Goal: Task Accomplishment & Management: Complete application form

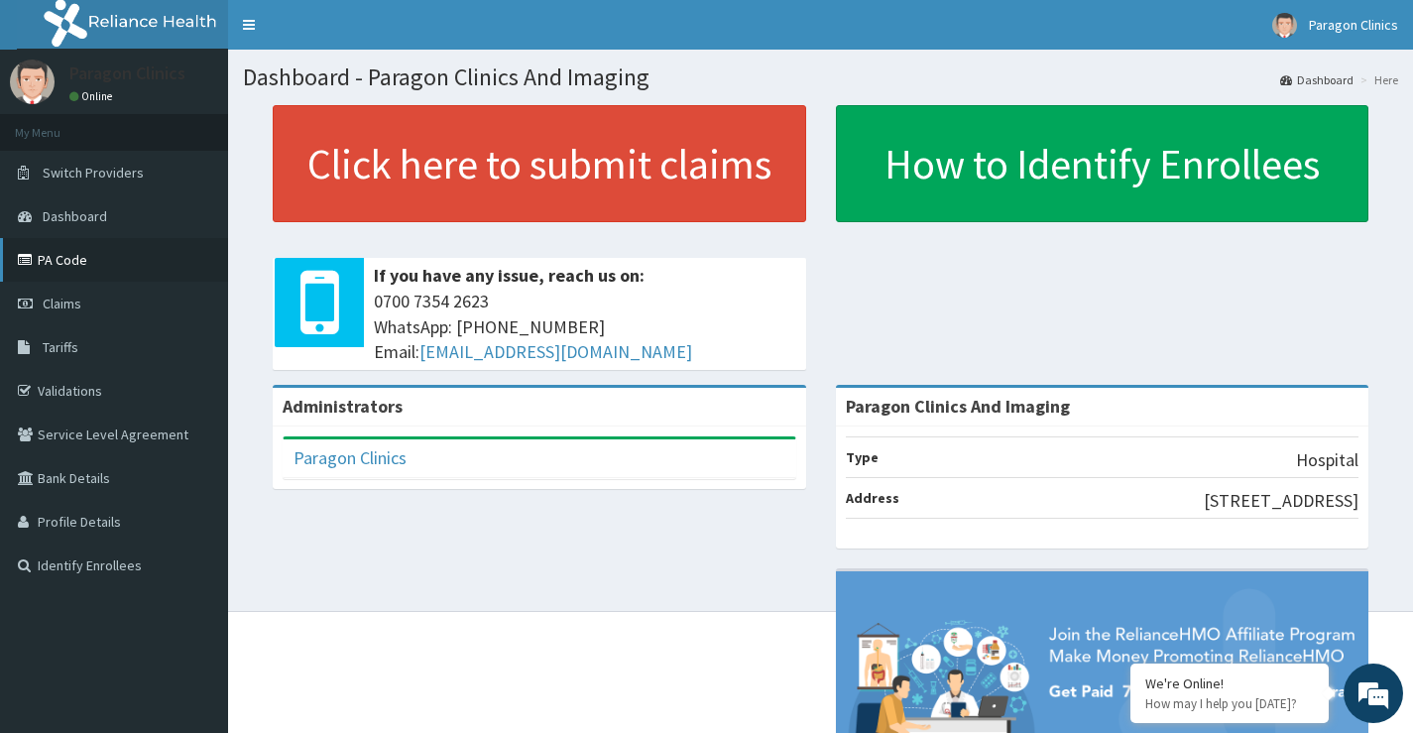
click at [68, 265] on link "PA Code" at bounding box center [114, 260] width 228 height 44
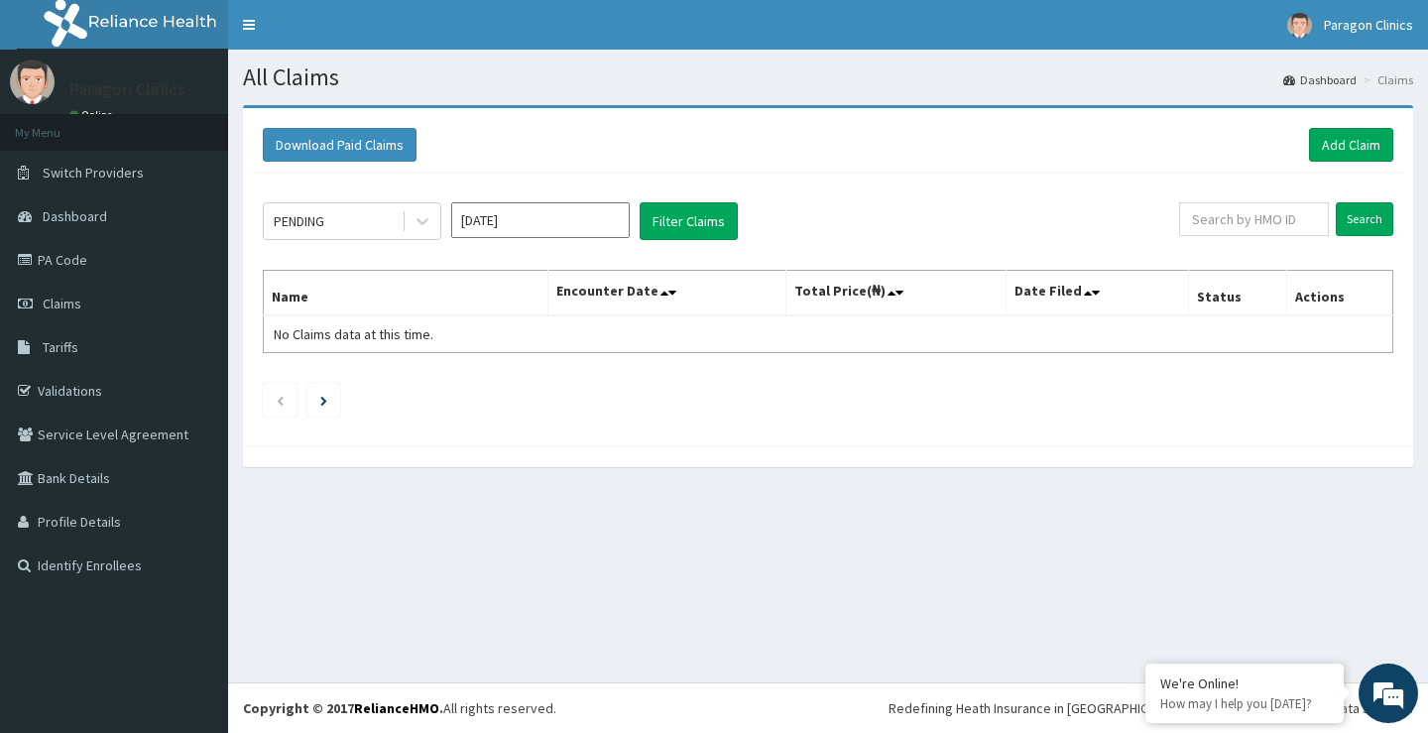
click at [602, 229] on input "[DATE]" at bounding box center [540, 220] width 178 height 36
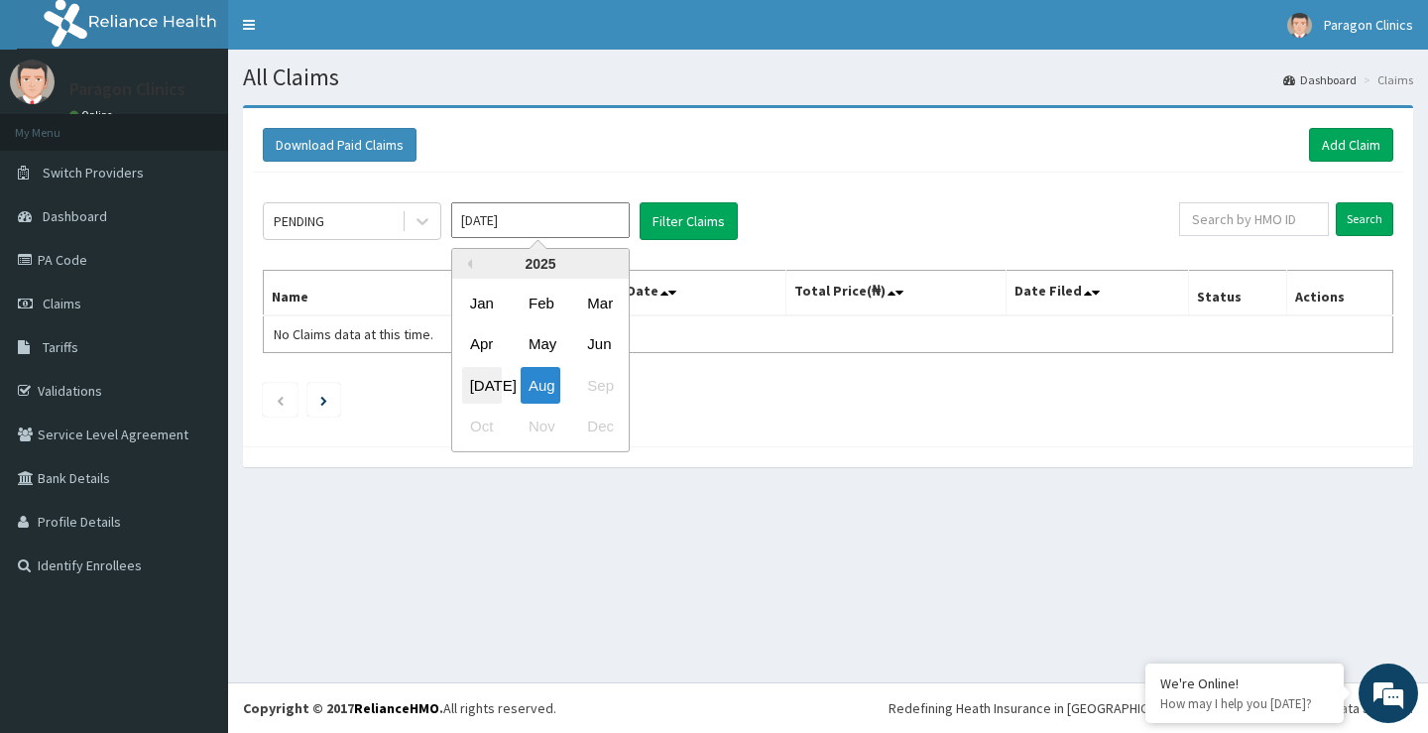
click at [475, 391] on div "Jul" at bounding box center [482, 385] width 40 height 37
type input "Jul 2025"
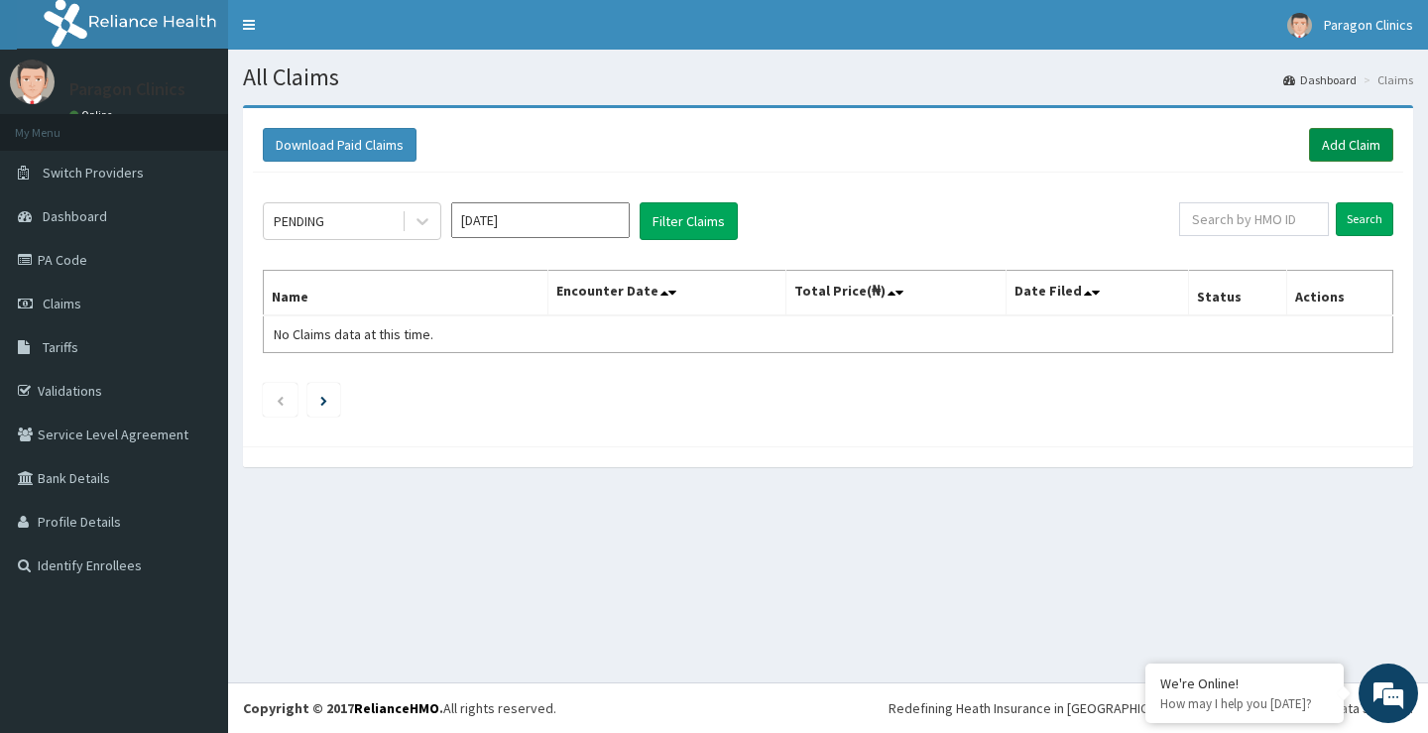
click at [1355, 148] on link "Add Claim" at bounding box center [1351, 145] width 84 height 34
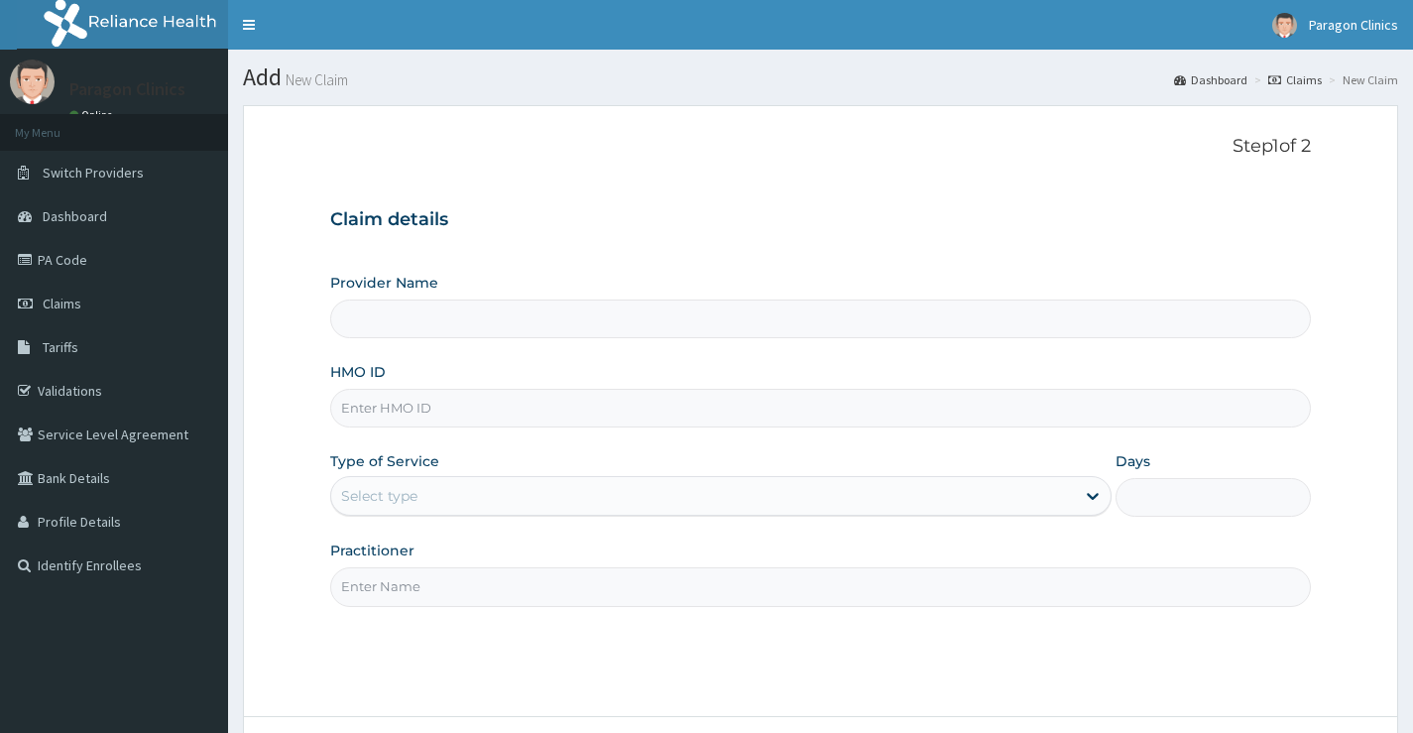
click at [387, 323] on input "Provider Name" at bounding box center [820, 318] width 981 height 39
click at [383, 406] on input "HMO ID" at bounding box center [820, 408] width 981 height 39
paste input "PTE/10042/A"
type input "PTE/10042/A"
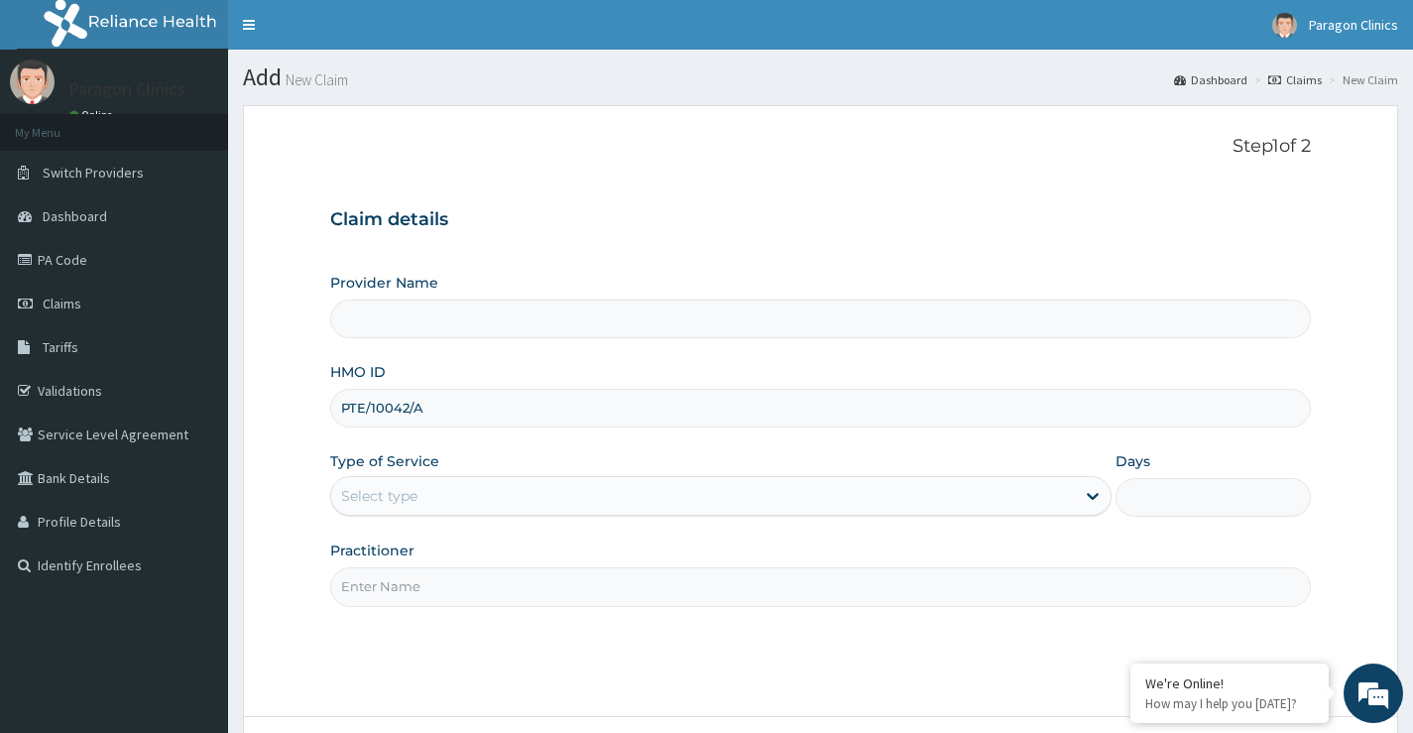
type input "Paragon Clinics And Imaging"
type input "PTE/10042/A"
click at [434, 509] on div "Select type" at bounding box center [703, 496] width 744 height 32
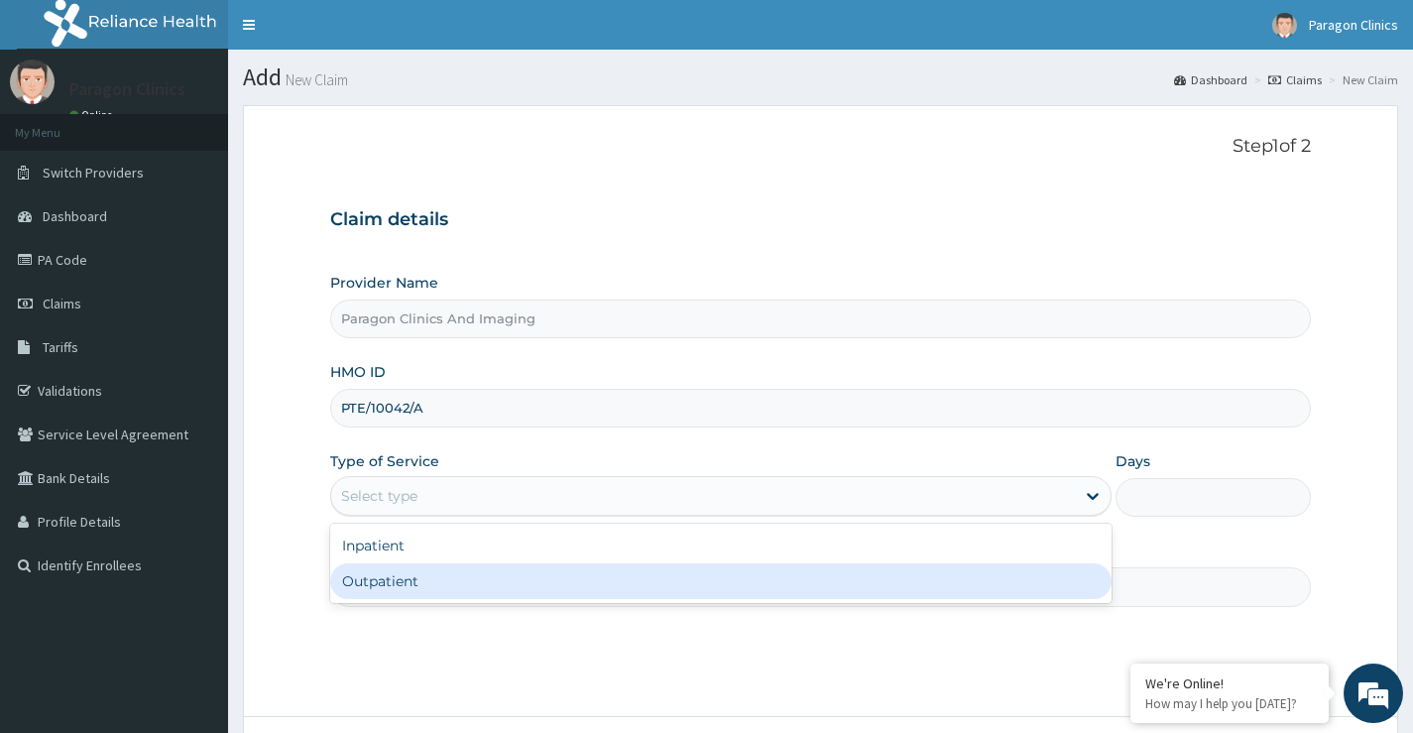
click at [392, 585] on div "Outpatient" at bounding box center [720, 581] width 781 height 36
type input "1"
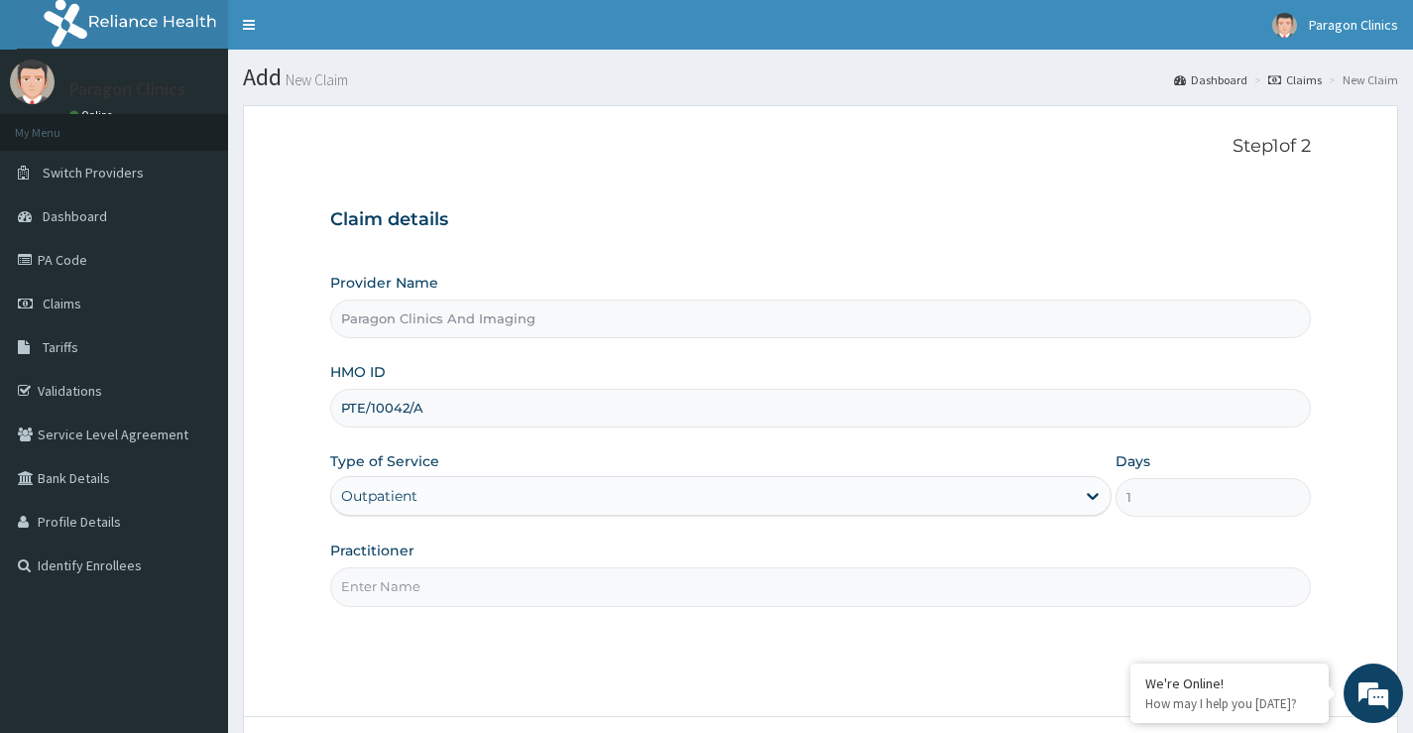
click at [432, 594] on input "Practitioner" at bounding box center [820, 586] width 981 height 39
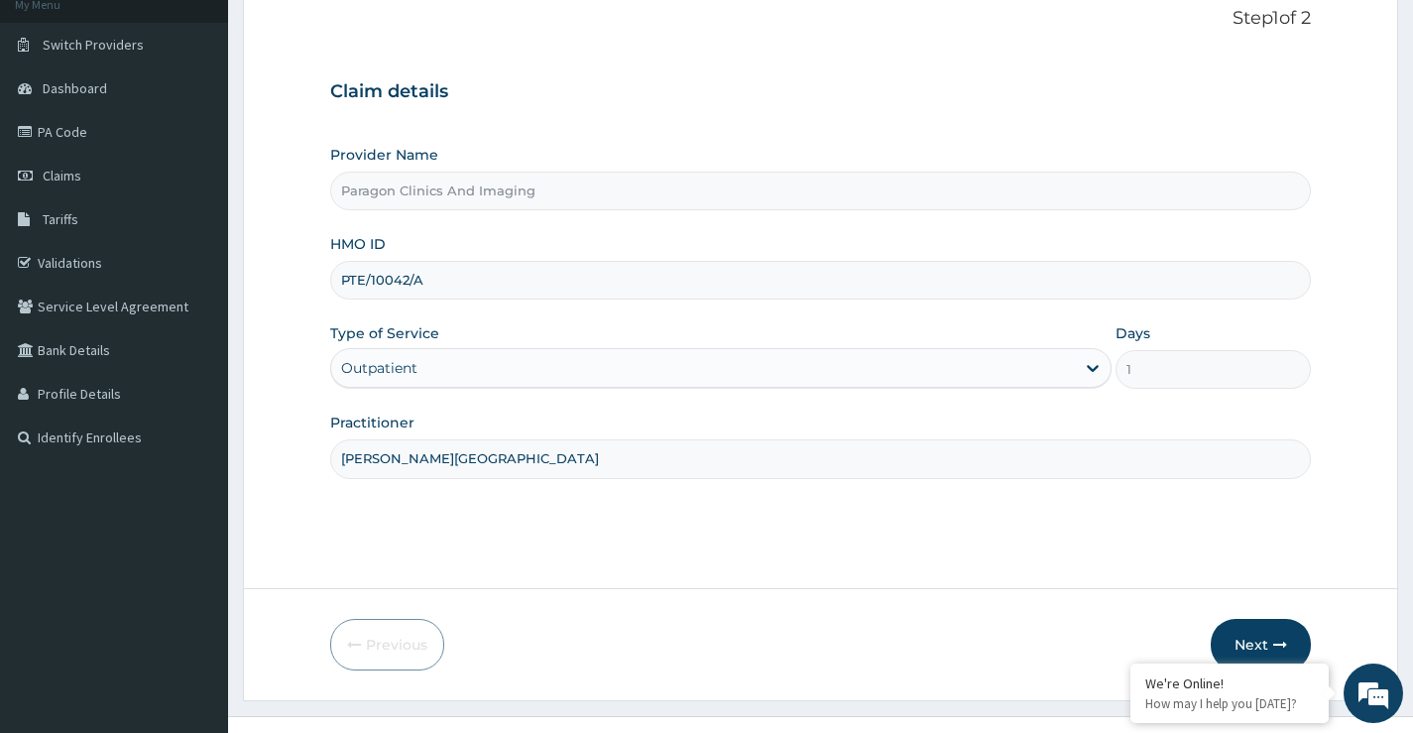
scroll to position [162, 0]
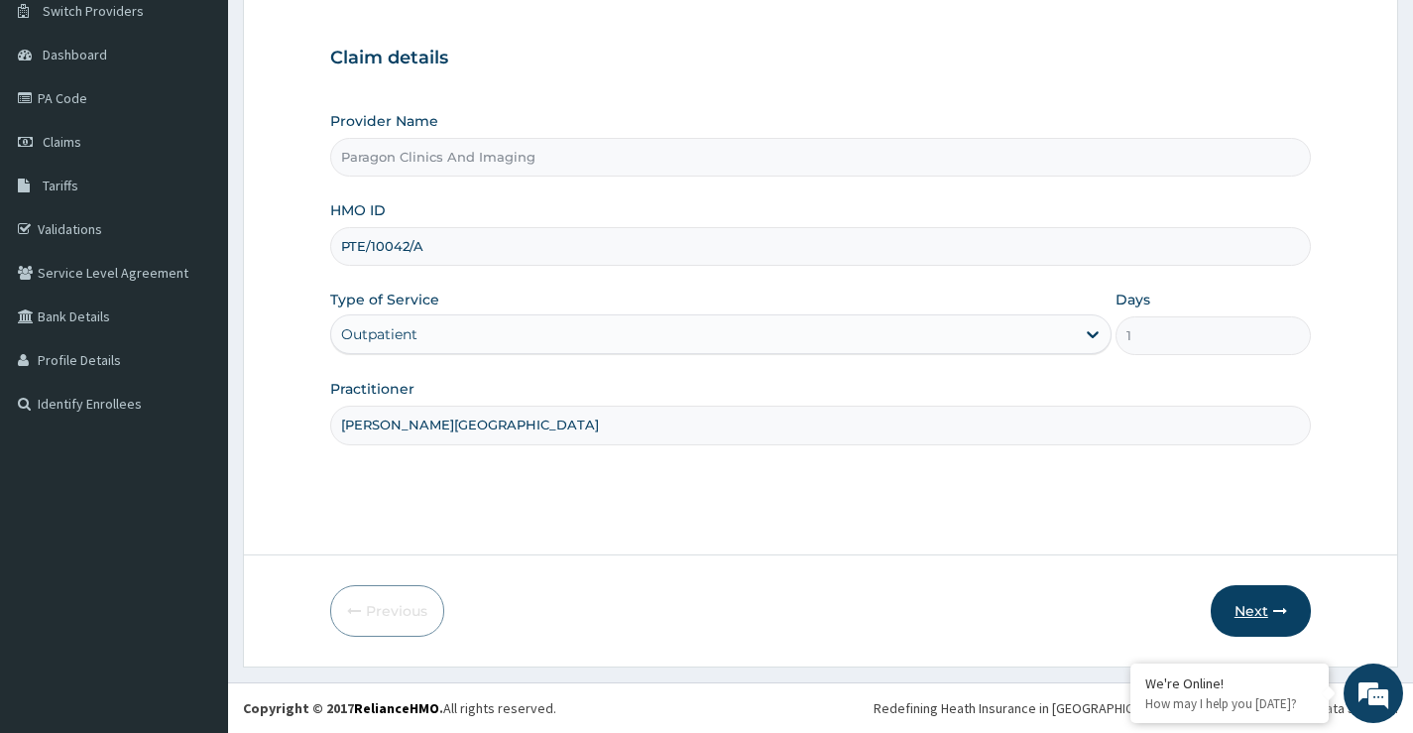
type input "dr. obiora"
click at [1255, 613] on button "Next" at bounding box center [1261, 611] width 100 height 52
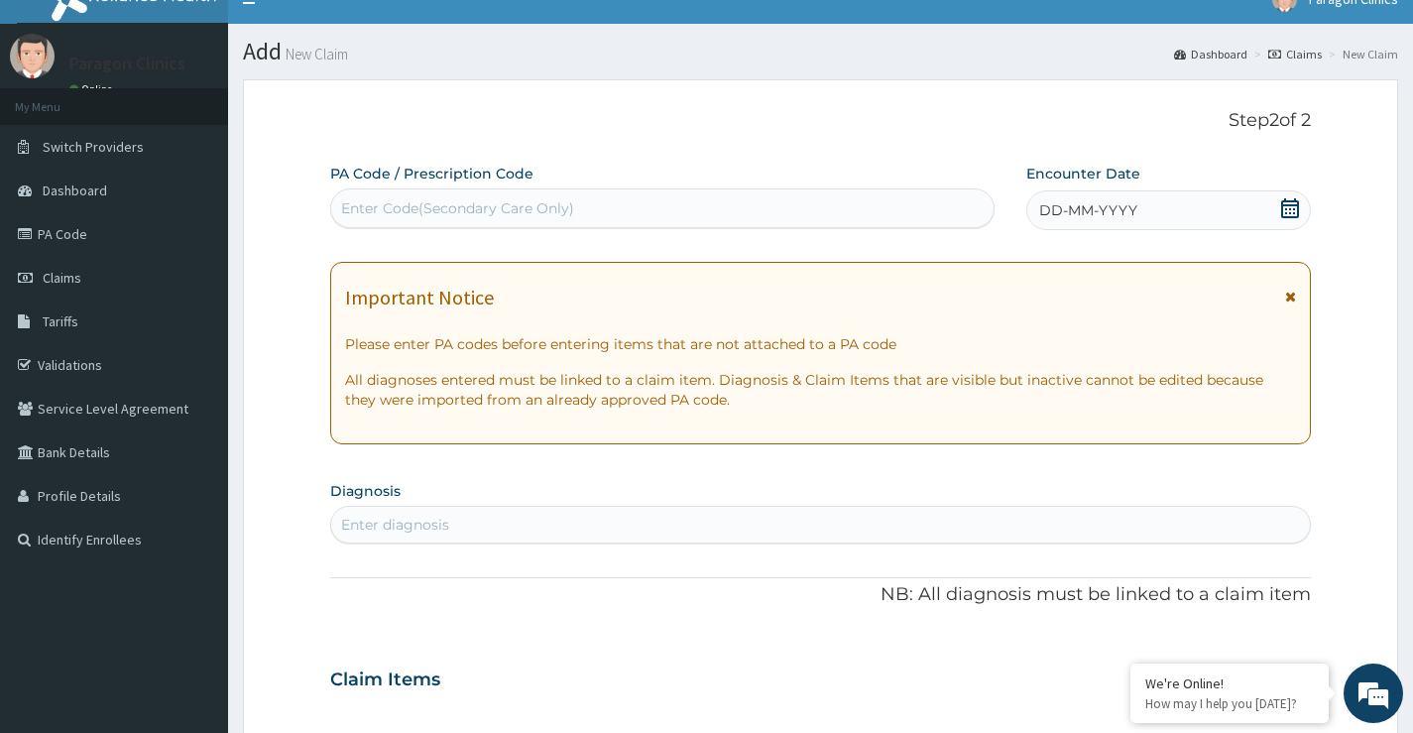
scroll to position [0, 0]
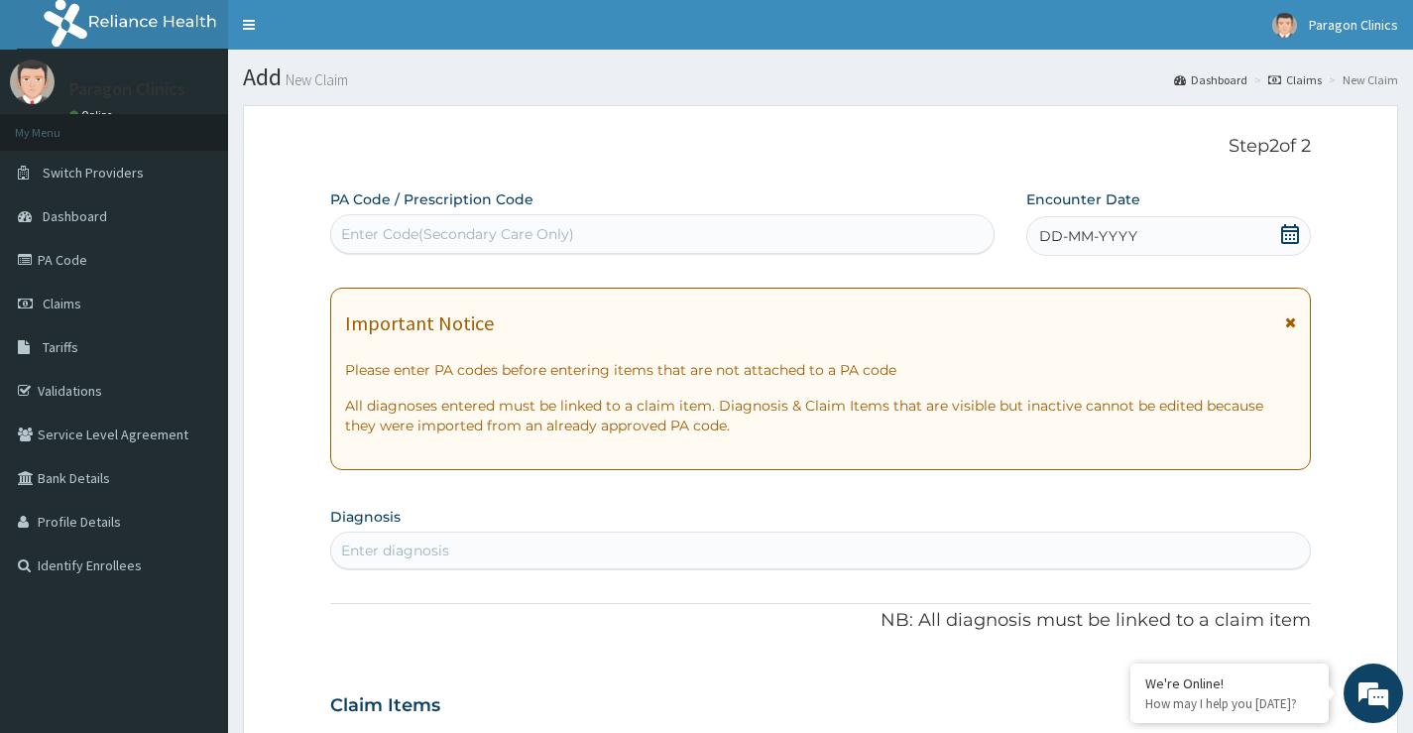
click at [625, 239] on div "Enter Code(Secondary Care Only)" at bounding box center [662, 234] width 662 height 32
paste input "PA/C10905"
type input "PA/C10905"
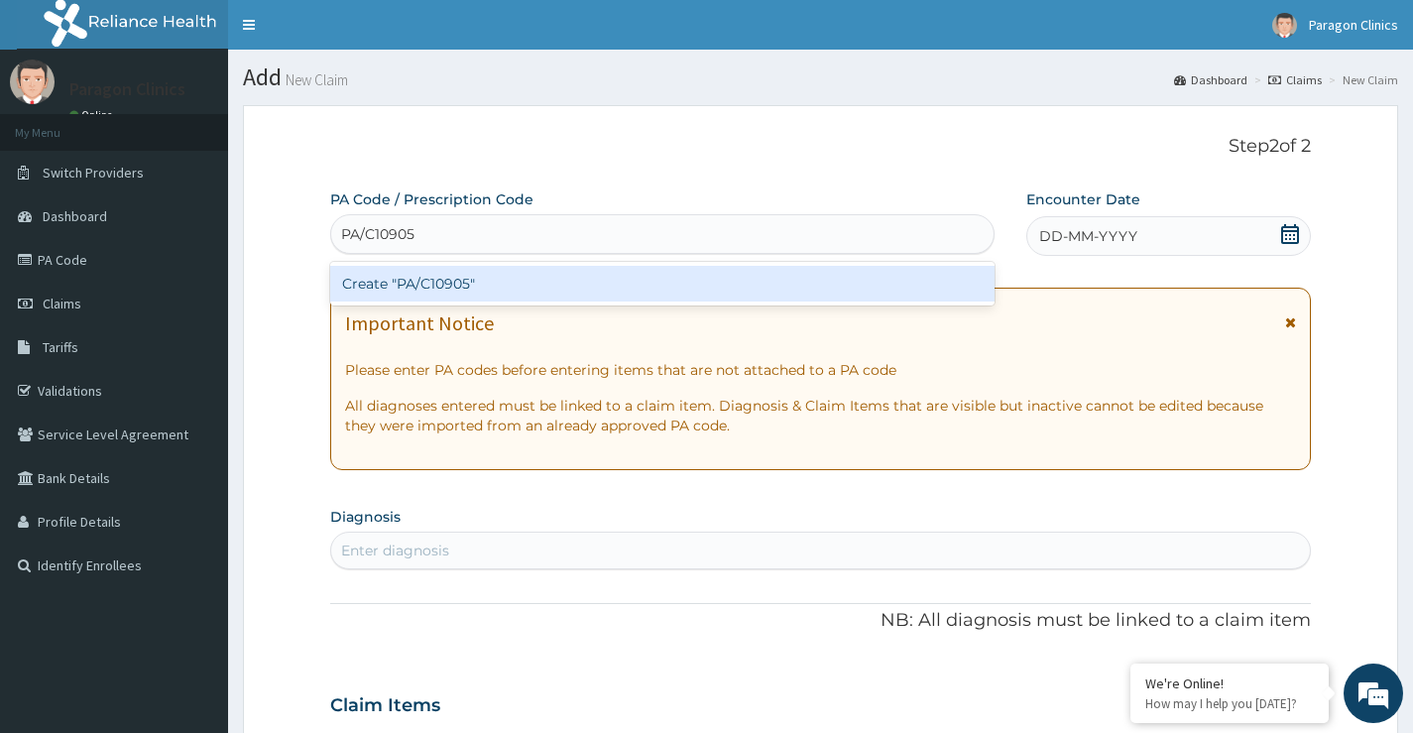
click at [570, 282] on div "Create "PA/C10905"" at bounding box center [662, 284] width 664 height 36
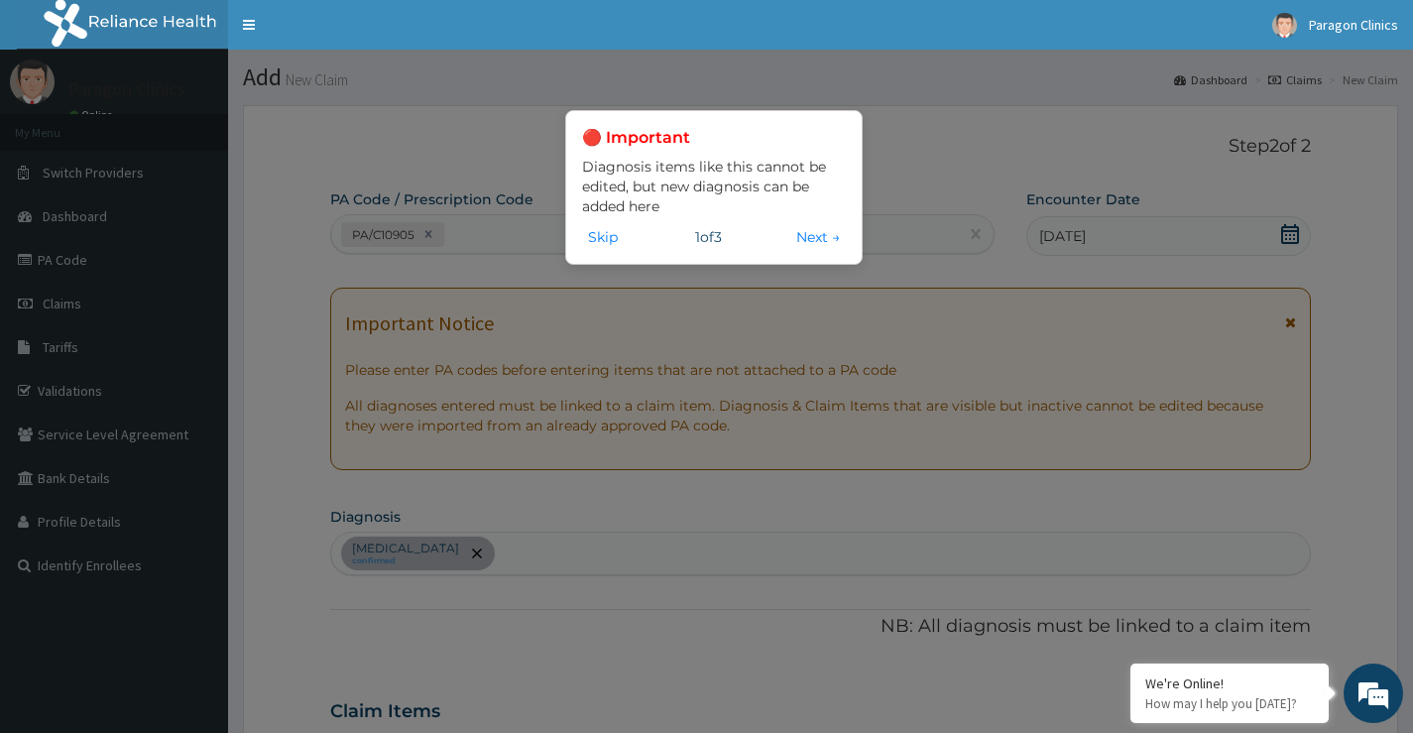
scroll to position [459, 0]
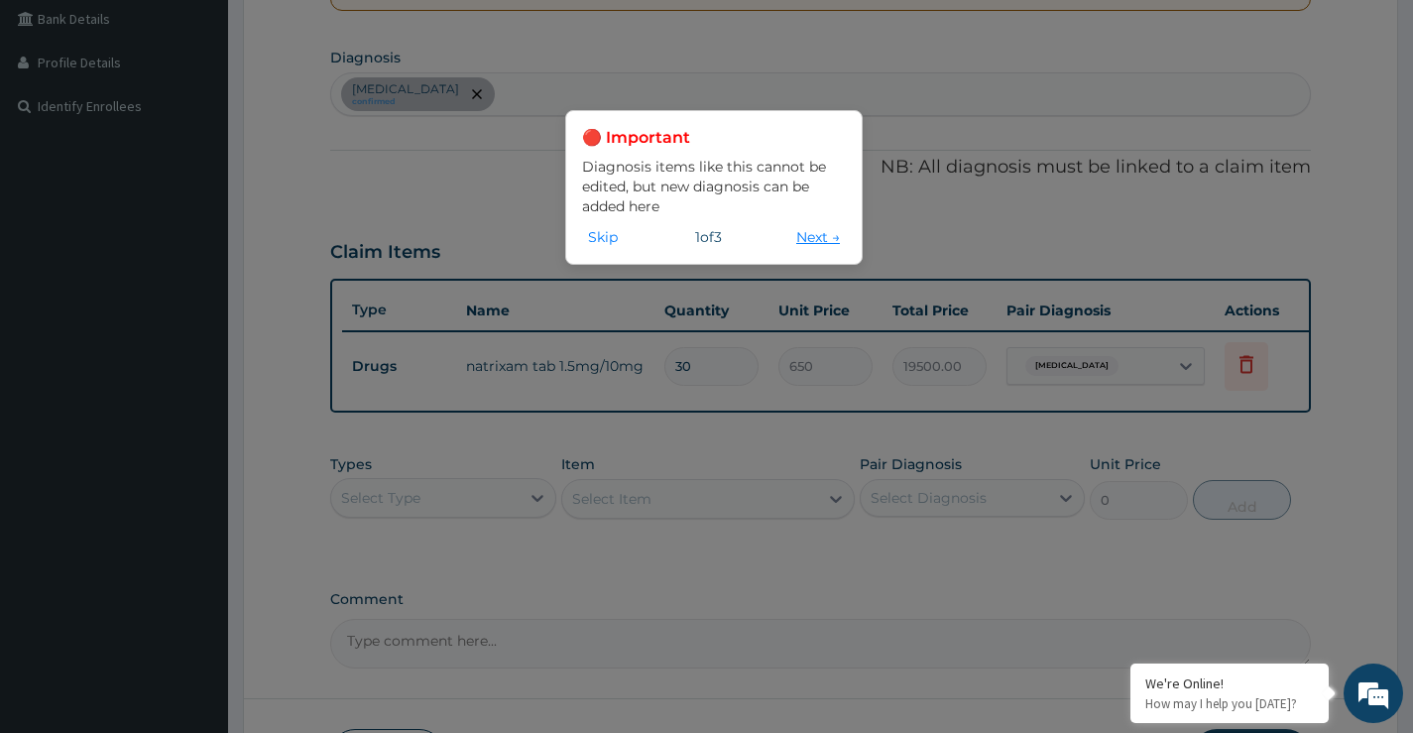
click at [801, 239] on button "Next →" at bounding box center [818, 237] width 56 height 22
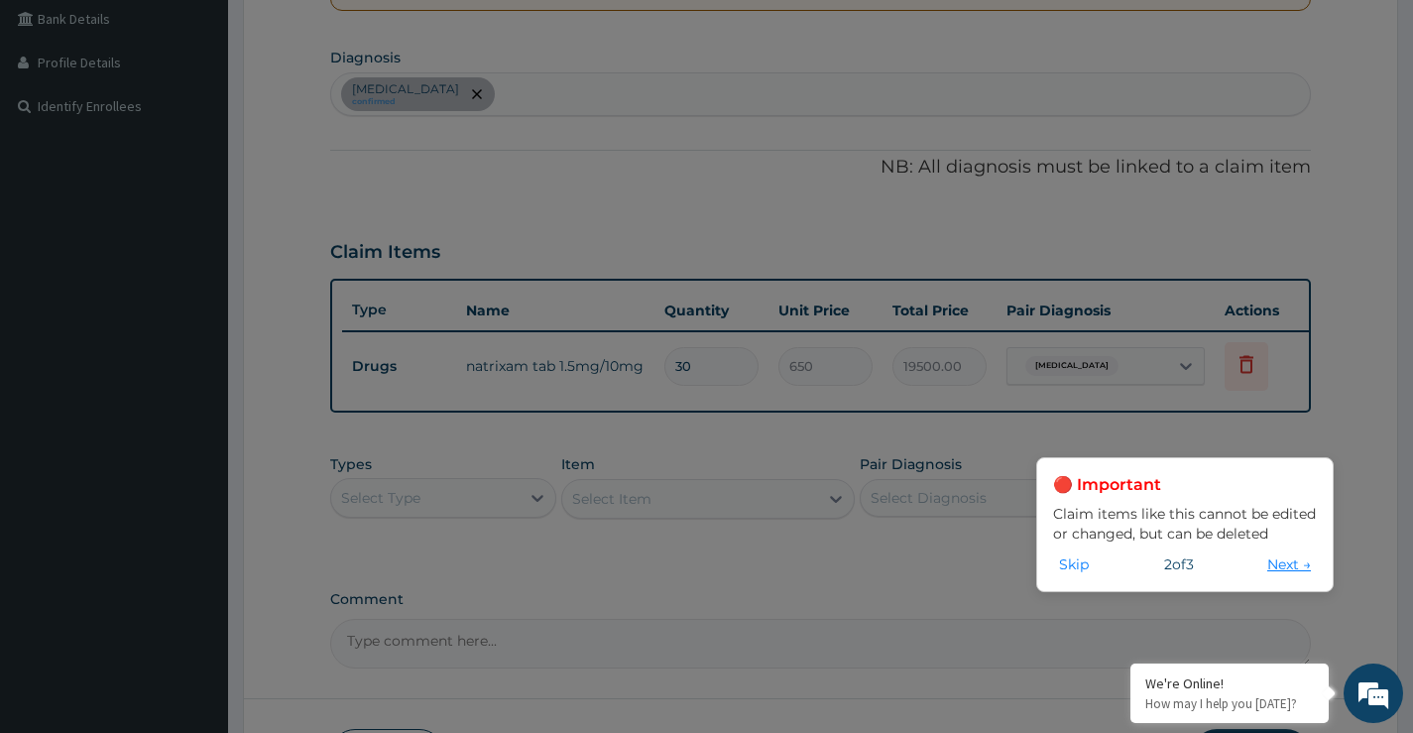
click at [1287, 559] on button "Next →" at bounding box center [1289, 564] width 56 height 22
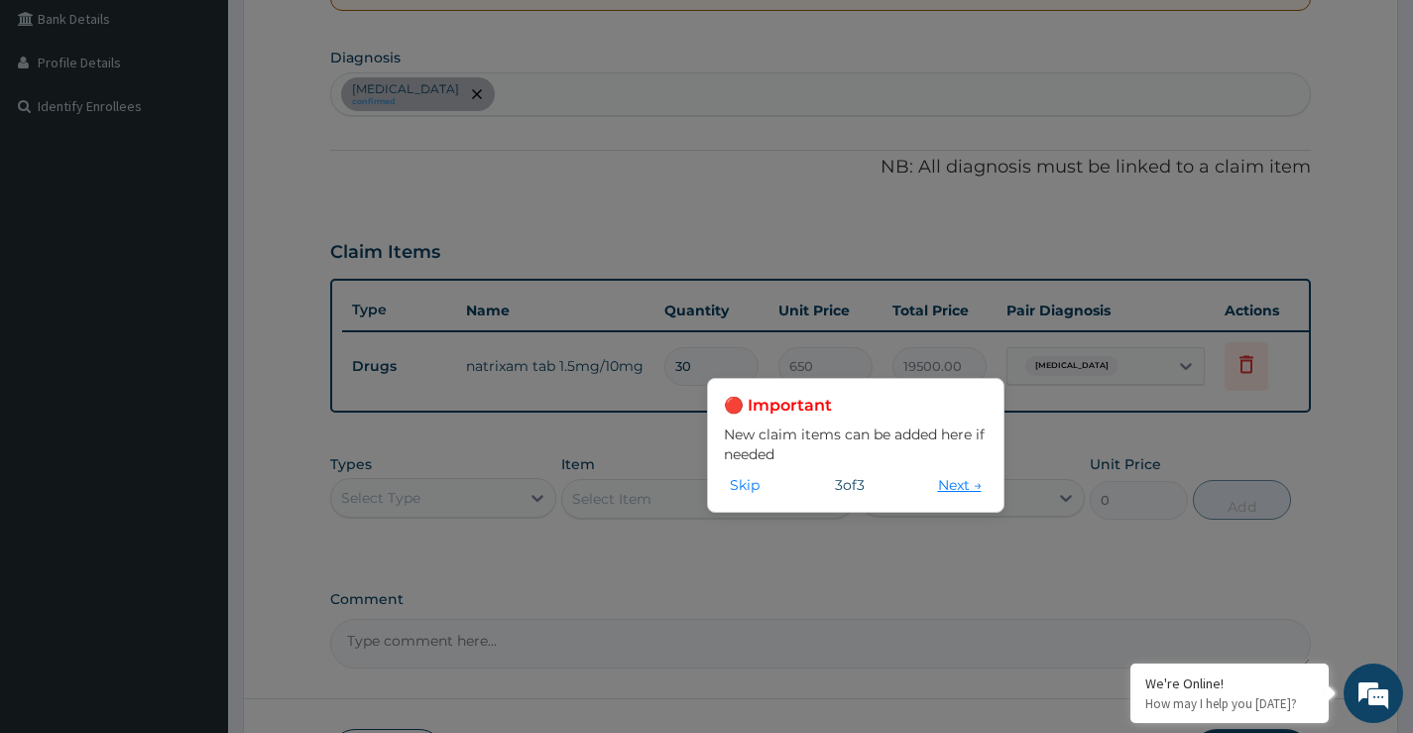
click at [954, 487] on button "Next →" at bounding box center [960, 485] width 56 height 22
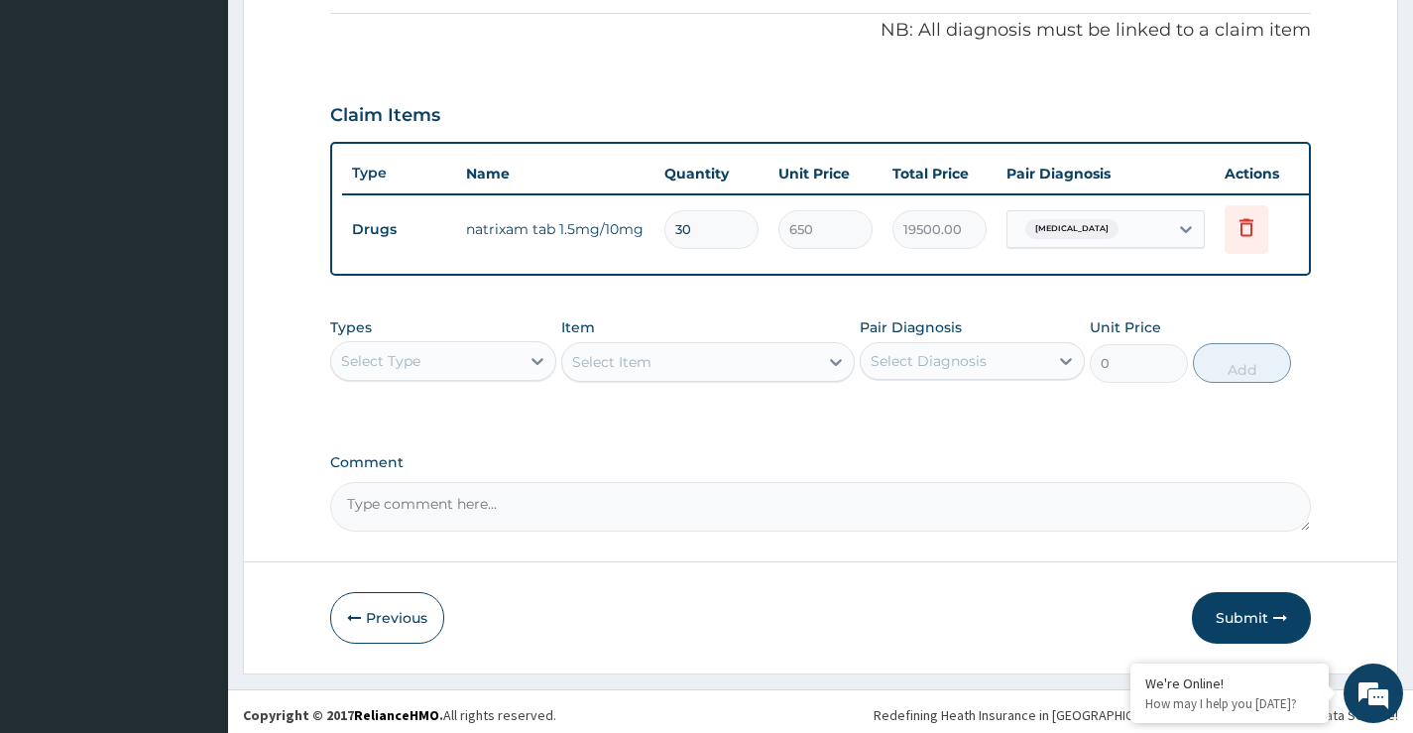
scroll to position [618, 0]
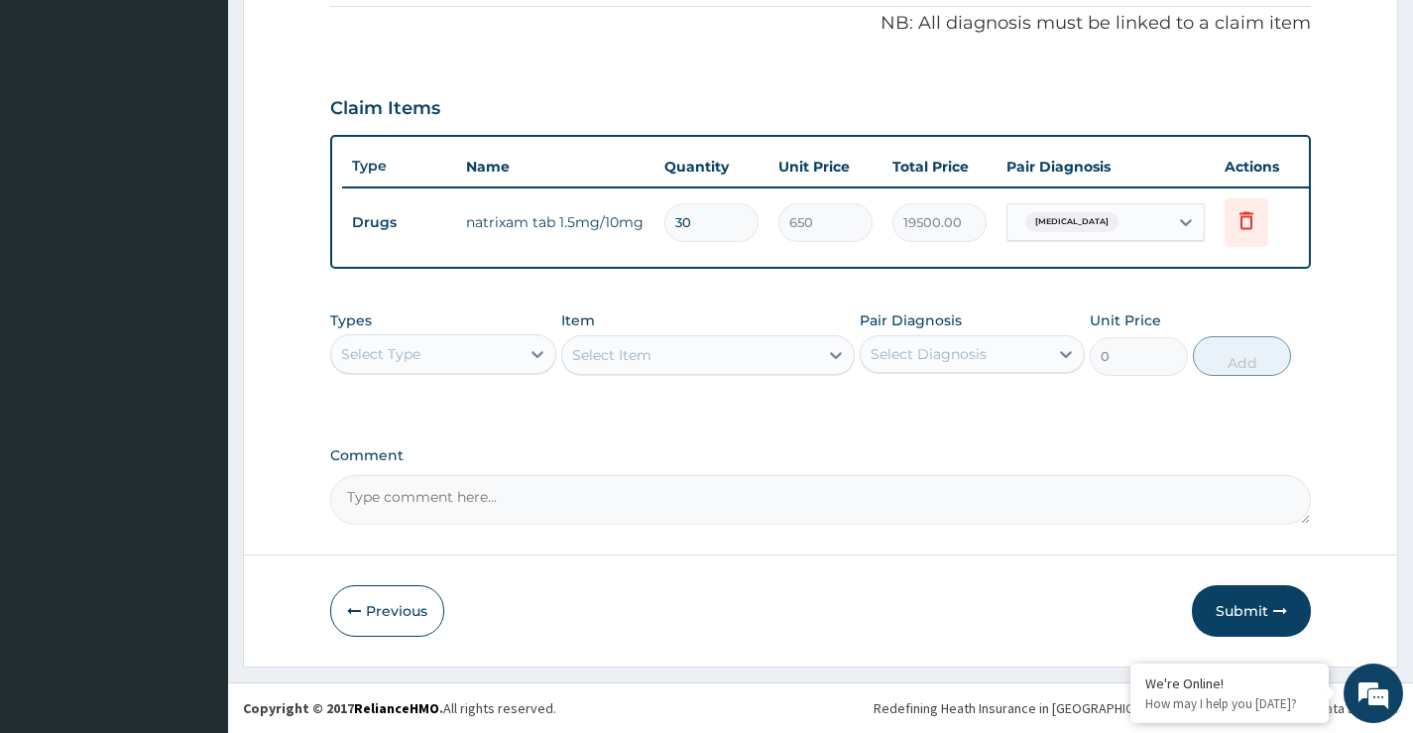
click at [490, 360] on div "Select Type" at bounding box center [424, 354] width 187 height 32
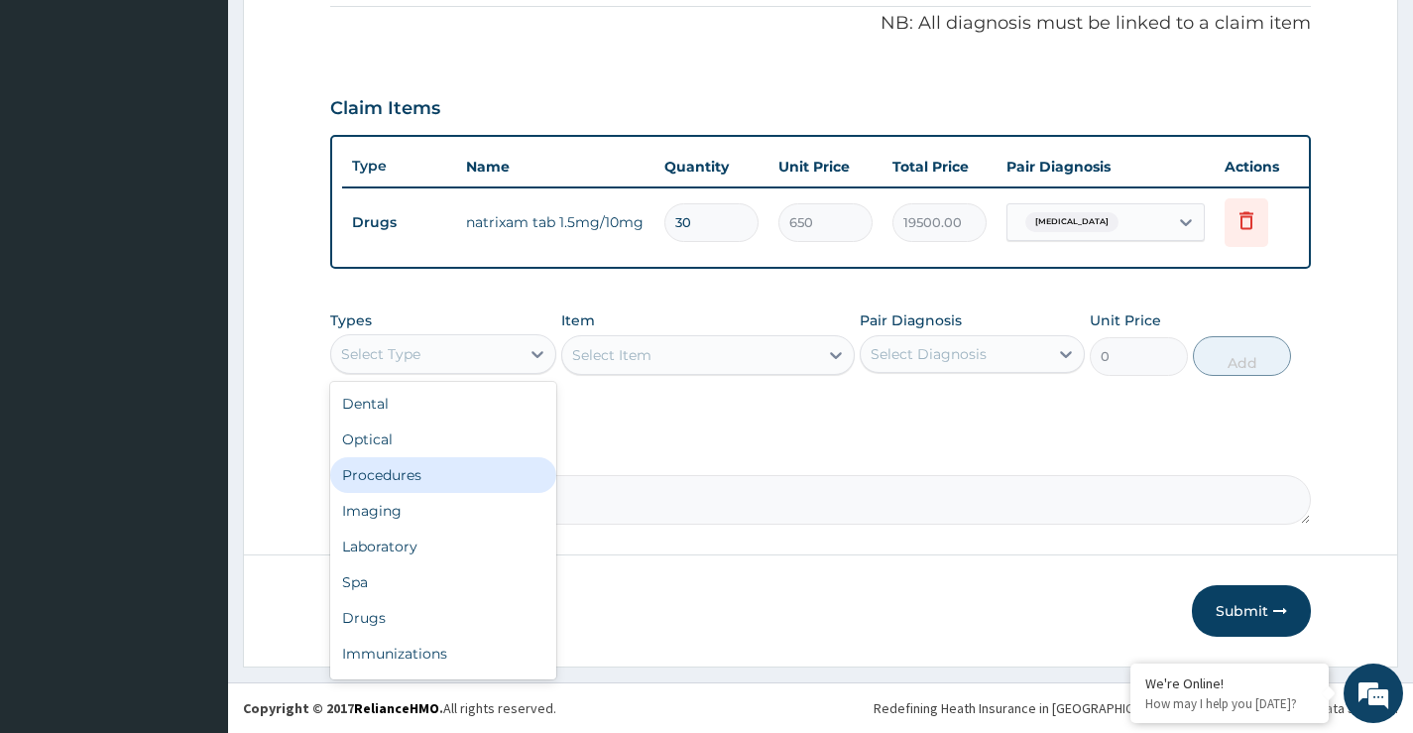
click at [398, 474] on div "Procedures" at bounding box center [442, 475] width 225 height 36
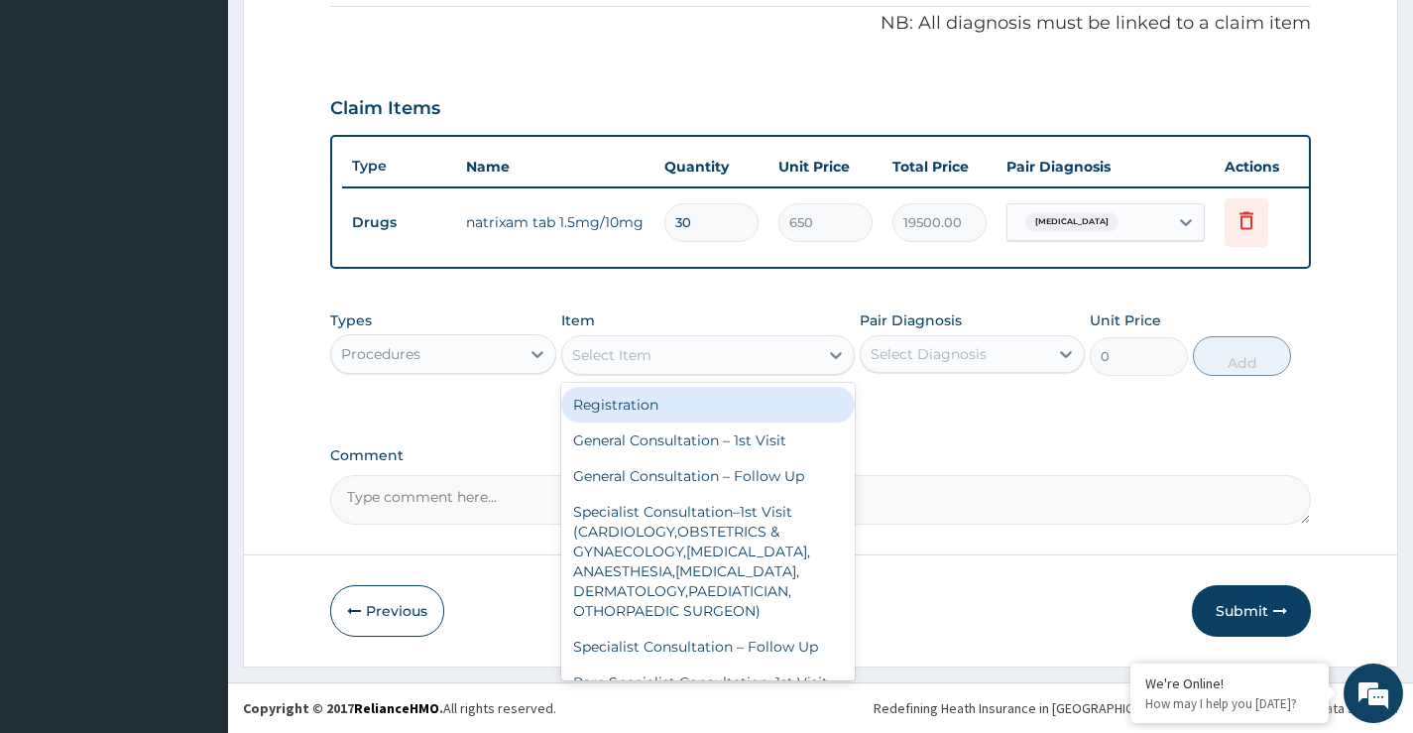
click at [710, 365] on div "Select Item" at bounding box center [690, 355] width 257 height 32
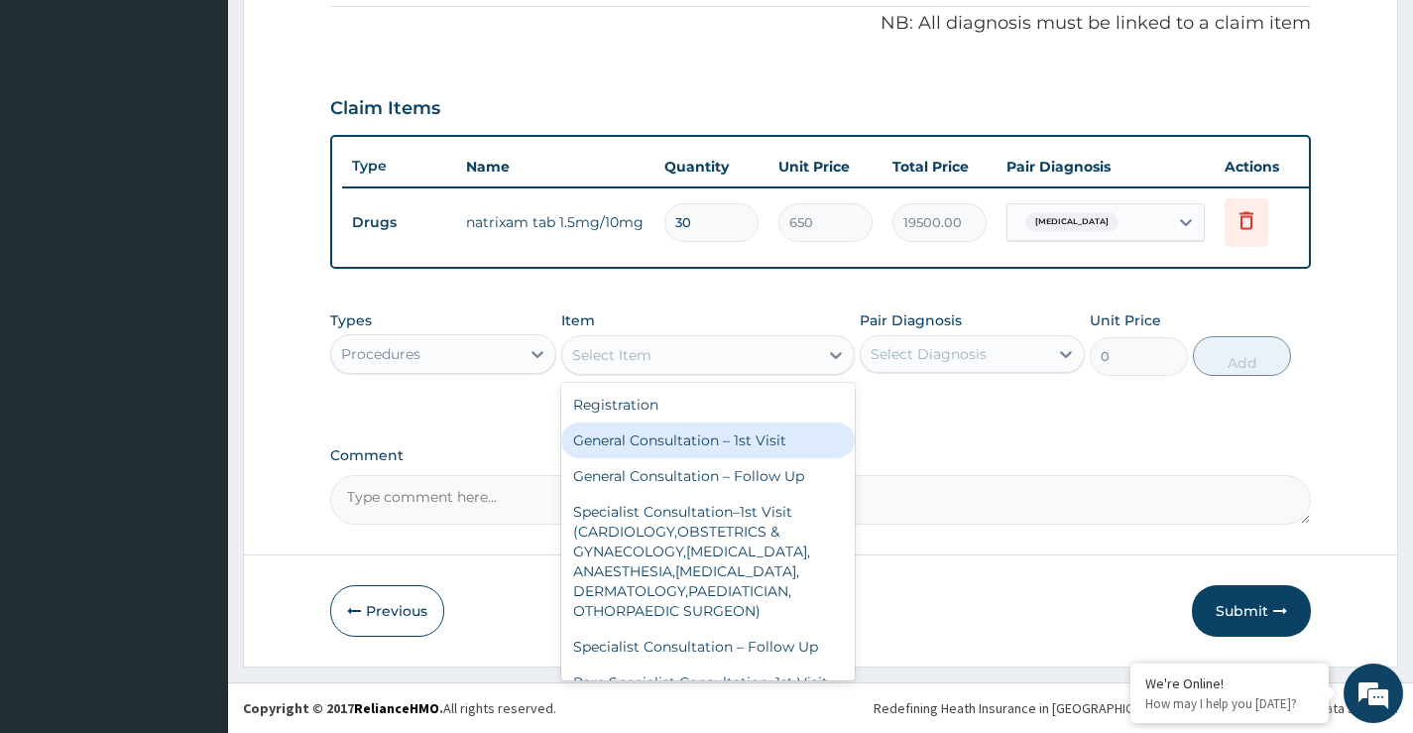
drag, startPoint x: 657, startPoint y: 442, endPoint x: 676, endPoint y: 444, distance: 18.9
click at [663, 444] on div "General Consultation – 1st Visit" at bounding box center [708, 440] width 295 height 36
type input "4000"
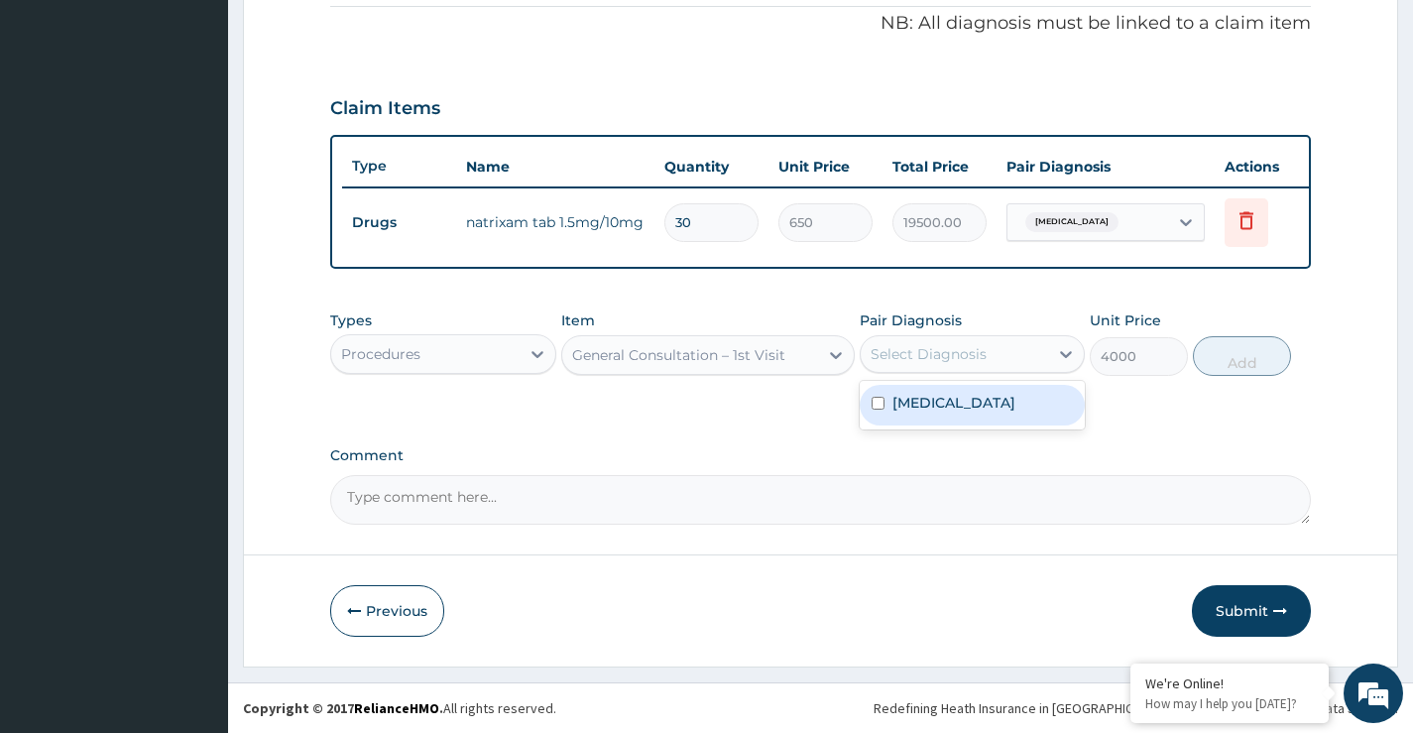
click at [937, 356] on div "Select Diagnosis" at bounding box center [929, 354] width 116 height 20
drag, startPoint x: 931, startPoint y: 411, endPoint x: 965, endPoint y: 410, distance: 33.7
click at [933, 410] on label "Essential hypertension" at bounding box center [953, 403] width 123 height 20
checkbox input "true"
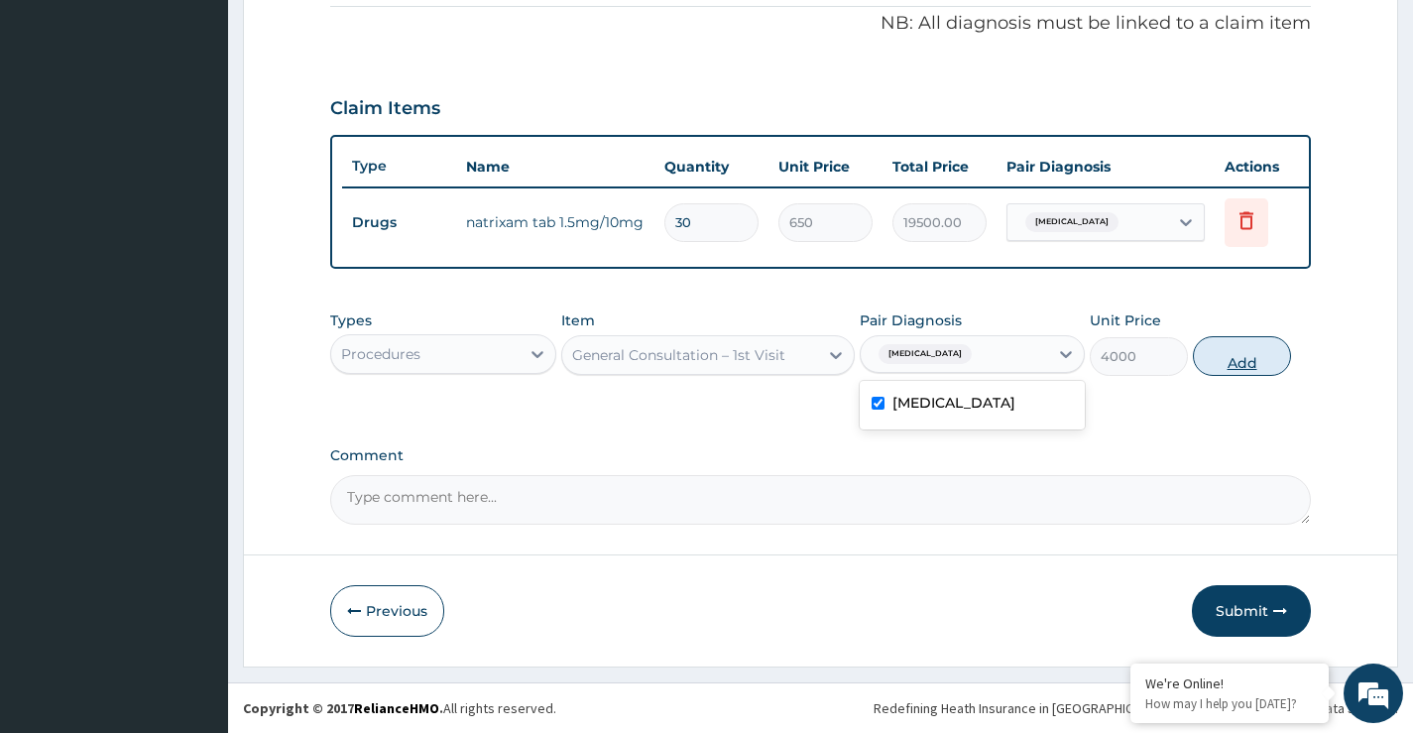
click at [1249, 365] on button "Add" at bounding box center [1242, 356] width 98 height 40
type input "0"
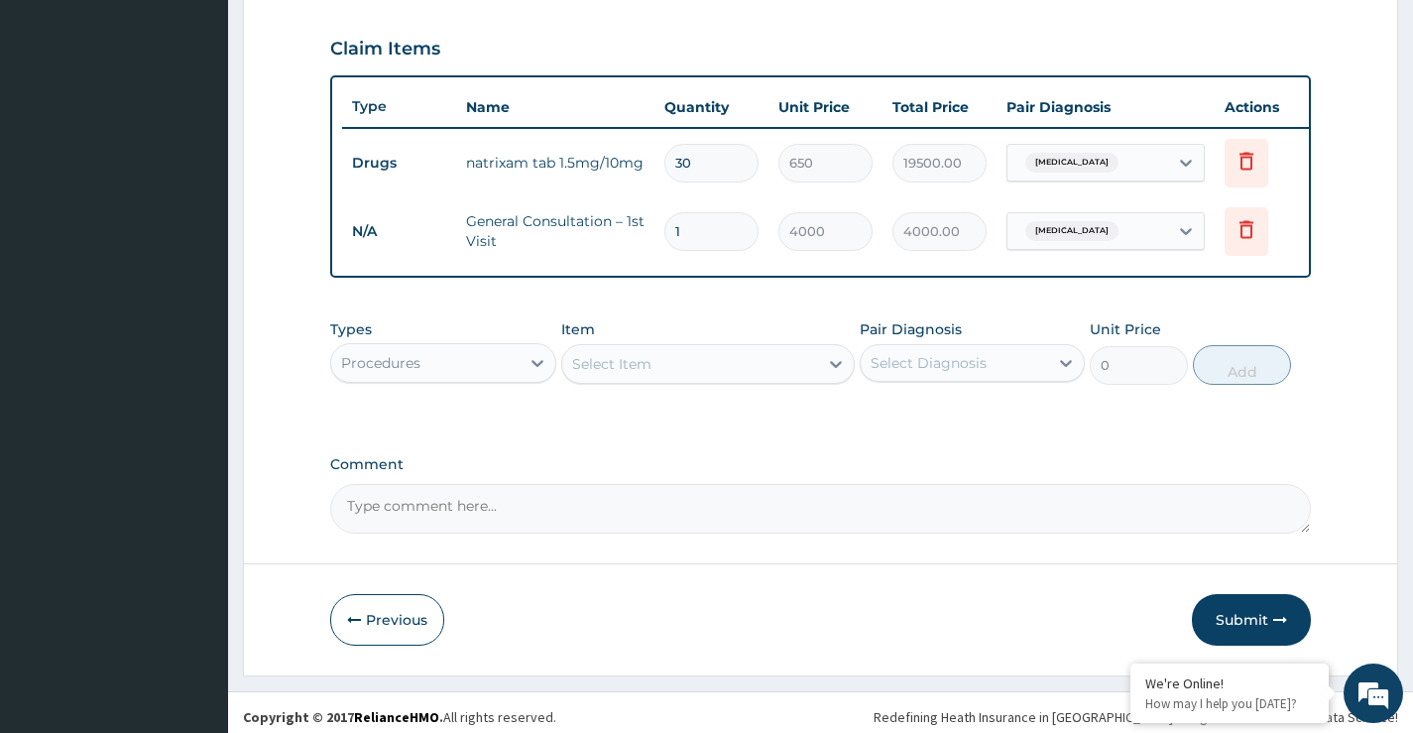
scroll to position [686, 0]
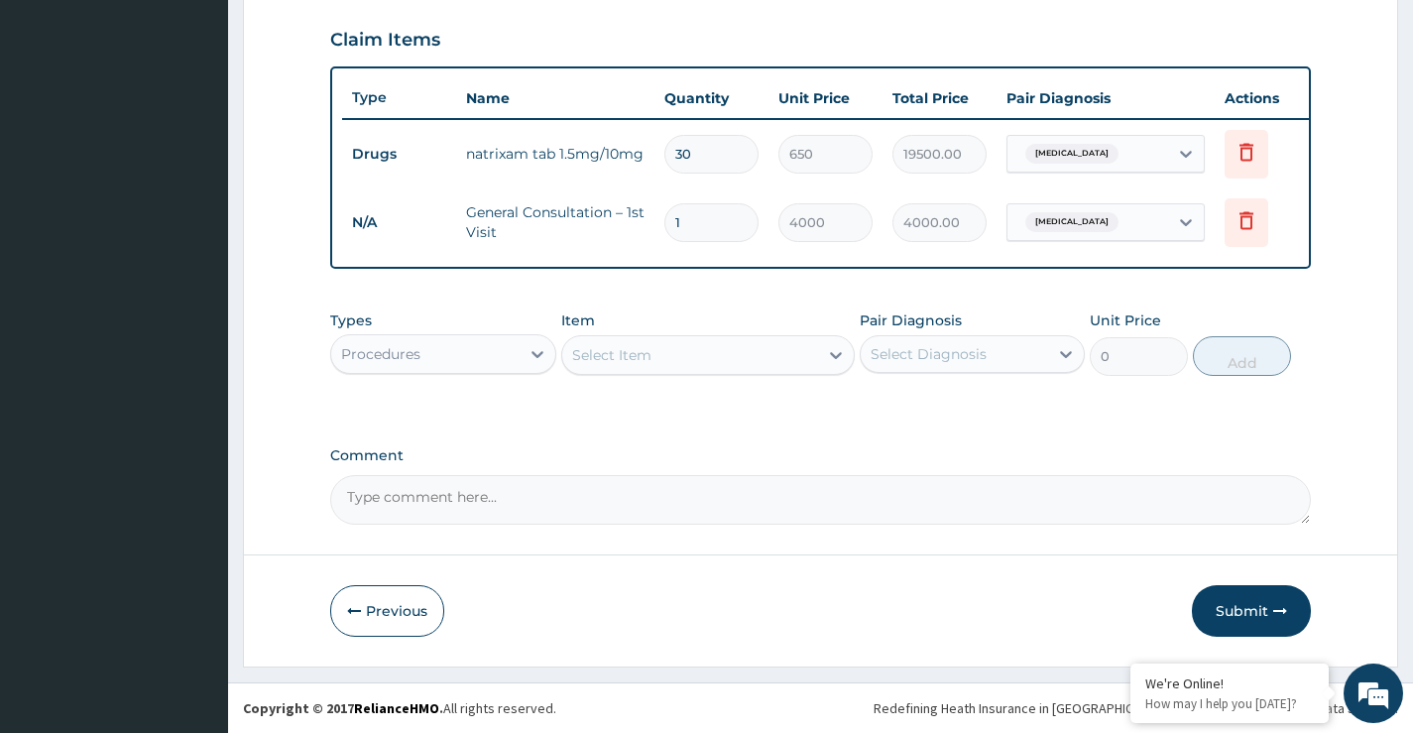
click at [1255, 612] on button "Submit" at bounding box center [1251, 611] width 119 height 52
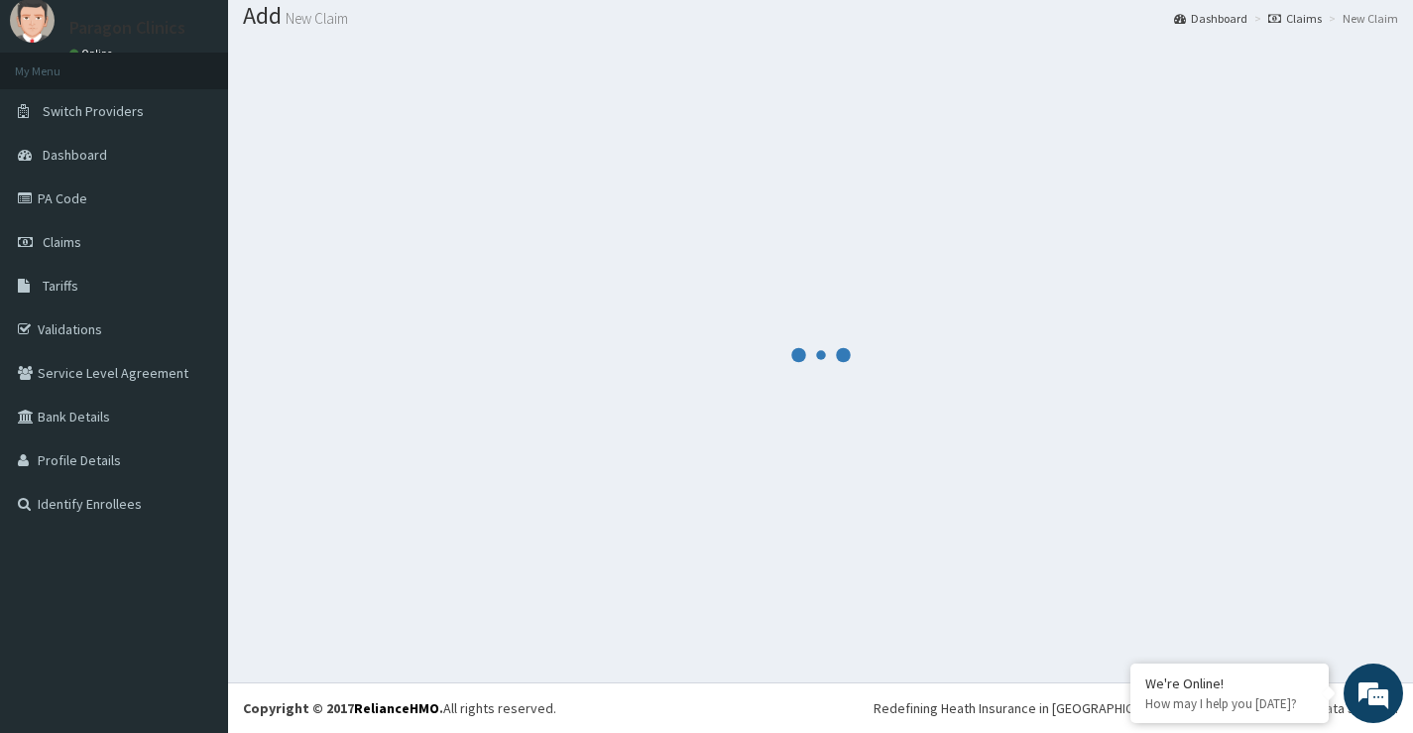
scroll to position [61, 0]
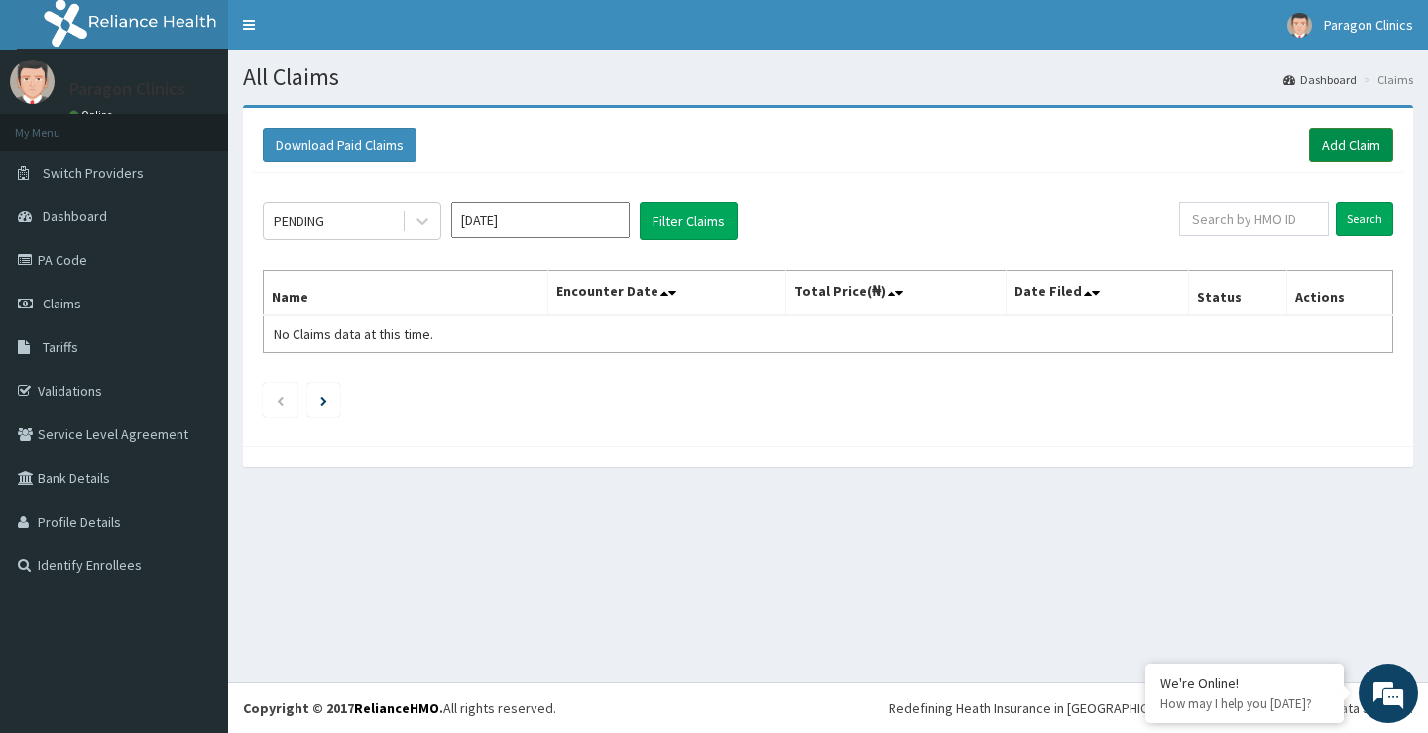
click at [1338, 138] on link "Add Claim" at bounding box center [1351, 145] width 84 height 34
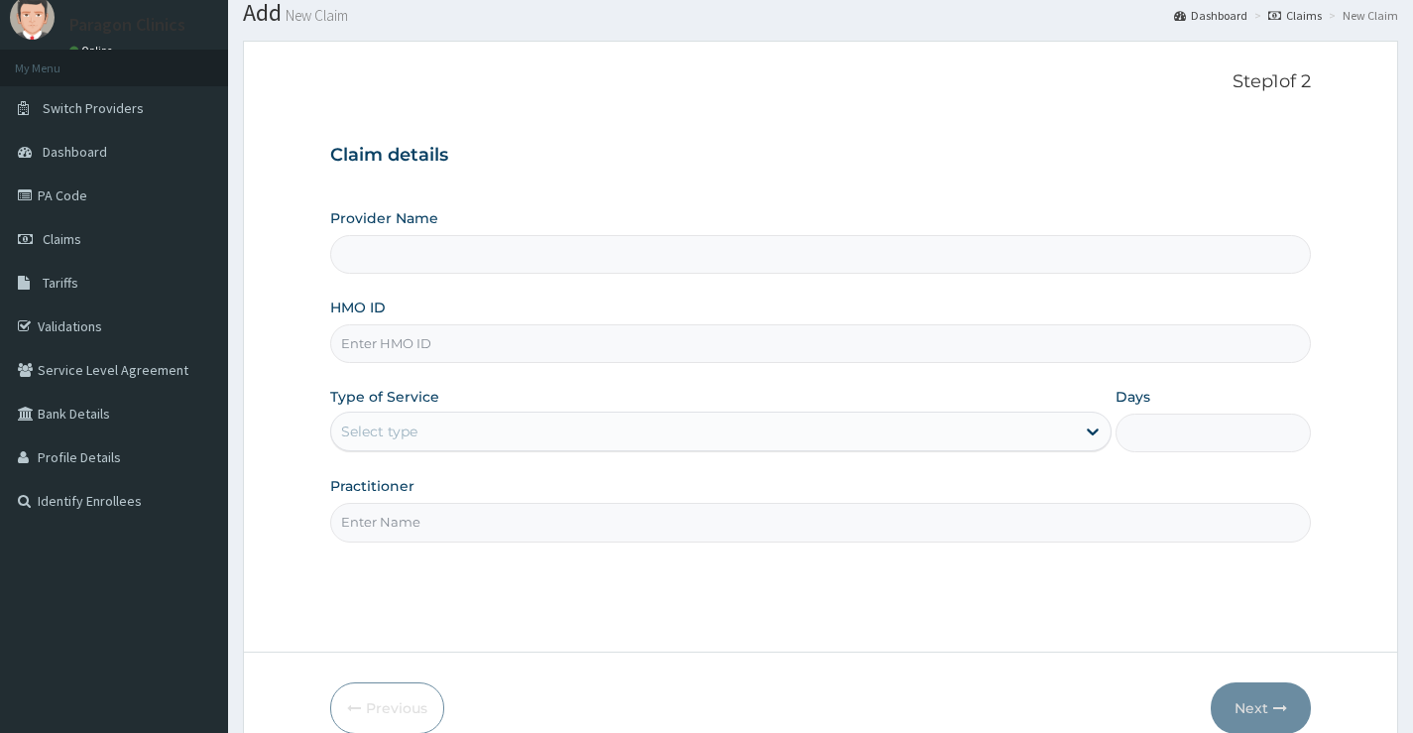
scroll to position [99, 0]
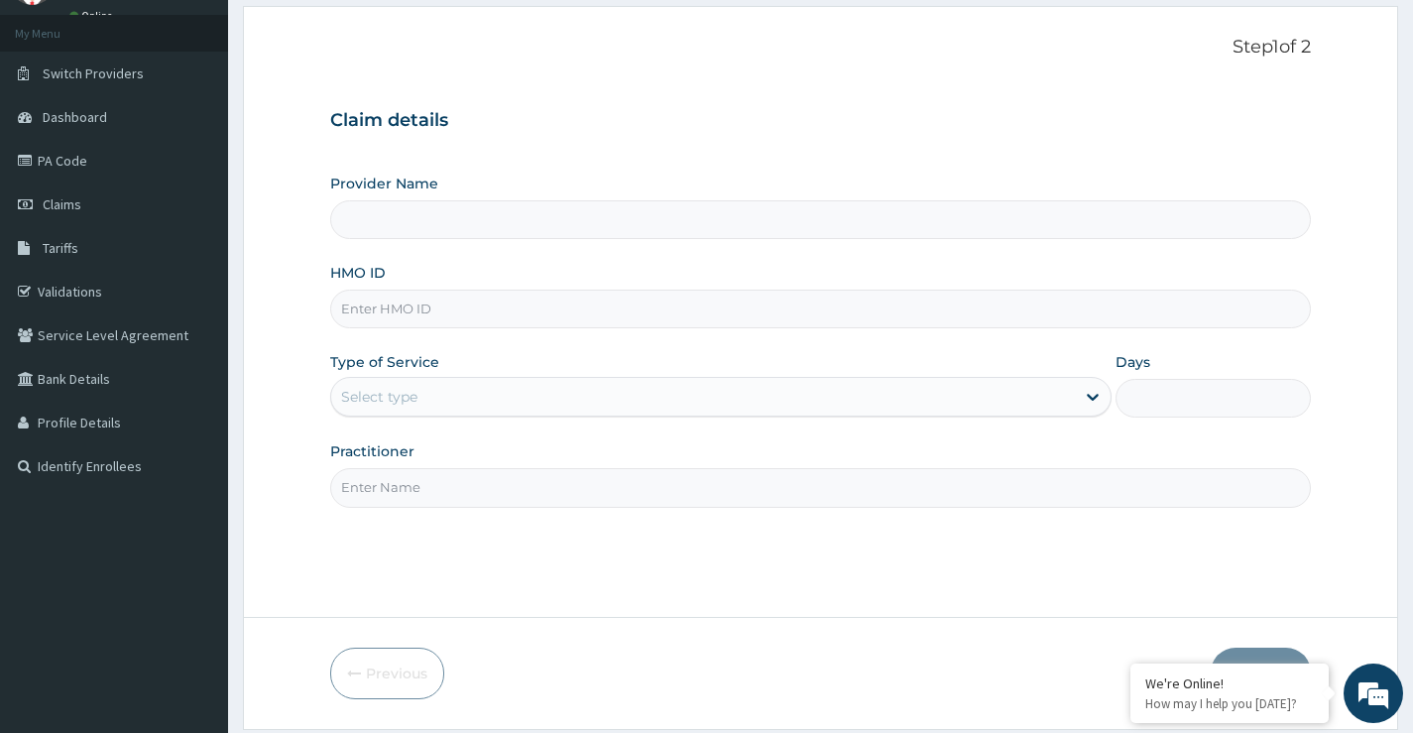
type input "Paragon Clinics And Imaging"
click at [383, 315] on input "HMO ID" at bounding box center [820, 309] width 981 height 39
paste input "PRS/10229/A"
type input "PRS/10229/A"
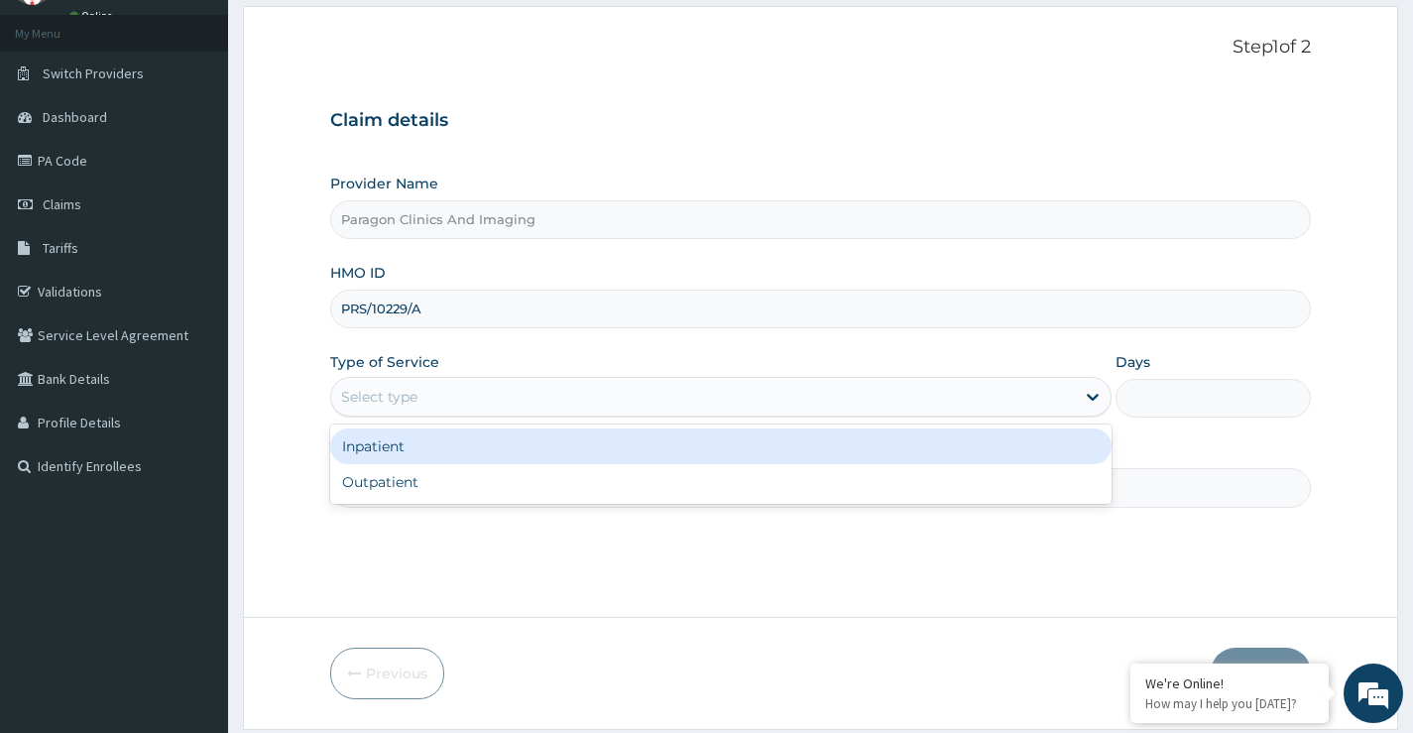
click at [388, 394] on div "Select type" at bounding box center [379, 397] width 76 height 20
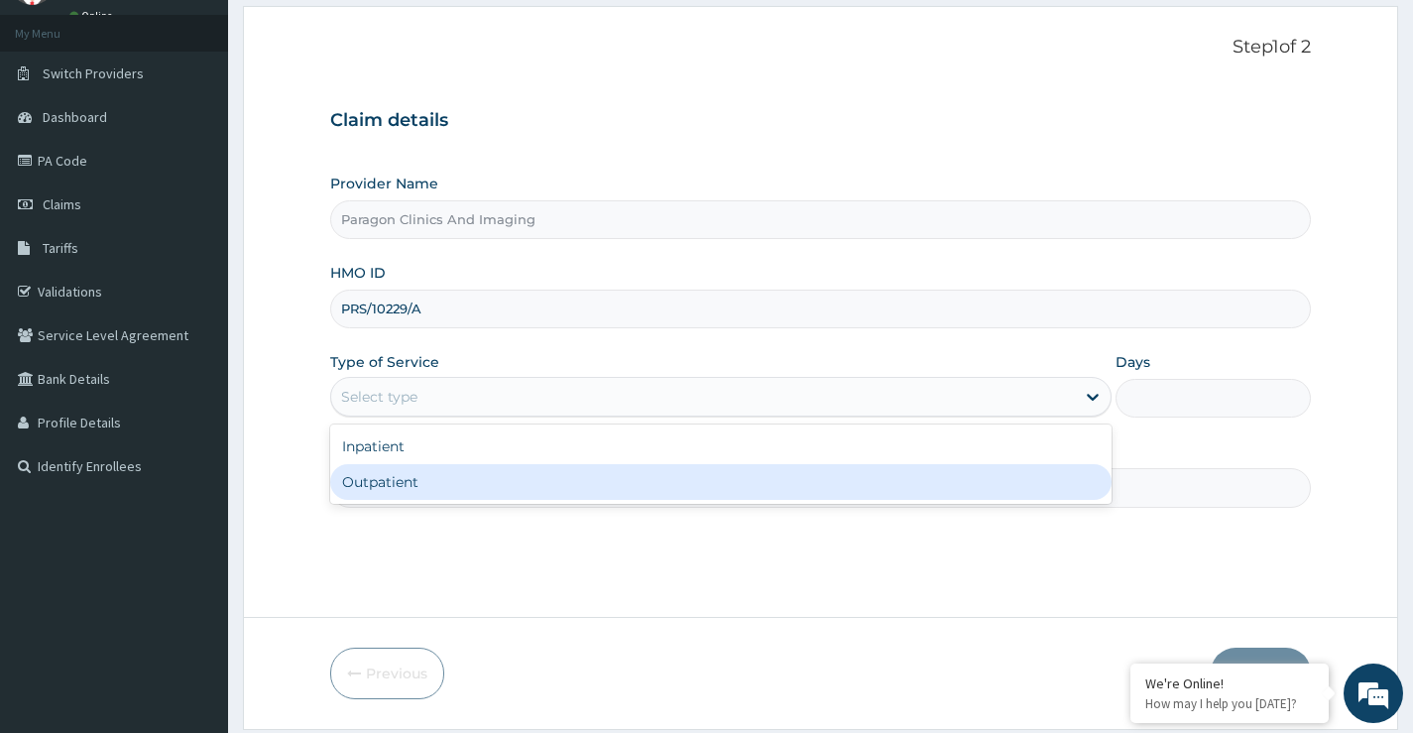
click at [383, 484] on div "Outpatient" at bounding box center [720, 482] width 781 height 36
type input "1"
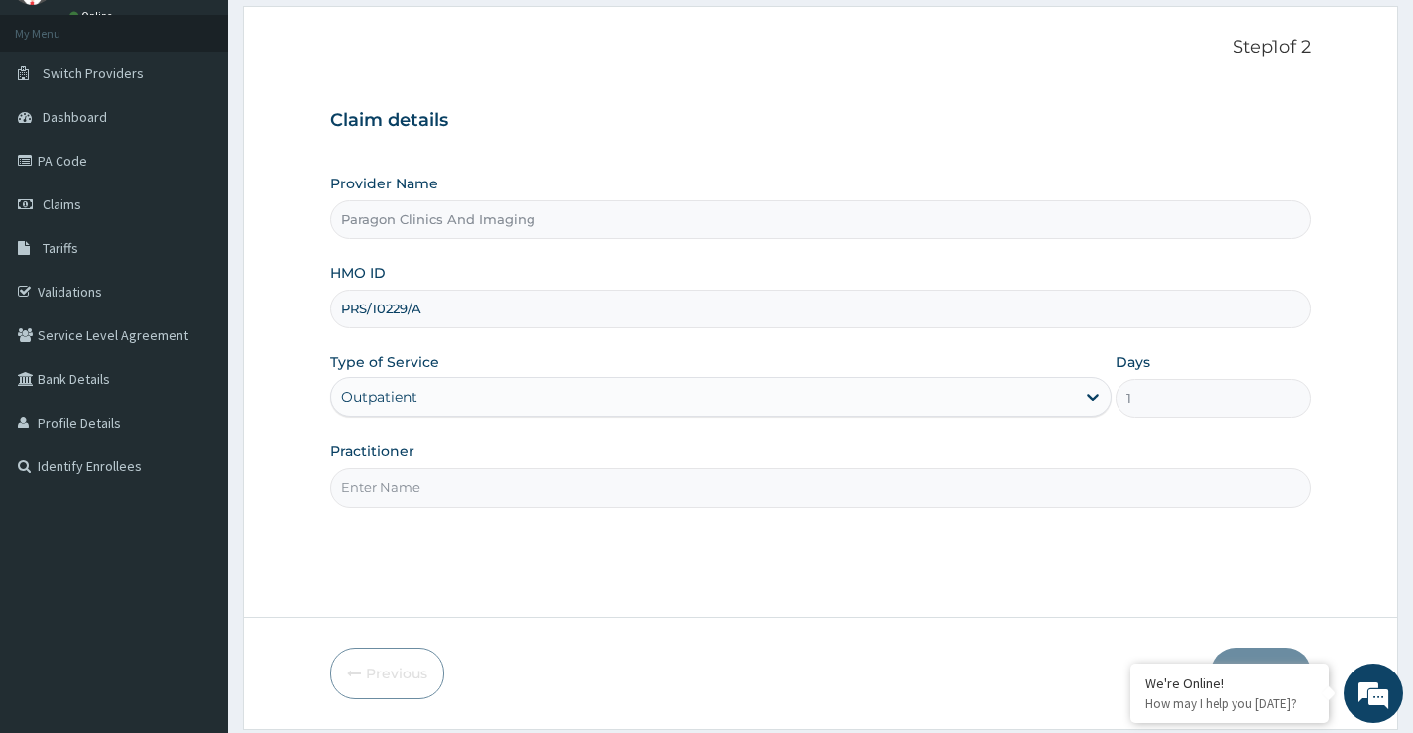
scroll to position [0, 0]
click at [403, 495] on input "Practitioner" at bounding box center [820, 487] width 981 height 39
type input "DR. OBIORA"
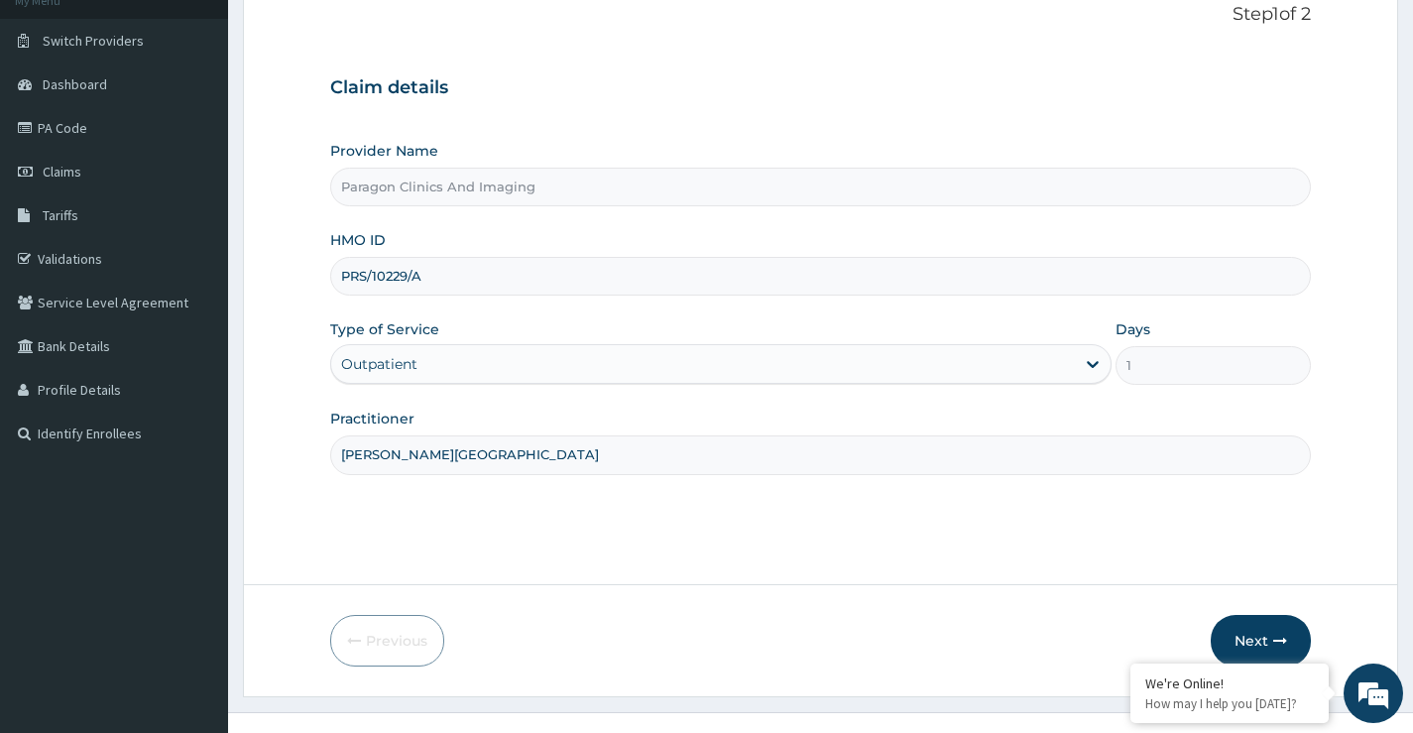
scroll to position [162, 0]
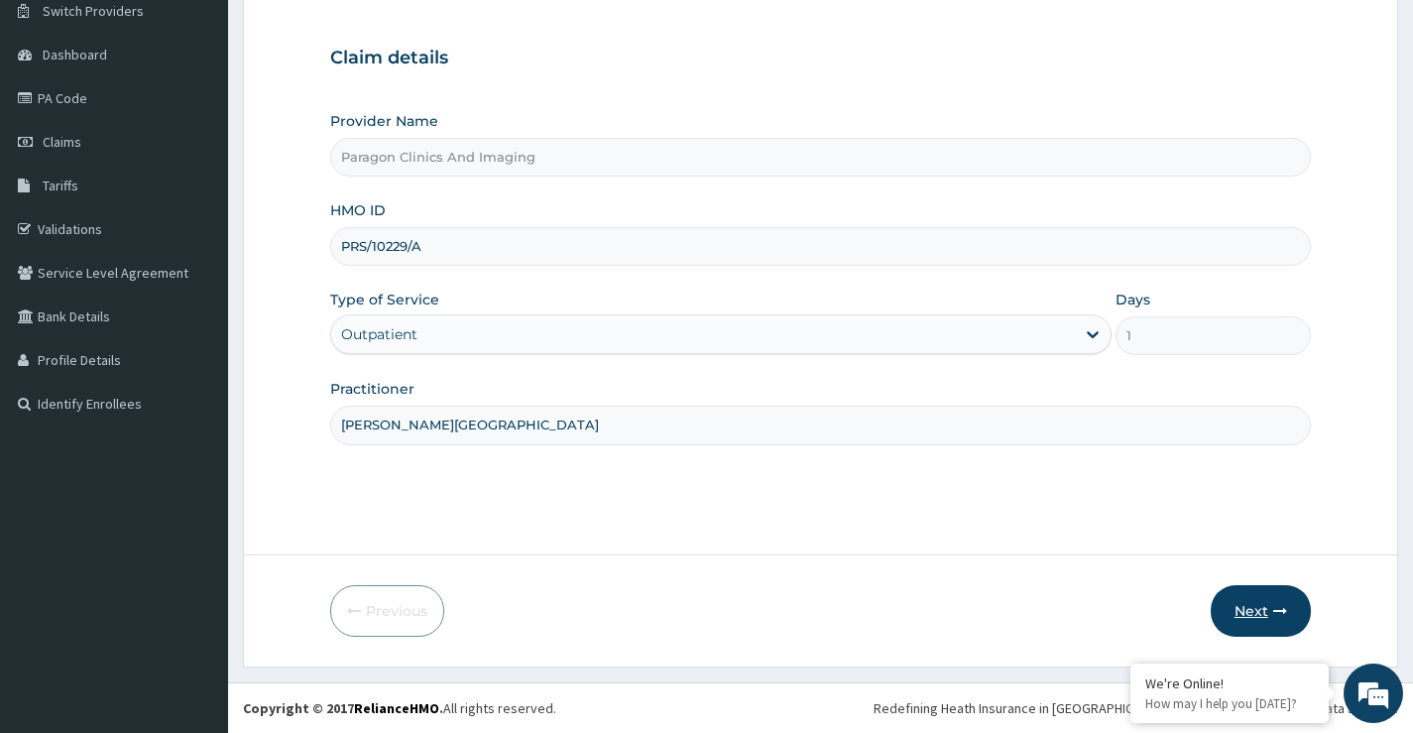
click at [1258, 612] on button "Next" at bounding box center [1261, 611] width 100 height 52
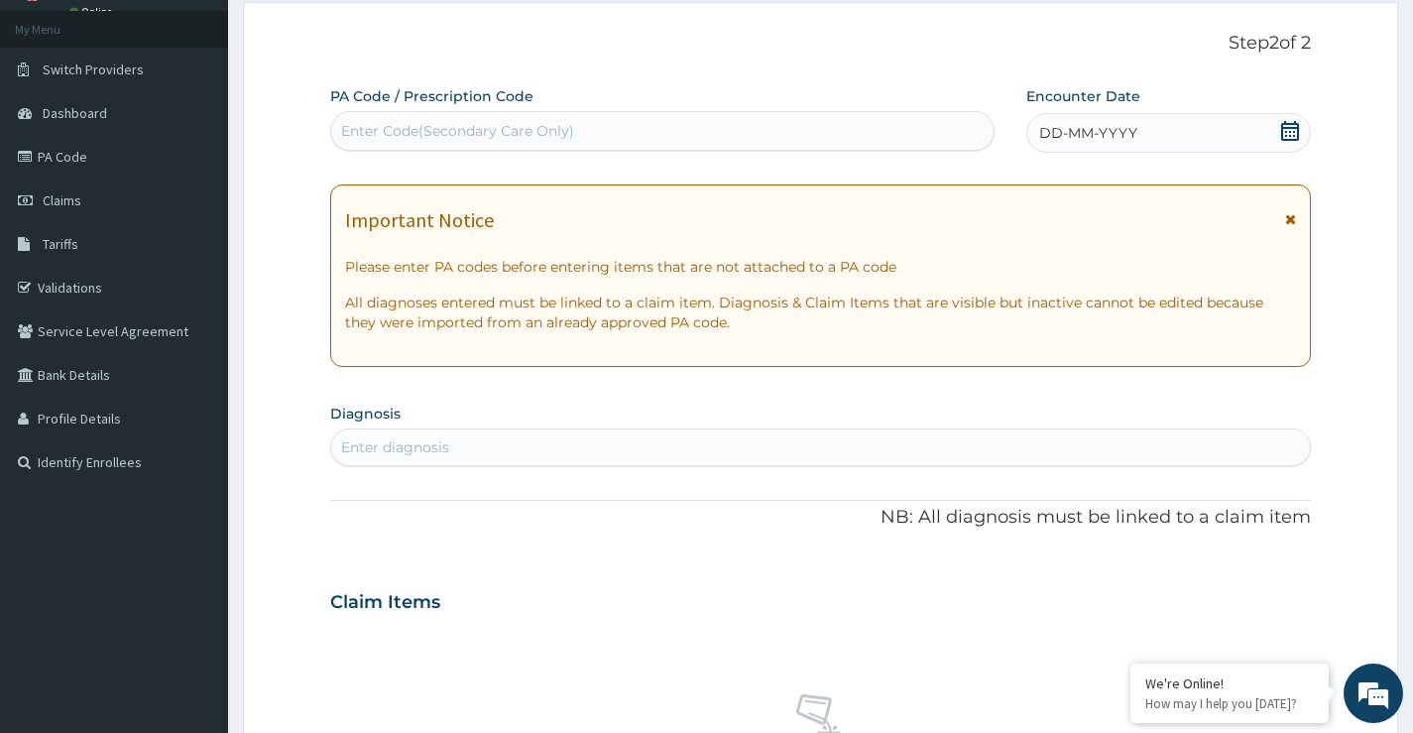
scroll to position [0, 0]
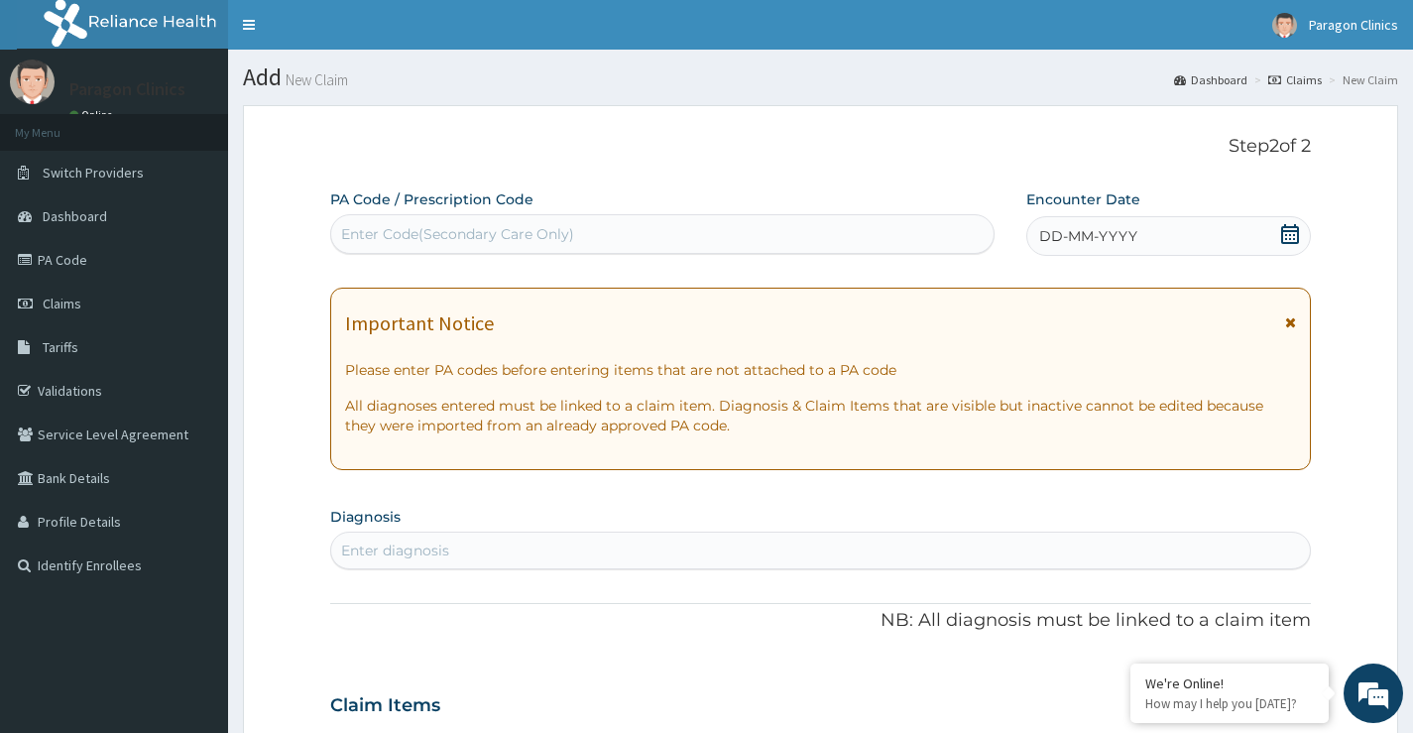
click at [518, 231] on div "Enter Code(Secondary Care Only)" at bounding box center [457, 234] width 233 height 20
paste input "PA/39936F"
type input "PA/39936F"
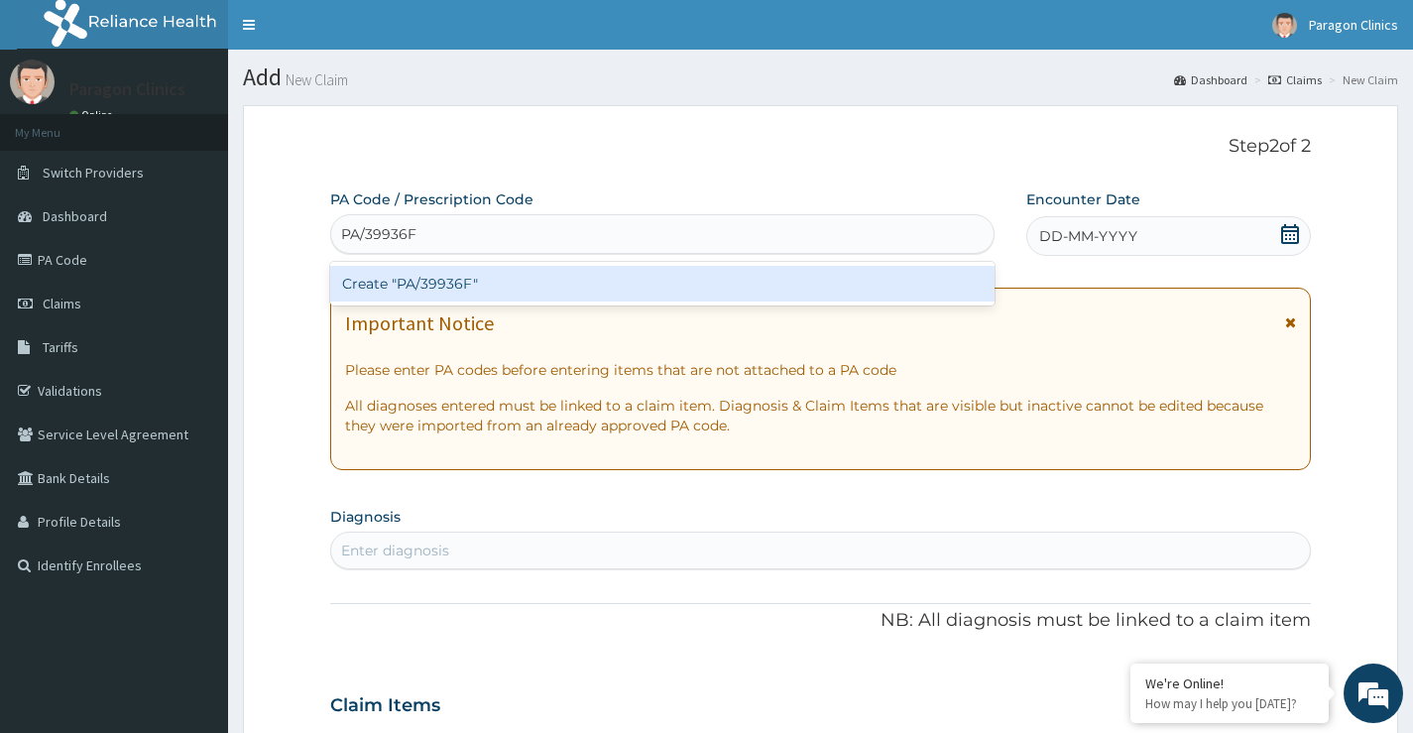
click at [495, 279] on div "Create "PA/39936F"" at bounding box center [662, 284] width 664 height 36
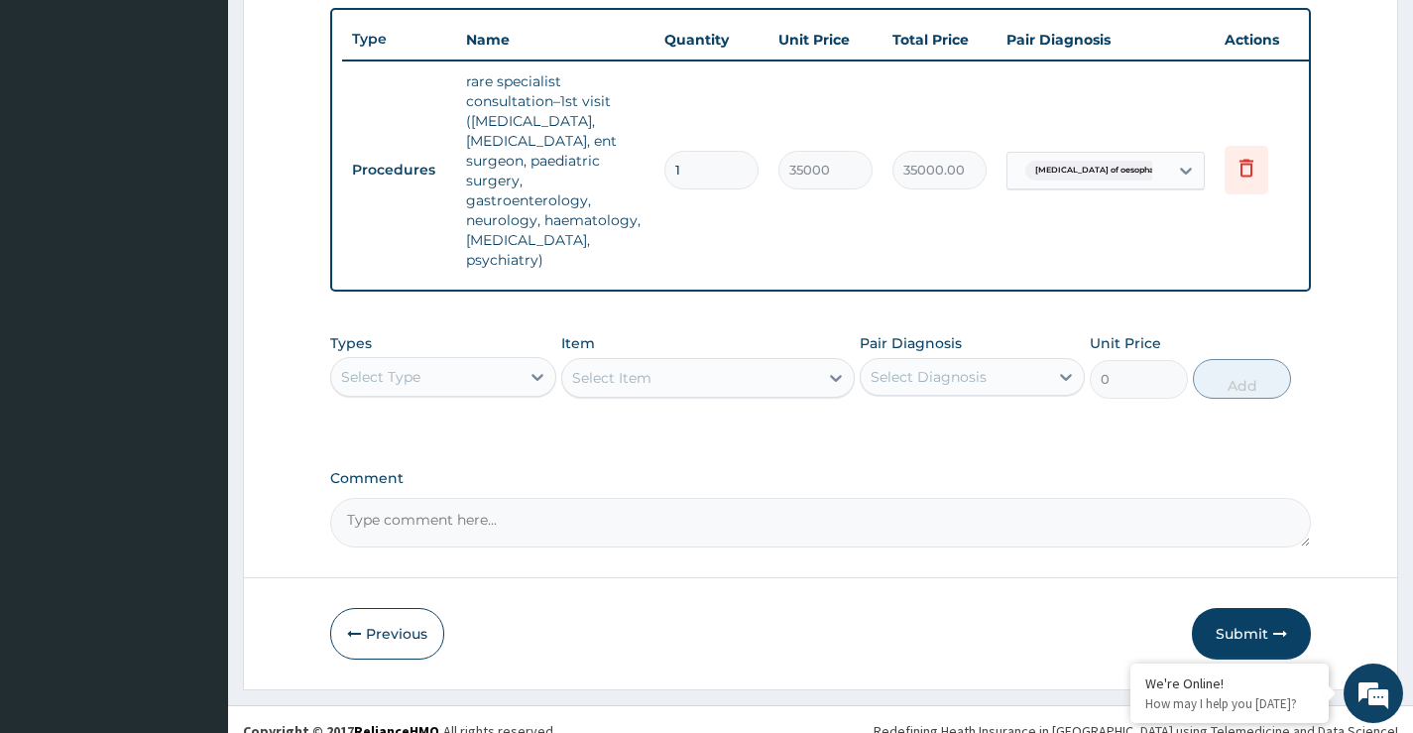
scroll to position [732, 0]
drag, startPoint x: 465, startPoint y: 392, endPoint x: 450, endPoint y: 415, distance: 28.1
click at [460, 391] on div "Select Type" at bounding box center [424, 375] width 187 height 32
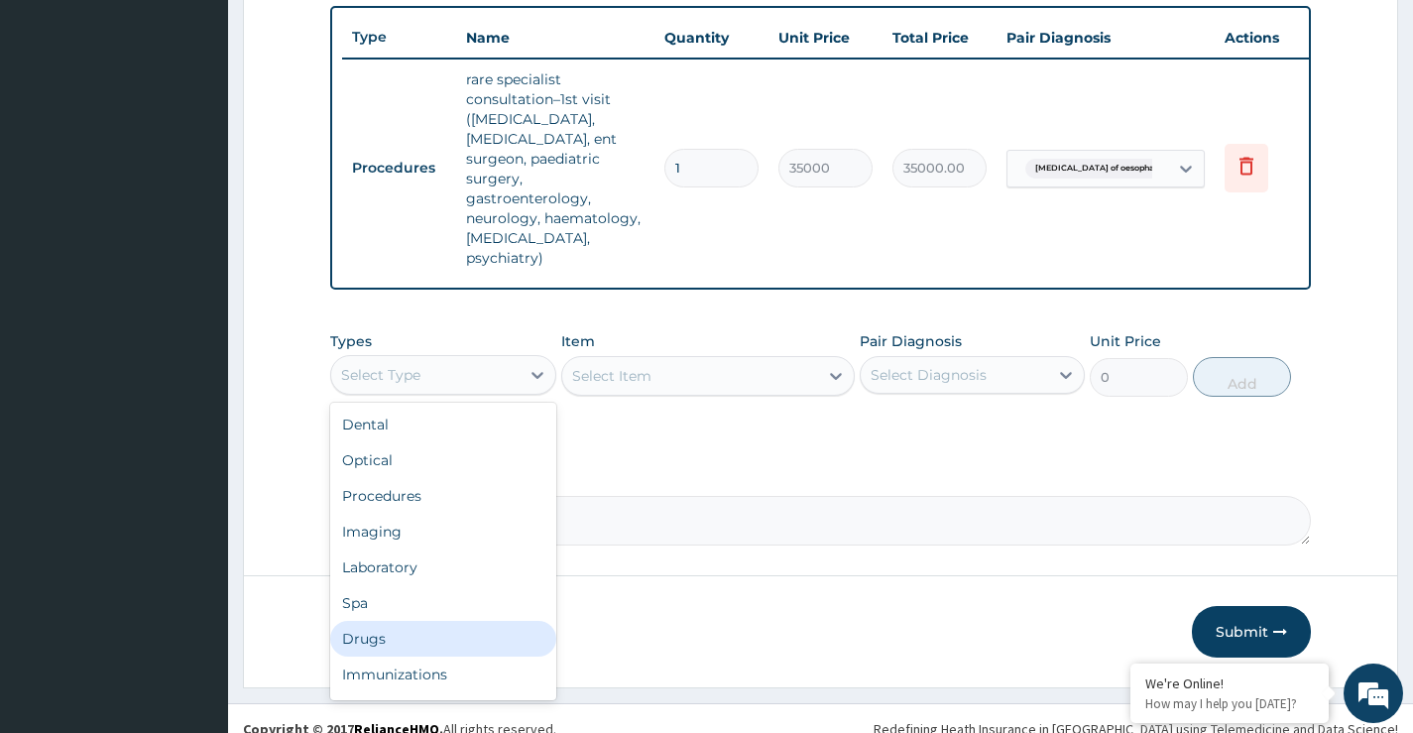
click at [370, 654] on div "Drugs" at bounding box center [442, 639] width 225 height 36
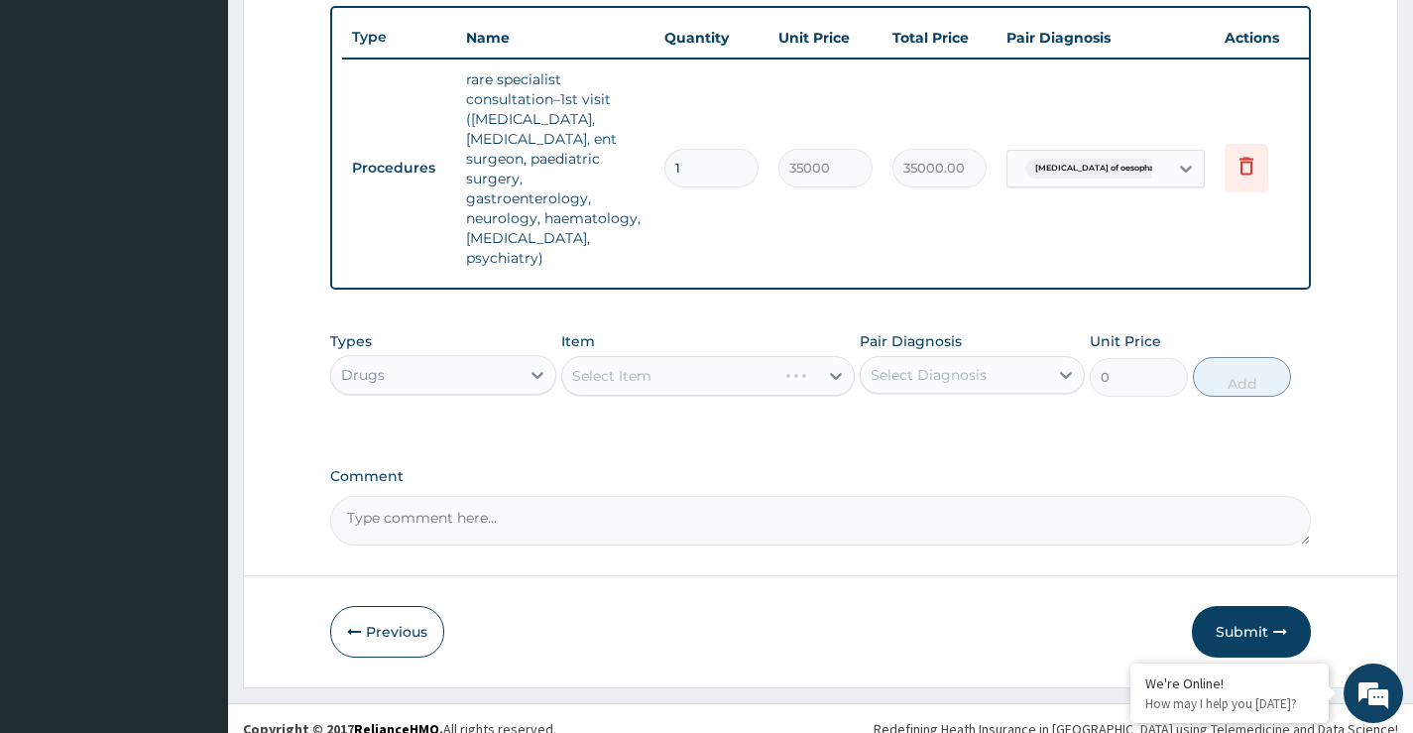
click at [694, 396] on div "Select Item" at bounding box center [708, 376] width 295 height 40
click at [660, 392] on div "Select Item" at bounding box center [690, 376] width 257 height 32
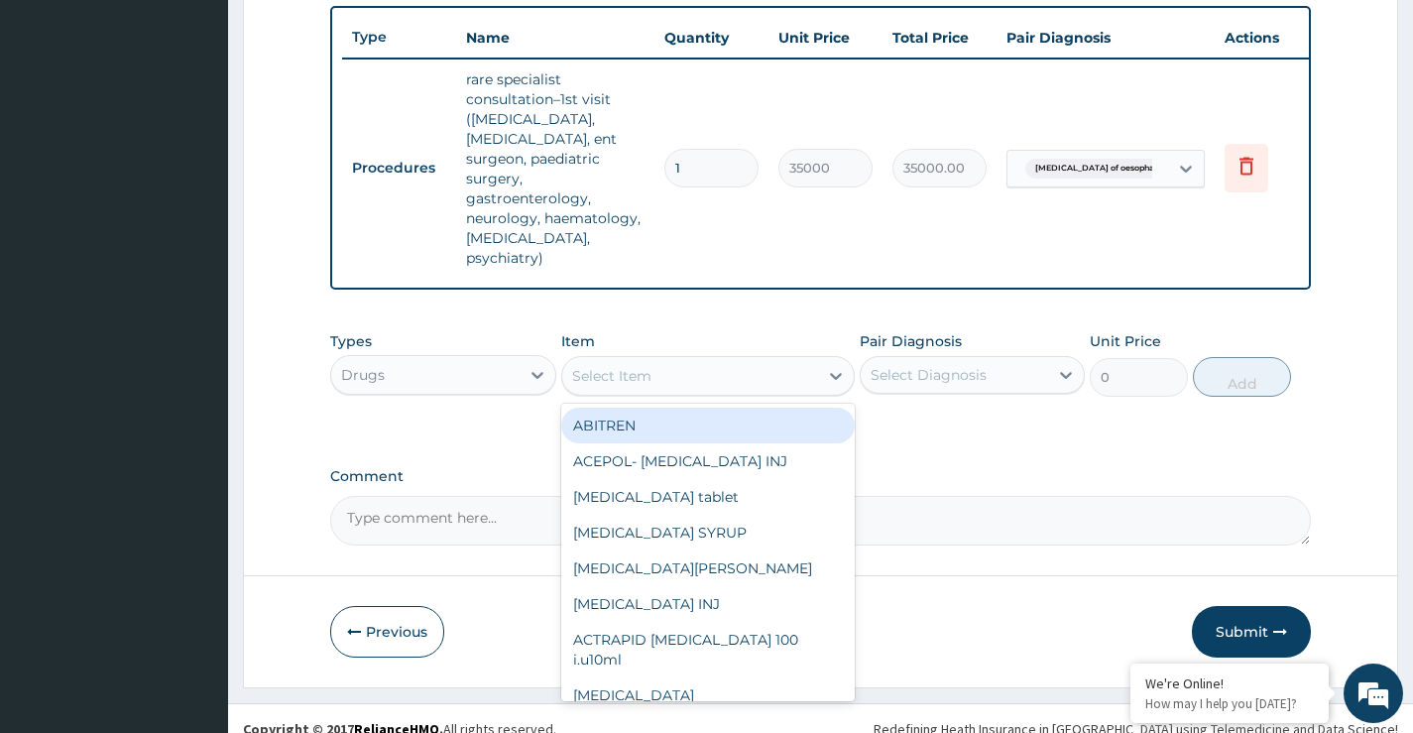
paste input "SIMETHIOCONE"
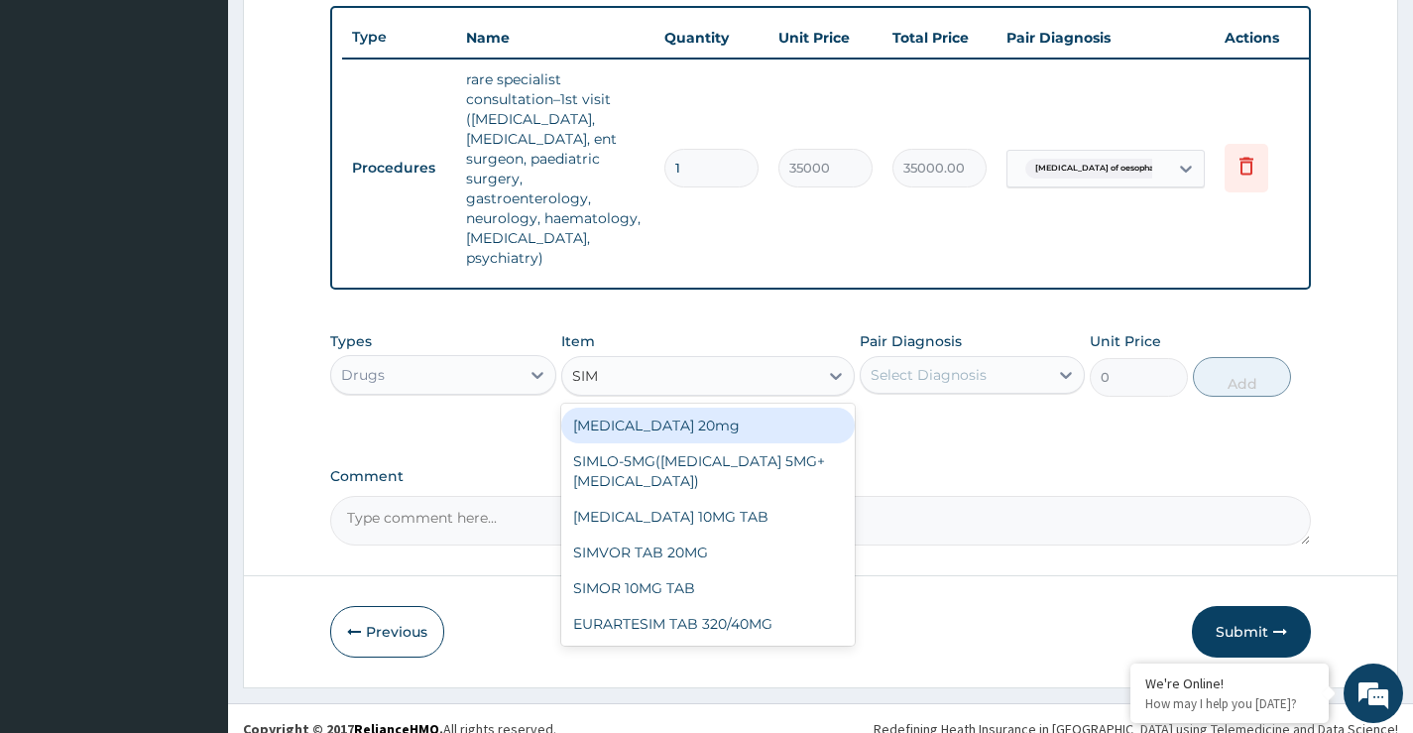
type input "SIM"
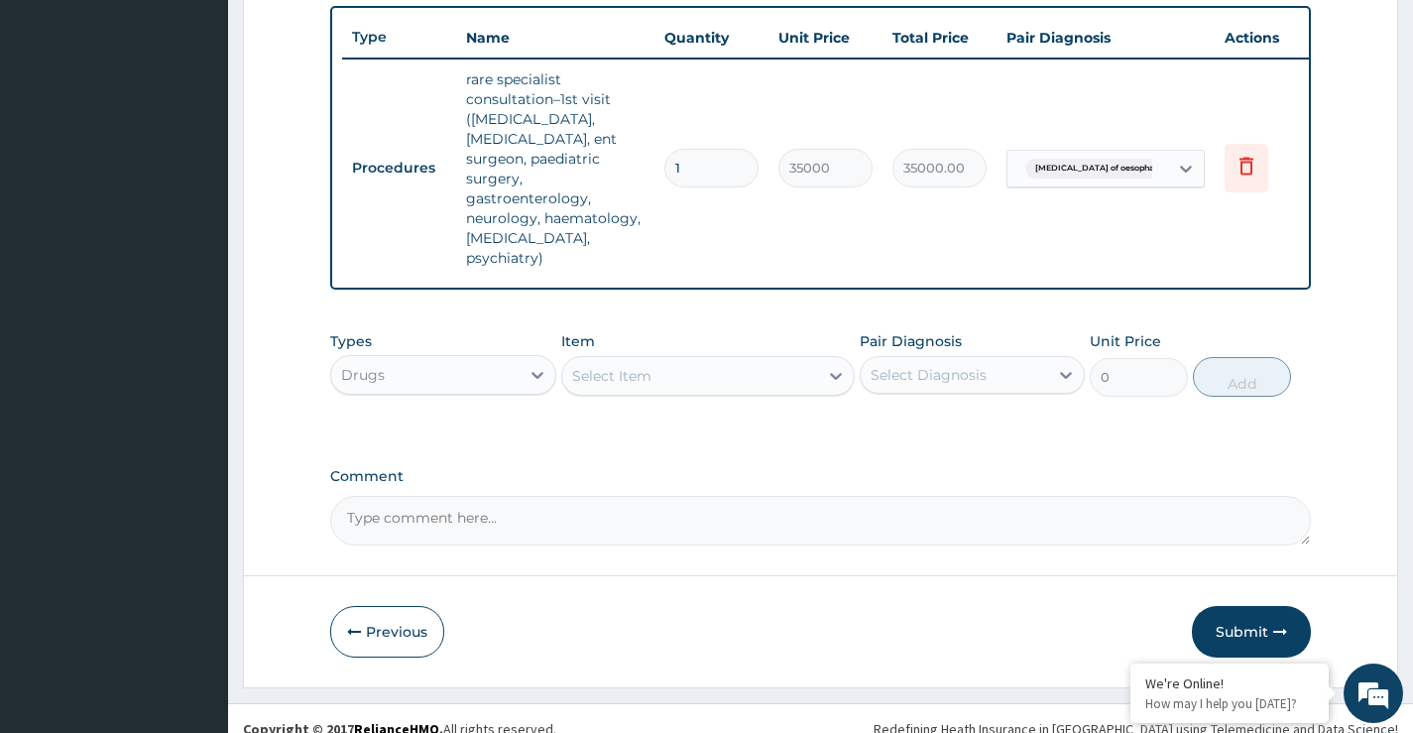
click at [598, 386] on div "Select Item" at bounding box center [611, 376] width 79 height 20
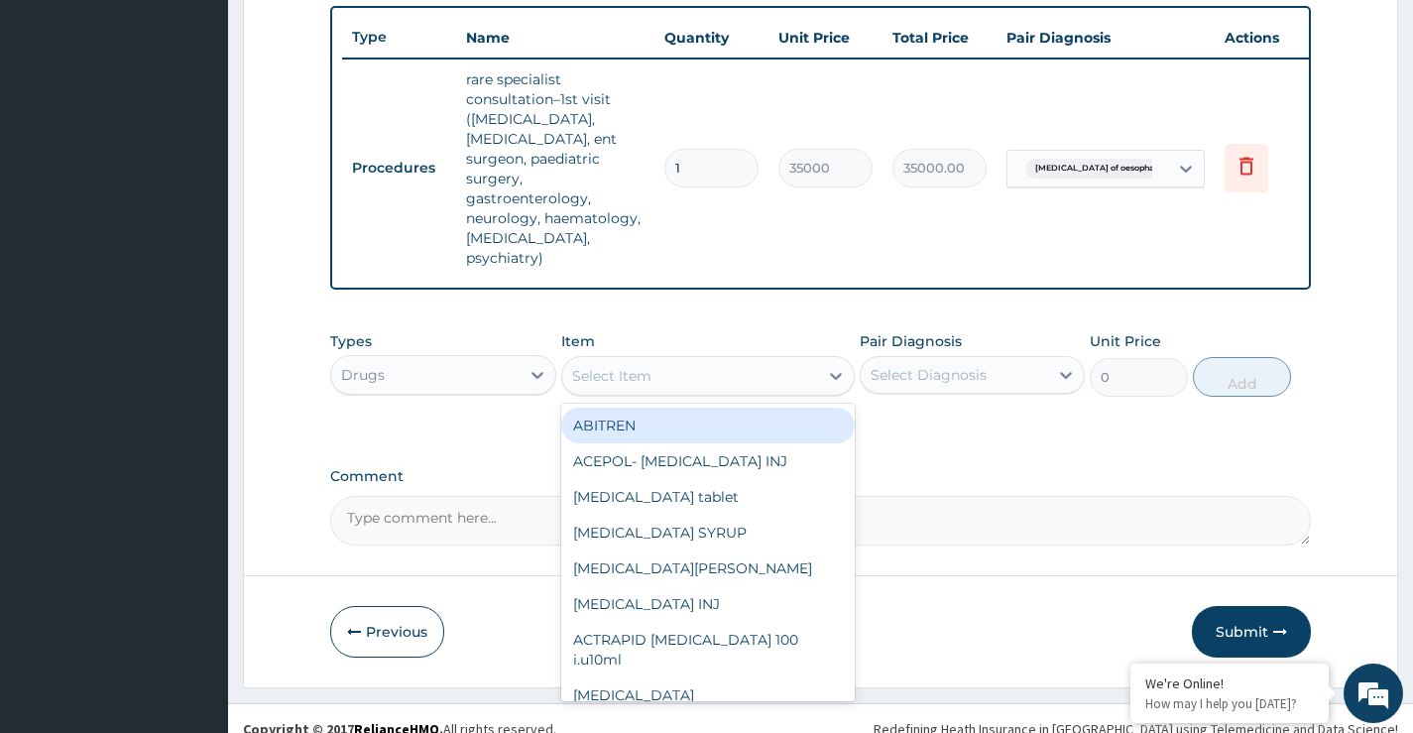
paste input "GAZGO"
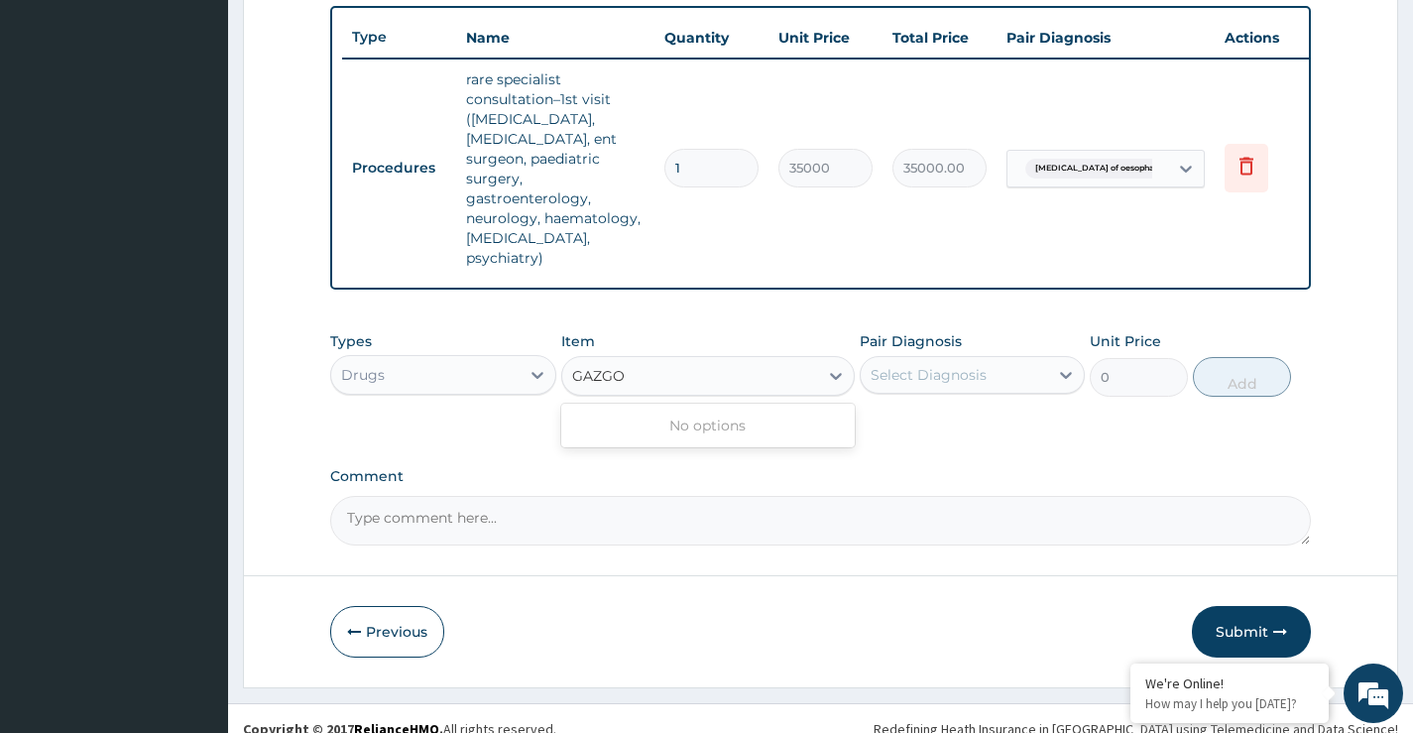
click at [575, 386] on input "GAZGO" at bounding box center [599, 376] width 54 height 20
type input "GAZGO"
paste input "SIMETHIO"
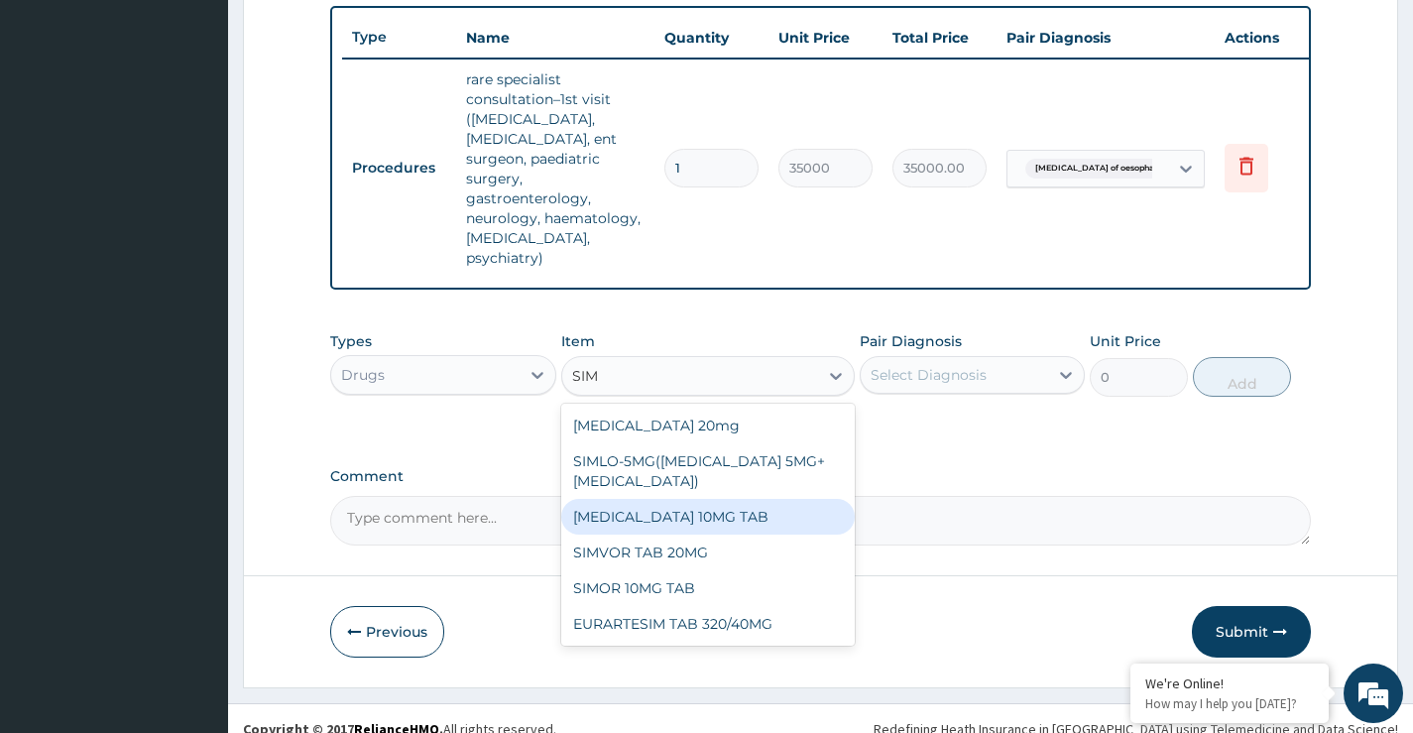
type input "SIM"
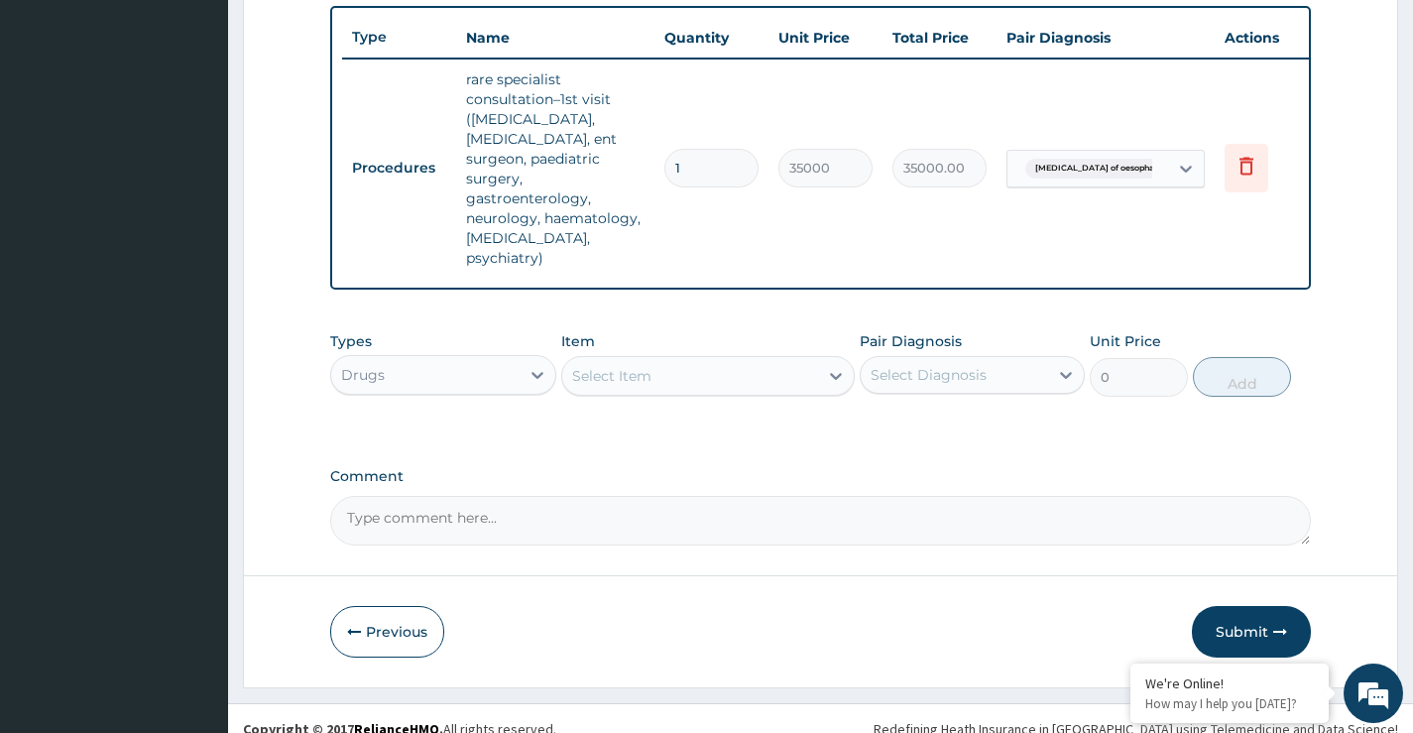
click at [634, 386] on div "Select Item" at bounding box center [611, 376] width 79 height 20
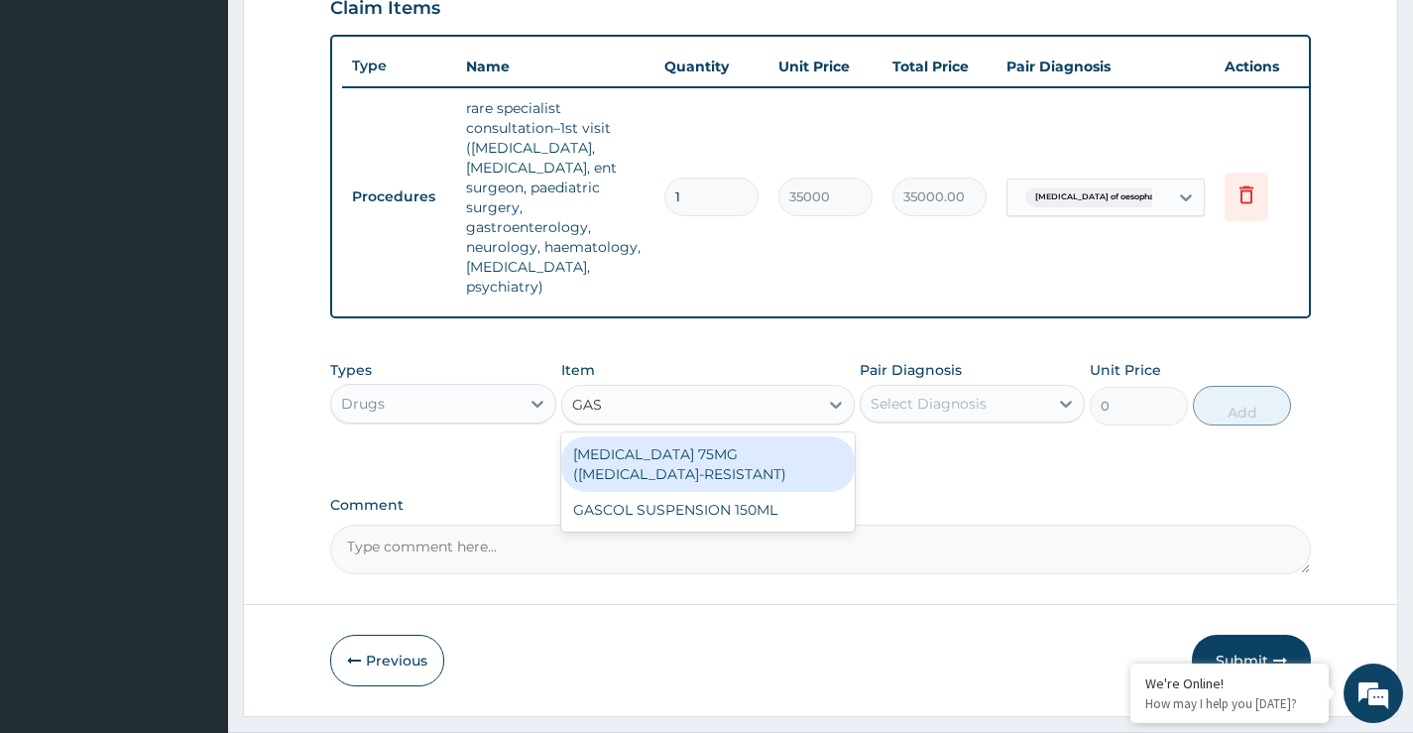
scroll to position [668, 0]
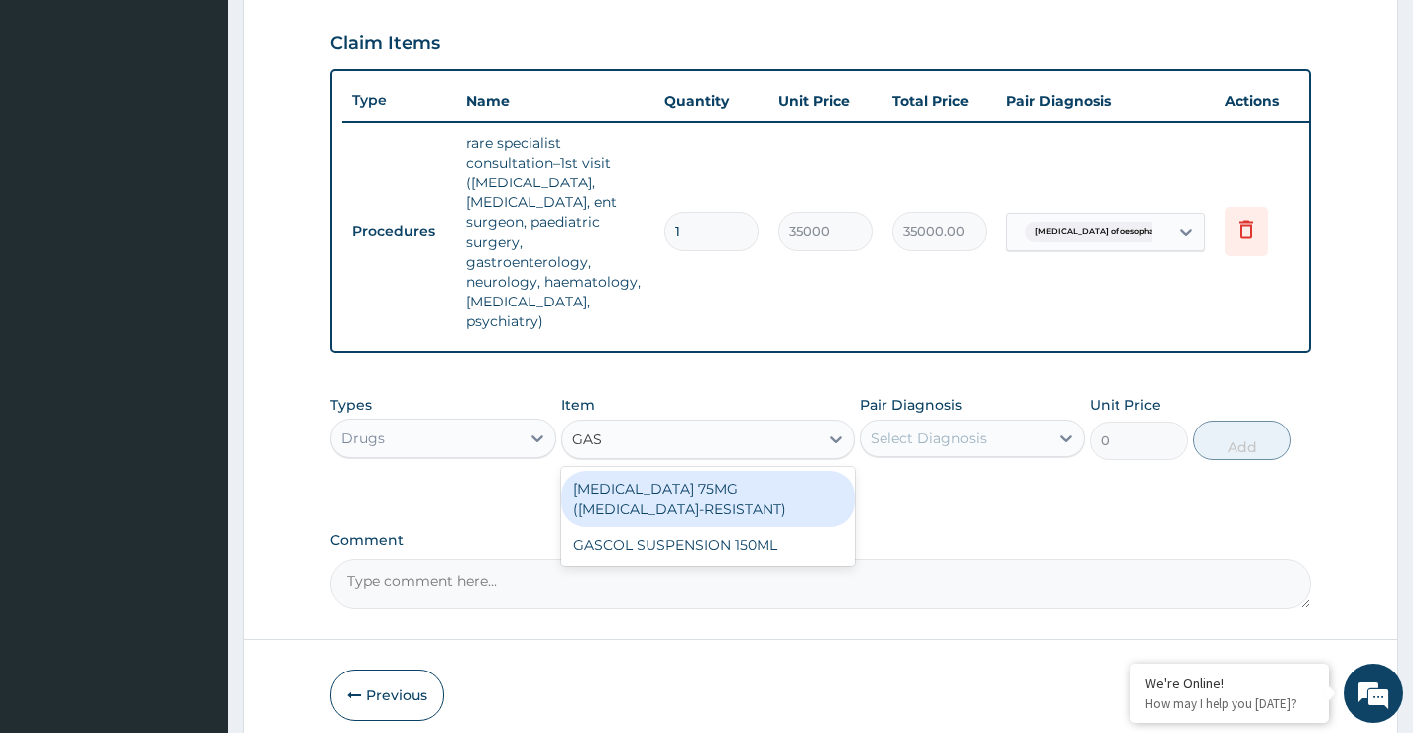
type input "GAS"
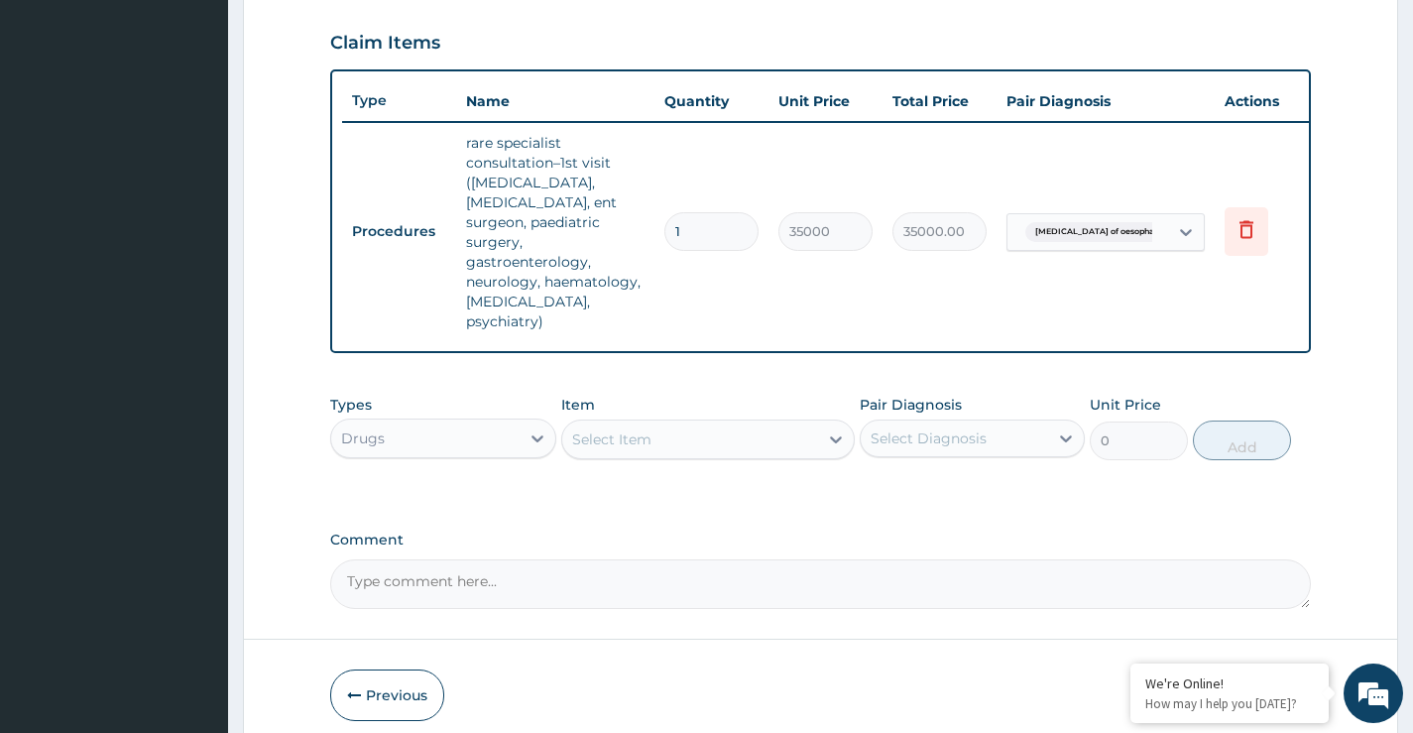
paste input "CONE"
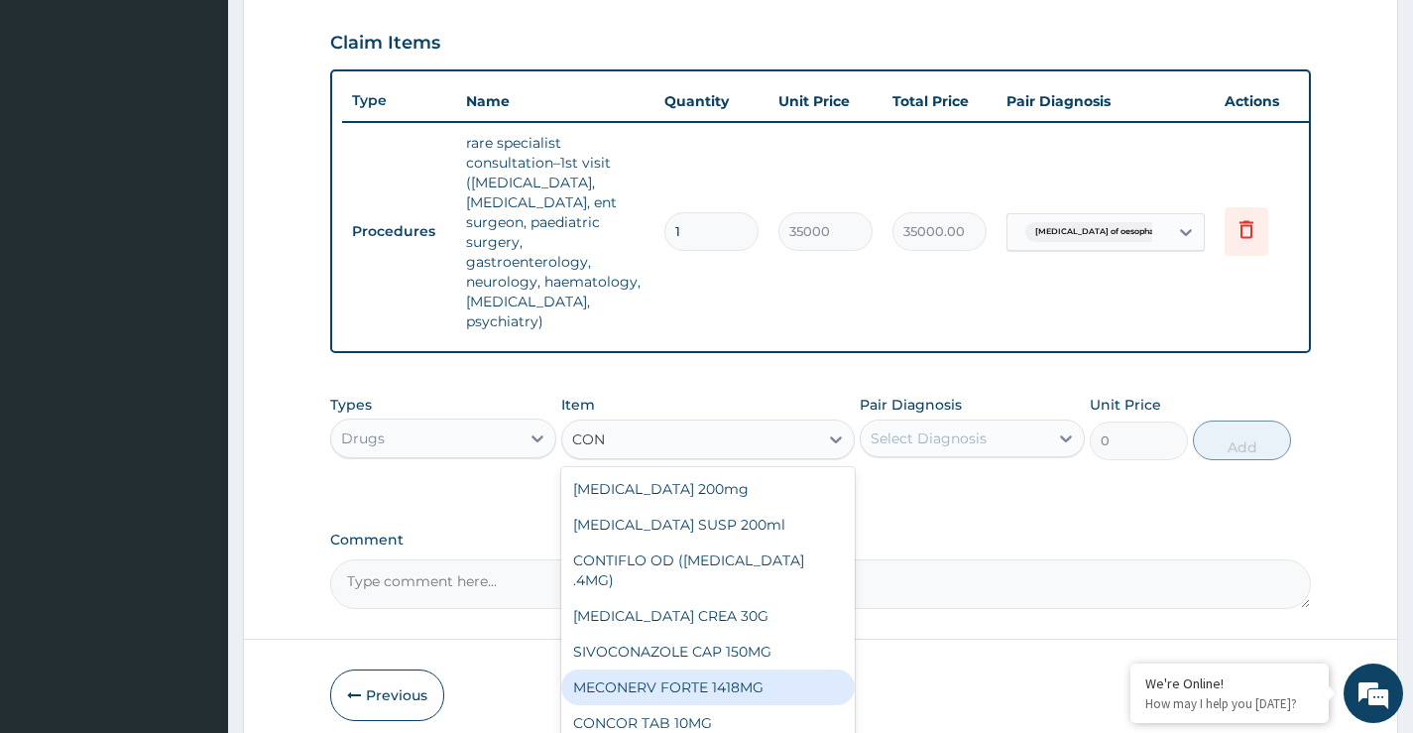
type input "CON"
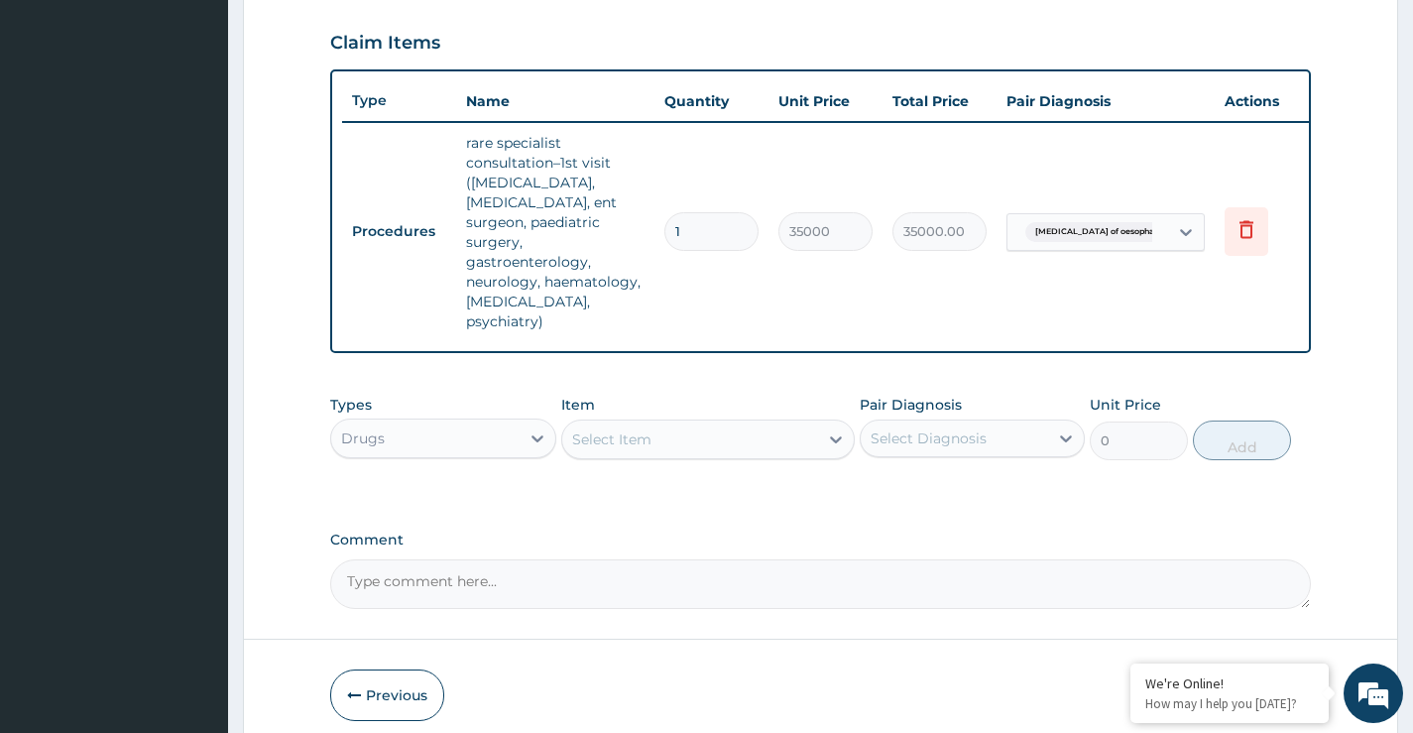
scroll to position [767, 0]
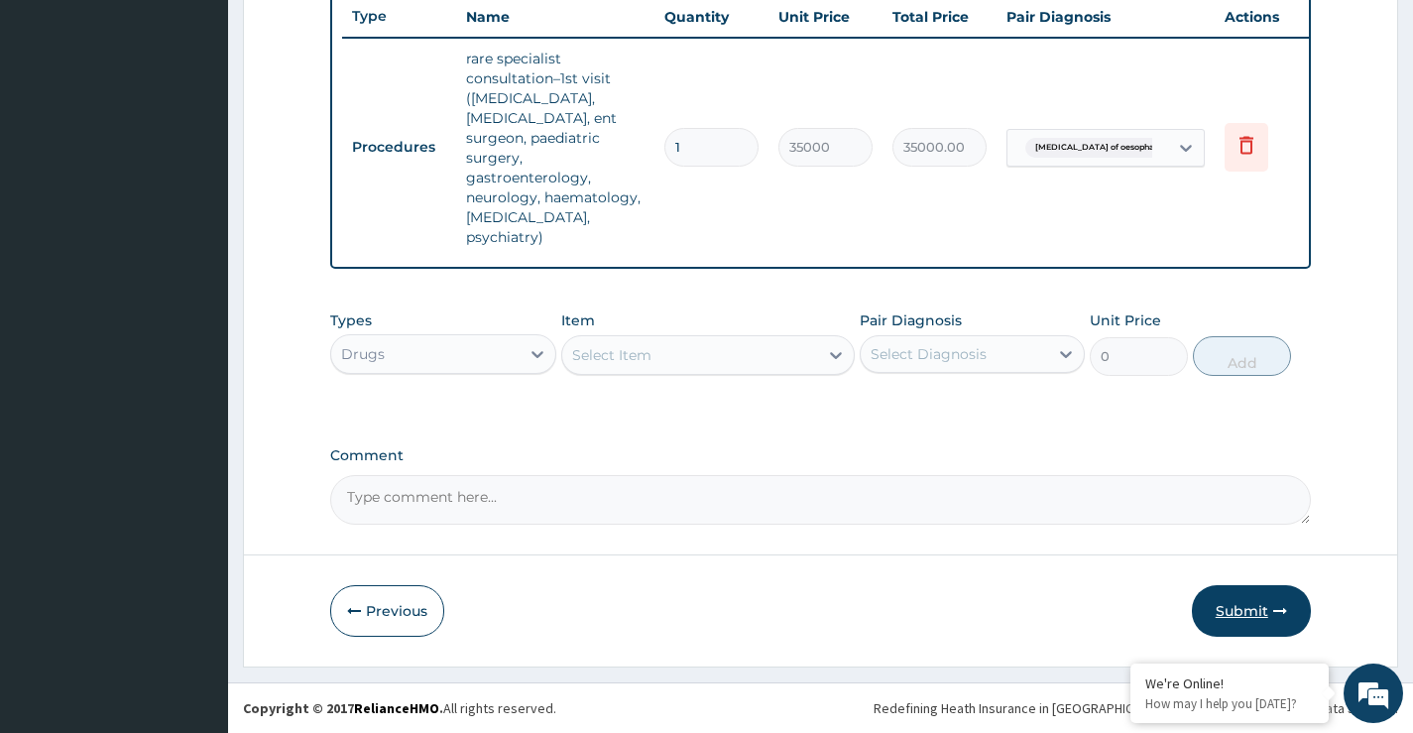
click at [1235, 620] on button "Submit" at bounding box center [1251, 611] width 119 height 52
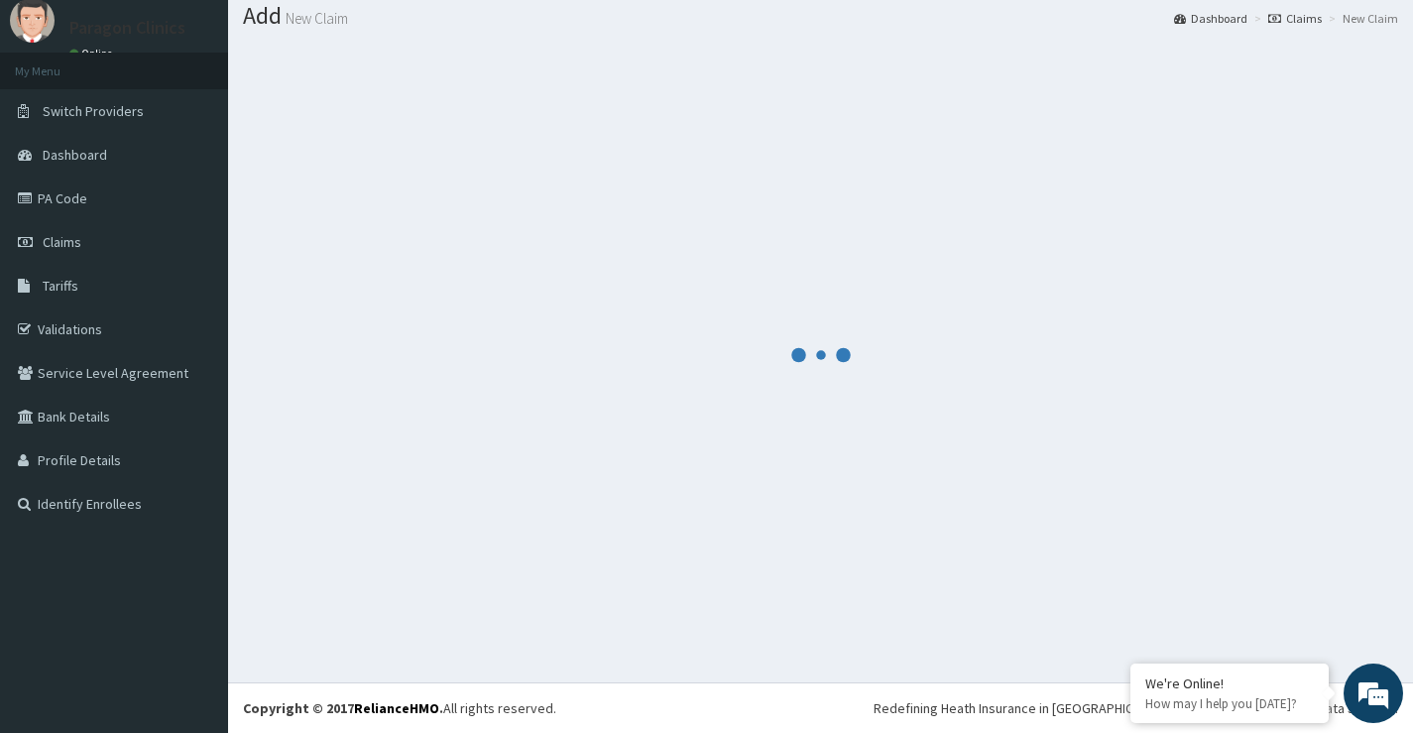
scroll to position [61, 0]
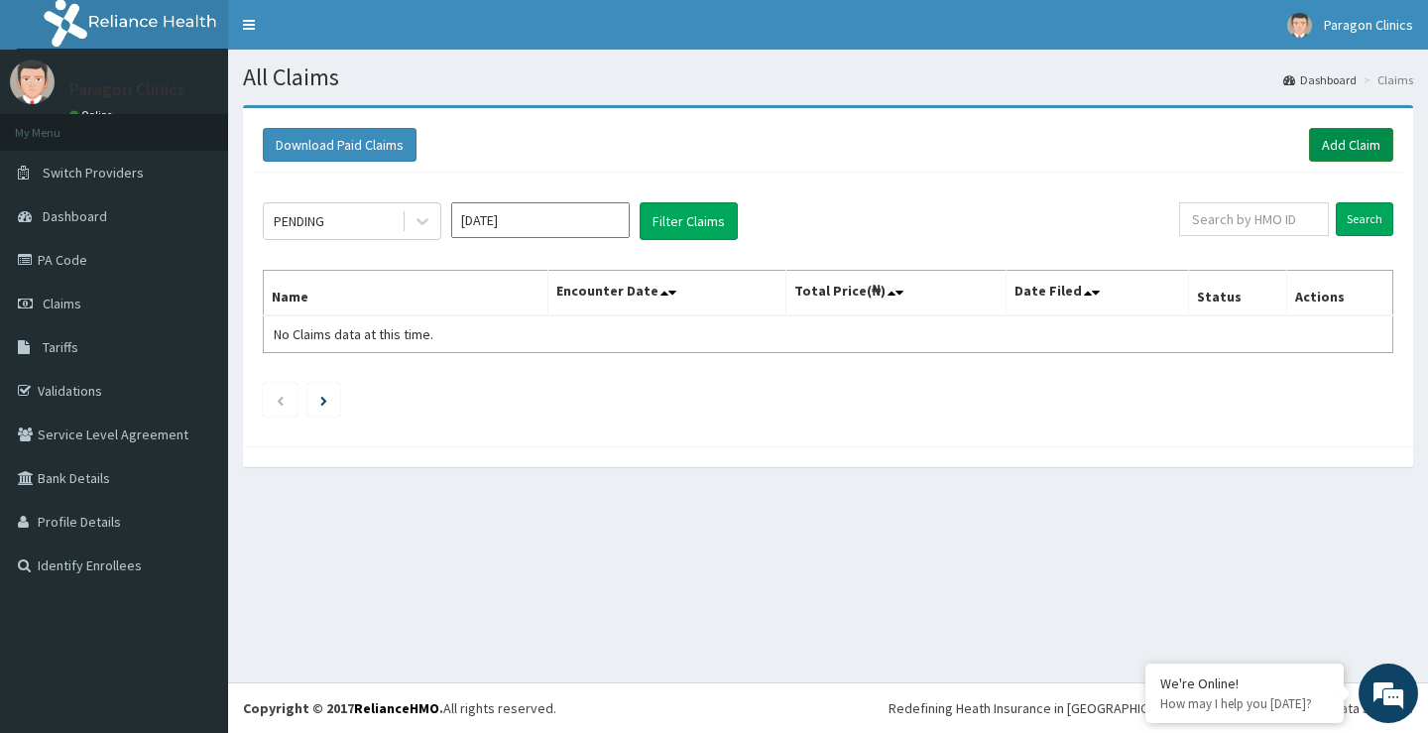
click at [1350, 146] on link "Add Claim" at bounding box center [1351, 145] width 84 height 34
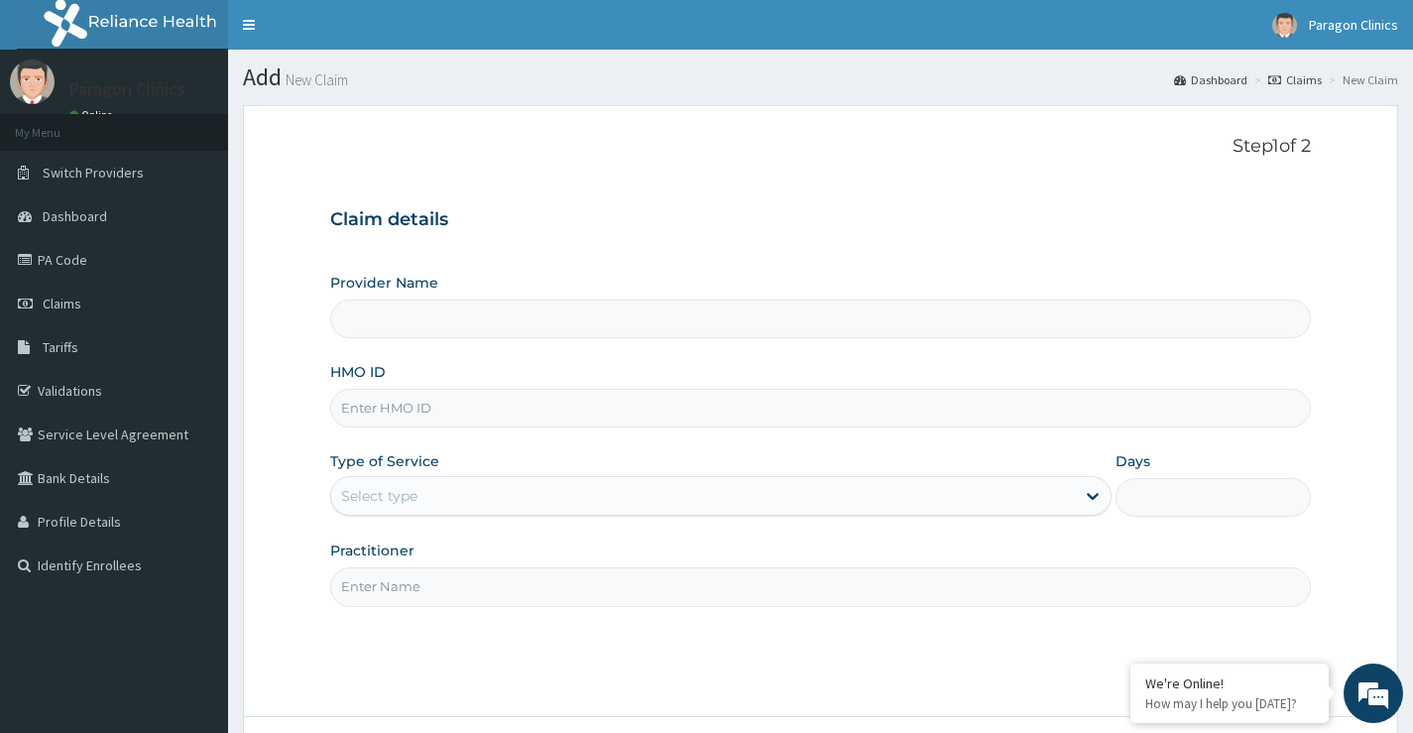
type input "Paragon Clinics And Imaging"
click at [383, 407] on input "HMO ID" at bounding box center [820, 408] width 981 height 39
paste input "PRS/10229/A"
type input "PRS/10229/A"
click at [355, 505] on div "Select type" at bounding box center [379, 496] width 76 height 20
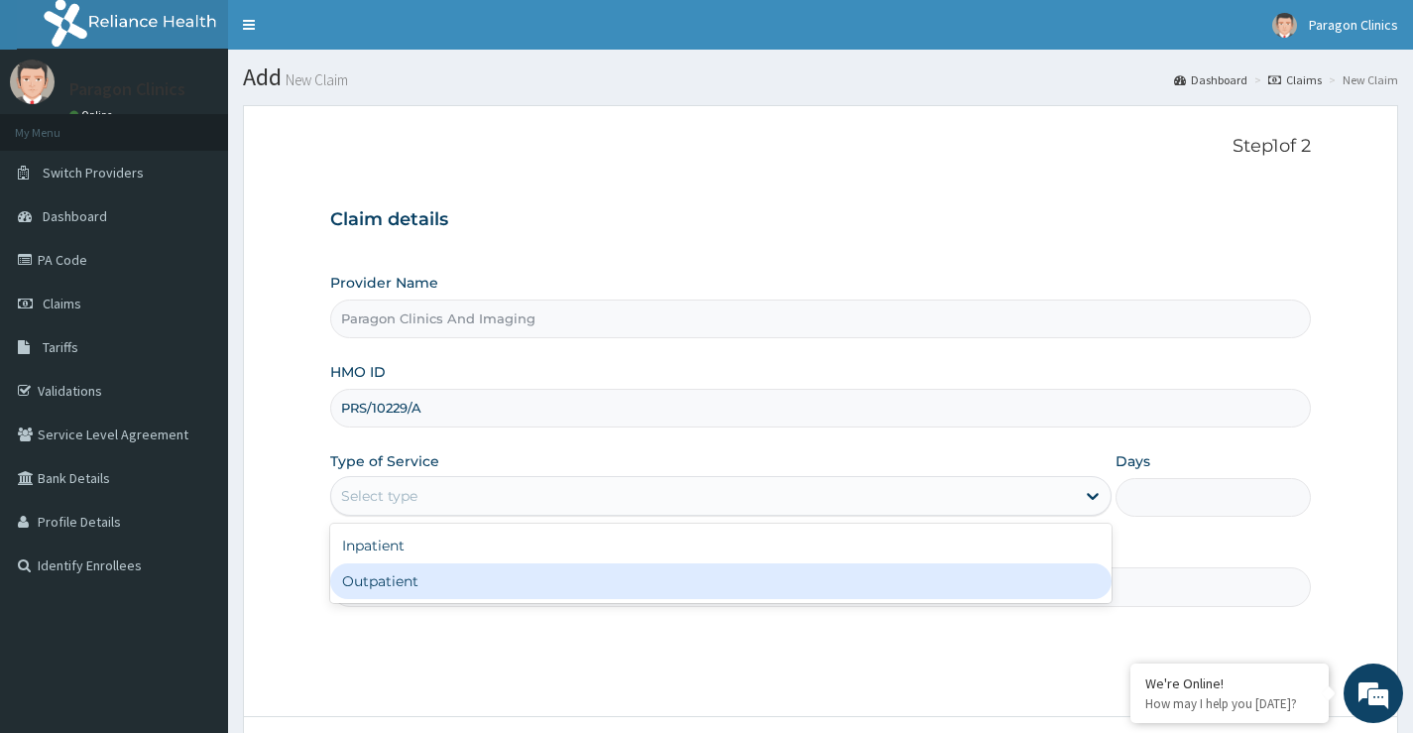
drag, startPoint x: 359, startPoint y: 581, endPoint x: 369, endPoint y: 585, distance: 10.7
click at [360, 583] on div "Outpatient" at bounding box center [720, 581] width 781 height 36
type input "1"
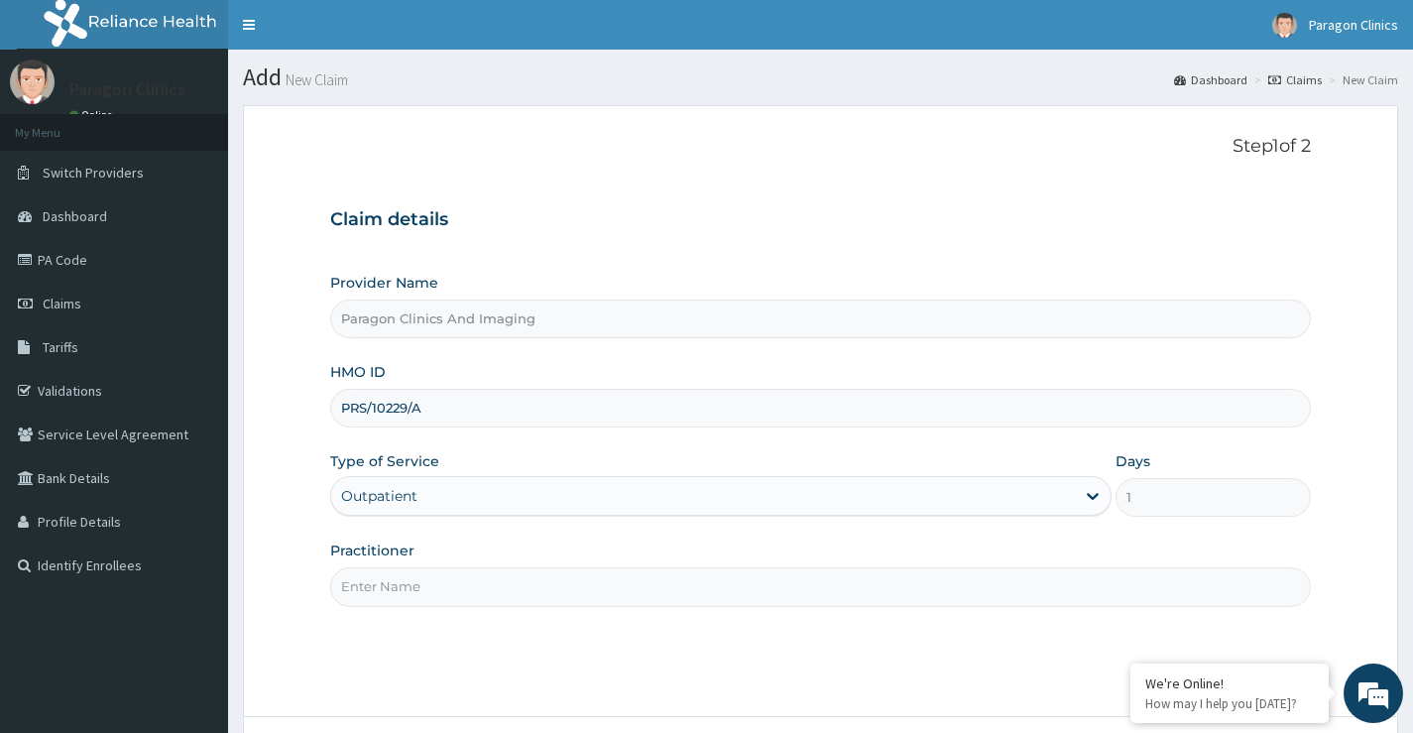
click at [399, 587] on input "Practitioner" at bounding box center [820, 586] width 981 height 39
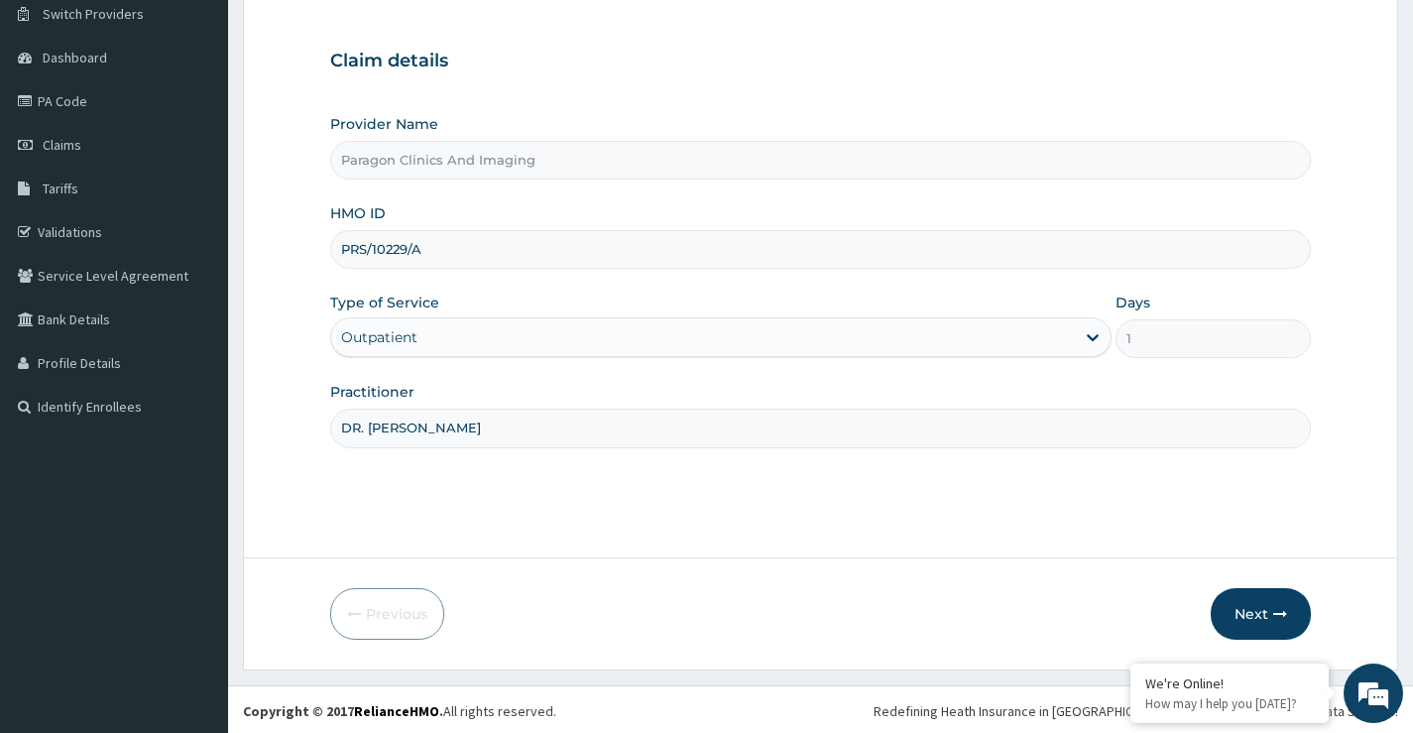
scroll to position [162, 0]
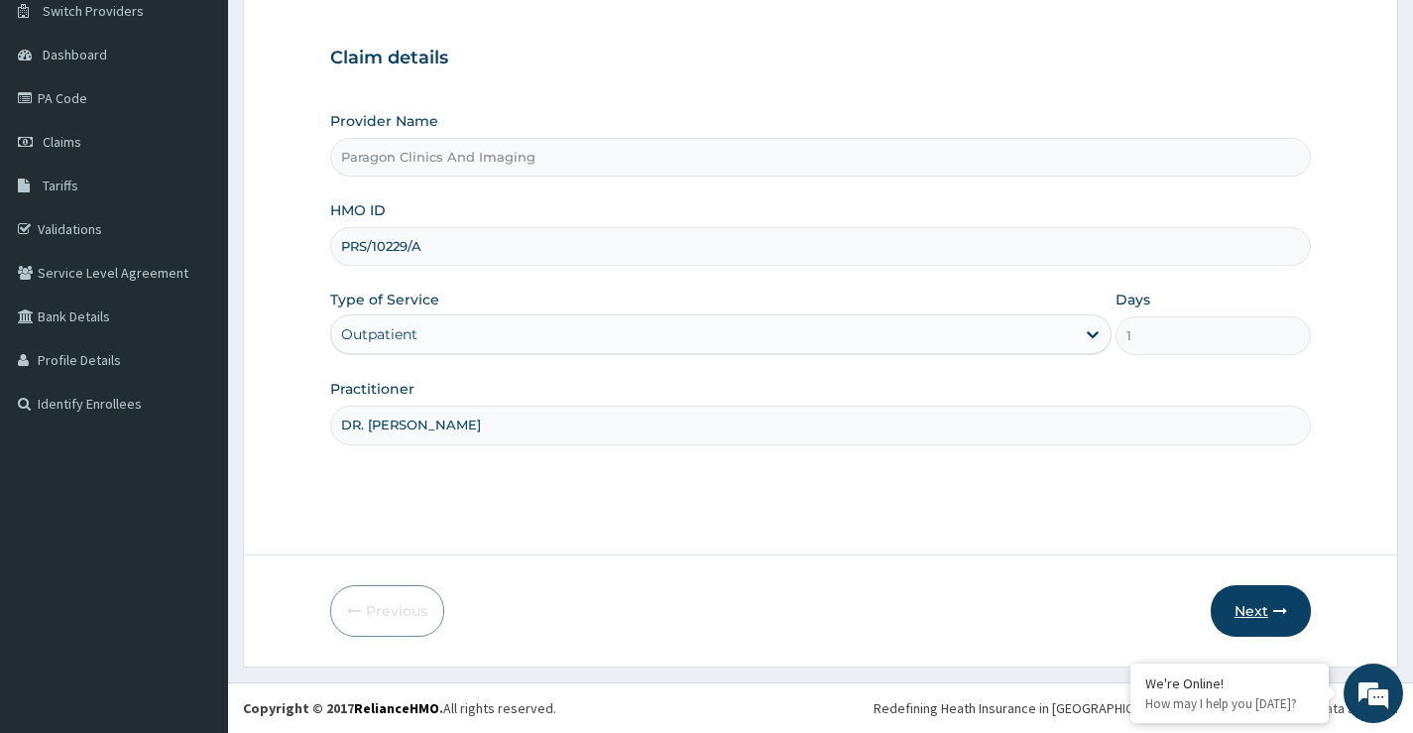
type input "DR. KELVIN"
click at [1240, 609] on button "Next" at bounding box center [1261, 611] width 100 height 52
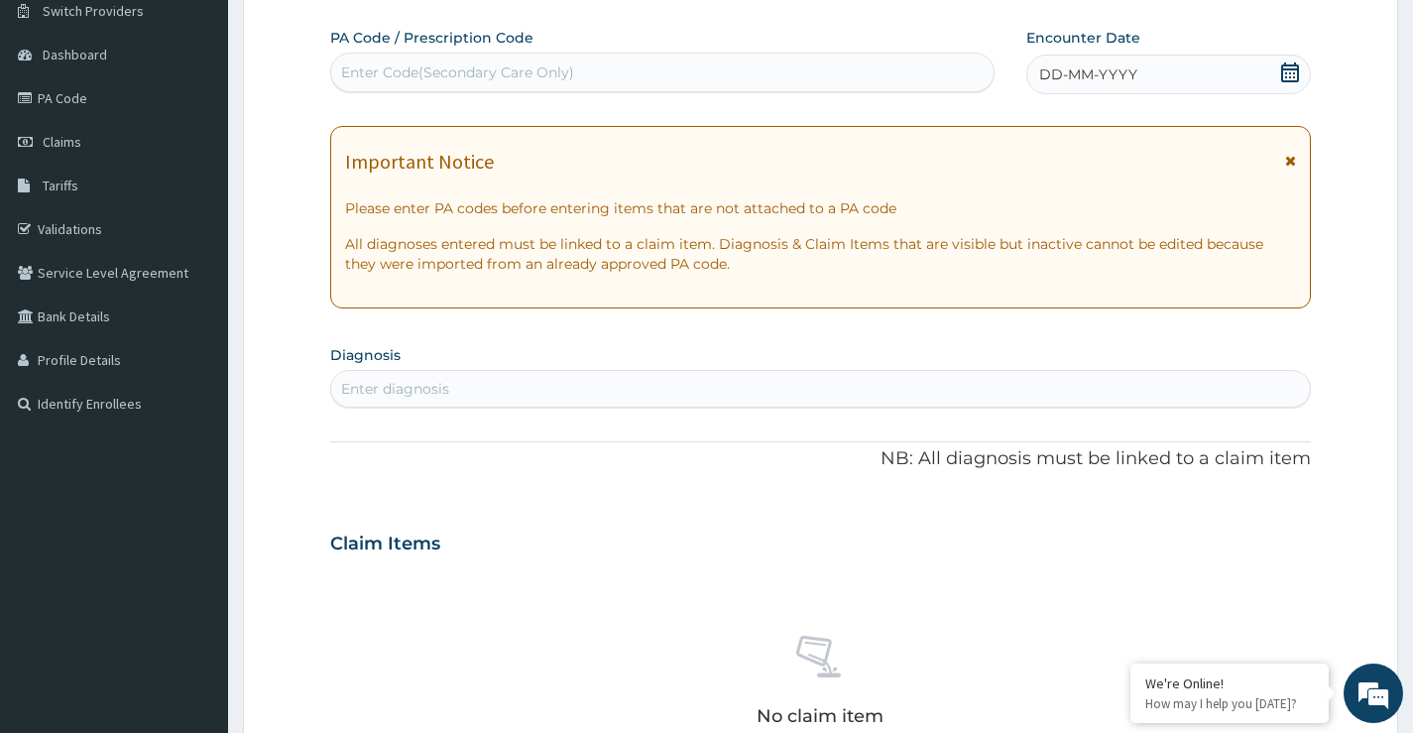
click at [489, 72] on div "Enter Code(Secondary Care Only)" at bounding box center [457, 72] width 233 height 20
paste input "PA/BA6912"
type input "PA/BA6912"
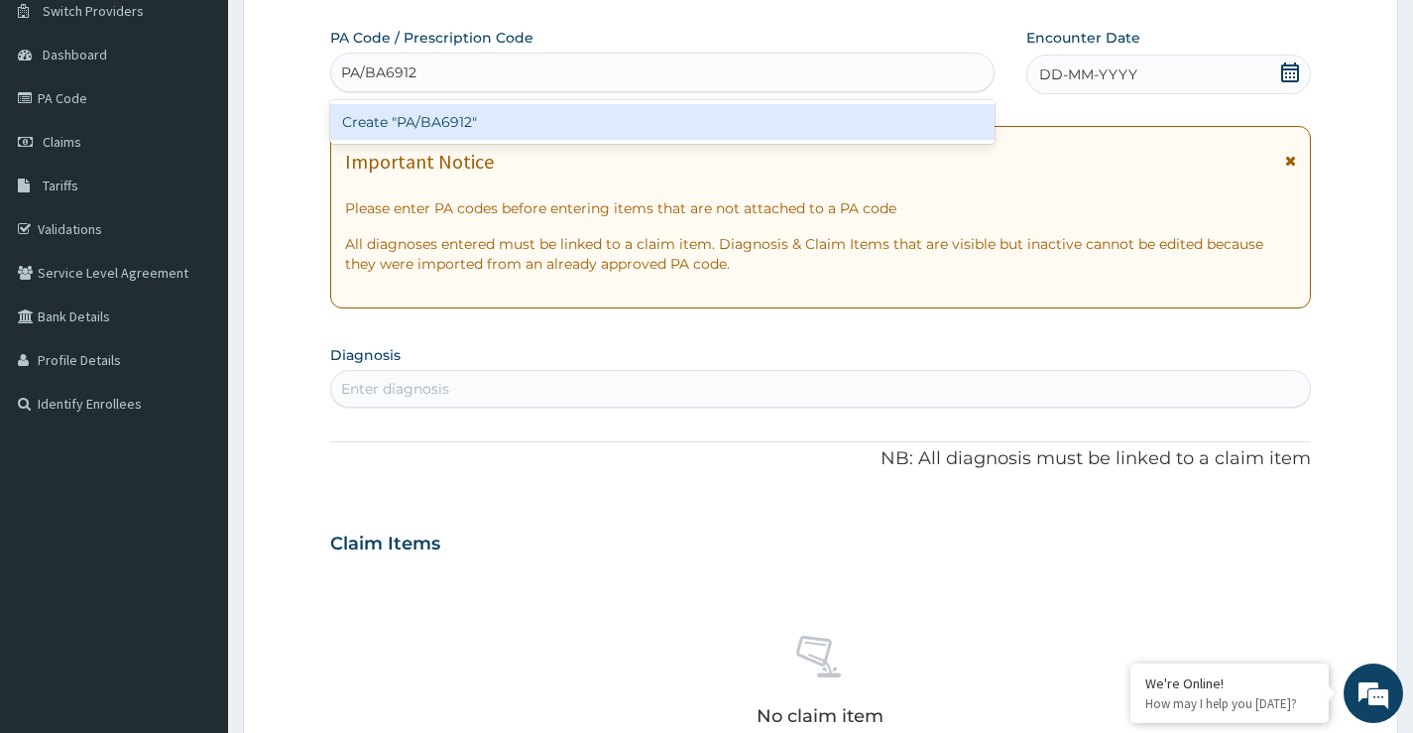
click at [492, 113] on div "Create "PA/BA6912"" at bounding box center [662, 122] width 664 height 36
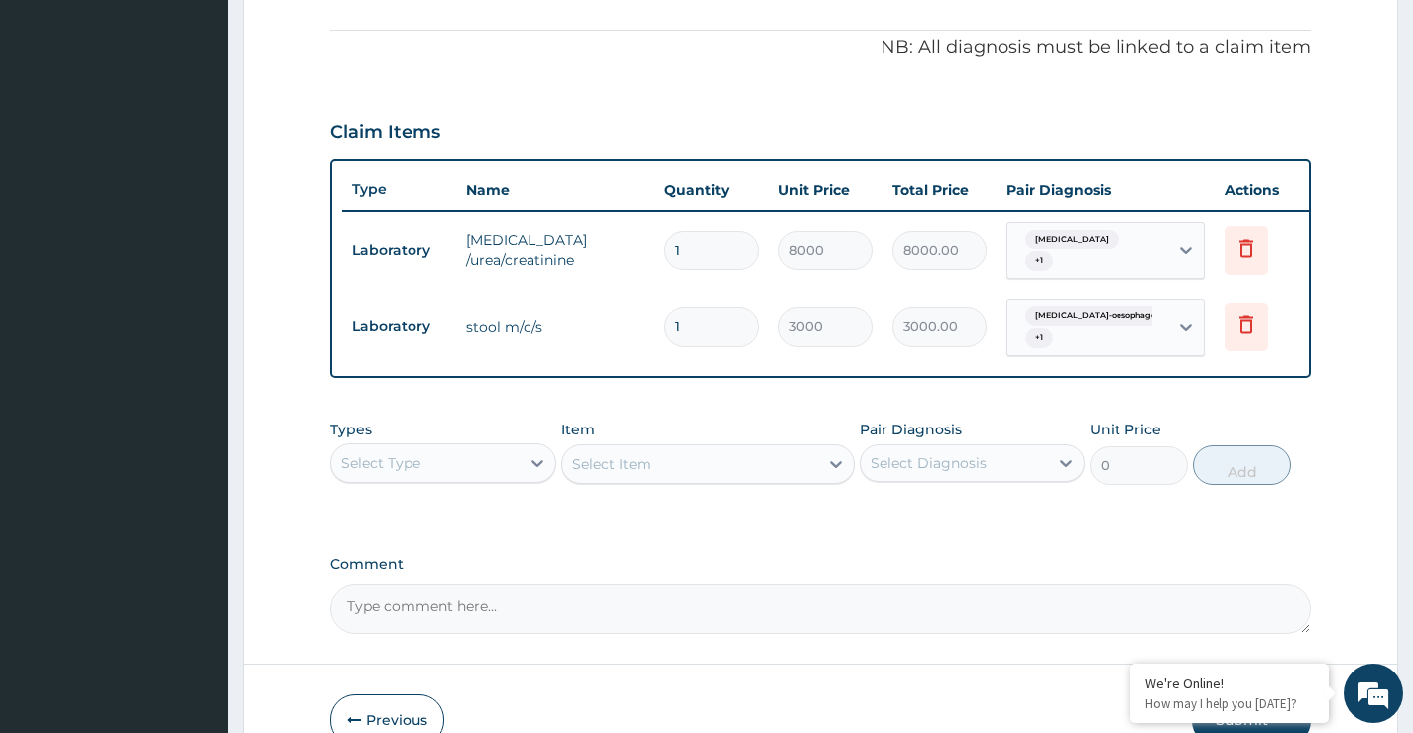
scroll to position [581, 0]
click at [465, 466] on div "Select Type" at bounding box center [424, 461] width 187 height 32
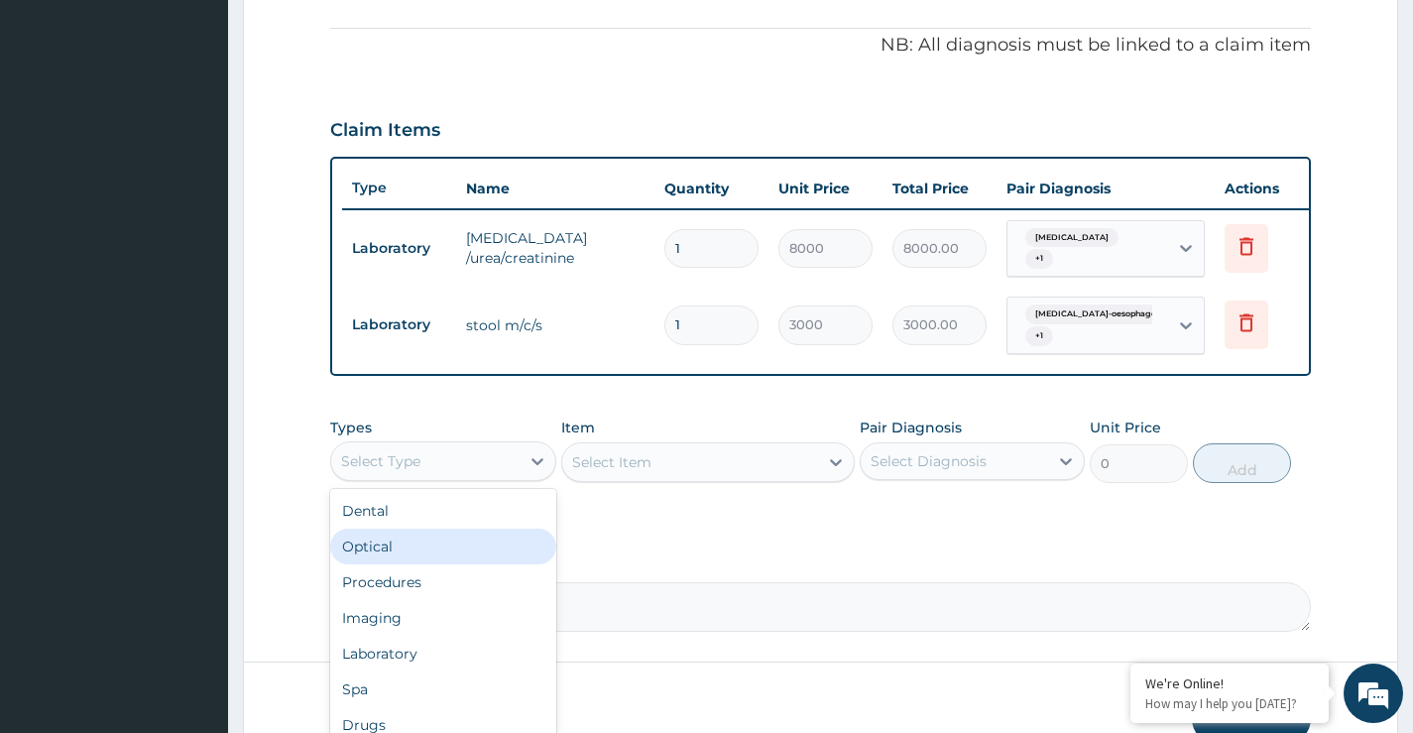
scroll to position [67, 0]
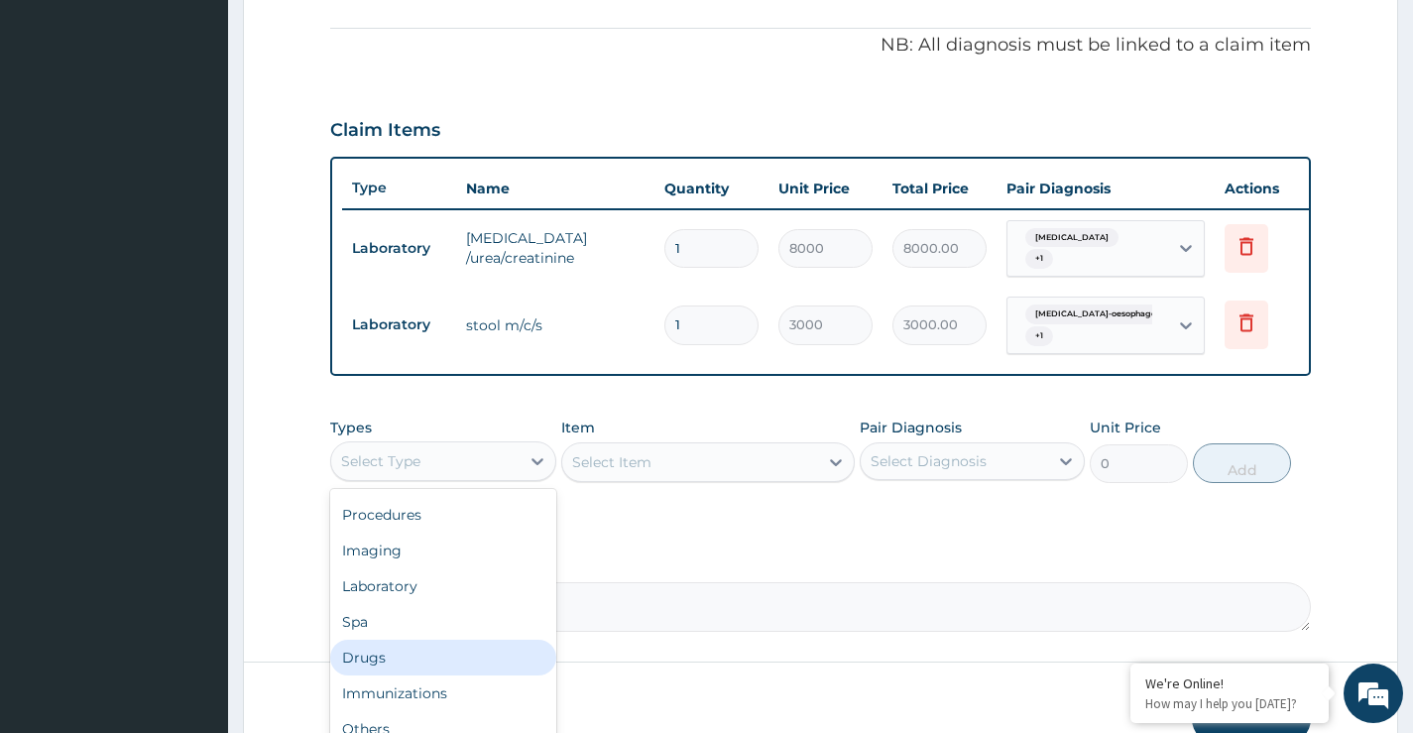
click at [369, 664] on div "Drugs" at bounding box center [442, 658] width 225 height 36
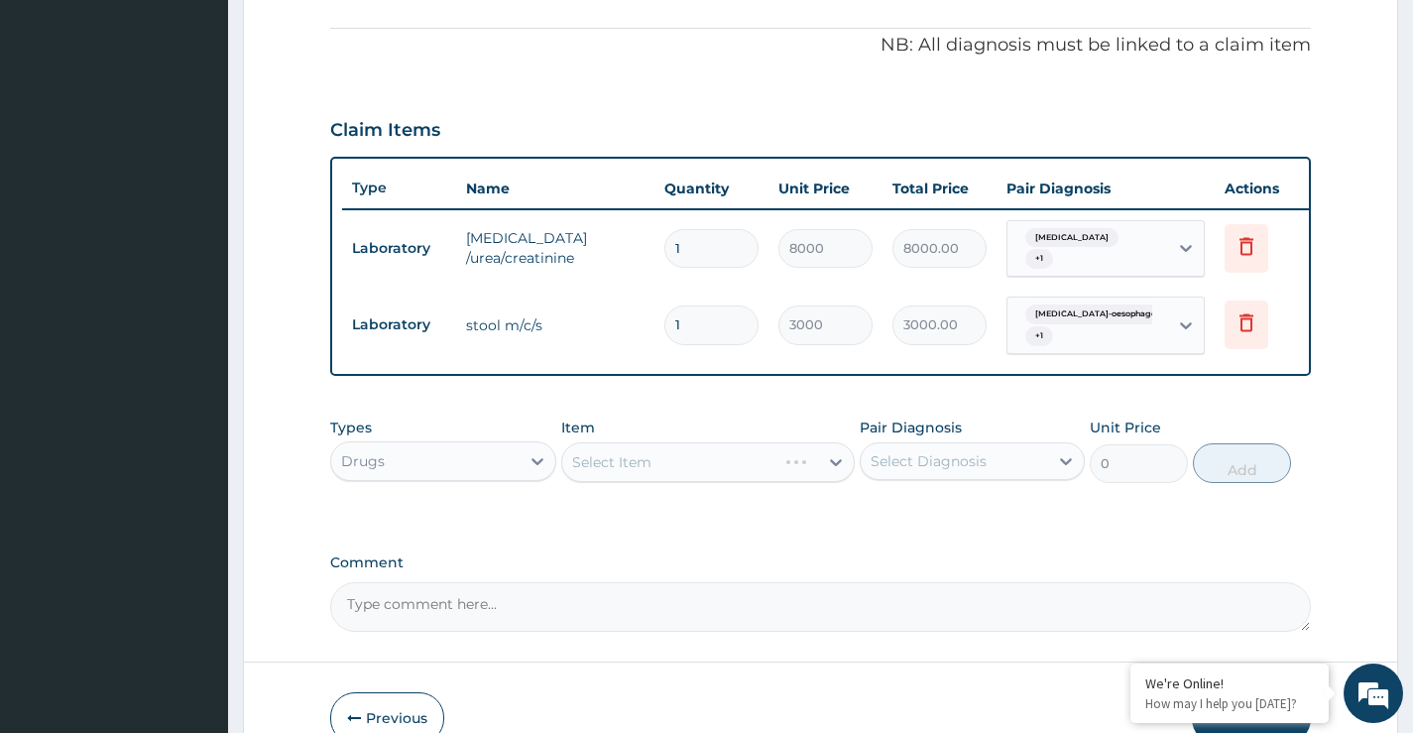
click at [666, 472] on div "Select Item" at bounding box center [708, 462] width 295 height 40
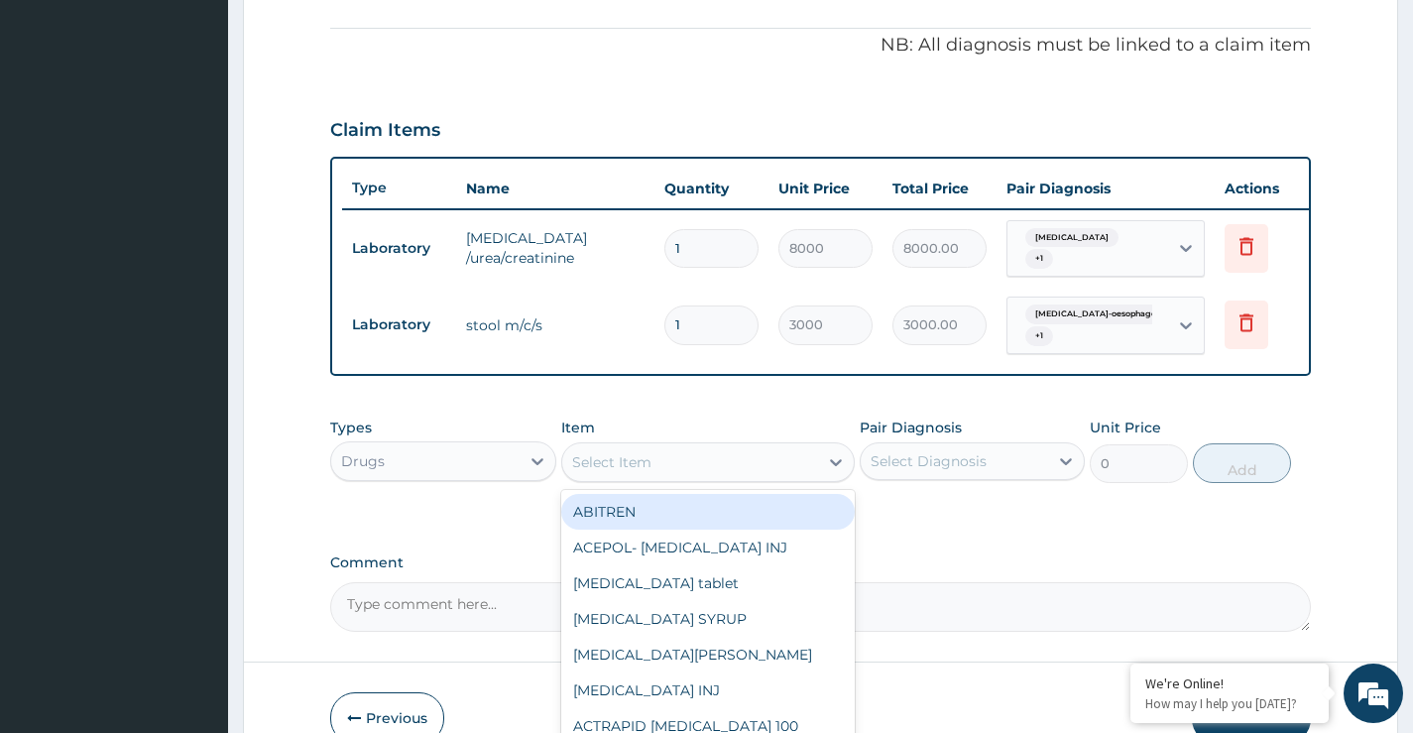
click at [666, 472] on div "Select Item" at bounding box center [690, 462] width 257 height 32
type input "O"
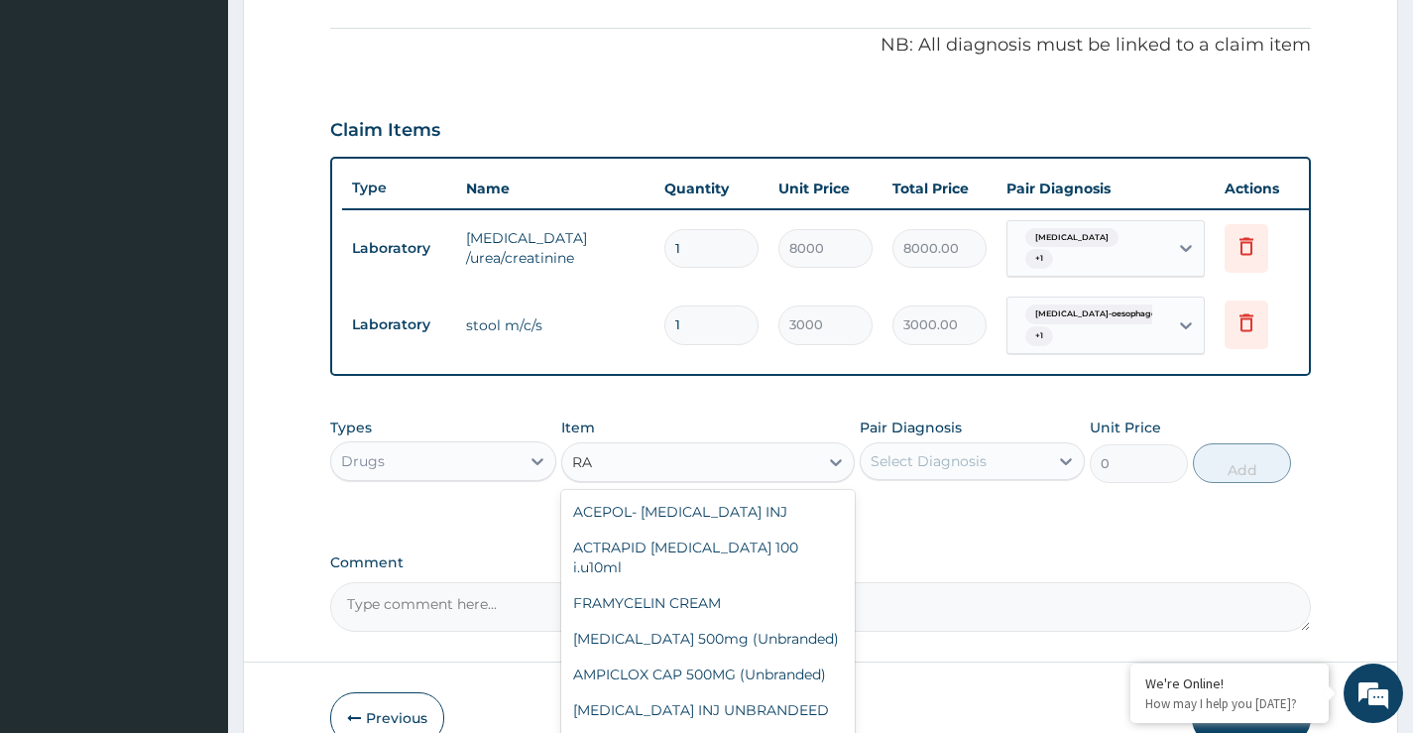
type input "R"
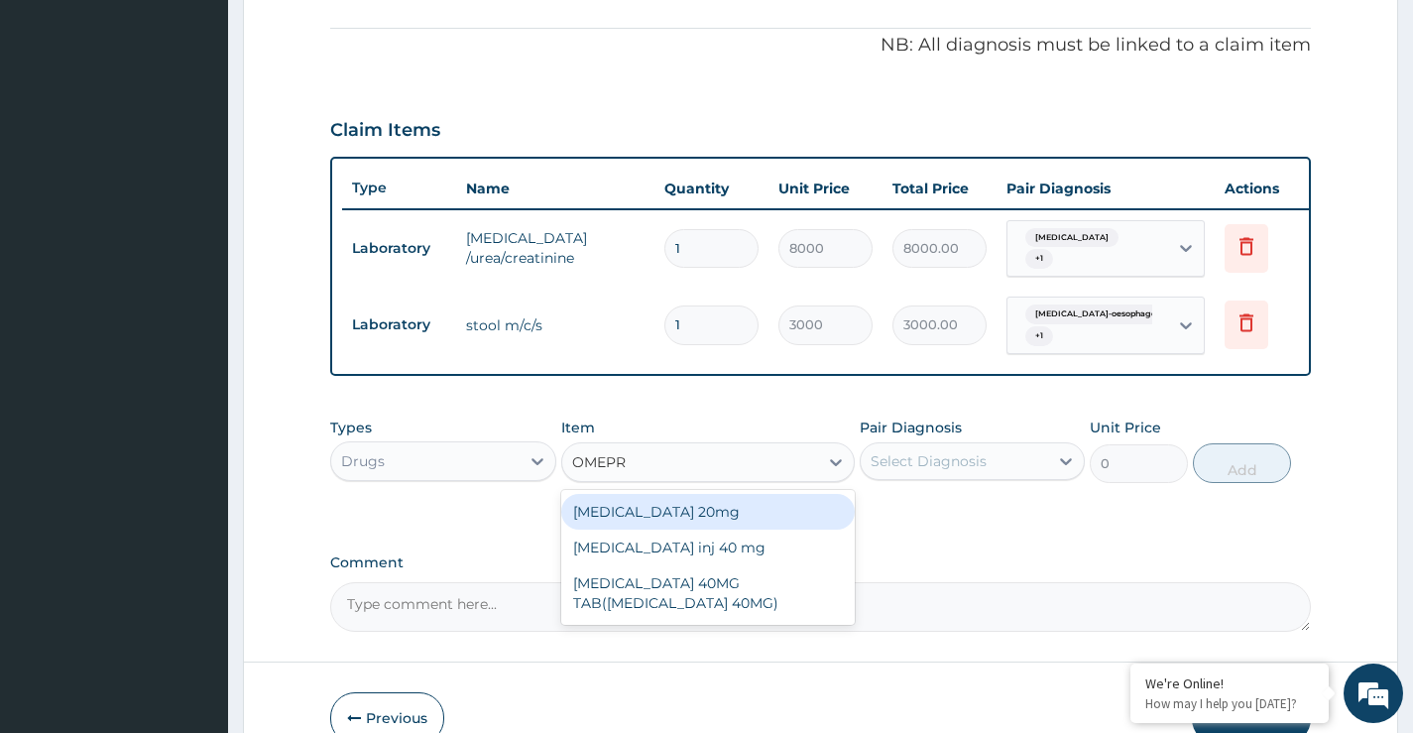
type input "OMEPRA"
click at [673, 519] on div "OMEPRAZOLE 20mg" at bounding box center [708, 512] width 295 height 36
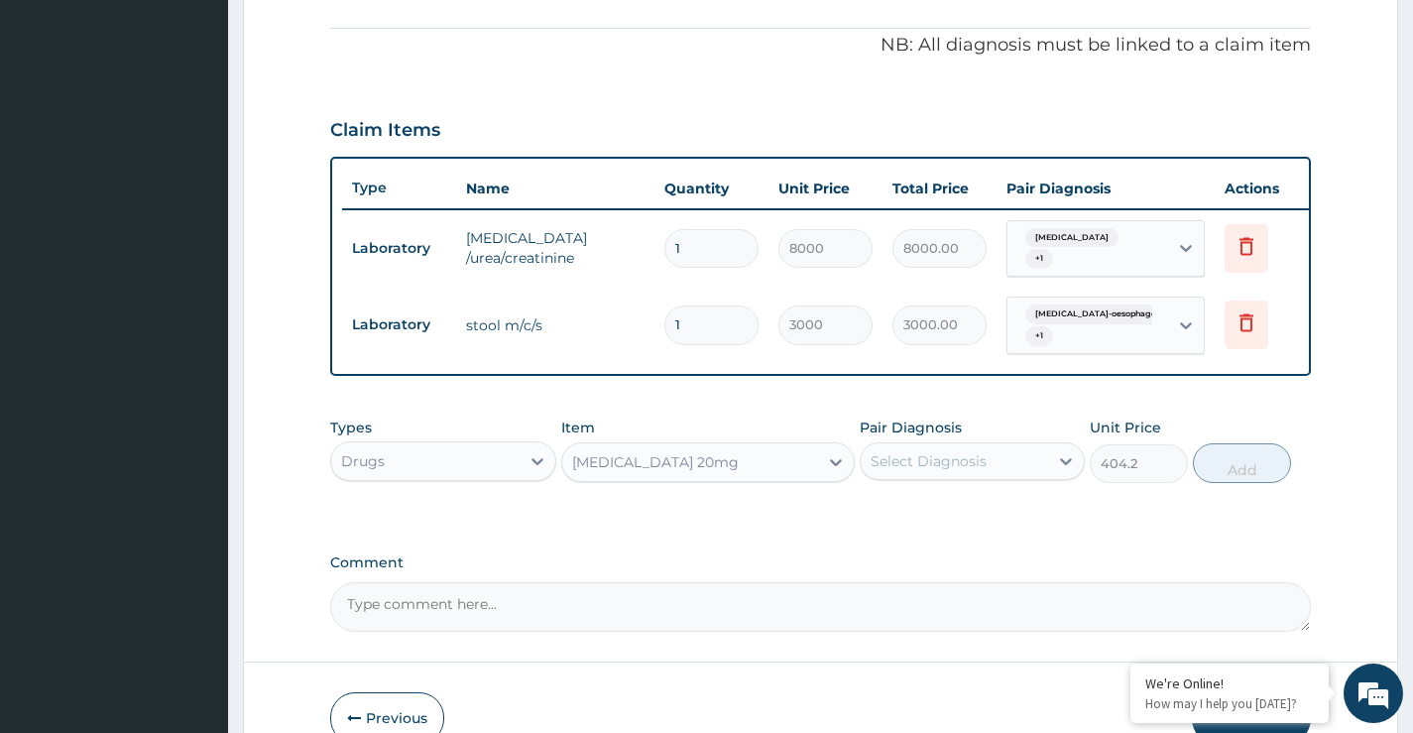
type input "404.2"
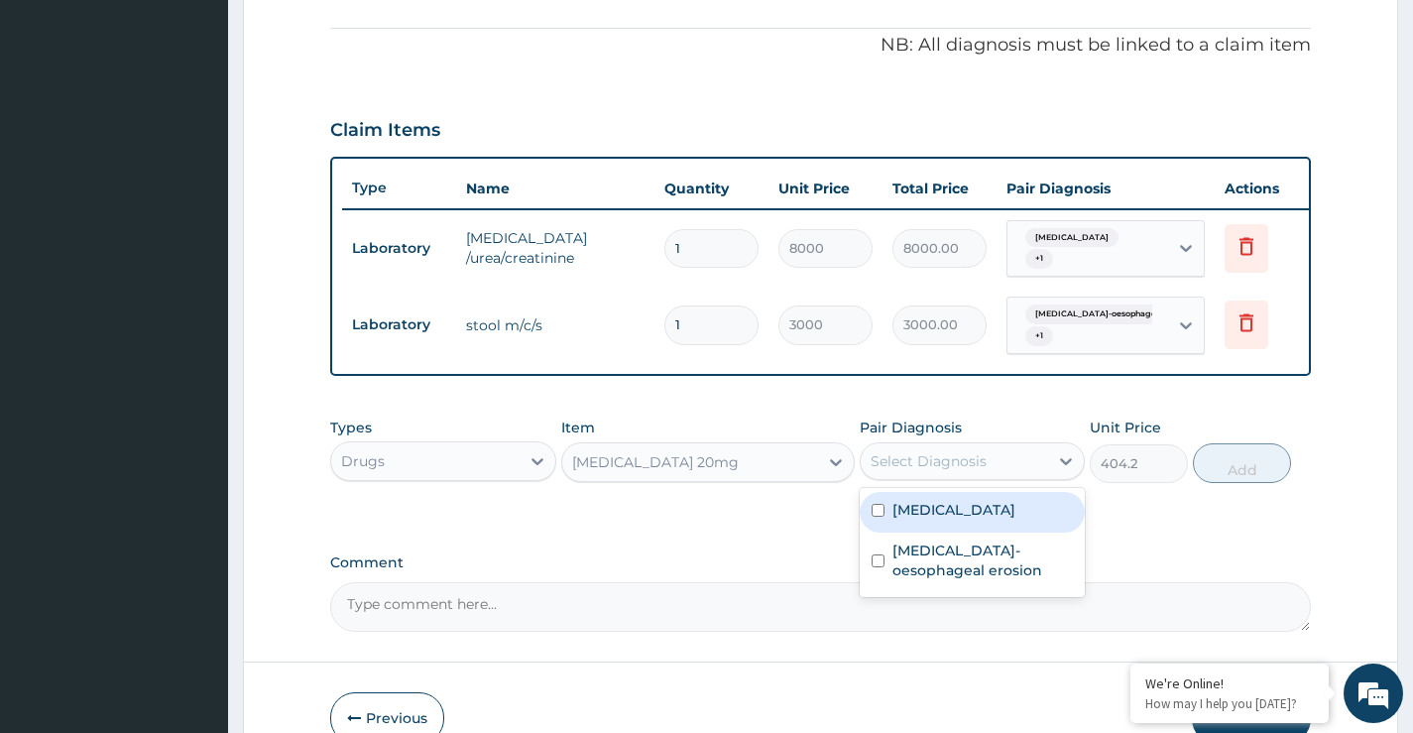
drag, startPoint x: 980, startPoint y: 457, endPoint x: 974, endPoint y: 468, distance: 12.4
click at [979, 458] on div "Select Diagnosis" at bounding box center [929, 461] width 116 height 20
drag, startPoint x: 940, startPoint y: 507, endPoint x: 957, endPoint y: 544, distance: 41.3
click at [941, 508] on label "Gastroenteritis" at bounding box center [953, 510] width 123 height 20
checkbox input "true"
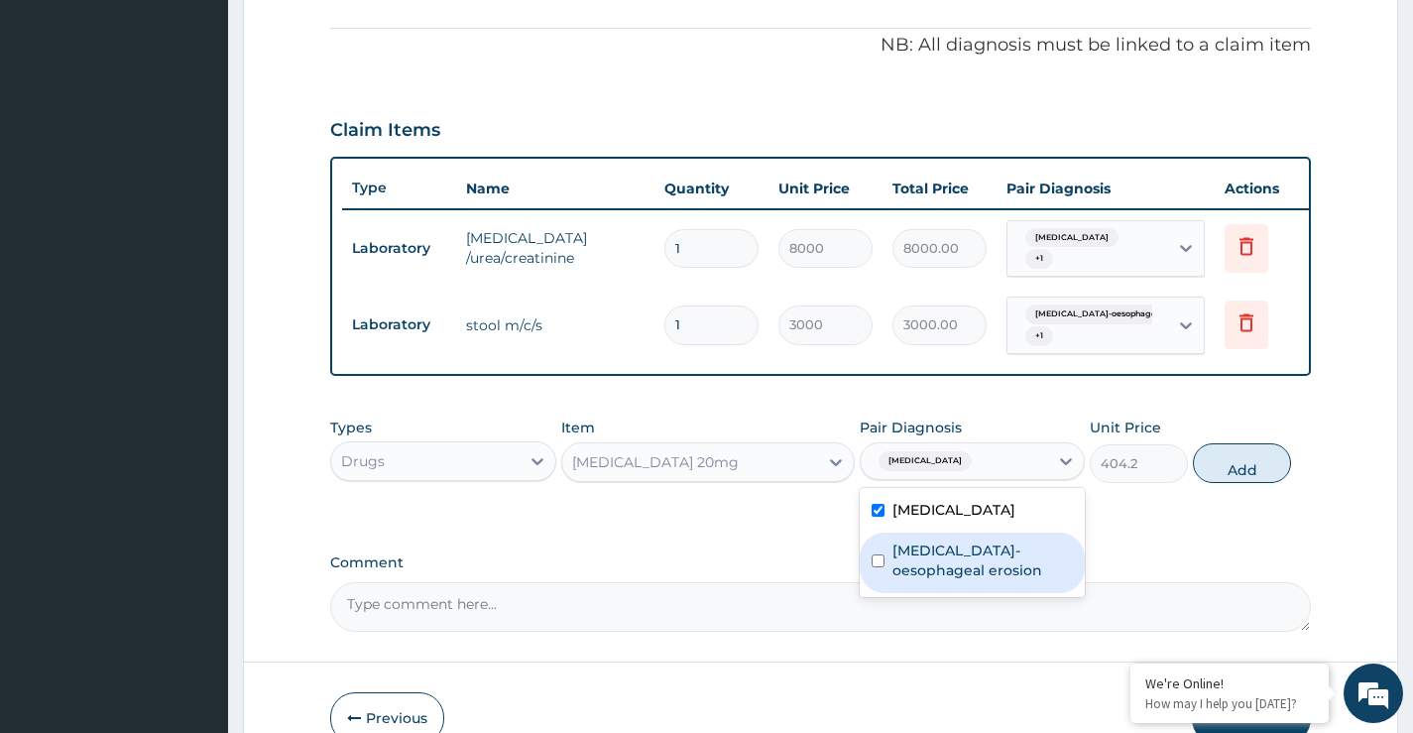
click at [982, 568] on label "Gastro-oesophageal erosion" at bounding box center [982, 560] width 180 height 40
checkbox input "true"
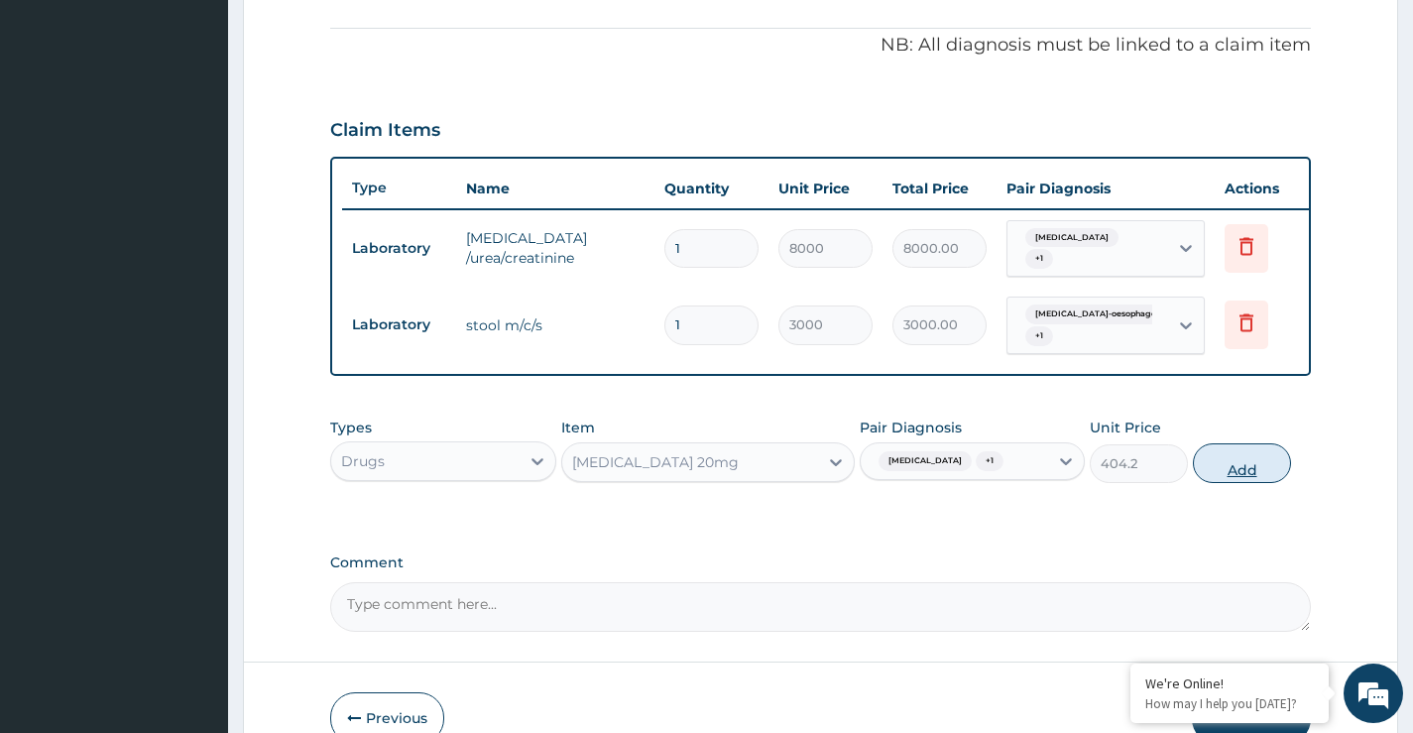
click at [1242, 479] on button "Add" at bounding box center [1242, 463] width 98 height 40
type input "0"
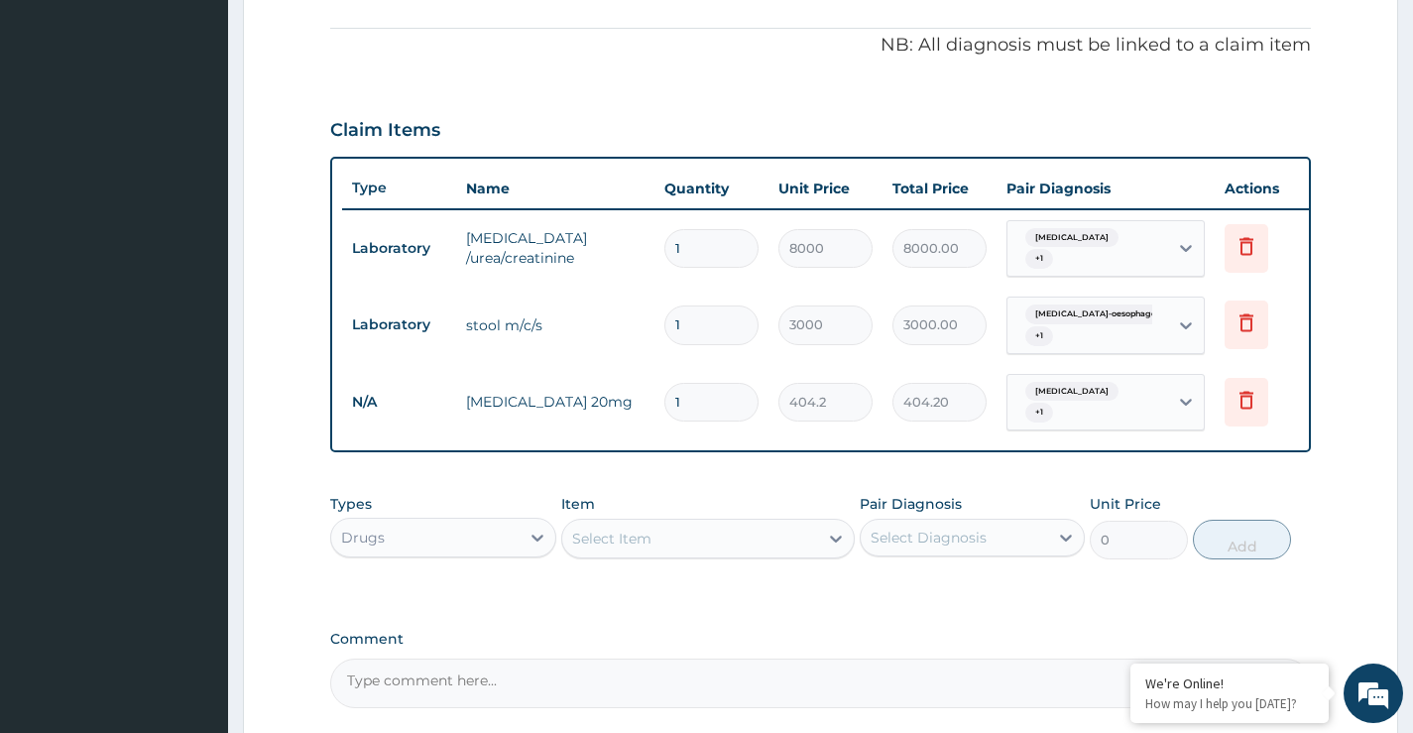
drag, startPoint x: 685, startPoint y: 393, endPoint x: 665, endPoint y: 389, distance: 20.2
click at [665, 389] on input "1" at bounding box center [711, 402] width 94 height 39
type input "2"
type input "808.40"
type input "28"
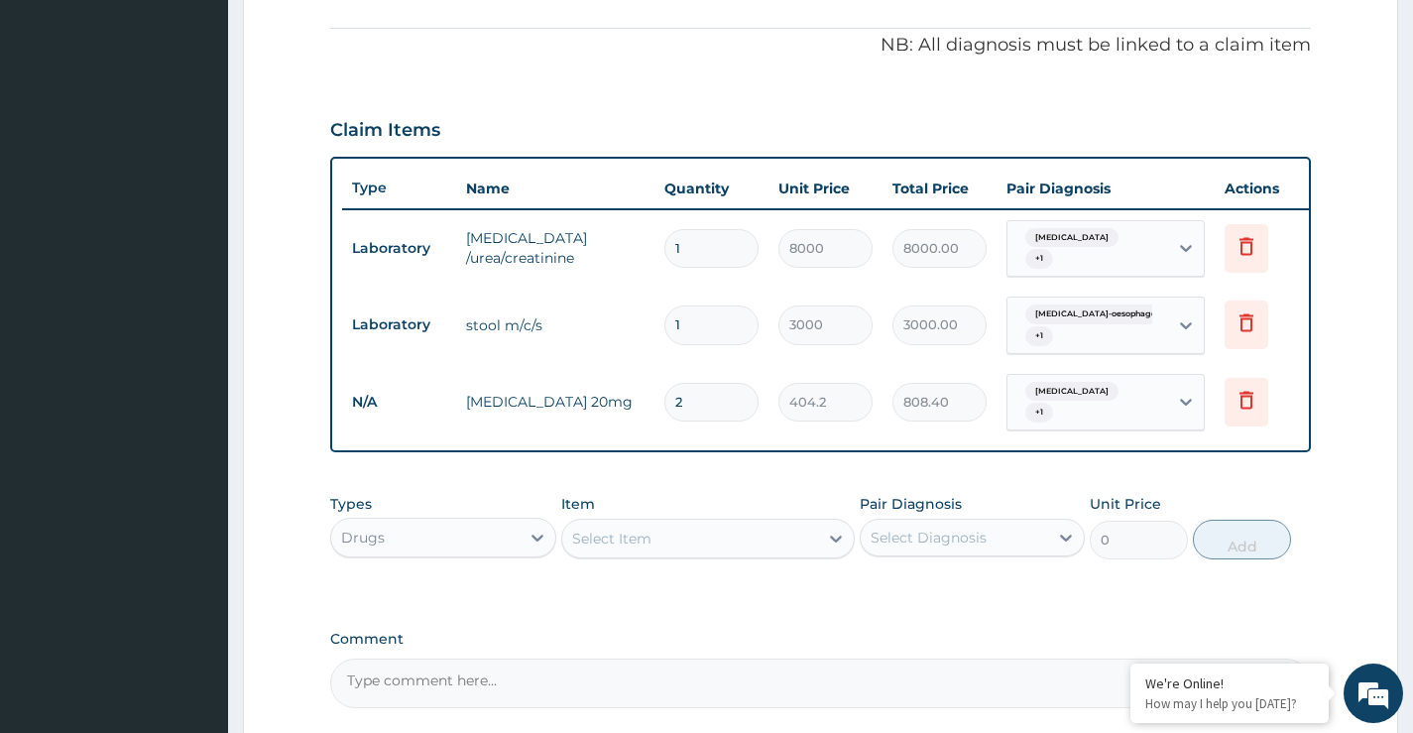
type input "11317.60"
type input "28"
click at [764, 418] on td "28" at bounding box center [711, 402] width 114 height 59
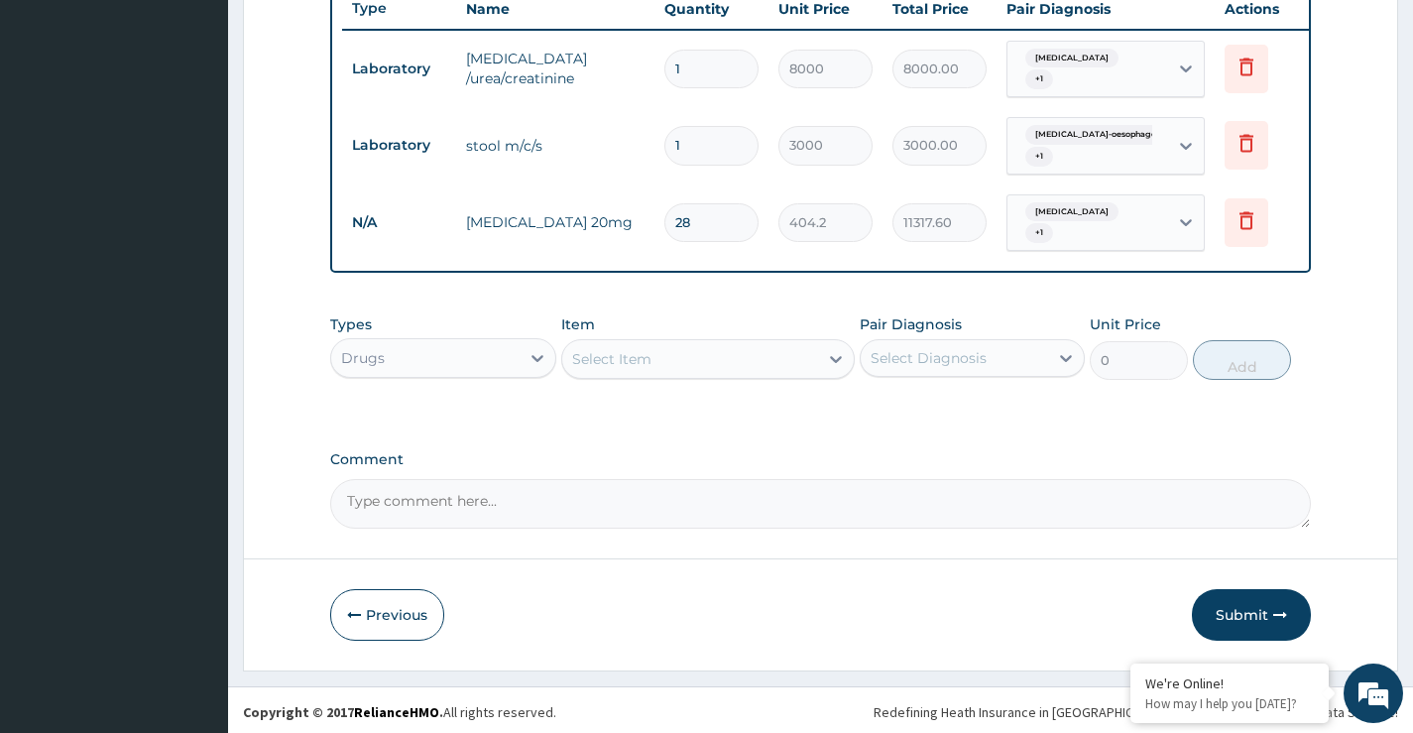
scroll to position [763, 0]
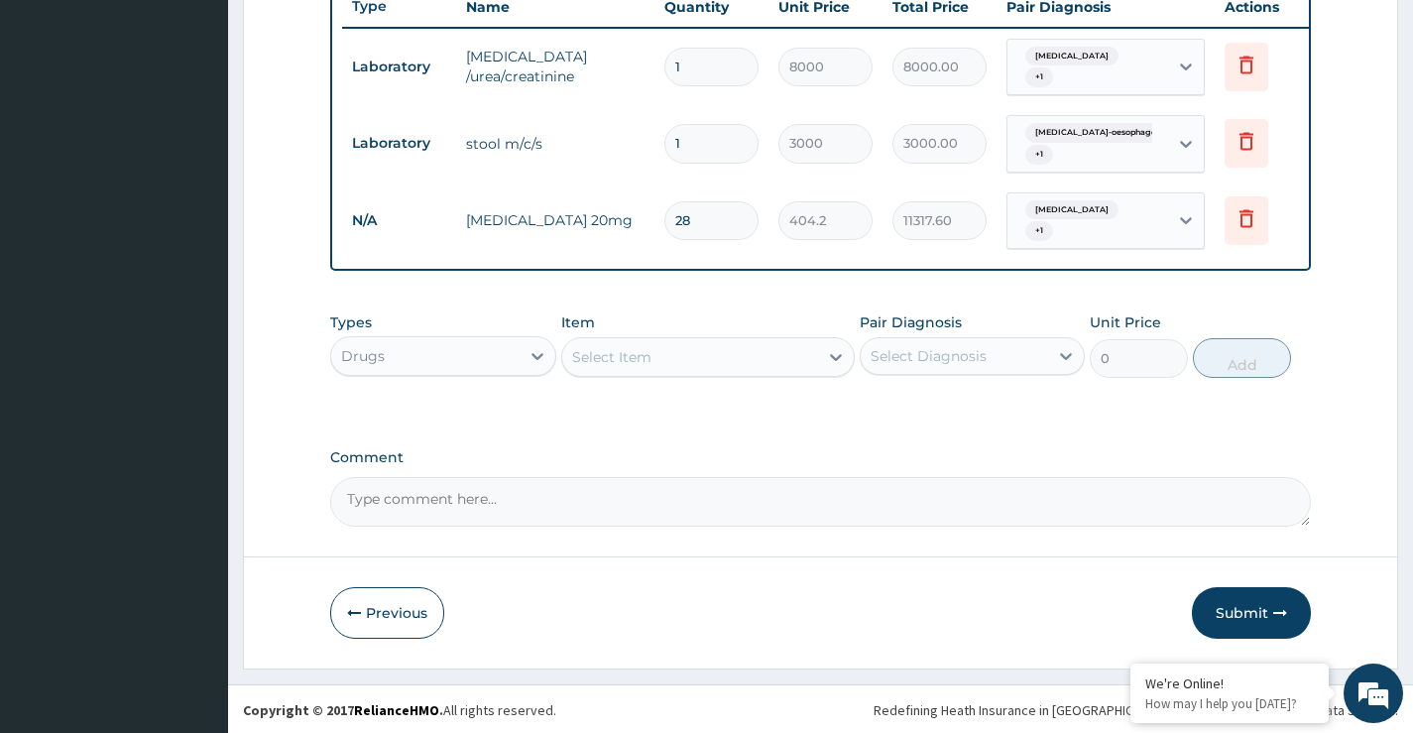
click at [638, 359] on div "Select Item" at bounding box center [611, 357] width 79 height 20
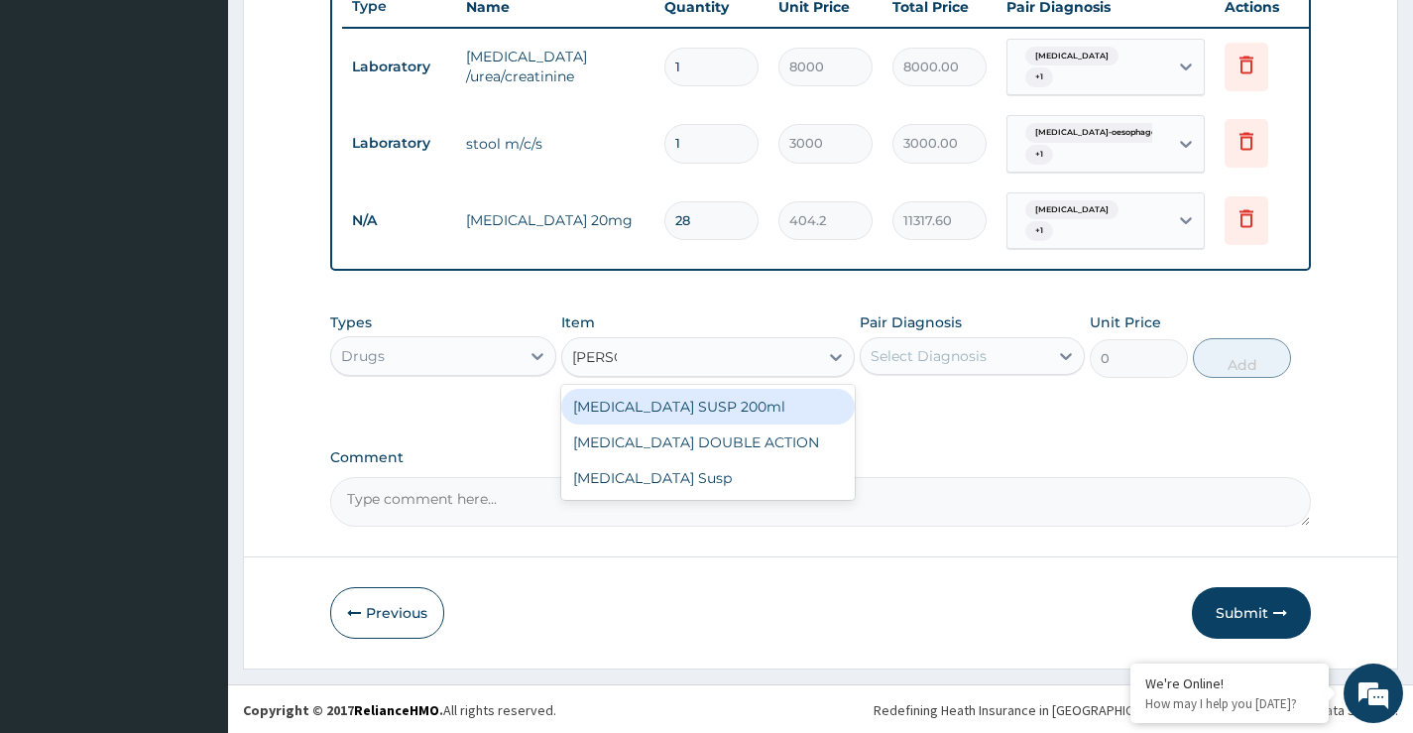
type input "GAVISC"
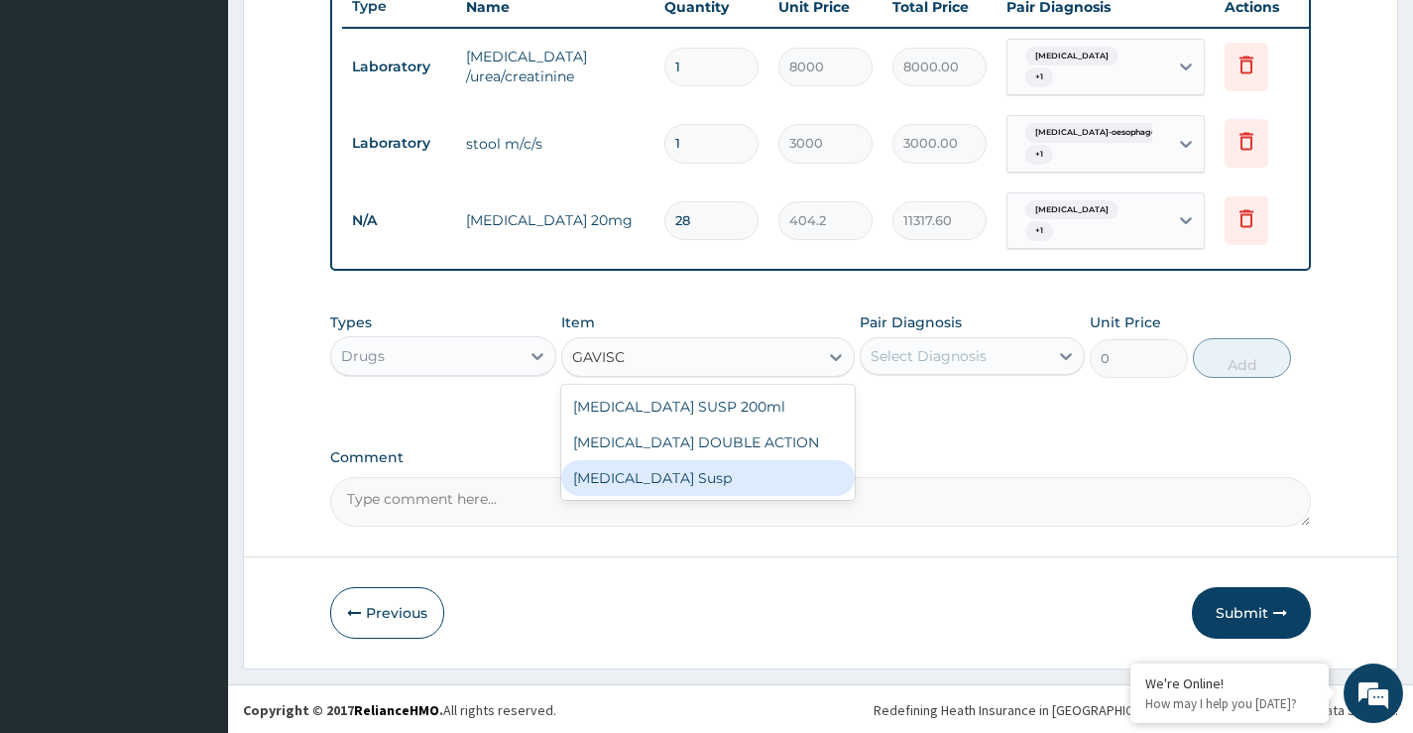
click at [638, 476] on div "Gaviscon Susp" at bounding box center [708, 478] width 295 height 36
type input "9500"
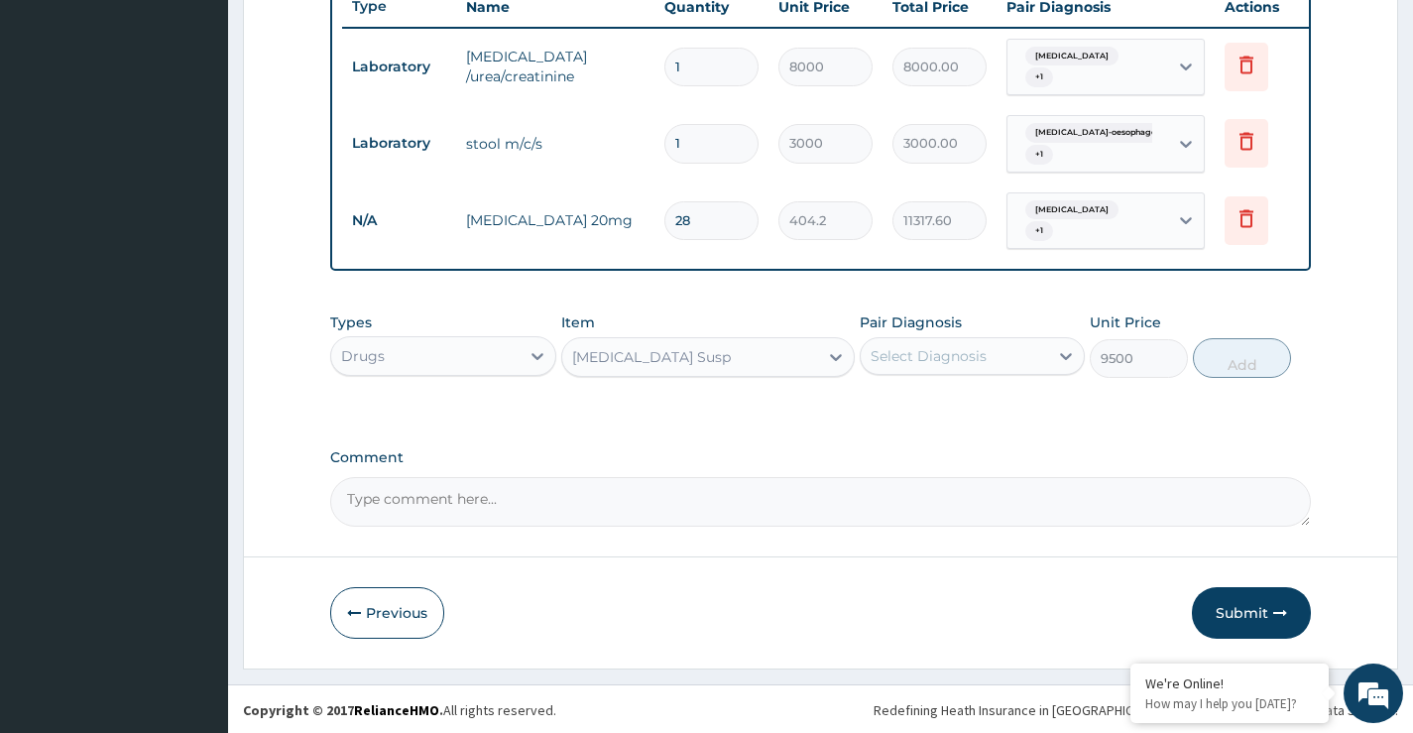
click at [715, 364] on div "Gaviscon Susp" at bounding box center [690, 357] width 257 height 32
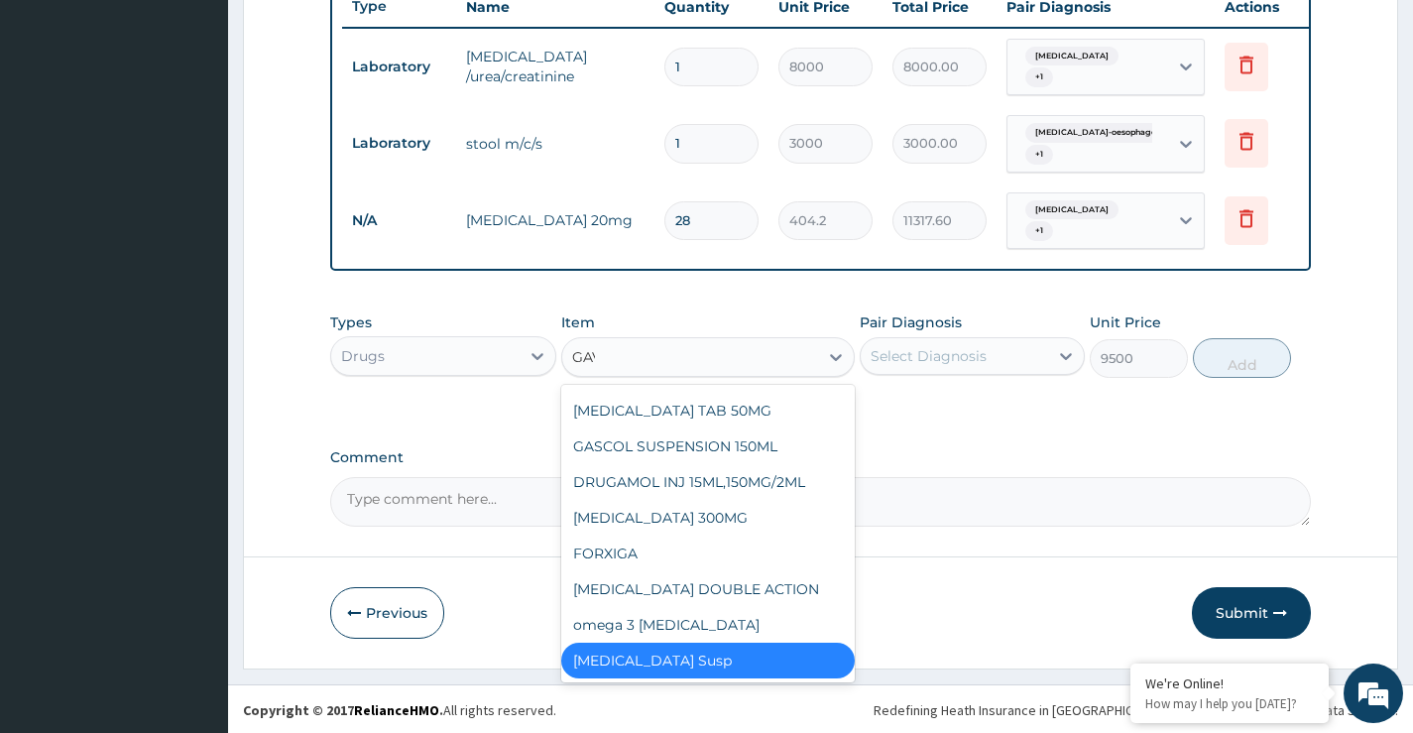
scroll to position [0, 0]
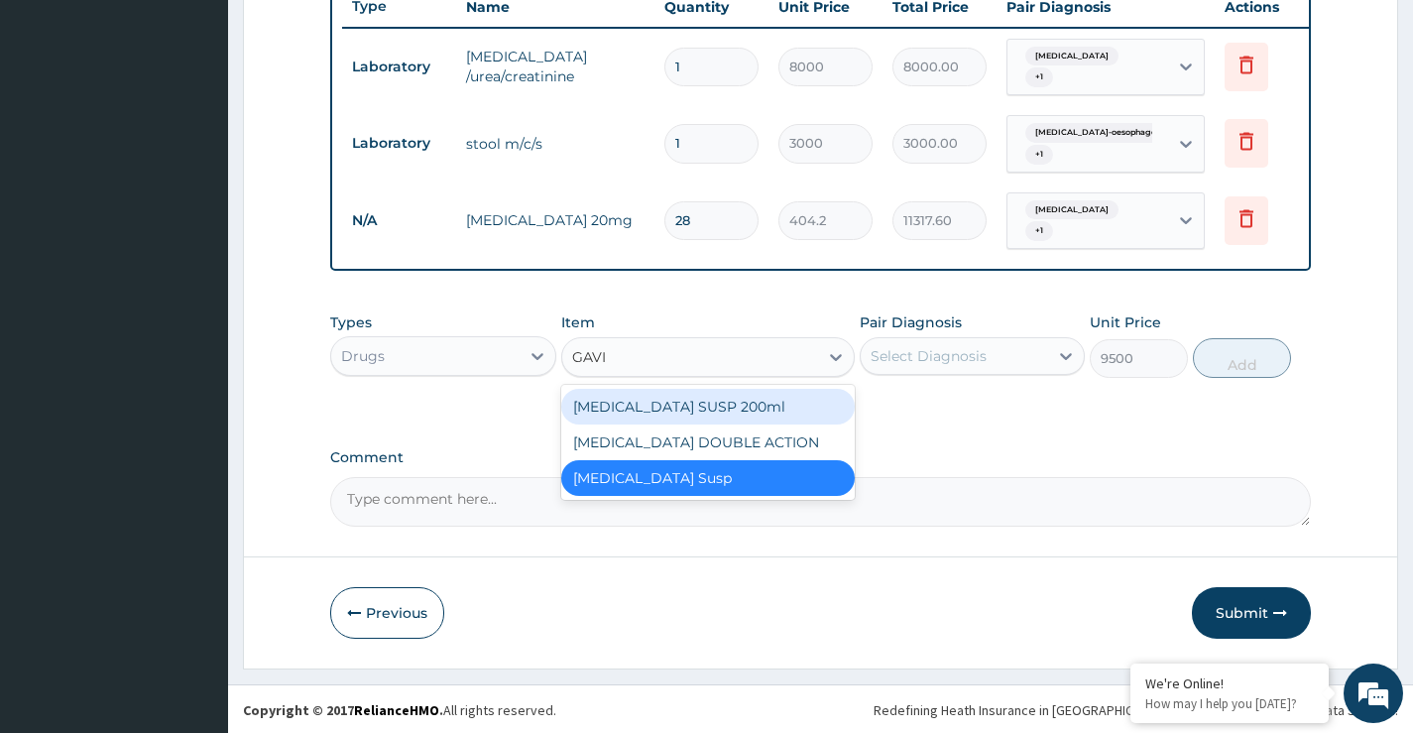
type input "GAVIS"
click at [631, 409] on div "[MEDICAL_DATA] SUSP 200ml" at bounding box center [708, 407] width 295 height 36
type input "11620"
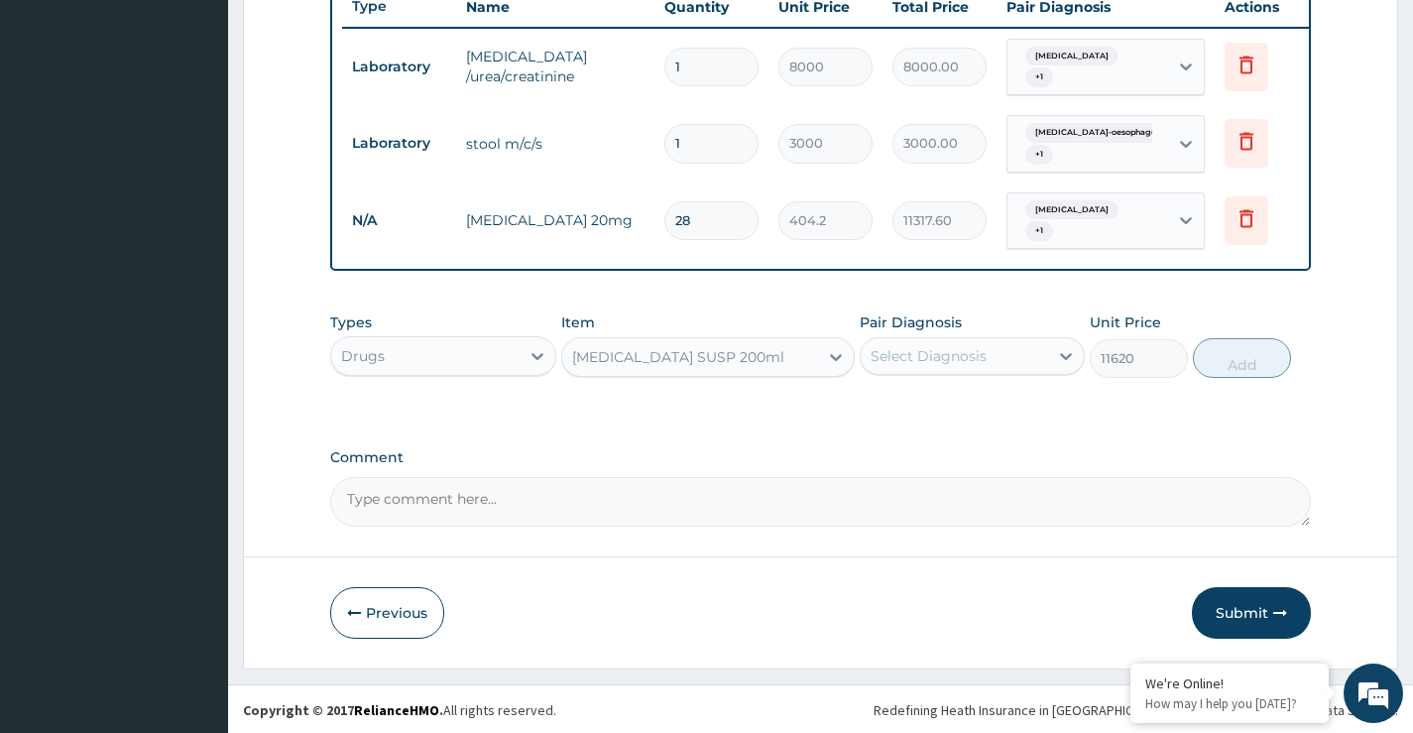
click at [947, 362] on div "Select Diagnosis" at bounding box center [929, 356] width 116 height 20
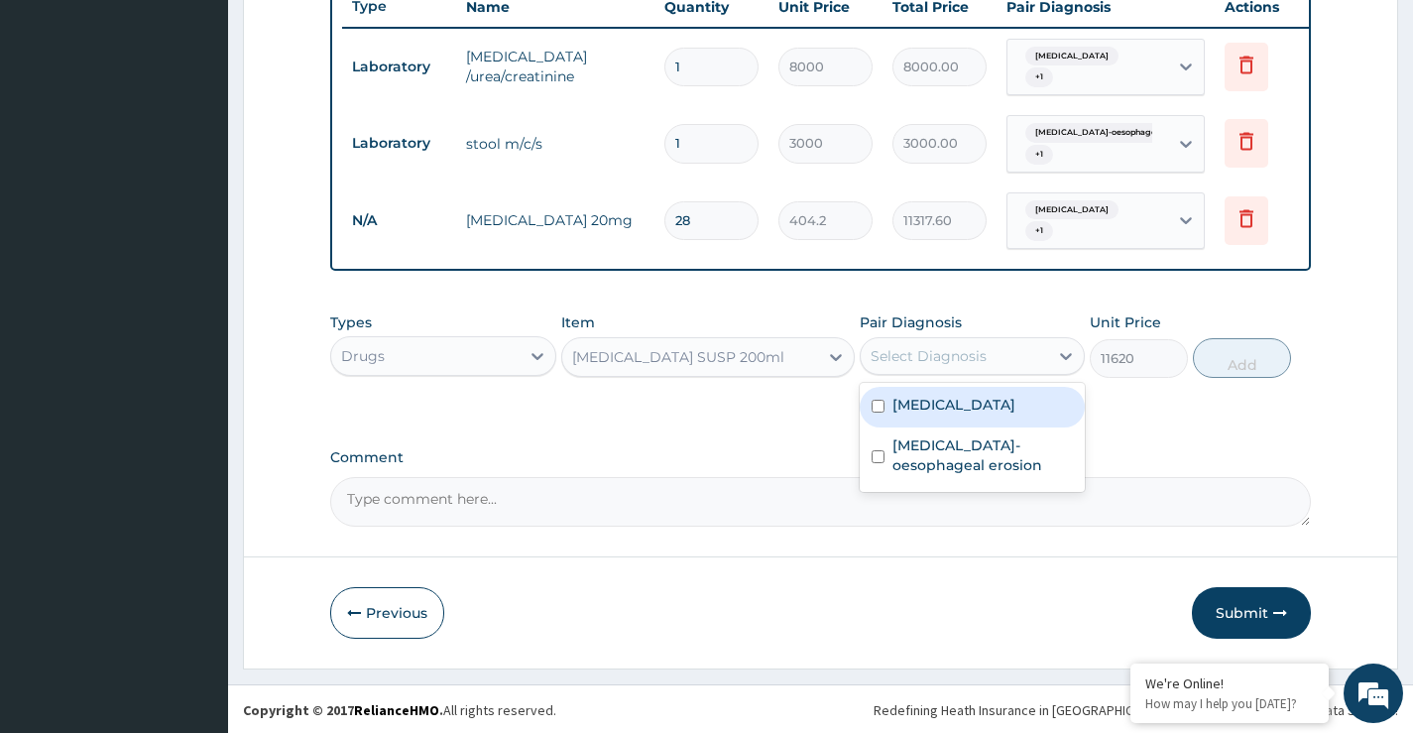
click at [960, 408] on label "Gastroenteritis" at bounding box center [953, 405] width 123 height 20
checkbox input "true"
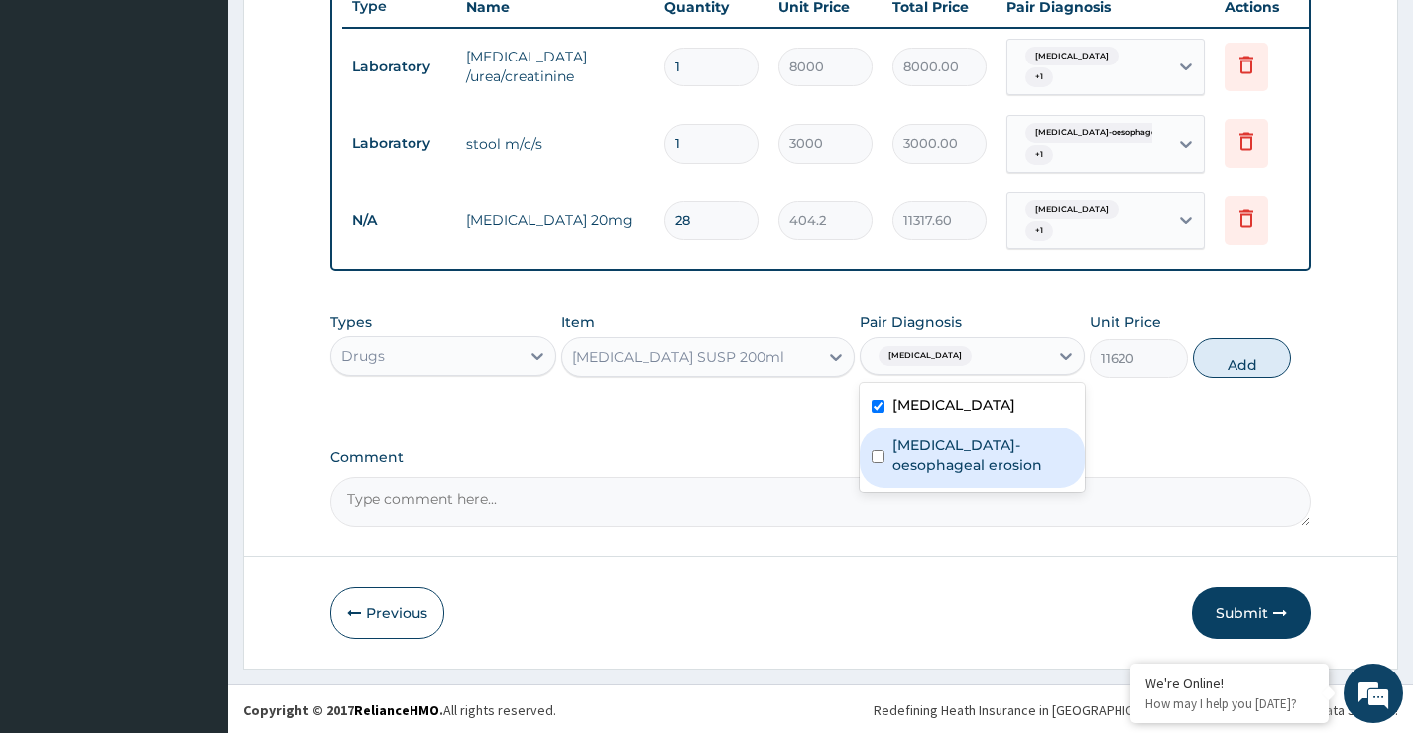
click at [968, 454] on label "Gastro-oesophageal erosion" at bounding box center [982, 455] width 180 height 40
checkbox input "true"
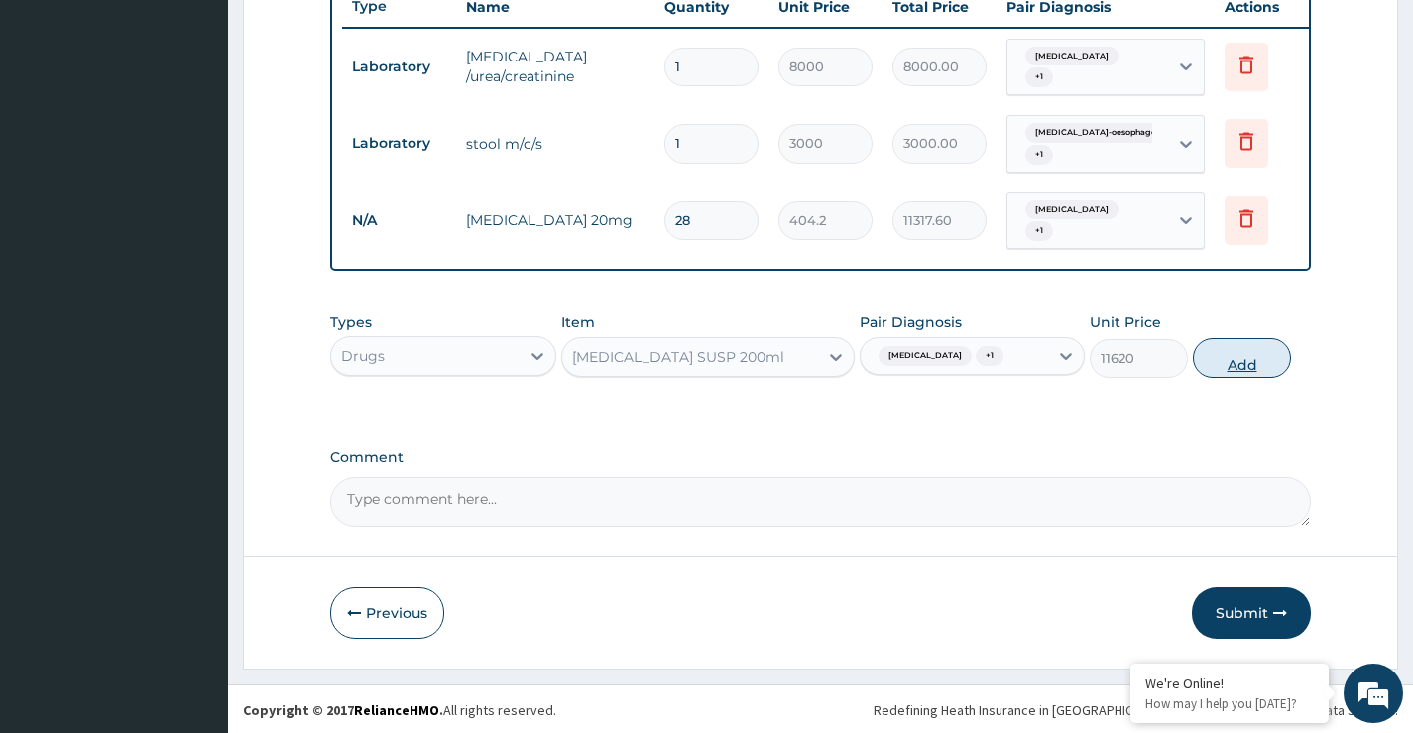
click at [1237, 366] on button "Add" at bounding box center [1242, 358] width 98 height 40
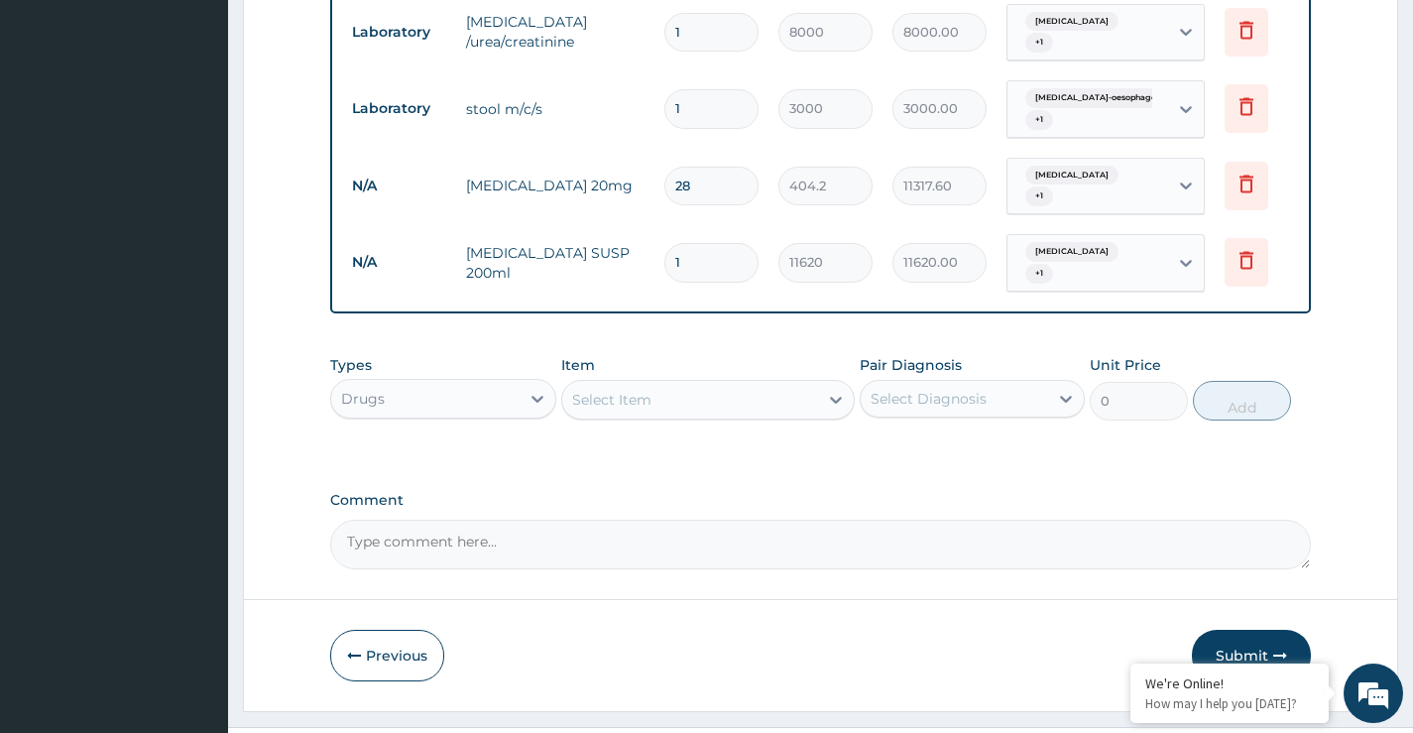
scroll to position [831, 0]
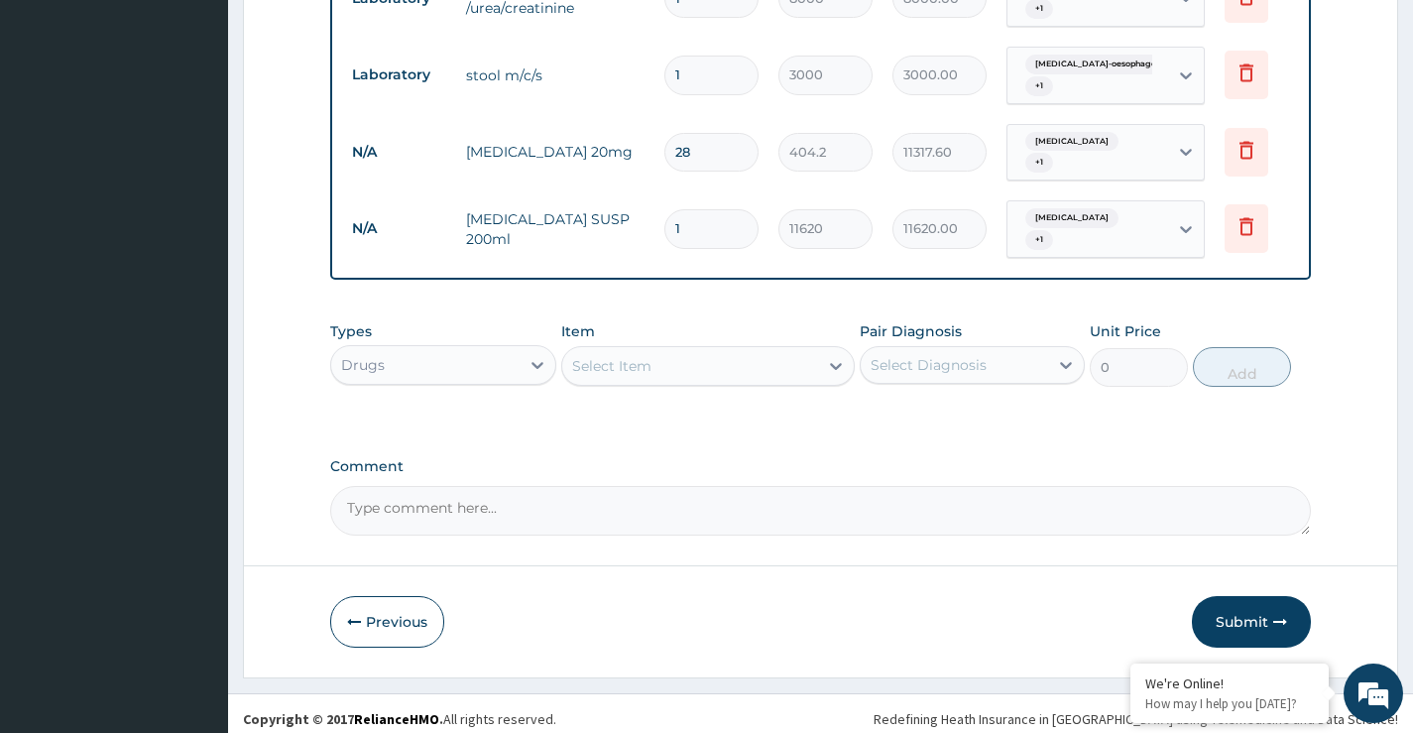
click at [638, 360] on div "Select Item" at bounding box center [611, 366] width 79 height 20
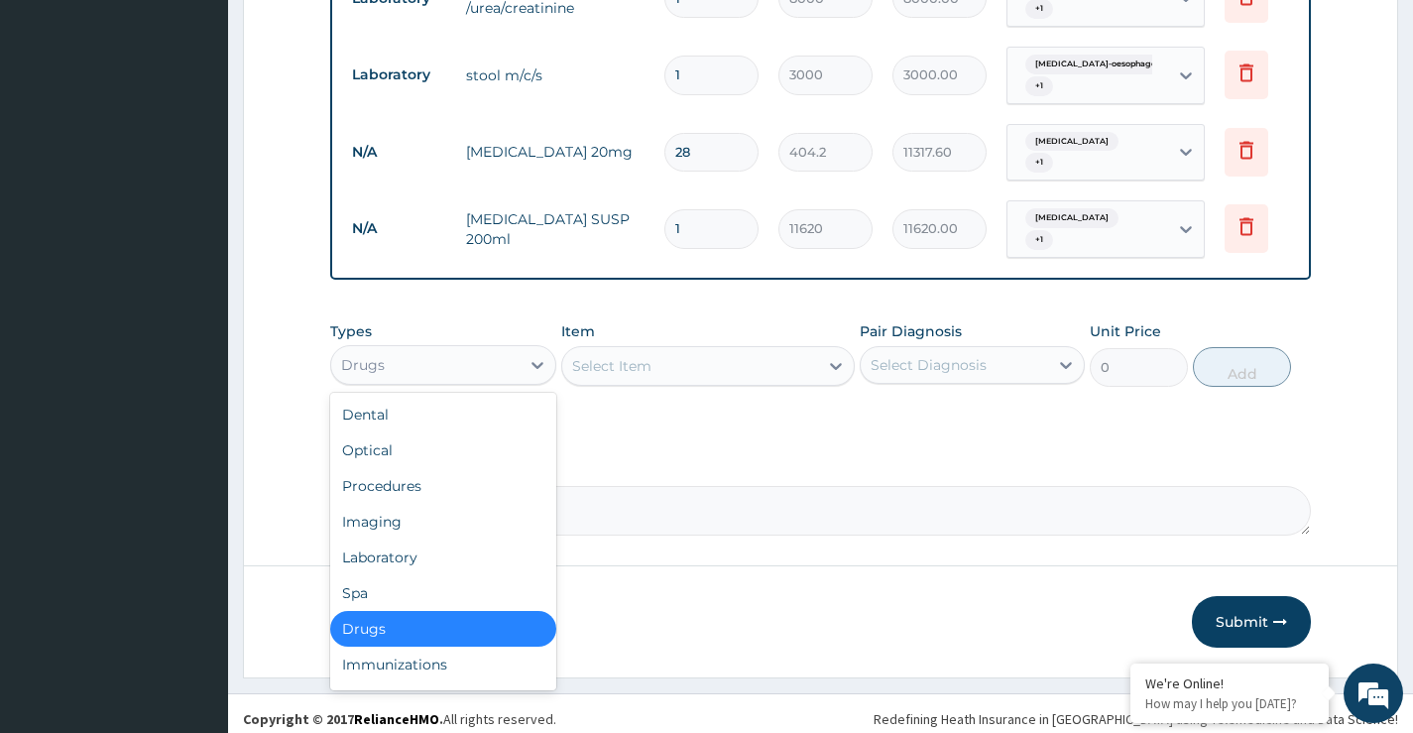
click at [378, 359] on div "Drugs" at bounding box center [363, 365] width 44 height 20
drag, startPoint x: 386, startPoint y: 476, endPoint x: 401, endPoint y: 470, distance: 16.0
click at [388, 473] on div "Procedures" at bounding box center [442, 486] width 225 height 36
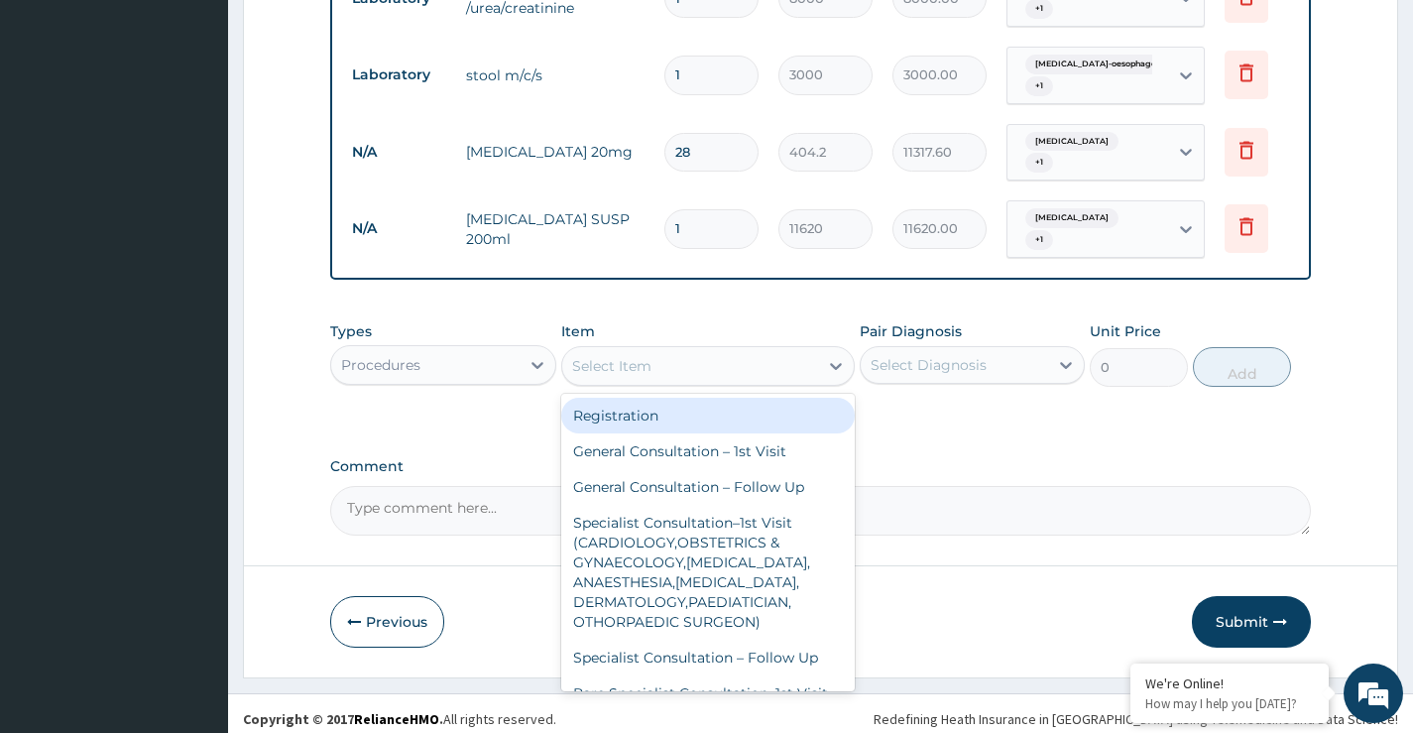
click at [666, 354] on div "Select Item" at bounding box center [690, 366] width 257 height 32
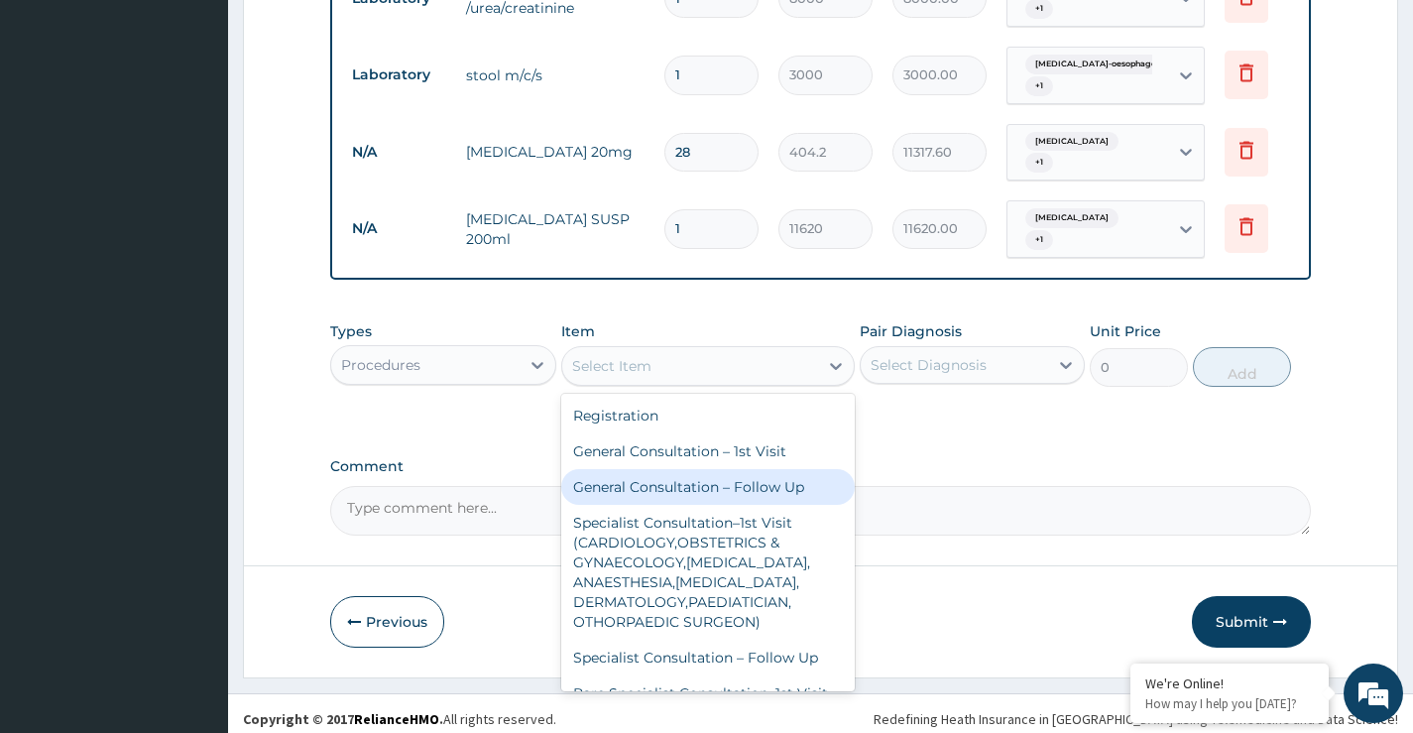
drag, startPoint x: 702, startPoint y: 476, endPoint x: 825, endPoint y: 444, distance: 127.0
click at [704, 477] on div "General Consultation – Follow Up" at bounding box center [708, 487] width 295 height 36
type input "3000"
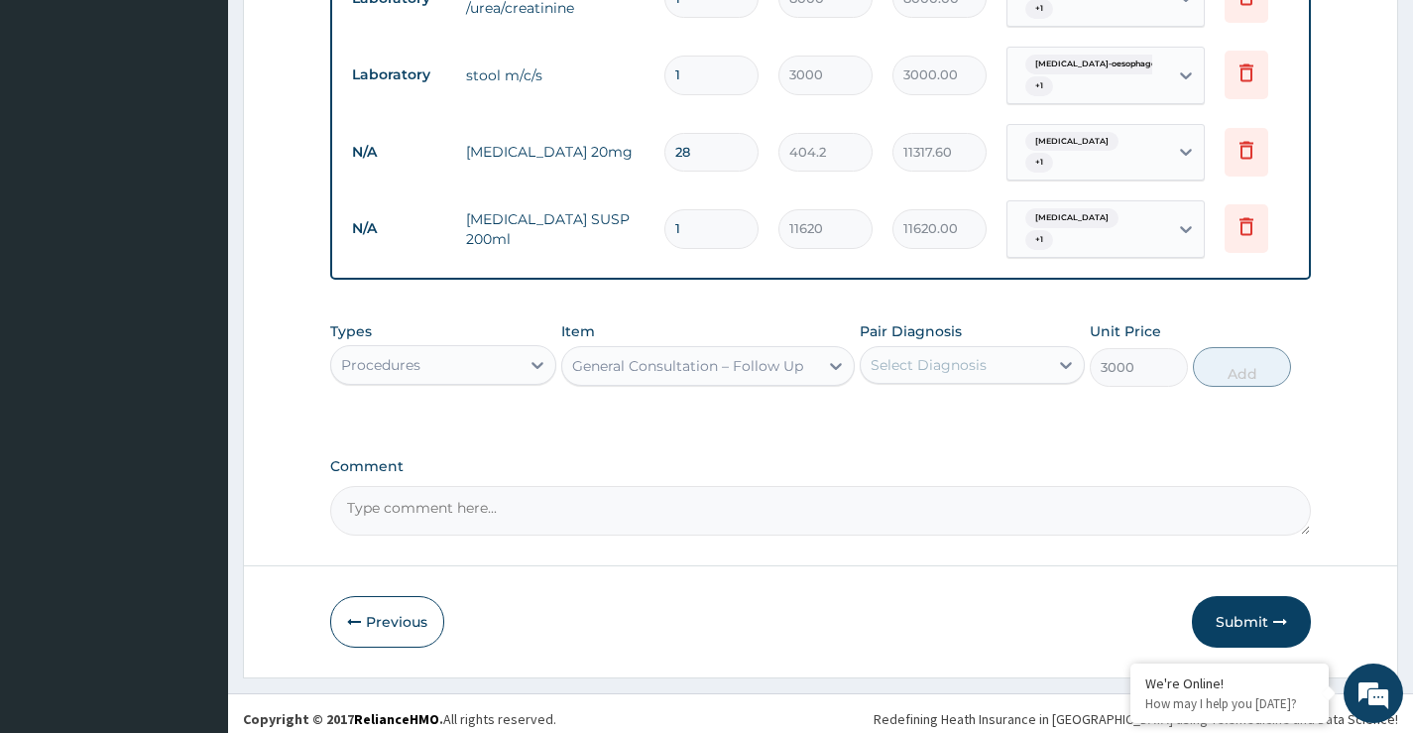
click at [951, 358] on div "Select Diagnosis" at bounding box center [929, 365] width 116 height 20
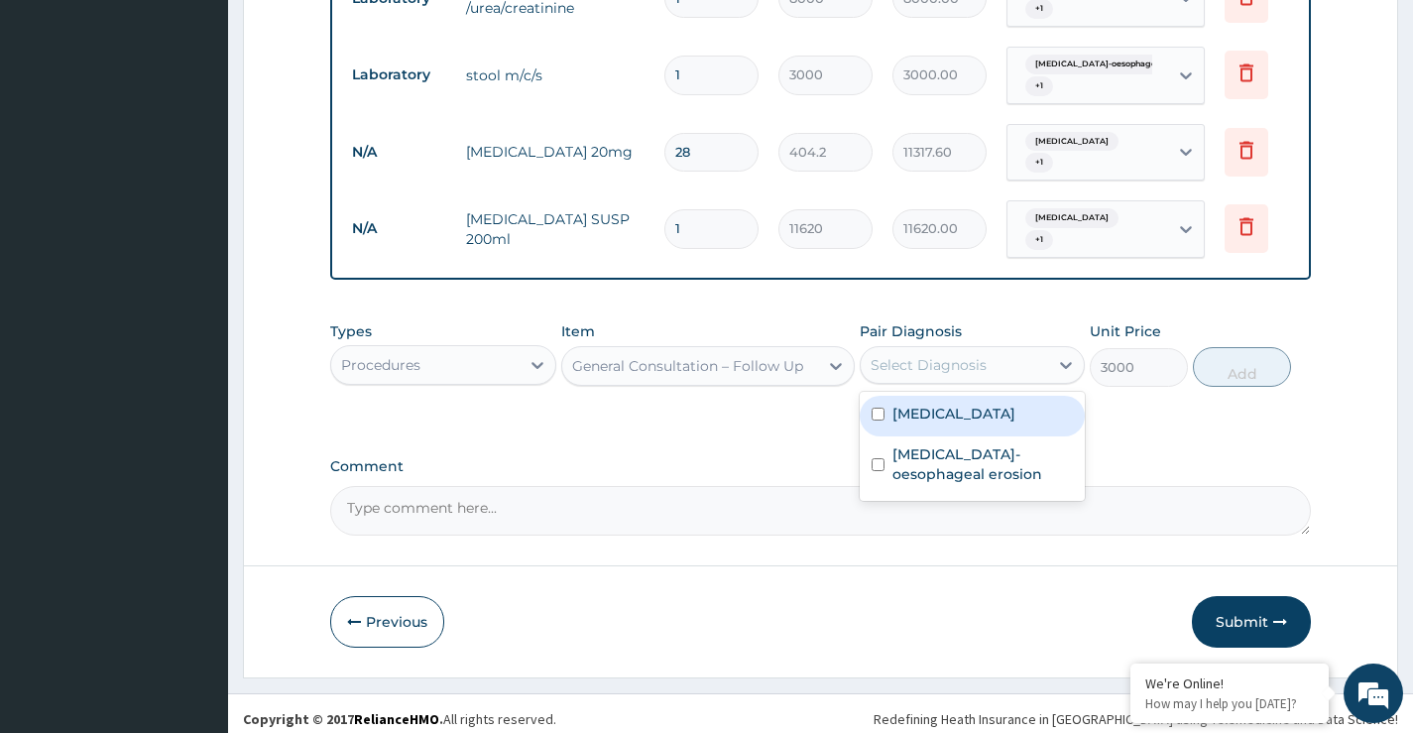
drag, startPoint x: 976, startPoint y: 406, endPoint x: 971, endPoint y: 425, distance: 20.4
click at [973, 414] on div "Gastroenteritis" at bounding box center [972, 416] width 225 height 41
checkbox input "true"
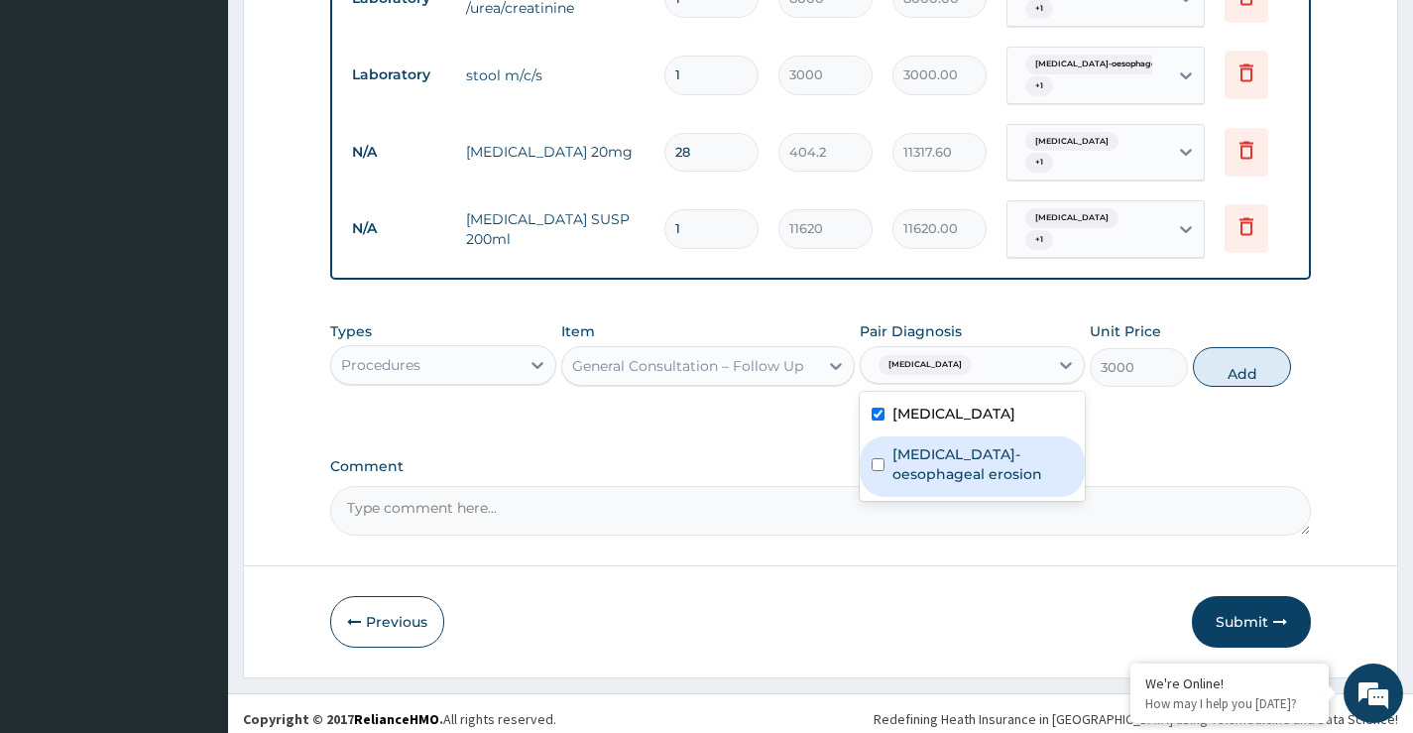
drag, startPoint x: 968, startPoint y: 442, endPoint x: 1121, endPoint y: 422, distance: 155.0
click at [970, 444] on label "Gastro-oesophageal erosion" at bounding box center [982, 464] width 180 height 40
checkbox input "true"
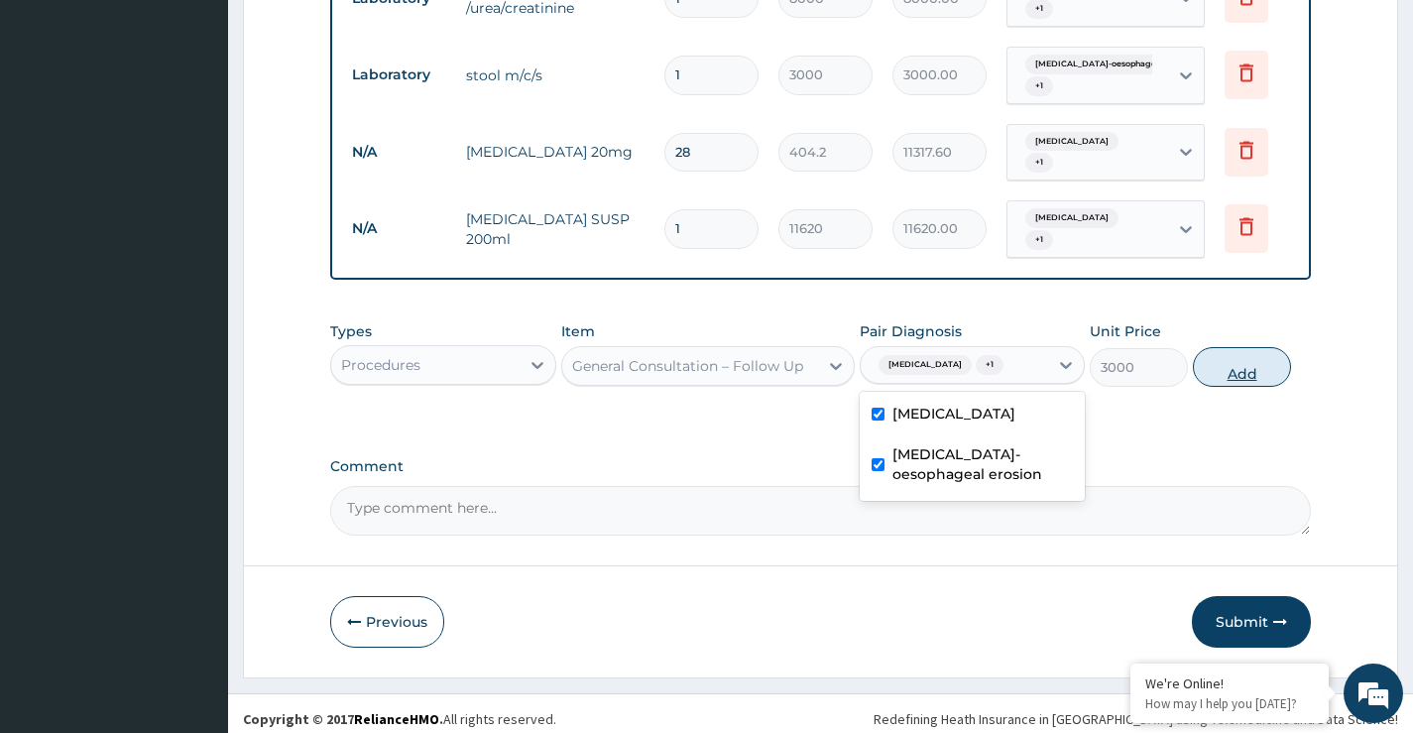
click at [1245, 371] on button "Add" at bounding box center [1242, 367] width 98 height 40
type input "0"
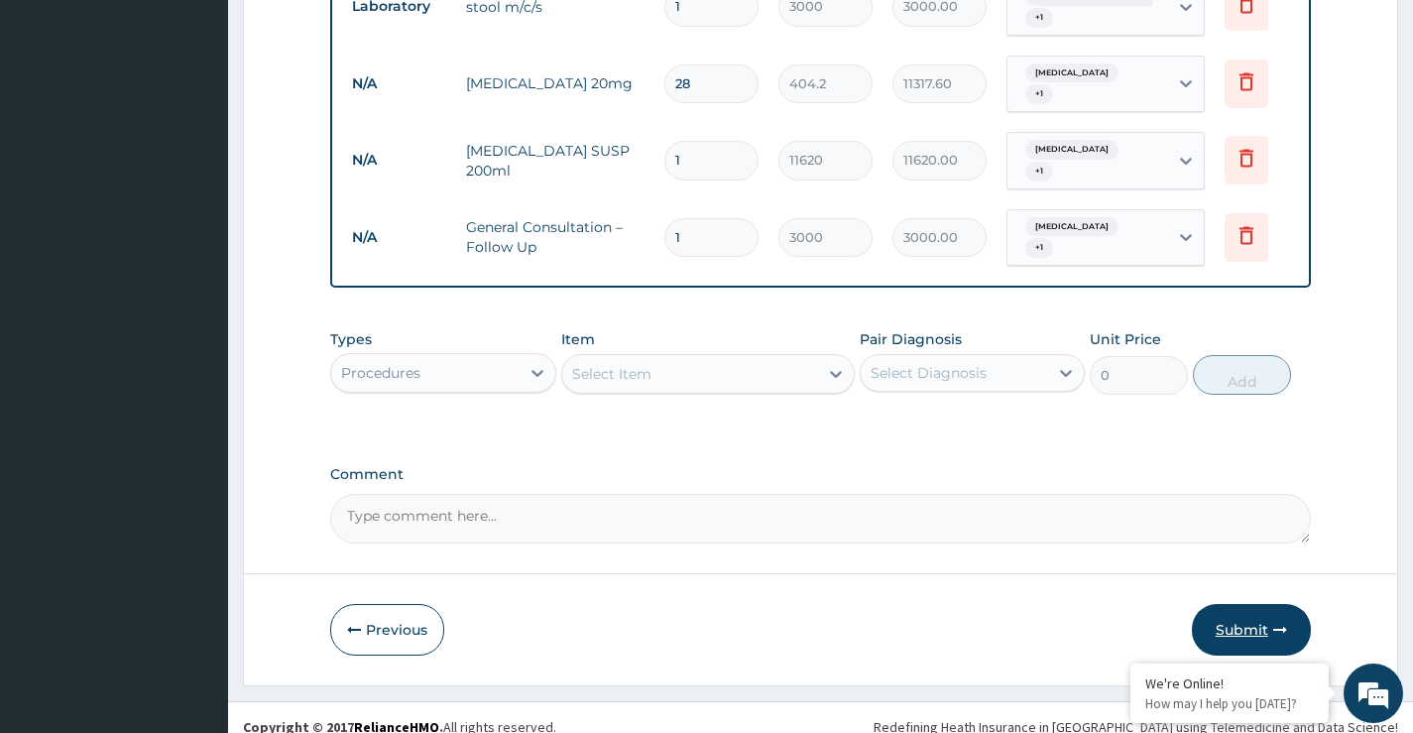
click at [1238, 610] on button "Submit" at bounding box center [1251, 630] width 119 height 52
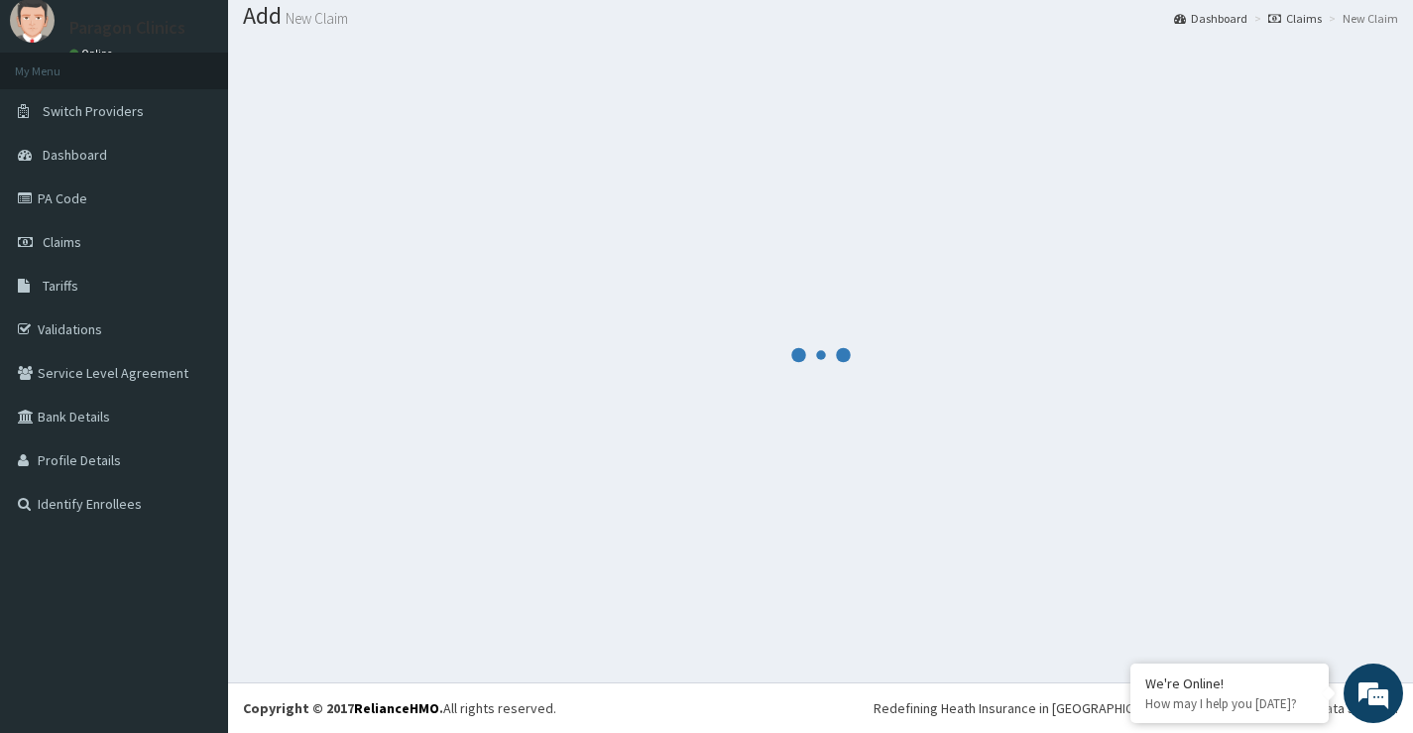
scroll to position [61, 0]
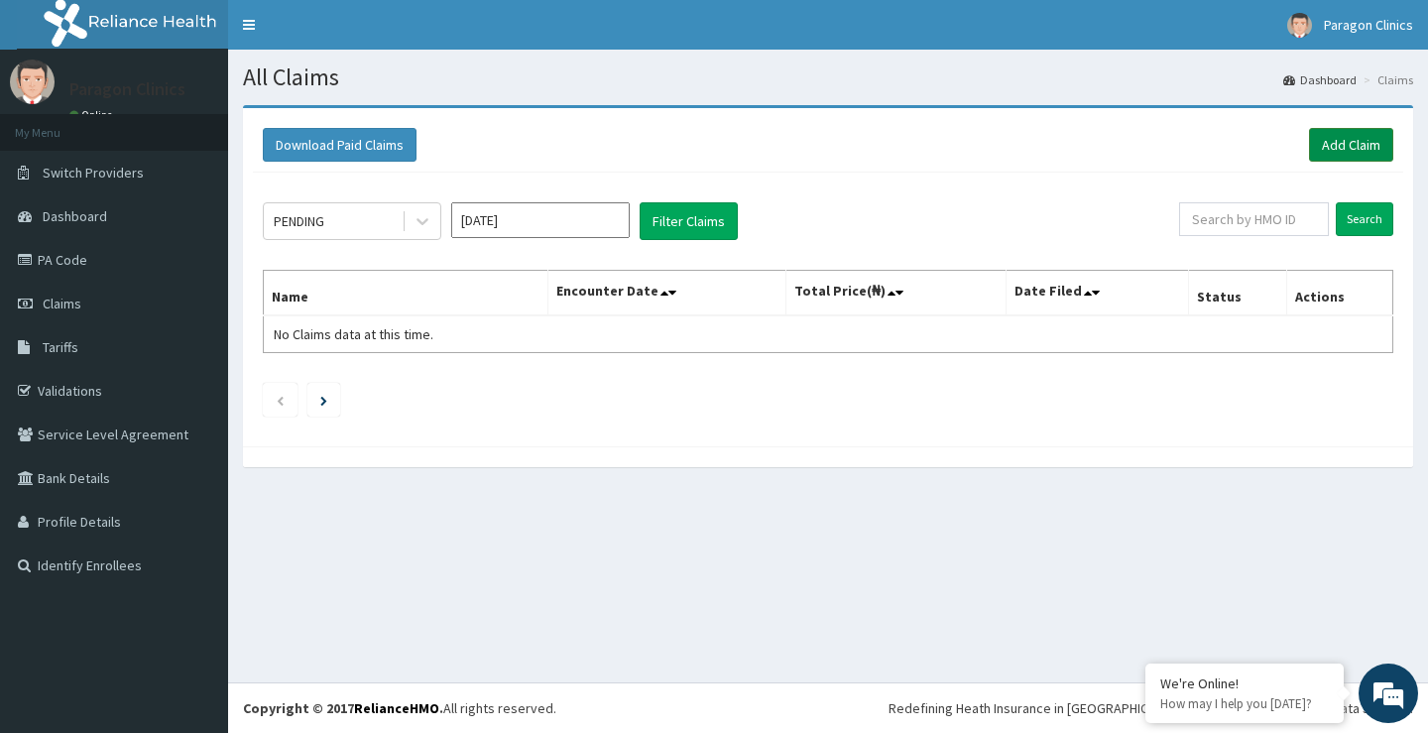
click at [1347, 144] on link "Add Claim" at bounding box center [1351, 145] width 84 height 34
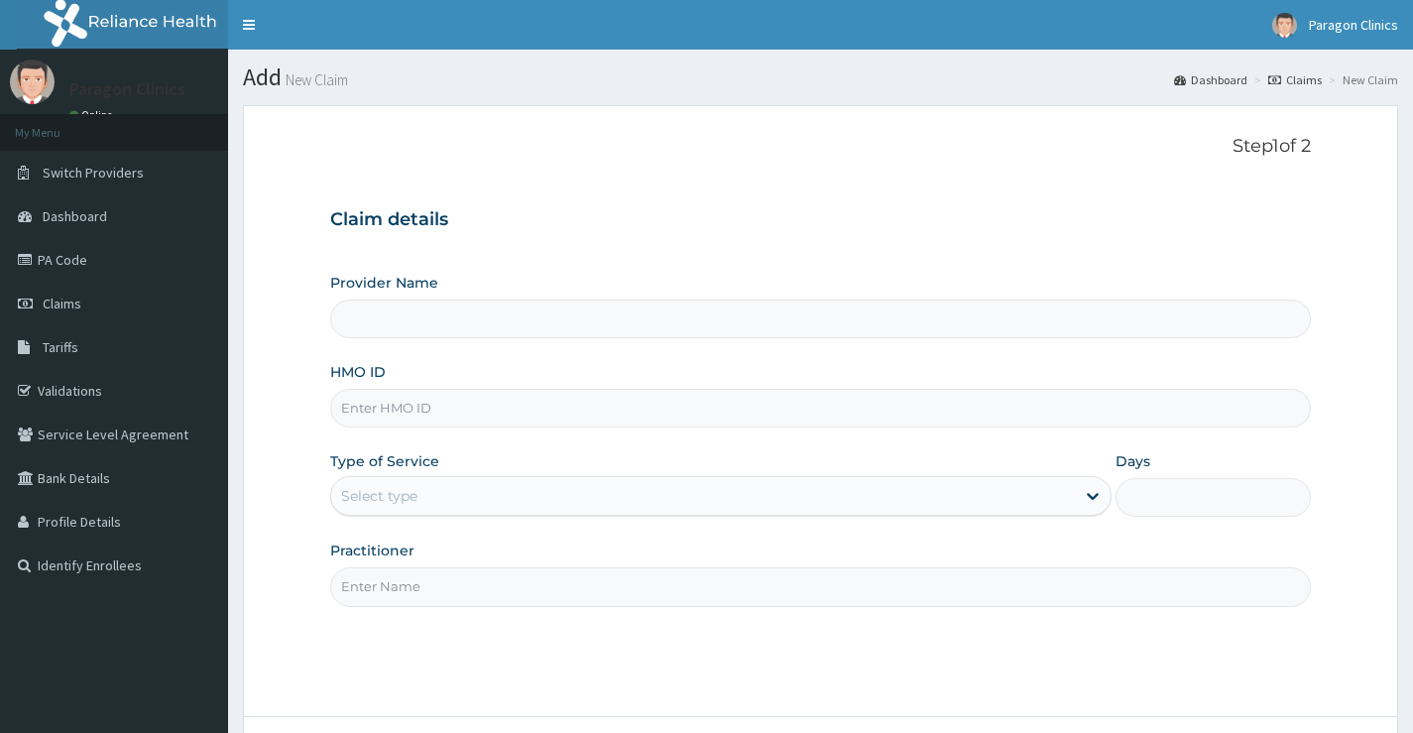
click at [391, 410] on input "HMO ID" at bounding box center [820, 408] width 981 height 39
paste input "PRS/10229/A"
type input "PRS/10229/A"
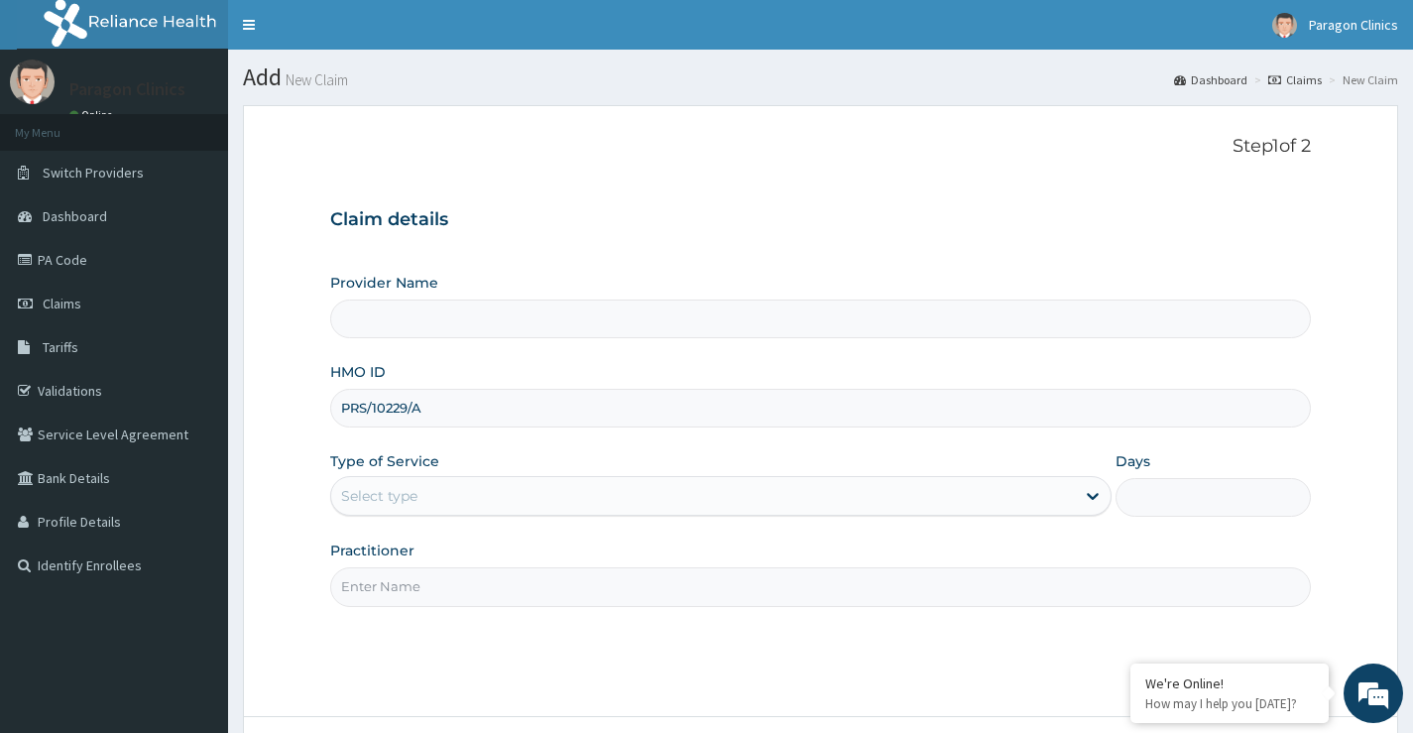
type input "Paragon Clinics And Imaging"
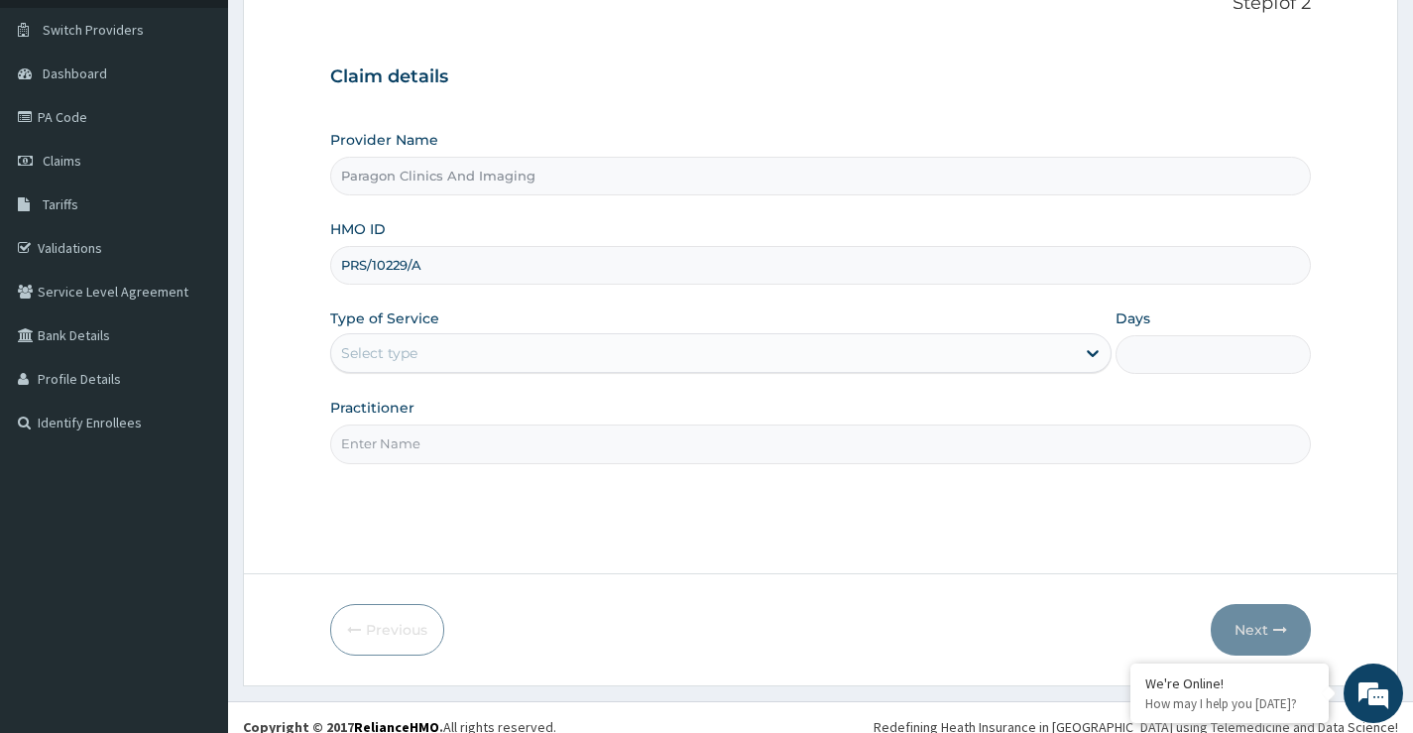
scroll to position [162, 0]
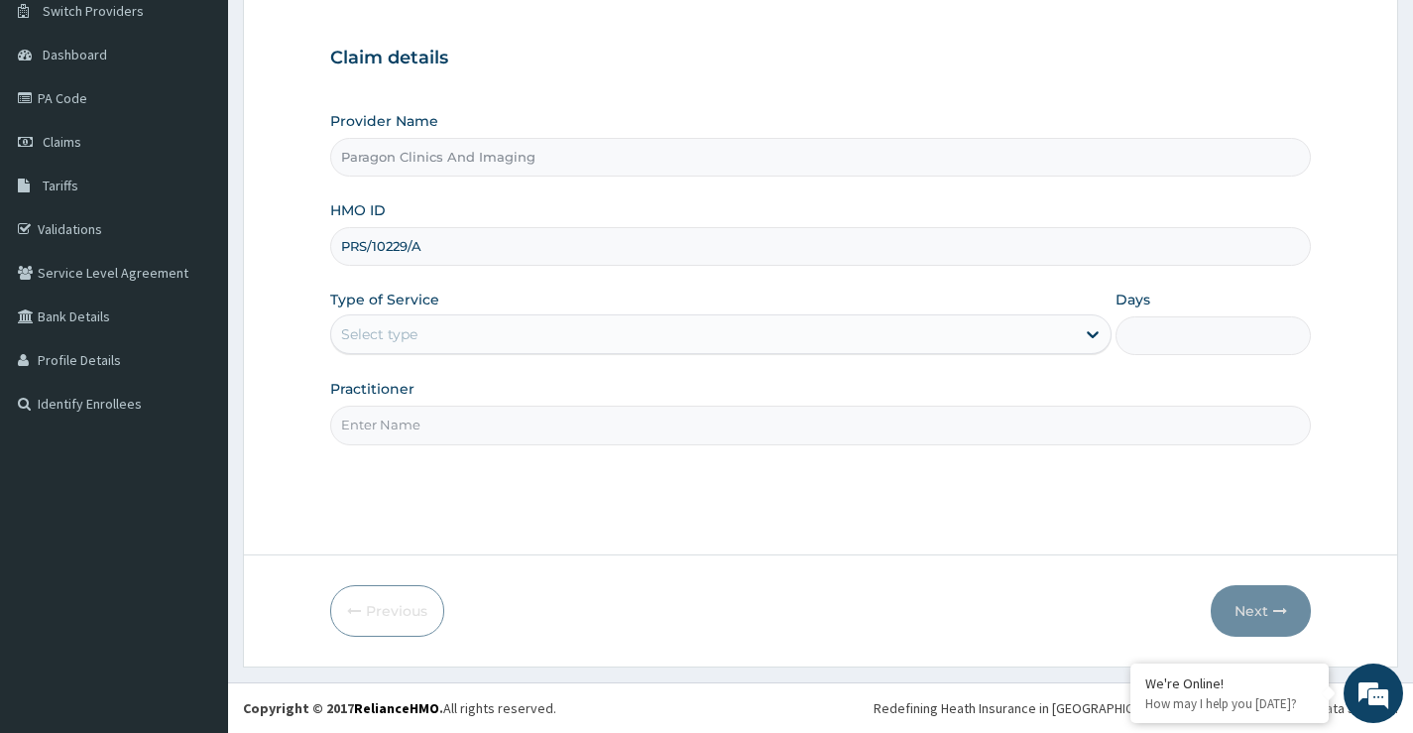
type input "PRS/10229/A"
click at [409, 330] on div "Select type" at bounding box center [379, 334] width 76 height 20
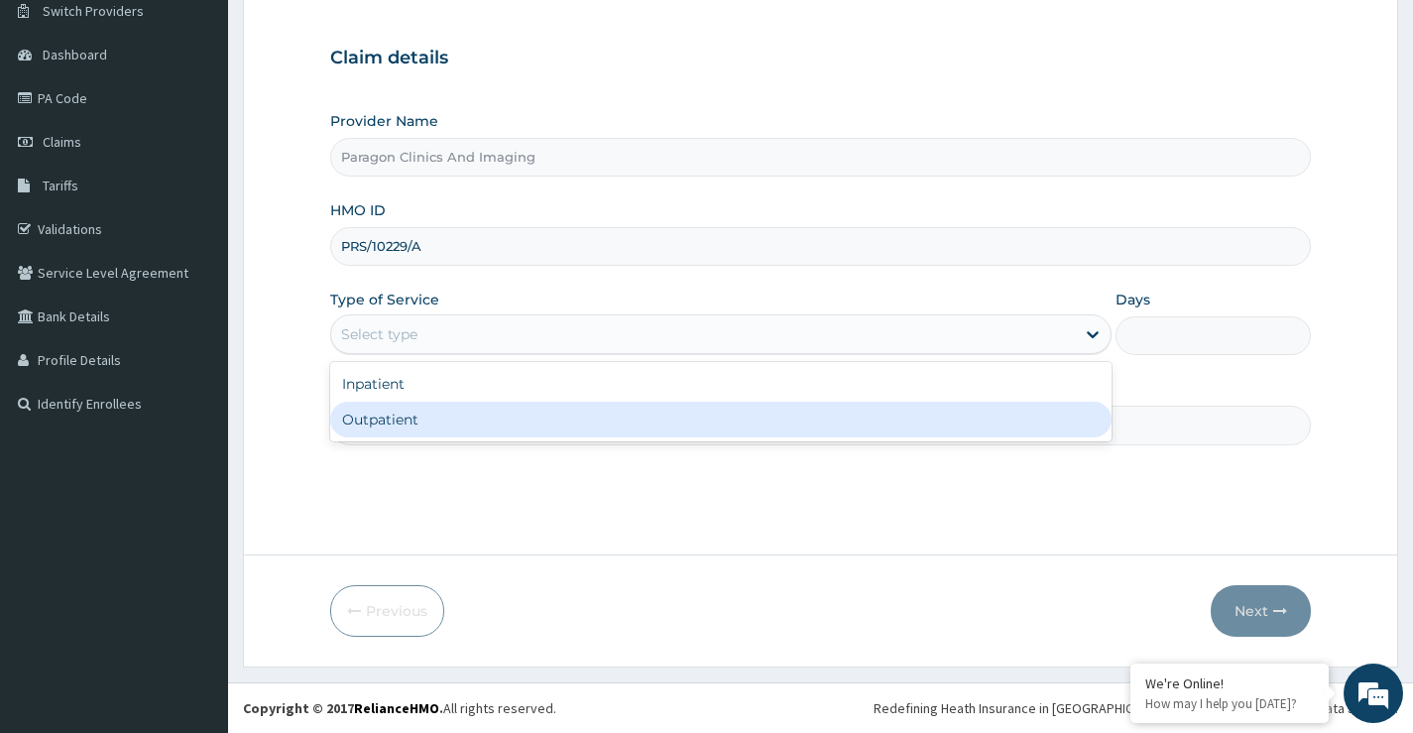
click at [381, 422] on div "Outpatient" at bounding box center [720, 420] width 781 height 36
type input "1"
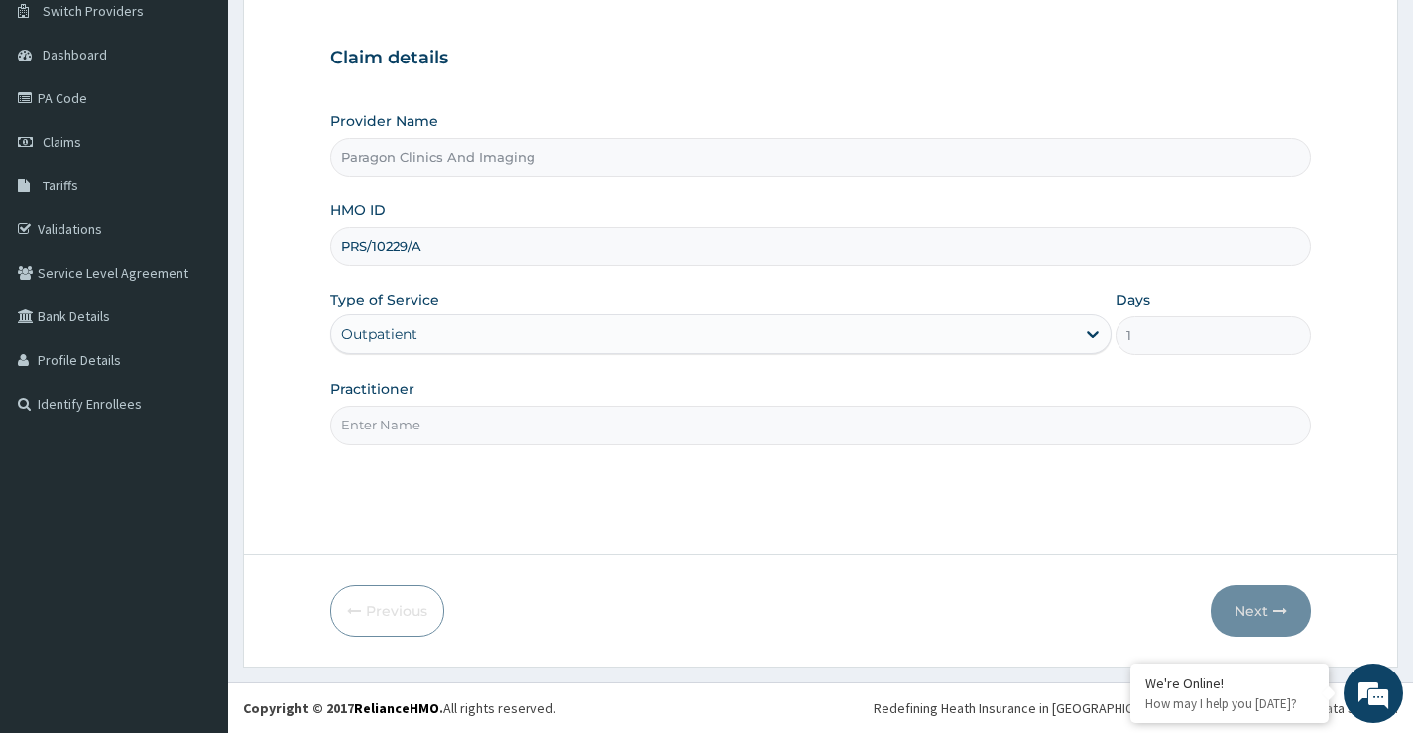
click at [420, 426] on input "Practitioner" at bounding box center [820, 425] width 981 height 39
type input "[PERSON_NAME]"
click at [1251, 601] on button "Next" at bounding box center [1261, 611] width 100 height 52
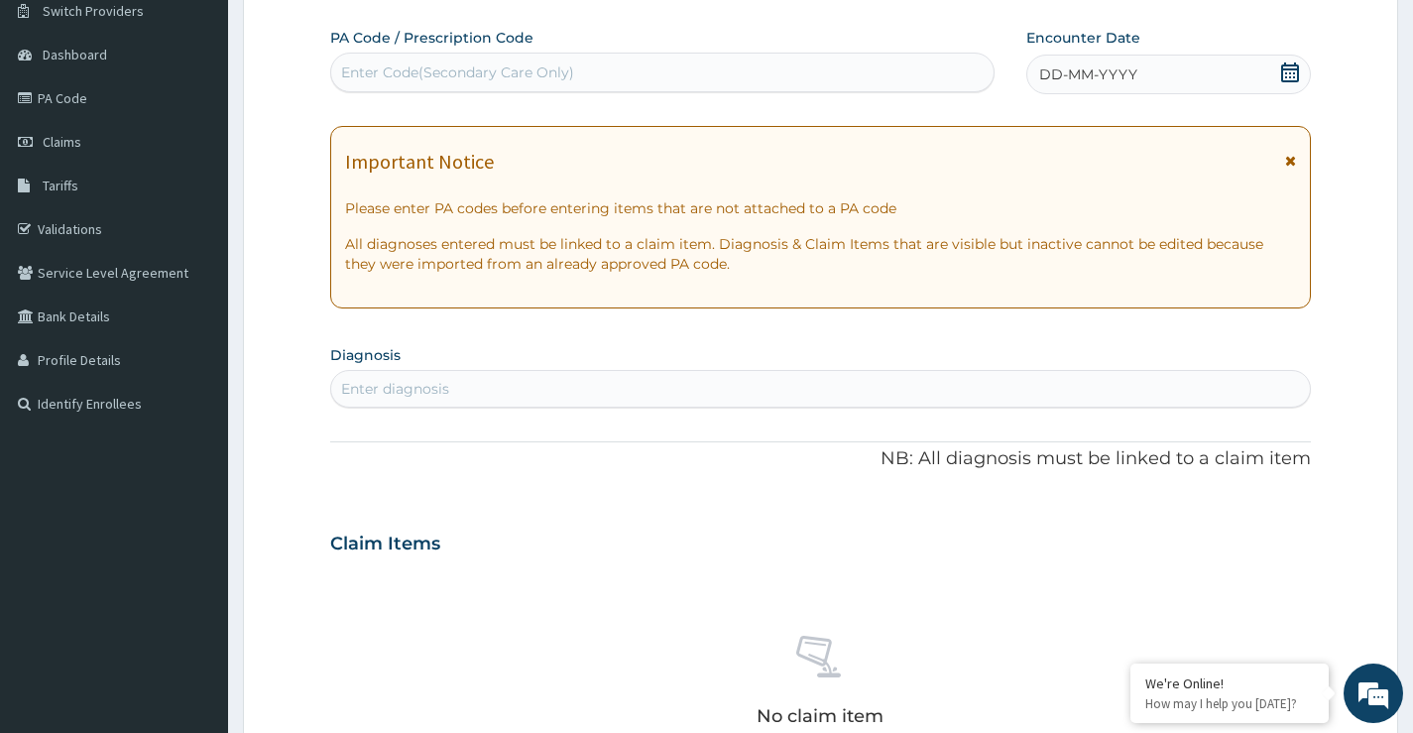
click at [584, 64] on div "Enter Code(Secondary Care Only)" at bounding box center [662, 73] width 662 height 32
paste input "PA/D97F69"
type input "PA/D97F69"
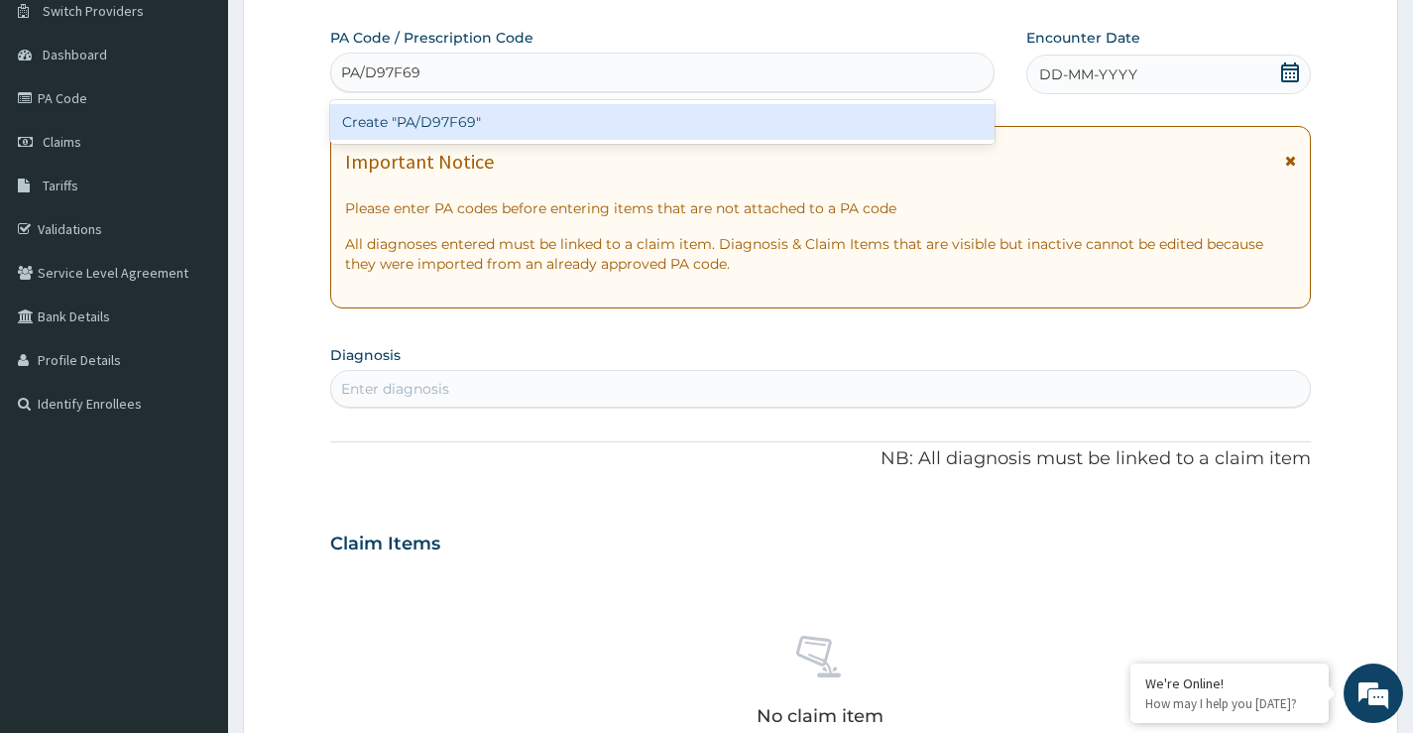
click at [510, 110] on div "Create "PA/D97F69"" at bounding box center [662, 122] width 664 height 36
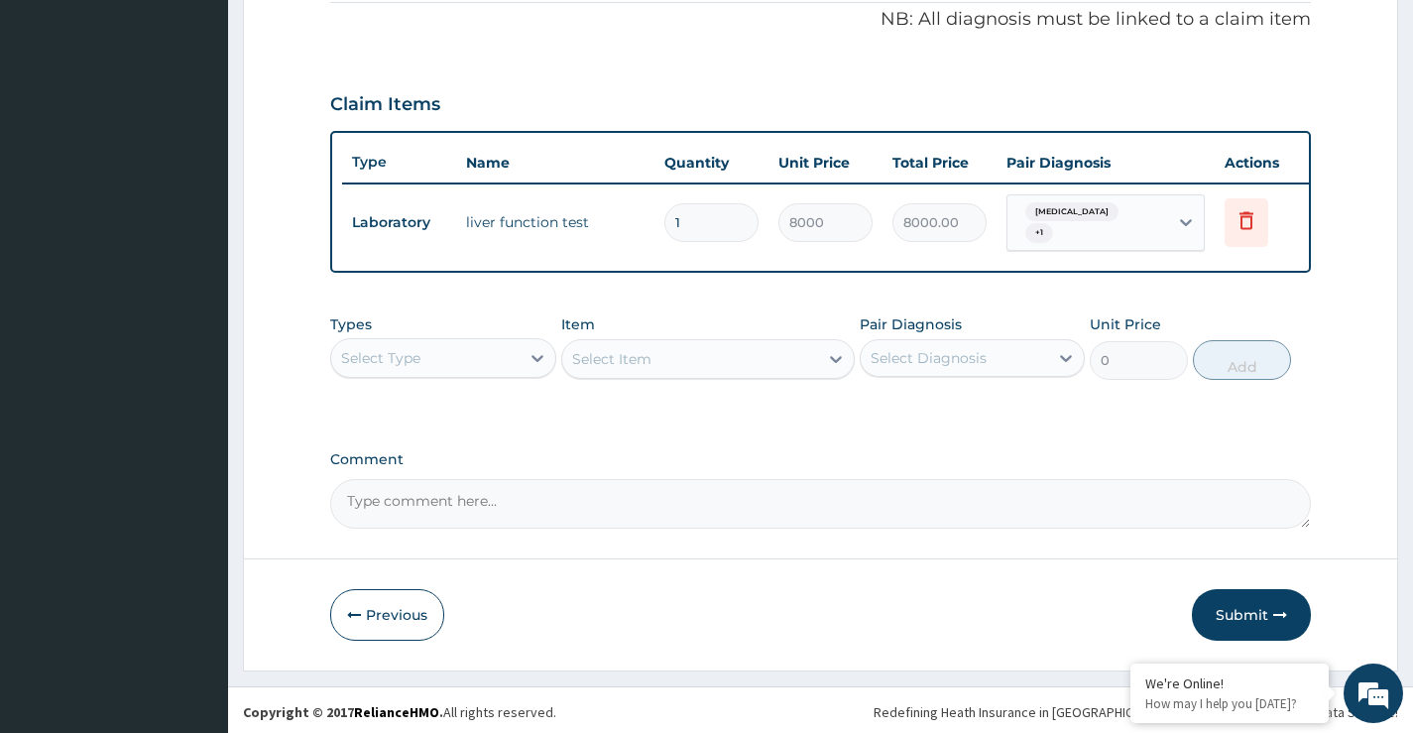
scroll to position [626, 0]
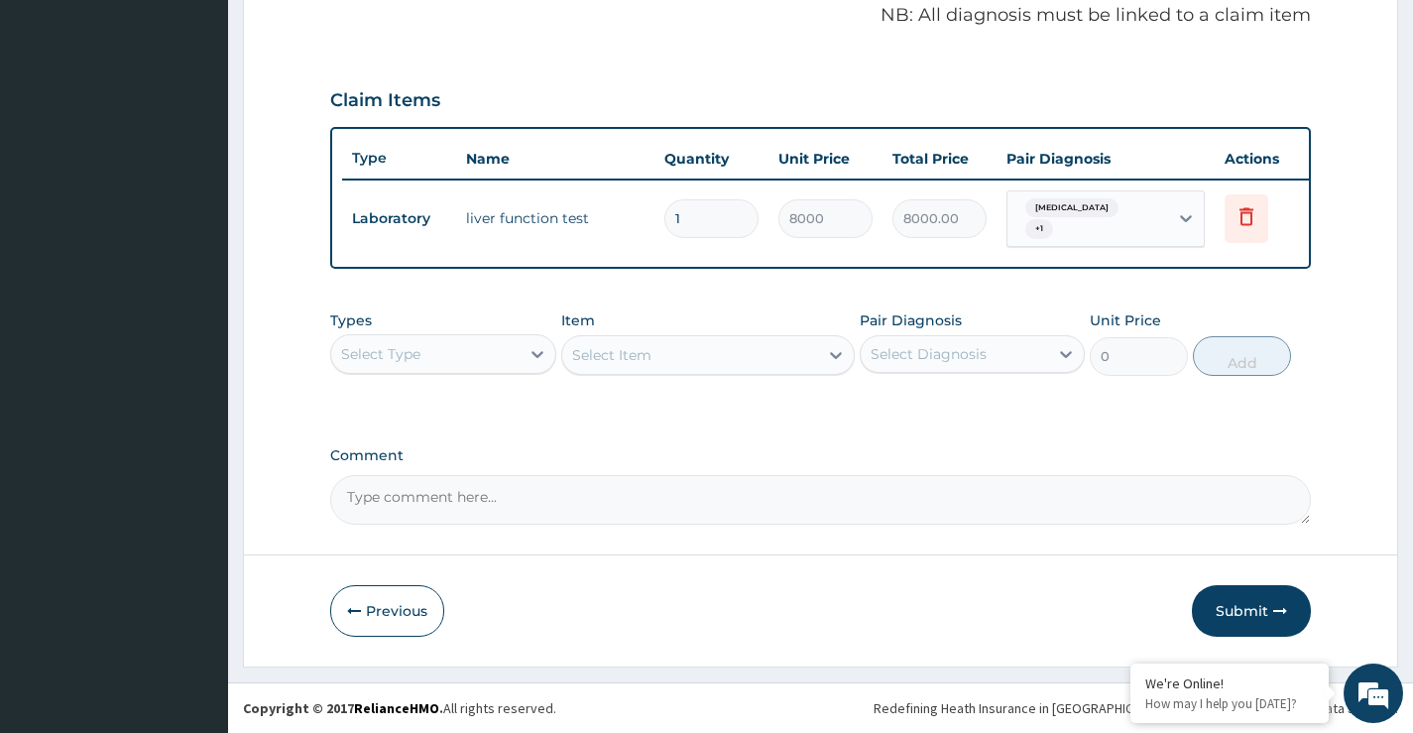
drag, startPoint x: 1259, startPoint y: 613, endPoint x: 1037, endPoint y: 642, distance: 224.0
click at [1237, 615] on button "Submit" at bounding box center [1251, 611] width 119 height 52
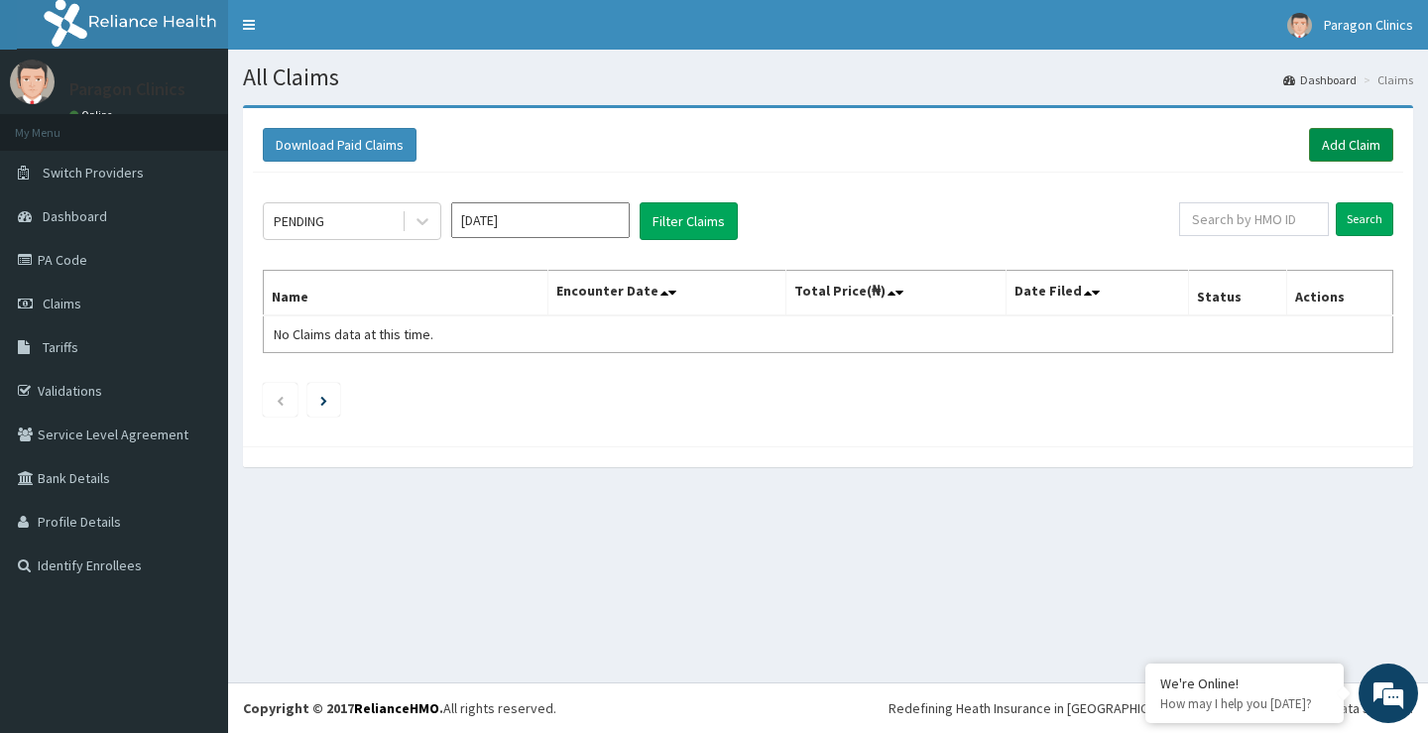
click at [1337, 142] on link "Add Claim" at bounding box center [1351, 145] width 84 height 34
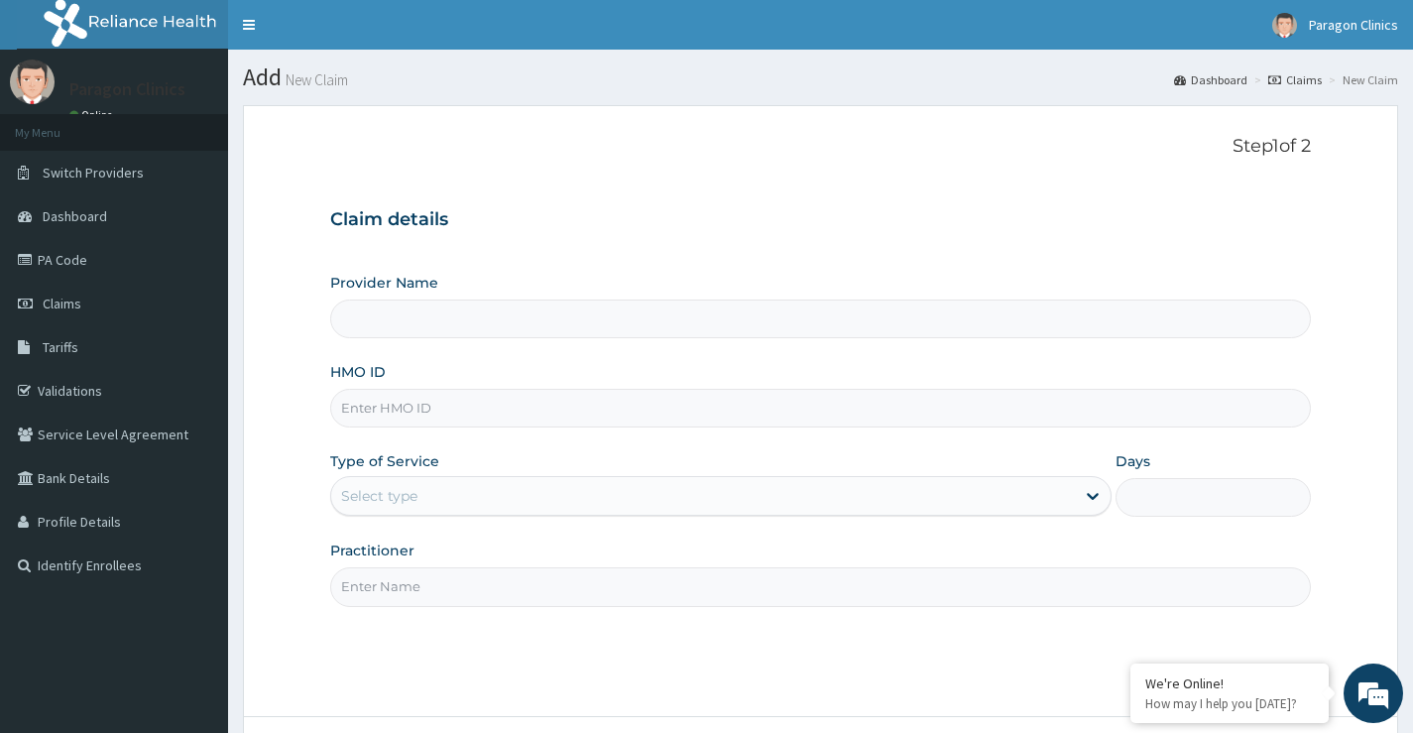
click at [397, 411] on input "HMO ID" at bounding box center [820, 408] width 981 height 39
type input "Paragon Clinics And Imaging"
paste input "PRS/10229/A"
type input "PRS/10229/A"
click at [392, 504] on div "Select type" at bounding box center [379, 496] width 76 height 20
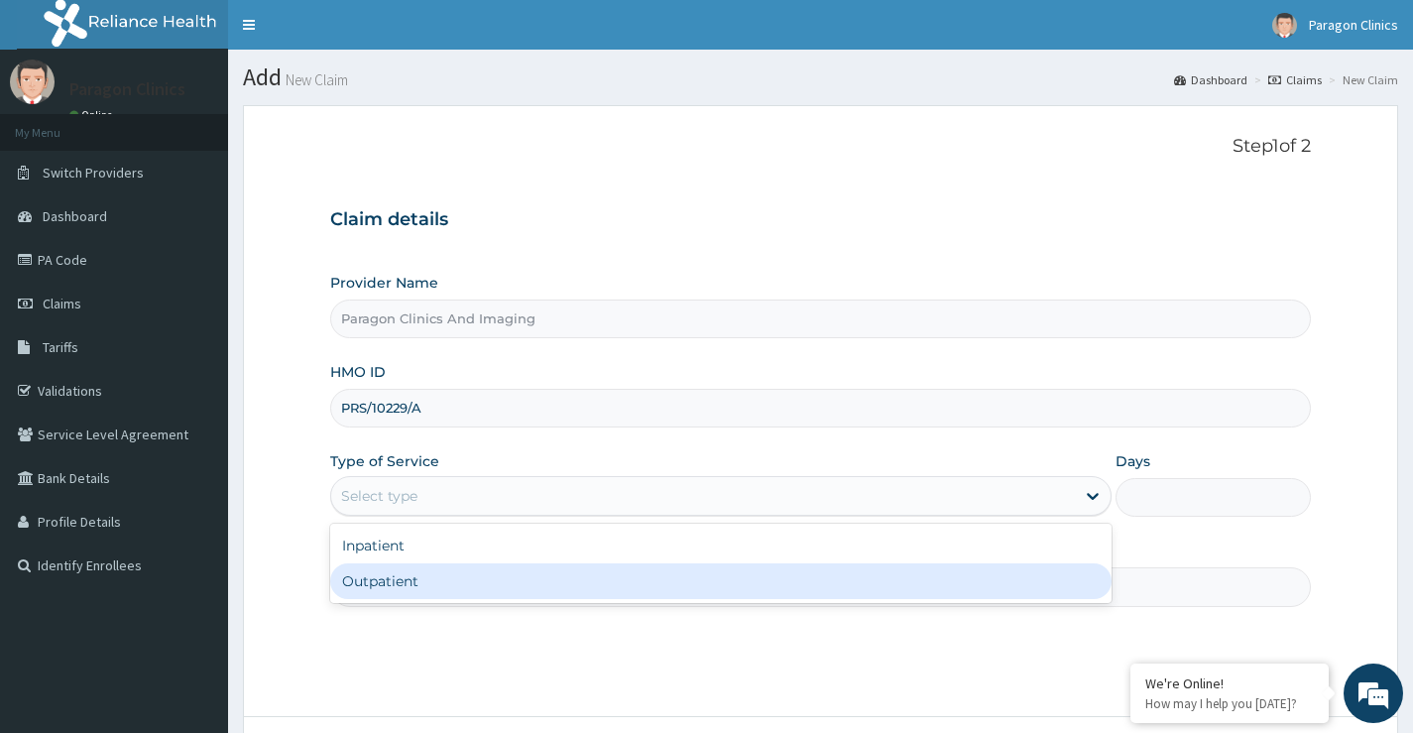
click at [388, 580] on div "Outpatient" at bounding box center [720, 581] width 781 height 36
type input "1"
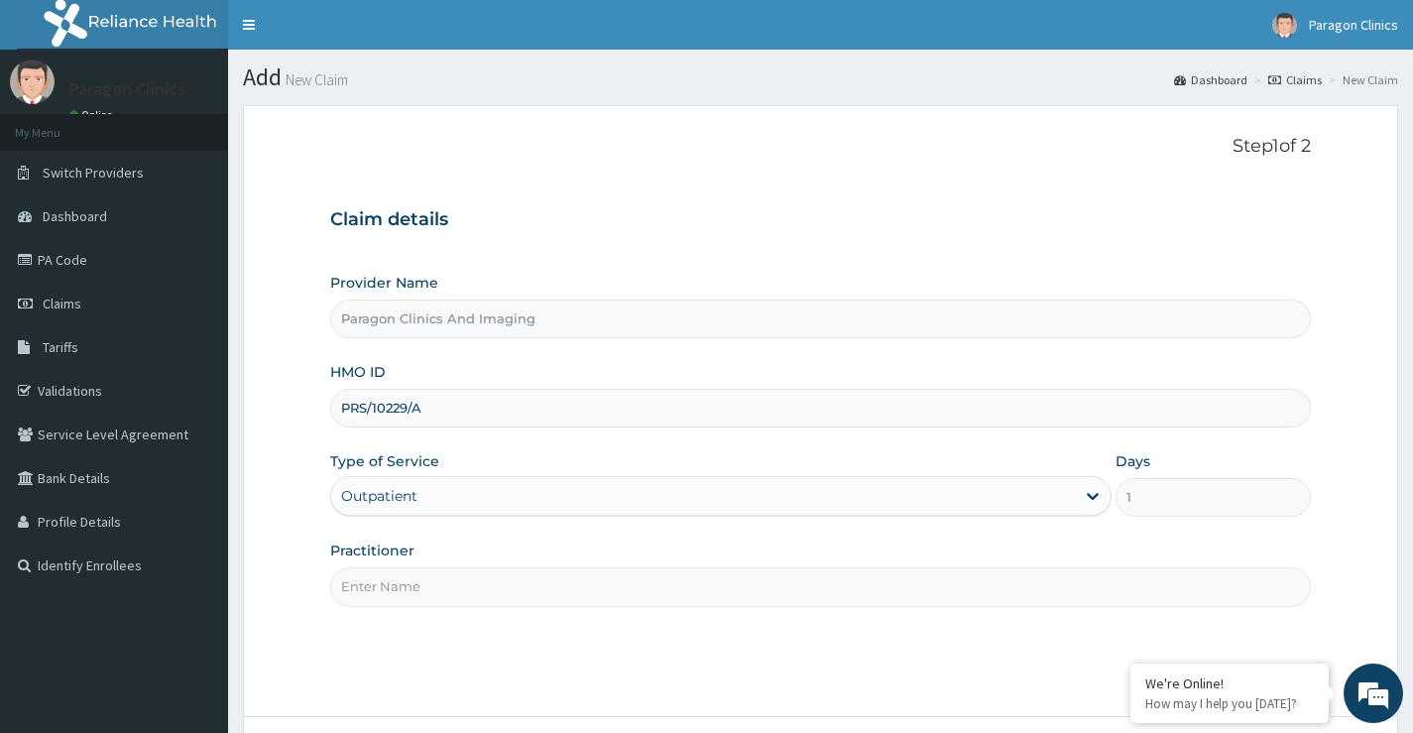
click at [444, 598] on input "Practitioner" at bounding box center [820, 586] width 981 height 39
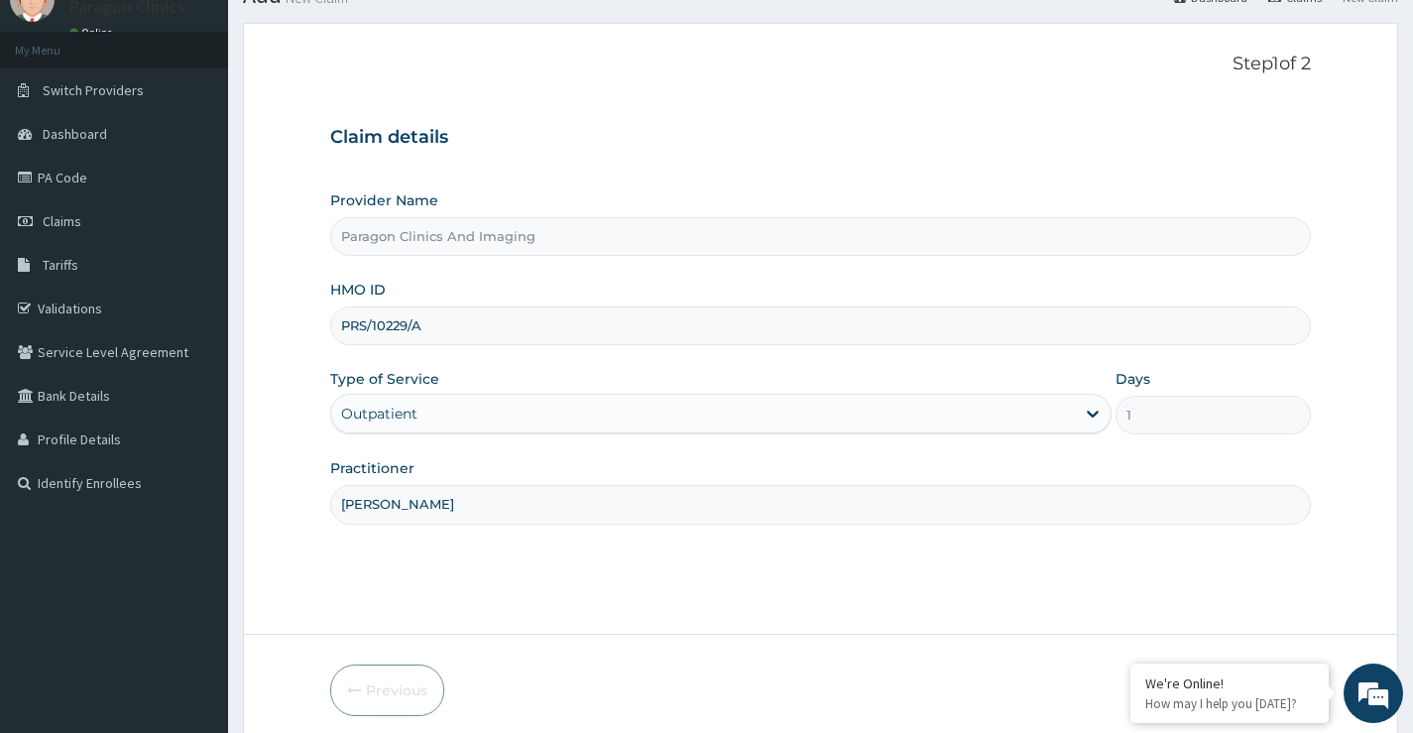
scroll to position [162, 0]
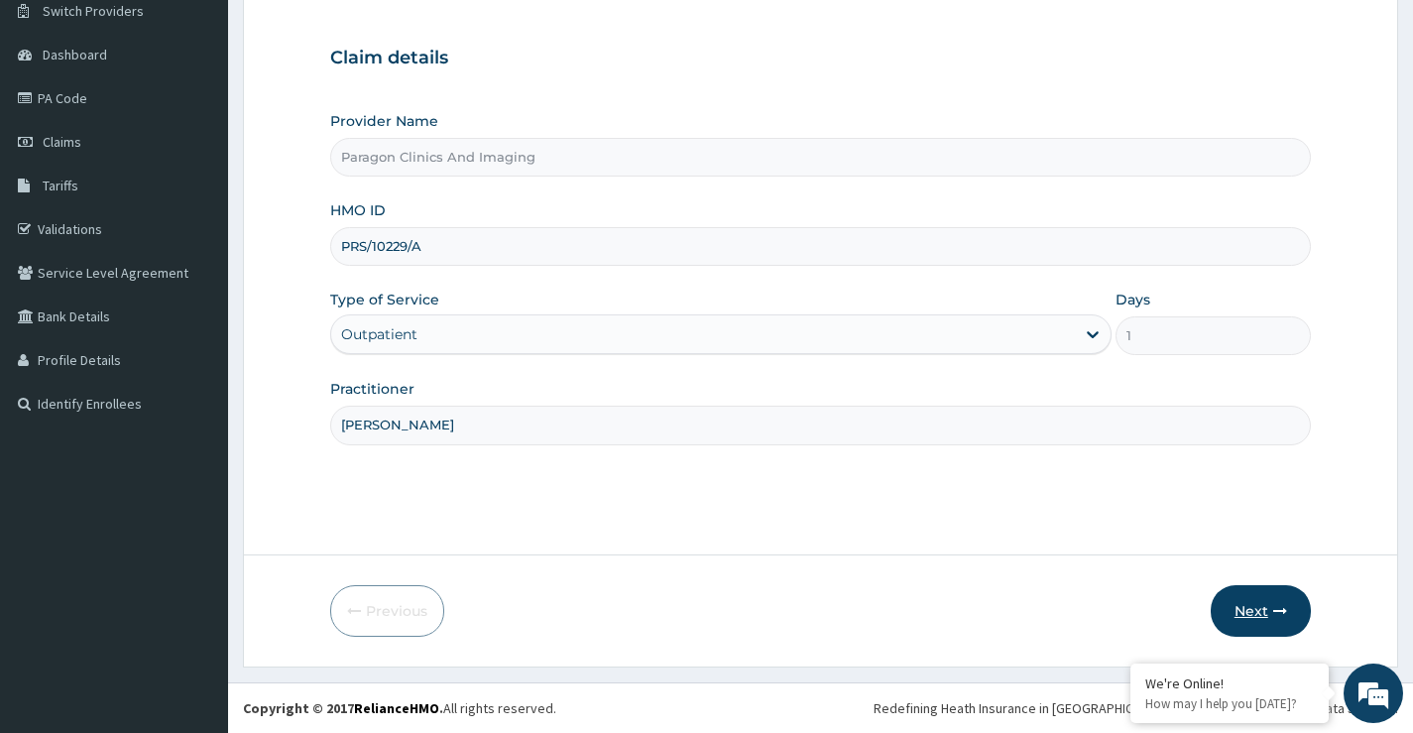
type input "DR. ONUEGBU"
click at [1256, 611] on button "Next" at bounding box center [1261, 611] width 100 height 52
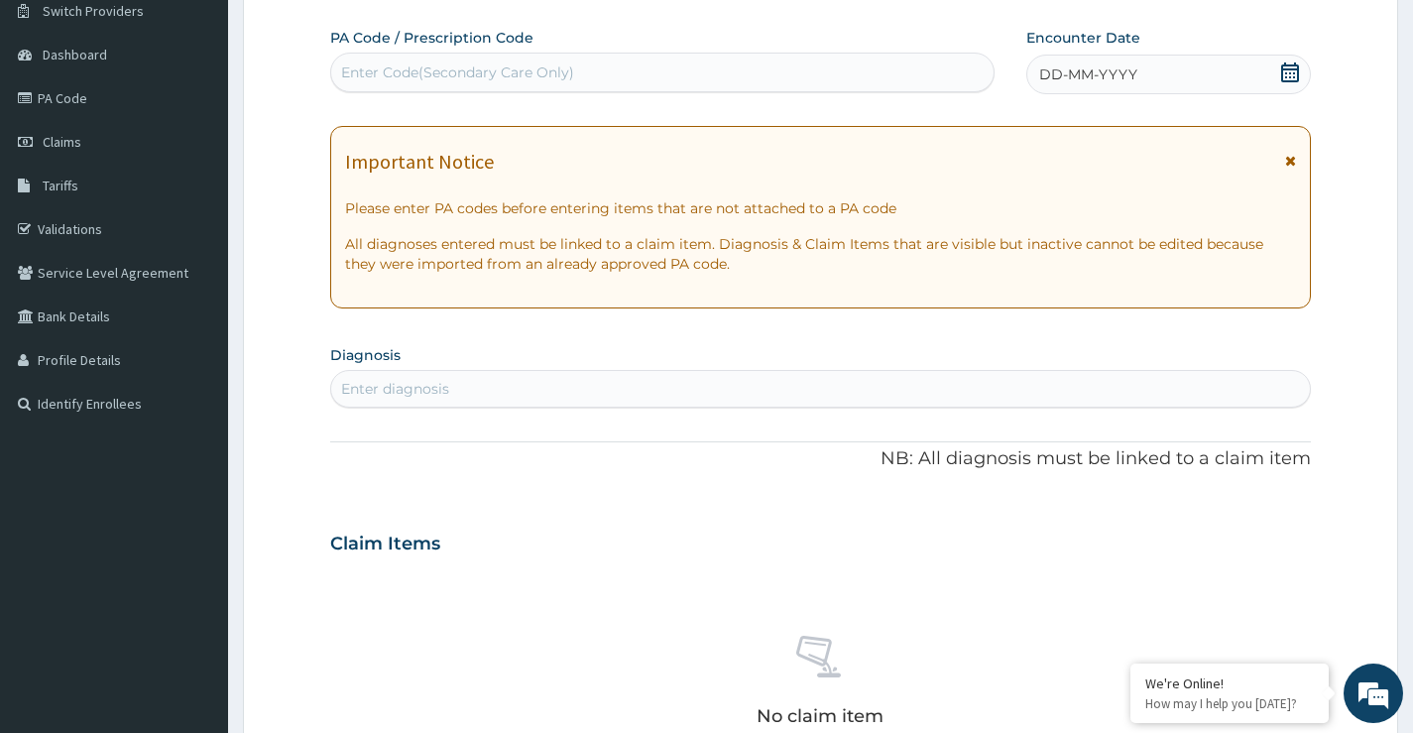
click at [480, 73] on div "Enter Code(Secondary Care Only)" at bounding box center [457, 72] width 233 height 20
paste input "PA/25840C"
type input "PA/25840C"
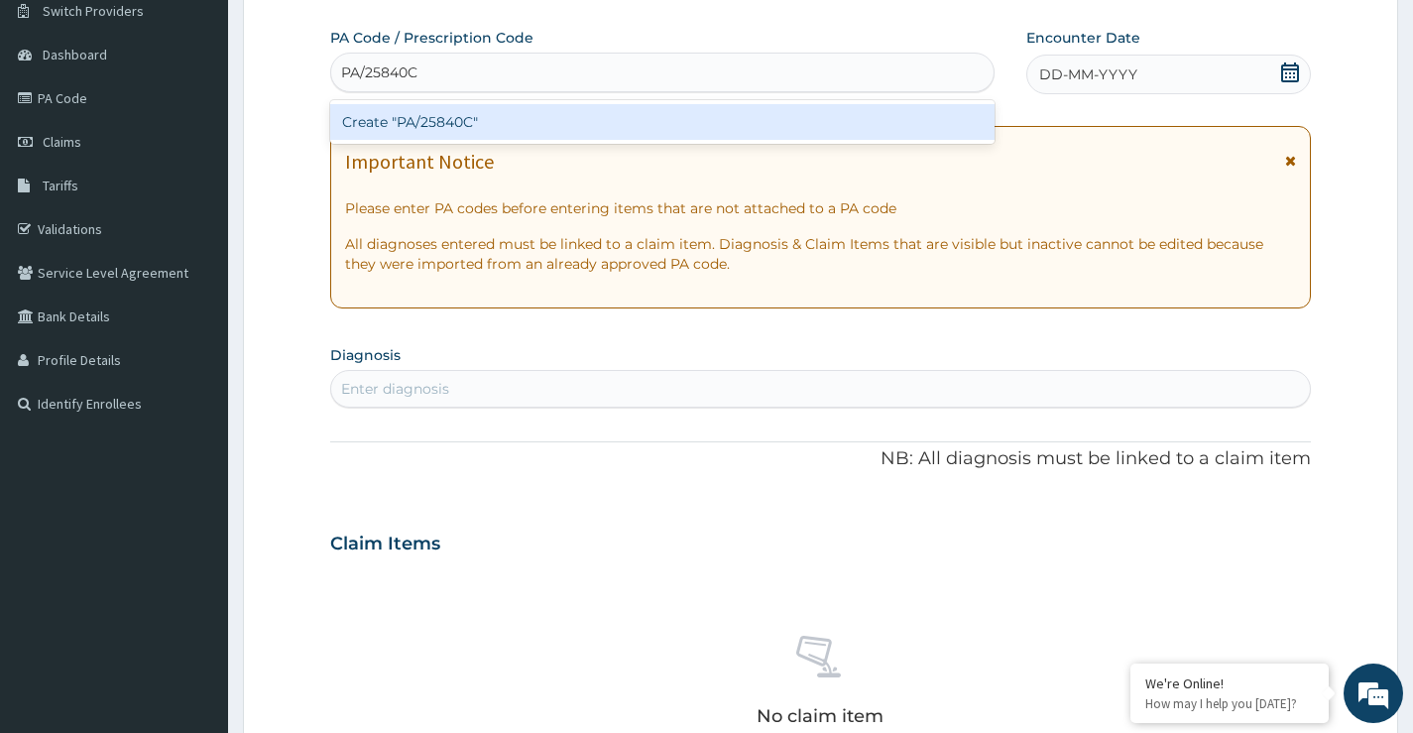
click at [495, 118] on div "Create "PA/25840C"" at bounding box center [662, 122] width 664 height 36
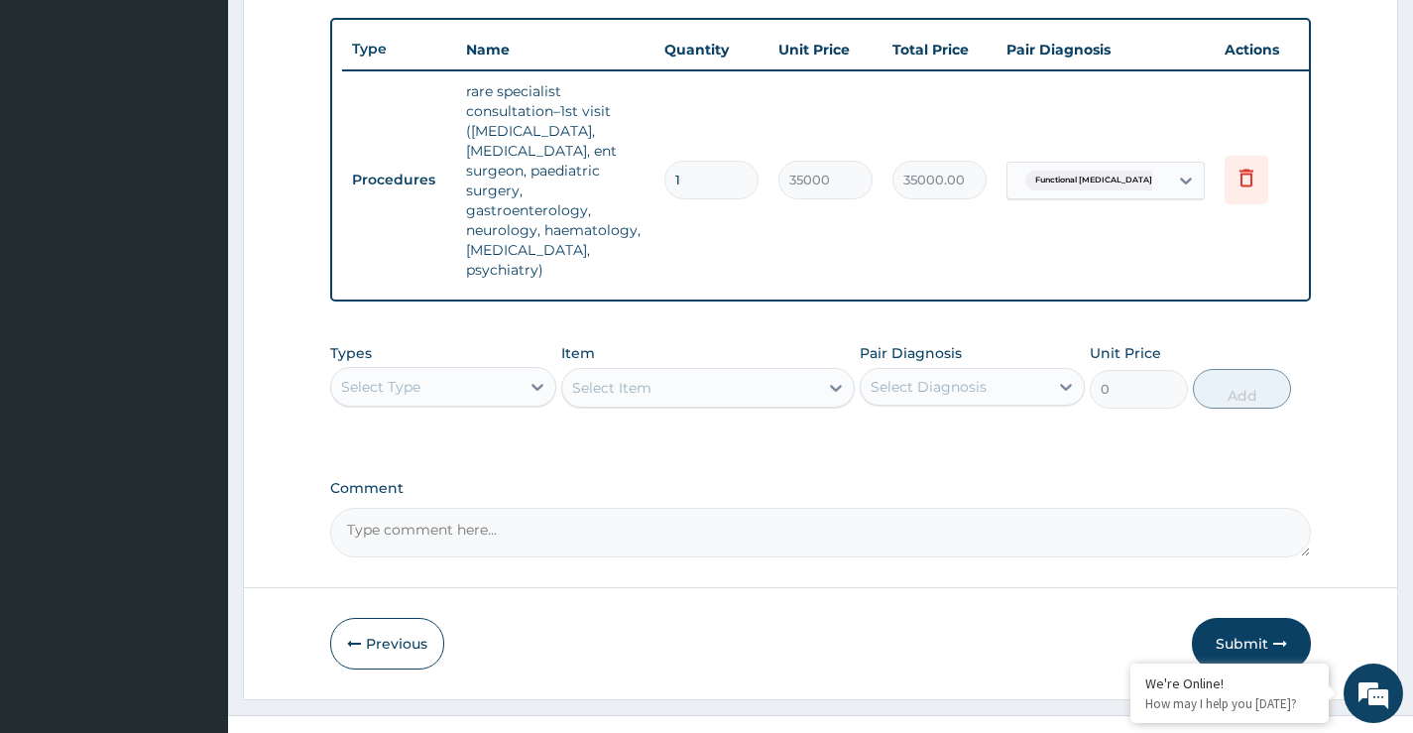
scroll to position [767, 0]
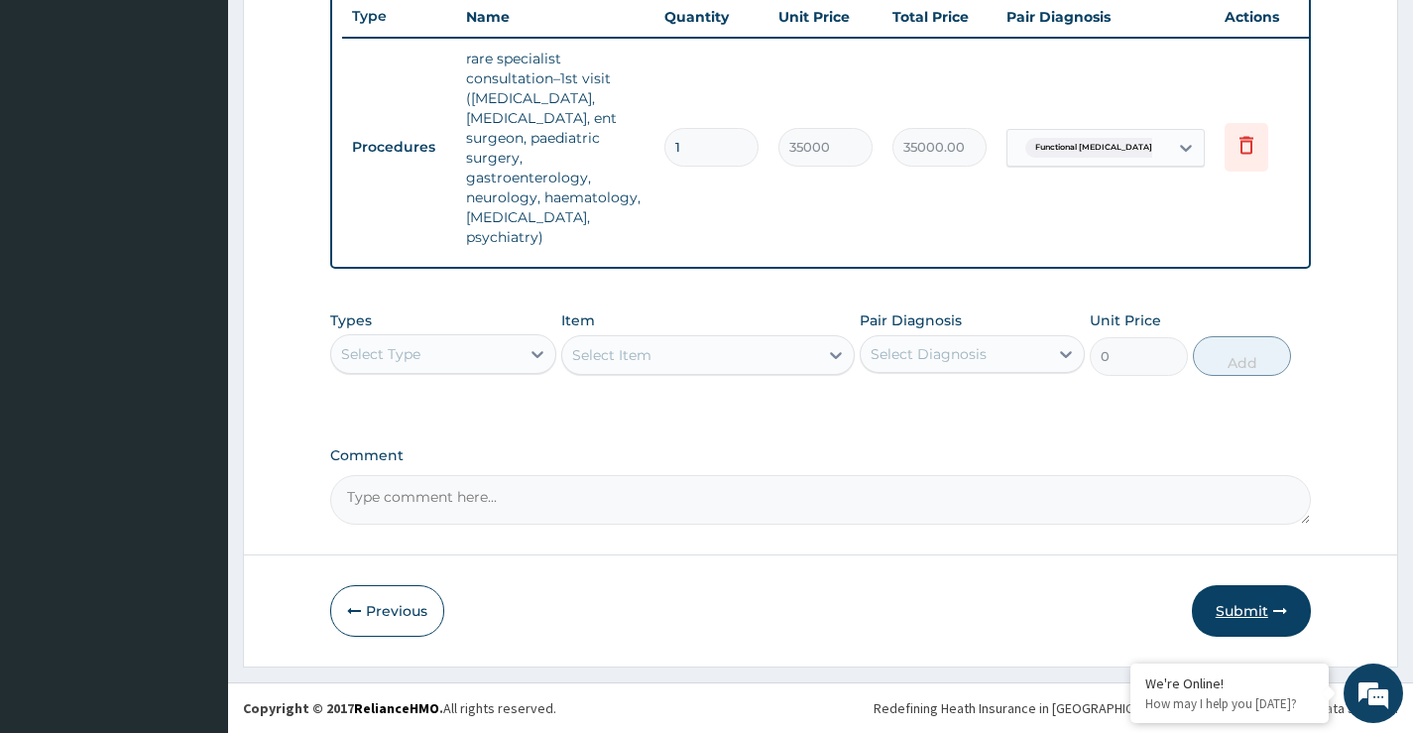
click at [1243, 609] on button "Submit" at bounding box center [1251, 611] width 119 height 52
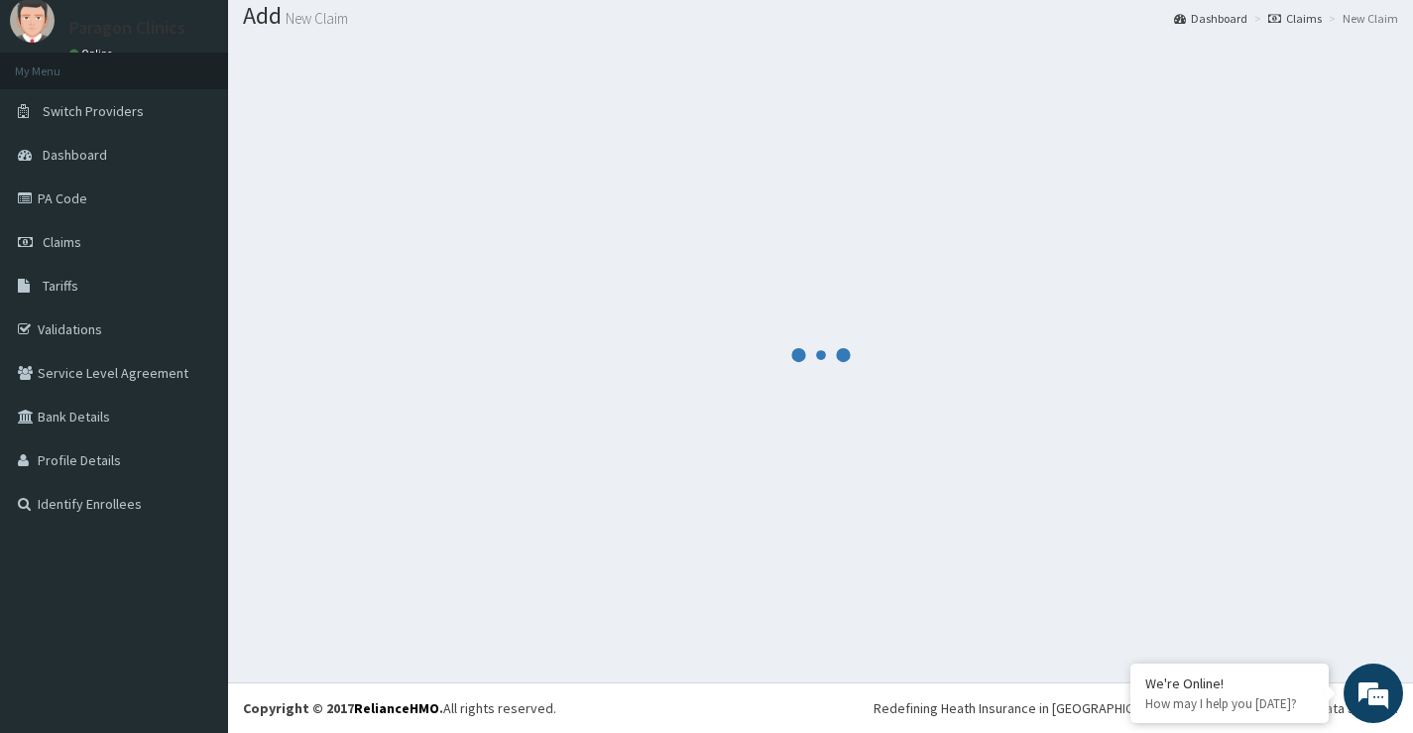
scroll to position [61, 0]
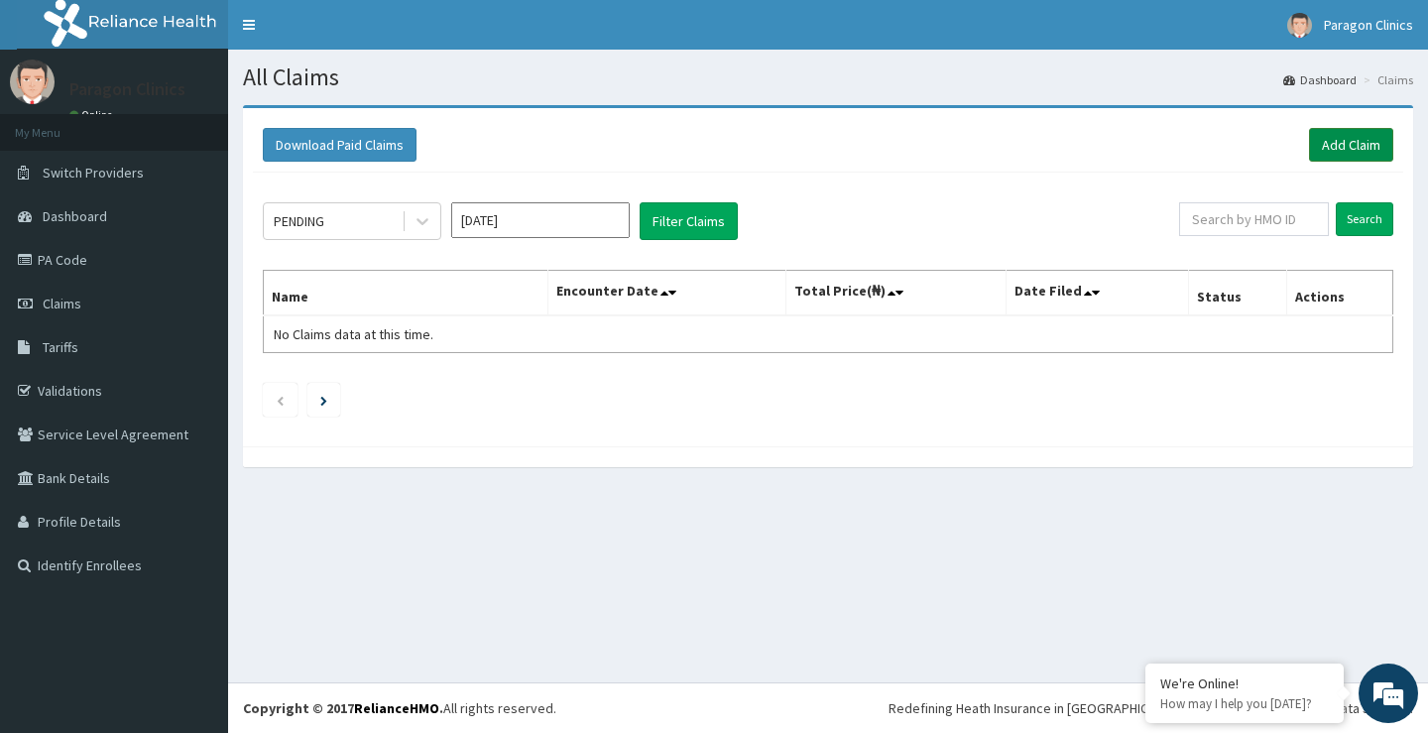
click at [1339, 141] on link "Add Claim" at bounding box center [1351, 145] width 84 height 34
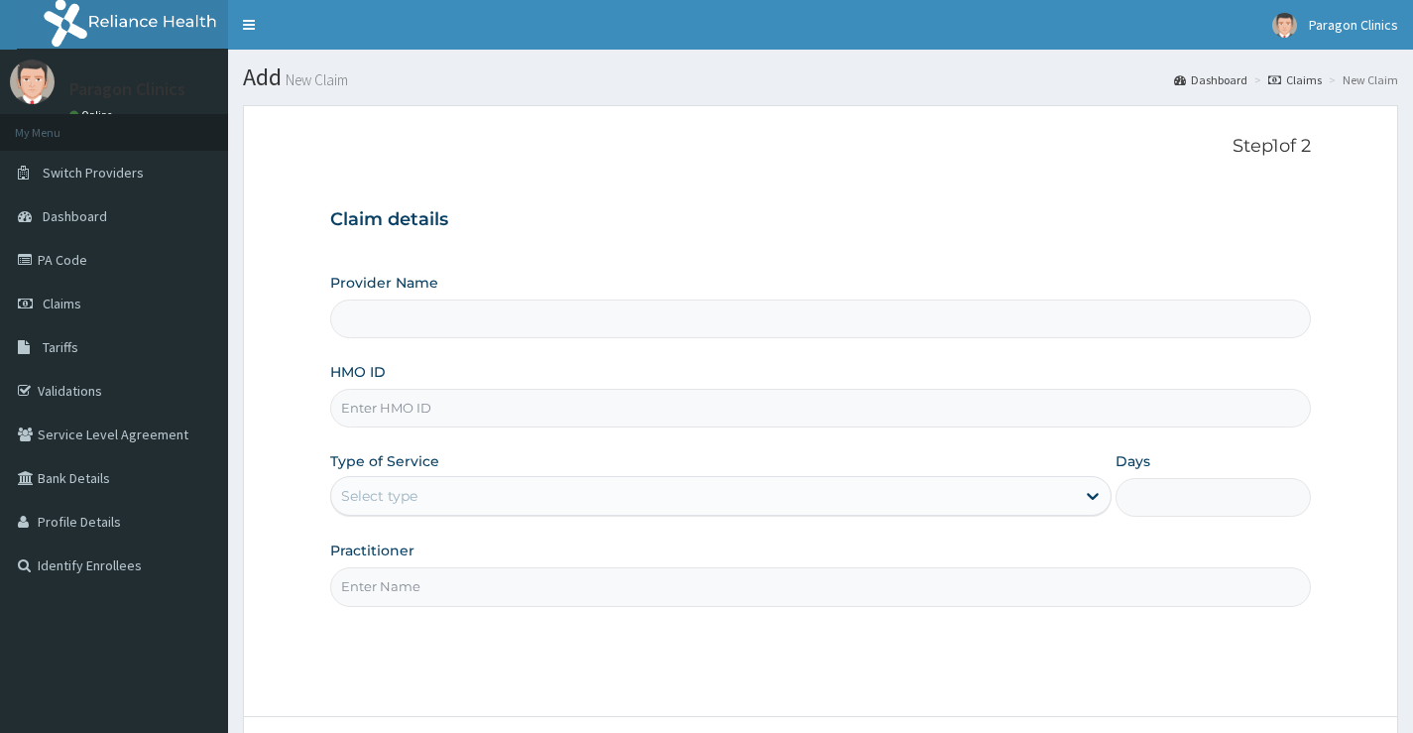
click at [375, 414] on input "HMO ID" at bounding box center [820, 408] width 981 height 39
paste input "PRS/10229/A"
type input "PRS/10229/A"
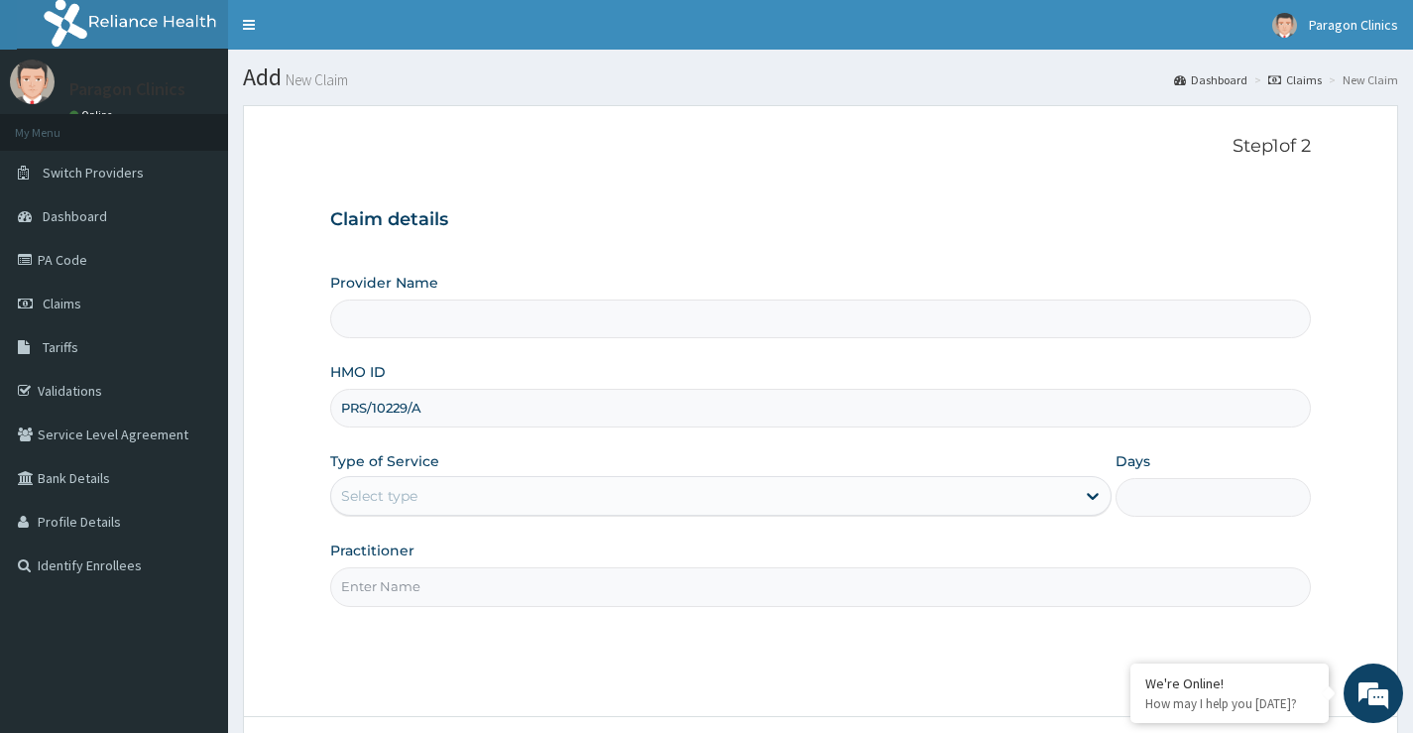
type input "Paragon Clinics And Imaging"
type input "PRS/10229/A"
click at [374, 495] on div "Select type" at bounding box center [379, 496] width 76 height 20
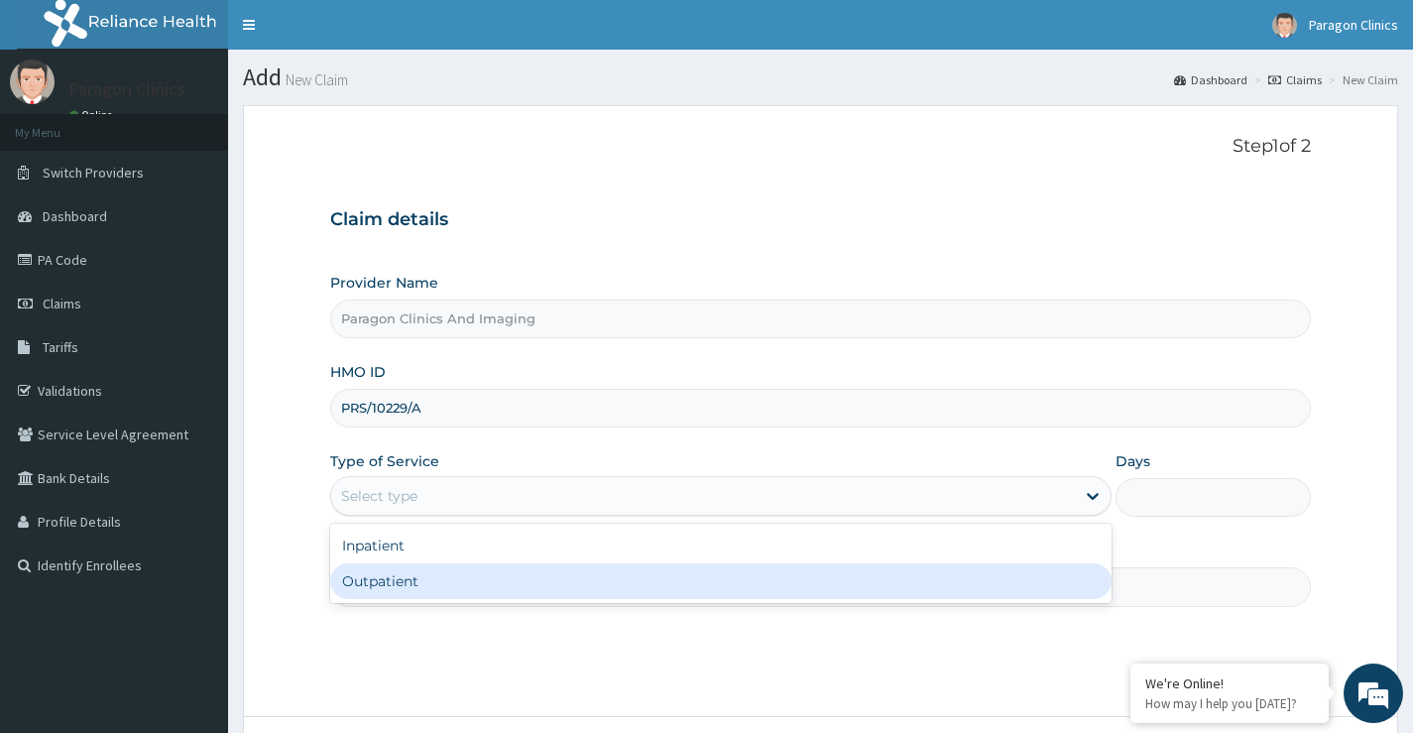
click at [390, 583] on div "Outpatient" at bounding box center [720, 581] width 781 height 36
type input "1"
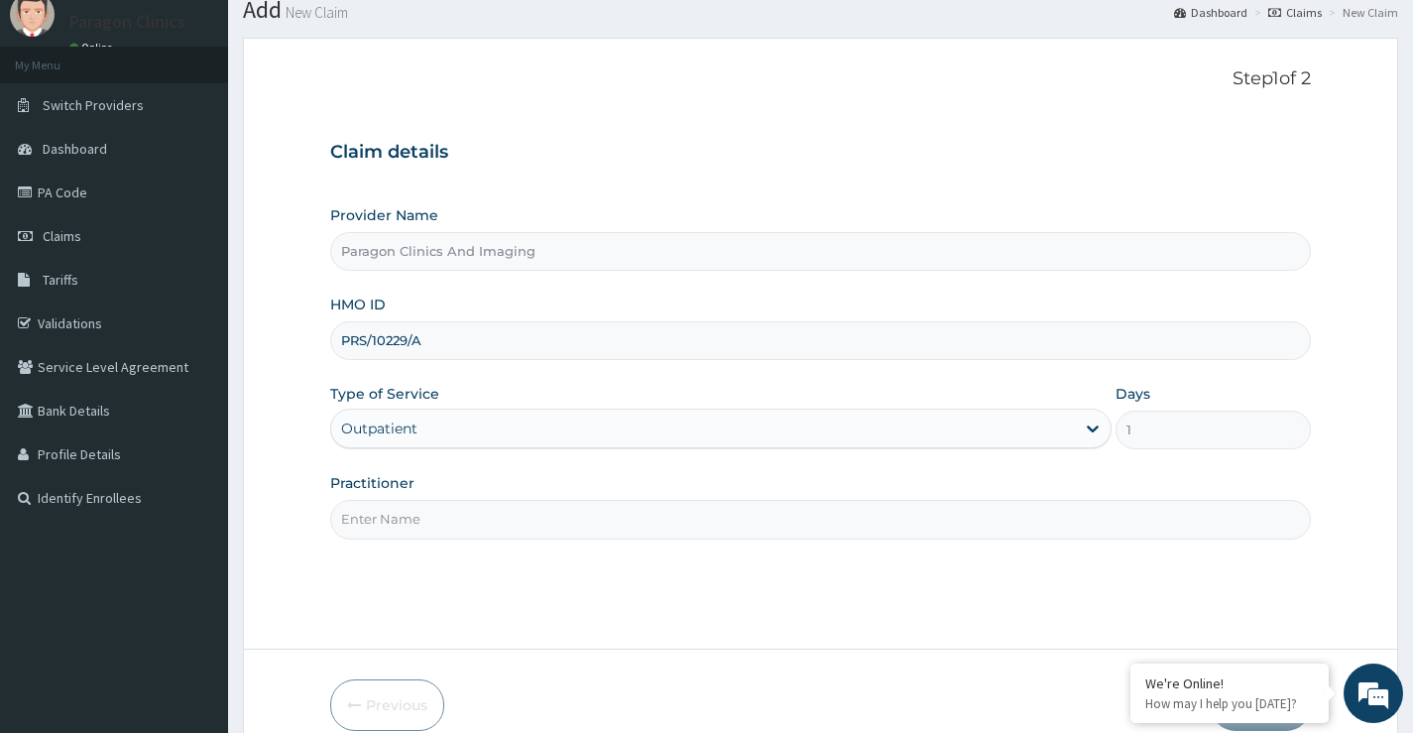
scroll to position [99, 0]
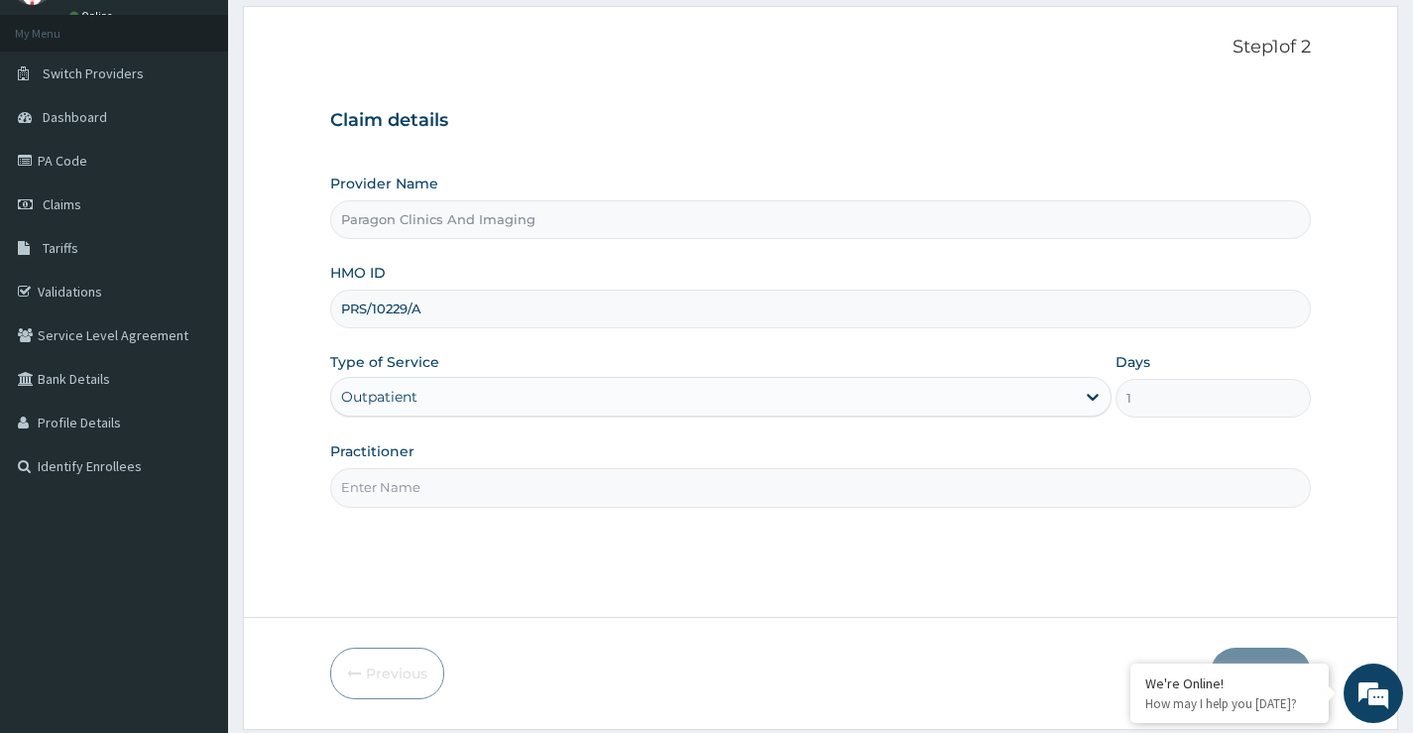
click at [377, 501] on input "Practitioner" at bounding box center [820, 487] width 981 height 39
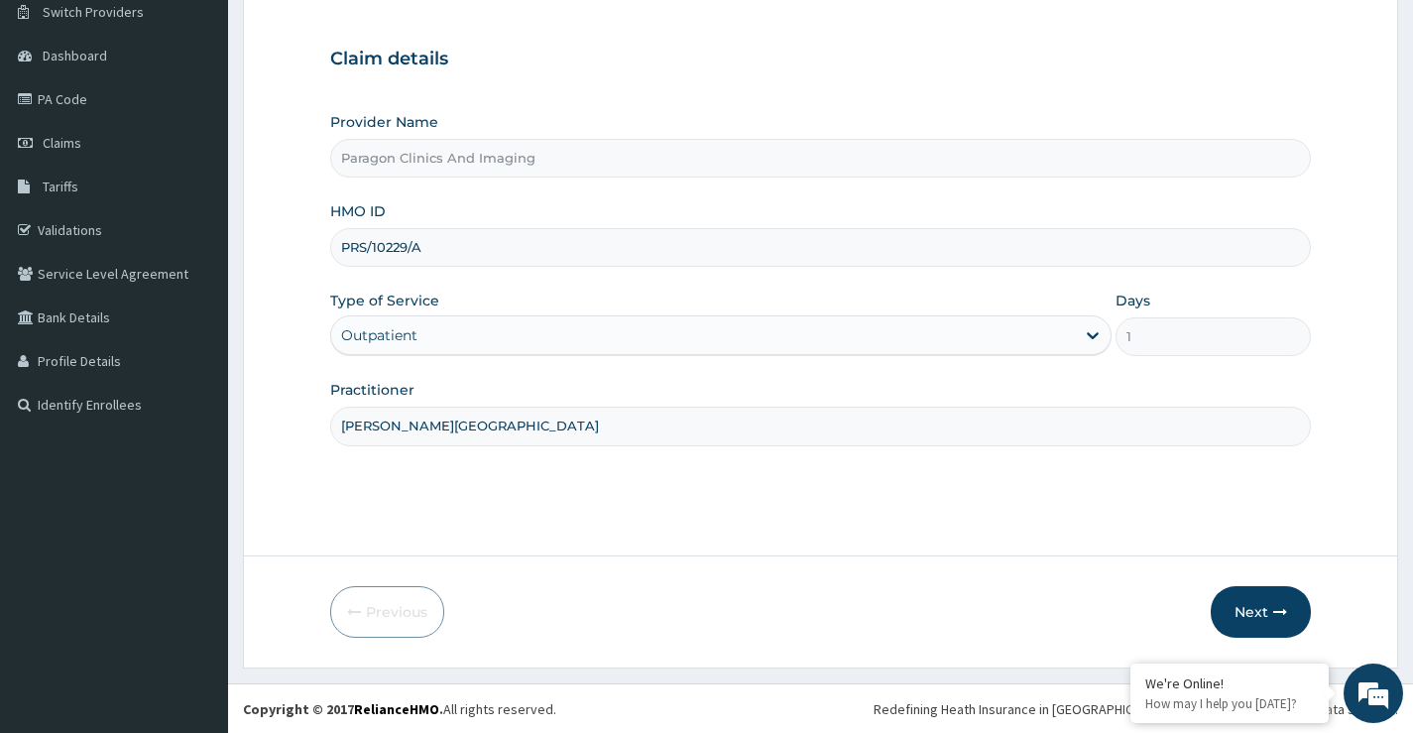
scroll to position [162, 0]
type input "[PERSON_NAME][GEOGRAPHIC_DATA]"
click at [1260, 610] on button "Next" at bounding box center [1261, 611] width 100 height 52
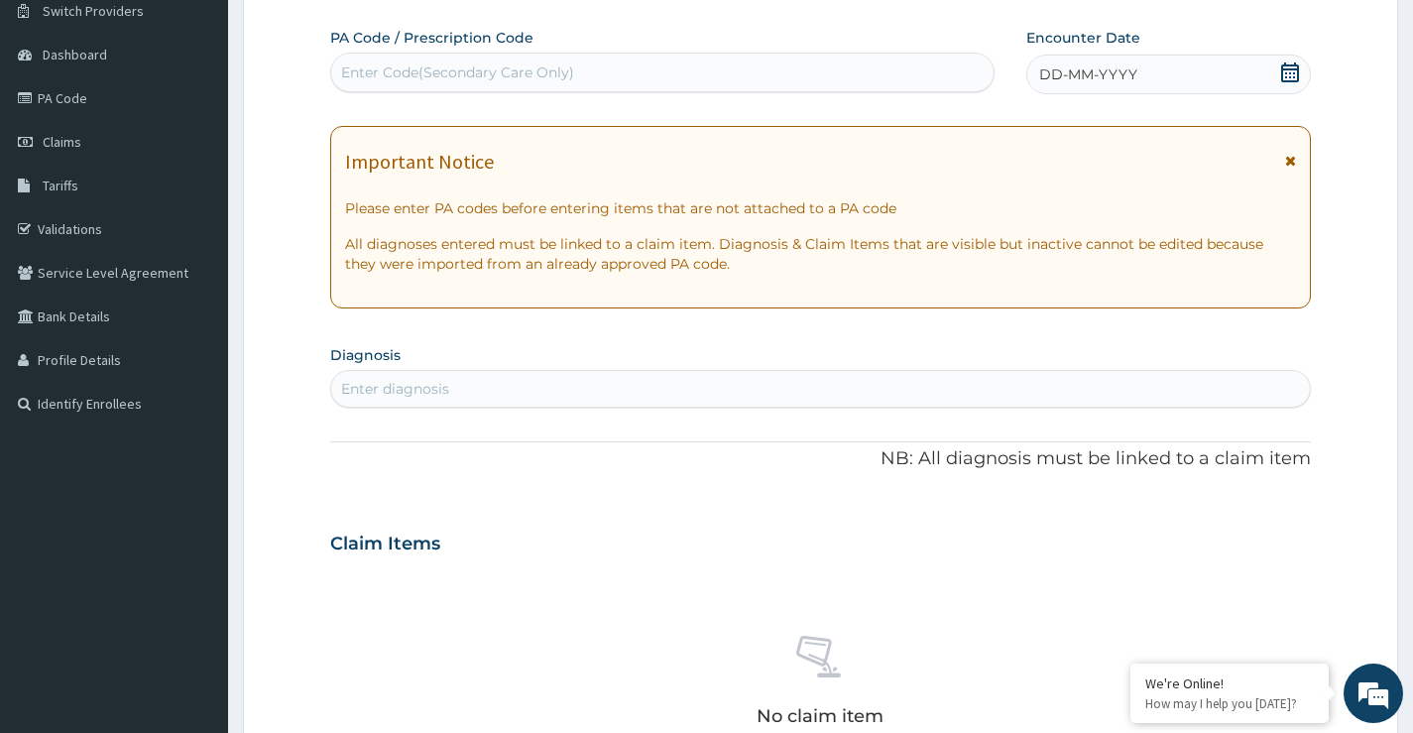
click at [580, 68] on div "Enter Code(Secondary Care Only)" at bounding box center [662, 73] width 662 height 32
paste input "PA/472140"
type input "PA/472140"
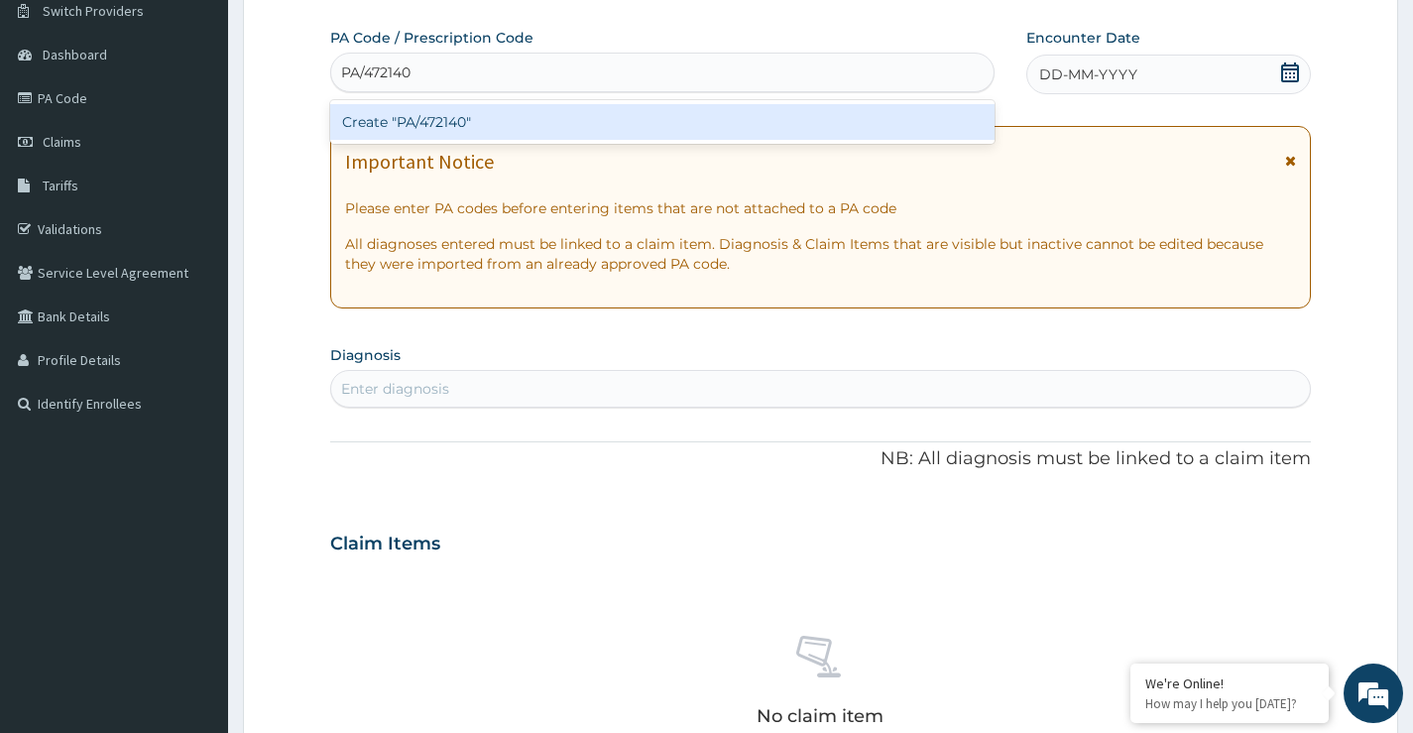
click at [470, 127] on div "Create "PA/472140"" at bounding box center [662, 122] width 664 height 36
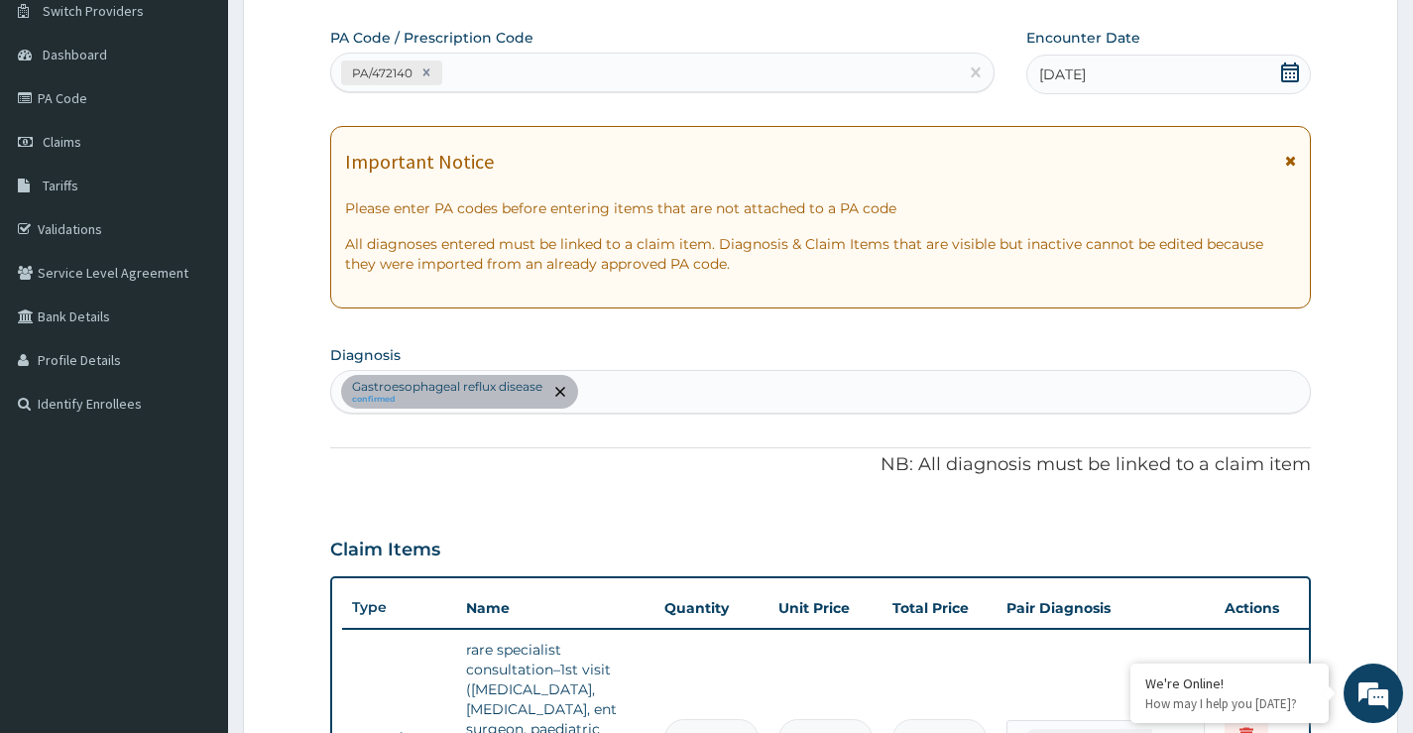
scroll to position [186, 0]
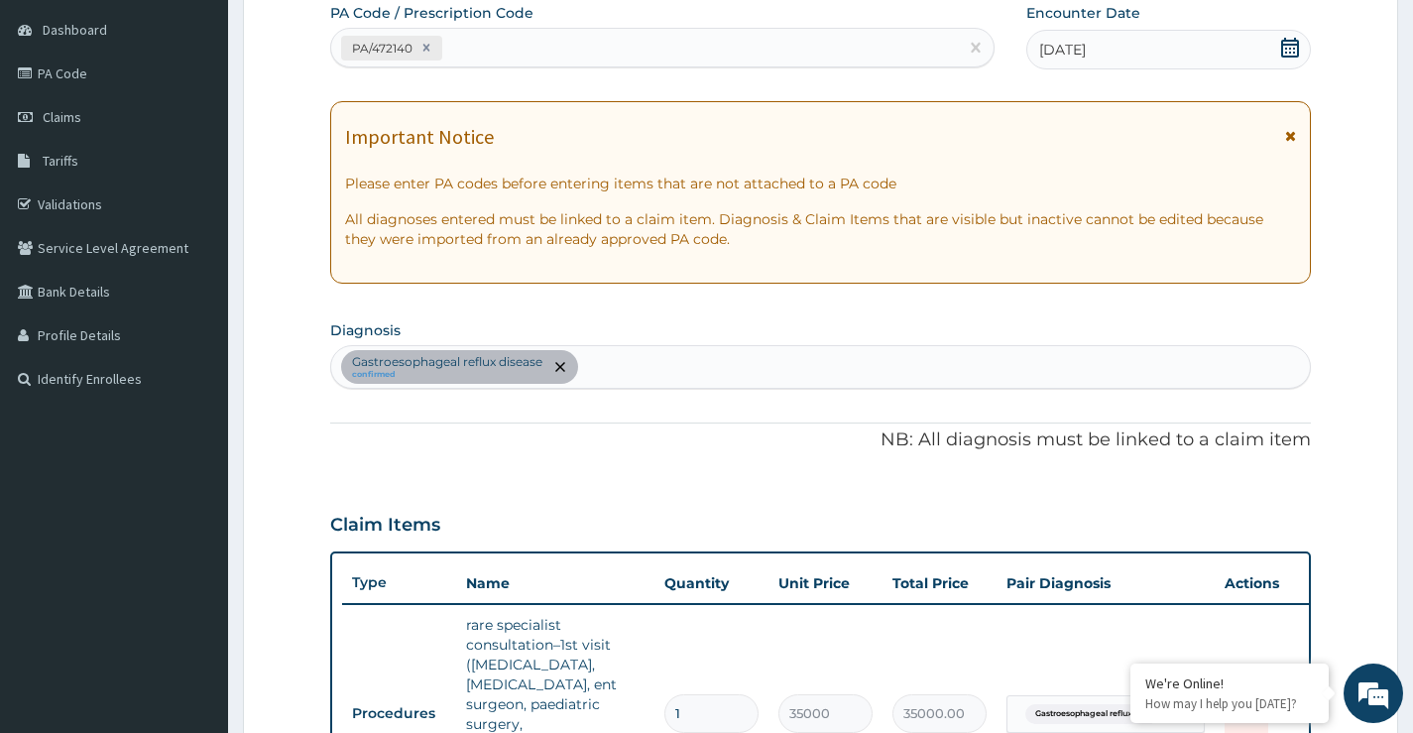
click at [610, 372] on div "Gastroesophageal reflux disease confirmed" at bounding box center [820, 367] width 979 height 42
type input "P"
type input "MALARIA"
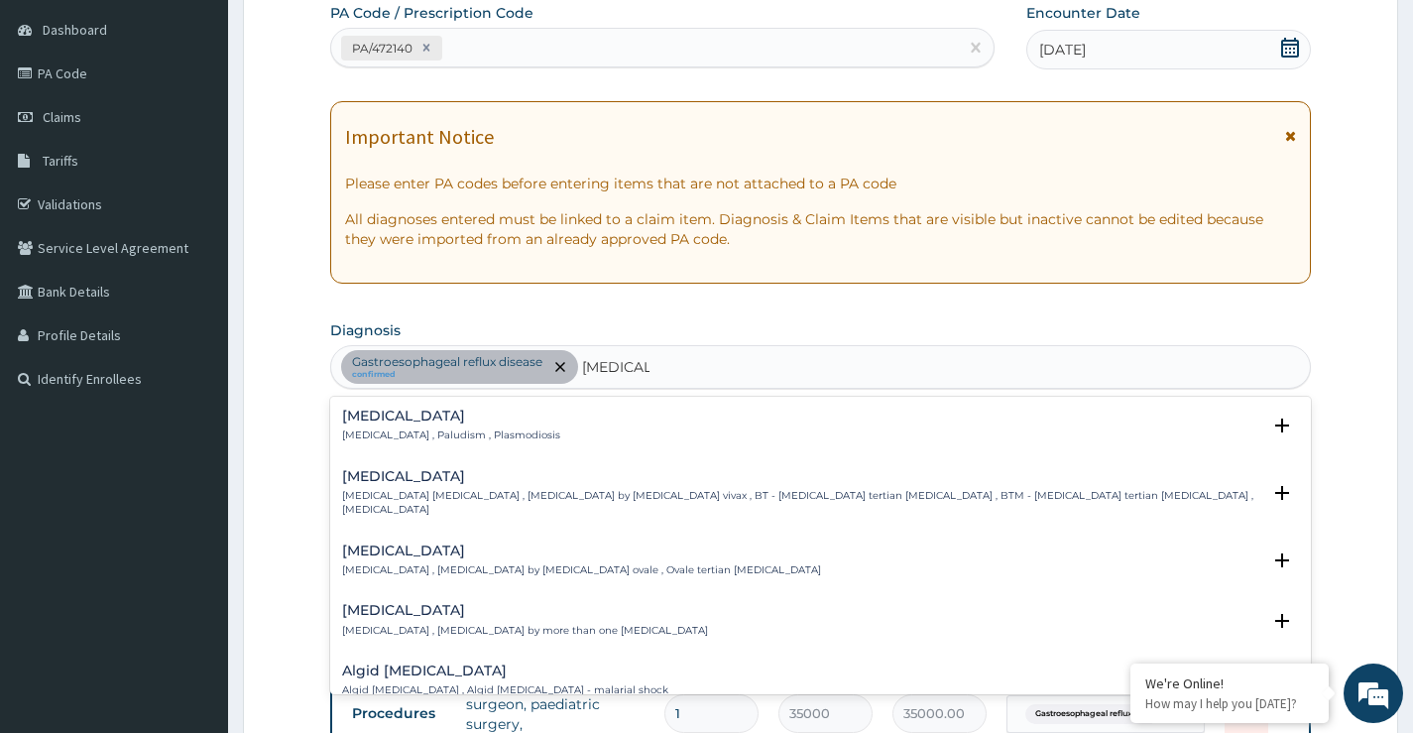
click at [352, 419] on h4 "Malaria" at bounding box center [451, 416] width 218 height 15
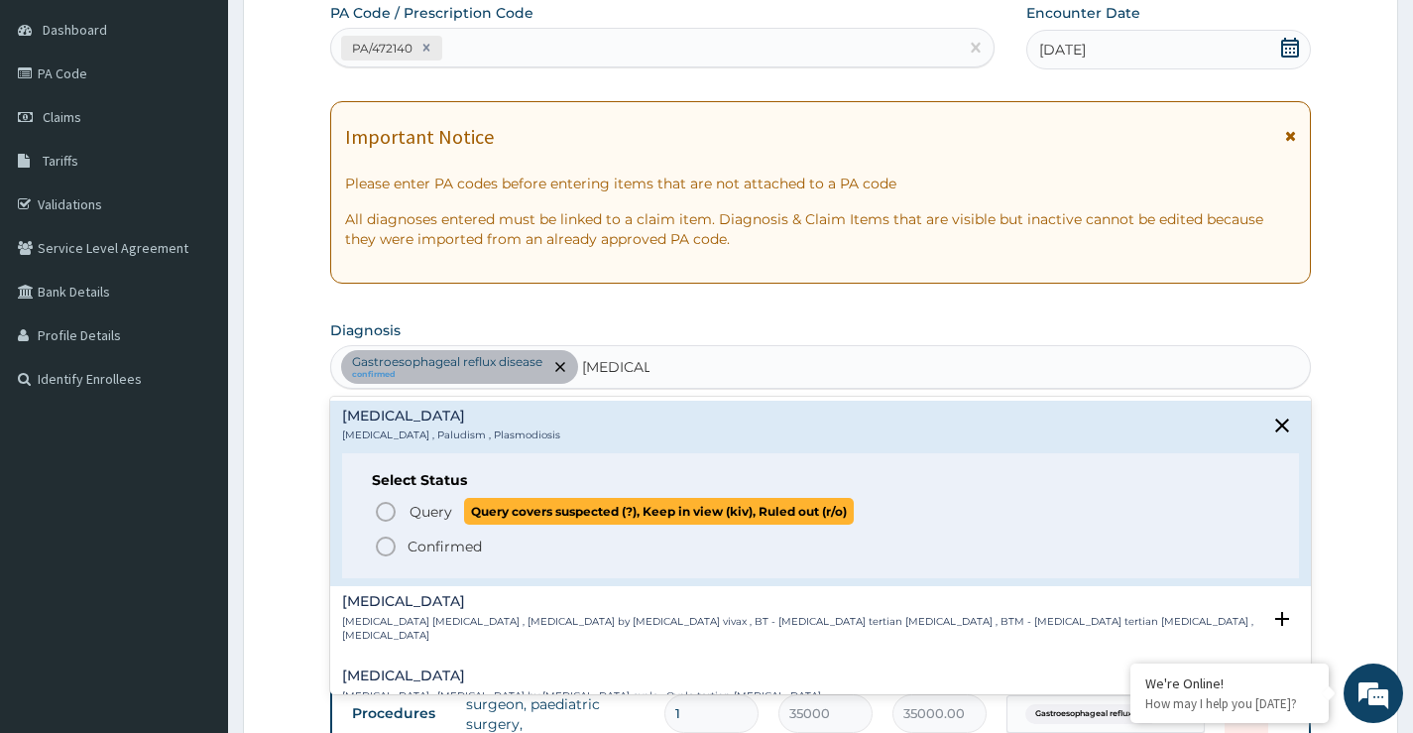
click at [387, 513] on icon "status option query" at bounding box center [386, 512] width 24 height 24
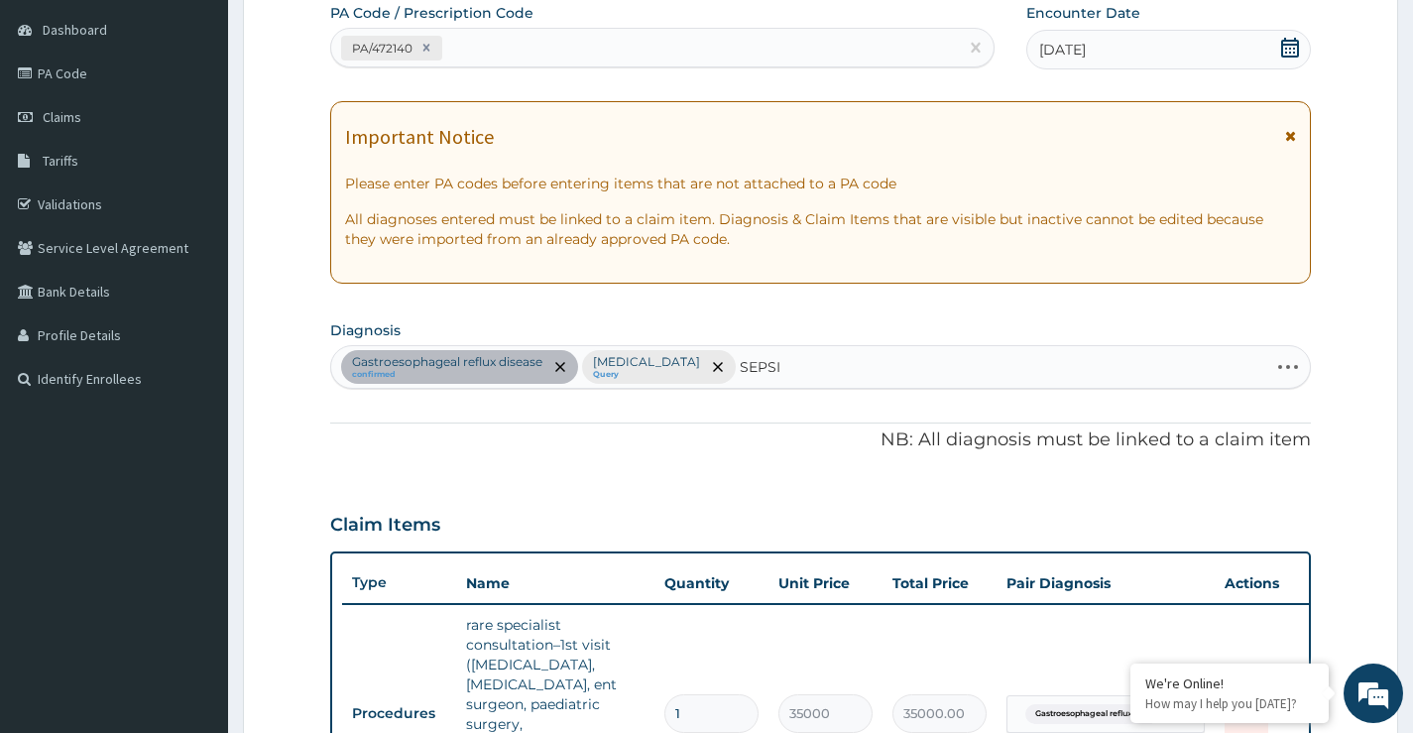
type input "SEPSIS"
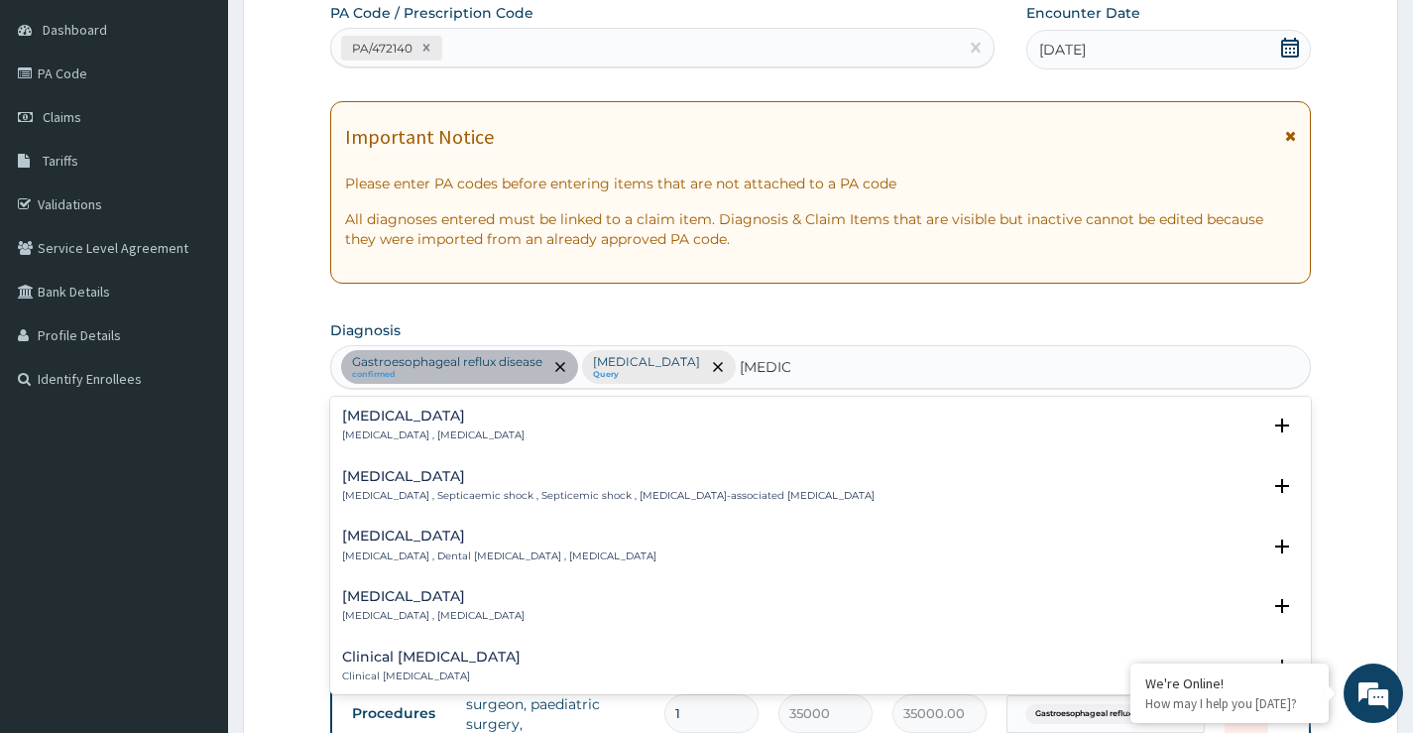
click at [368, 425] on div "Sepsis Systemic infection , Sepsis" at bounding box center [433, 426] width 182 height 35
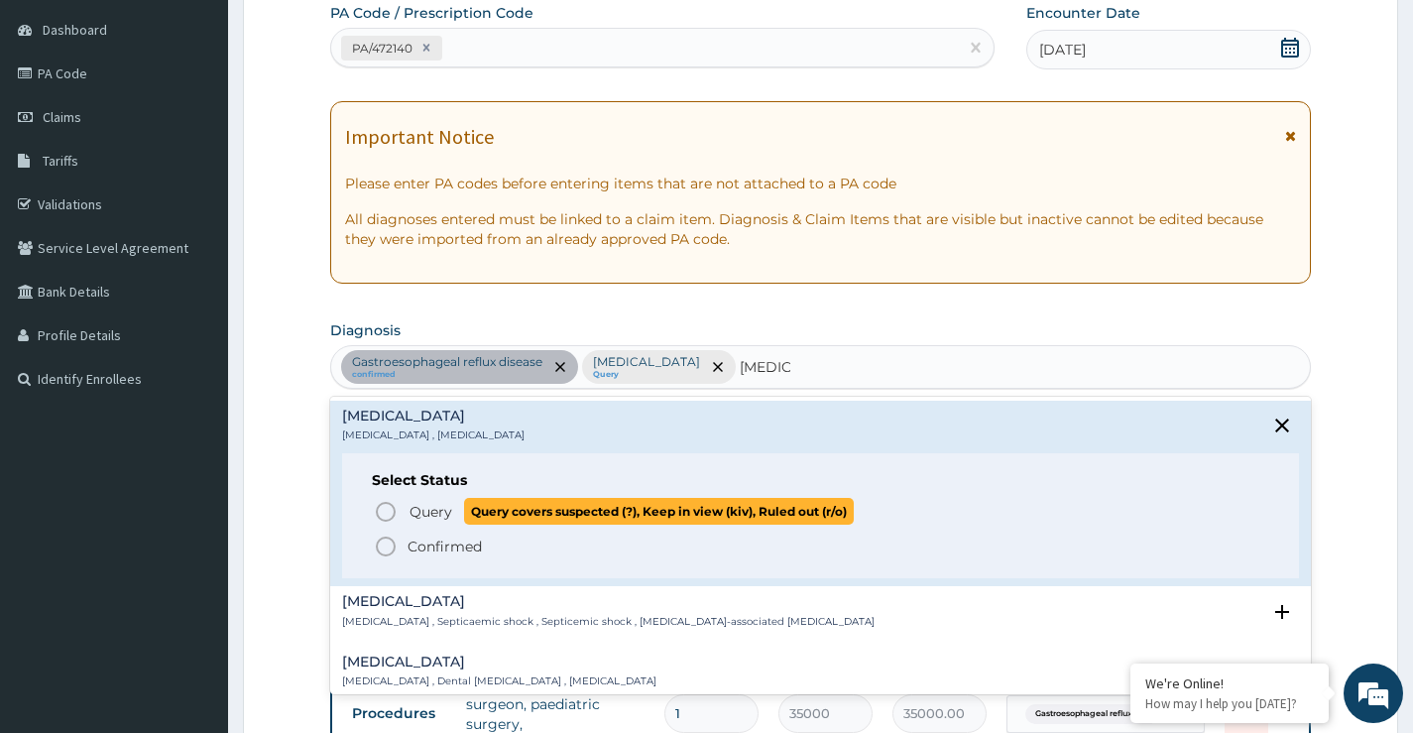
click at [383, 513] on icon "status option query" at bounding box center [386, 512] width 24 height 24
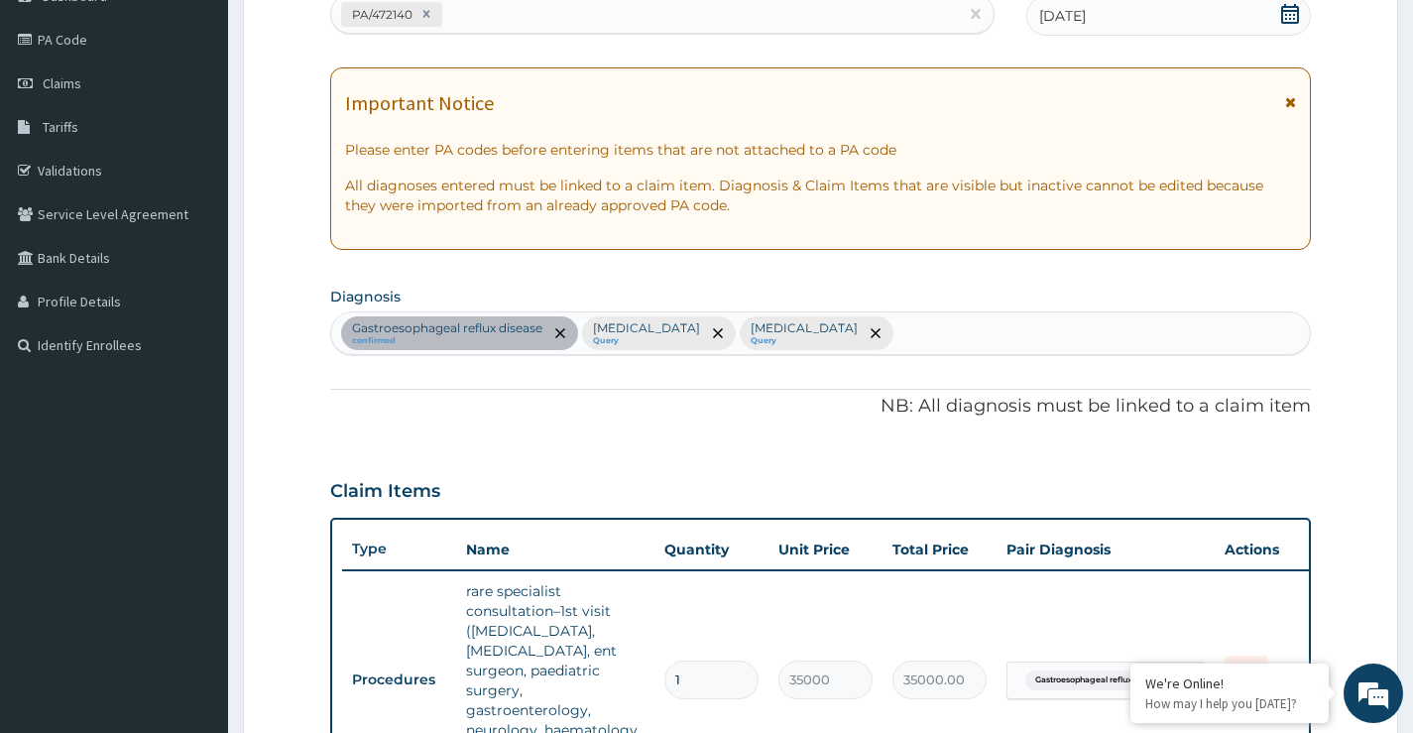
scroll to position [173, 0]
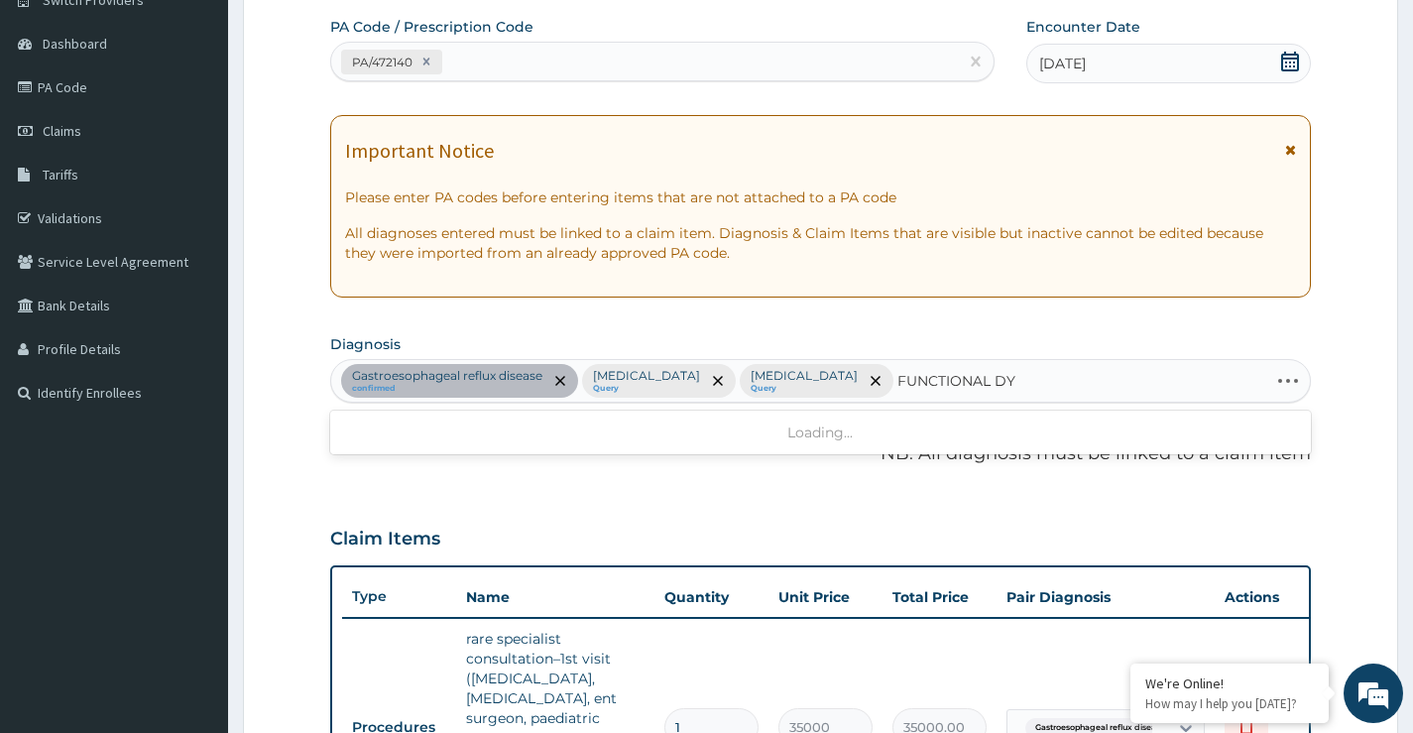
type input "FUNCTIONAL DYS"
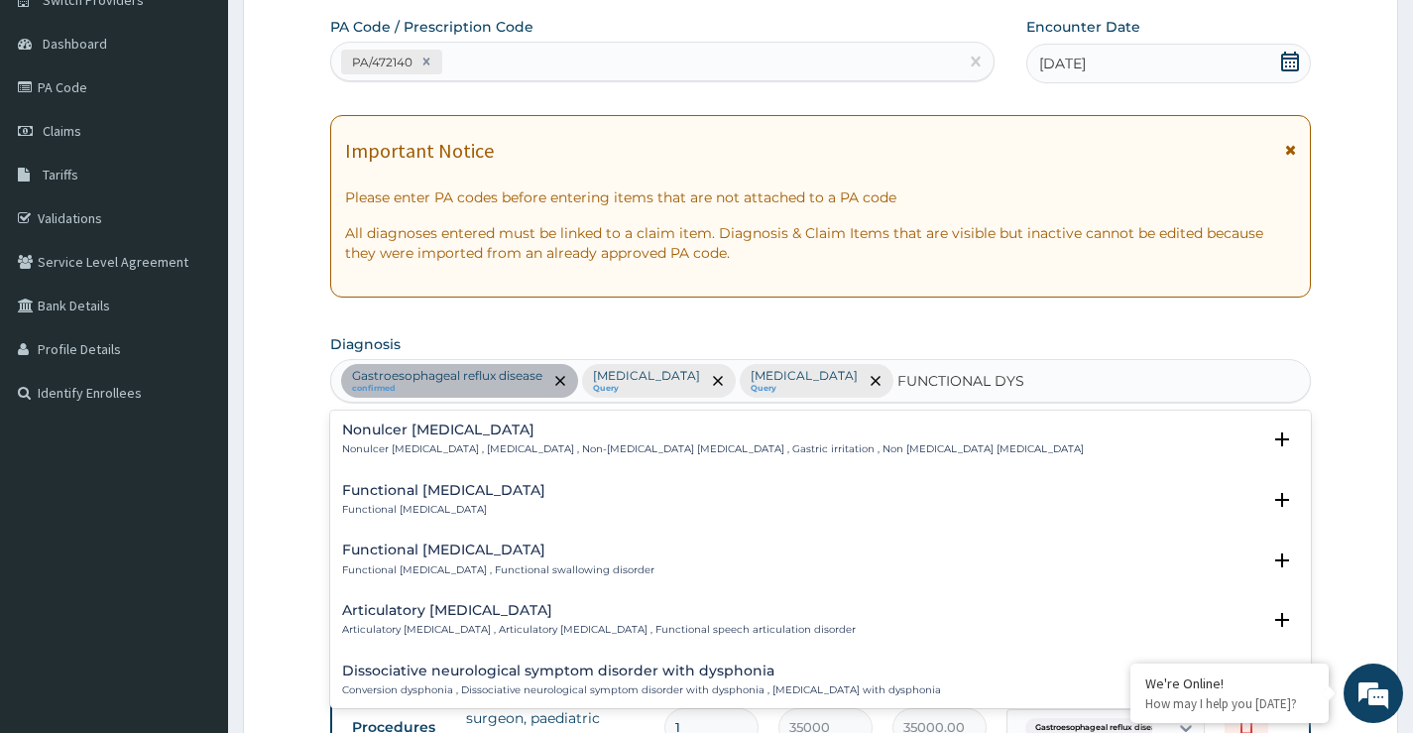
click at [445, 548] on h4 "Functional dysphagia" at bounding box center [498, 549] width 312 height 15
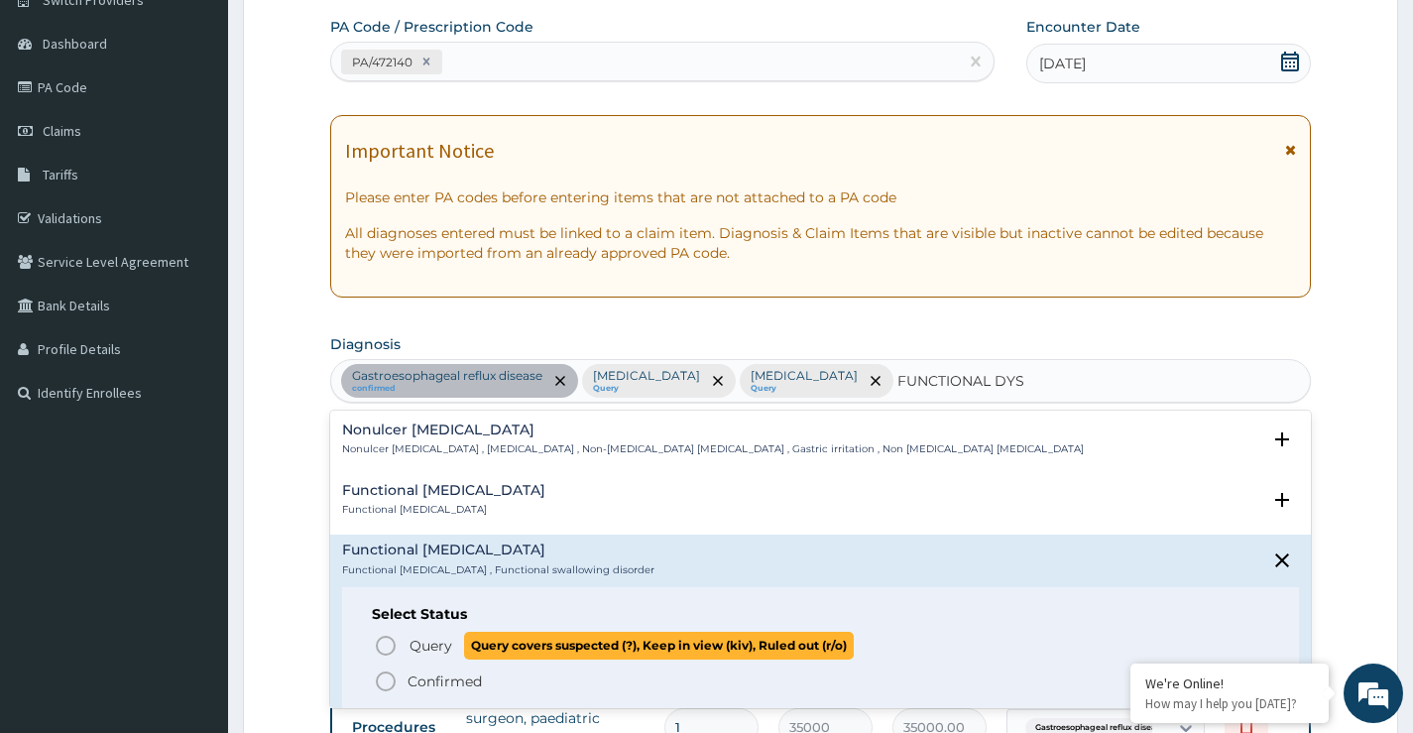
click at [398, 645] on span "Query Query covers suspected (?), Keep in view (kiv), Ruled out (r/o)" at bounding box center [821, 645] width 895 height 27
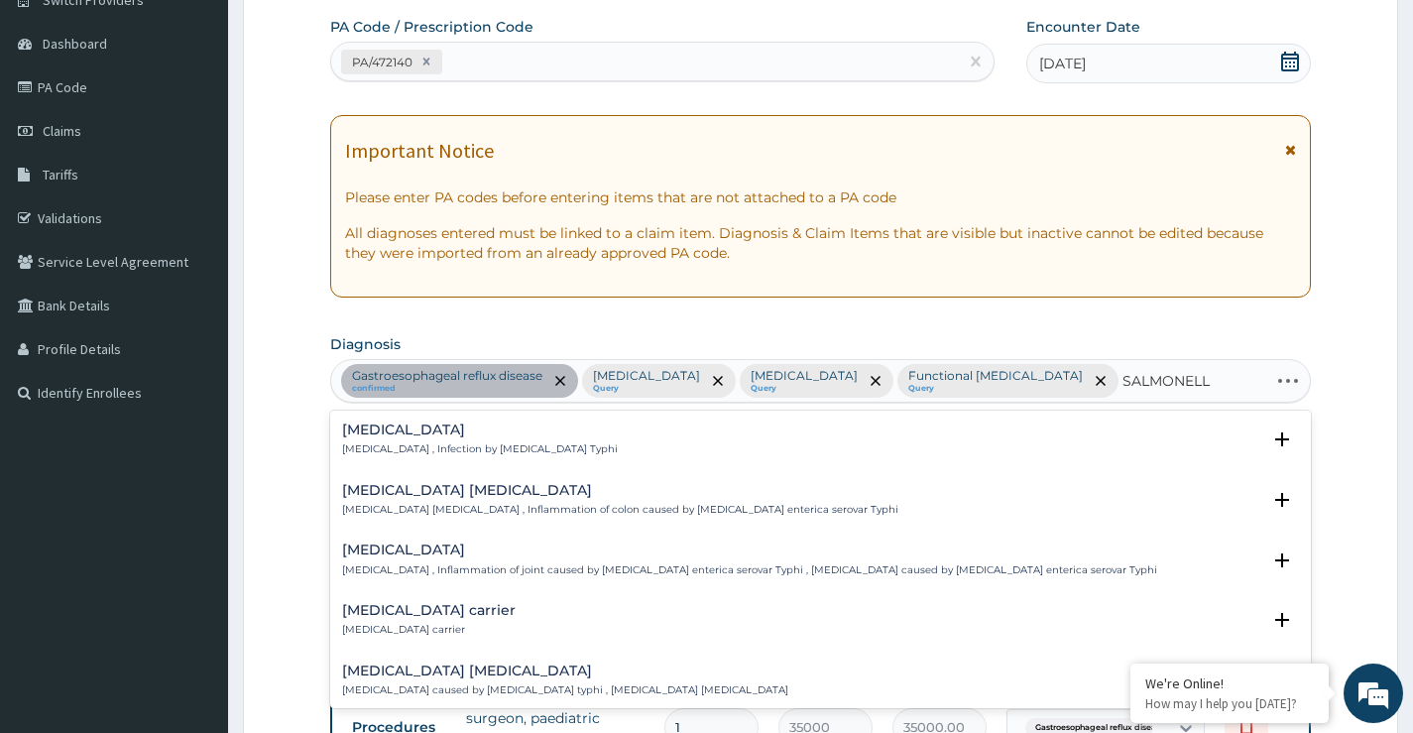
type input "SALMONELLA"
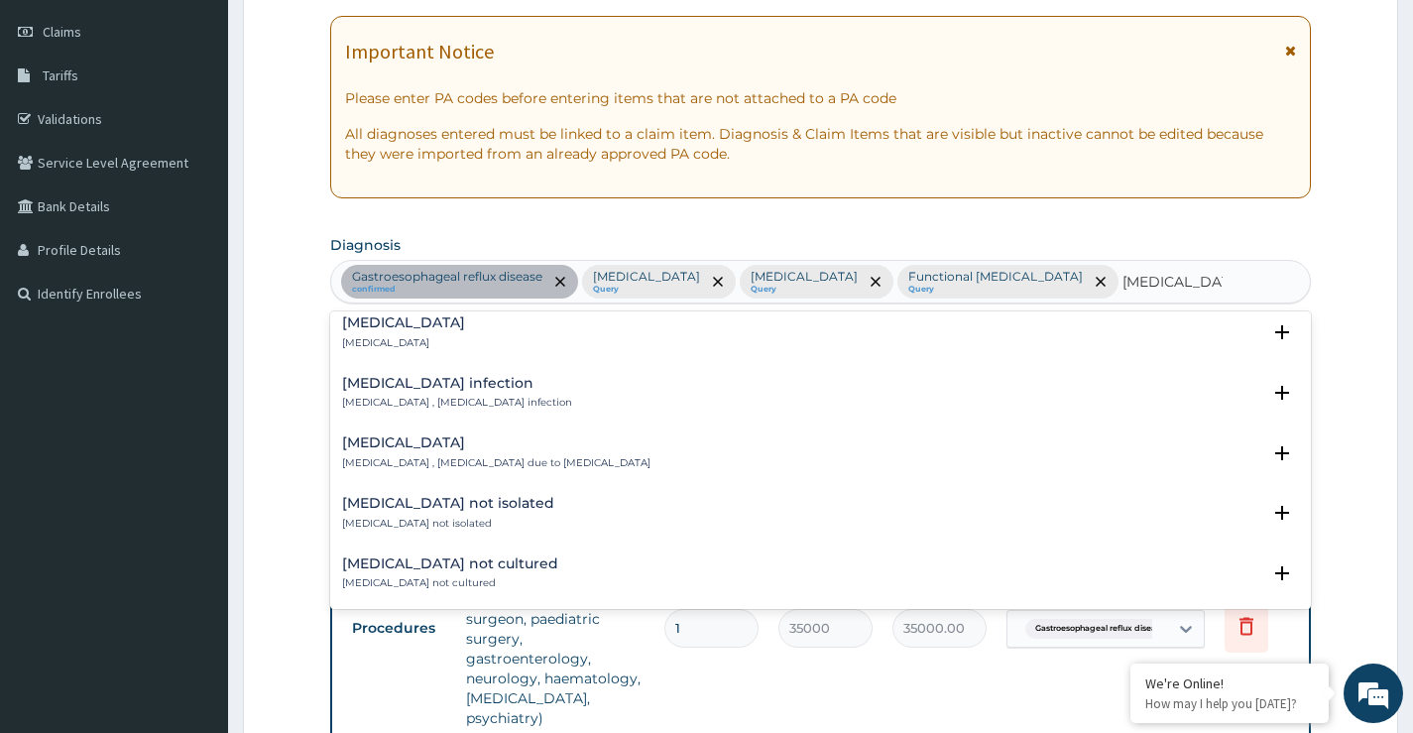
scroll to position [397, 0]
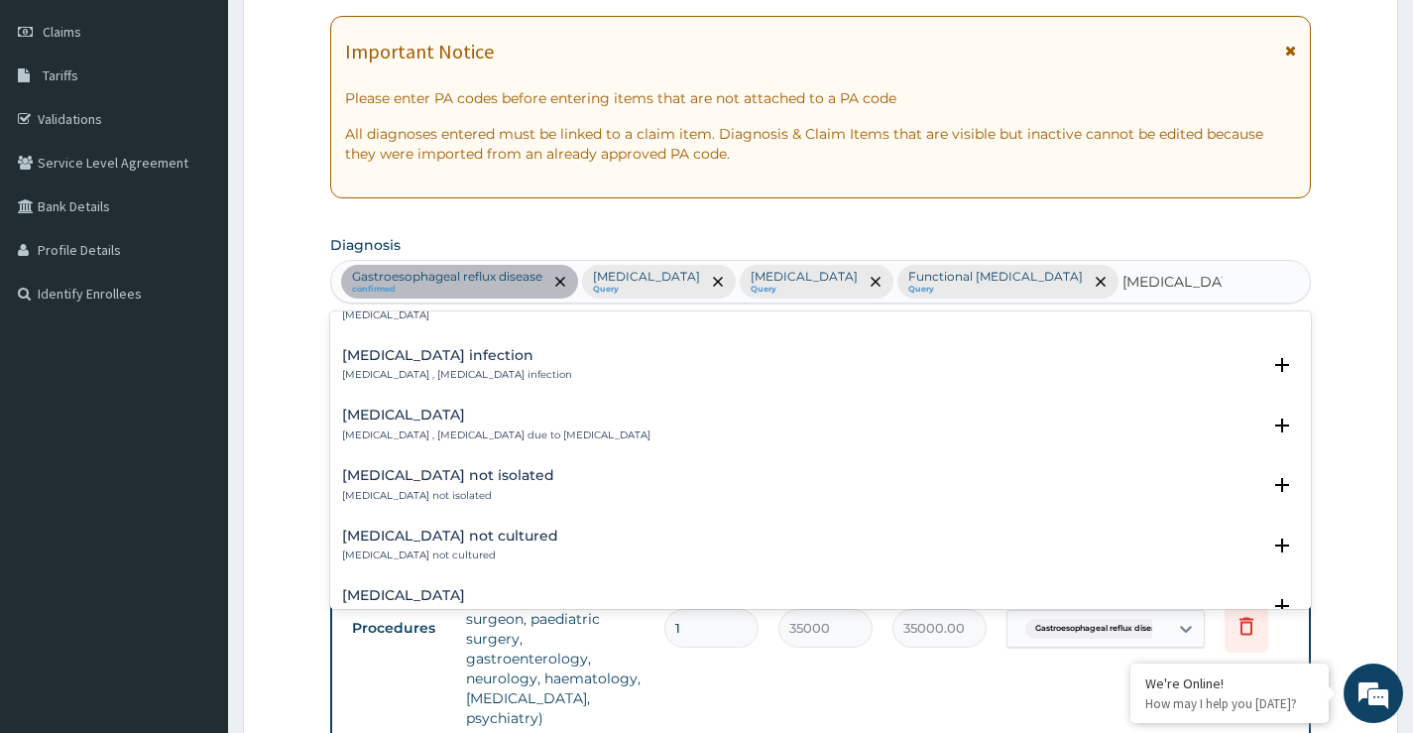
click at [440, 359] on h4 "Salmonella infection" at bounding box center [457, 355] width 230 height 15
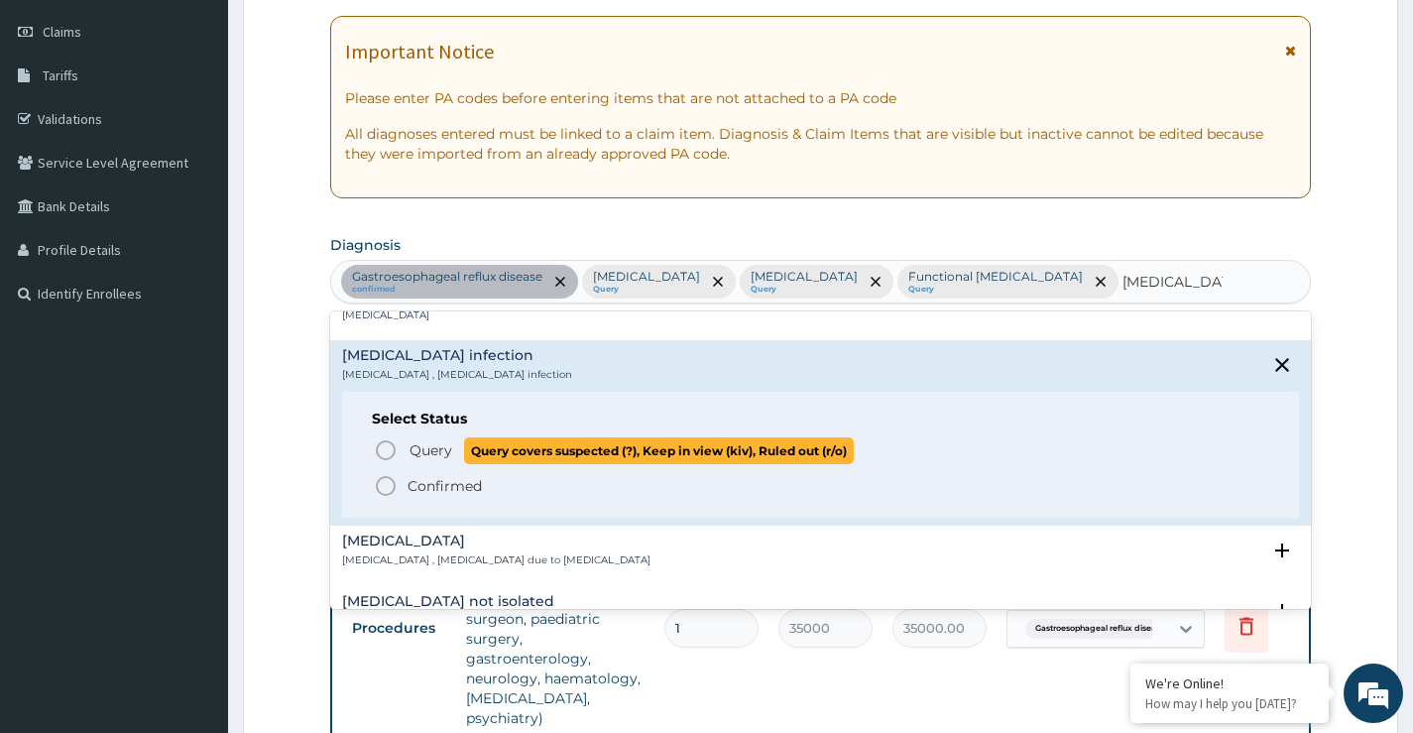
click at [382, 449] on icon "status option query" at bounding box center [386, 450] width 24 height 24
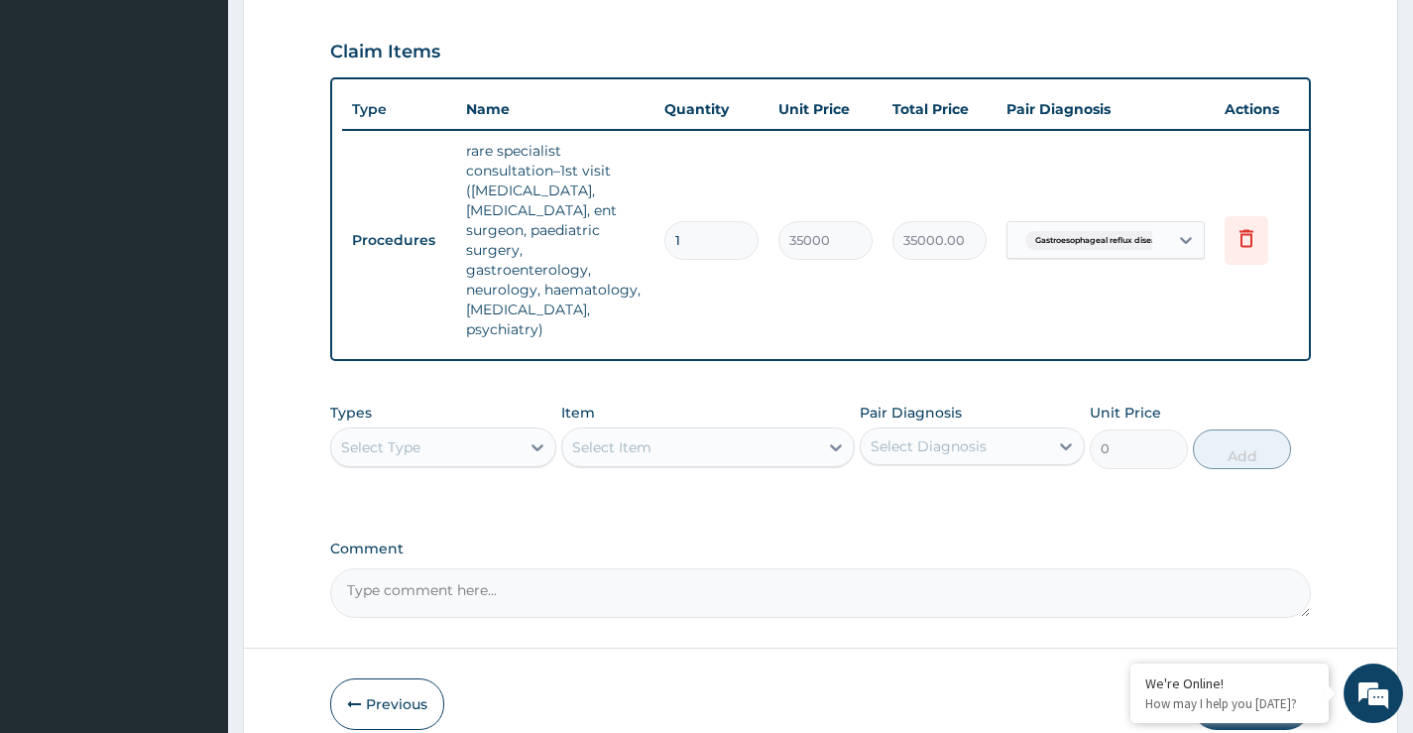
scroll to position [767, 0]
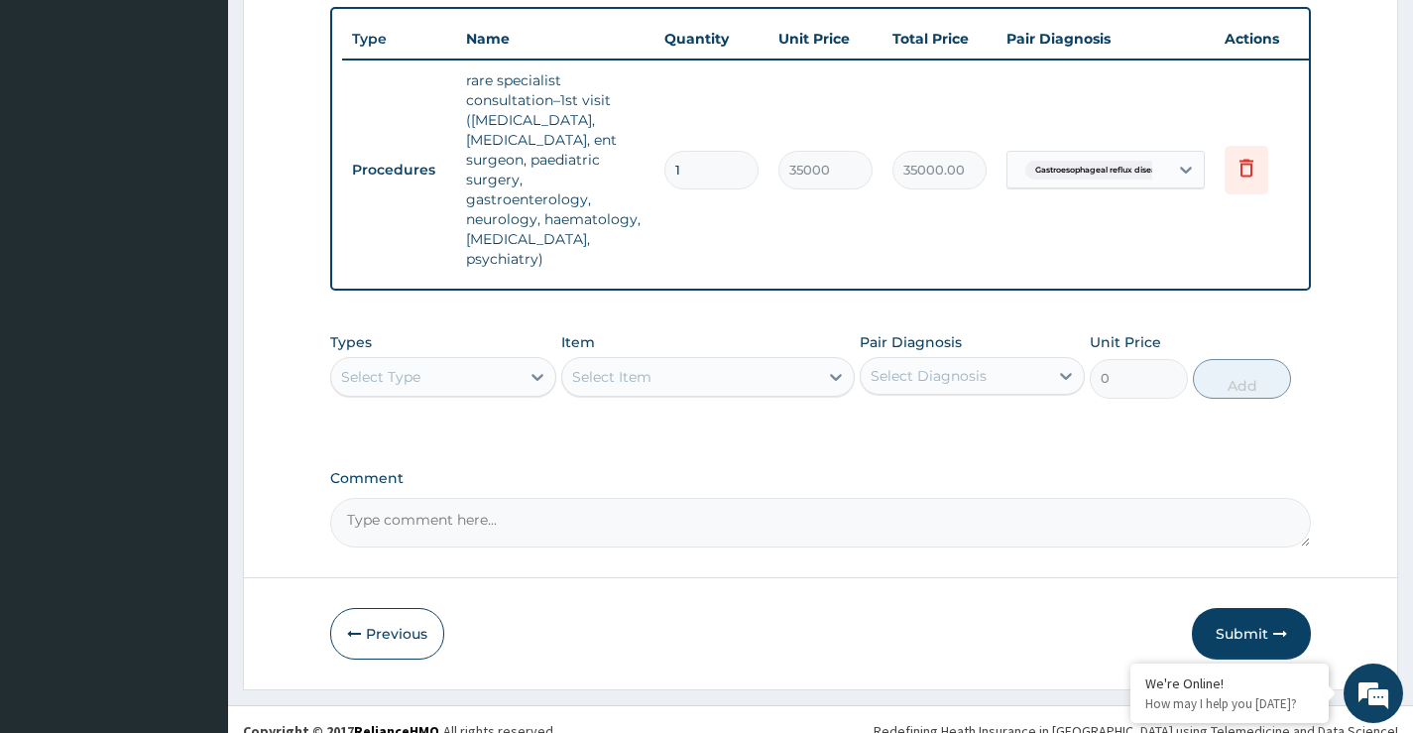
drag, startPoint x: 486, startPoint y: 350, endPoint x: 474, endPoint y: 370, distance: 23.1
click at [482, 361] on div "Select Type" at bounding box center [424, 377] width 187 height 32
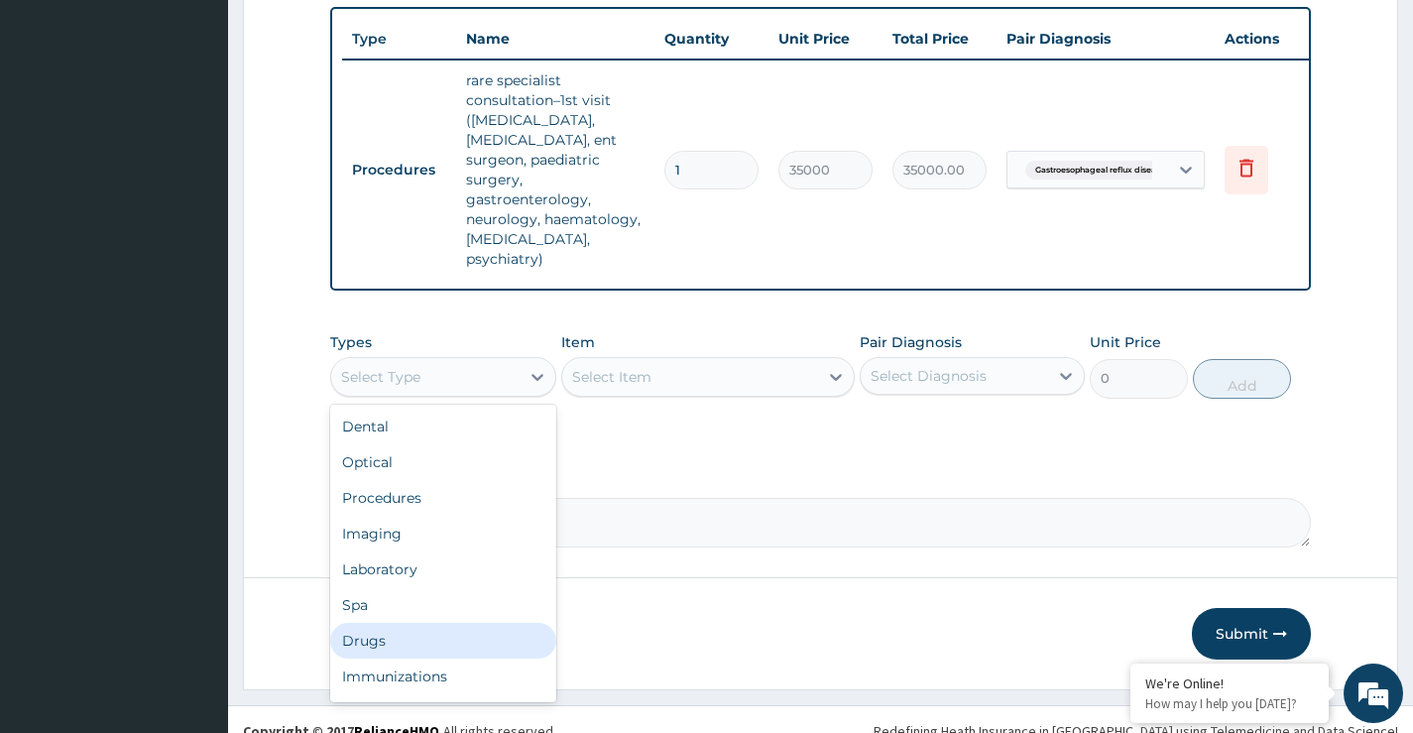
click at [378, 623] on div "Drugs" at bounding box center [442, 641] width 225 height 36
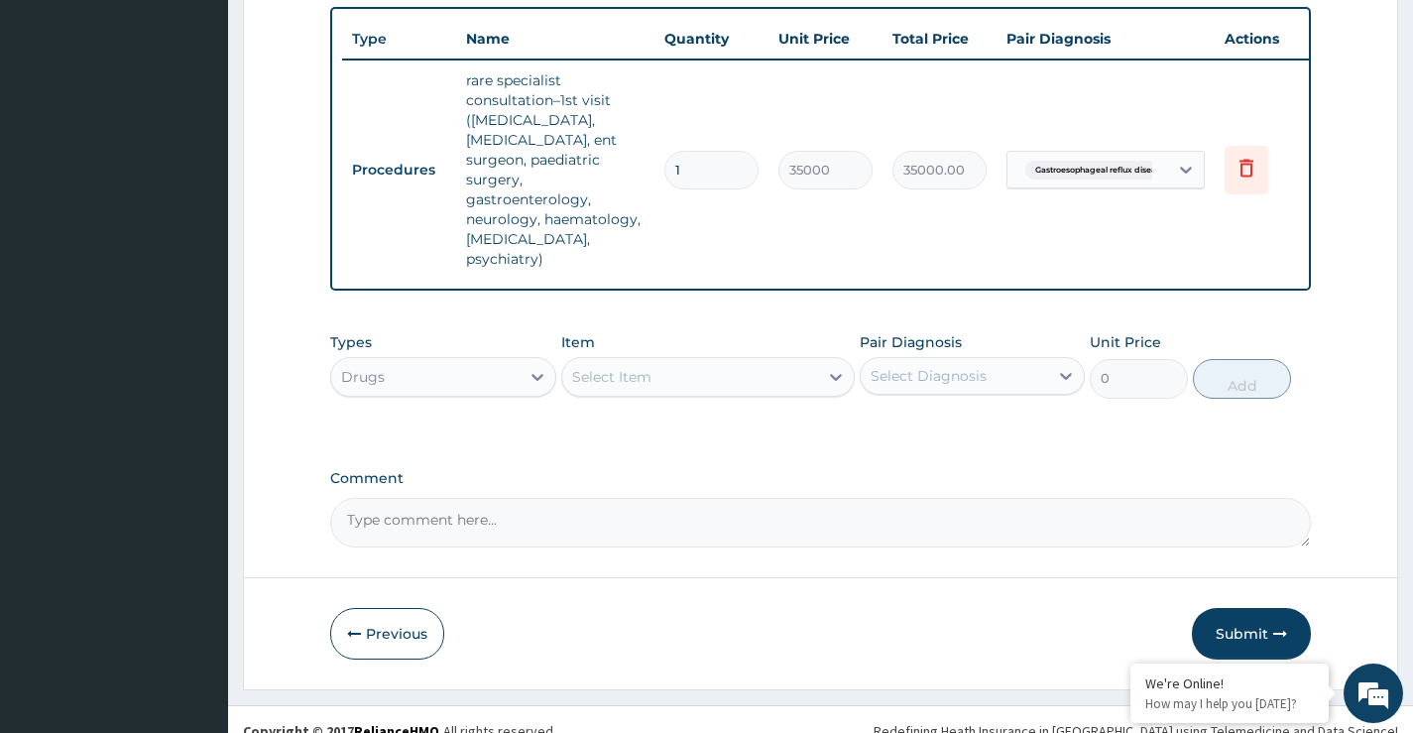
click at [681, 361] on div "Select Item" at bounding box center [690, 377] width 257 height 32
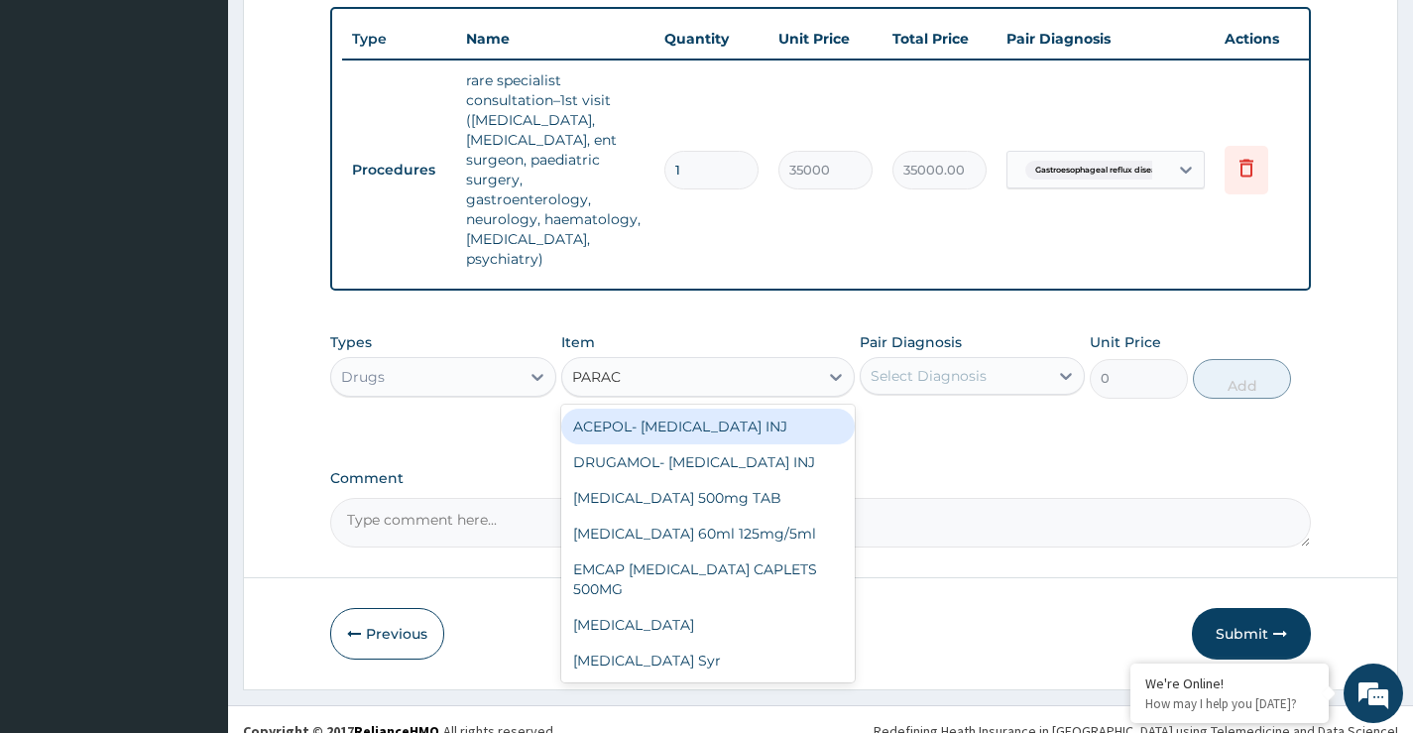
type input "PARACE"
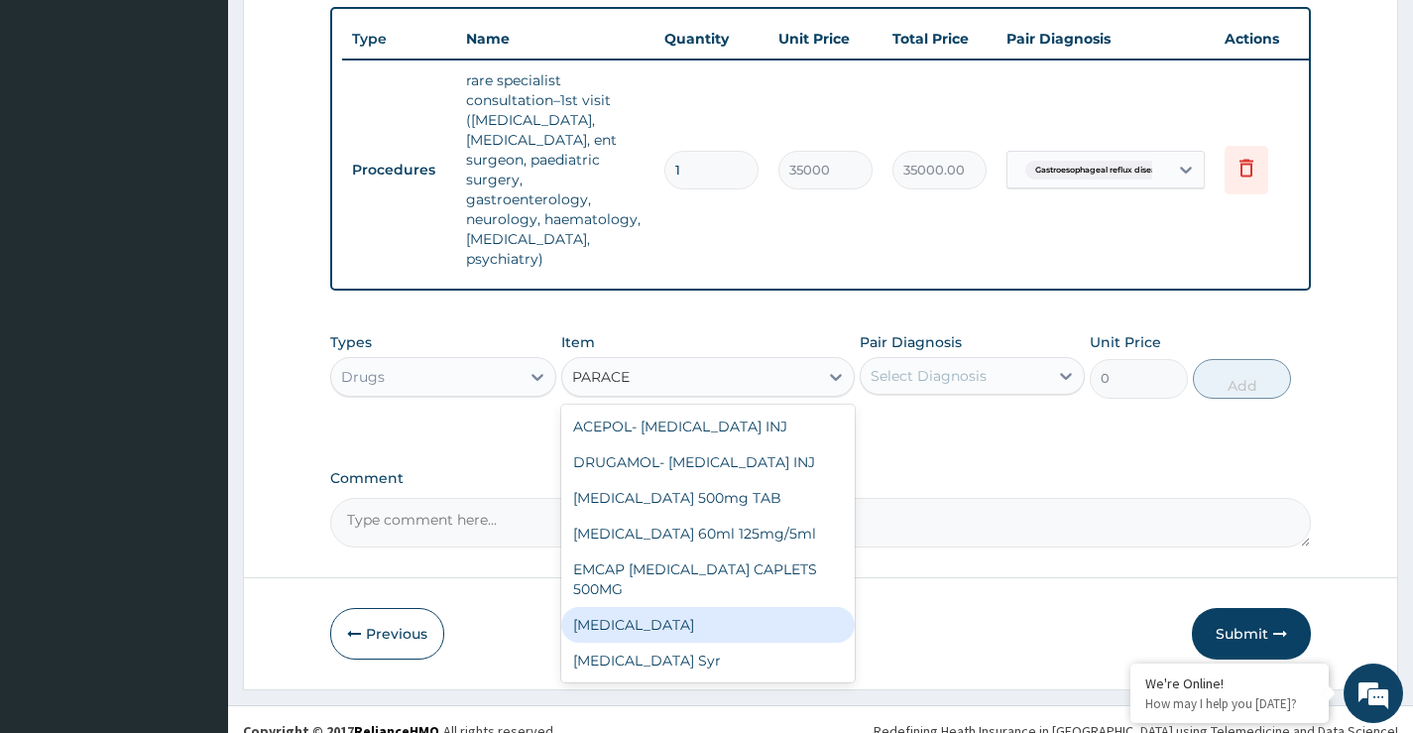
click at [663, 607] on div "Paracetamol" at bounding box center [708, 625] width 295 height 36
type input "13"
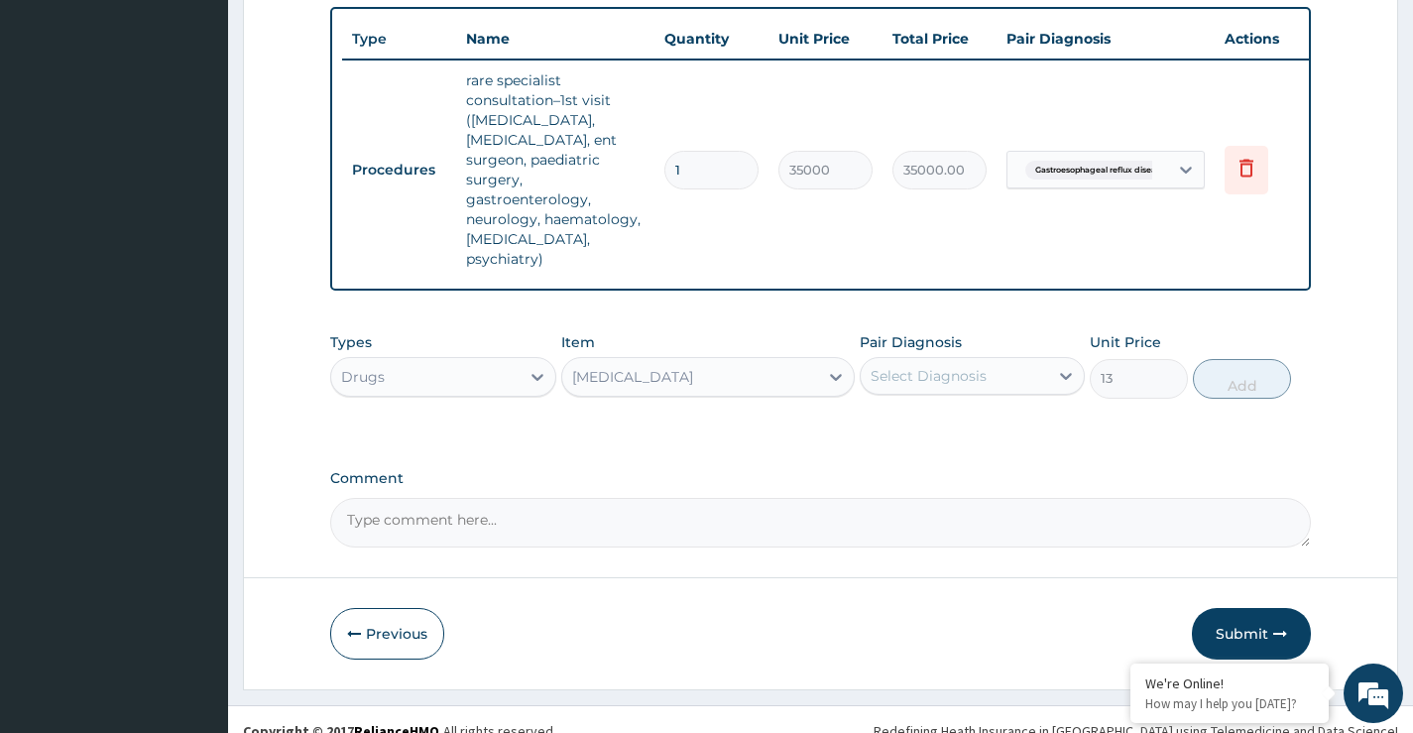
click at [901, 366] on div "Select Diagnosis" at bounding box center [929, 376] width 116 height 20
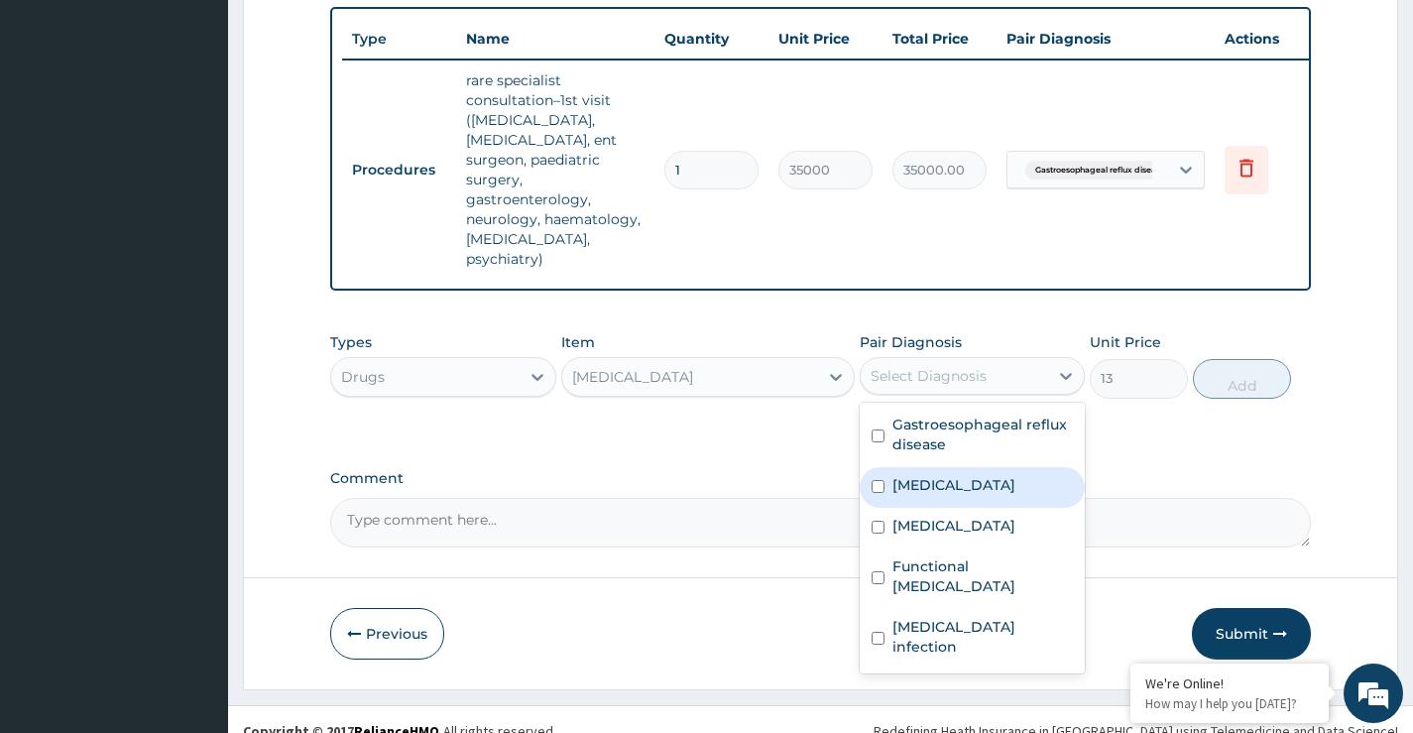
click at [921, 475] on label "Malaria" at bounding box center [953, 485] width 123 height 20
checkbox input "true"
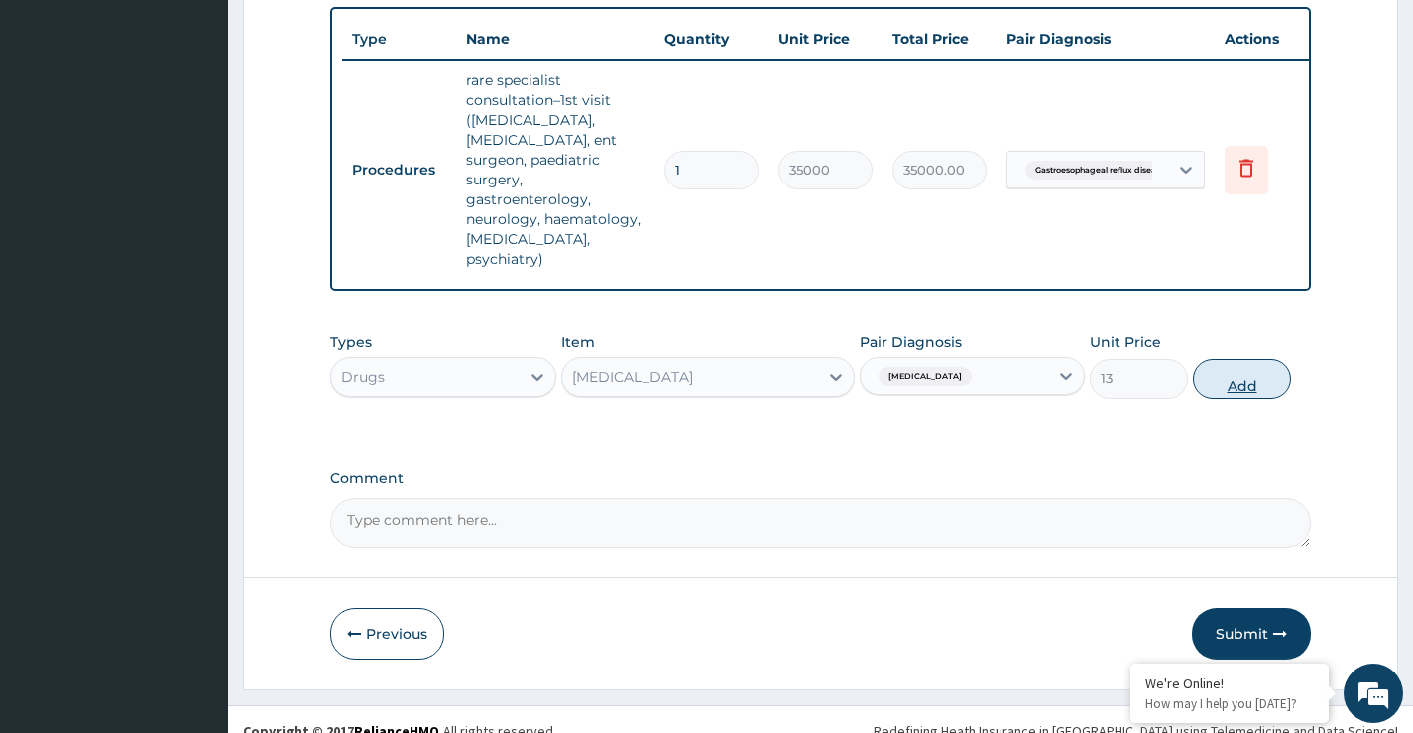
click at [1246, 366] on button "Add" at bounding box center [1242, 379] width 98 height 40
type input "0"
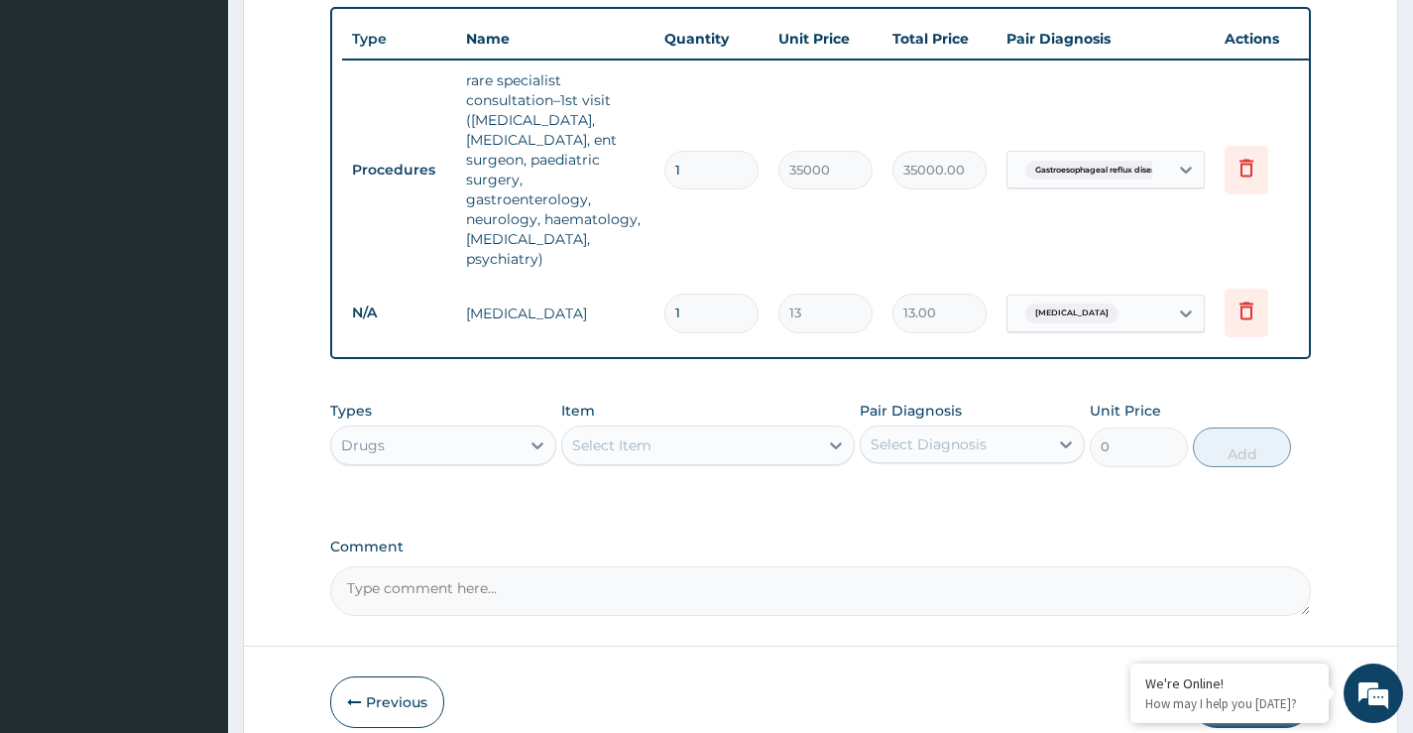
type input "18"
type input "234.00"
type input "18"
click at [628, 435] on div "Select Item" at bounding box center [611, 445] width 79 height 20
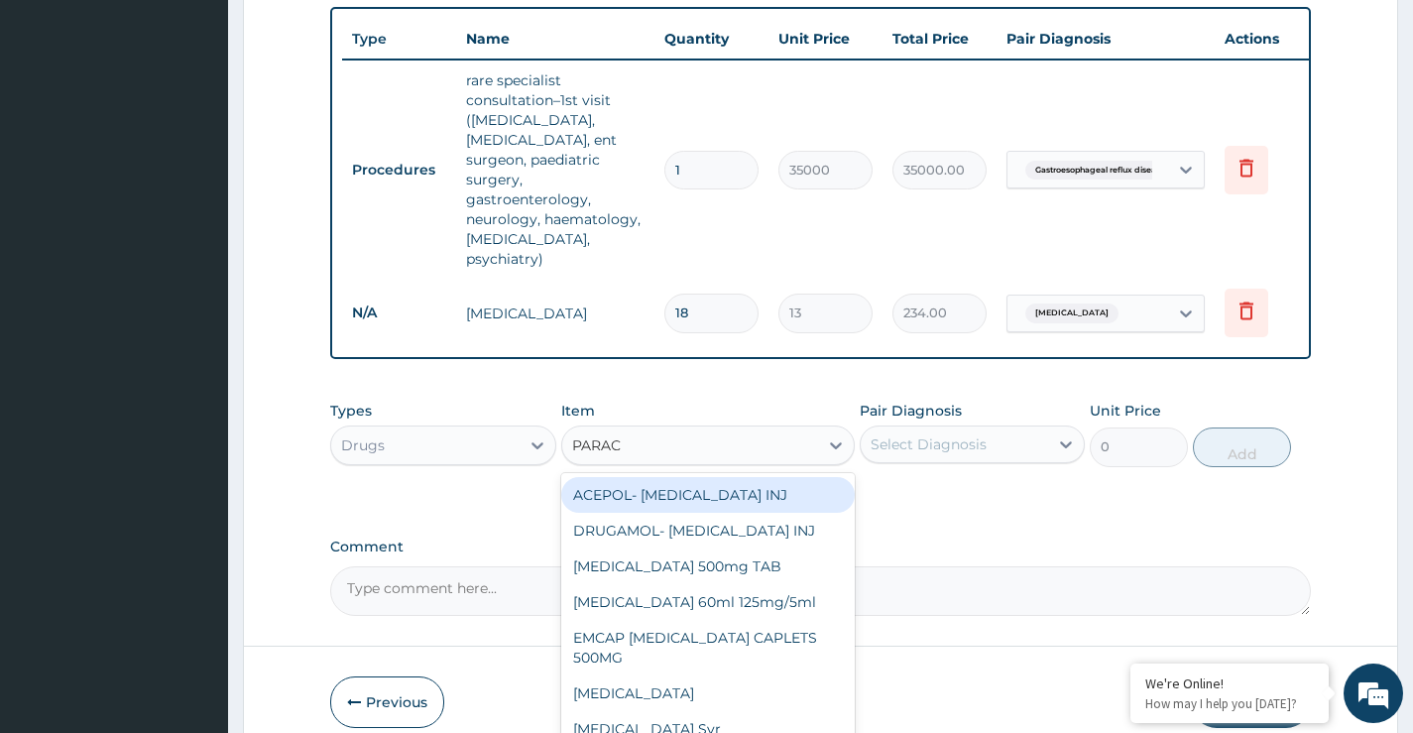
type input "PARACE"
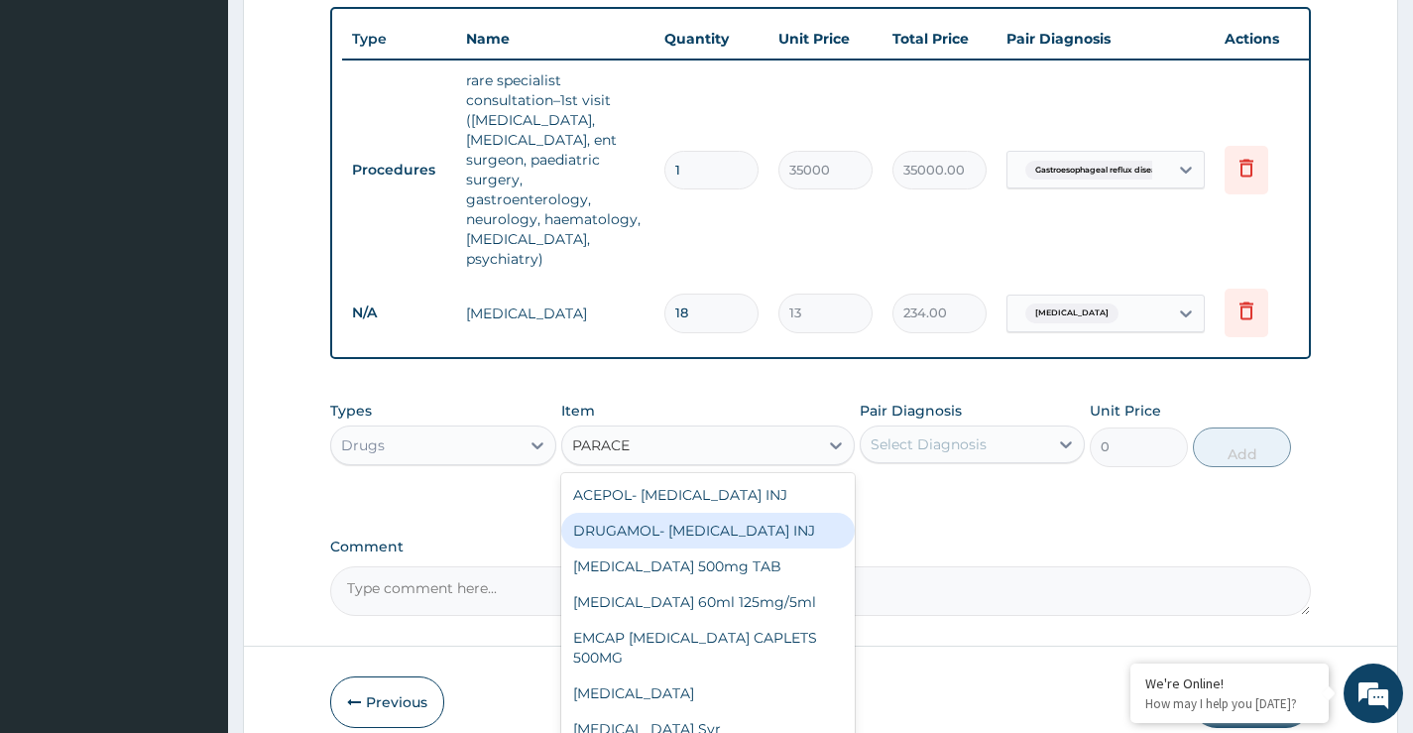
click at [719, 514] on div "DRUGAMOL- Paracetamol INJ" at bounding box center [708, 531] width 295 height 36
type input "253"
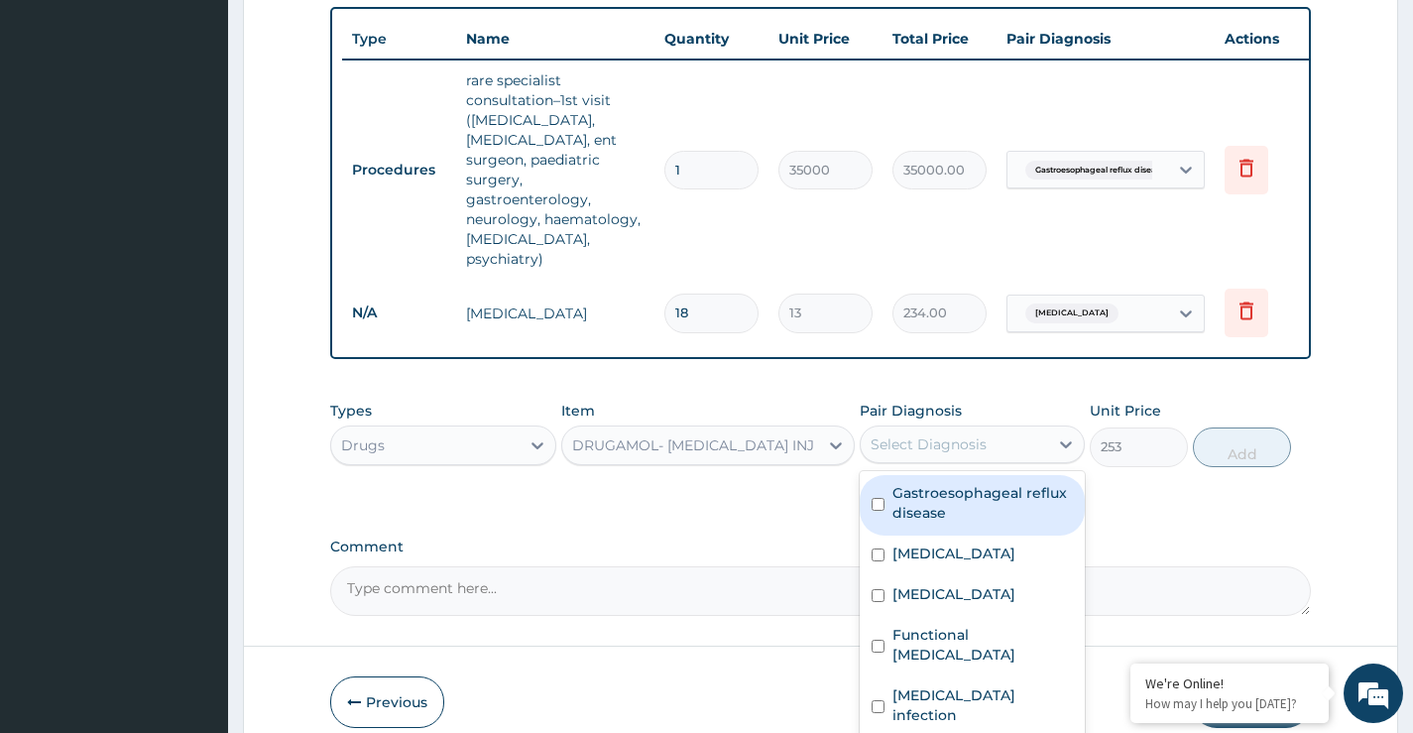
click at [949, 434] on div "Select Diagnosis" at bounding box center [929, 444] width 116 height 20
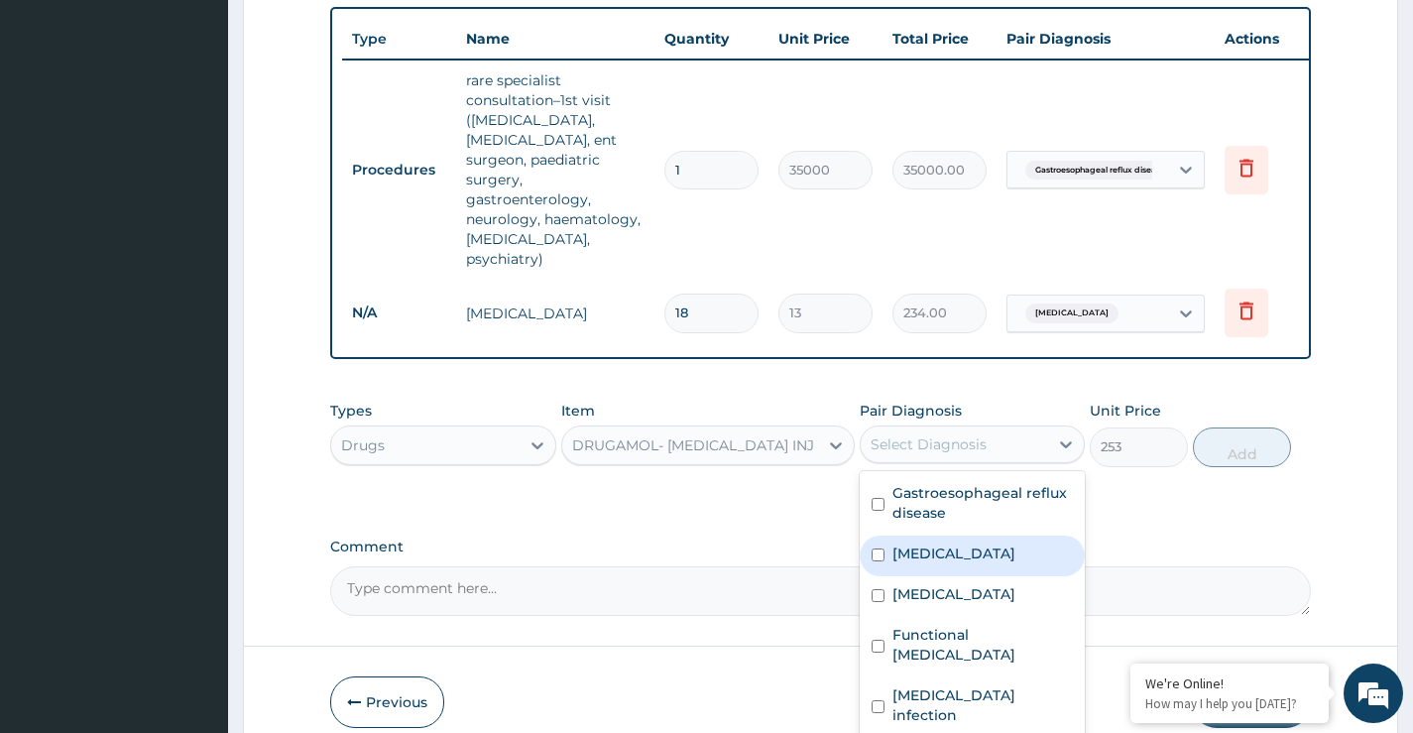
click at [924, 543] on label "Malaria" at bounding box center [953, 553] width 123 height 20
checkbox input "true"
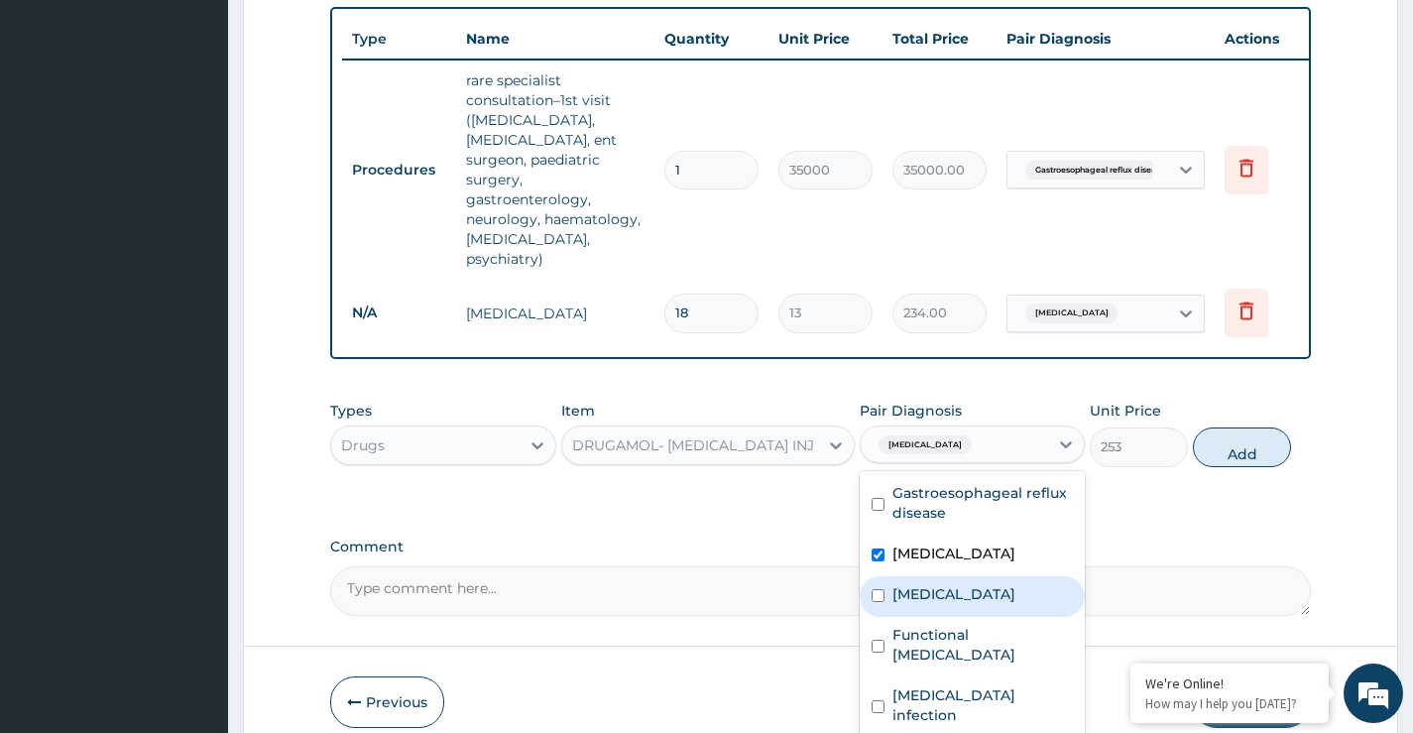
click at [974, 577] on div "Sepsis" at bounding box center [972, 596] width 225 height 41
checkbox input "true"
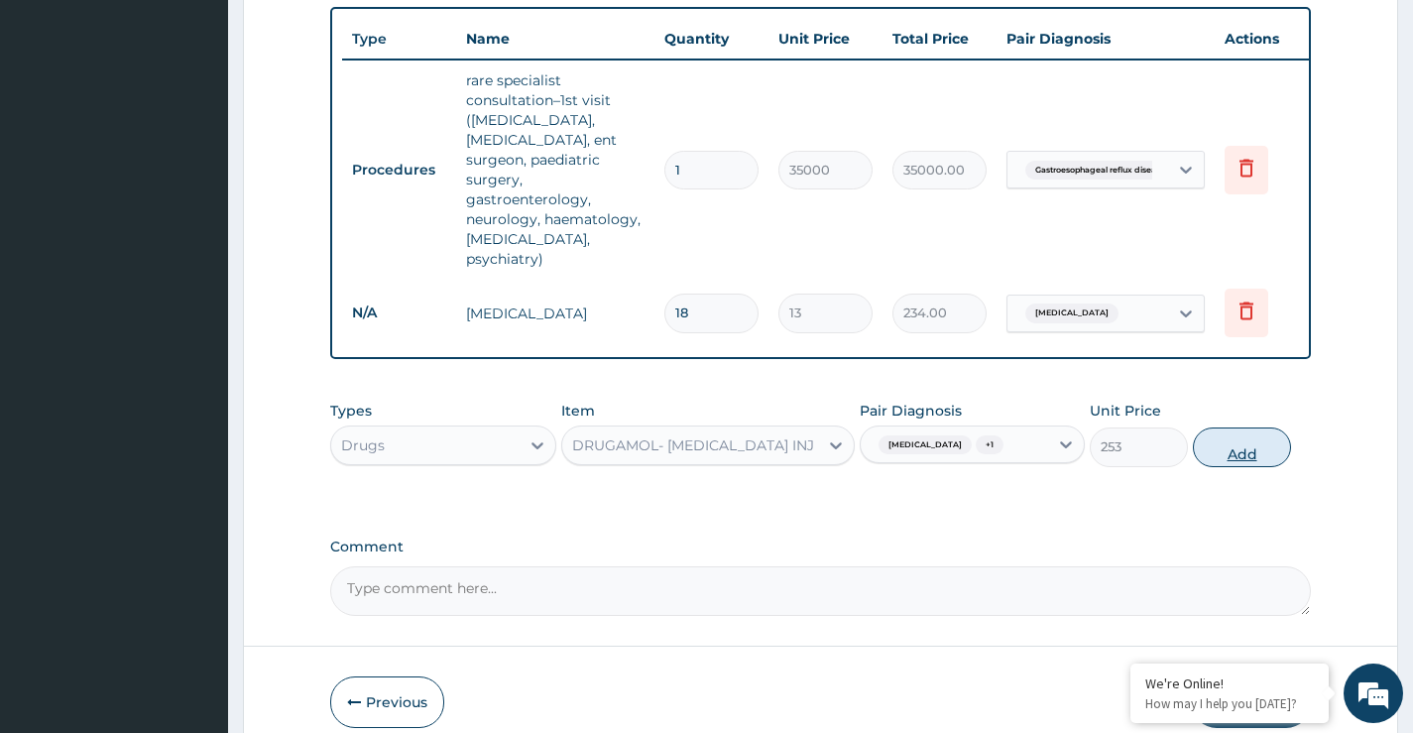
click at [1247, 432] on button "Add" at bounding box center [1242, 447] width 98 height 40
type input "0"
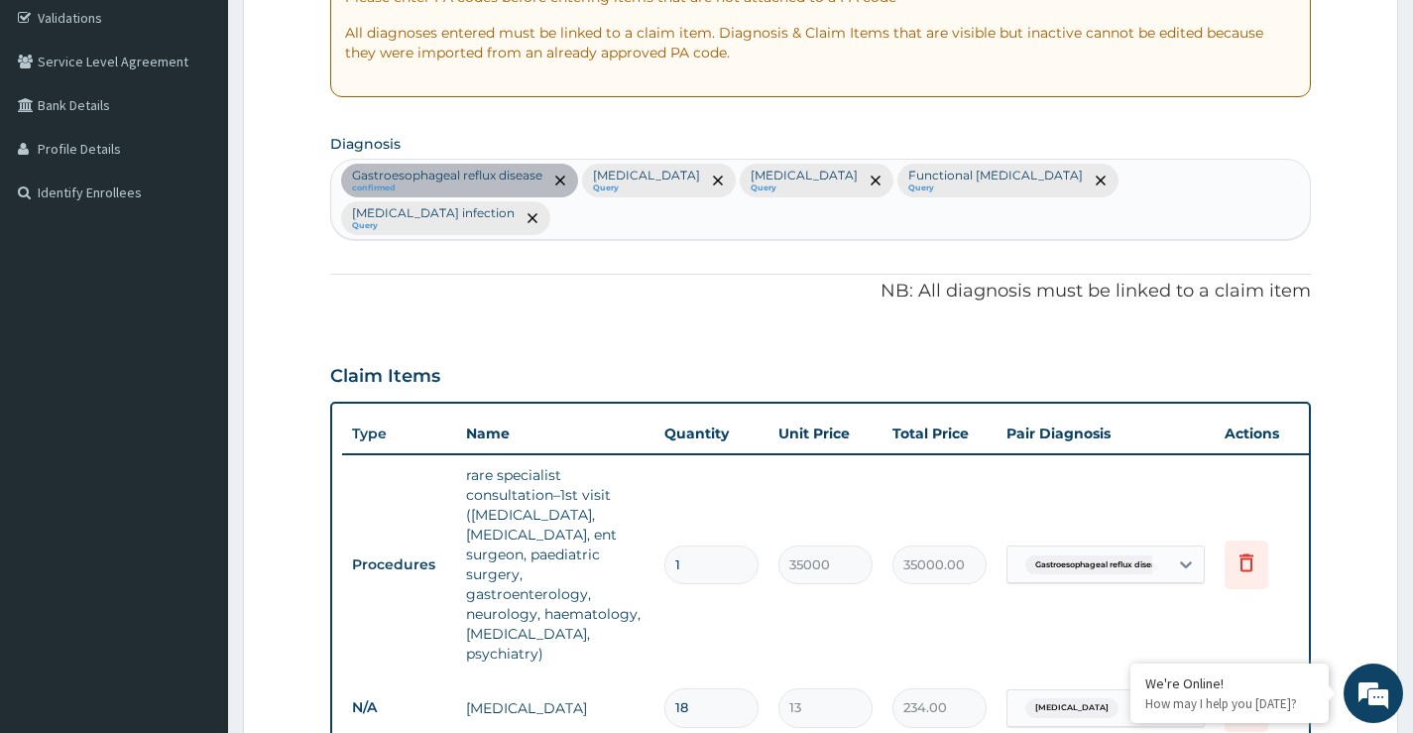
scroll to position [371, 0]
click at [1142, 181] on div "Gastroesophageal reflux disease confirmed Malaria Query Sepsis Query Functional…" at bounding box center [820, 201] width 979 height 79
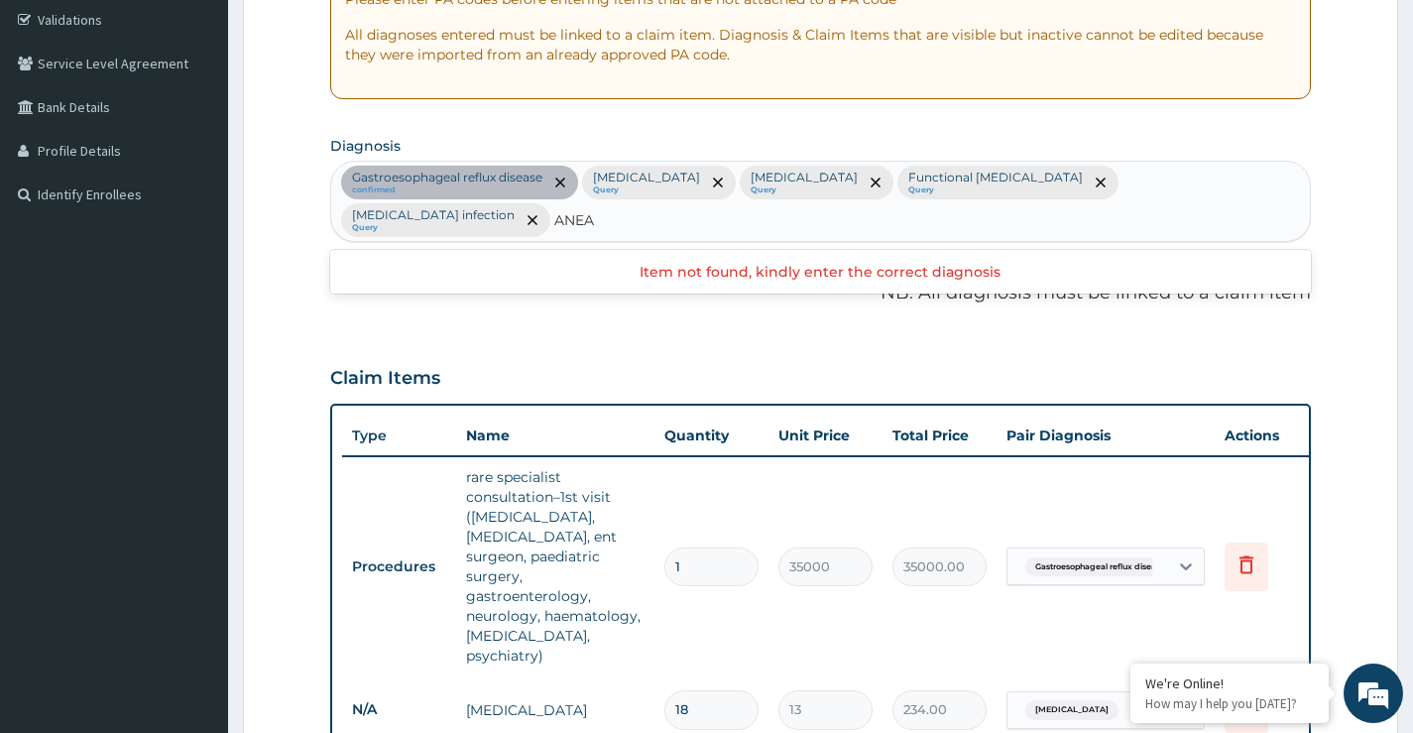
type input "ANE"
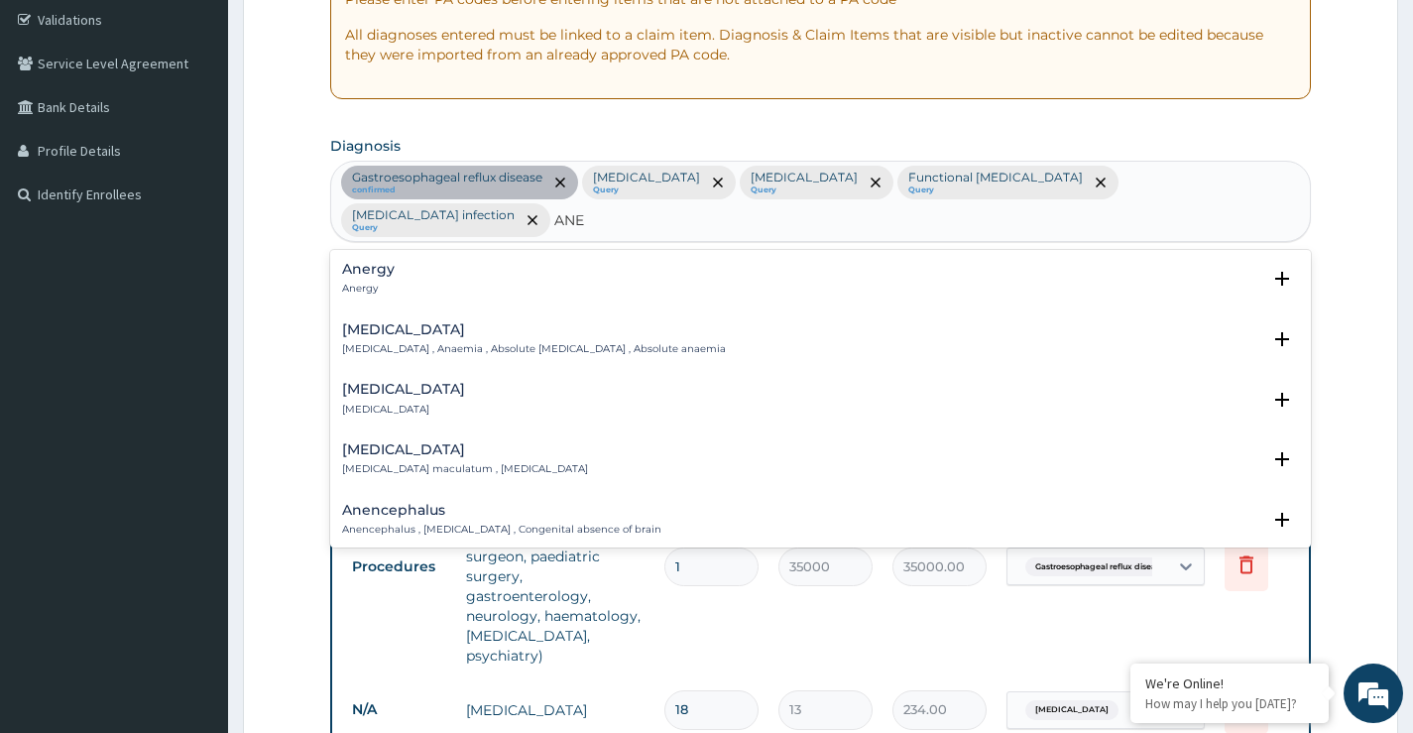
click at [383, 322] on h4 "Anemia" at bounding box center [534, 329] width 384 height 15
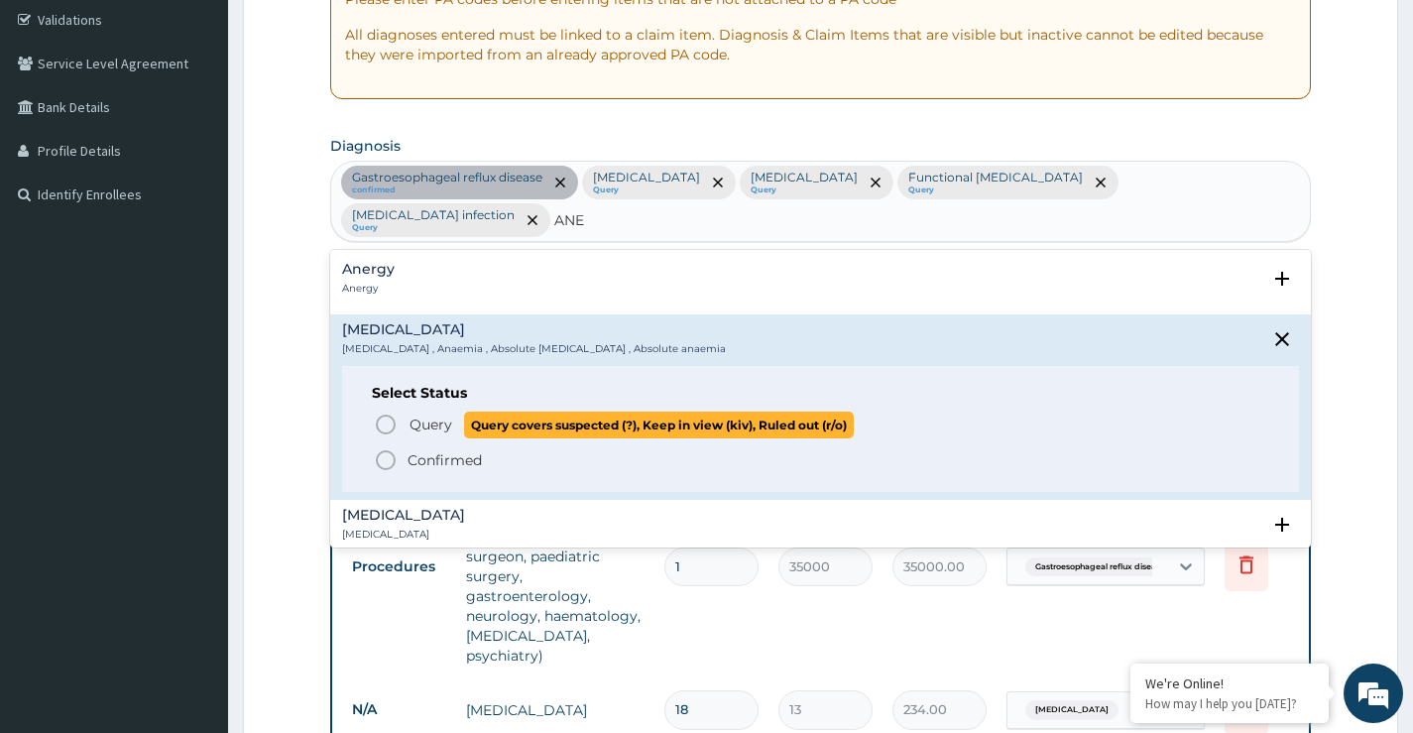
click at [389, 413] on icon "status option query" at bounding box center [386, 425] width 24 height 24
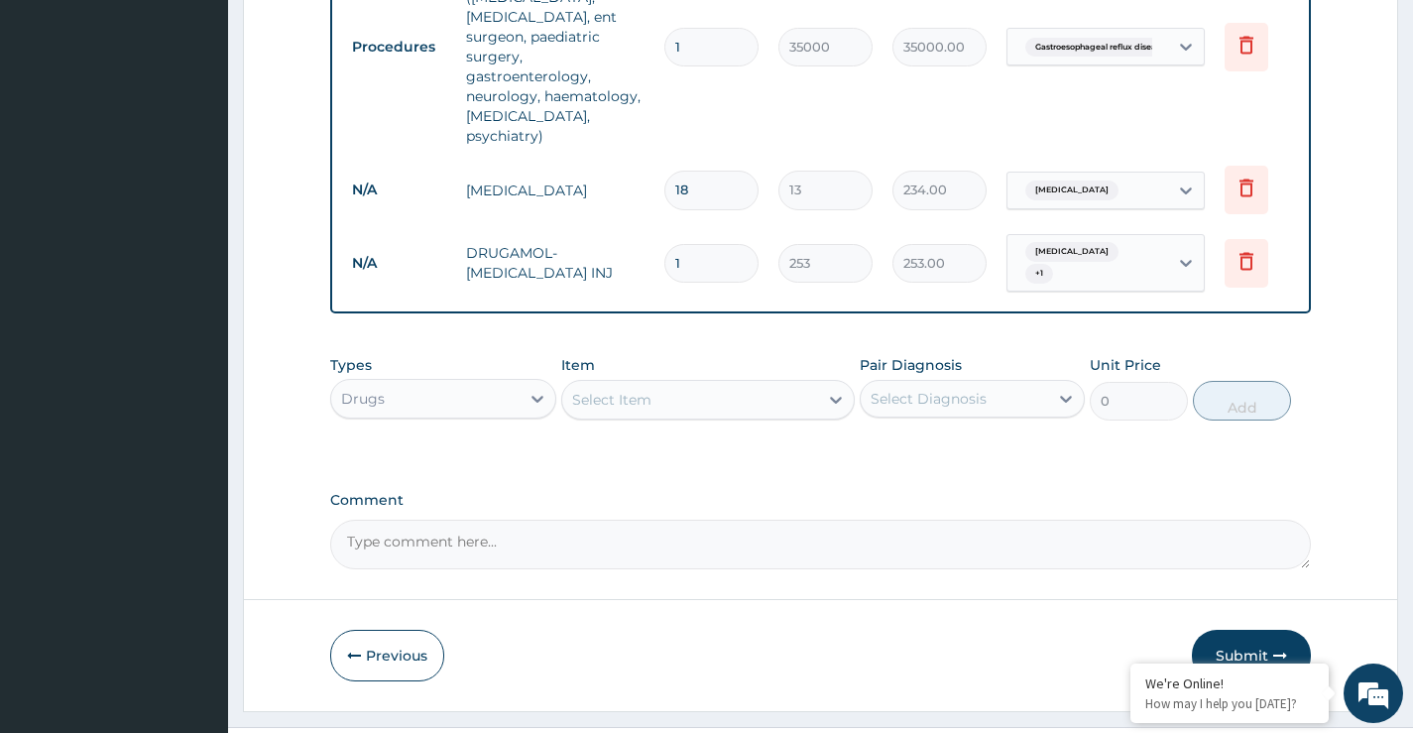
scroll to position [904, 0]
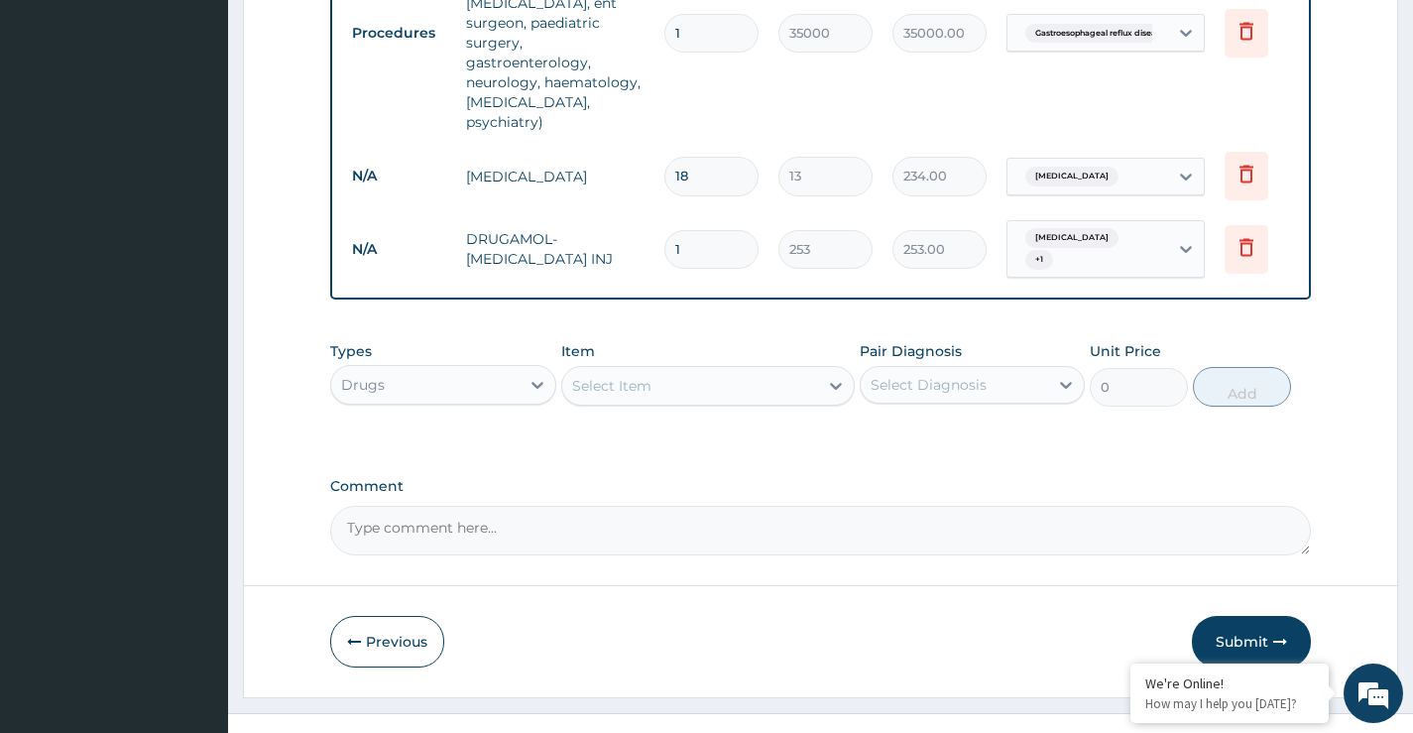
click at [599, 376] on div "Select Item" at bounding box center [611, 386] width 79 height 20
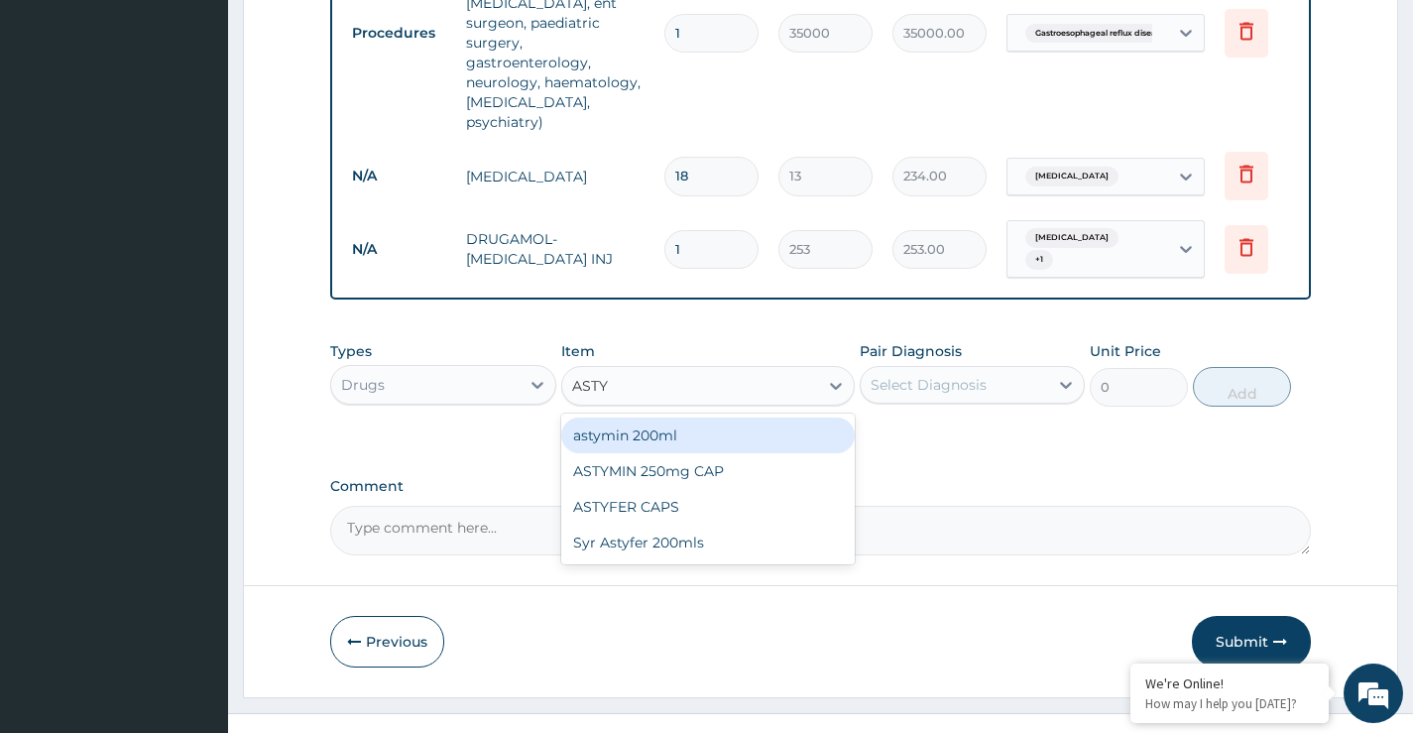
type input "ASTY"
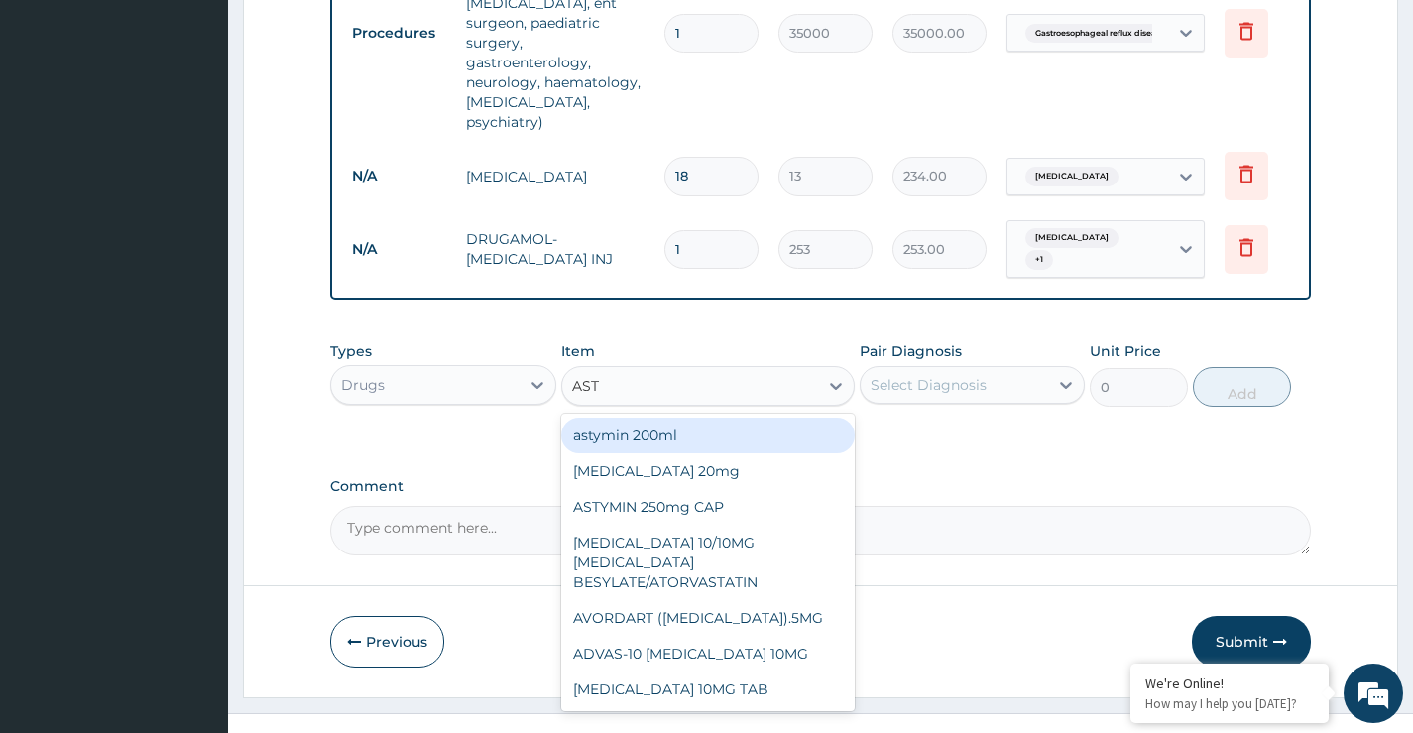
type input "ASTY"
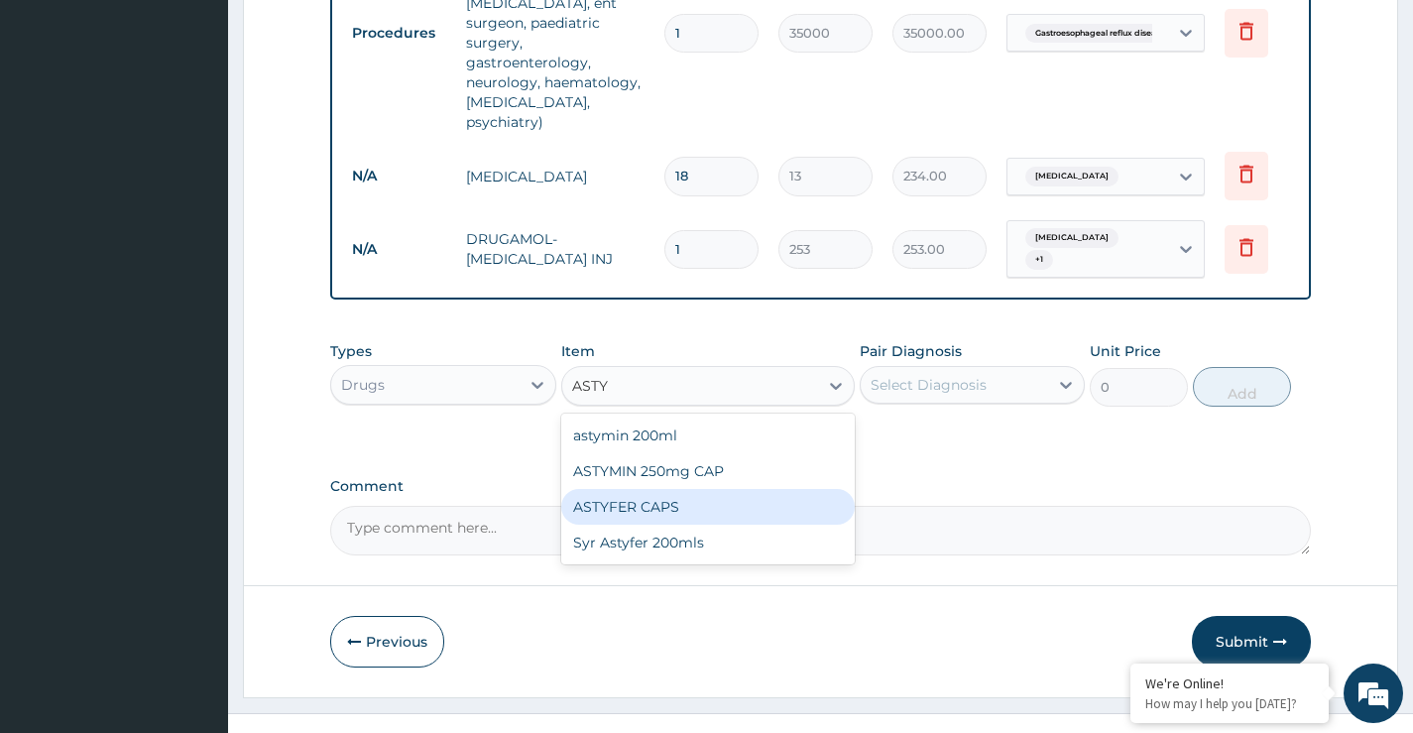
click at [651, 489] on div "ASTYFER CAPS" at bounding box center [708, 507] width 295 height 36
type input "110"
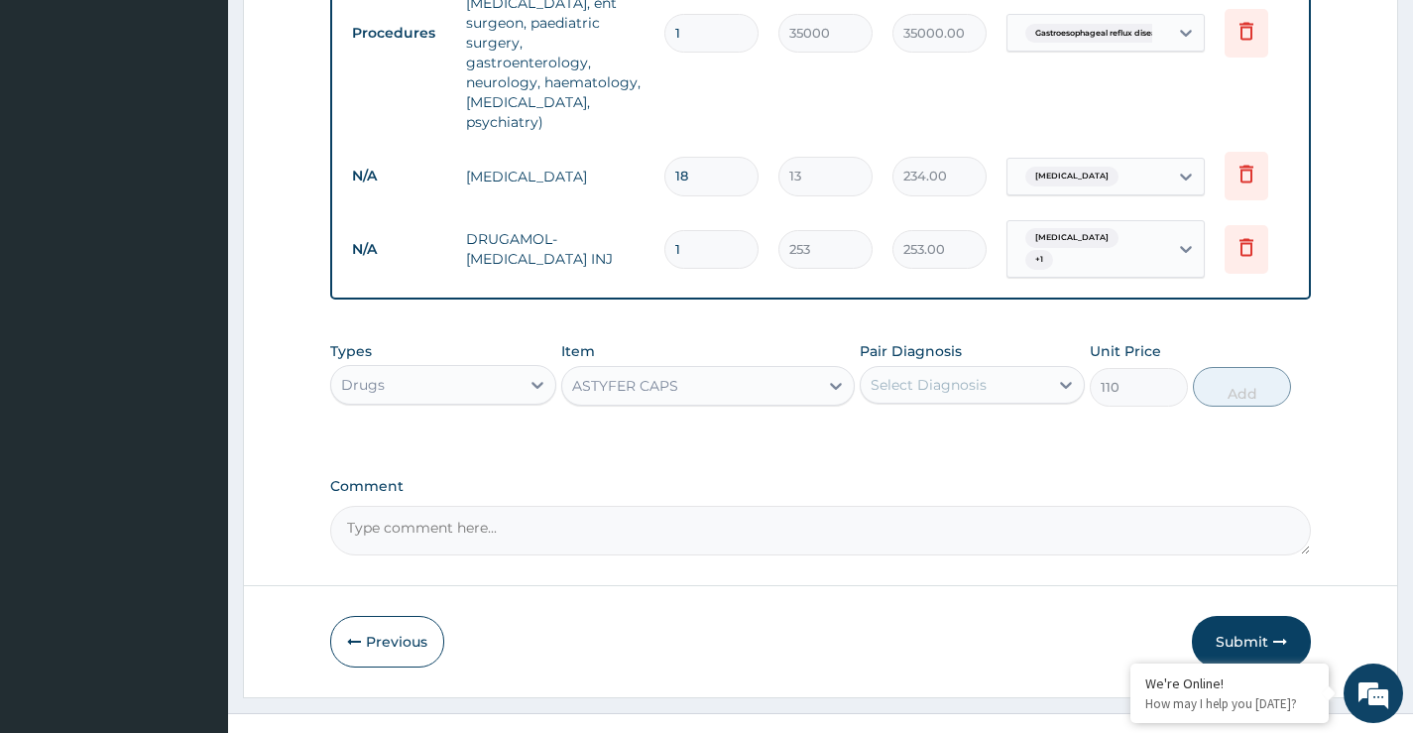
click at [903, 375] on div "Select Diagnosis" at bounding box center [929, 385] width 116 height 20
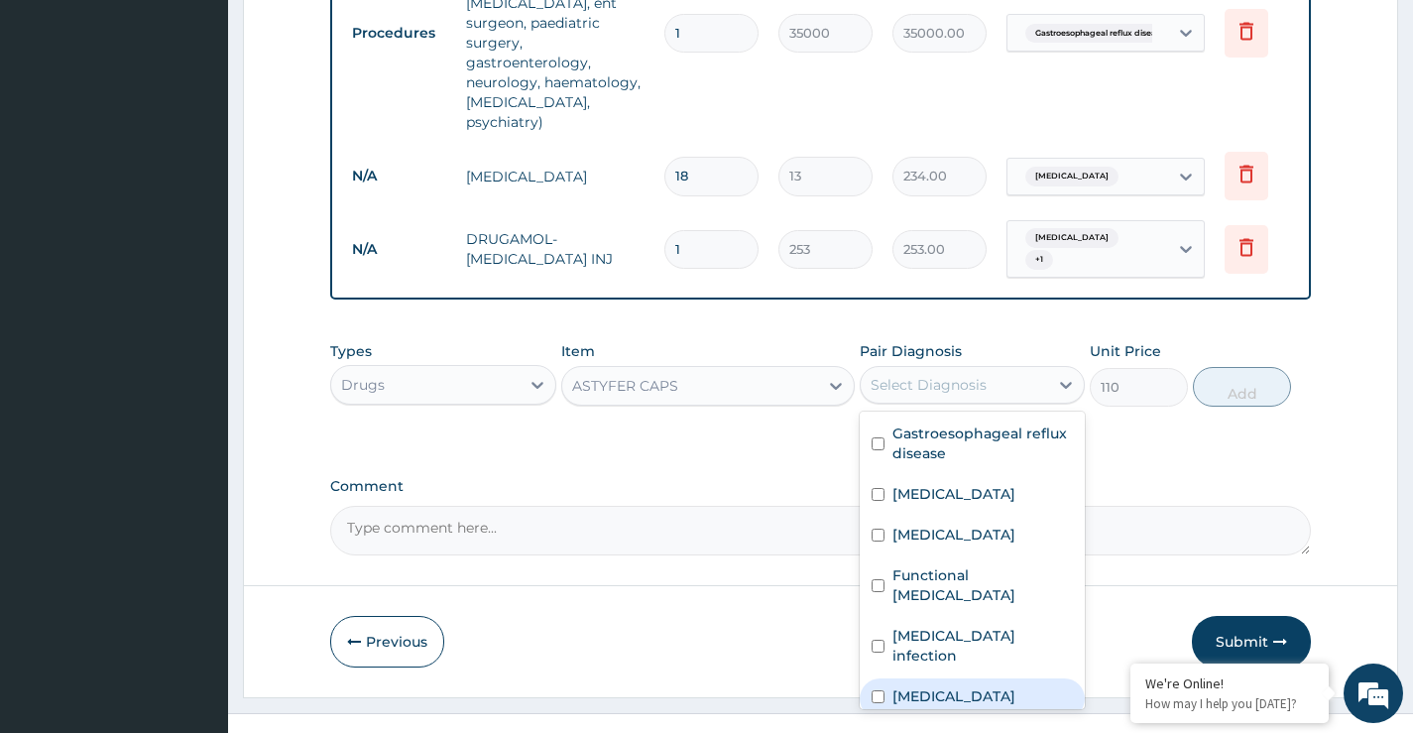
click at [930, 686] on label "Anemia" at bounding box center [953, 696] width 123 height 20
checkbox input "true"
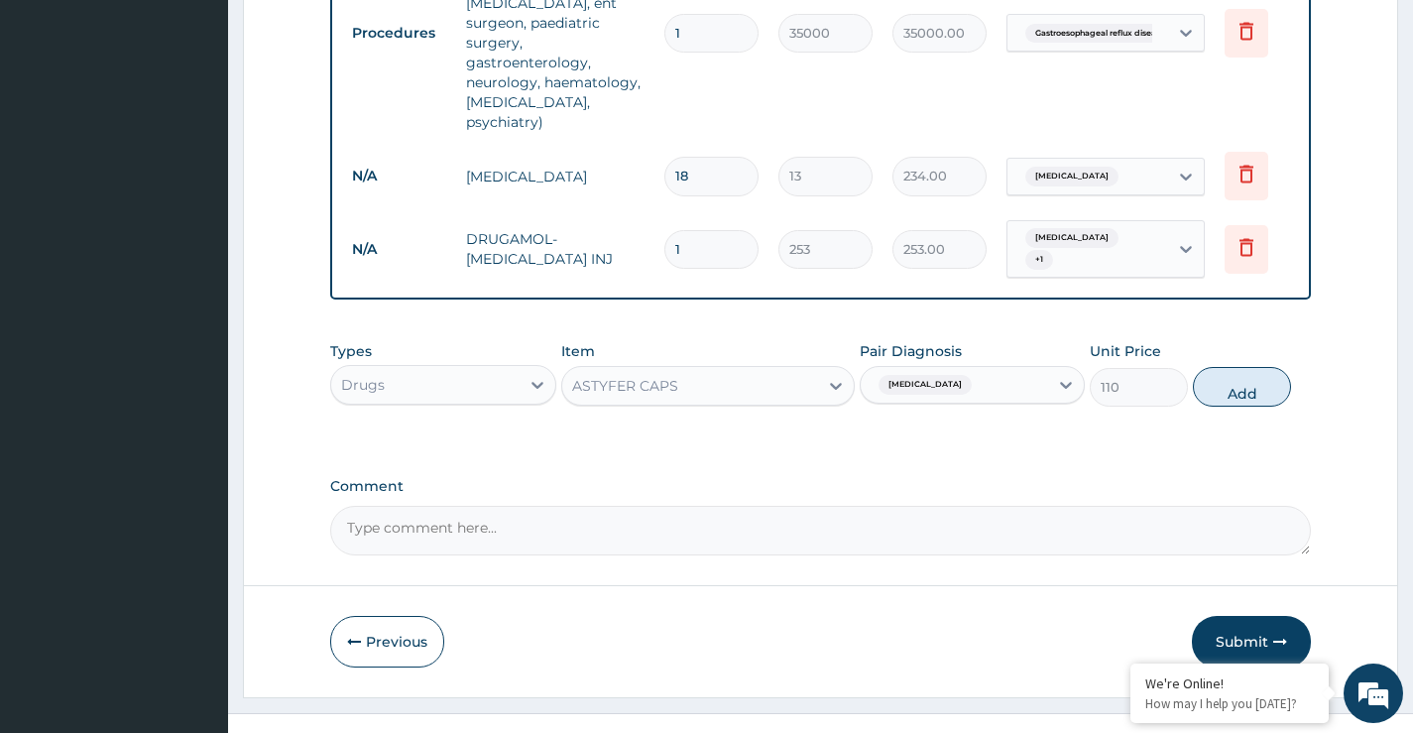
drag, startPoint x: 1245, startPoint y: 362, endPoint x: 1189, endPoint y: 359, distance: 56.6
click at [1244, 367] on button "Add" at bounding box center [1242, 387] width 98 height 40
type input "0"
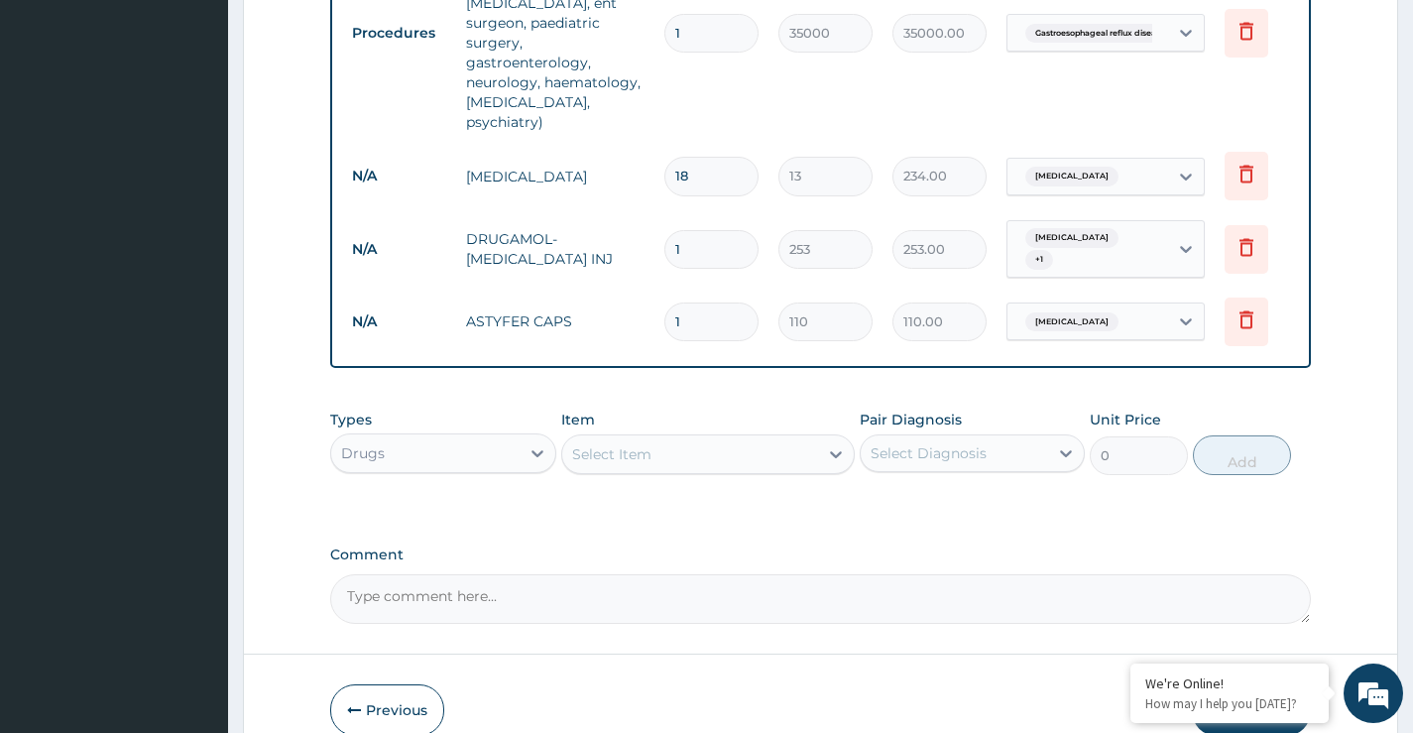
type input "0.00"
type input "2"
type input "220.00"
type input "28"
type input "3080.00"
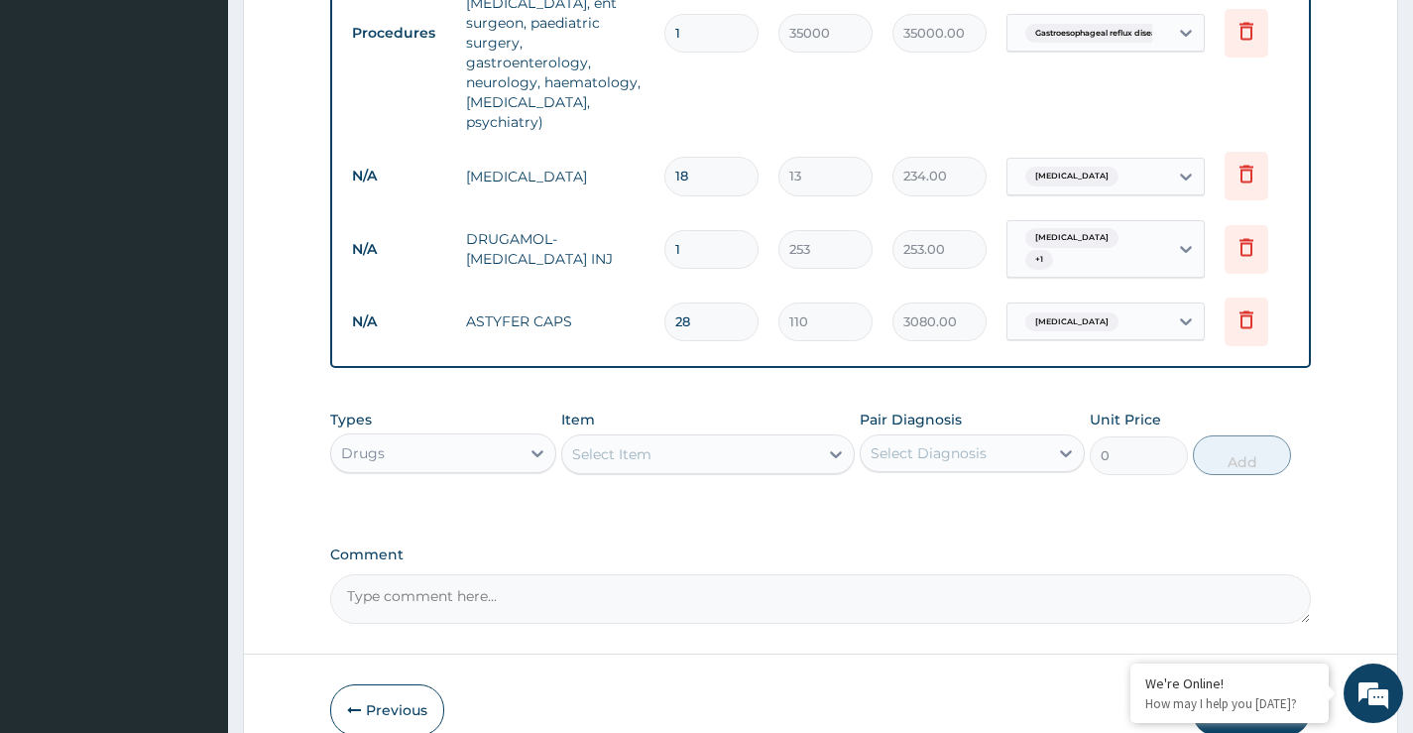
type input "28"
click at [646, 444] on div "Select Item" at bounding box center [611, 454] width 79 height 20
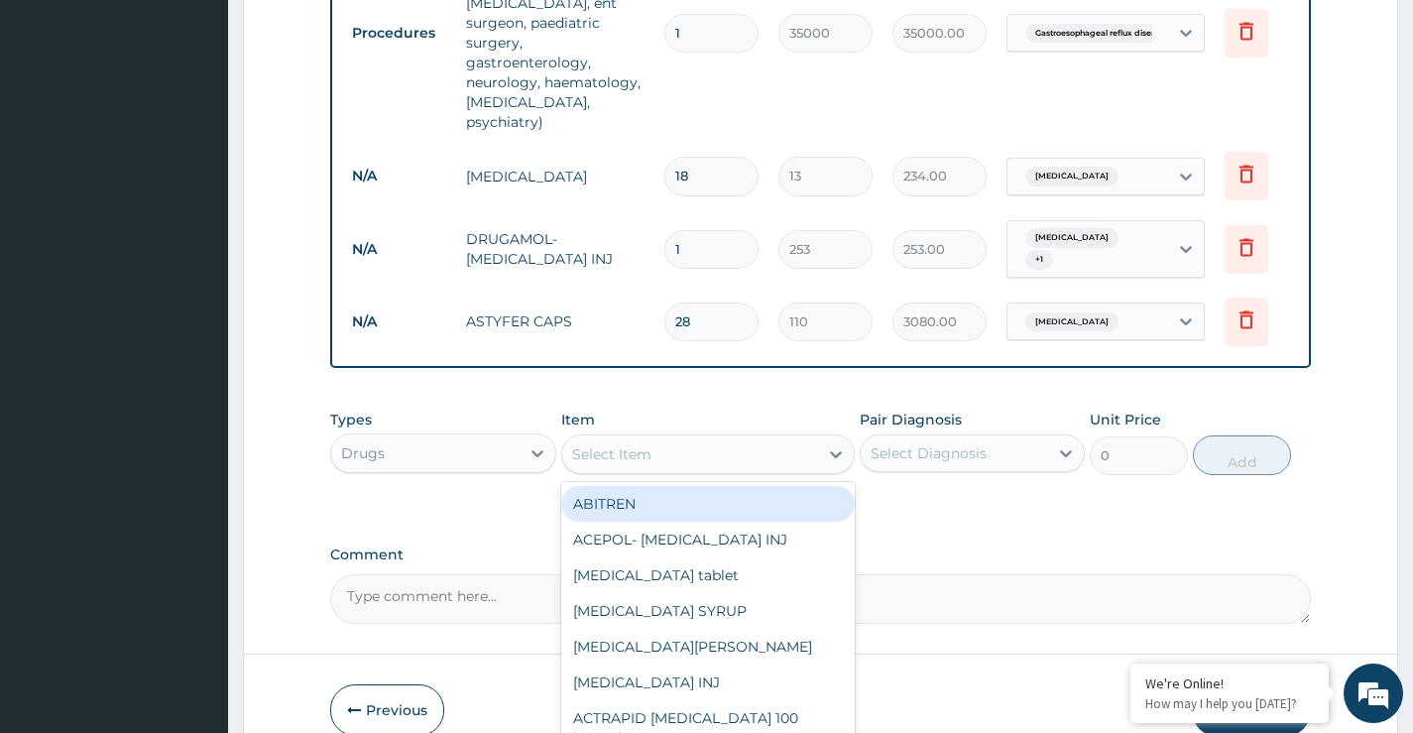
paste input "FORTUM"
type input "FORTUM"
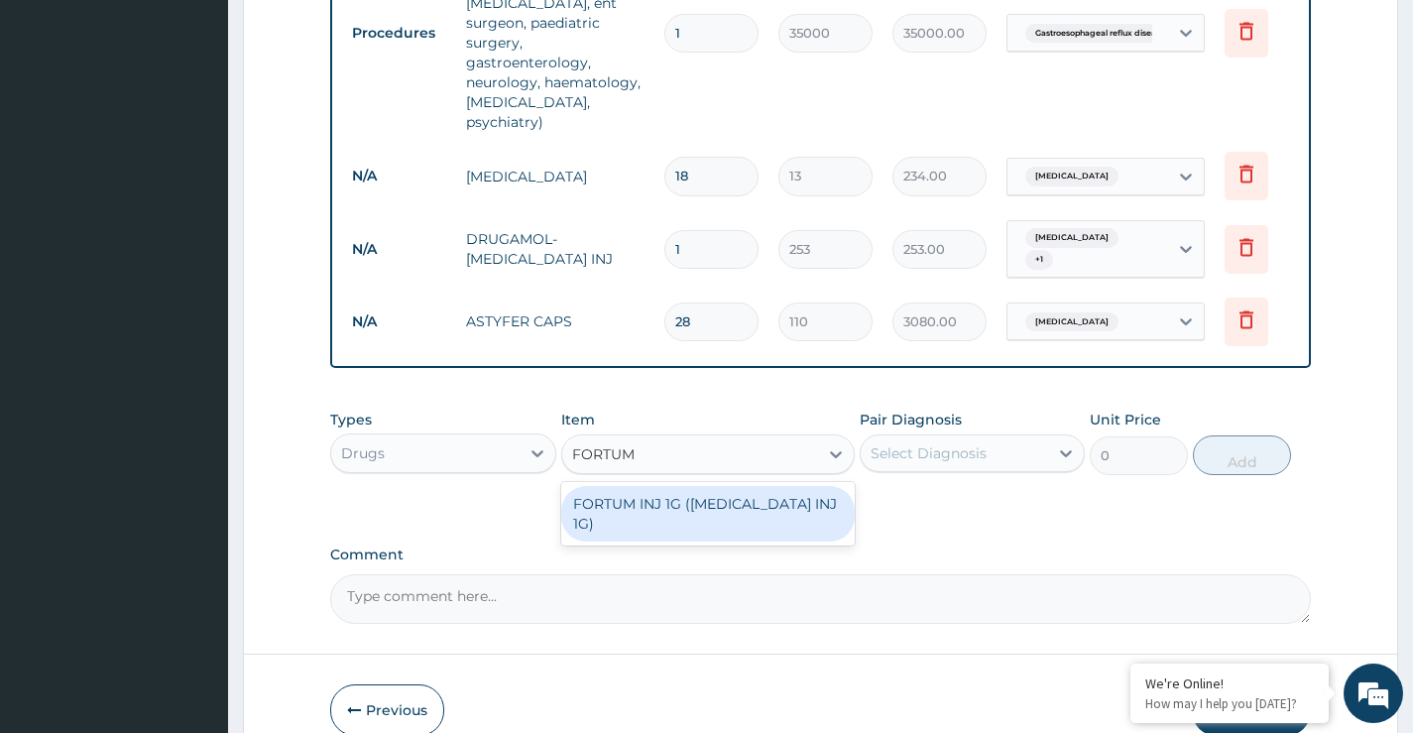
click at [659, 486] on div "FORTUM INJ 1G ([MEDICAL_DATA] INJ 1G)" at bounding box center [708, 514] width 295 height 56
type input "7706.6"
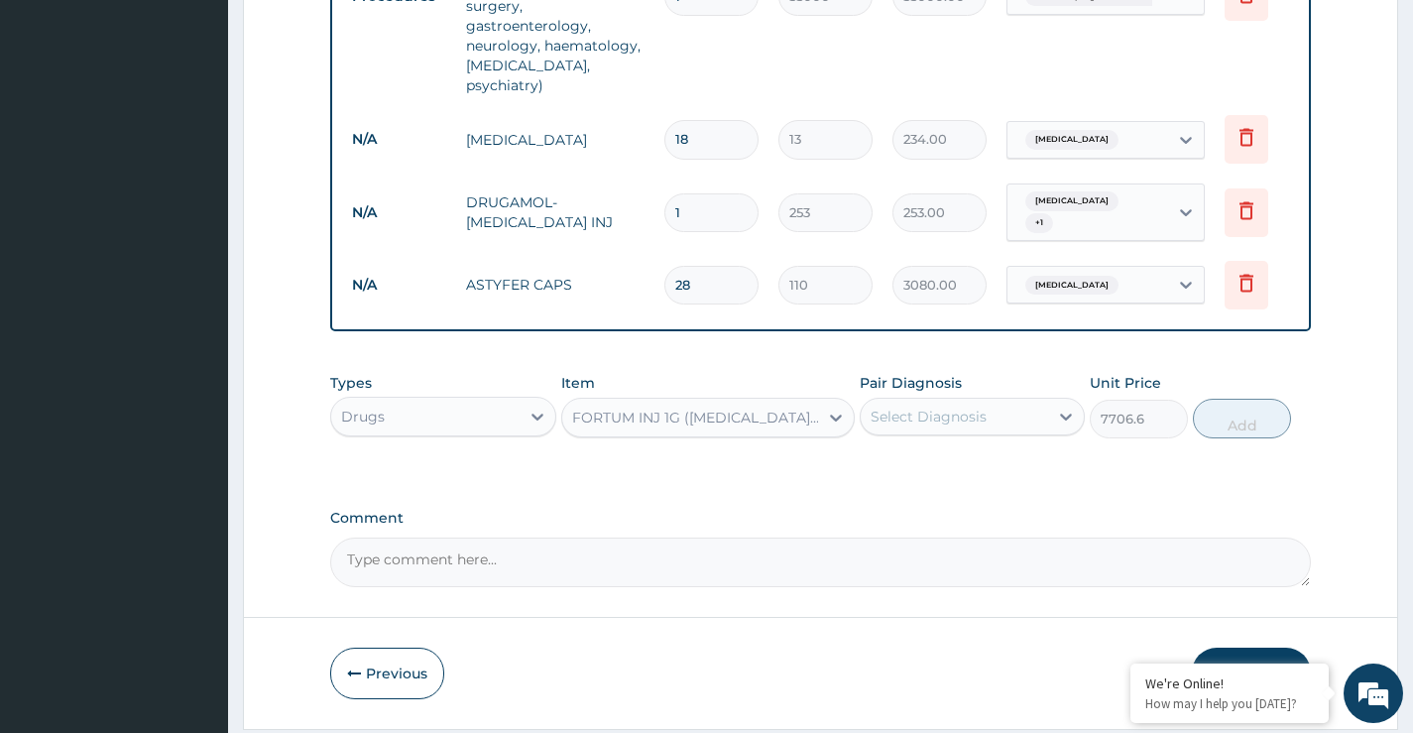
scroll to position [973, 0]
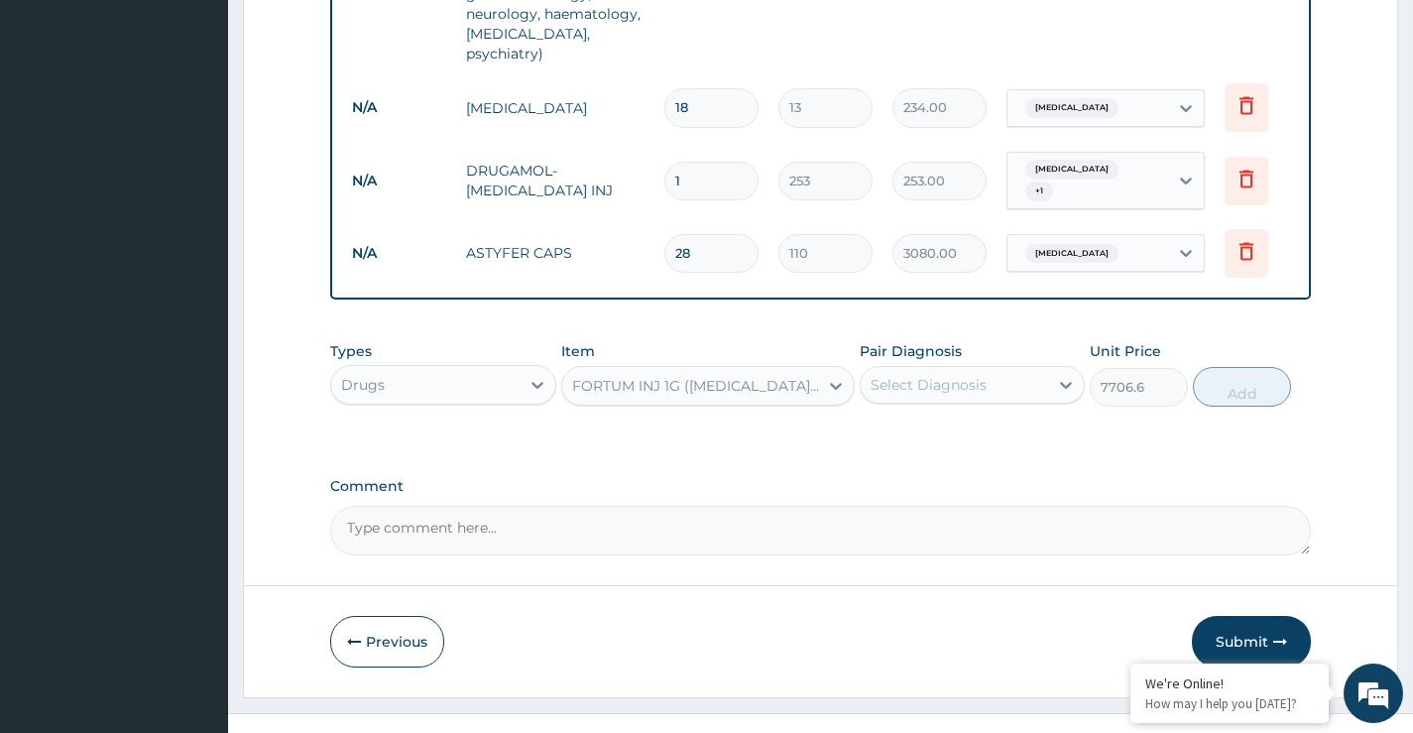
click at [958, 375] on div "Select Diagnosis" at bounding box center [929, 385] width 116 height 20
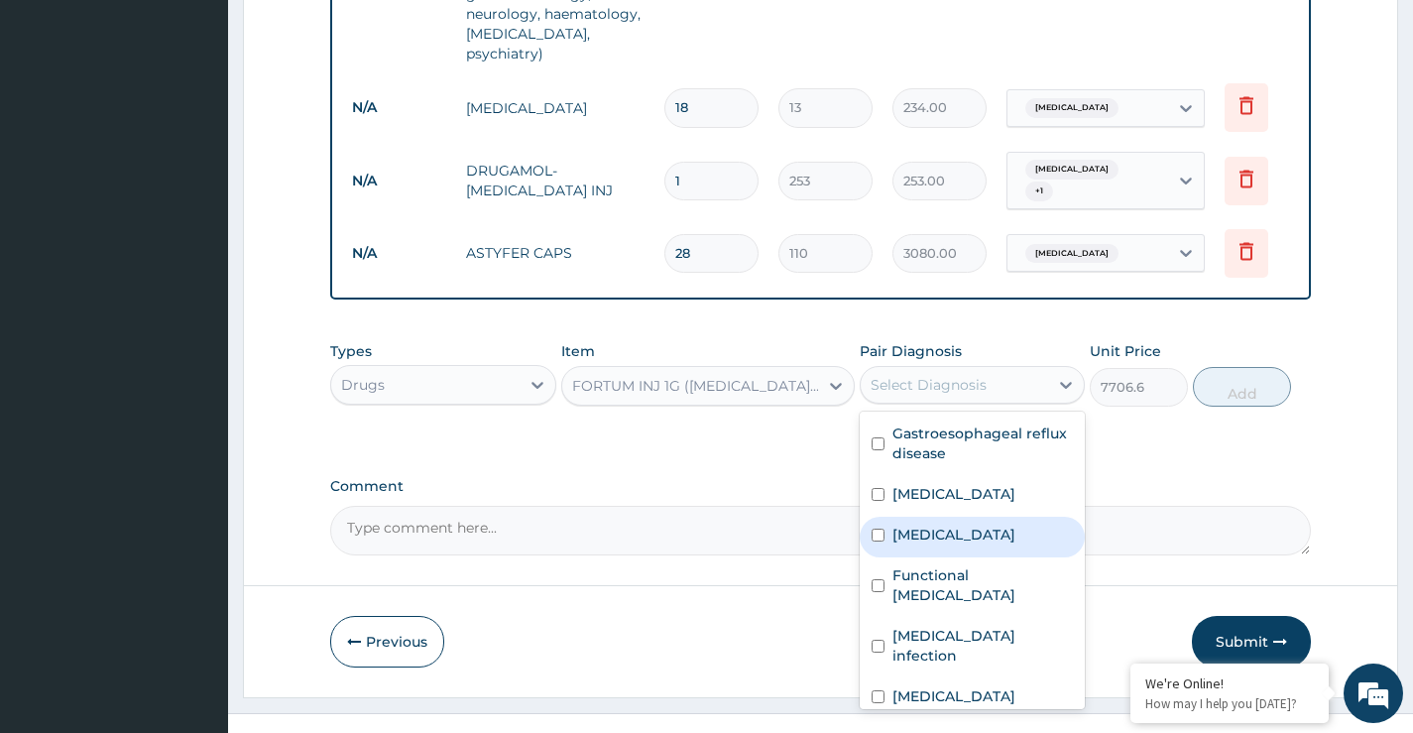
click at [913, 525] on label "Sepsis" at bounding box center [953, 535] width 123 height 20
checkbox input "true"
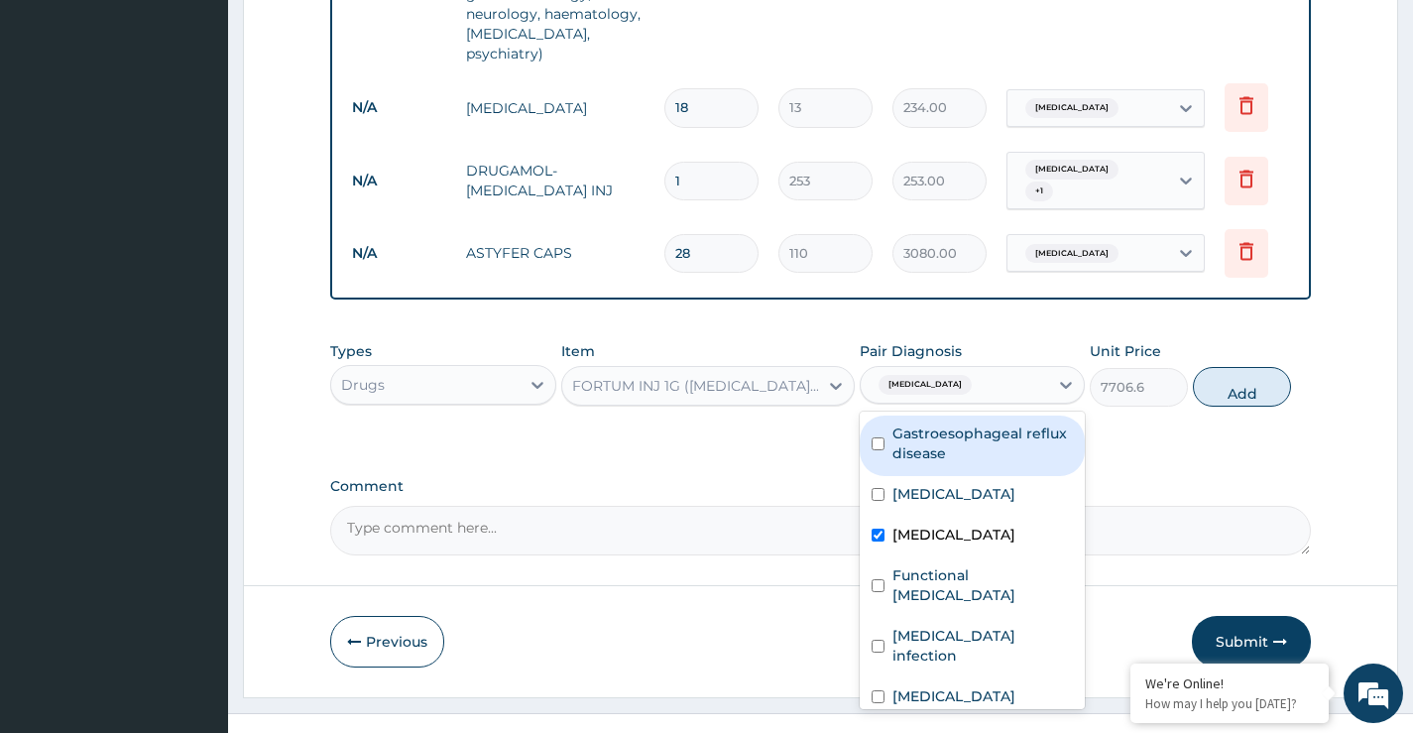
click at [933, 423] on label "Gastroesophageal reflux disease" at bounding box center [982, 443] width 180 height 40
checkbox input "true"
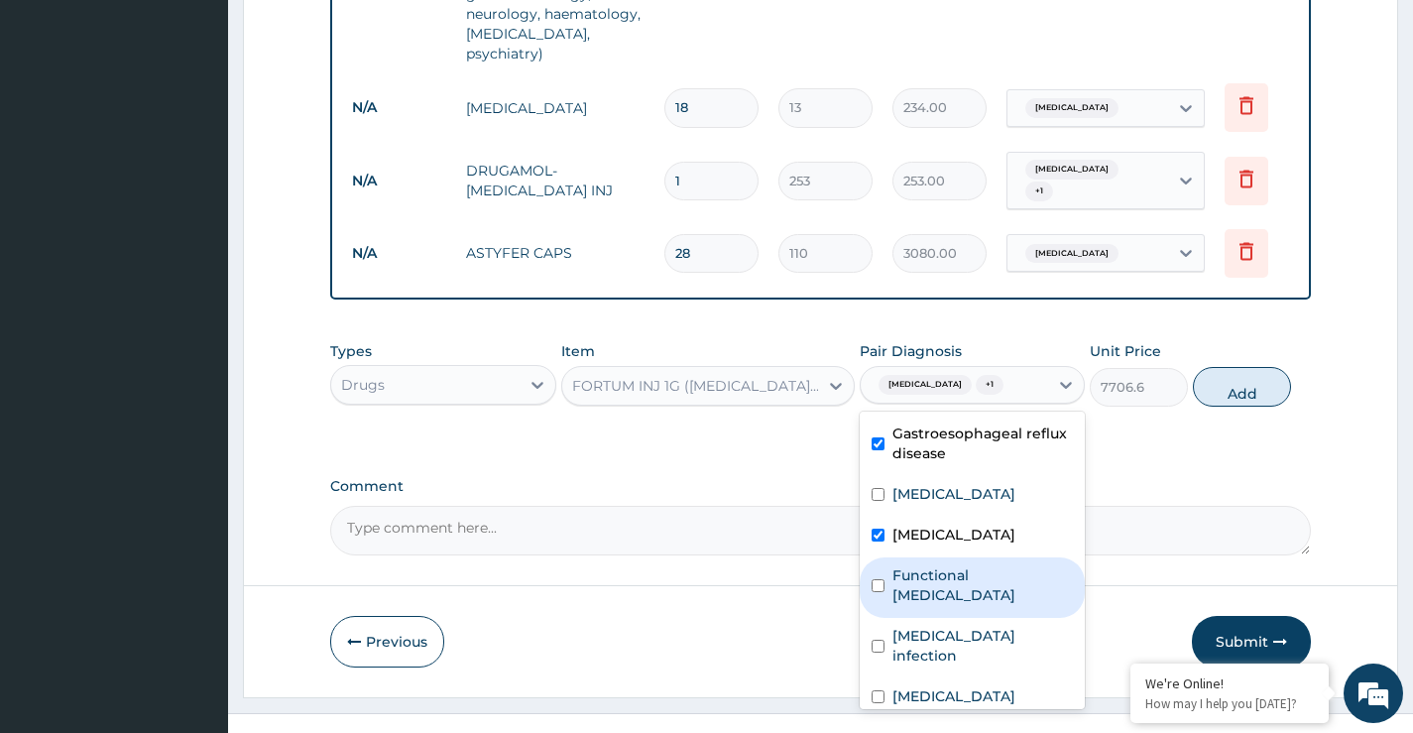
click at [945, 565] on label "Functional dysphagia" at bounding box center [982, 585] width 180 height 40
checkbox input "true"
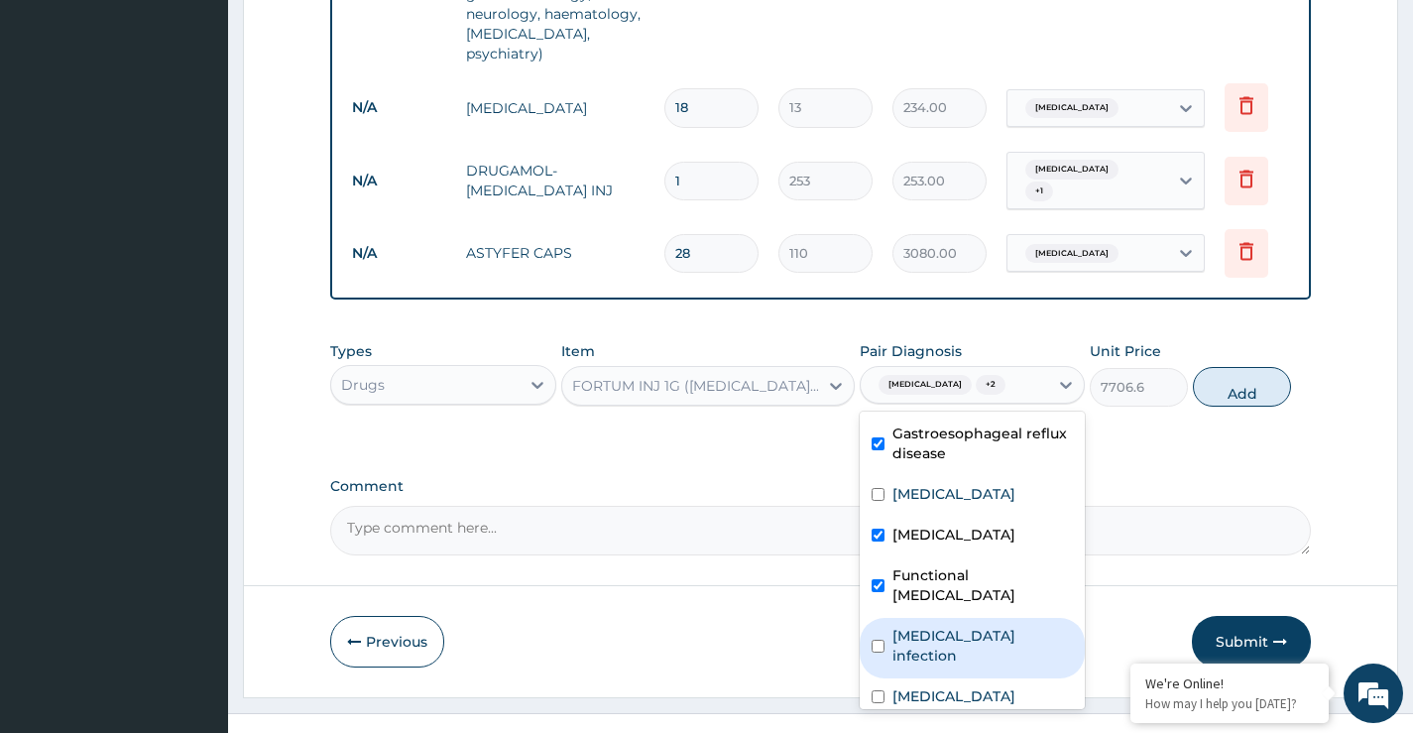
click at [960, 626] on label "Salmonella infection" at bounding box center [982, 646] width 180 height 40
checkbox input "true"
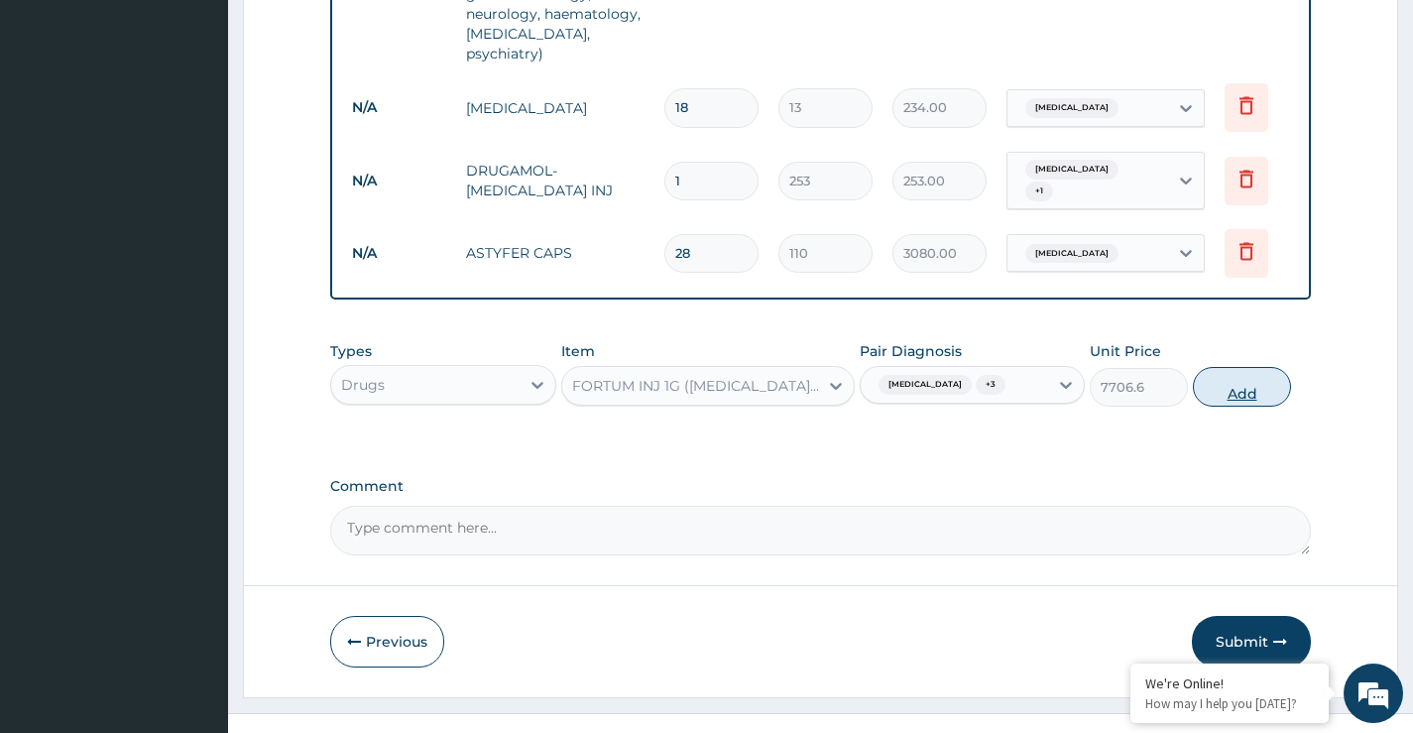
click at [1238, 367] on button "Add" at bounding box center [1242, 387] width 98 height 40
type input "0"
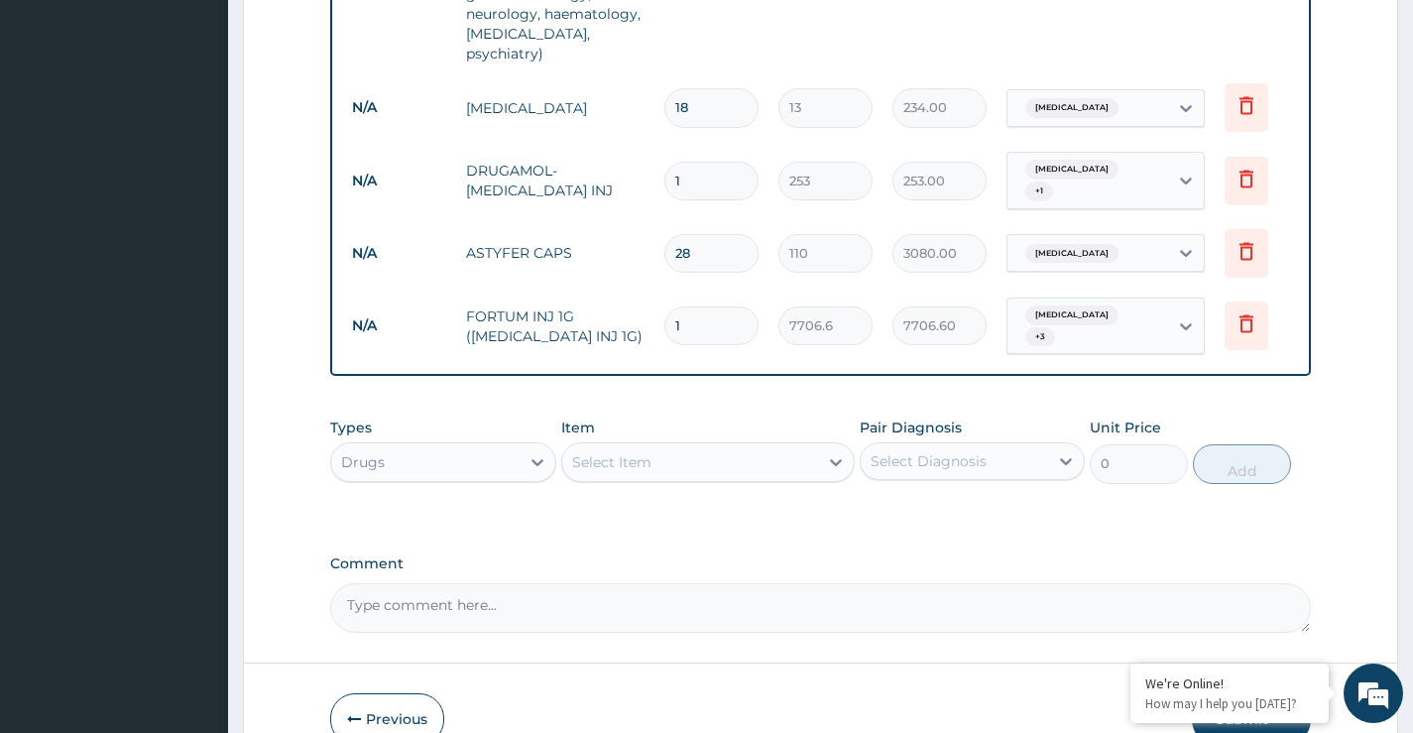
click at [709, 446] on div "Select Item" at bounding box center [690, 462] width 257 height 32
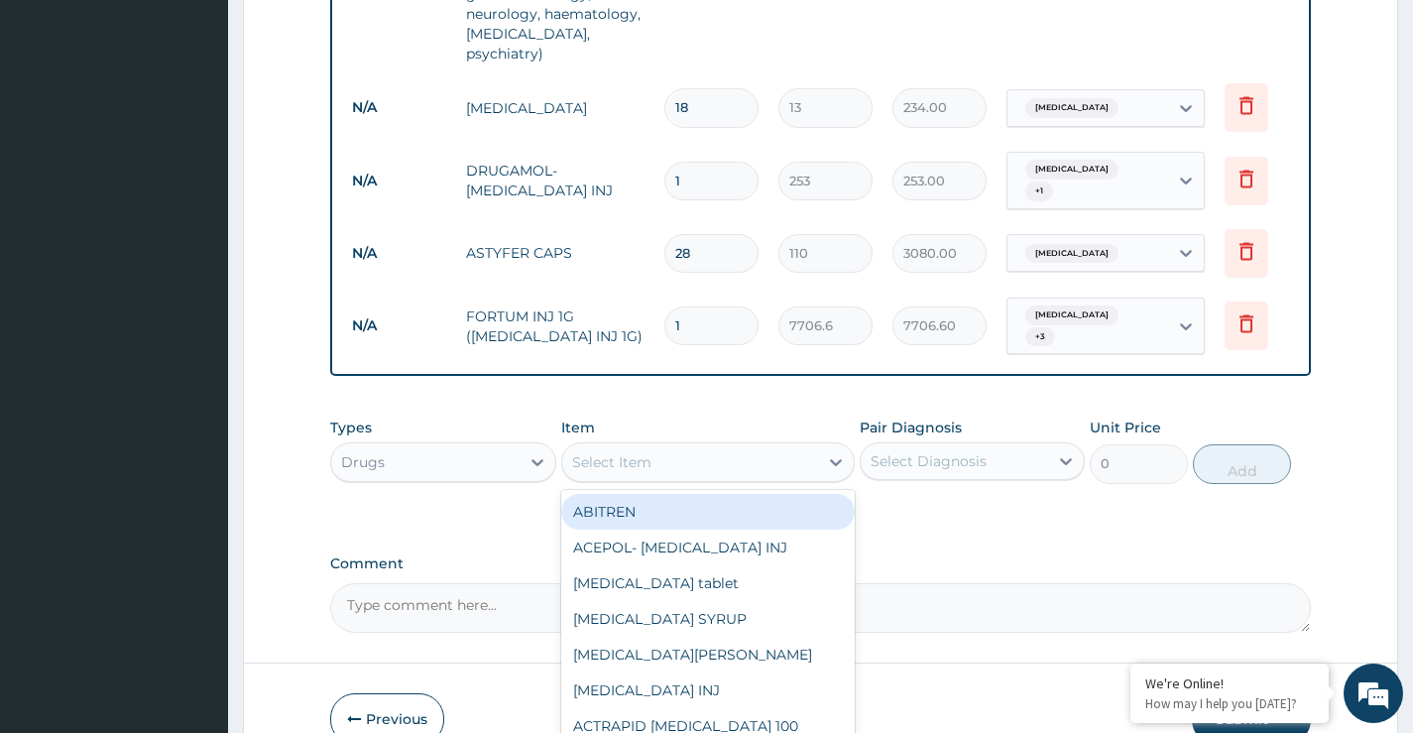
paste input "ceftazidime"
type input "ceftazidime"
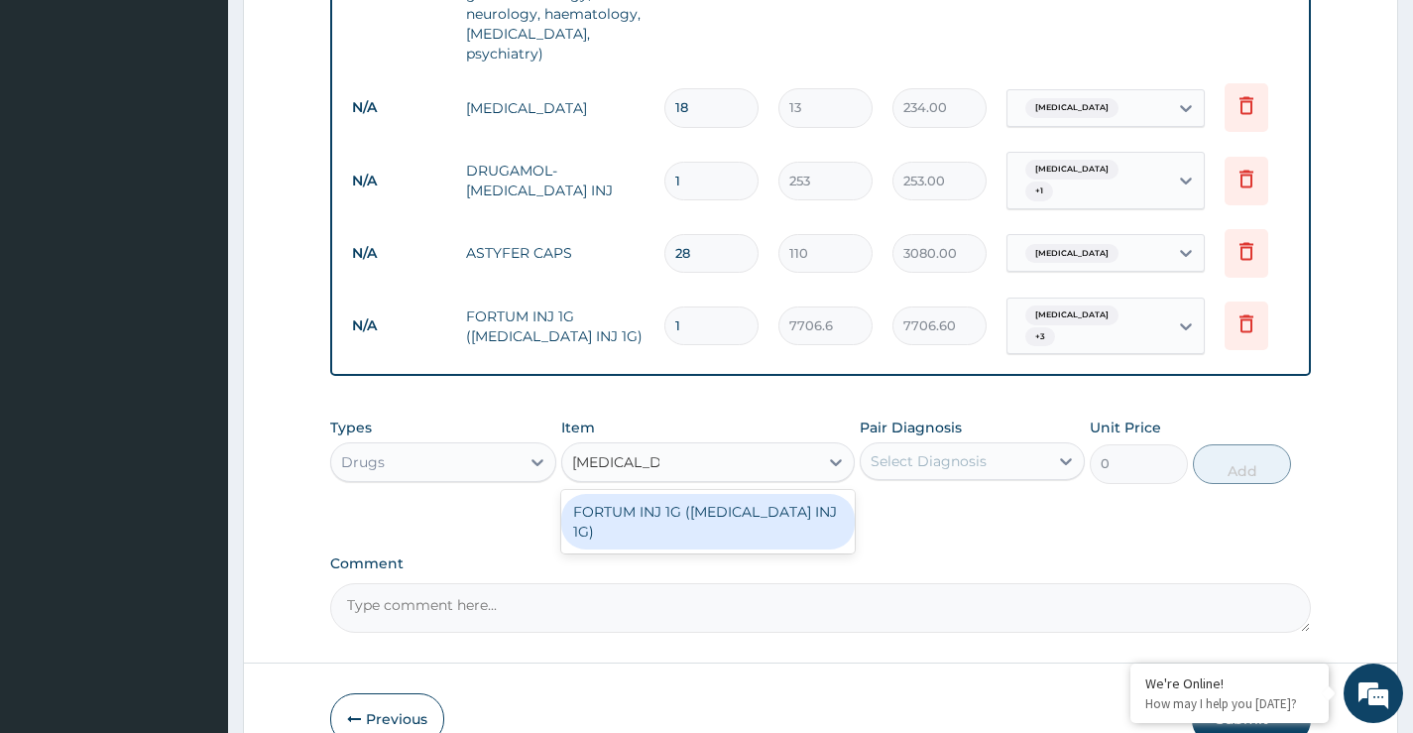
click at [770, 494] on div "FORTUM INJ 1G (CEFTAZIDIME INJ 1G)" at bounding box center [708, 522] width 295 height 56
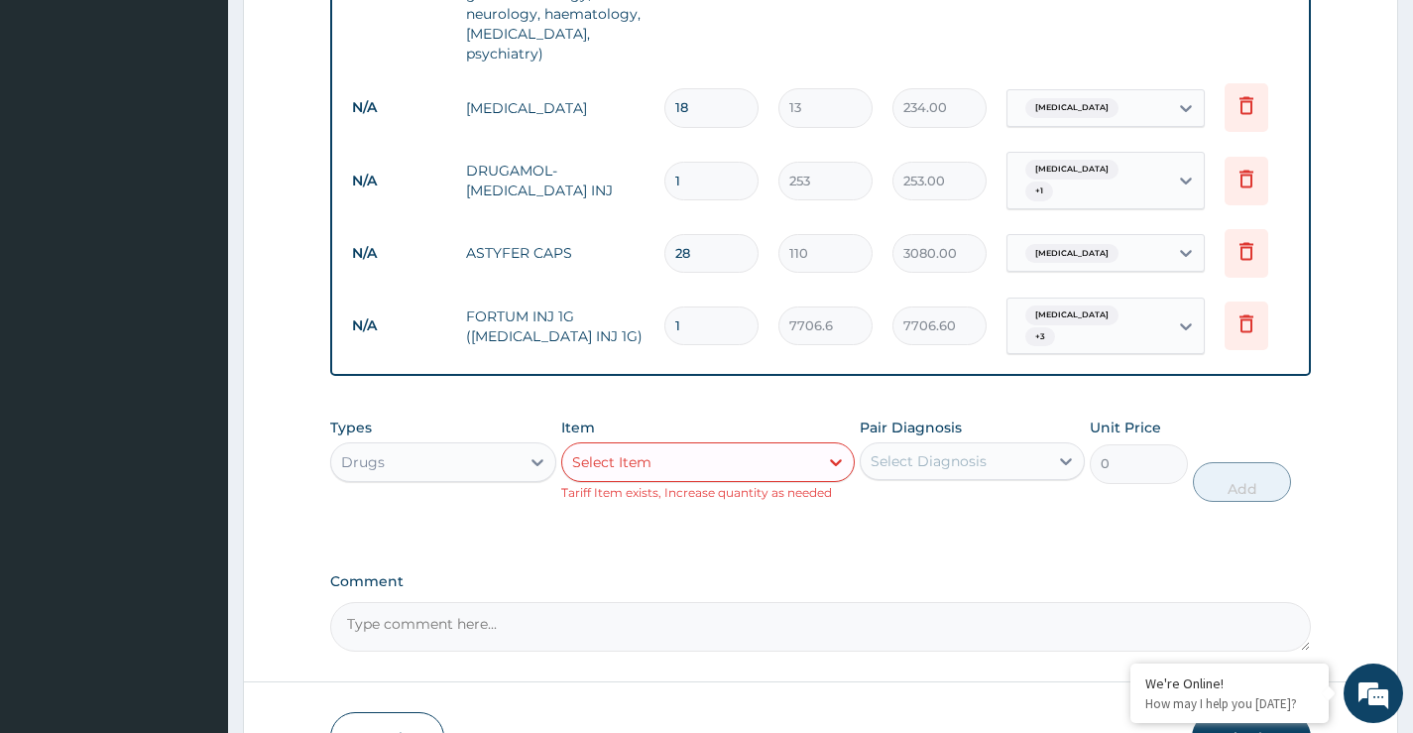
drag, startPoint x: 690, startPoint y: 277, endPoint x: 707, endPoint y: 239, distance: 41.3
click at [676, 306] on input "1" at bounding box center [711, 325] width 94 height 39
type input "2"
type input "15413.20"
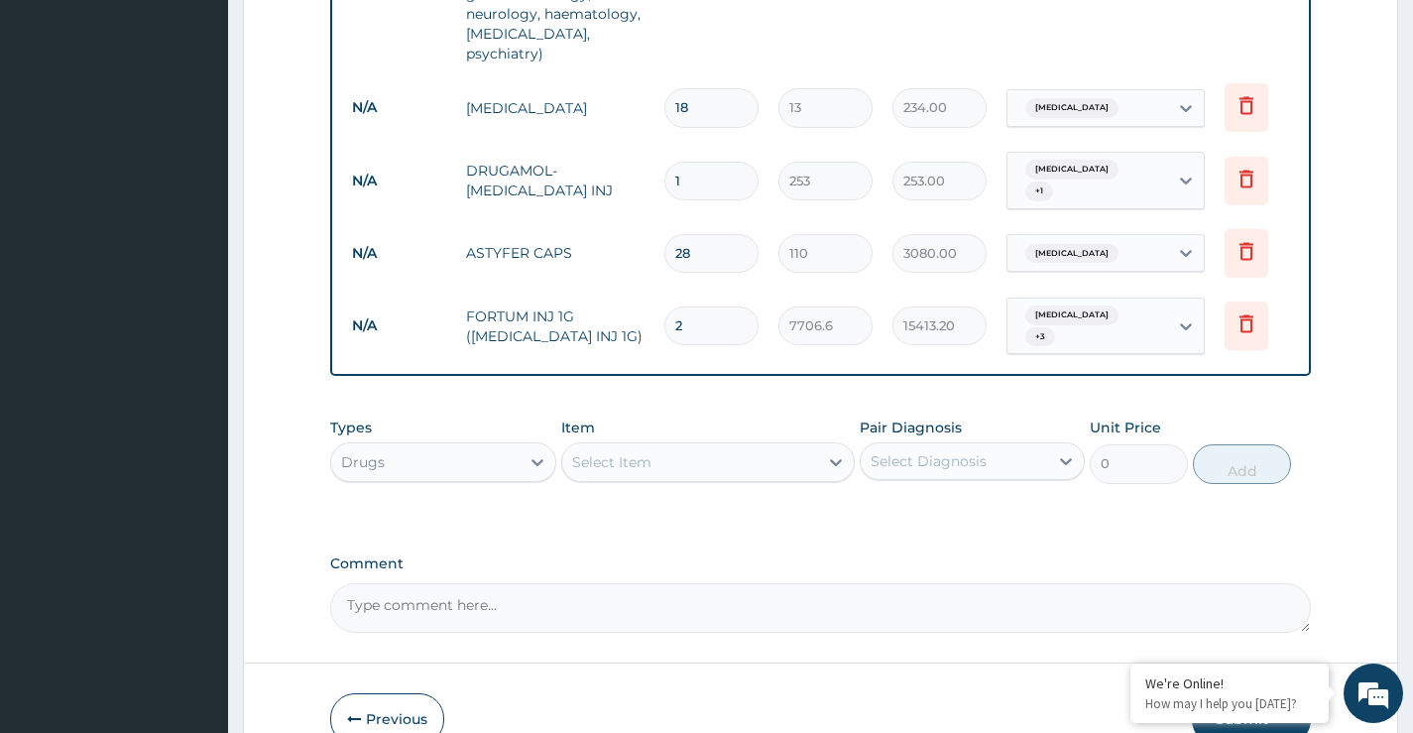
type input "20"
type input "154132.00"
type input "20"
click at [597, 446] on div "Select Item" at bounding box center [690, 462] width 257 height 32
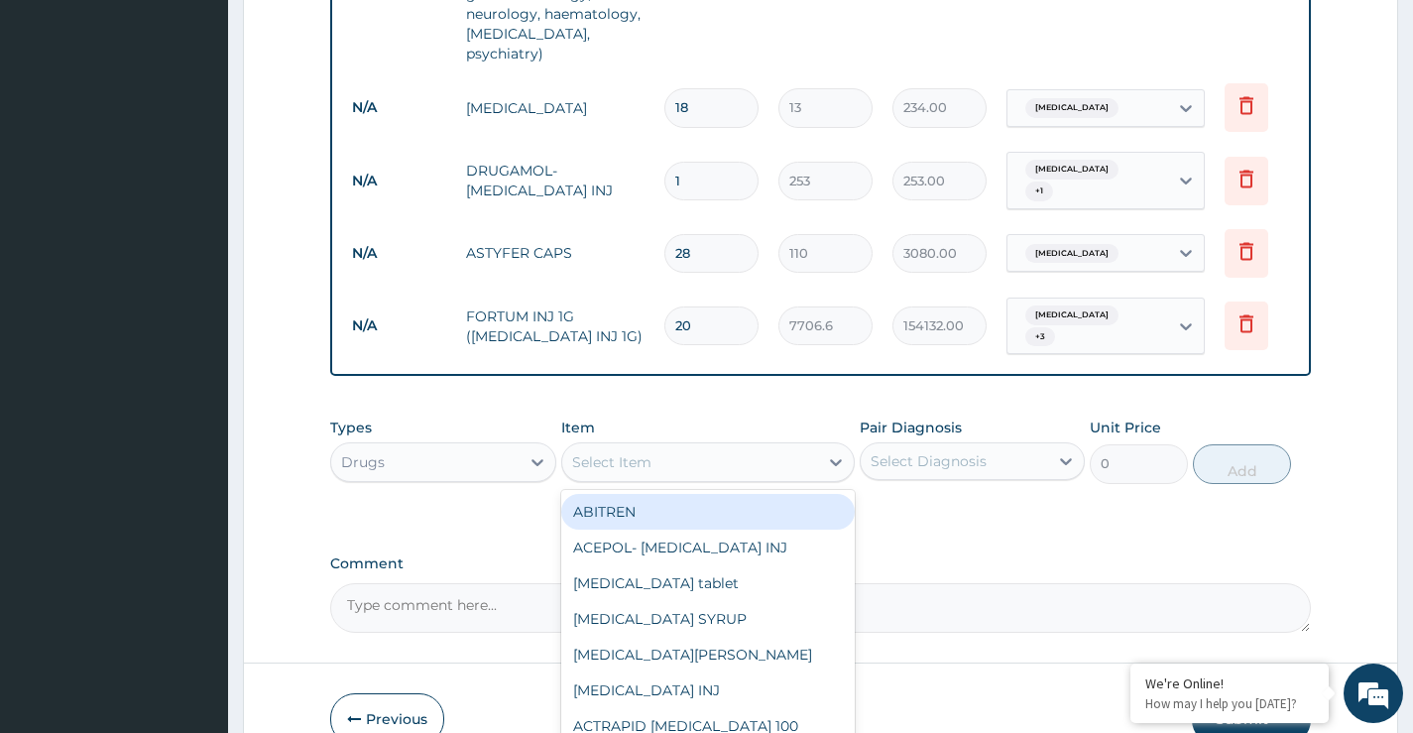
paste input "LEXOTAN"
type input "LEXOTAN"
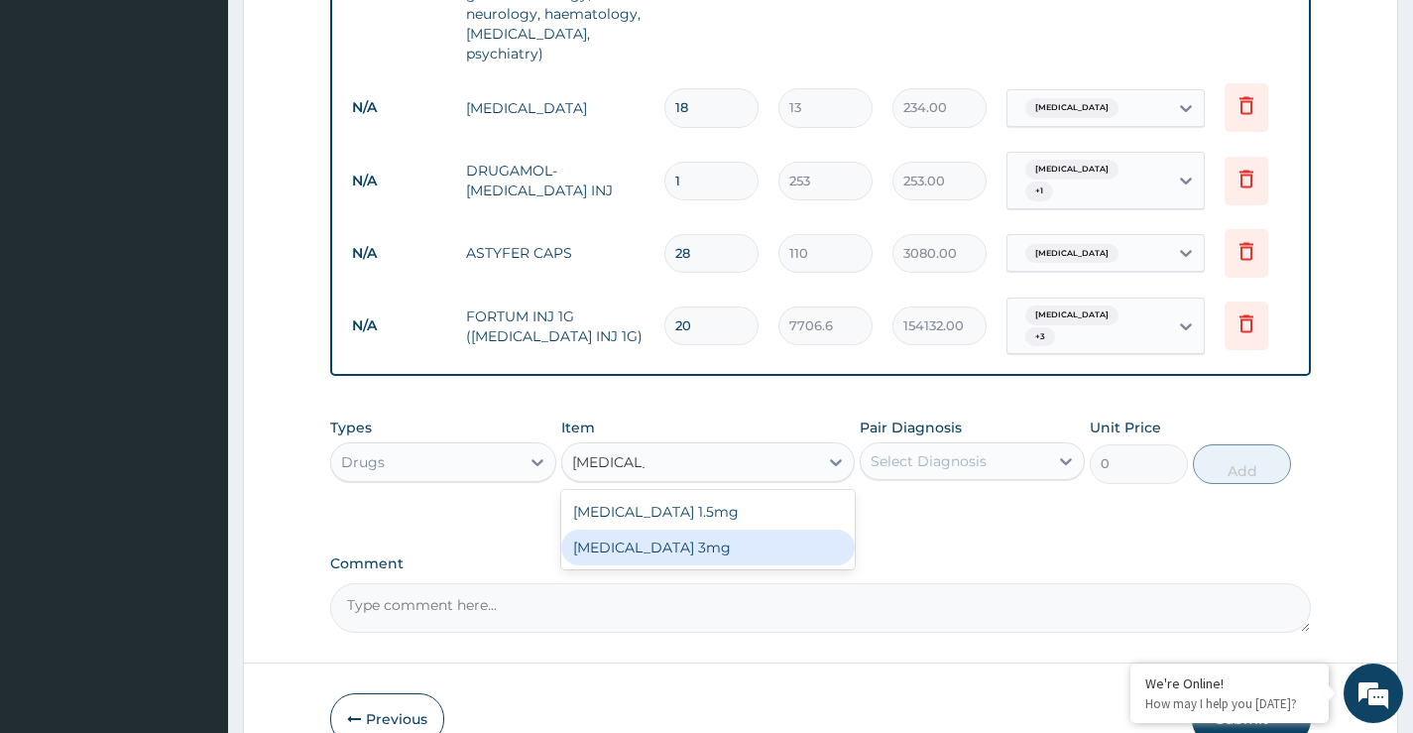
click at [640, 530] on div "LEXOTAN 3mg" at bounding box center [708, 548] width 295 height 36
type input "63.25"
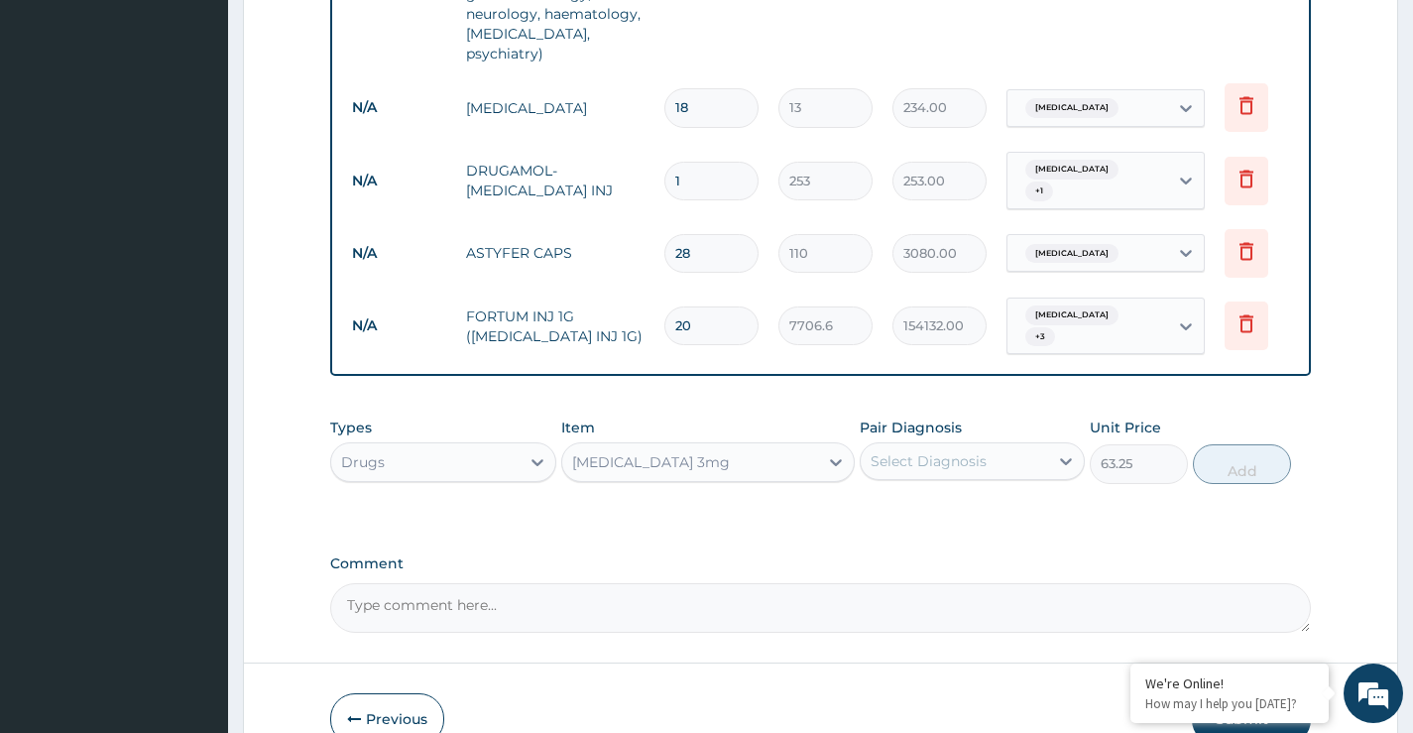
click at [956, 451] on div "Select Diagnosis" at bounding box center [929, 461] width 116 height 20
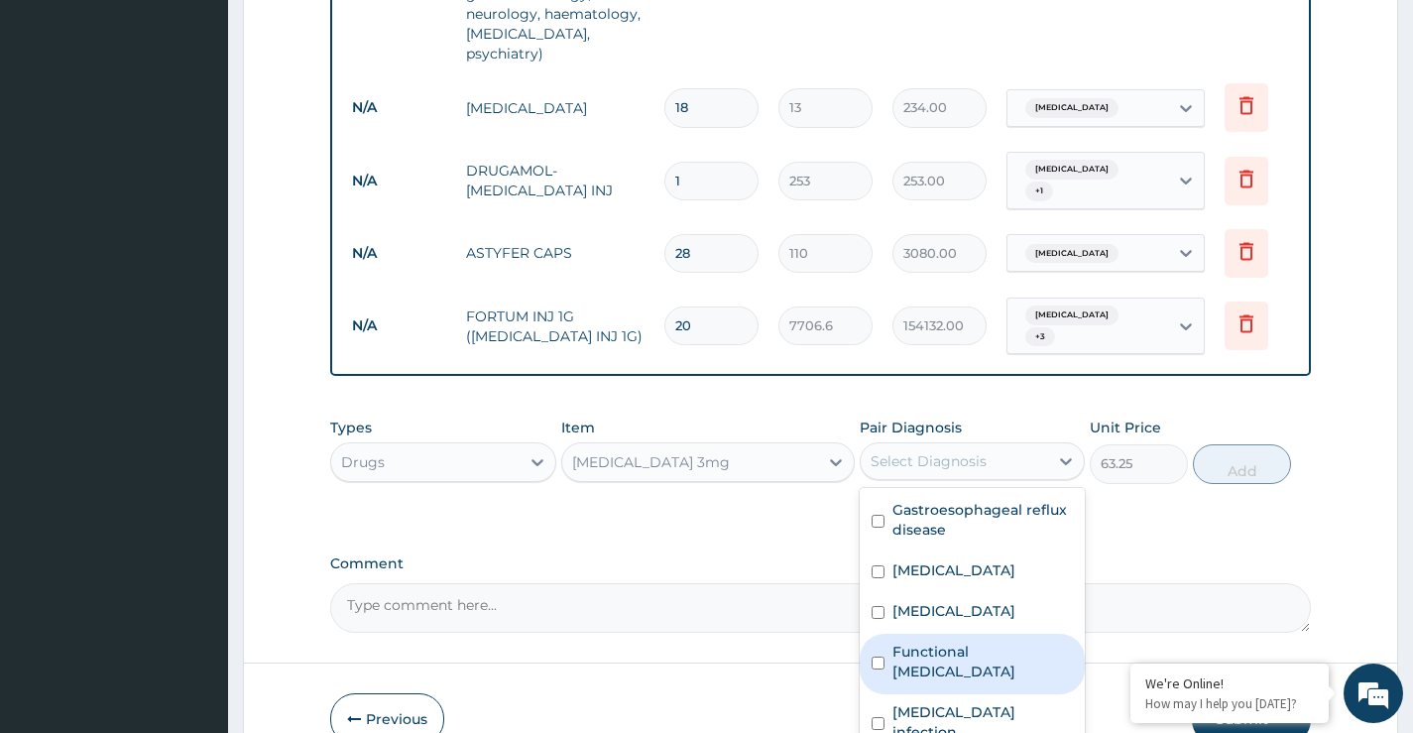
click at [961, 642] on label "Functional dysphagia" at bounding box center [982, 662] width 180 height 40
checkbox input "true"
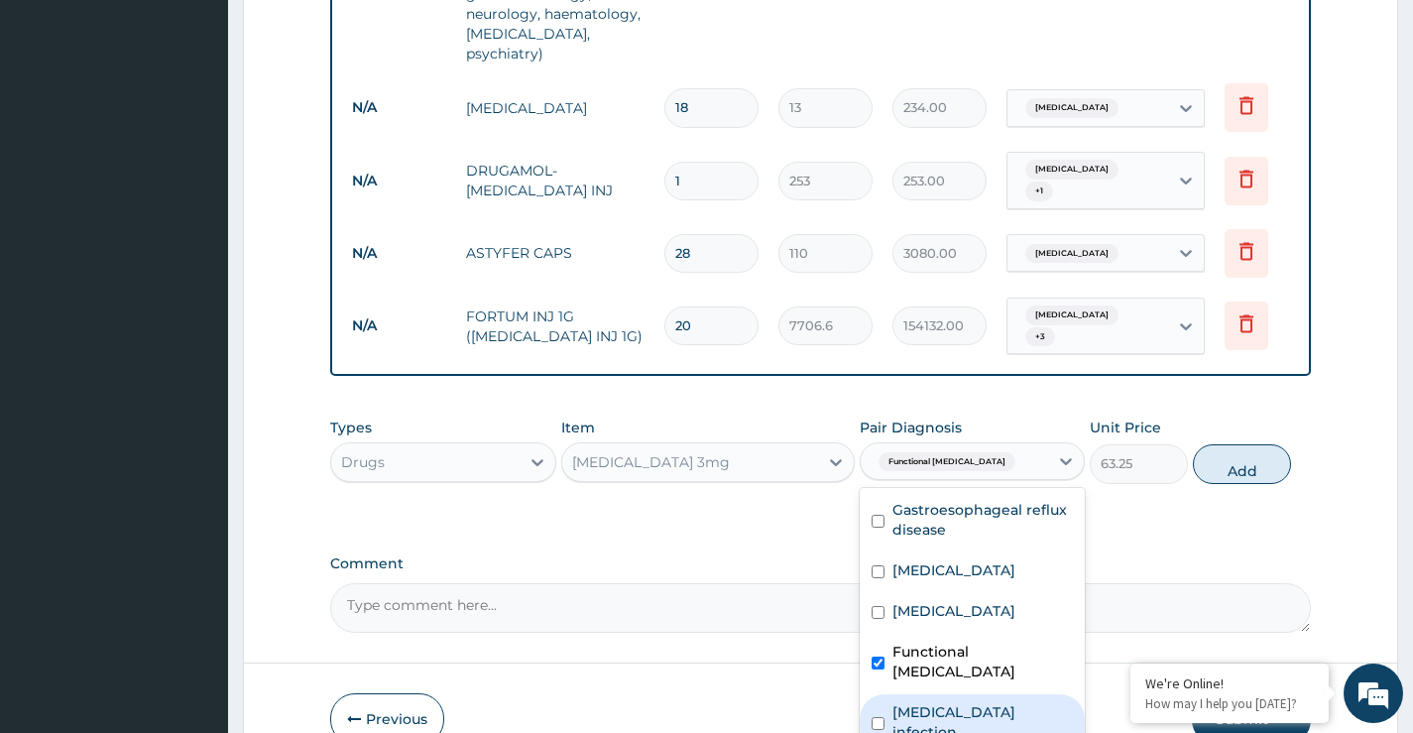
click at [958, 702] on label "Salmonella infection" at bounding box center [982, 722] width 180 height 40
checkbox input "true"
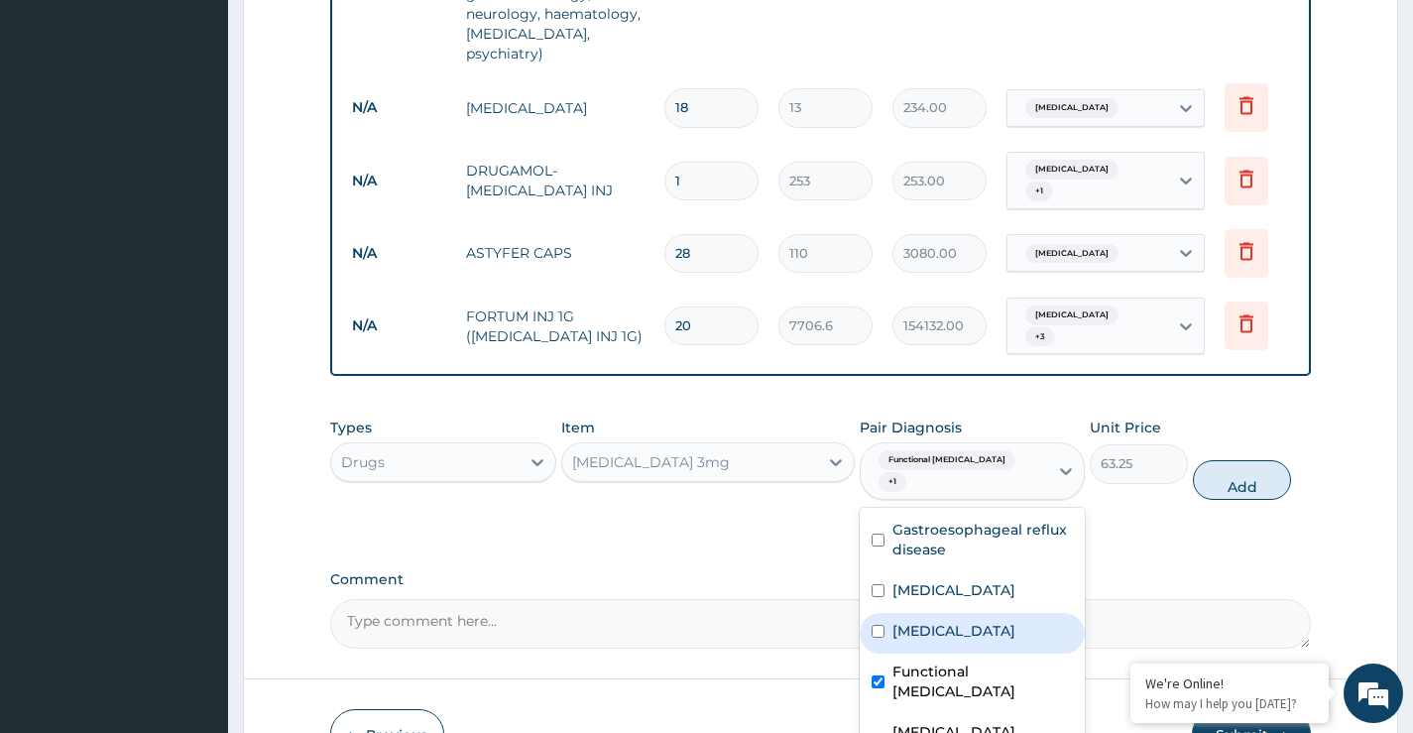
click at [919, 621] on label "Sepsis" at bounding box center [953, 631] width 123 height 20
checkbox input "true"
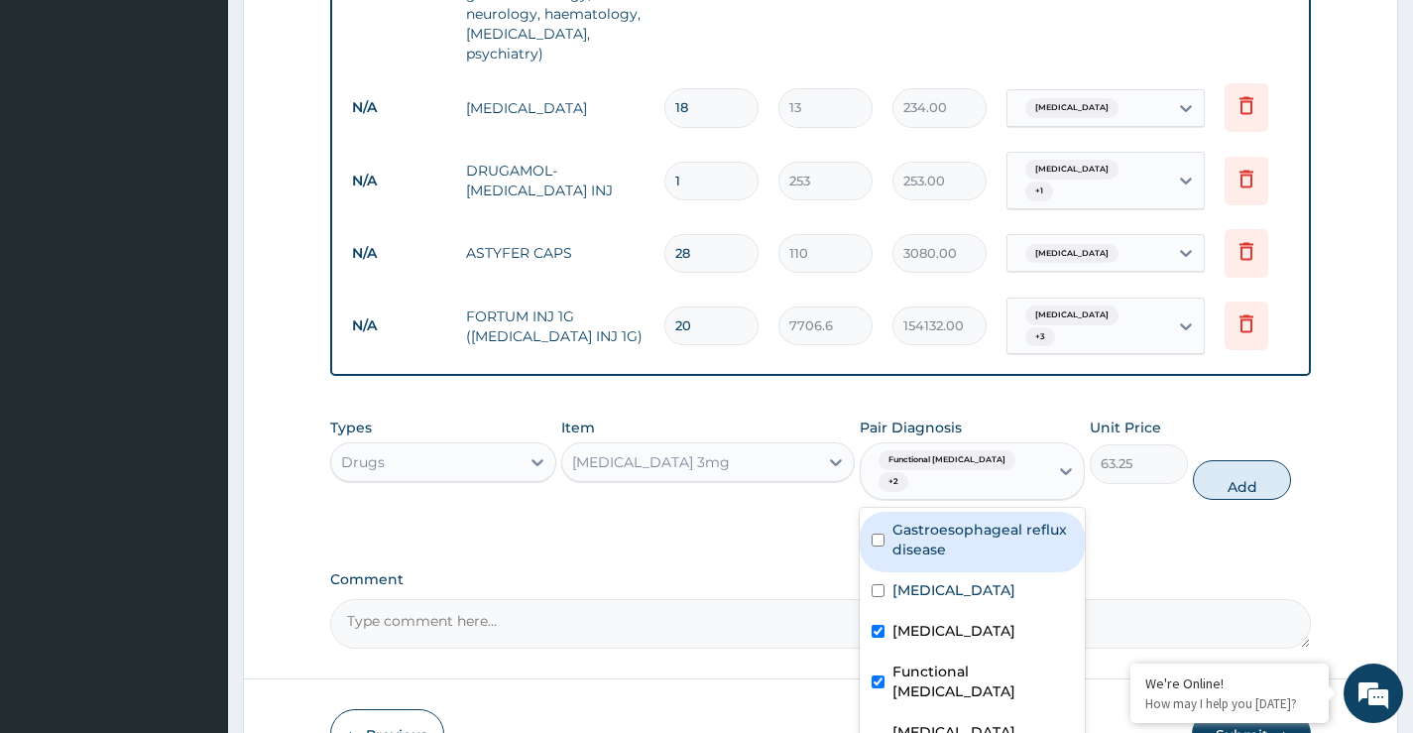
click at [951, 520] on label "Gastroesophageal reflux disease" at bounding box center [982, 540] width 180 height 40
checkbox input "true"
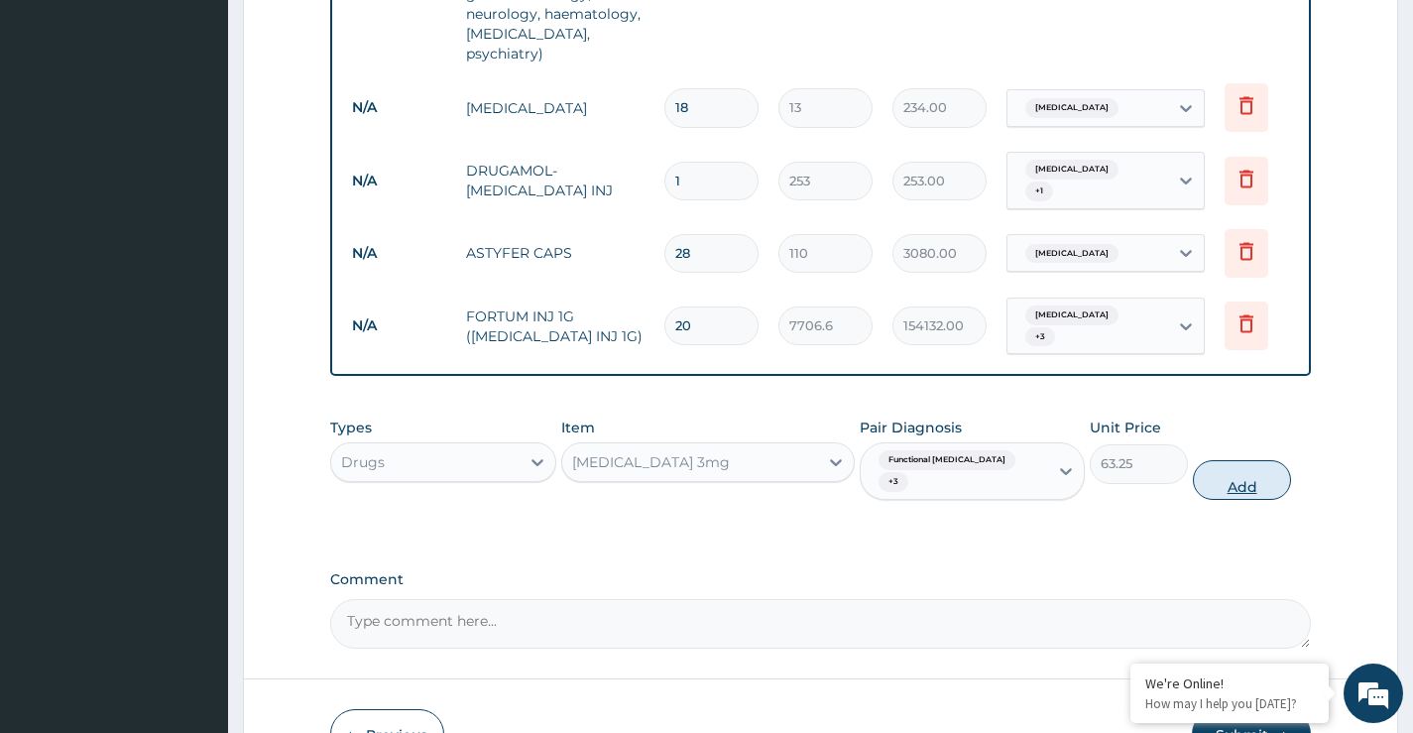
click at [1227, 460] on button "Add" at bounding box center [1242, 480] width 98 height 40
type input "0"
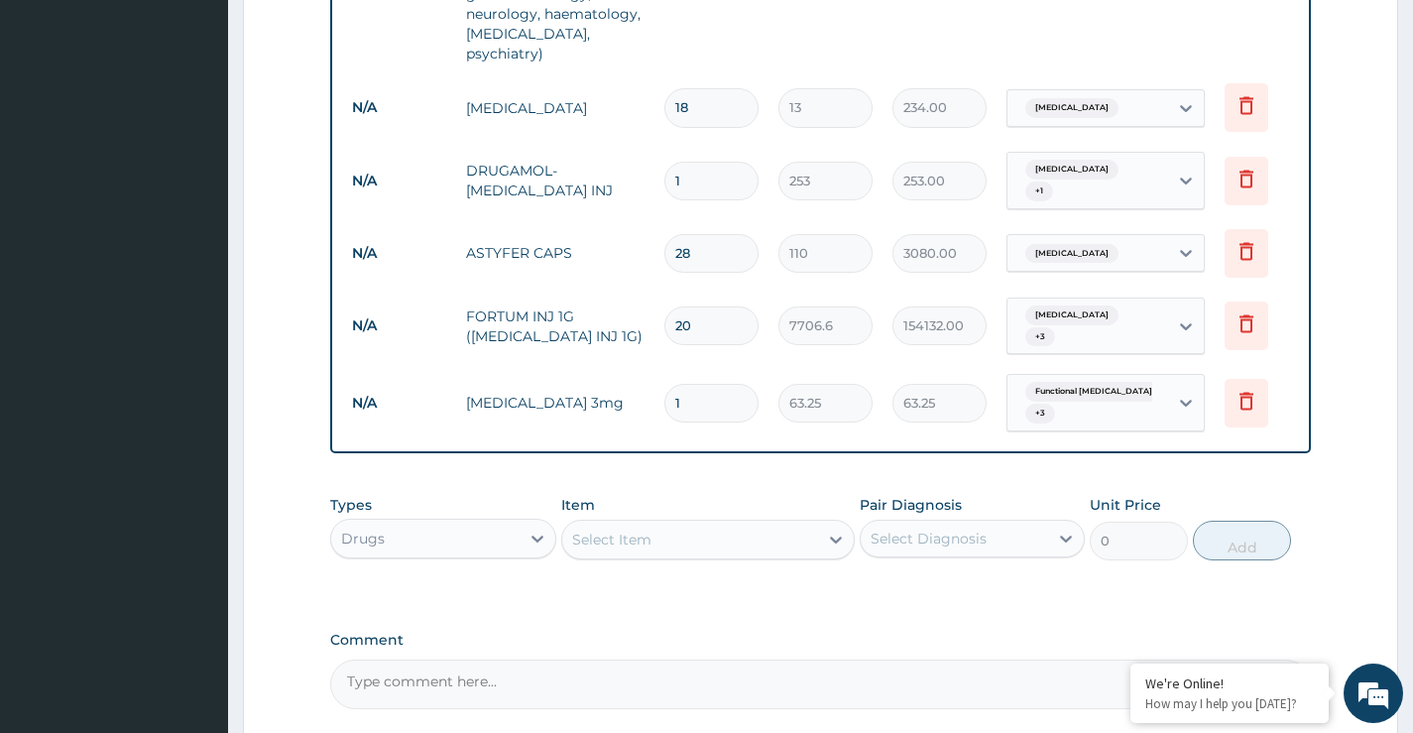
drag, startPoint x: 674, startPoint y: 356, endPoint x: 661, endPoint y: 354, distance: 13.0
click at [661, 374] on td "1" at bounding box center [711, 403] width 114 height 59
type input "3"
type input "189.75"
type input "3"
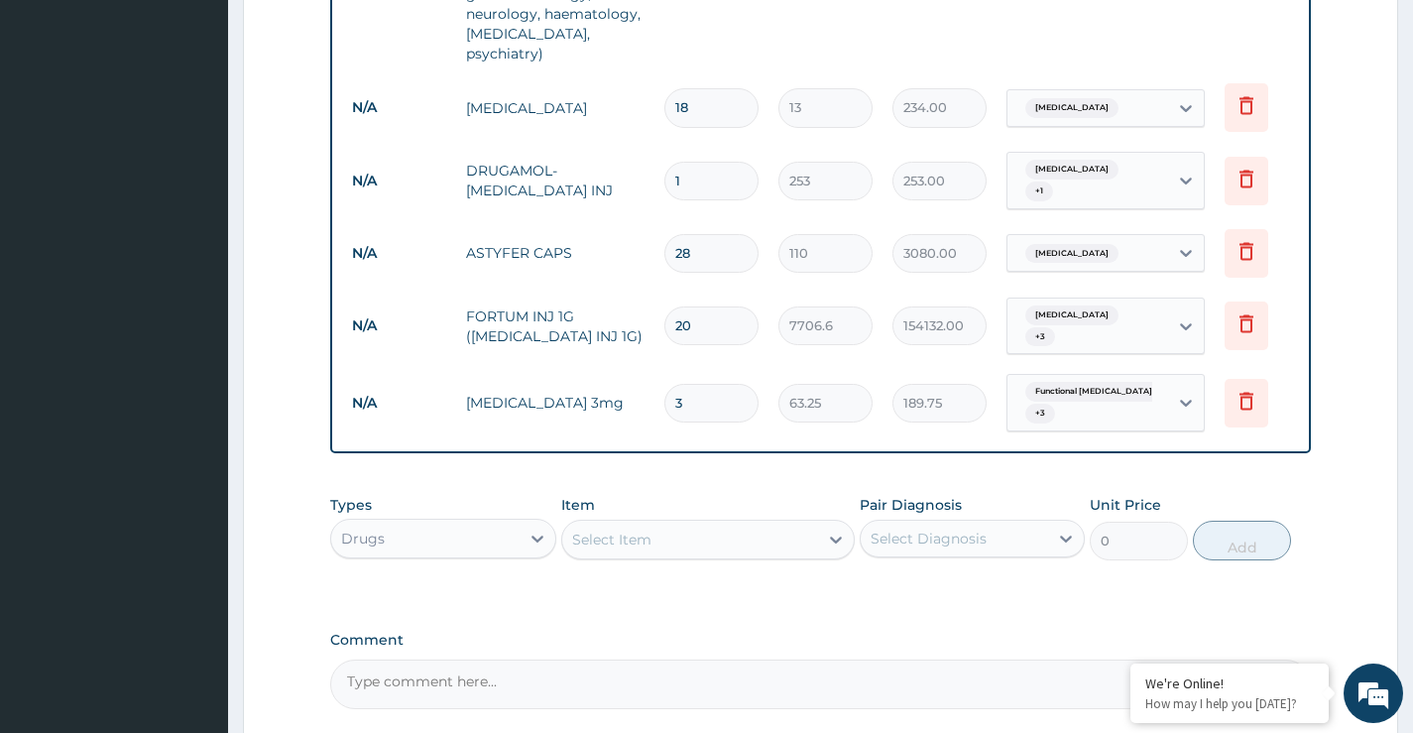
click at [607, 530] on div "Select Item" at bounding box center [611, 540] width 79 height 20
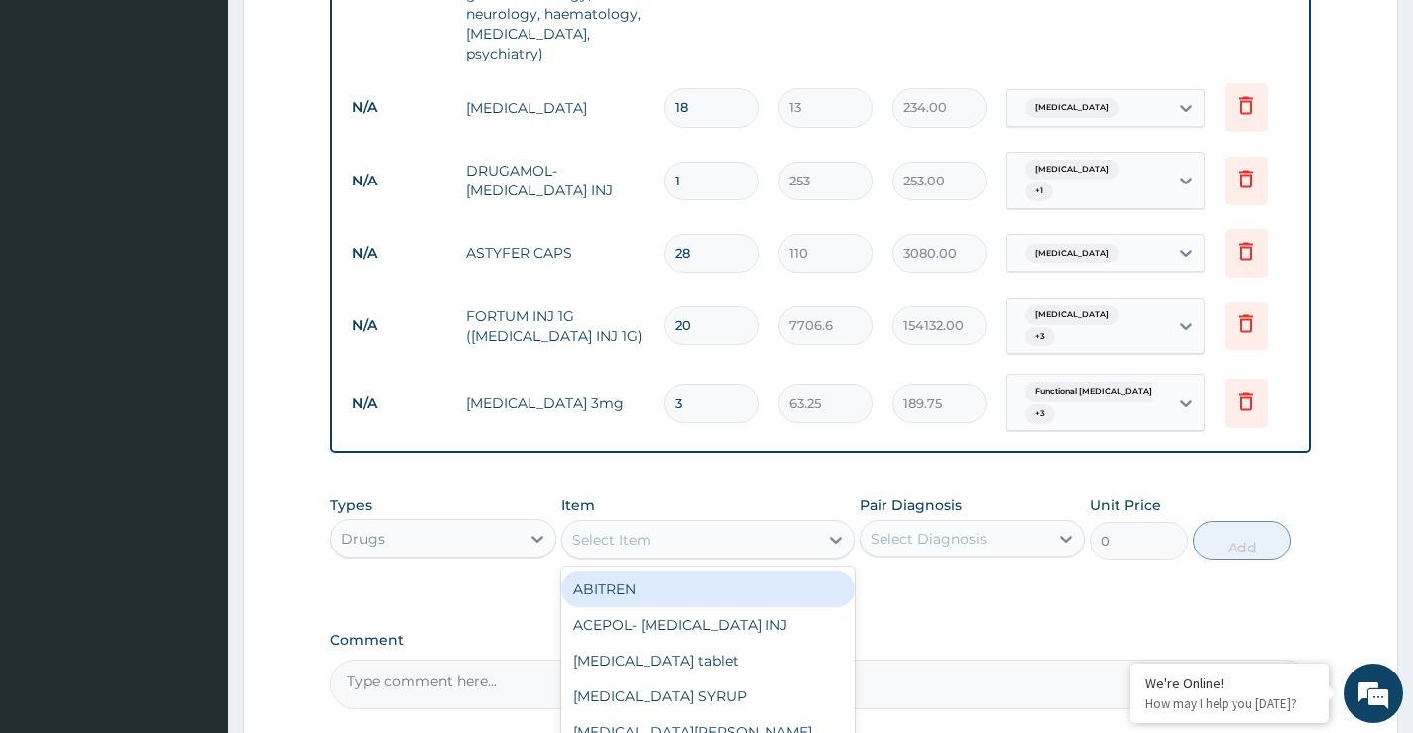
paste input "CELEBREX"
type input "CELEBREX"
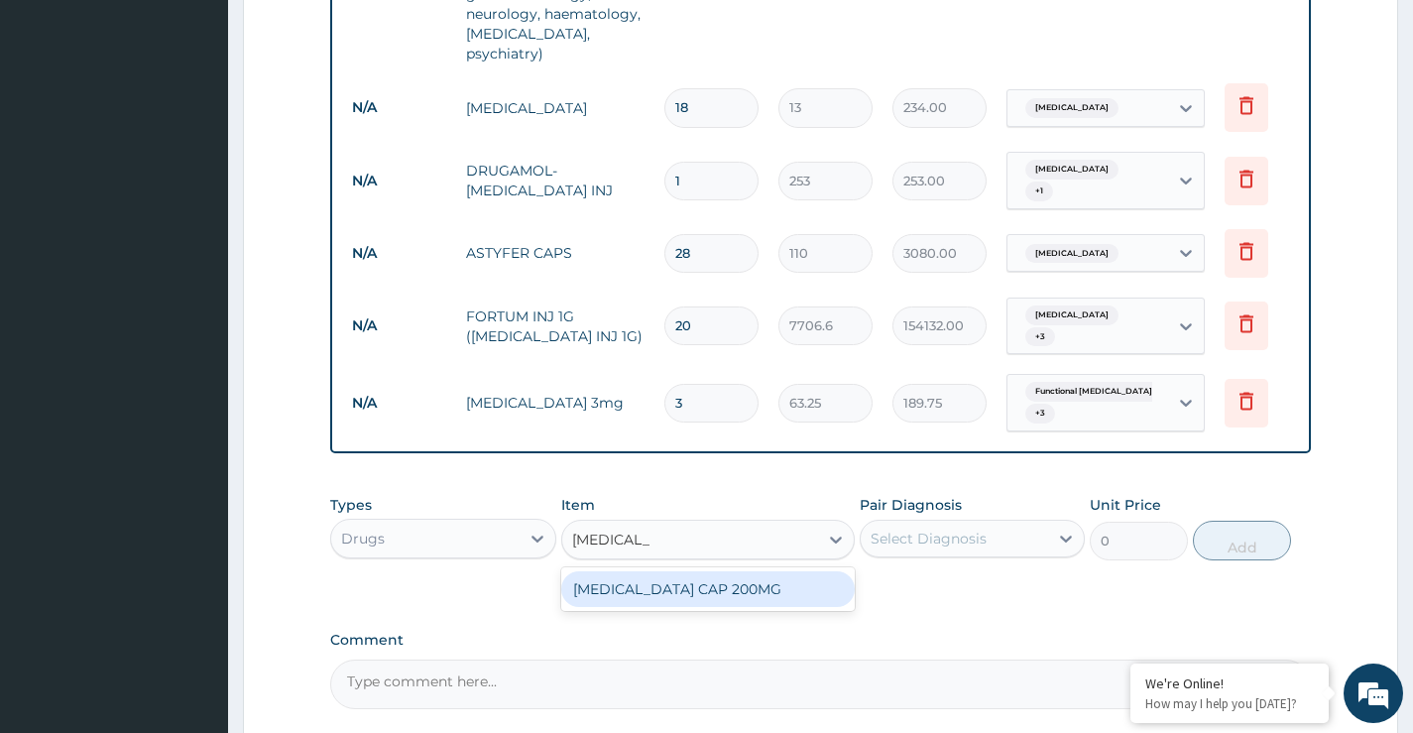
click at [633, 571] on div "CELEBREX CAP 200MG" at bounding box center [708, 589] width 295 height 36
type input "511.5"
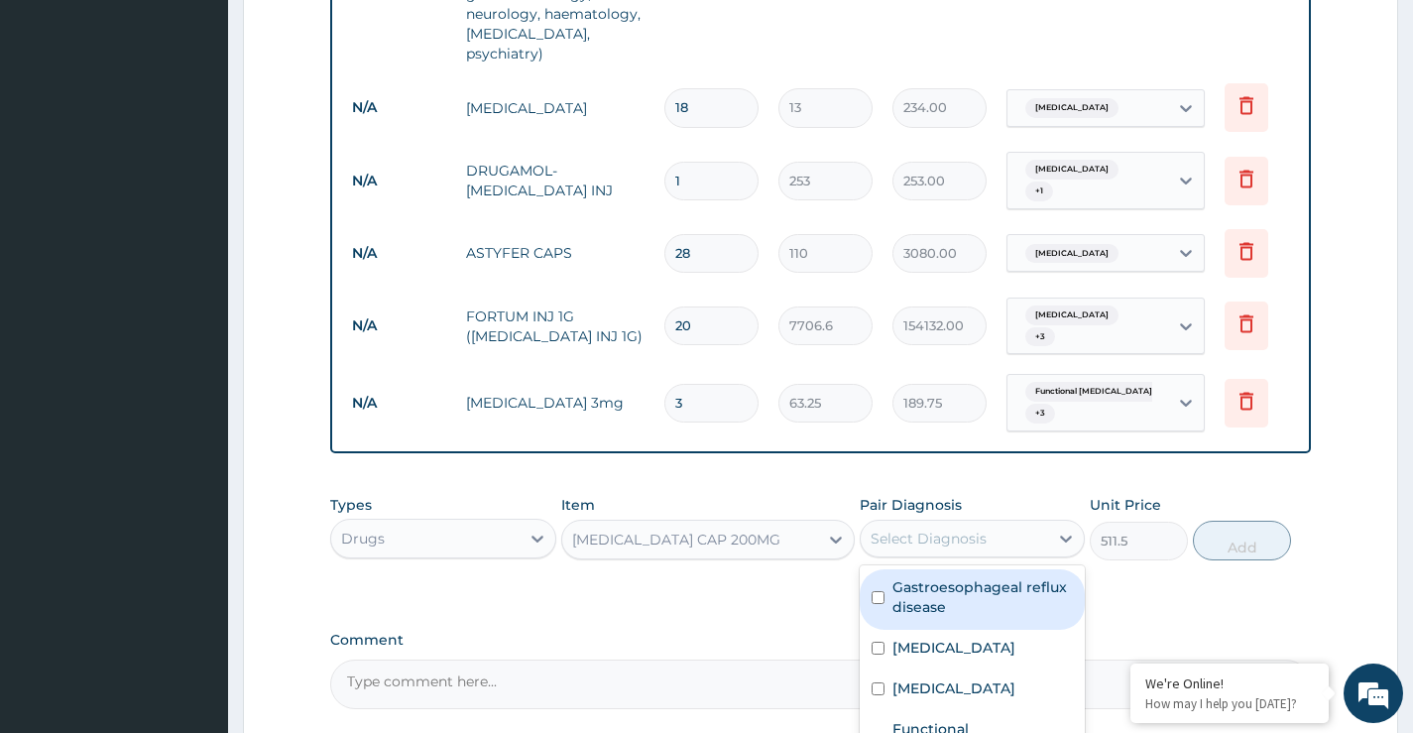
click at [936, 529] on div "Select Diagnosis" at bounding box center [929, 539] width 116 height 20
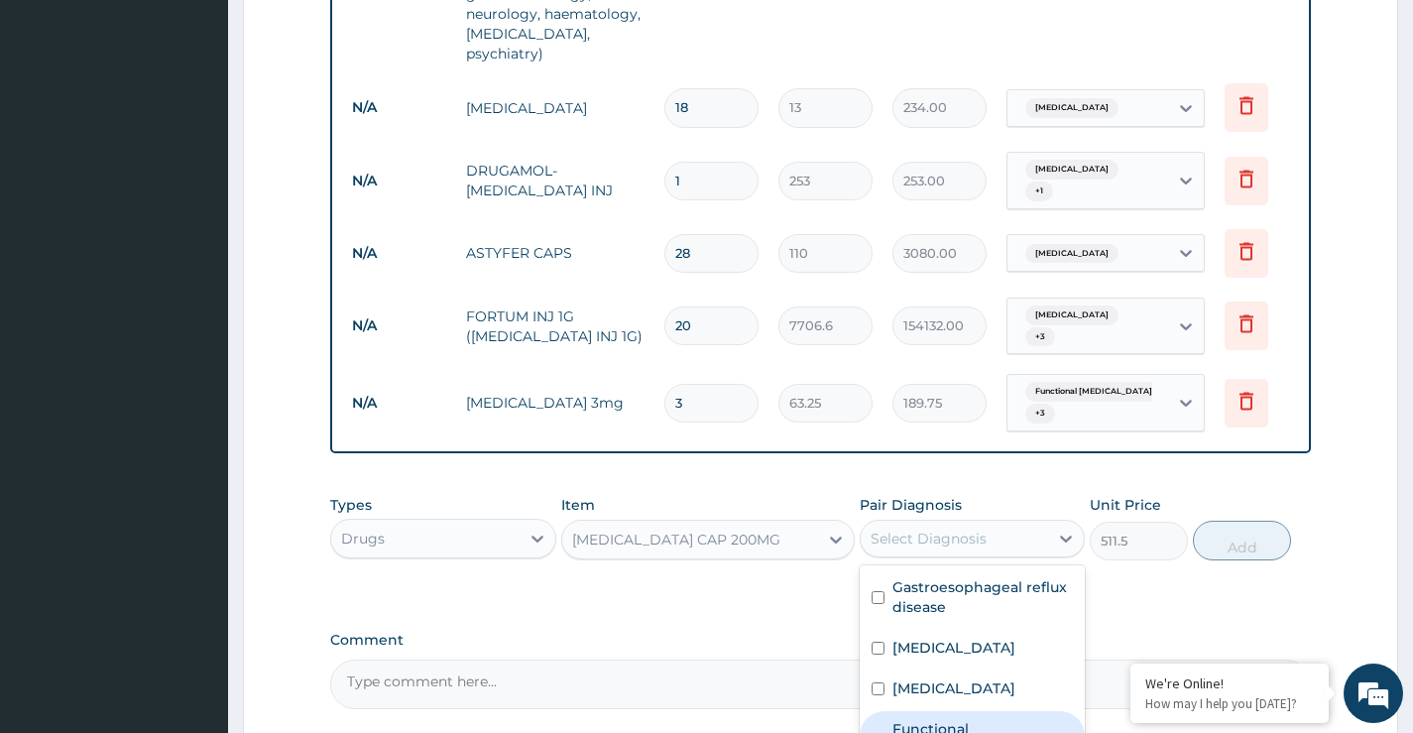
click at [1004, 719] on label "Functional dysphagia" at bounding box center [982, 739] width 180 height 40
checkbox input "true"
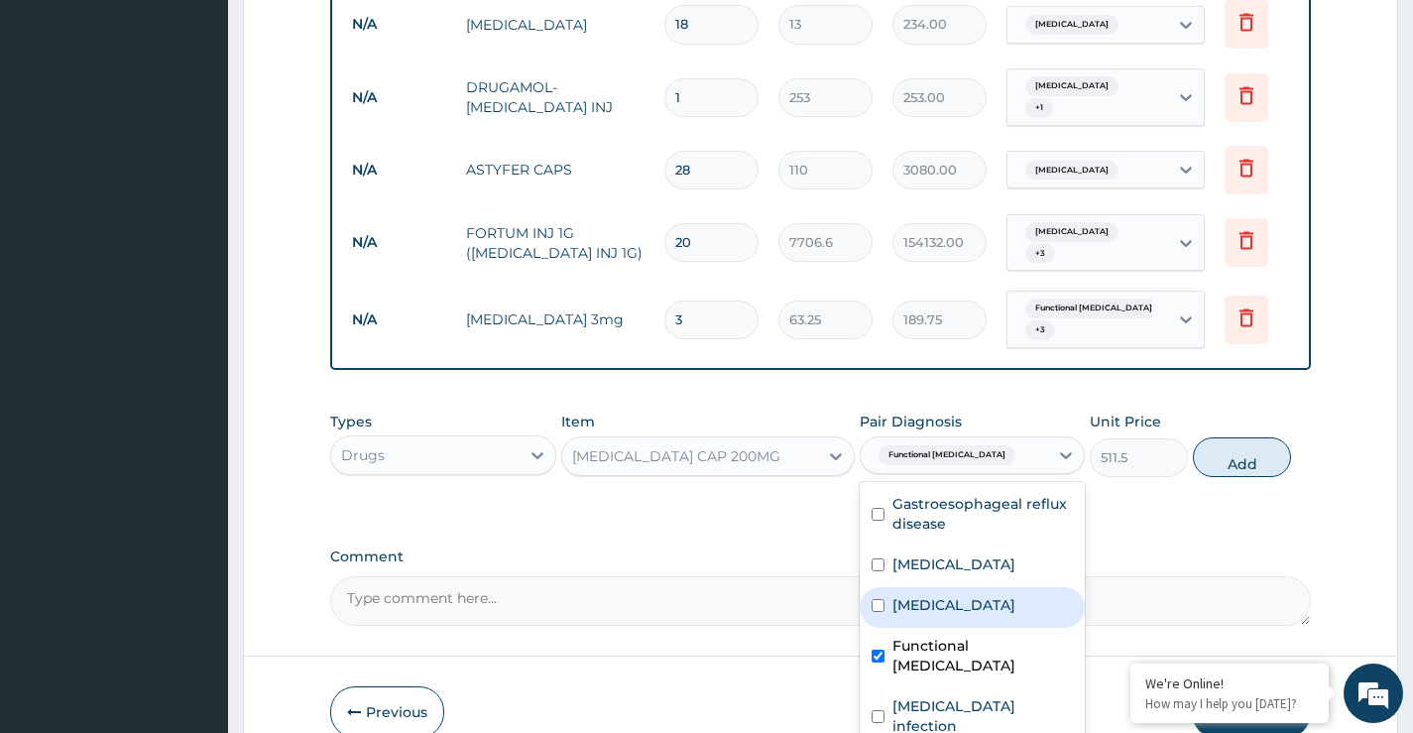
scroll to position [1118, 0]
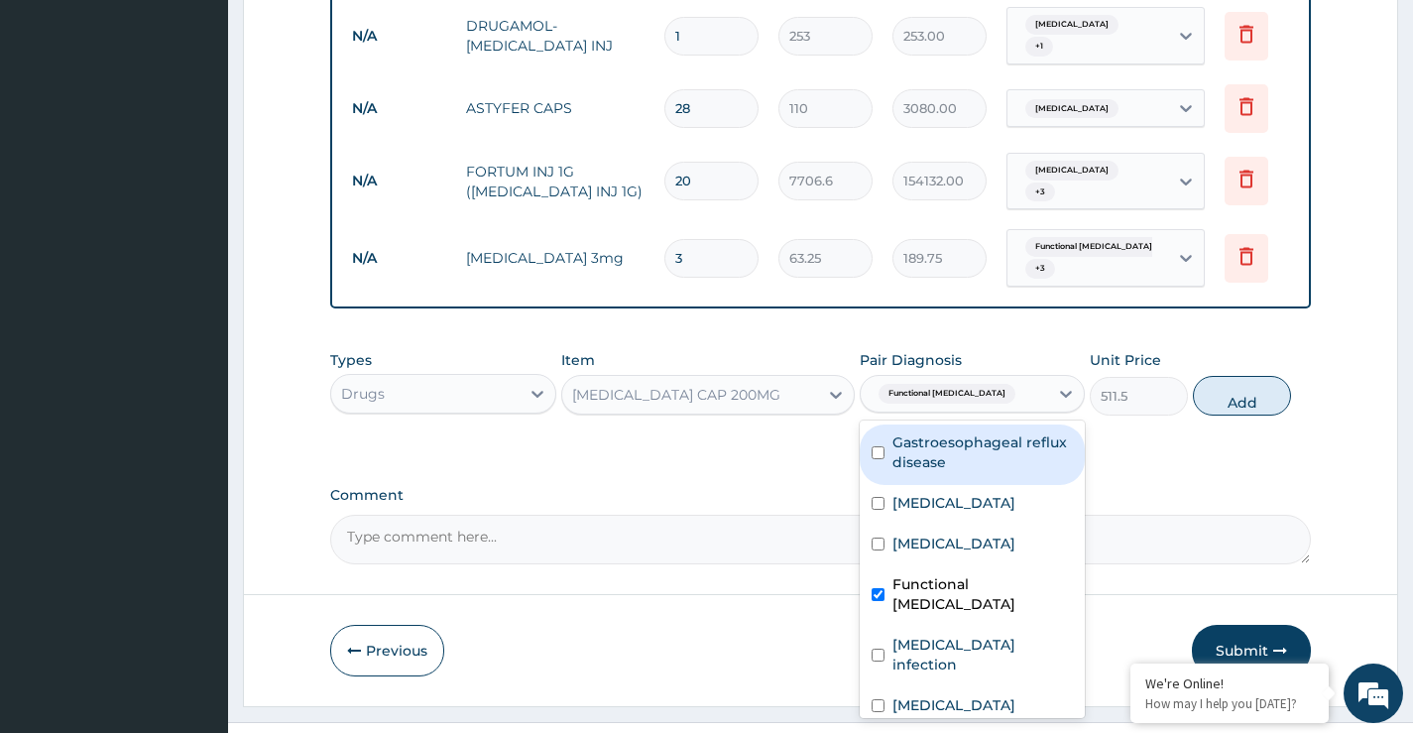
click at [955, 432] on label "Gastroesophageal reflux disease" at bounding box center [982, 452] width 180 height 40
checkbox input "true"
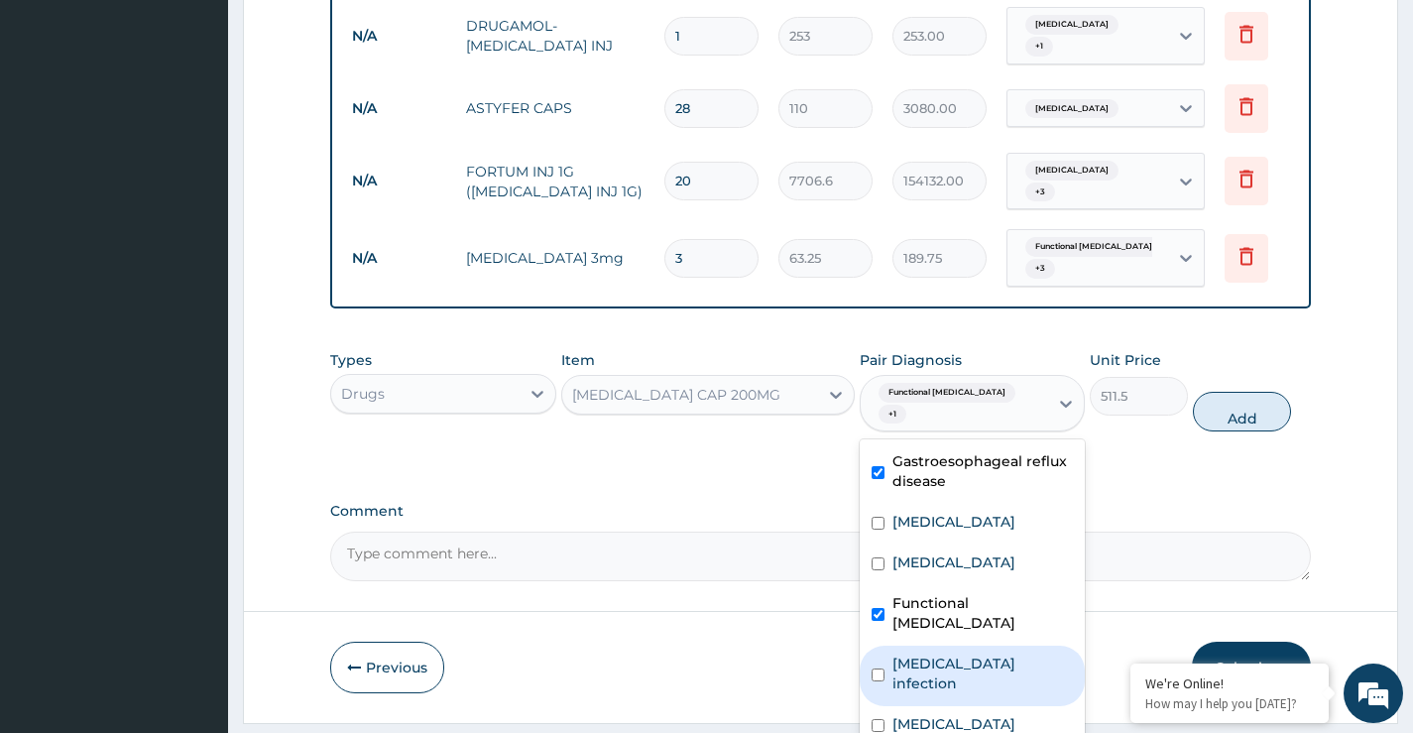
click at [972, 653] on label "Salmonella infection" at bounding box center [982, 673] width 180 height 40
checkbox input "true"
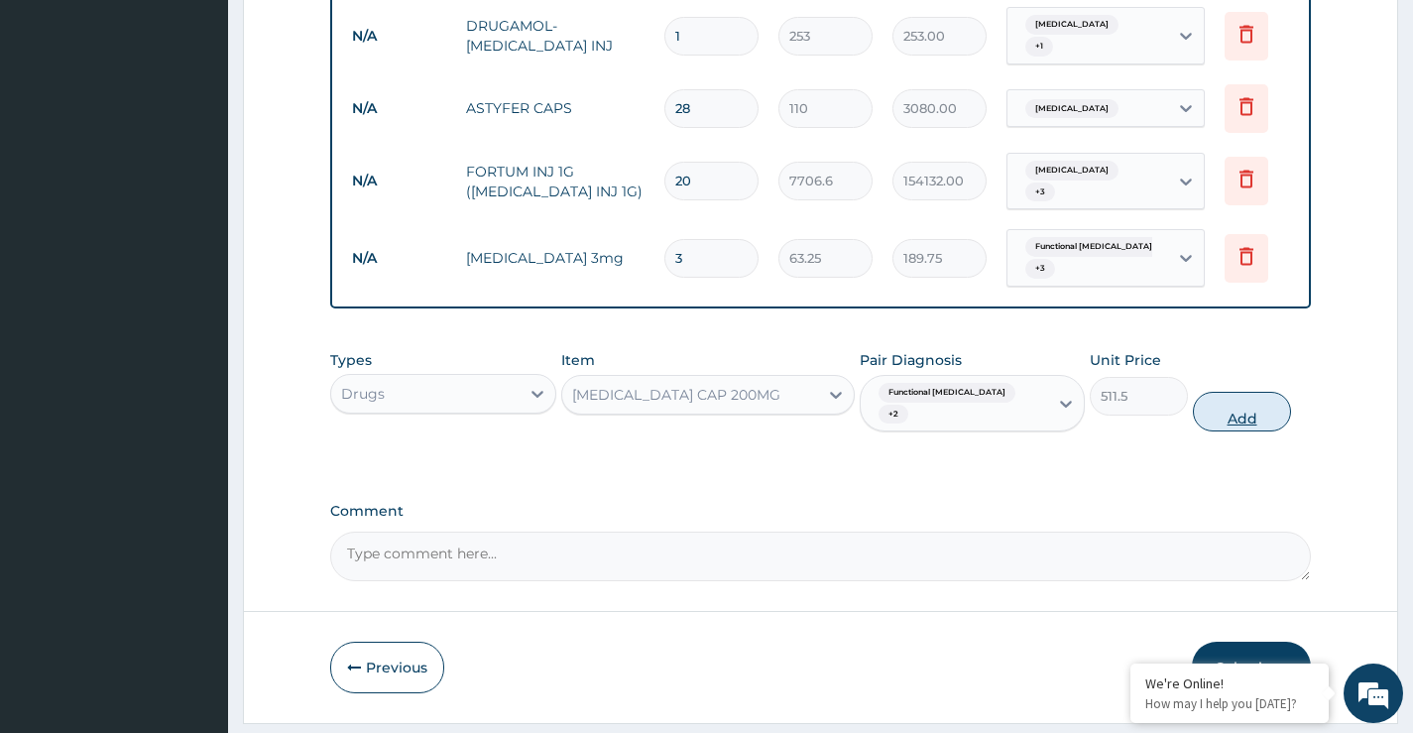
click at [1226, 392] on button "Add" at bounding box center [1242, 412] width 98 height 40
type input "0"
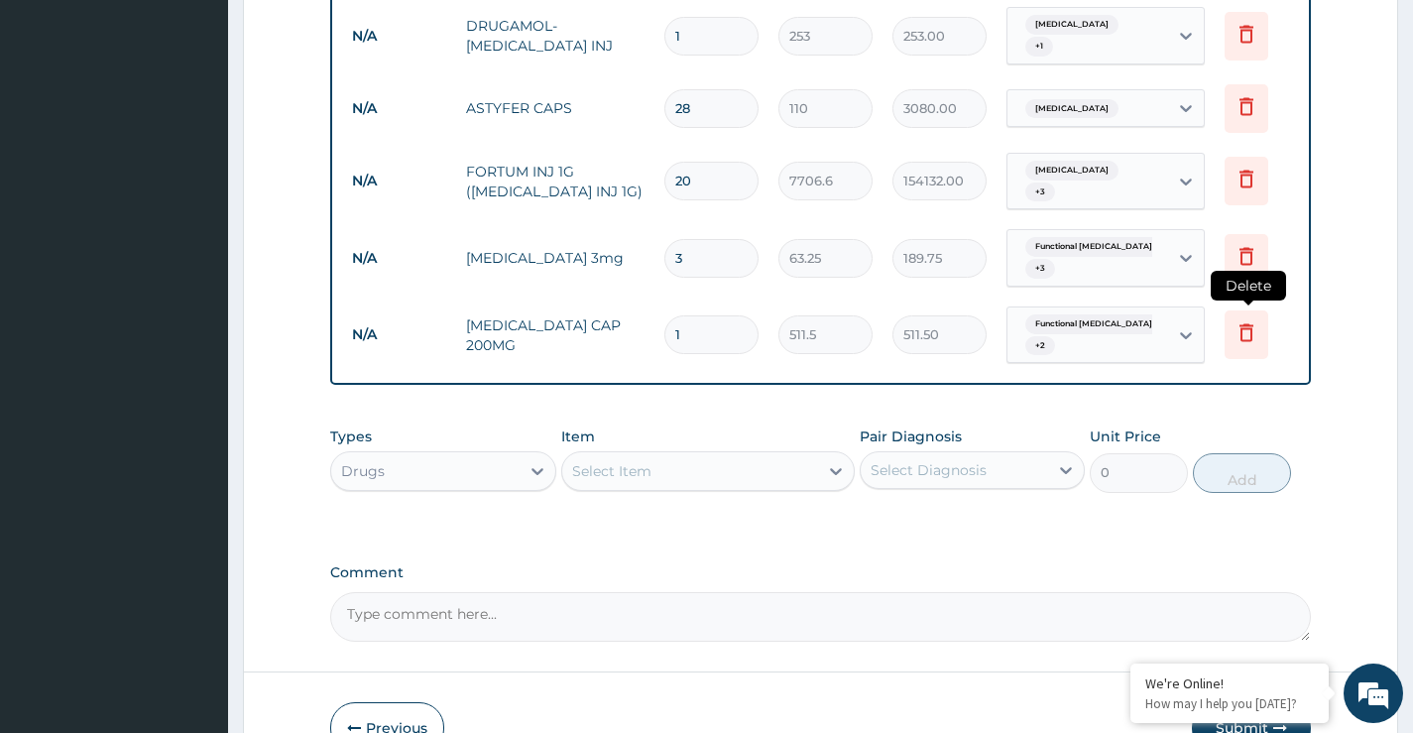
click at [1250, 320] on icon at bounding box center [1247, 332] width 24 height 24
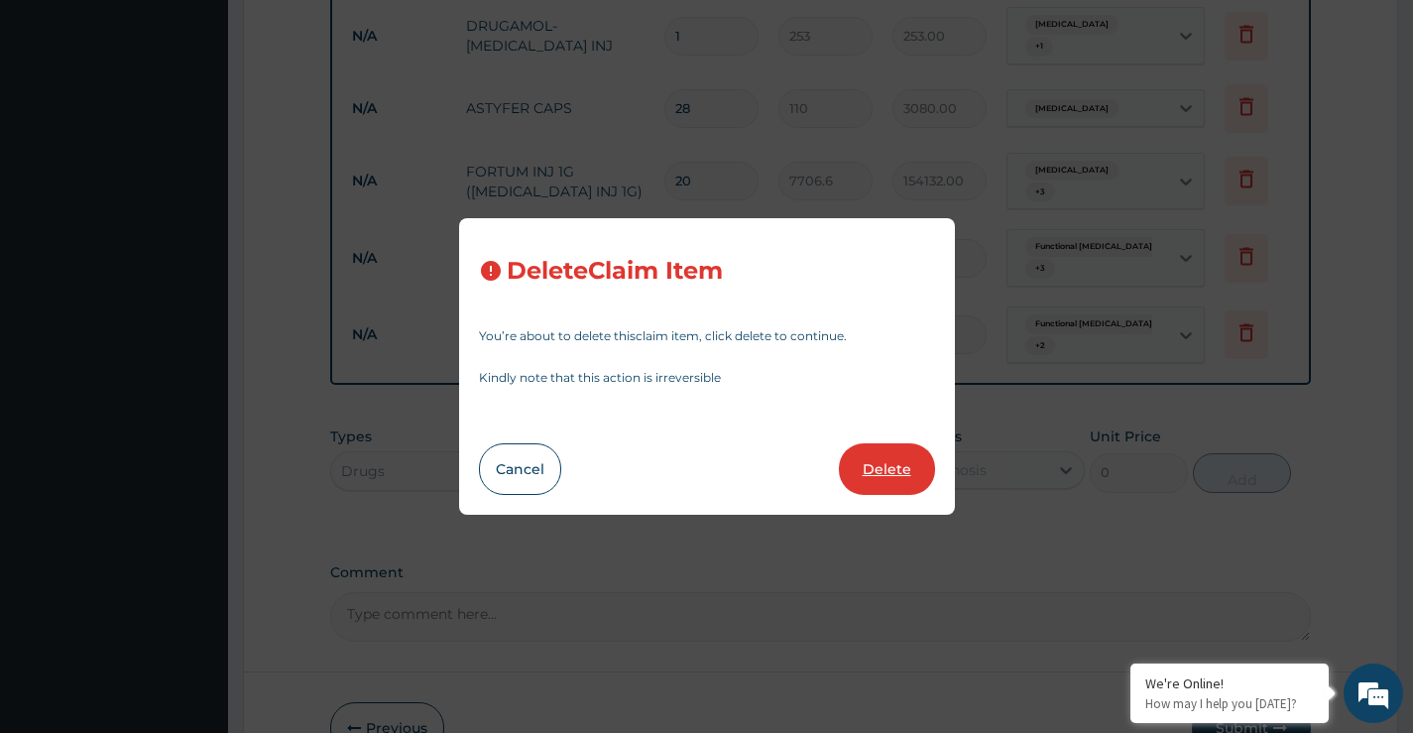
click at [895, 477] on button "Delete" at bounding box center [887, 469] width 96 height 52
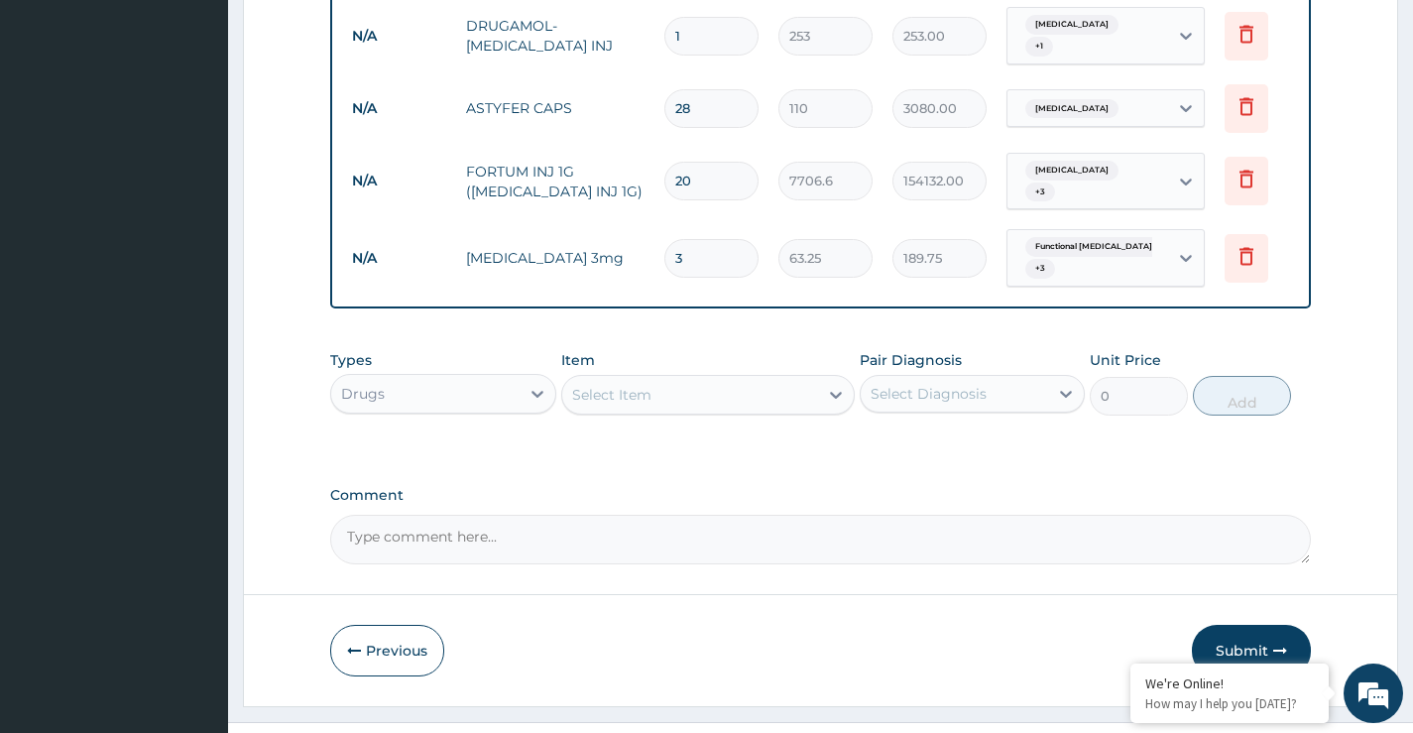
click at [638, 385] on div "Select Item" at bounding box center [611, 395] width 79 height 20
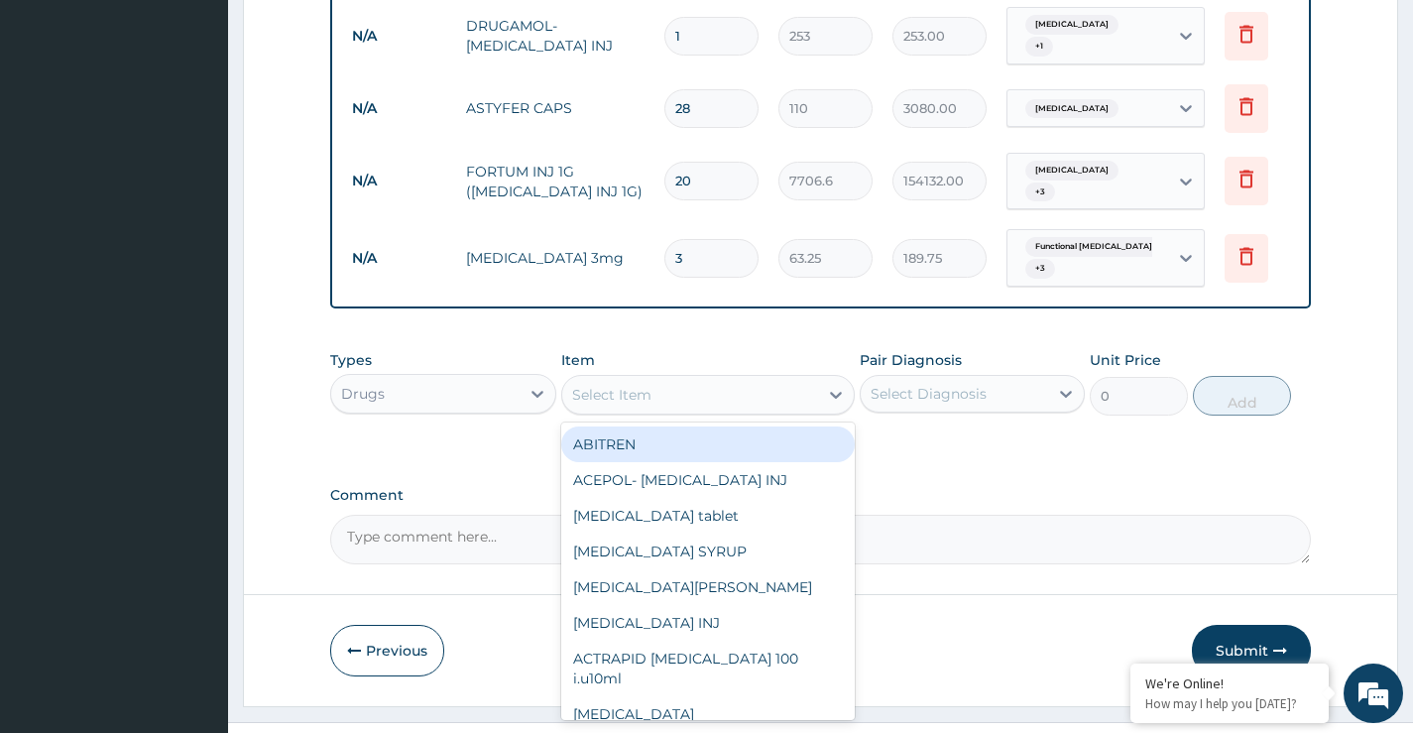
paste input "CIPROXIN"
type input "CIPROXIN"
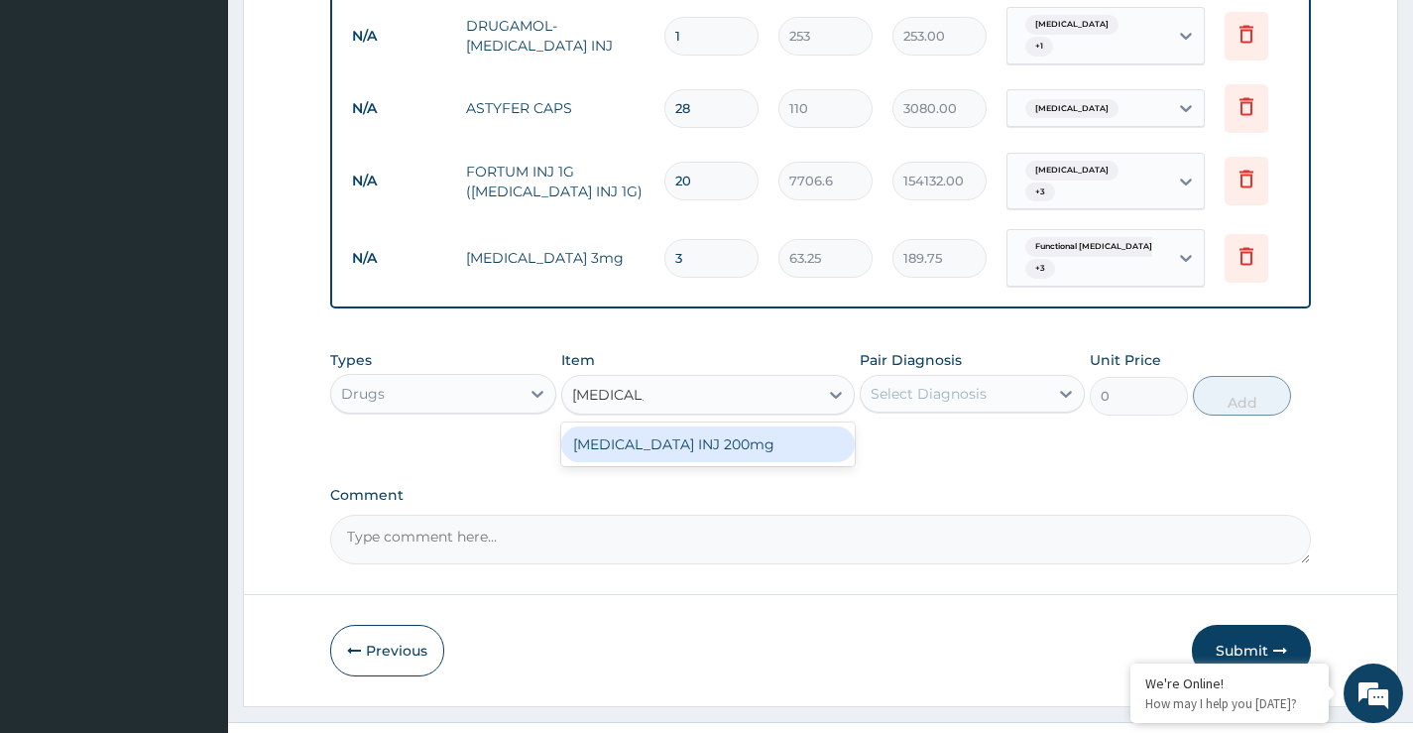
click at [675, 426] on div "CIPROXIN INJ 200mg" at bounding box center [708, 444] width 295 height 36
type input "506"
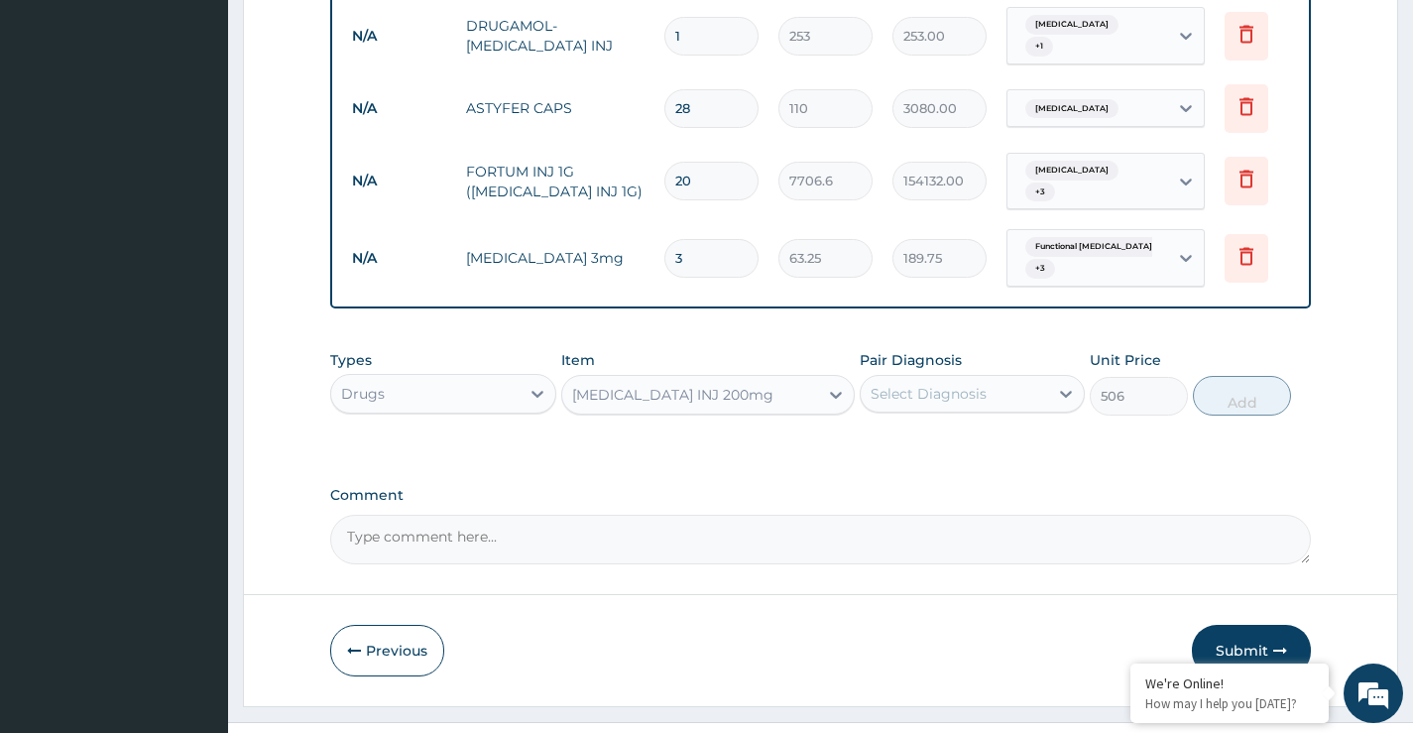
click at [910, 384] on div "Select Diagnosis" at bounding box center [929, 394] width 116 height 20
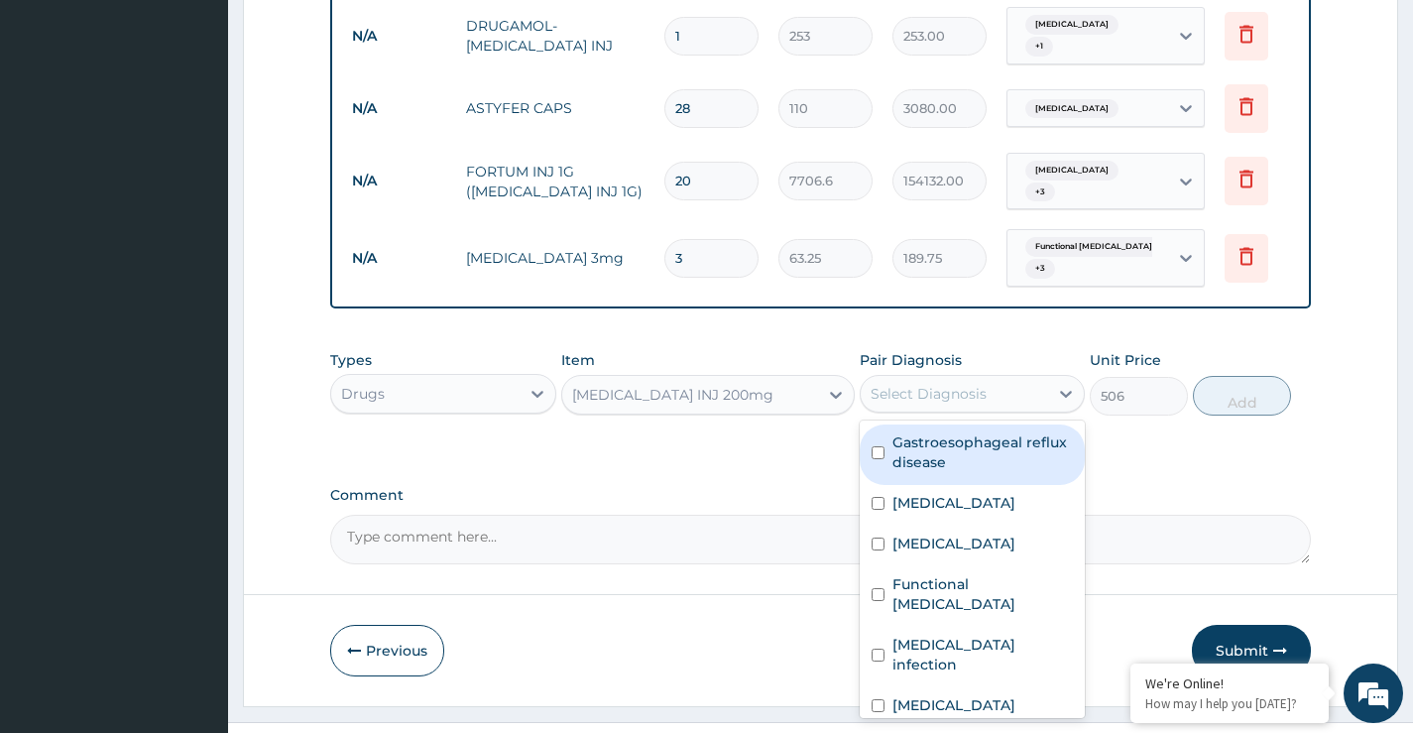
click at [924, 432] on label "Gastroesophageal reflux disease" at bounding box center [982, 452] width 180 height 40
checkbox input "true"
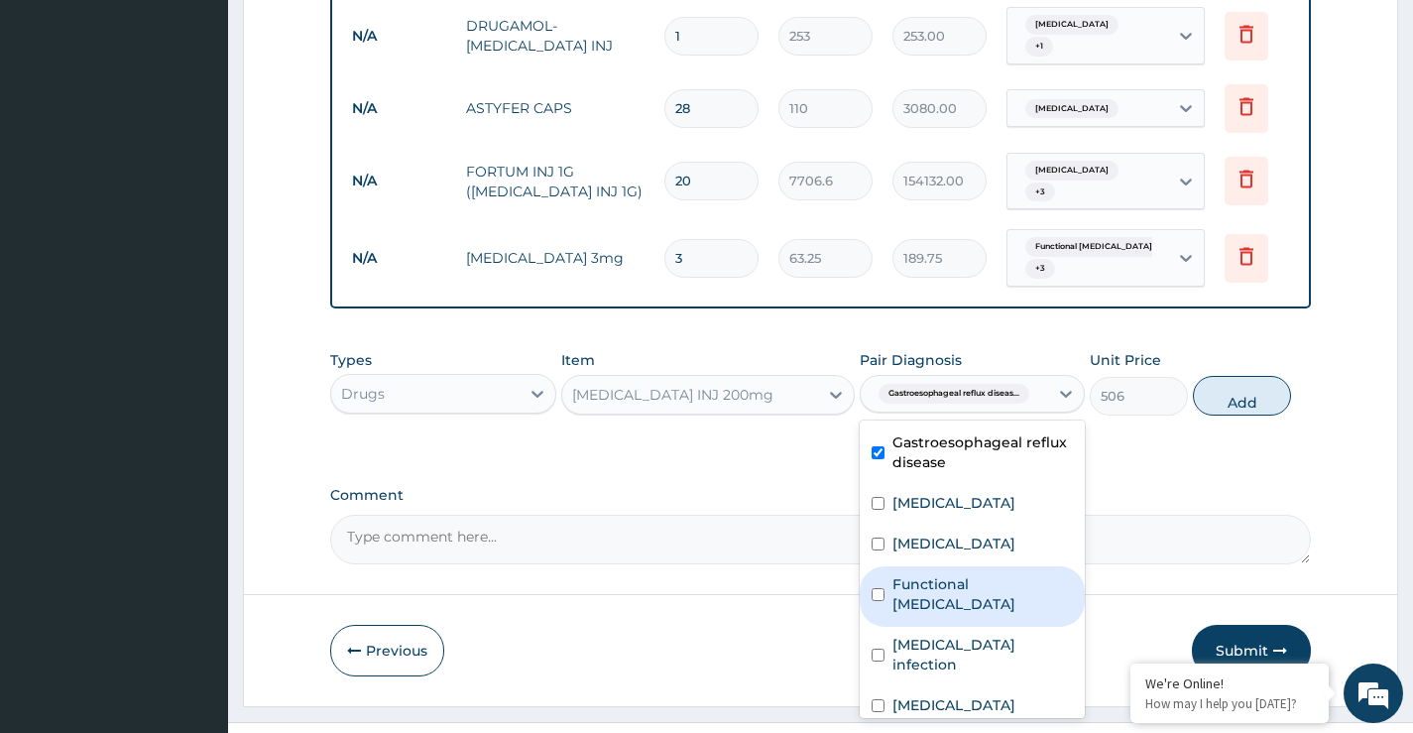
click at [993, 574] on label "Functional dysphagia" at bounding box center [982, 594] width 180 height 40
checkbox input "true"
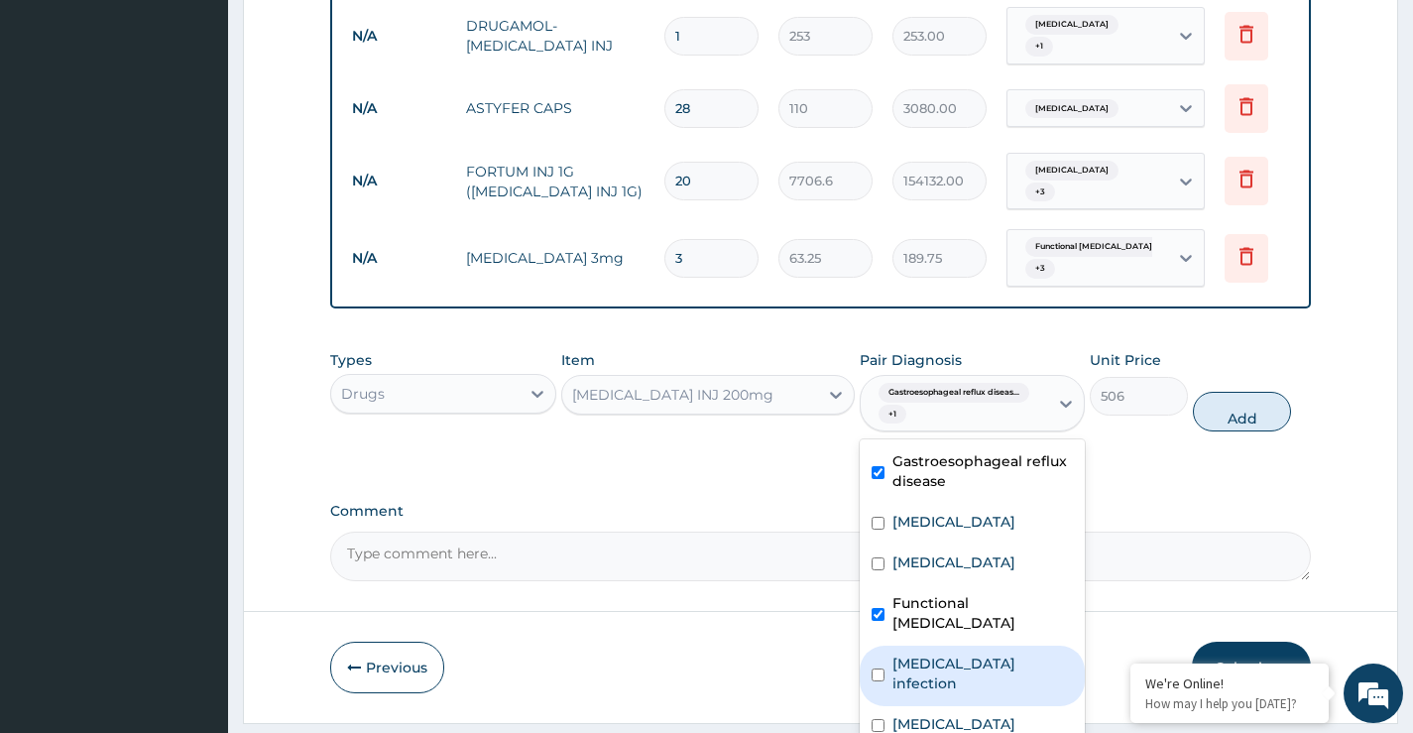
click at [983, 653] on label "Salmonella infection" at bounding box center [982, 673] width 180 height 40
checkbox input "true"
click at [1236, 392] on button "Add" at bounding box center [1242, 412] width 98 height 40
type input "0"
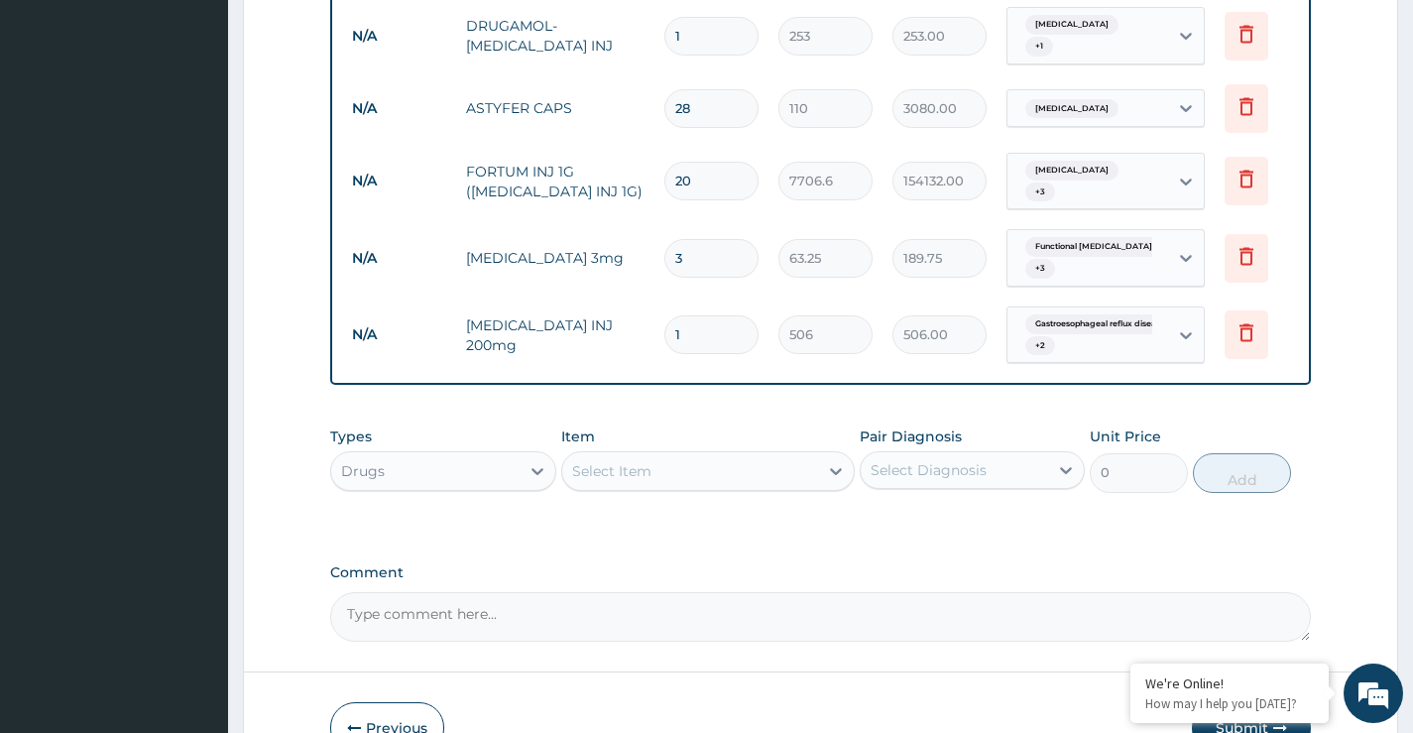
click at [671, 455] on div "Select Item" at bounding box center [690, 471] width 257 height 32
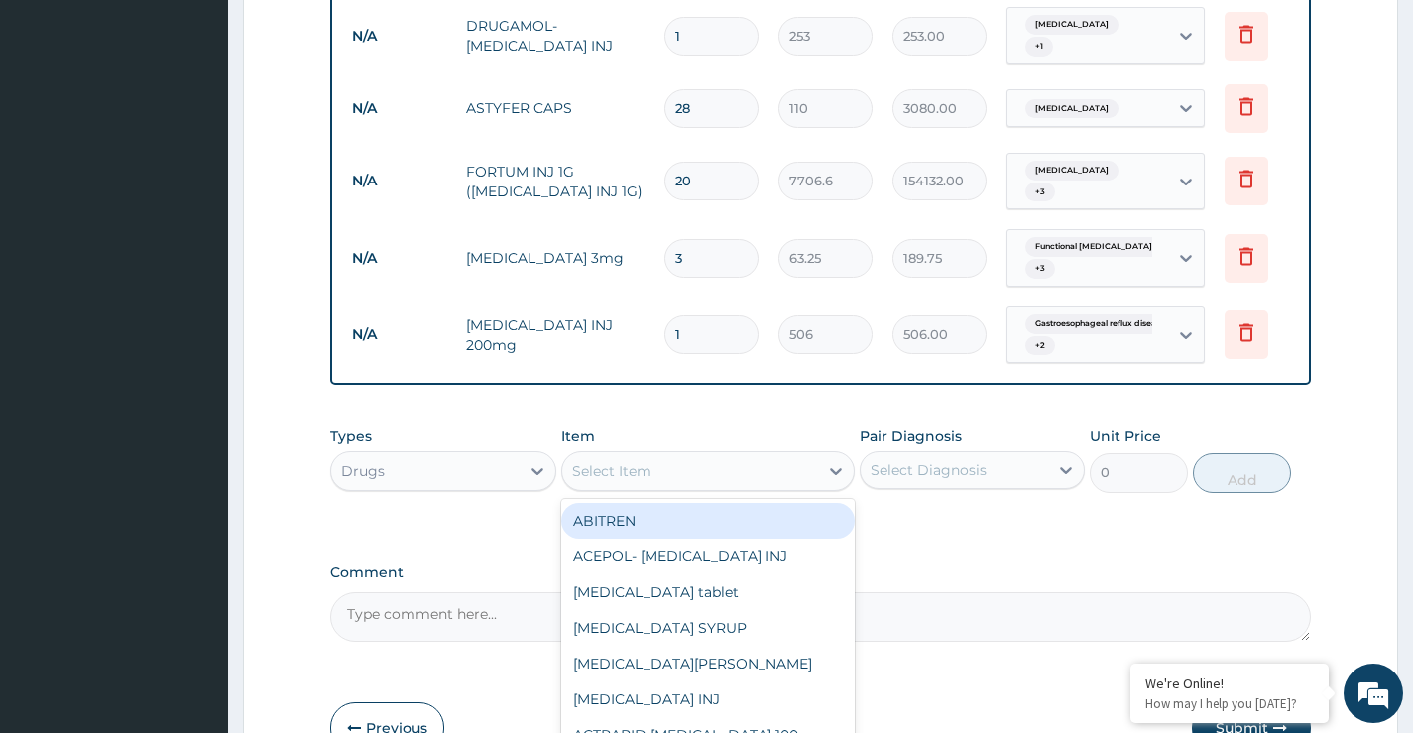
paste input "METRONIDAZOLE"
type input "METRONIDAZOLE"
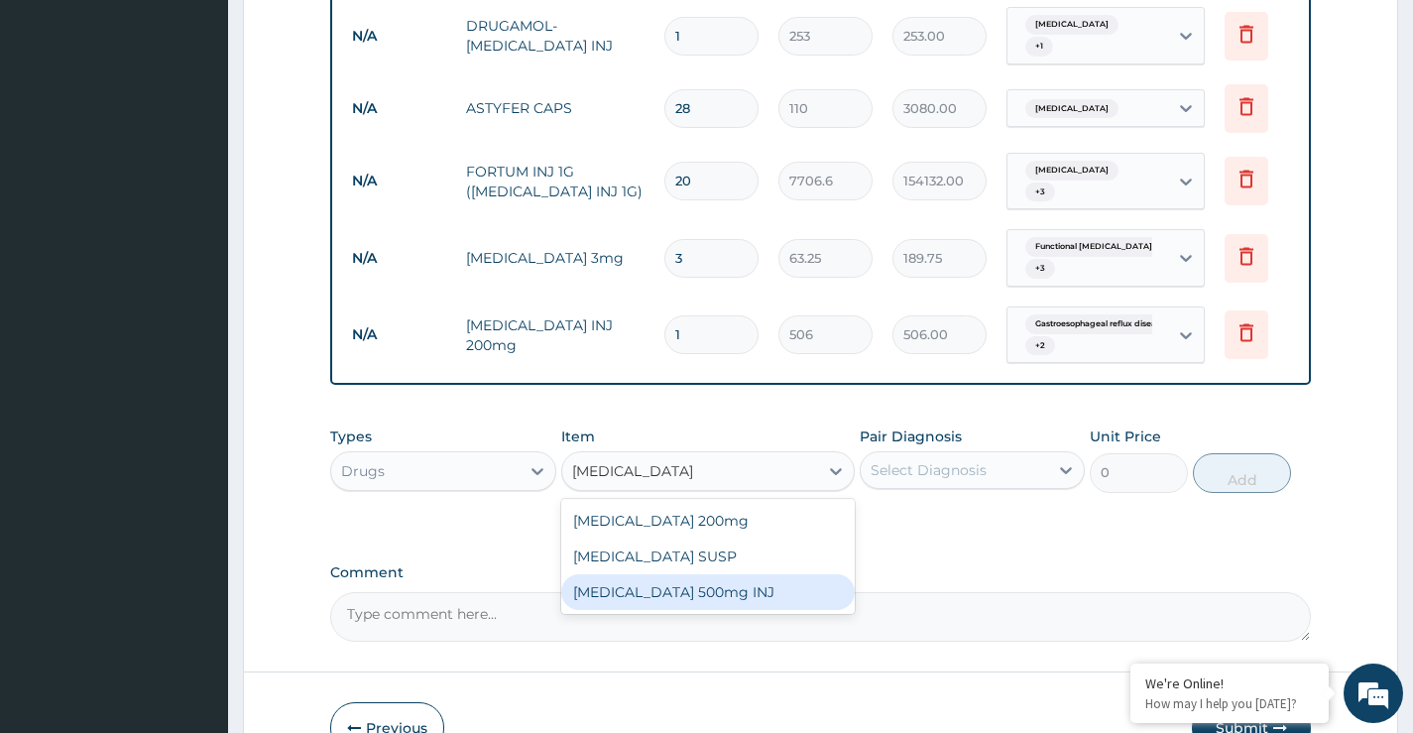
click at [709, 574] on div "METRONIDAZOLE 500mg INJ" at bounding box center [708, 592] width 295 height 36
type input "506"
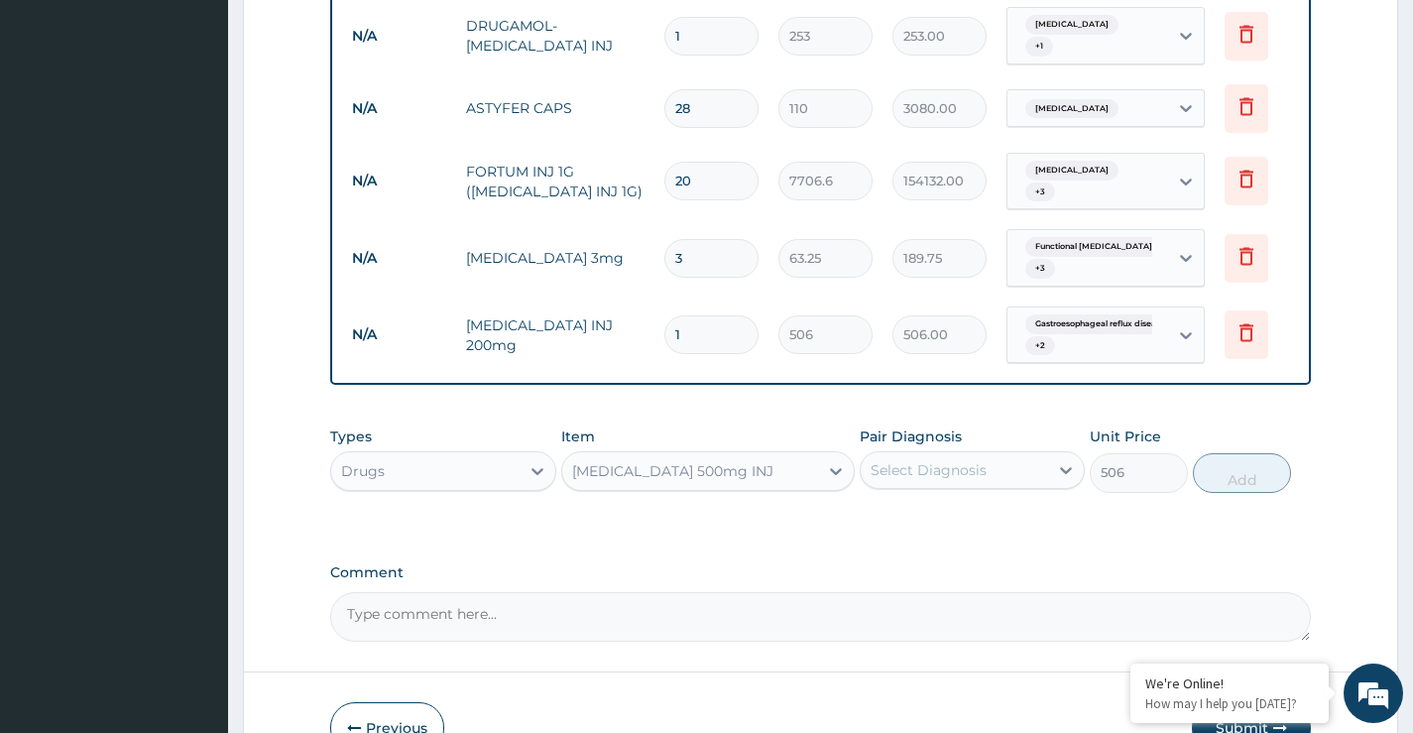
drag, startPoint x: 699, startPoint y: 270, endPoint x: 654, endPoint y: 285, distance: 47.0
click at [654, 305] on td "1" at bounding box center [711, 334] width 114 height 59
type input "6"
type input "3036.00"
type input "6"
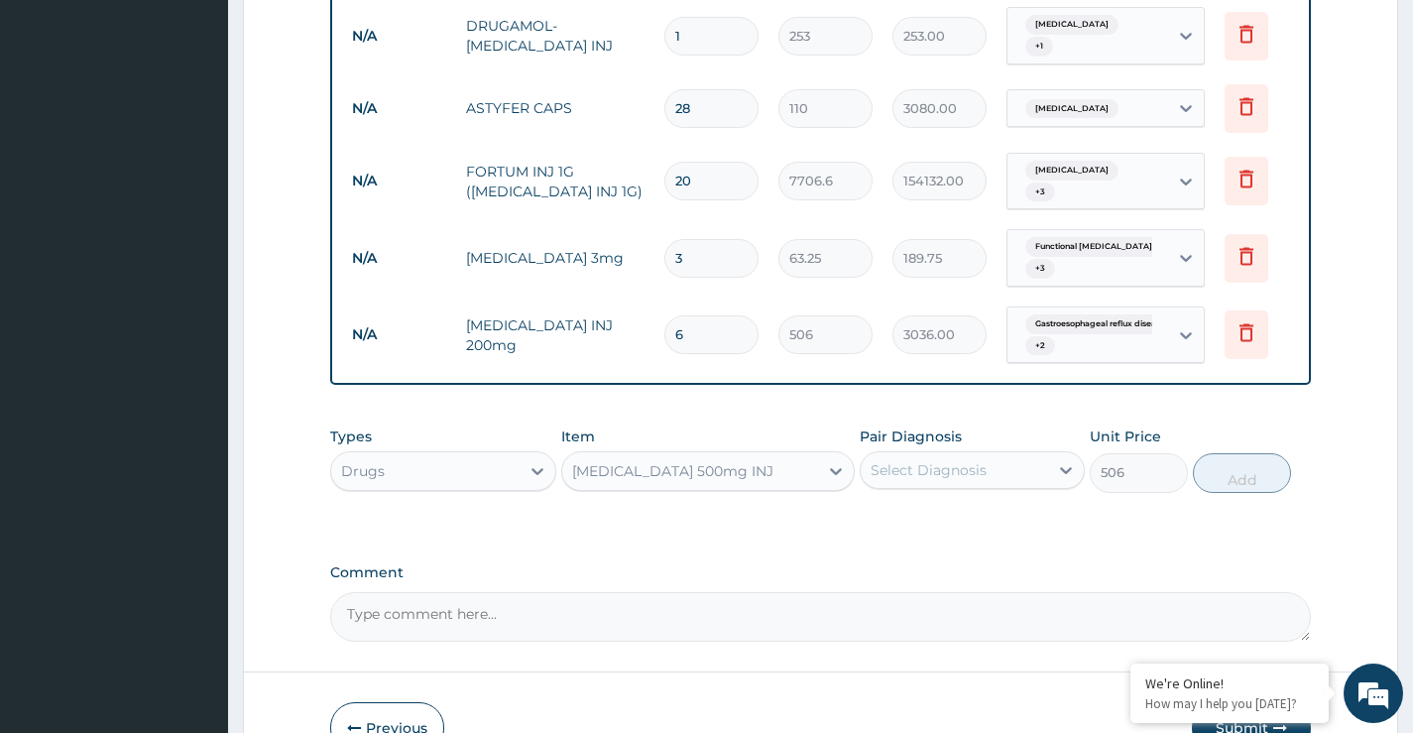
click at [948, 460] on div "Select Diagnosis" at bounding box center [929, 470] width 116 height 20
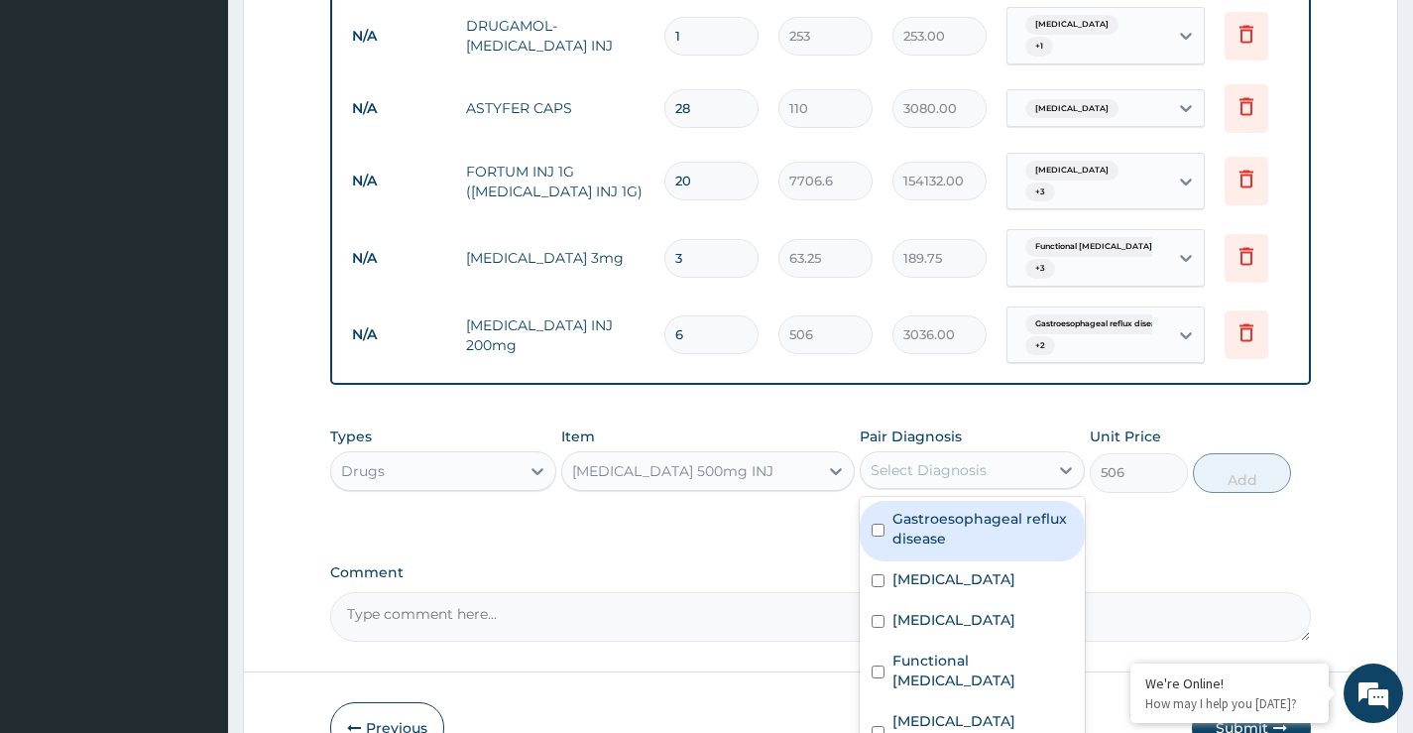
drag, startPoint x: 951, startPoint y: 487, endPoint x: 951, endPoint y: 511, distance: 23.8
click at [951, 509] on label "Gastroesophageal reflux disease" at bounding box center [982, 529] width 180 height 40
checkbox input "true"
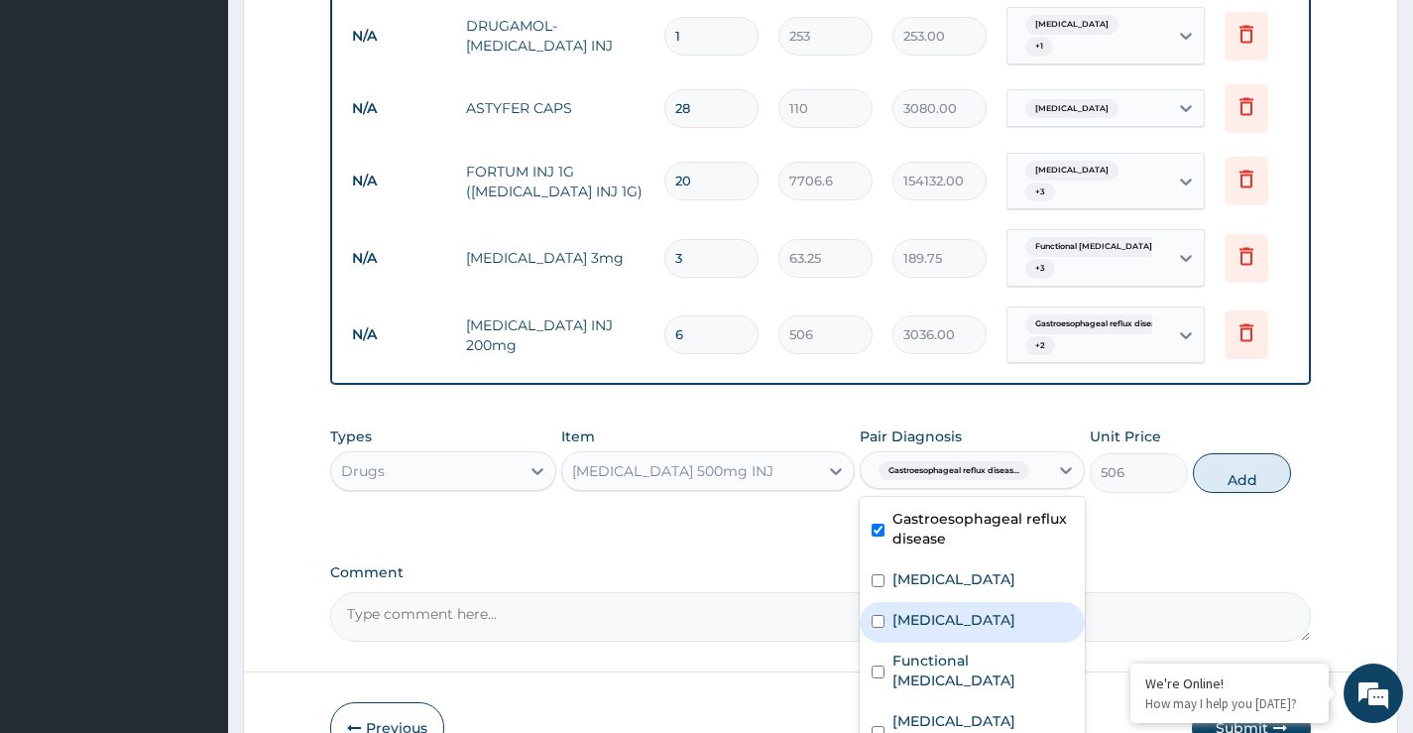
drag, startPoint x: 943, startPoint y: 594, endPoint x: 938, endPoint y: 631, distance: 37.0
click at [942, 602] on div "Sepsis" at bounding box center [972, 622] width 225 height 41
checkbox input "true"
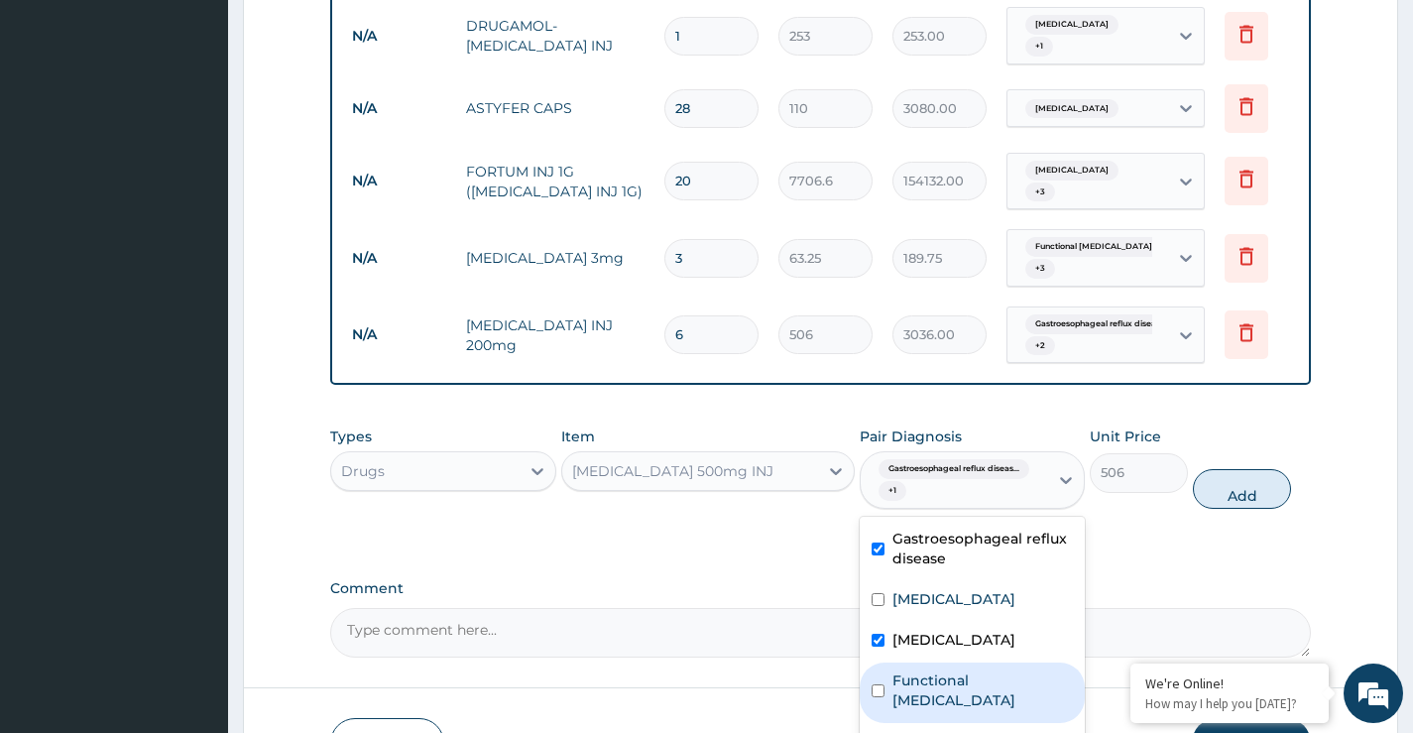
click at [938, 670] on label "Functional dysphagia" at bounding box center [982, 690] width 180 height 40
checkbox input "true"
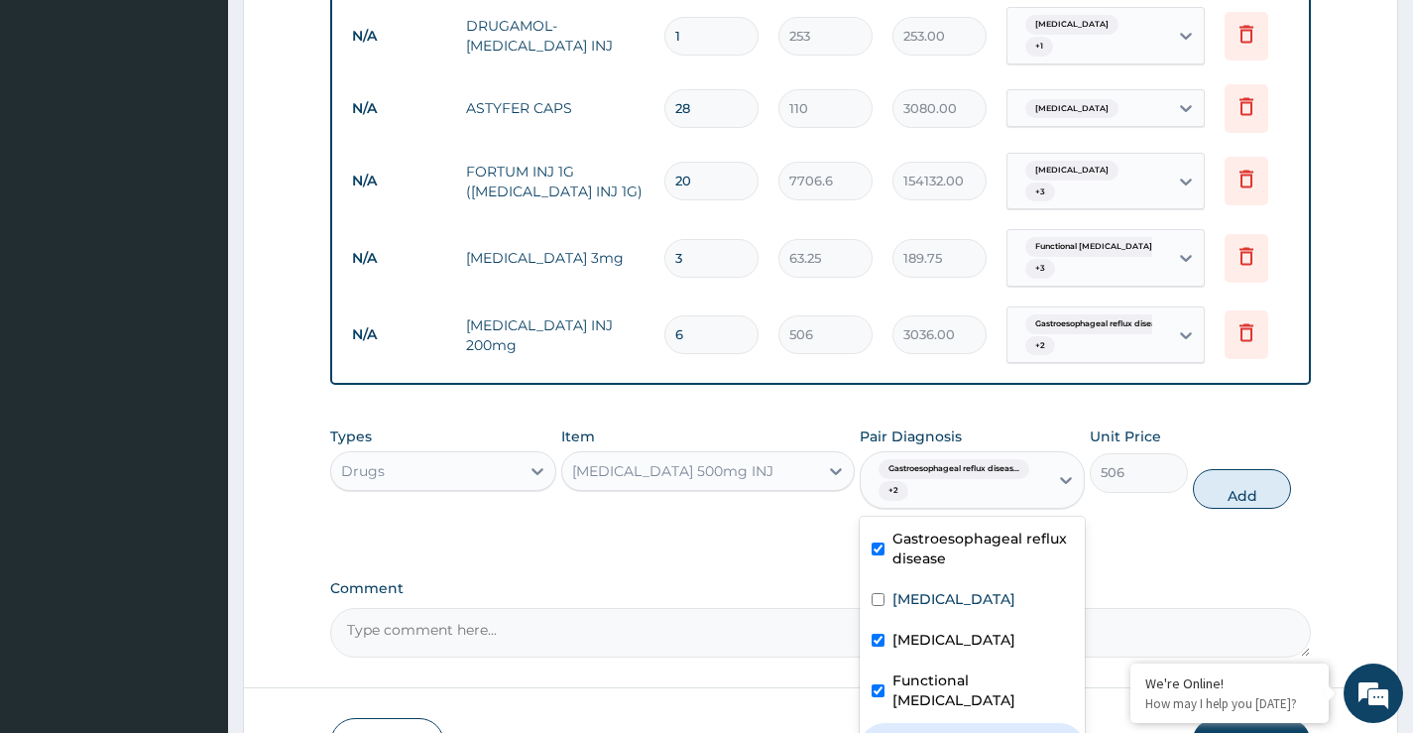
checkbox input "true"
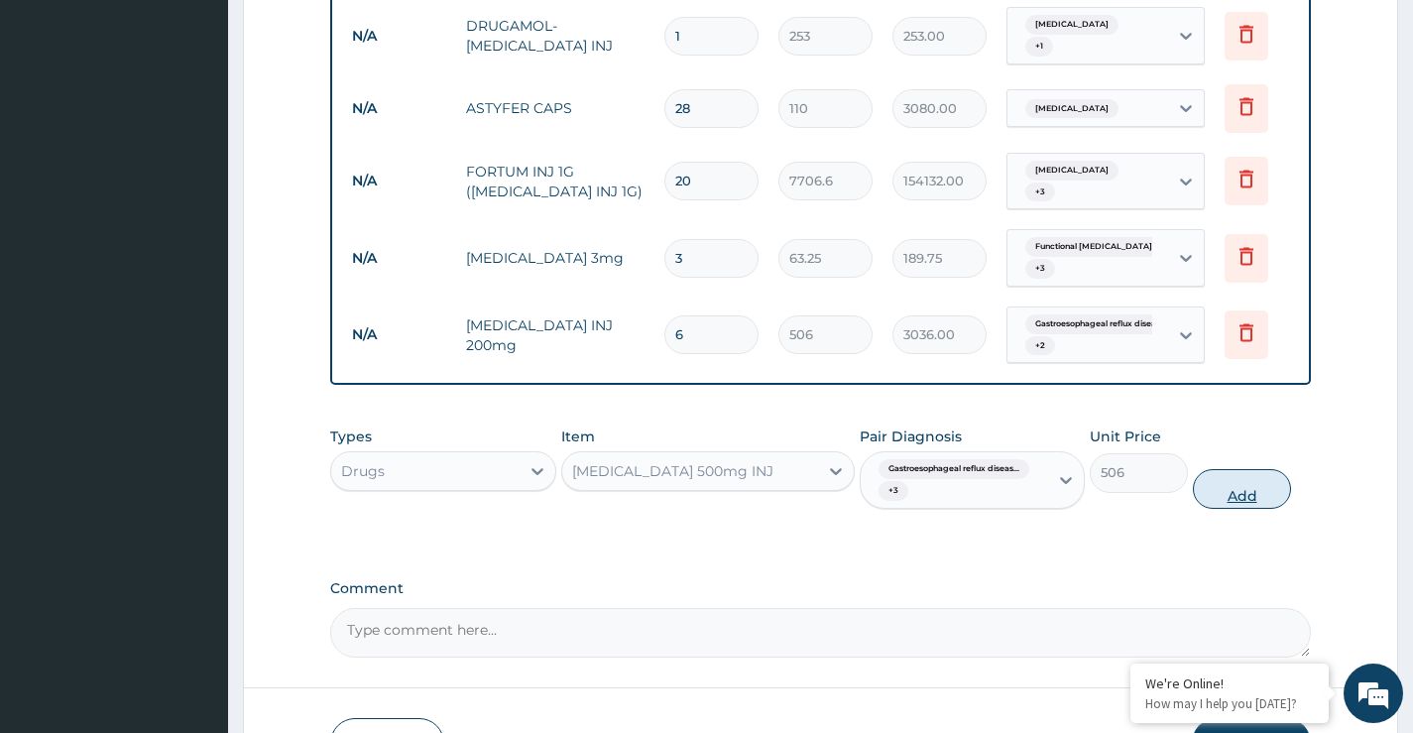
click at [1228, 469] on button "Add" at bounding box center [1242, 489] width 98 height 40
type input "0"
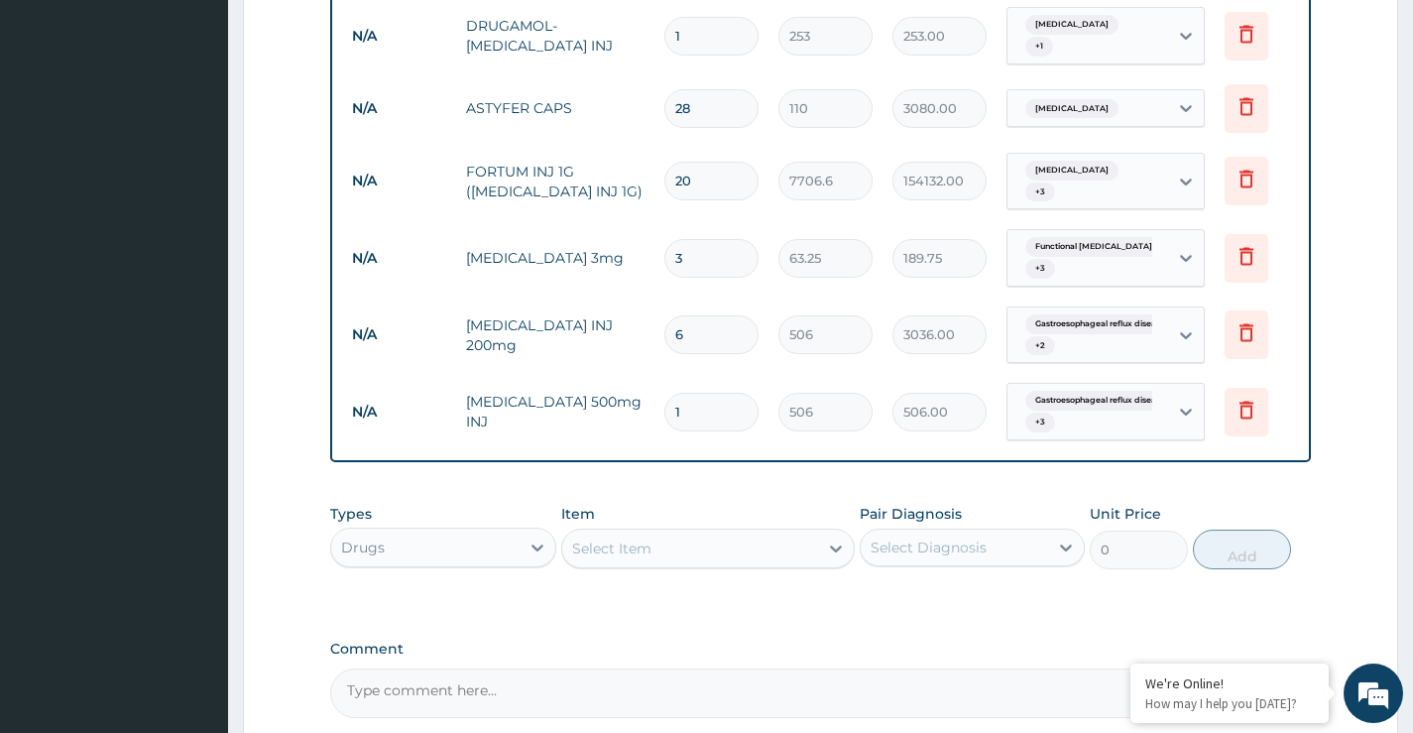
drag, startPoint x: 703, startPoint y: 355, endPoint x: 664, endPoint y: 360, distance: 39.0
click at [664, 393] on input "1" at bounding box center [711, 412] width 94 height 39
type input "6"
type input "3036.00"
type input "6"
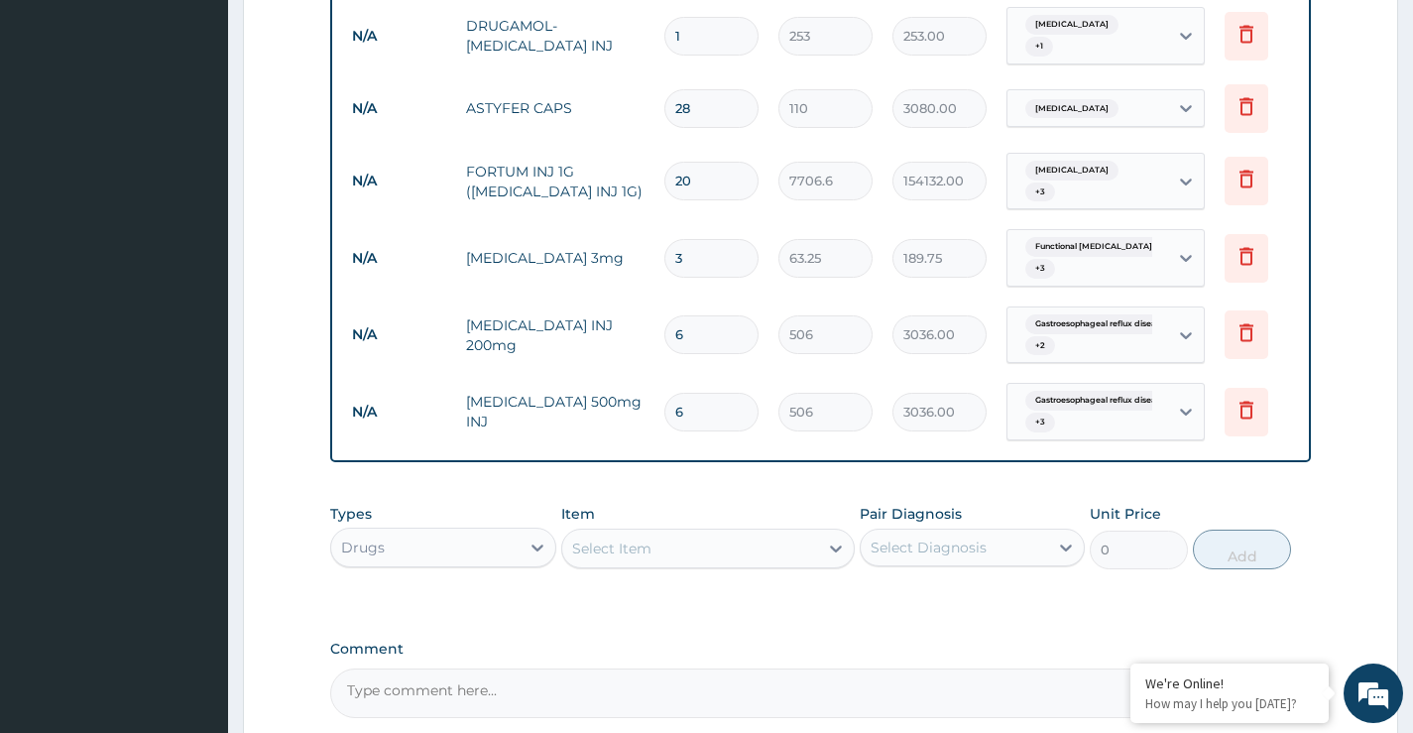
click at [615, 538] on div "Select Item" at bounding box center [611, 548] width 79 height 20
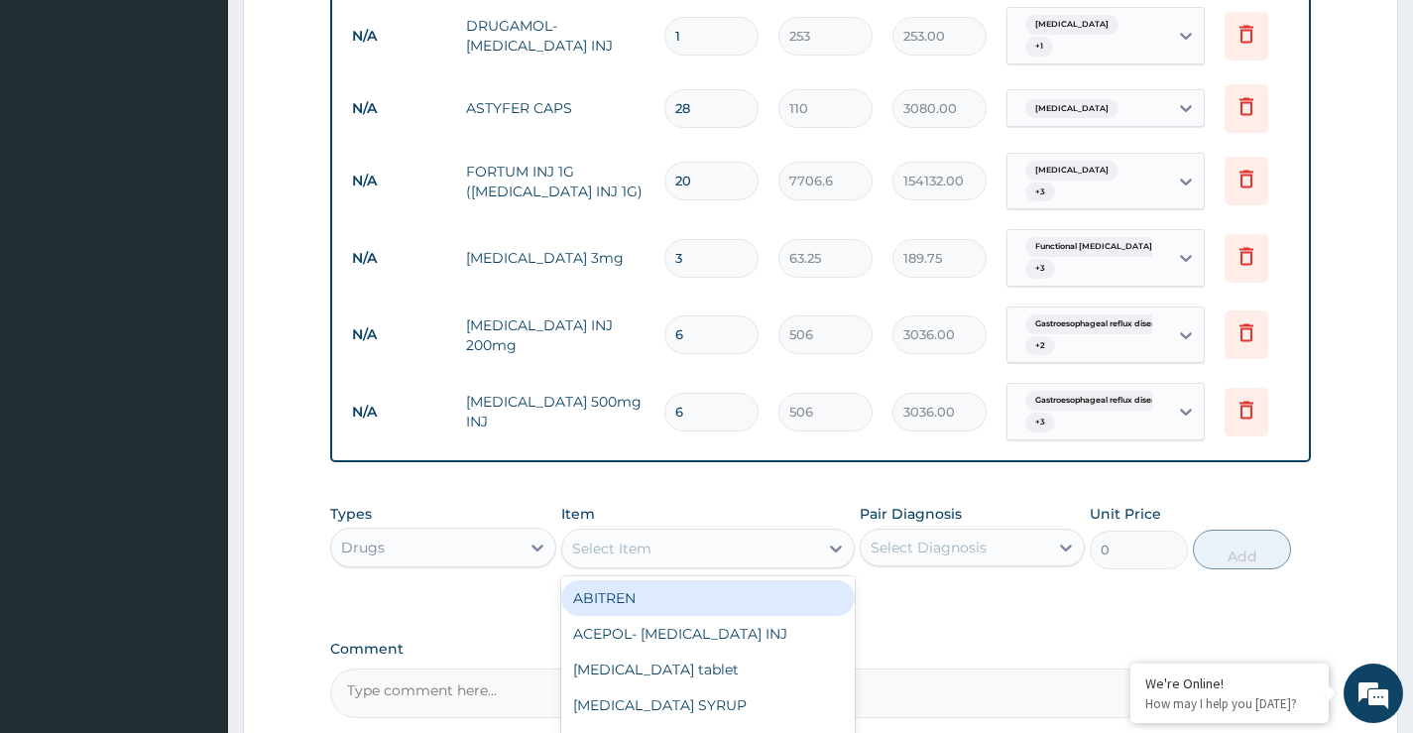
paste input "Omeprazole"
type input "Omeprazole"
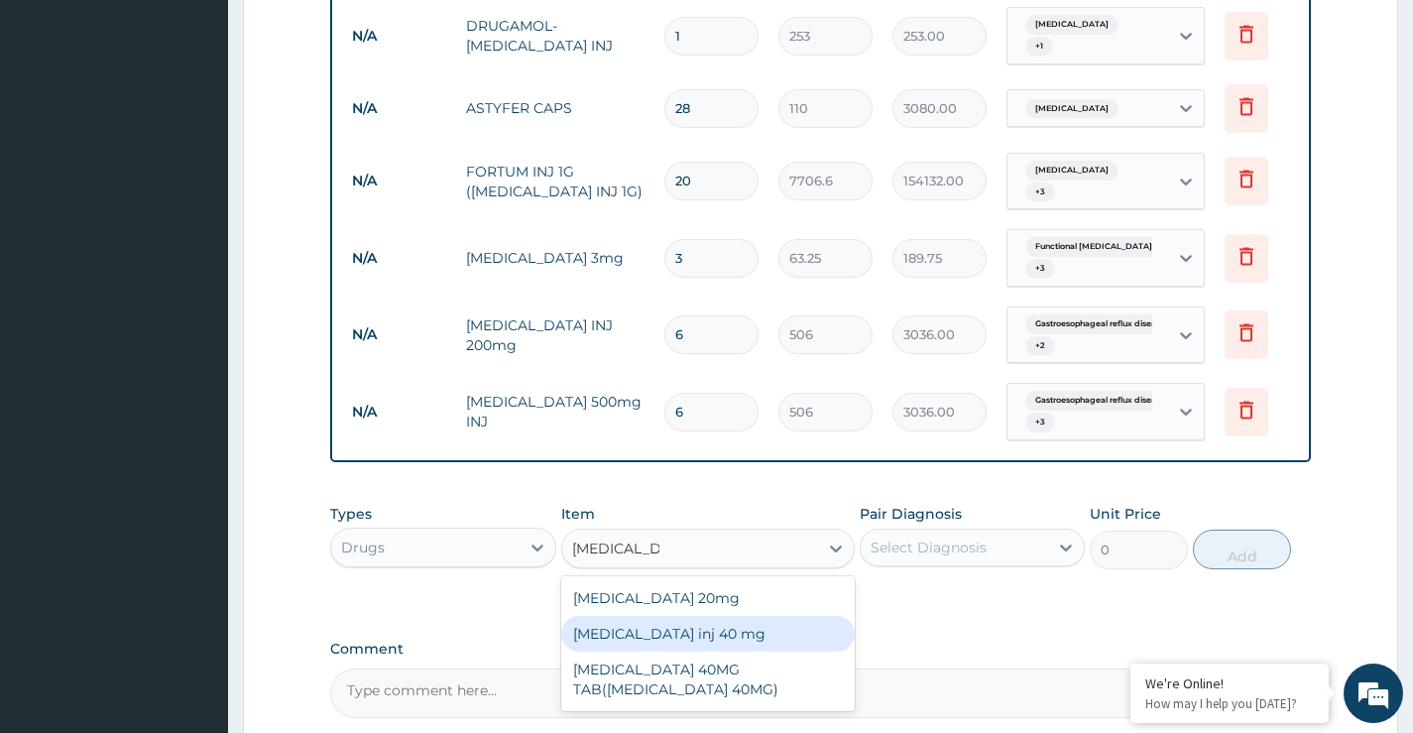
click at [728, 616] on div "Omeprazole inj 40 mg" at bounding box center [708, 634] width 295 height 36
type input "1391.5"
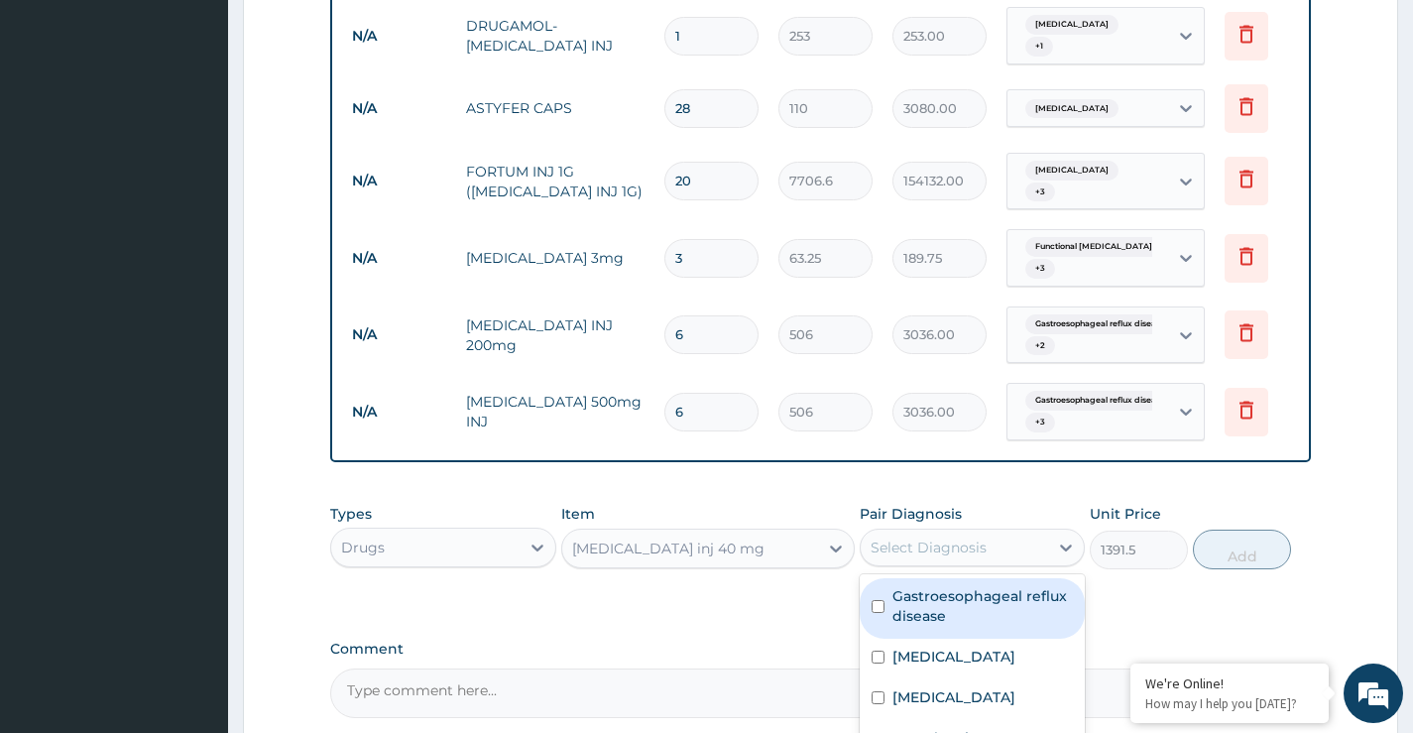
click at [913, 537] on div "Select Diagnosis" at bounding box center [929, 547] width 116 height 20
click at [945, 586] on label "Gastroesophageal reflux disease" at bounding box center [982, 606] width 180 height 40
checkbox input "true"
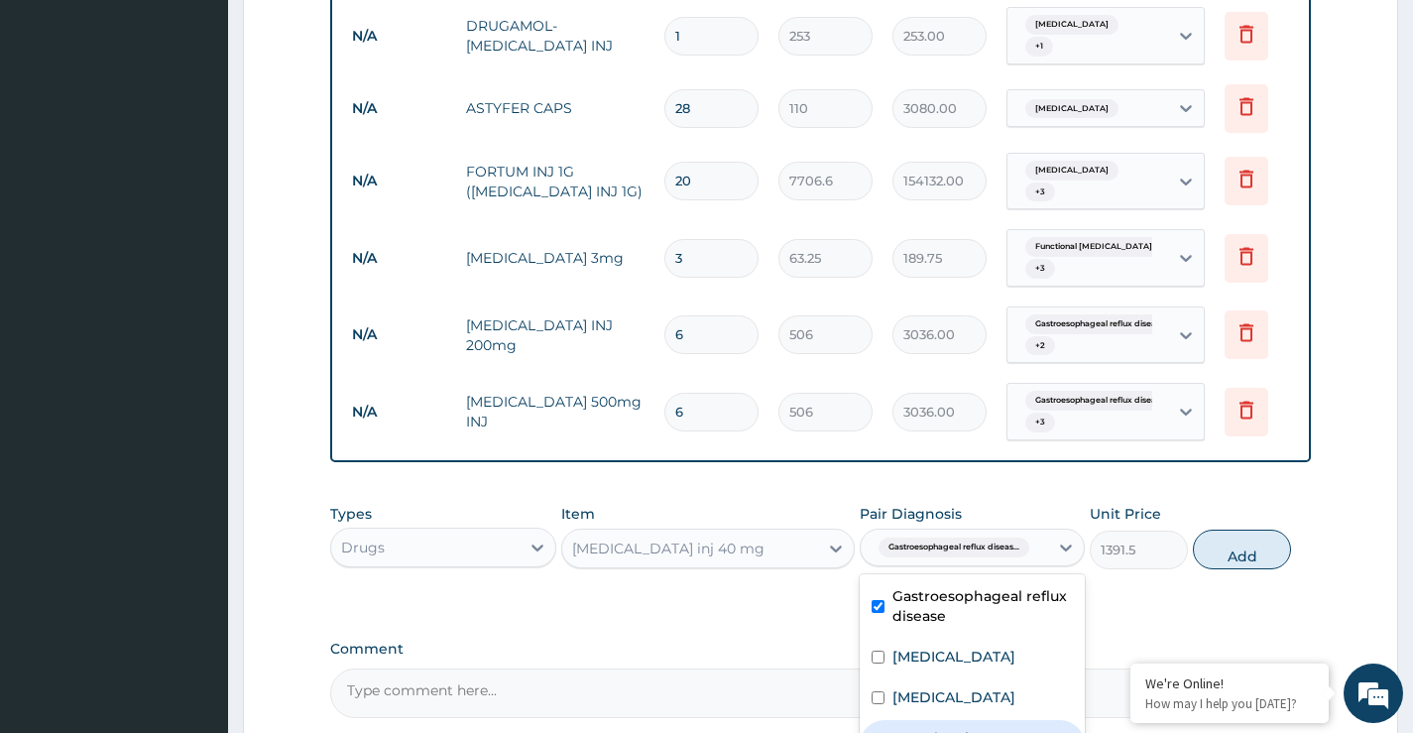
checkbox input "true"
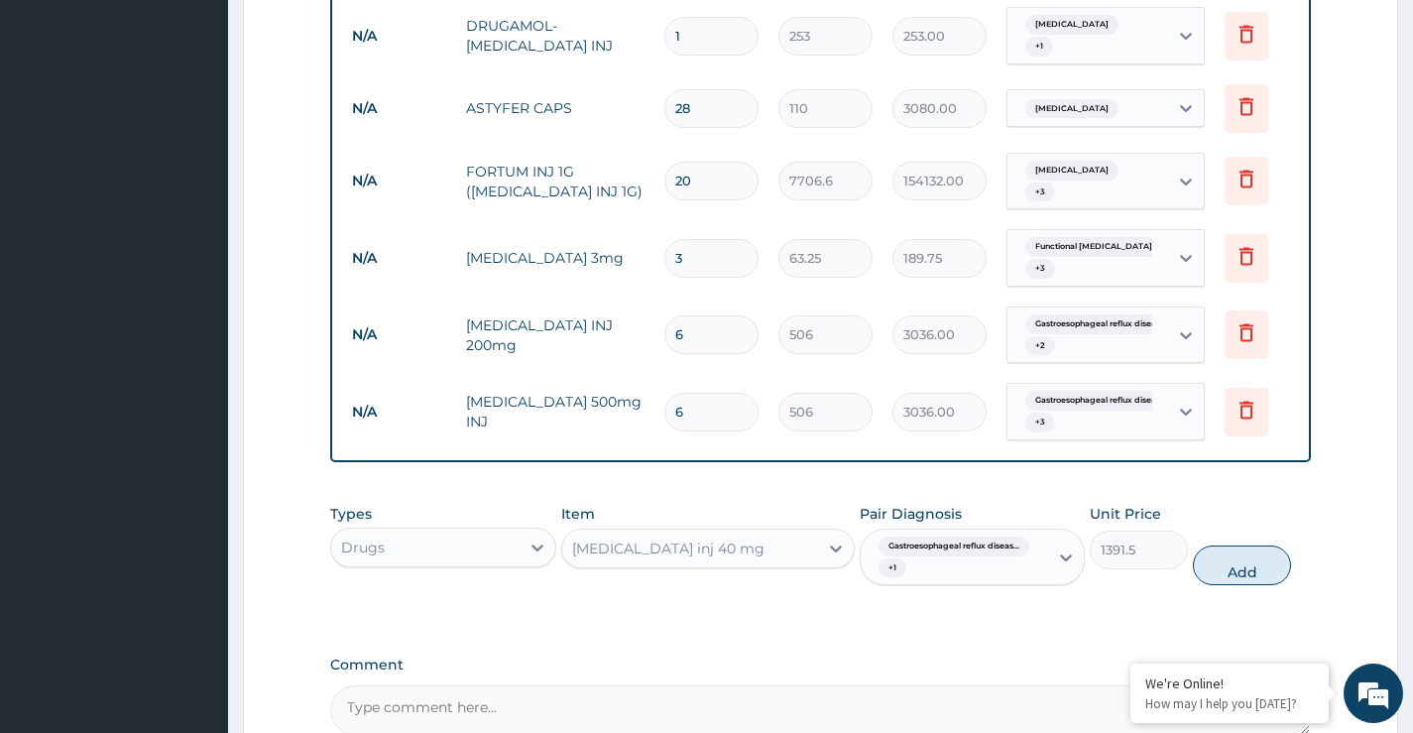
drag, startPoint x: 1222, startPoint y: 531, endPoint x: 1077, endPoint y: 474, distance: 155.4
click at [1223, 545] on button "Add" at bounding box center [1242, 565] width 98 height 40
type input "0"
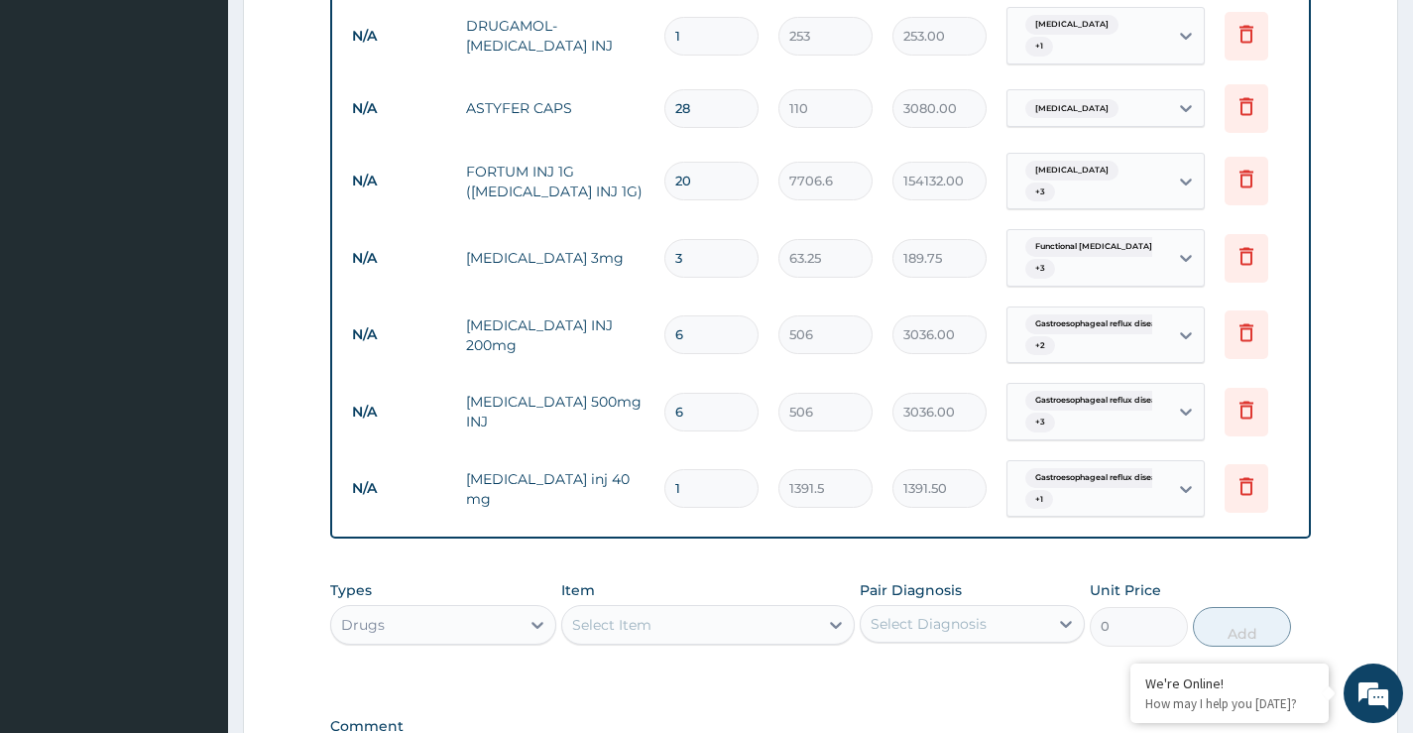
drag, startPoint x: 680, startPoint y: 440, endPoint x: 649, endPoint y: 431, distance: 32.0
click at [649, 450] on tr "N/A Omeprazole inj 40 mg 1 1391.5 1391.50 Gastroesophageal reflux diseas... + 1…" at bounding box center [828, 488] width 972 height 77
type input "6"
type input "8349.00"
type input "6"
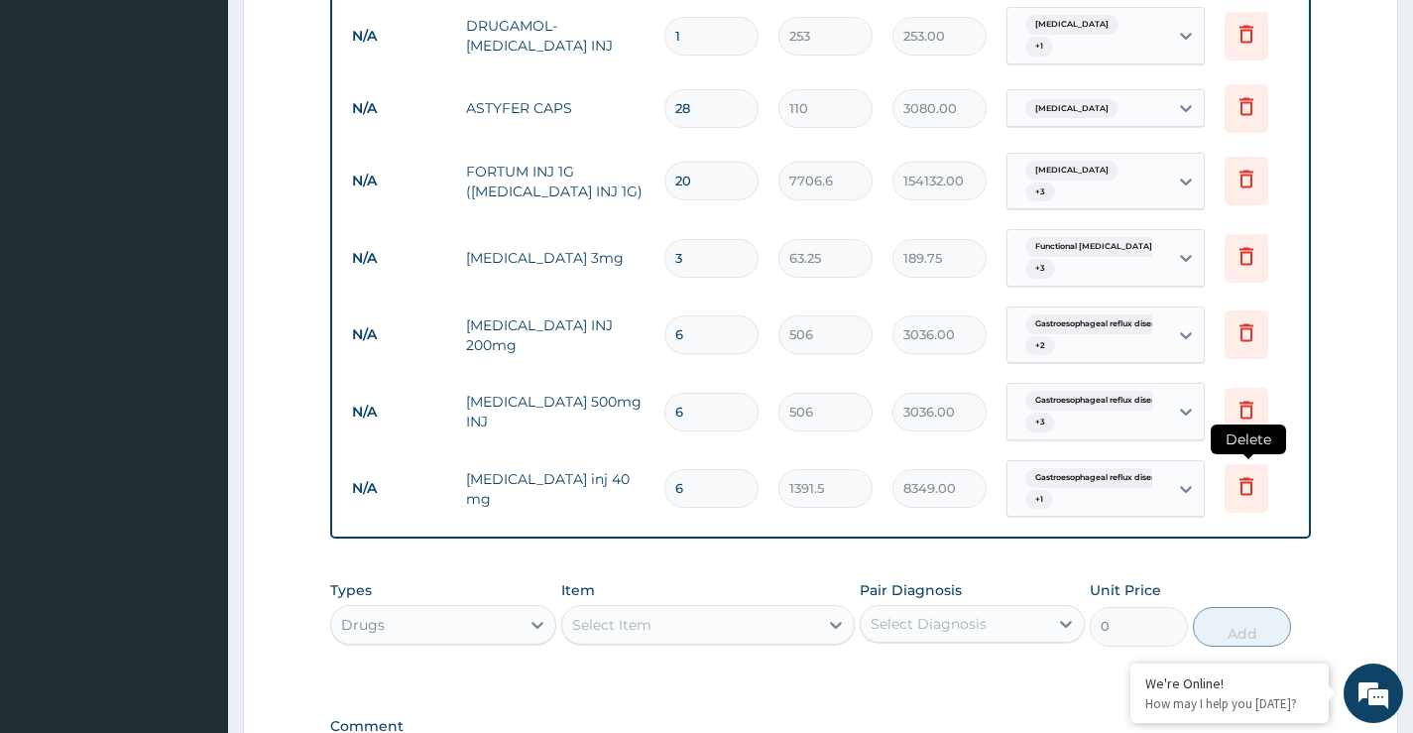
click at [1244, 478] on icon at bounding box center [1246, 487] width 14 height 18
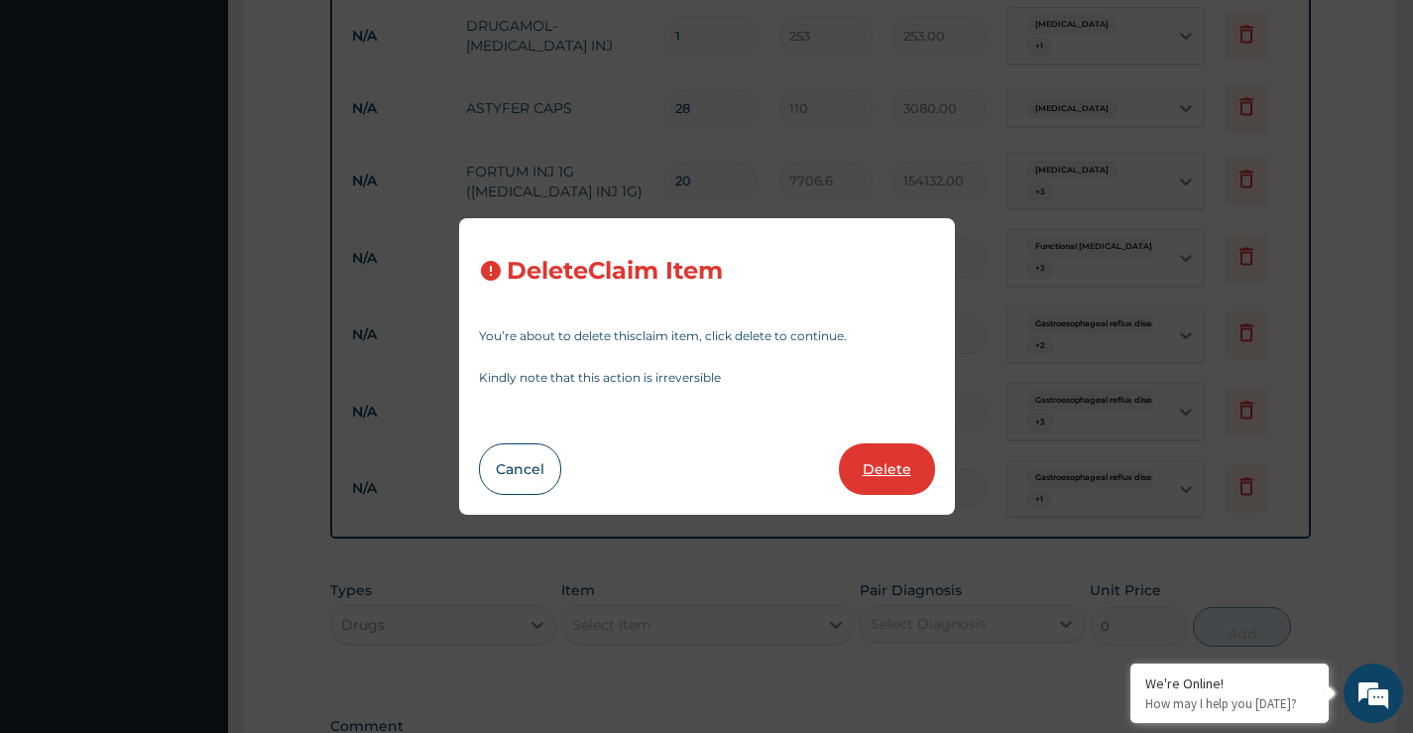
click at [883, 470] on button "Delete" at bounding box center [887, 469] width 96 height 52
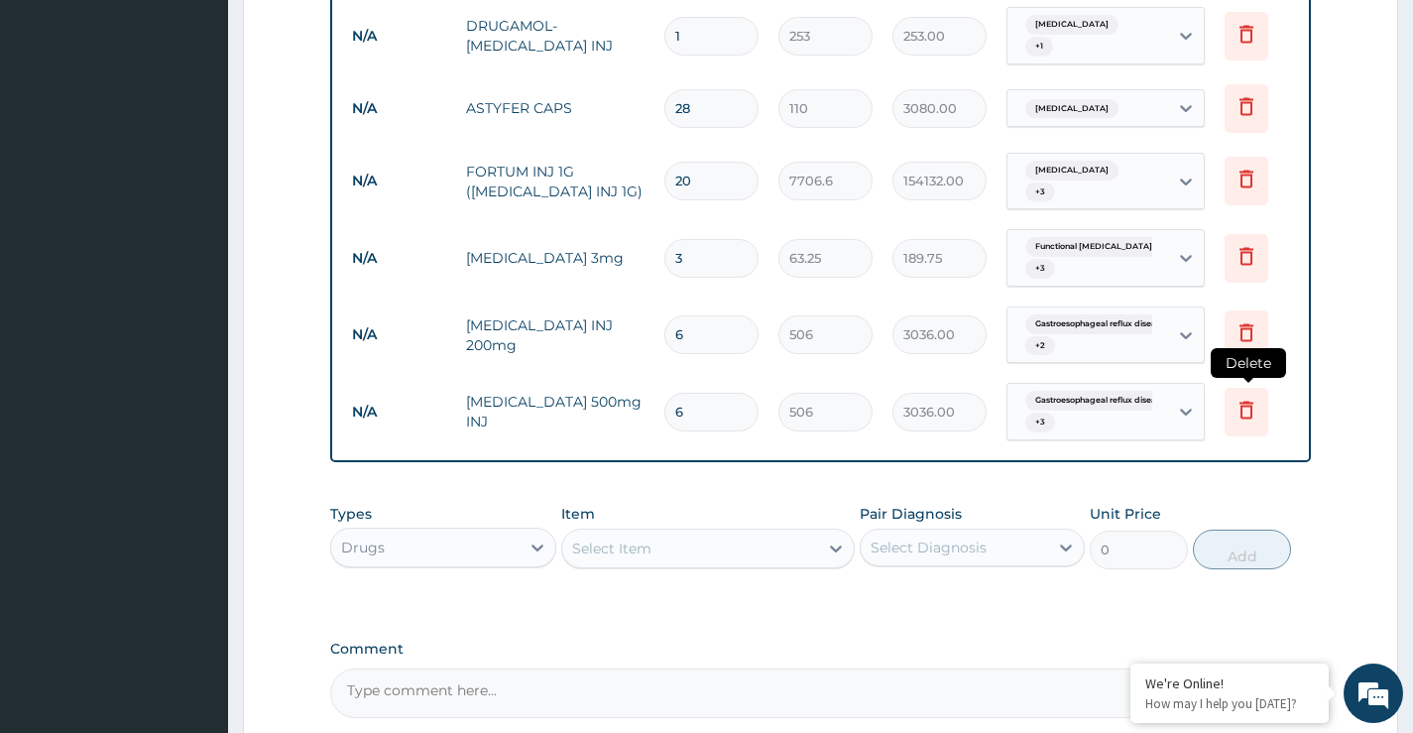
click at [1244, 401] on icon at bounding box center [1246, 410] width 14 height 18
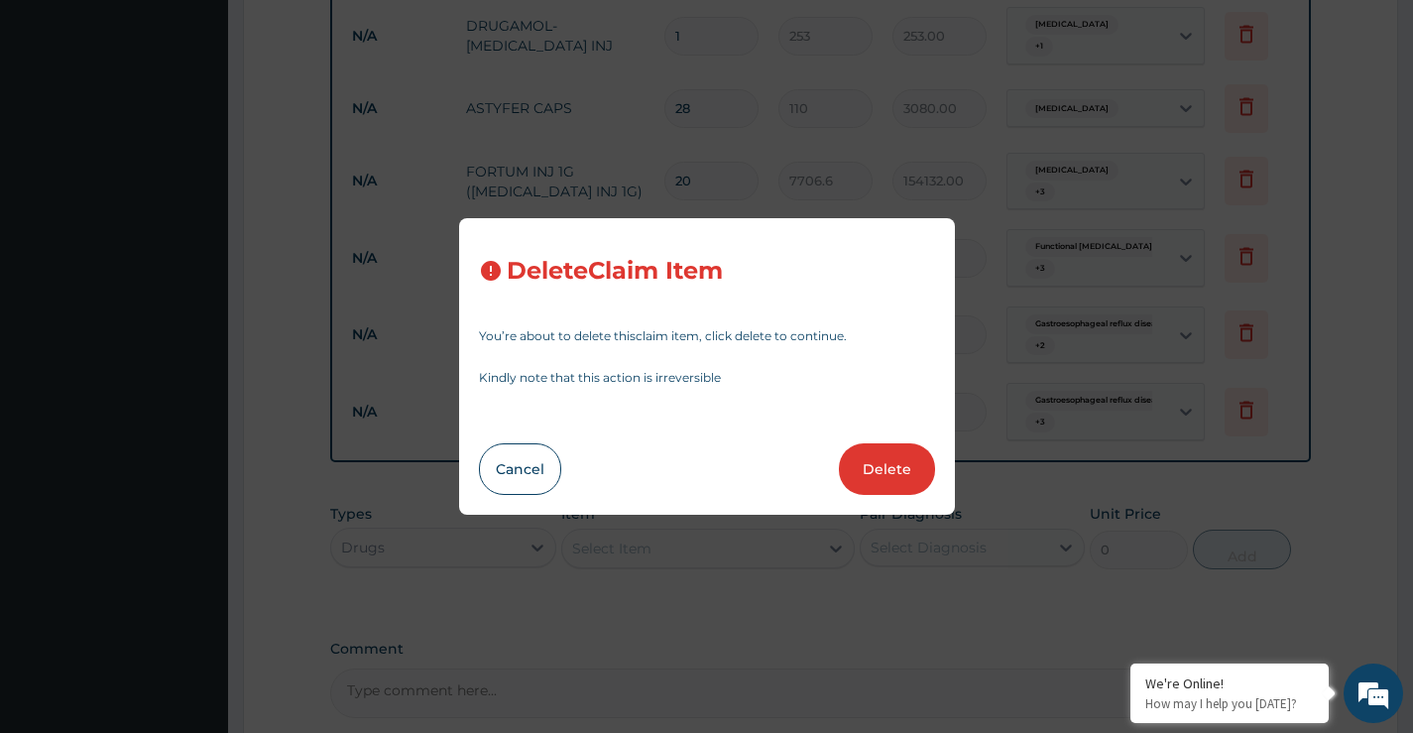
drag, startPoint x: 913, startPoint y: 471, endPoint x: 873, endPoint y: 440, distance: 51.0
click at [912, 471] on button "Delete" at bounding box center [887, 469] width 96 height 52
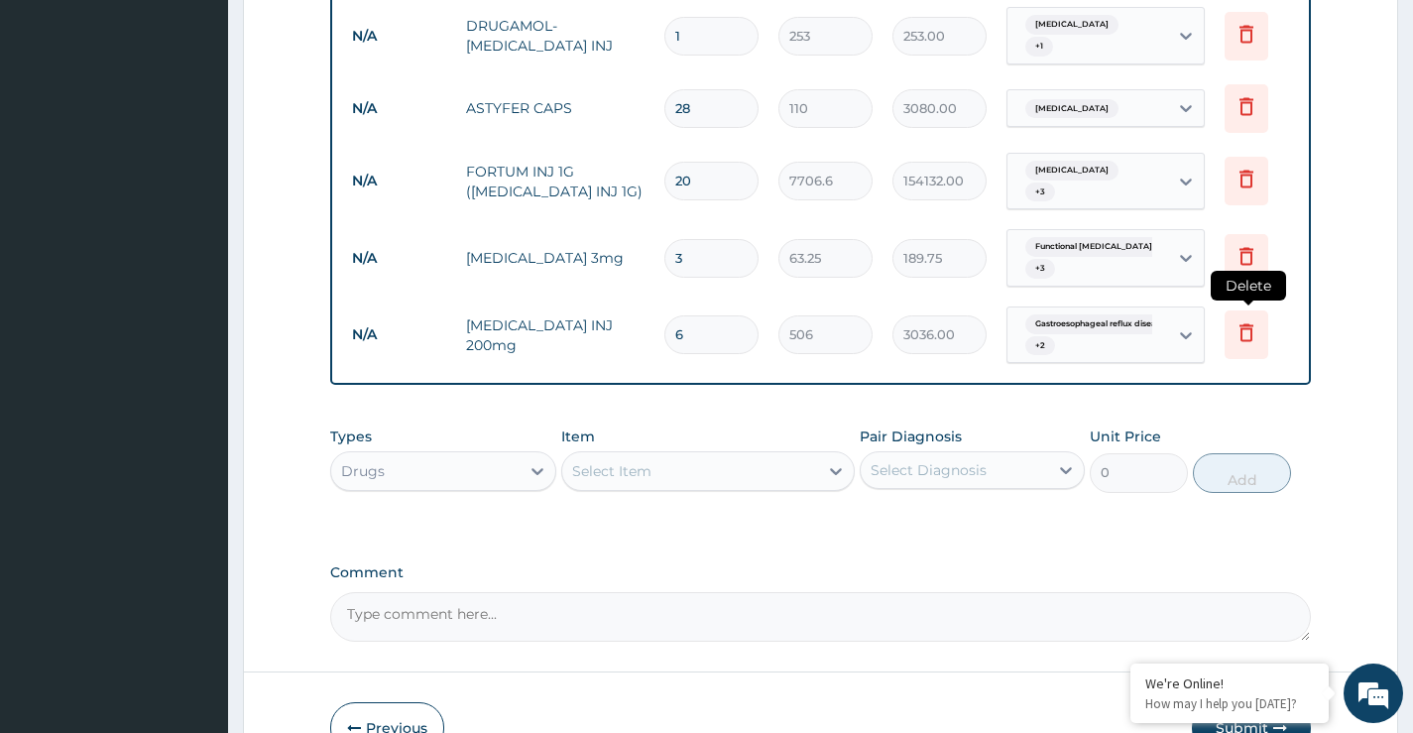
click at [1251, 324] on icon at bounding box center [1246, 333] width 14 height 18
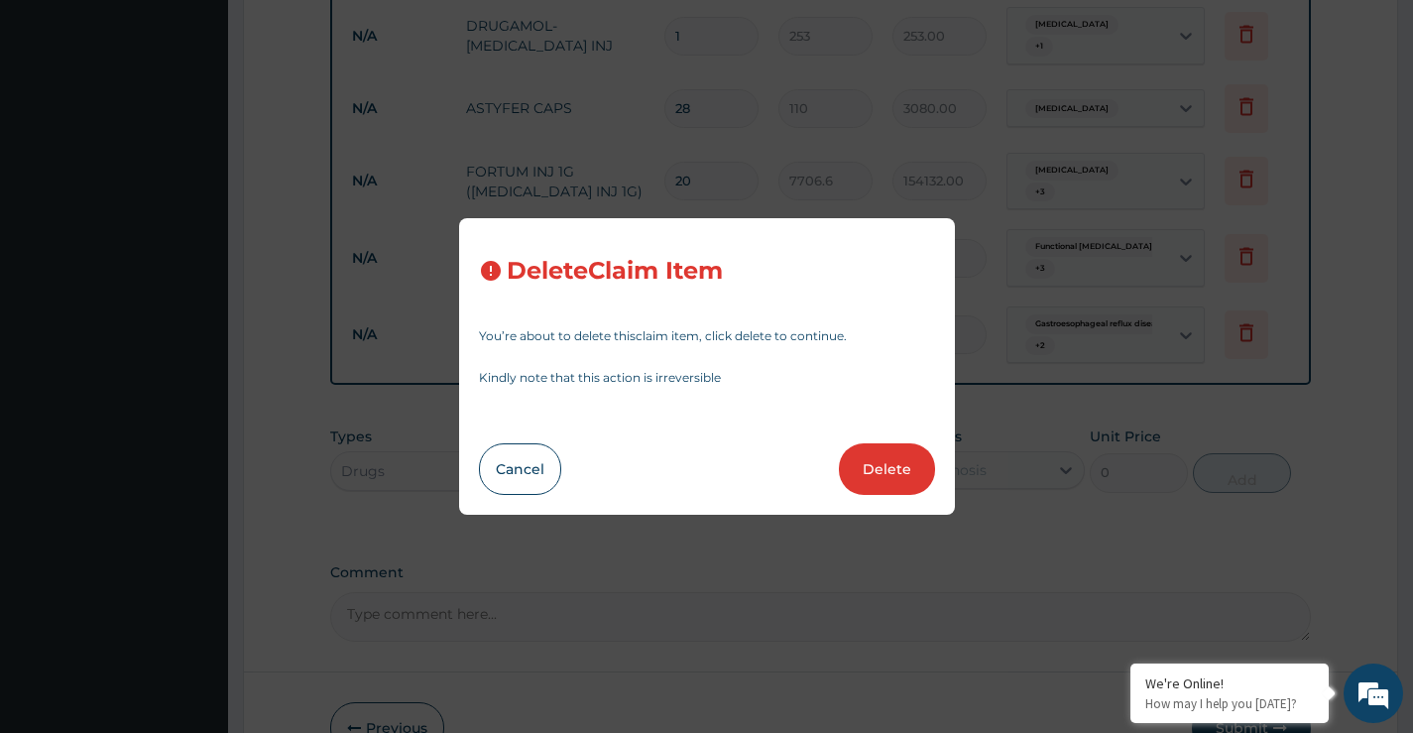
click at [881, 472] on button "Delete" at bounding box center [887, 469] width 96 height 52
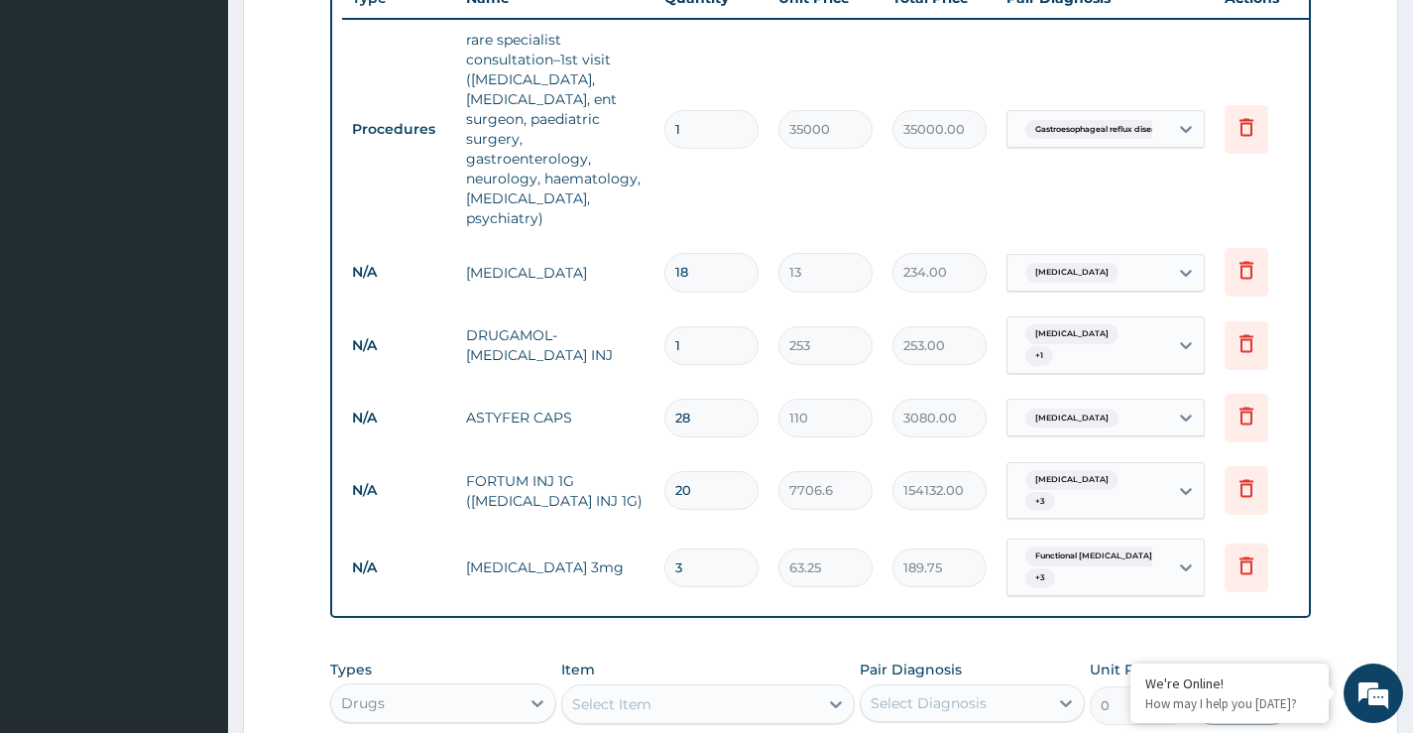
scroll to position [1018, 0]
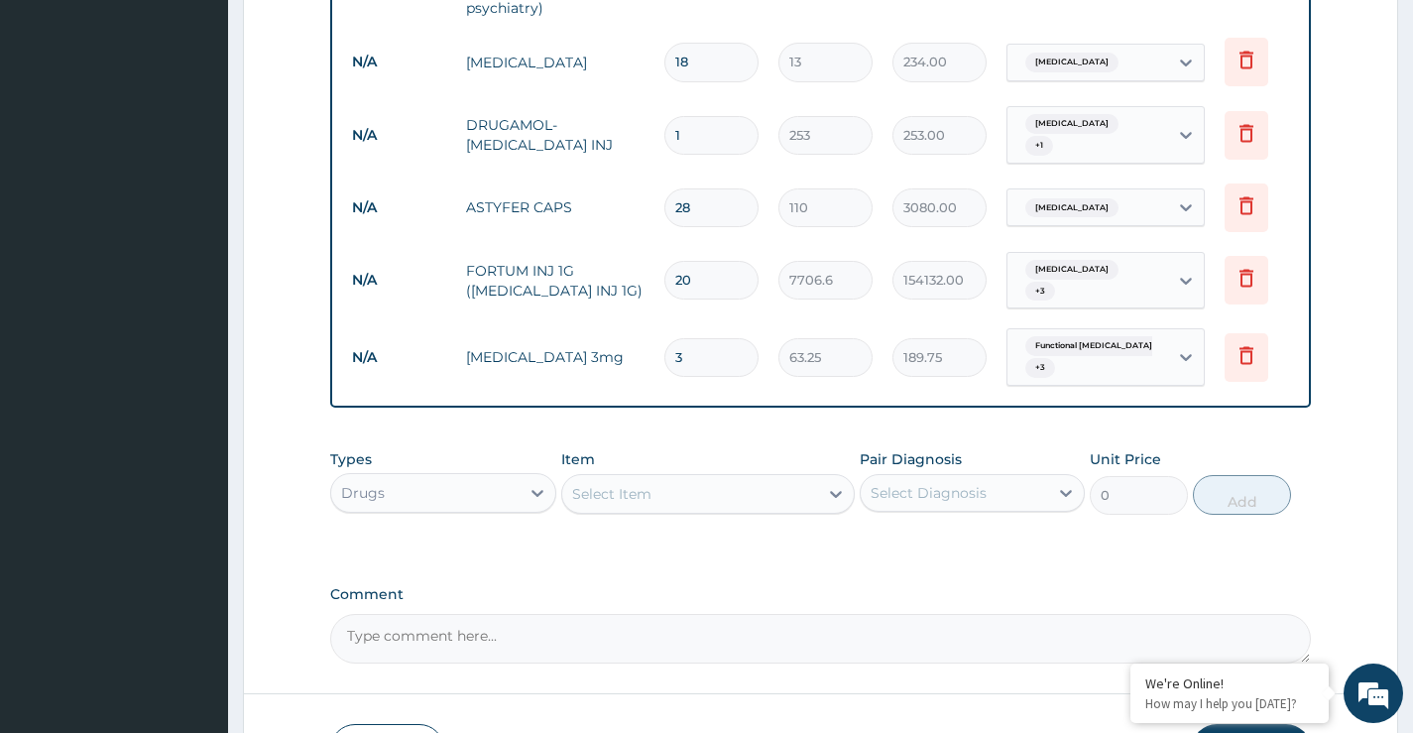
click at [410, 477] on div "Drugs" at bounding box center [424, 493] width 187 height 32
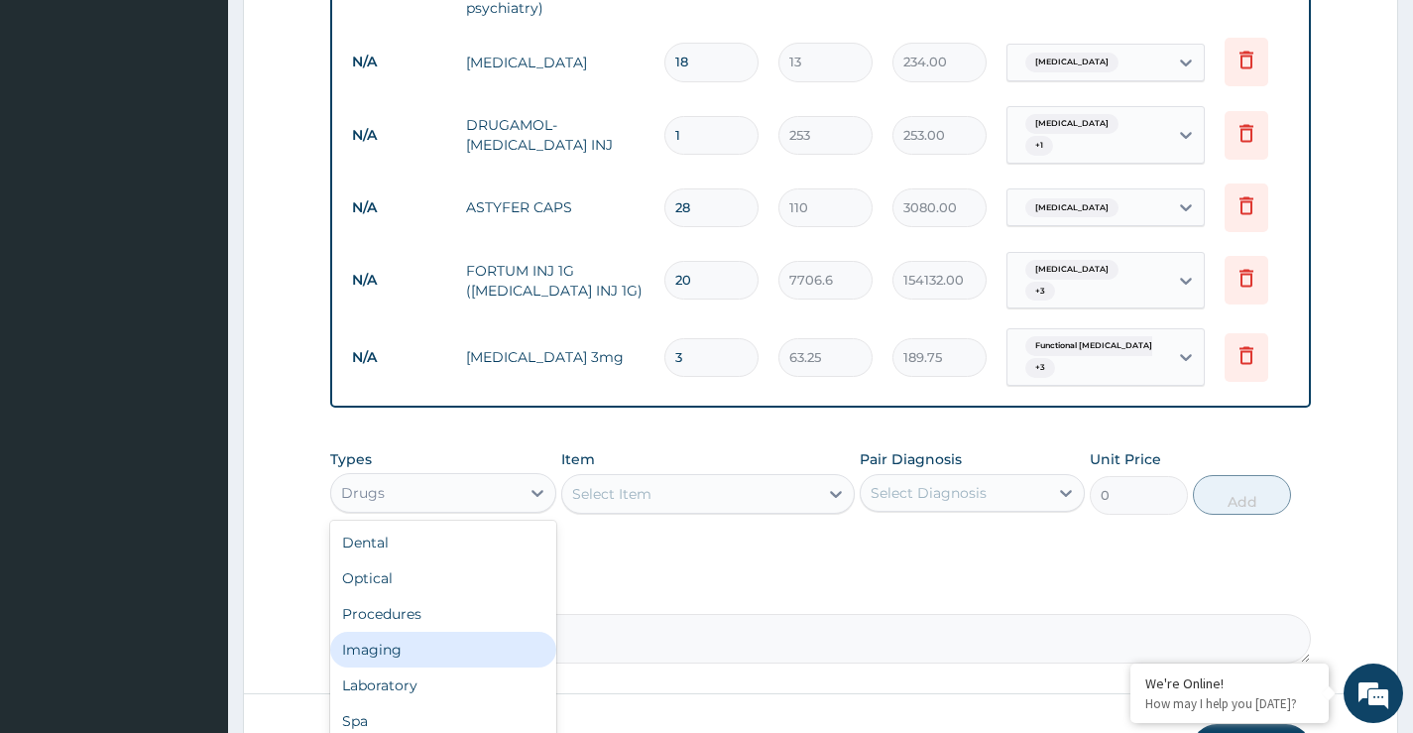
click at [379, 632] on div "Imaging" at bounding box center [442, 650] width 225 height 36
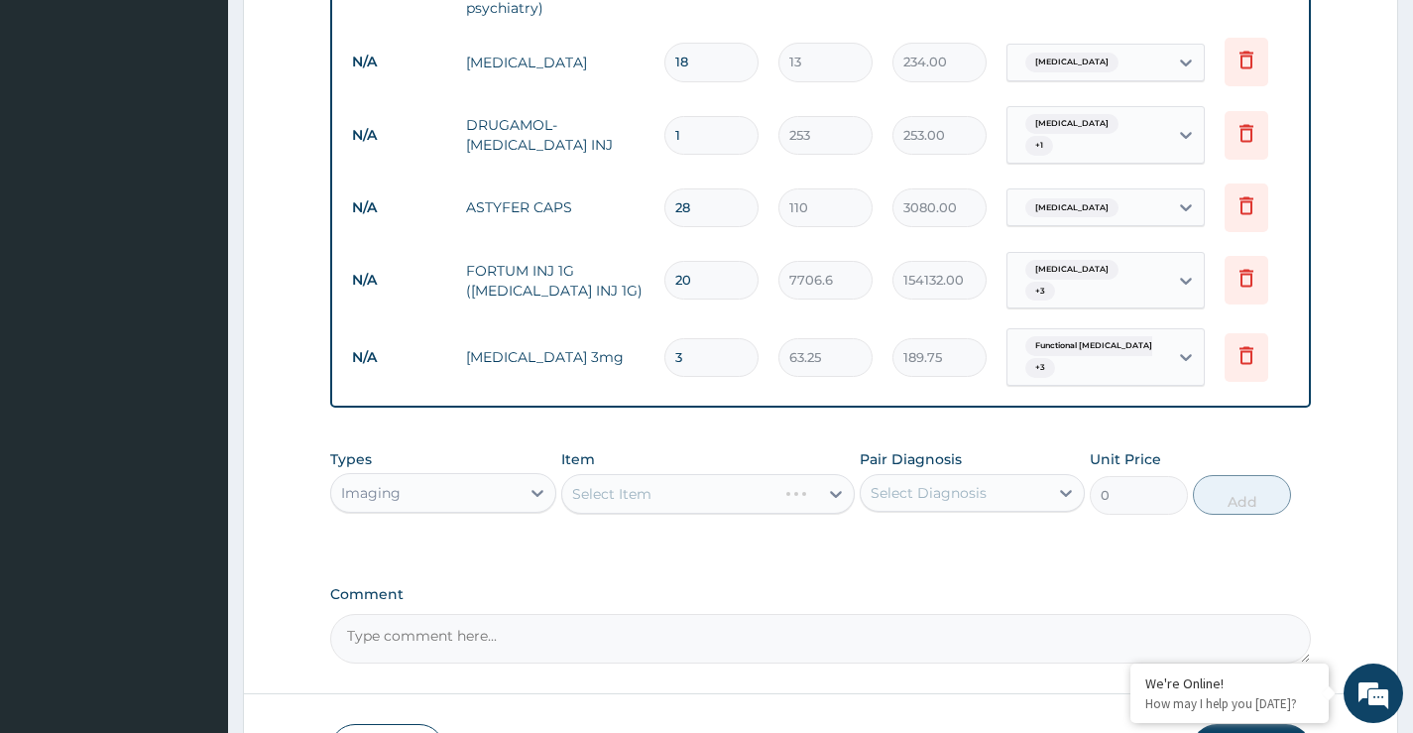
click at [614, 474] on div "Select Item" at bounding box center [708, 494] width 295 height 40
click at [614, 484] on div "Select Item" at bounding box center [611, 494] width 79 height 20
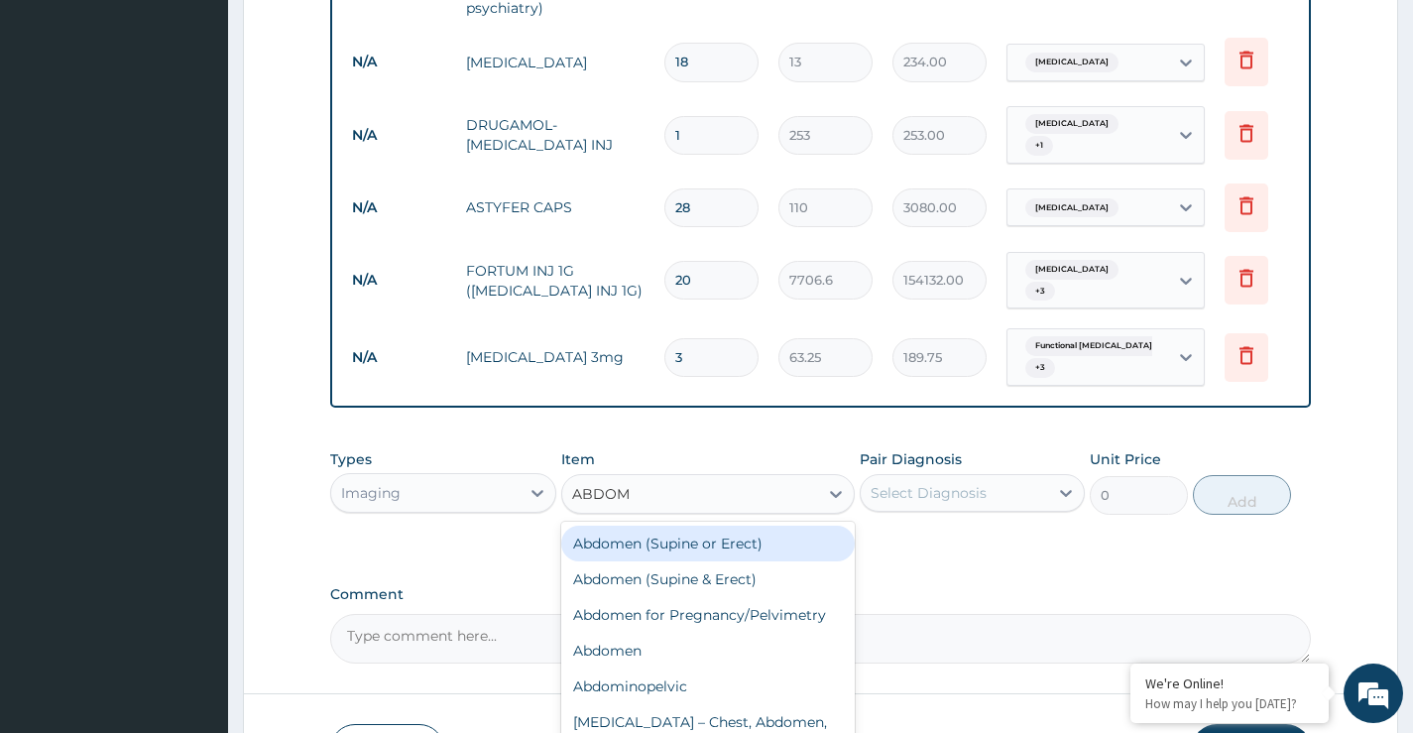
type input "ABDOME"
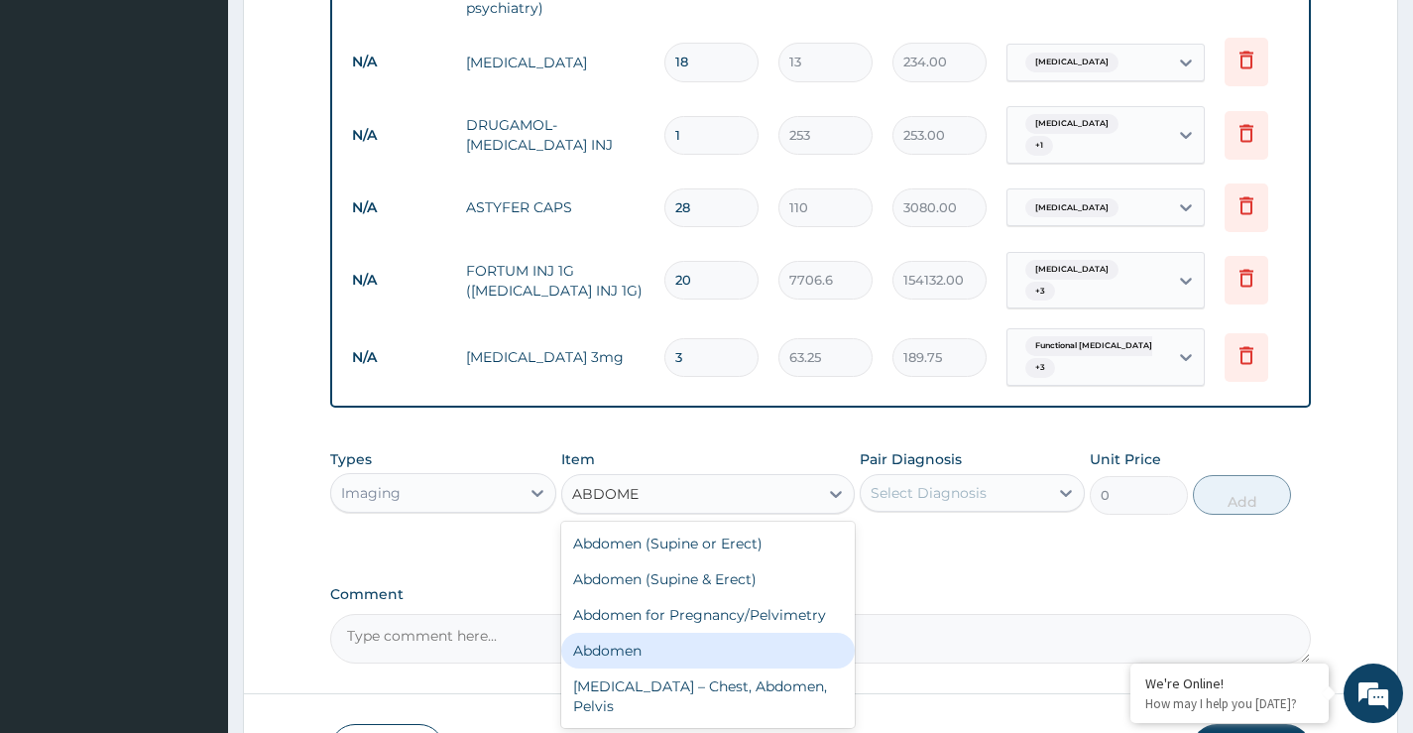
click at [654, 633] on div "Abdomen" at bounding box center [708, 651] width 295 height 36
type input "10000"
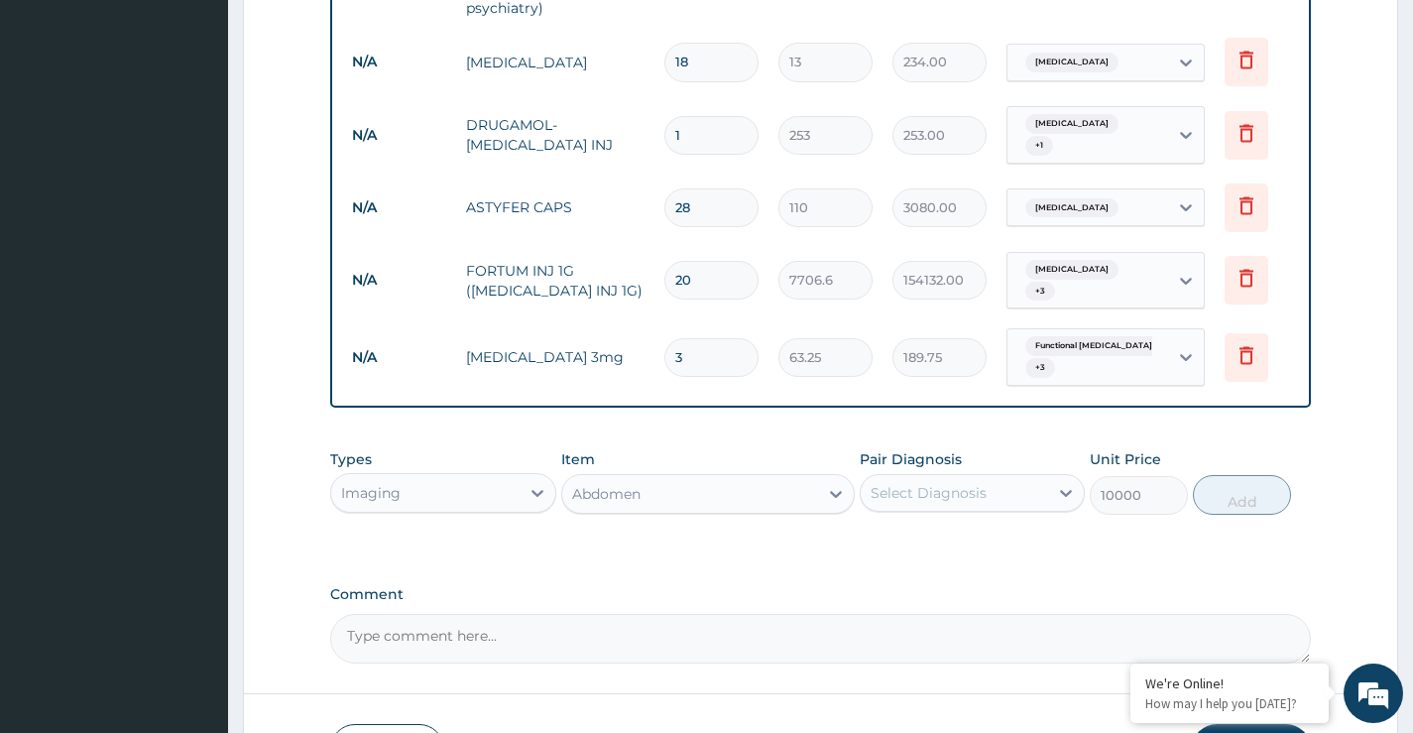
click at [999, 477] on div "Select Diagnosis" at bounding box center [954, 493] width 187 height 32
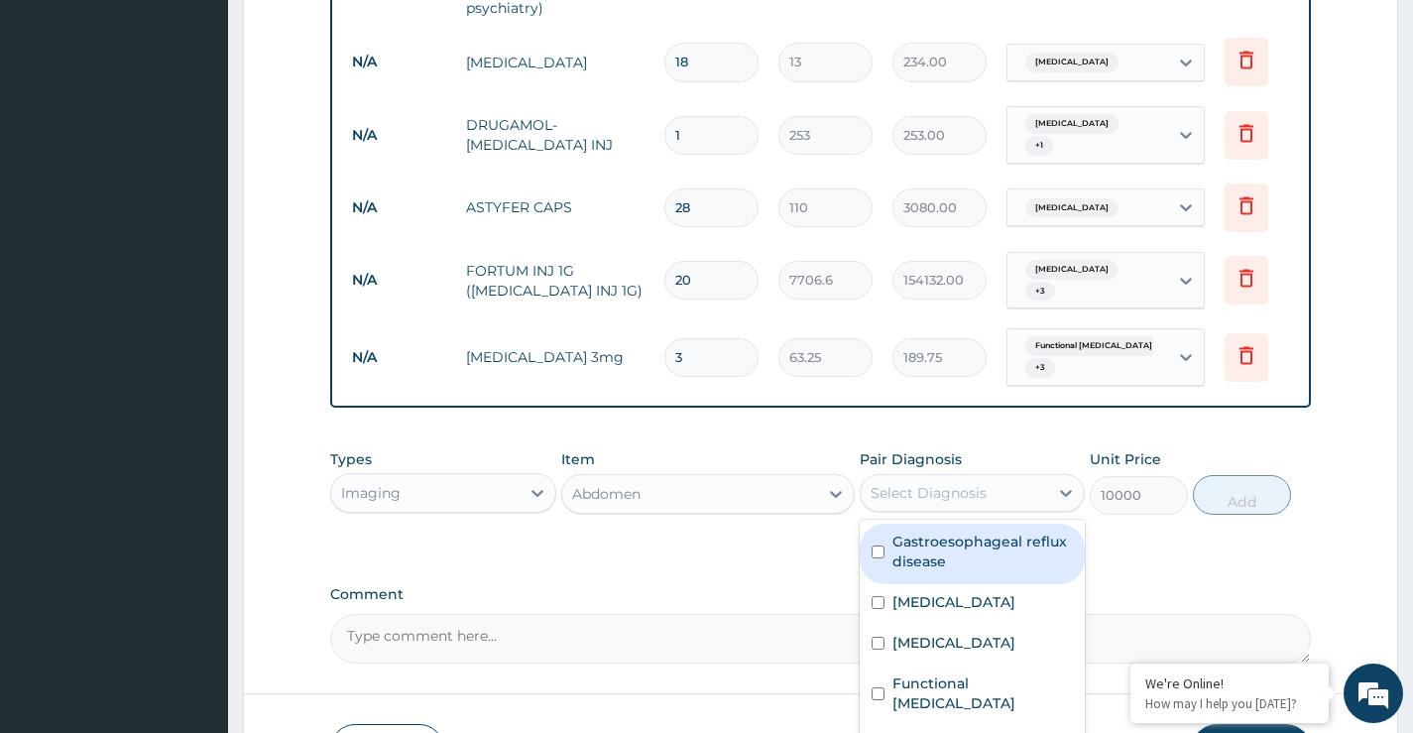
click at [939, 531] on label "Gastroesophageal reflux disease" at bounding box center [982, 551] width 180 height 40
checkbox input "true"
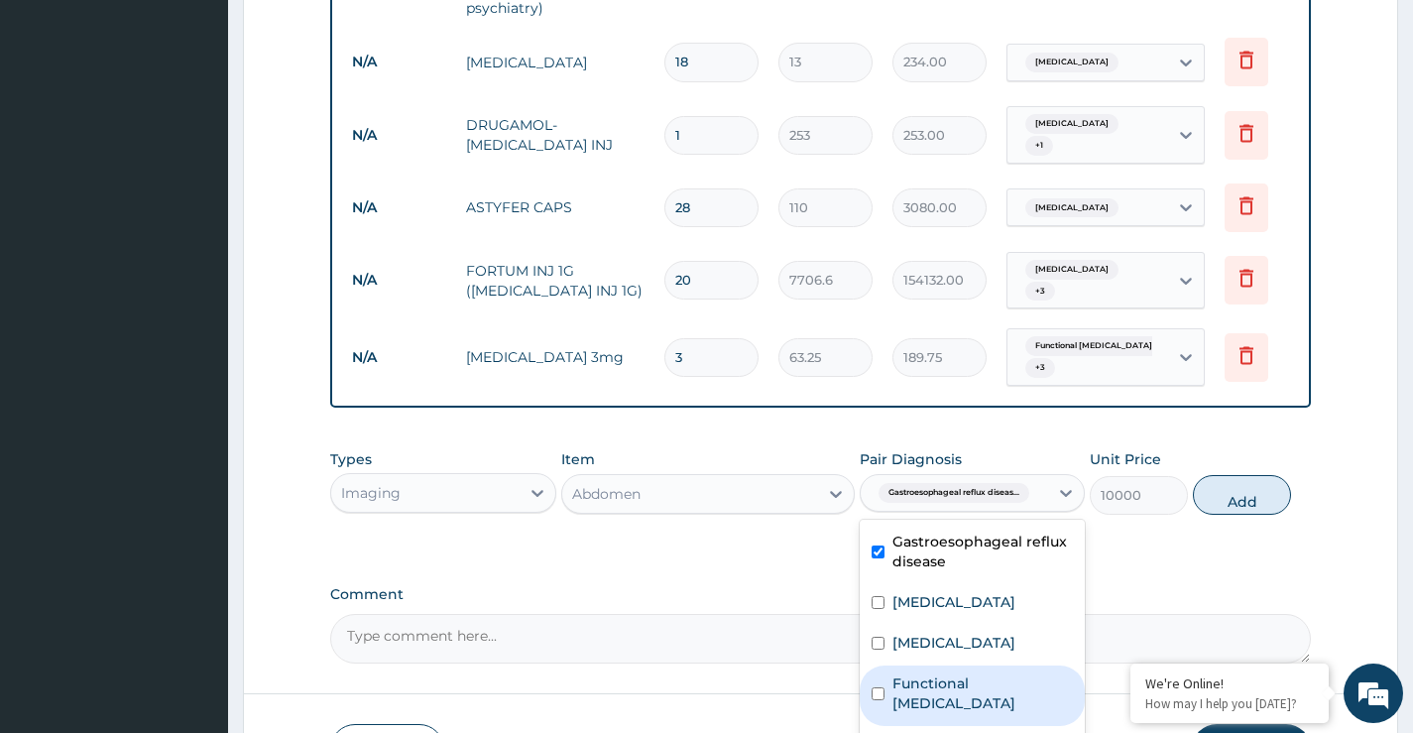
click at [1011, 673] on label "Functional dysphagia" at bounding box center [982, 693] width 180 height 40
checkbox input "true"
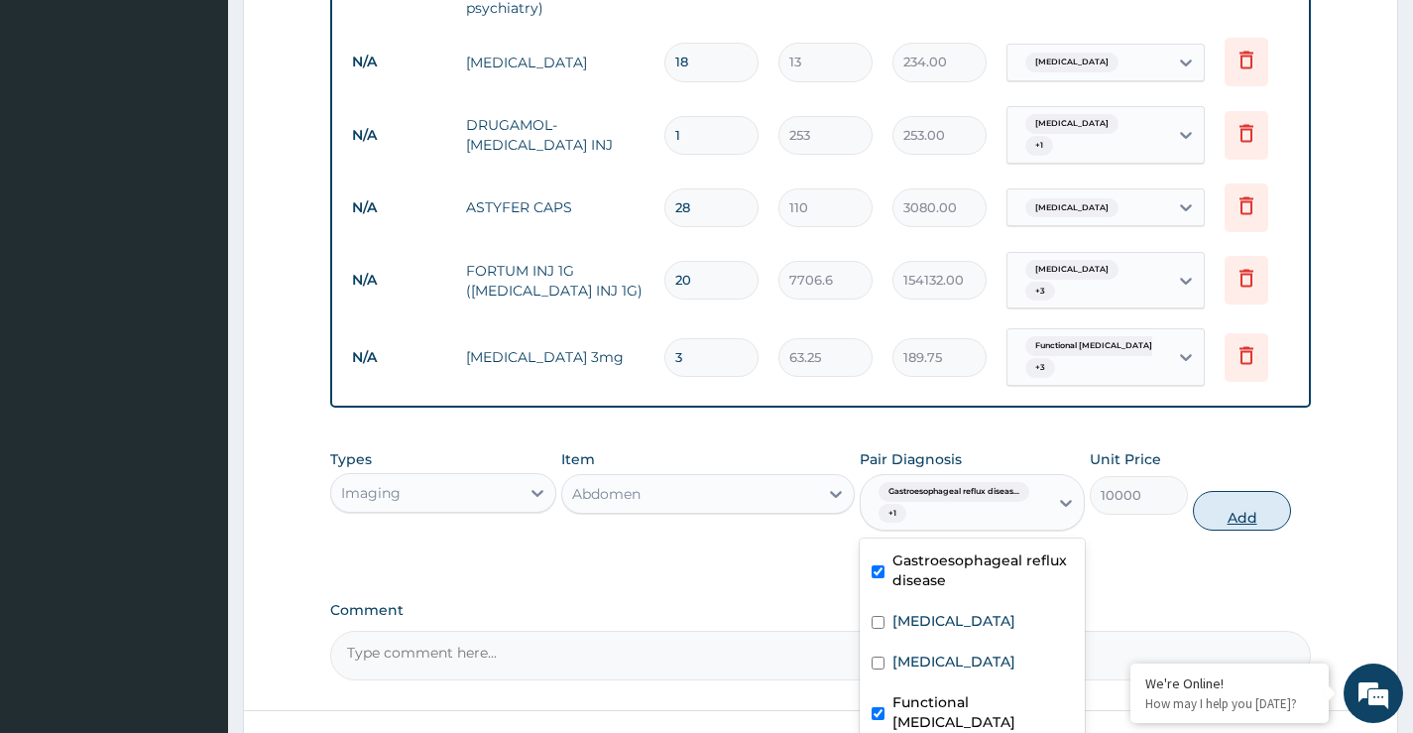
click at [1221, 491] on button "Add" at bounding box center [1242, 511] width 98 height 40
type input "0"
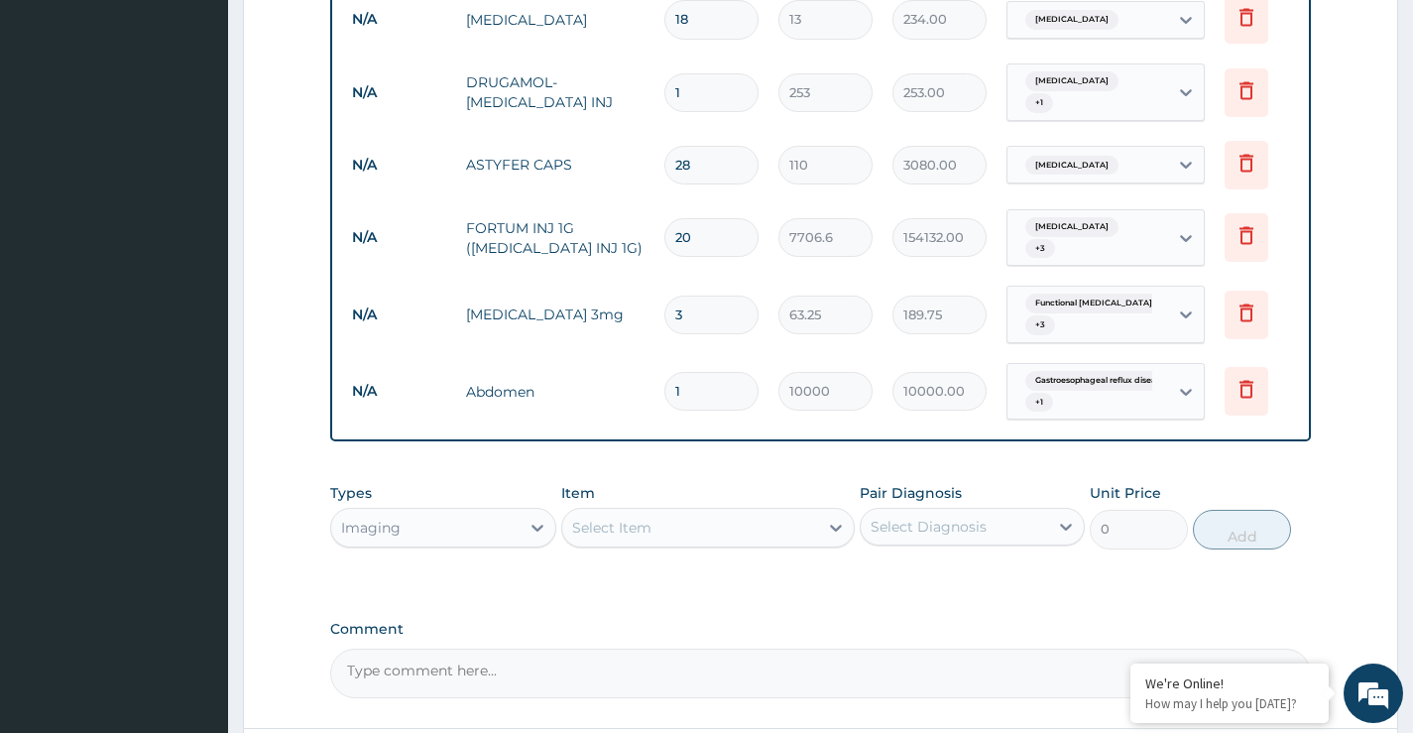
scroll to position [1195, 0]
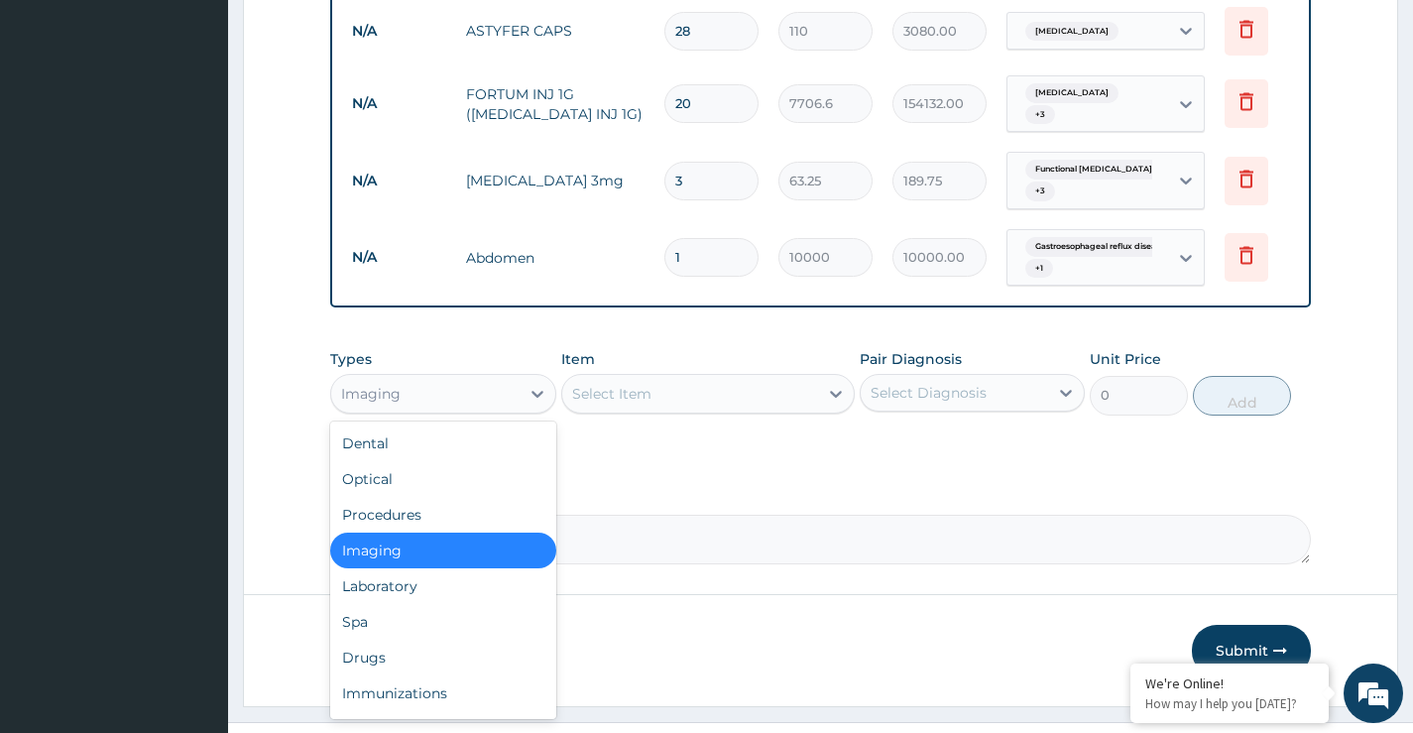
click at [452, 378] on div "Imaging" at bounding box center [424, 394] width 187 height 32
drag, startPoint x: 373, startPoint y: 551, endPoint x: 384, endPoint y: 547, distance: 11.6
click at [374, 568] on div "Laboratory" at bounding box center [442, 586] width 225 height 36
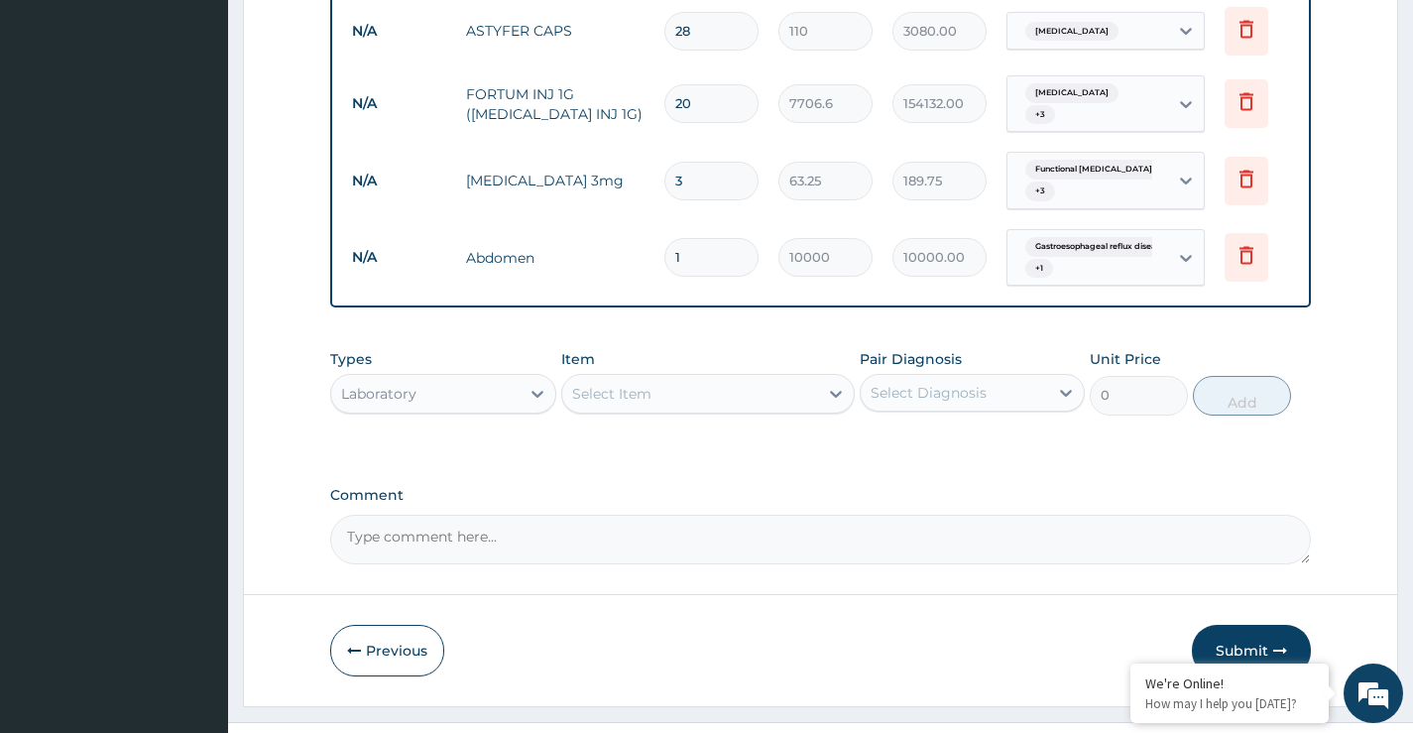
click at [657, 378] on div "Select Item" at bounding box center [690, 394] width 257 height 32
type input "FULL"
click at [617, 425] on div "Full Blood Count" at bounding box center [708, 443] width 295 height 36
type input "5000"
click at [923, 383] on div "Select Diagnosis" at bounding box center [929, 393] width 116 height 20
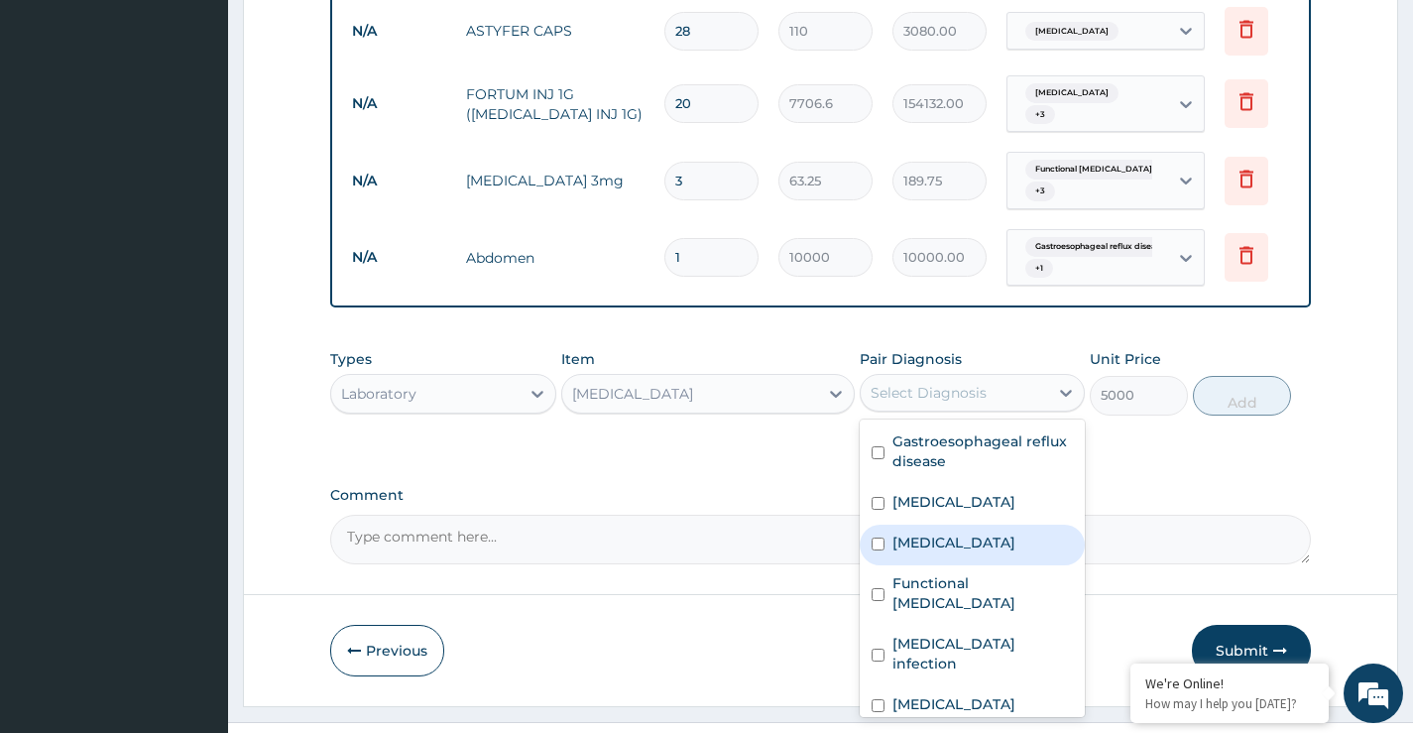
drag, startPoint x: 922, startPoint y: 503, endPoint x: 925, endPoint y: 529, distance: 26.0
click at [921, 532] on label "Sepsis" at bounding box center [953, 542] width 123 height 20
checkbox input "true"
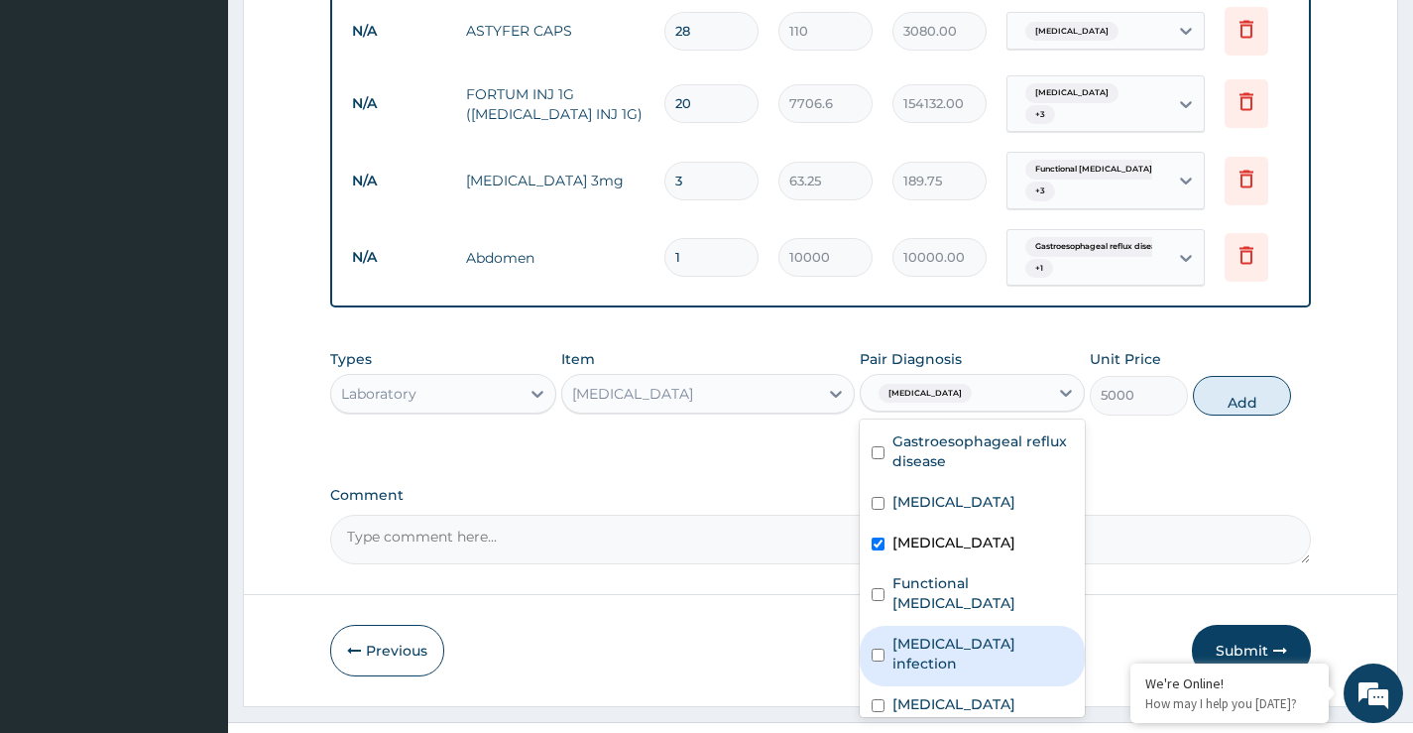
click at [983, 634] on label "Salmonella infection" at bounding box center [982, 654] width 180 height 40
checkbox input "true"
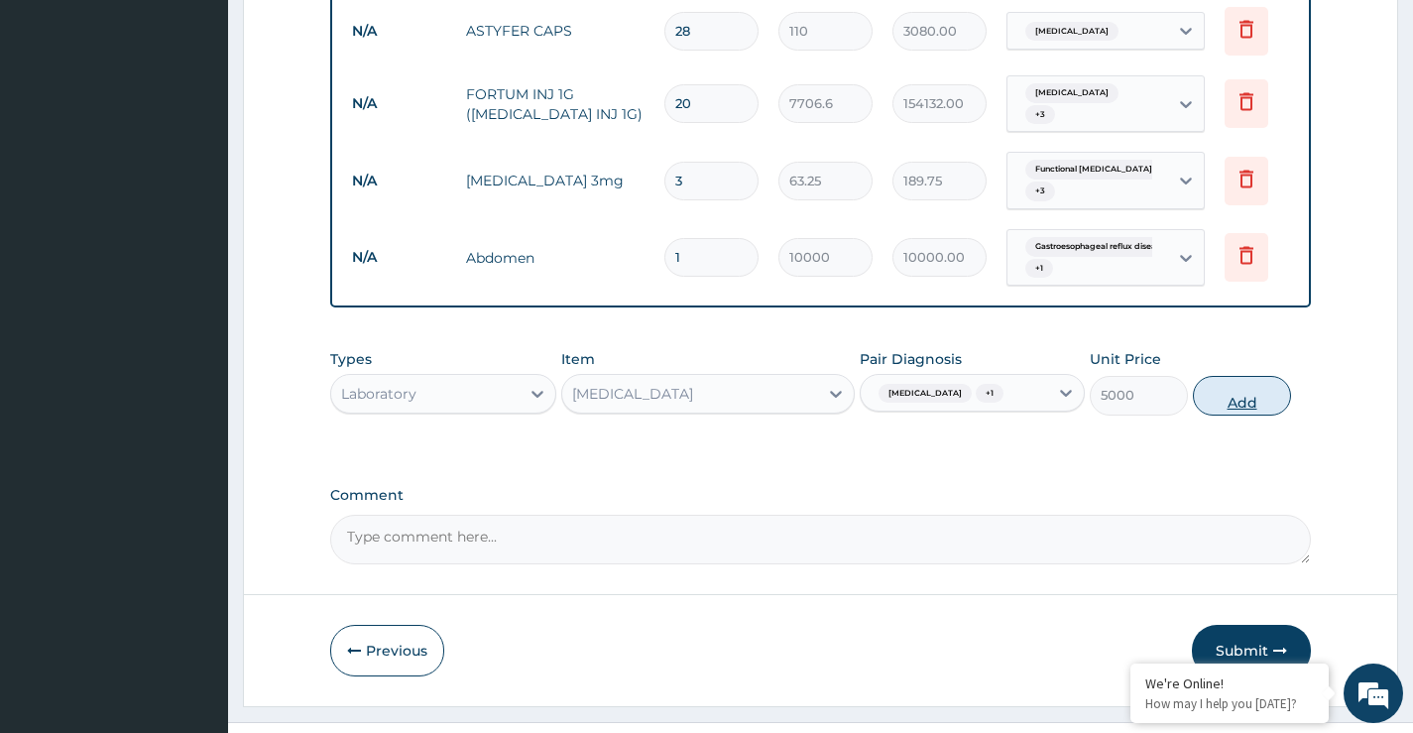
click at [1224, 376] on button "Add" at bounding box center [1242, 396] width 98 height 40
type input "0"
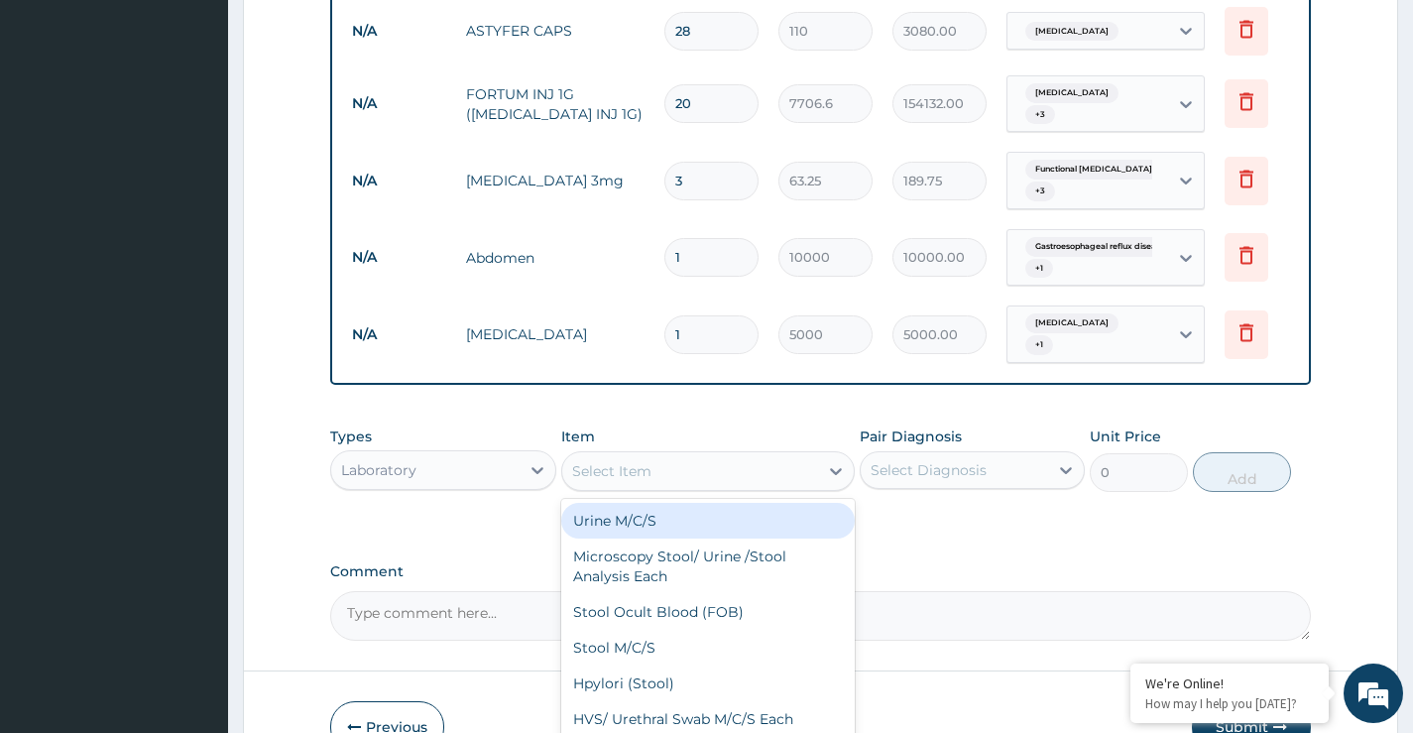
click at [653, 455] on div "Select Item" at bounding box center [690, 471] width 257 height 32
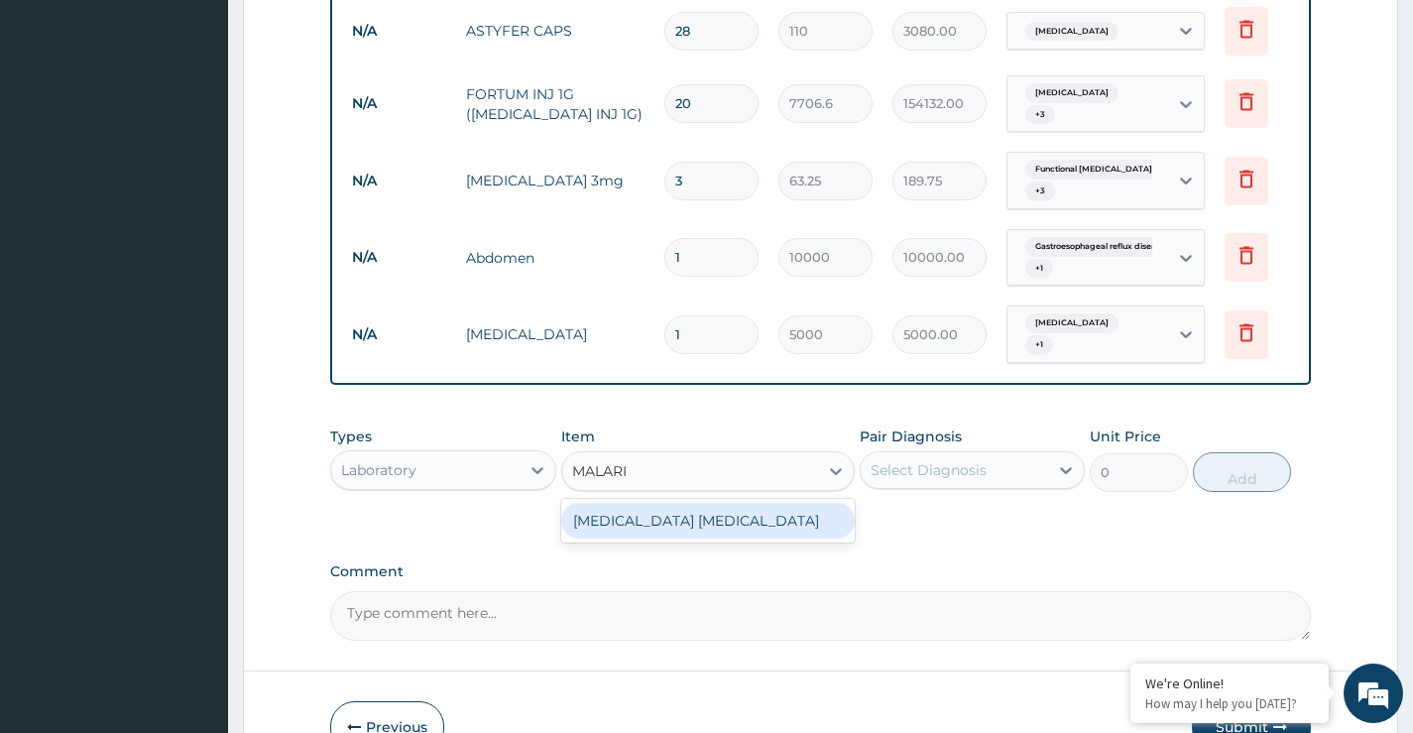
type input "MALARIA"
click at [659, 503] on div "Malaria Parasite" at bounding box center [708, 521] width 295 height 36
type input "1500"
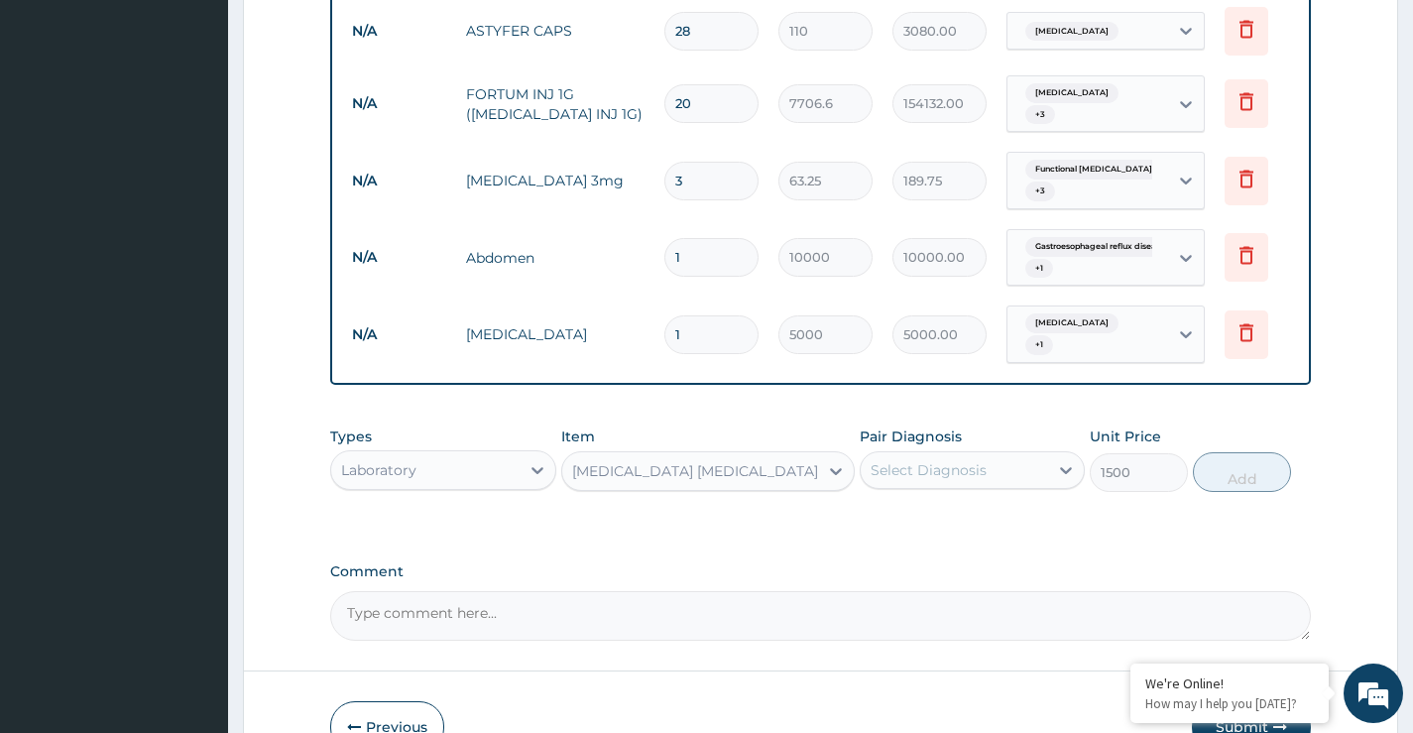
drag, startPoint x: 872, startPoint y: 425, endPoint x: 902, endPoint y: 430, distance: 31.1
click at [876, 460] on div "Select Diagnosis" at bounding box center [929, 470] width 116 height 20
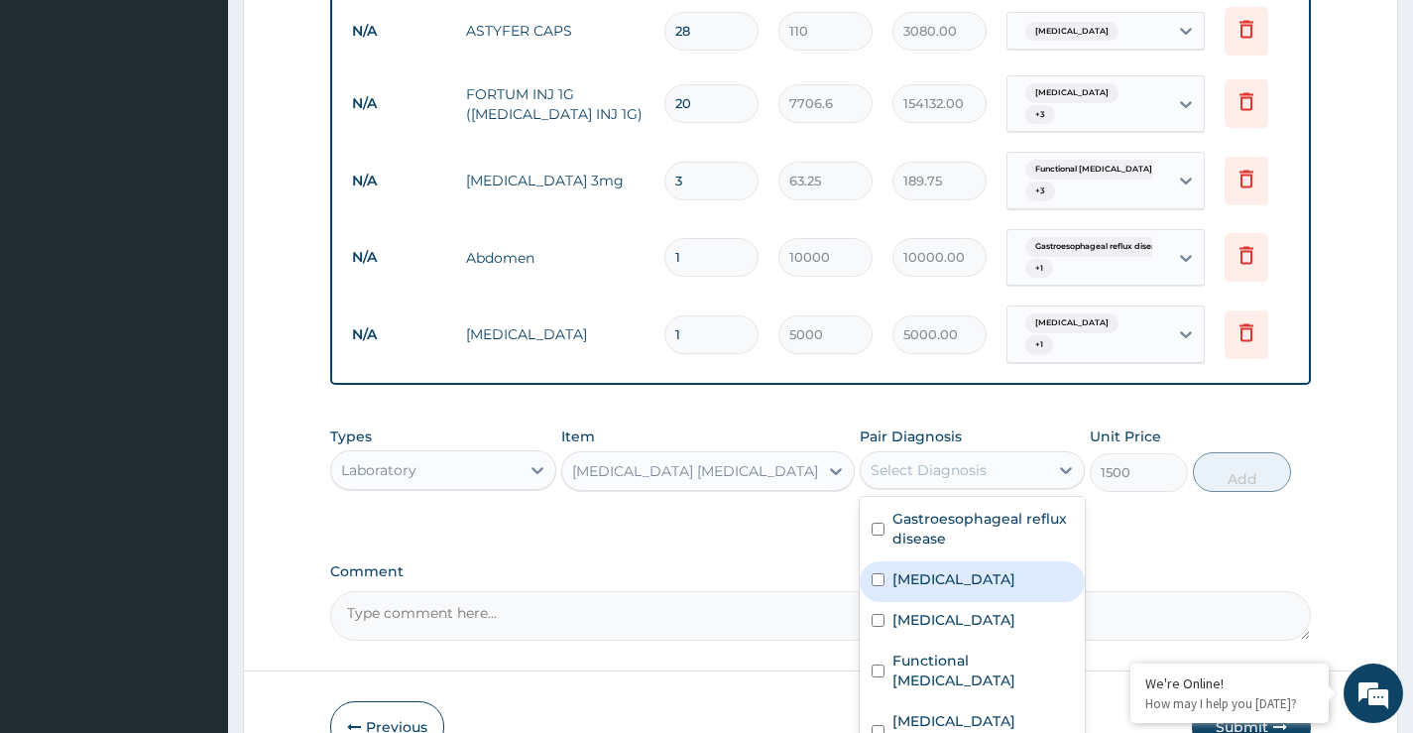
drag, startPoint x: 923, startPoint y: 536, endPoint x: 1154, endPoint y: 455, distance: 244.9
click at [925, 569] on label "Malaria" at bounding box center [953, 579] width 123 height 20
checkbox input "true"
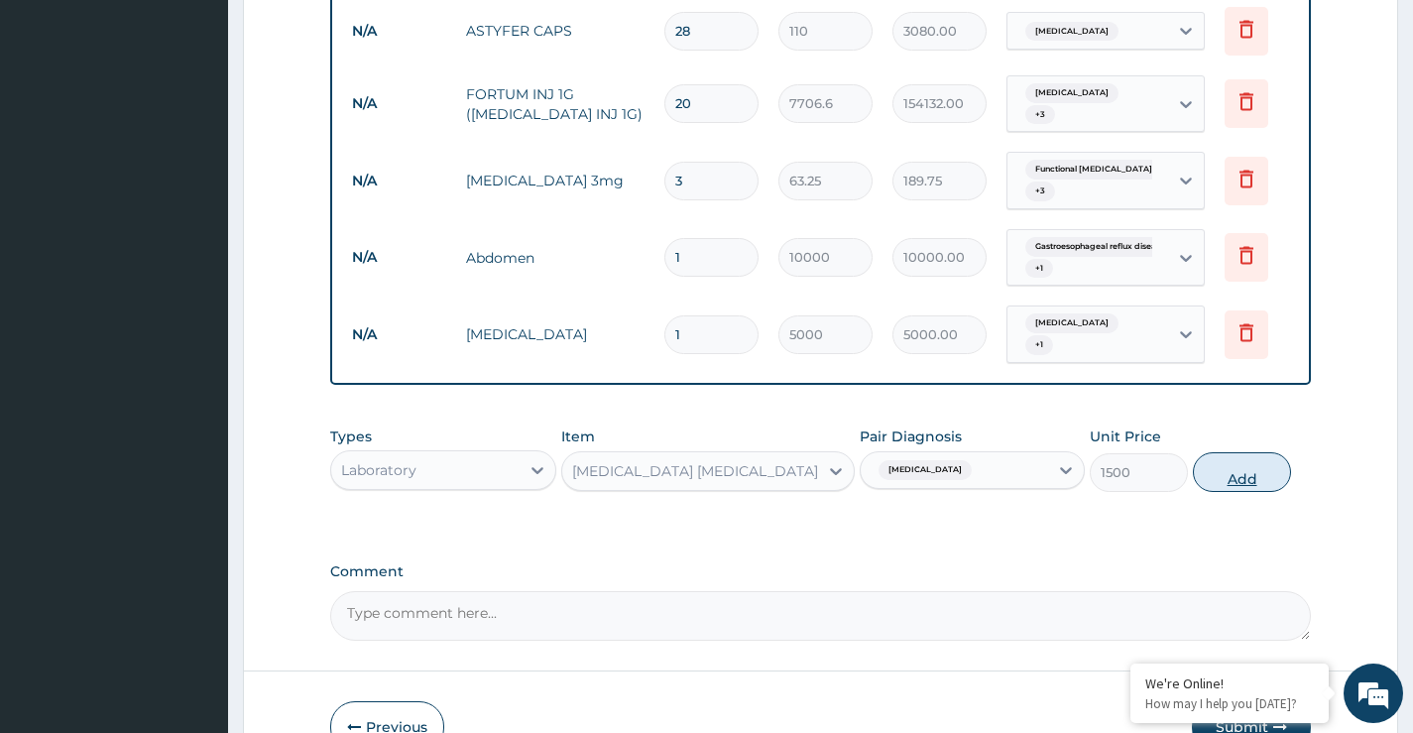
click at [1231, 452] on button "Add" at bounding box center [1242, 472] width 98 height 40
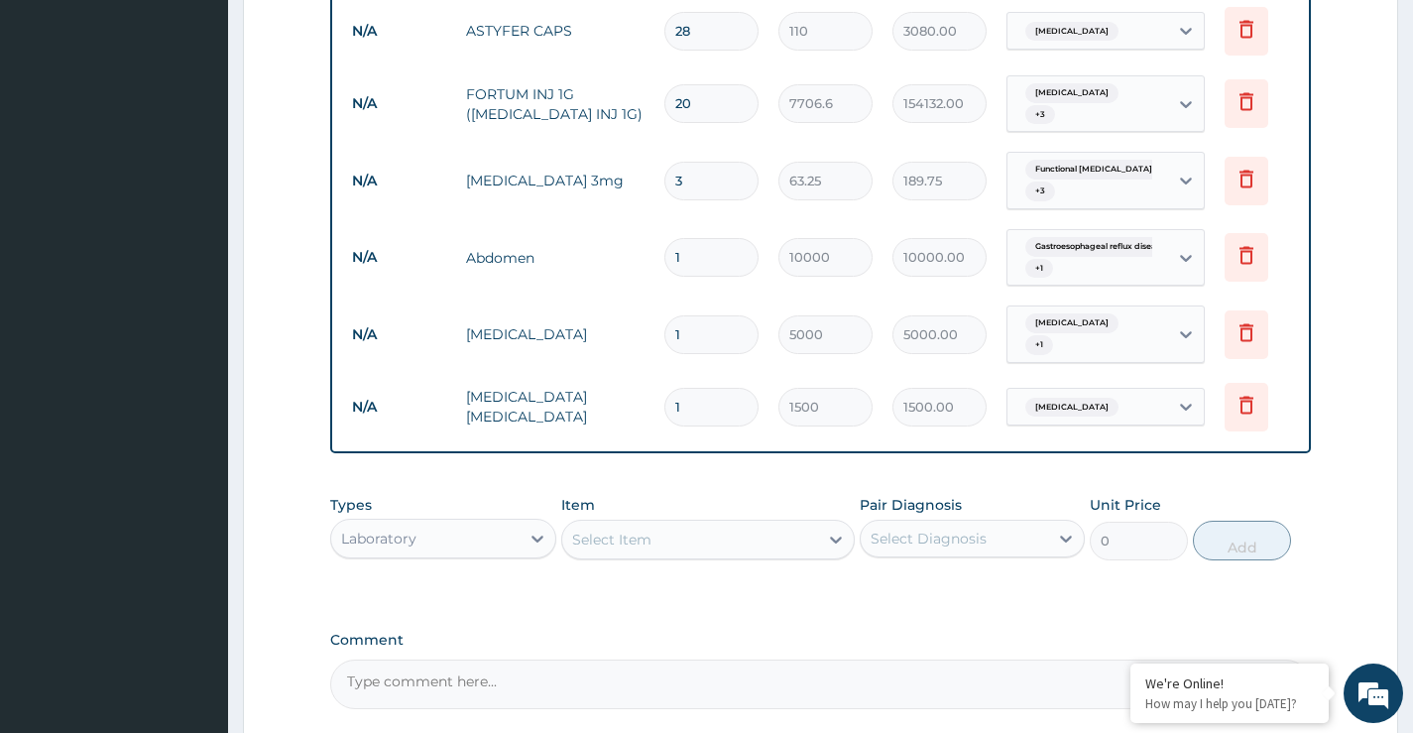
click at [494, 523] on div "Laboratory" at bounding box center [424, 539] width 187 height 32
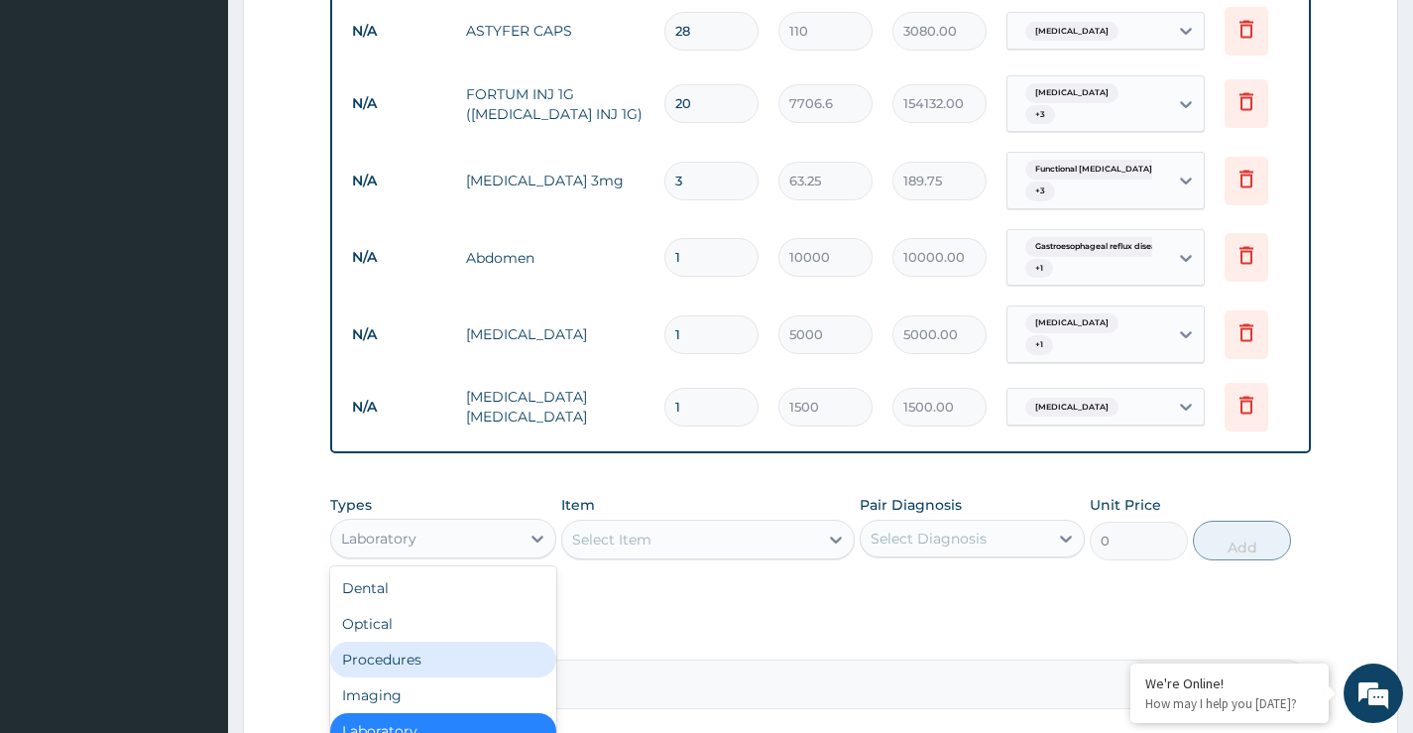
click at [400, 642] on div "Procedures" at bounding box center [442, 660] width 225 height 36
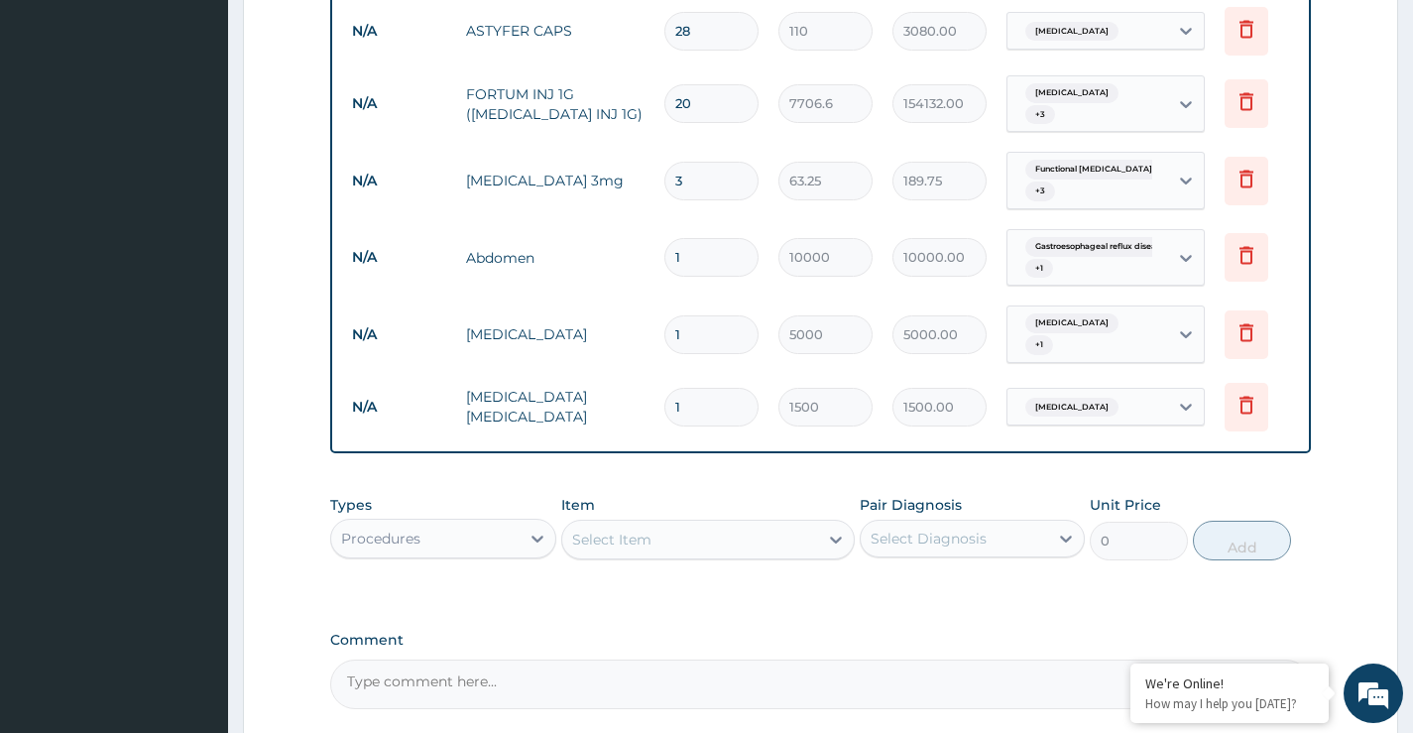
click at [648, 530] on div "Select Item" at bounding box center [611, 540] width 79 height 20
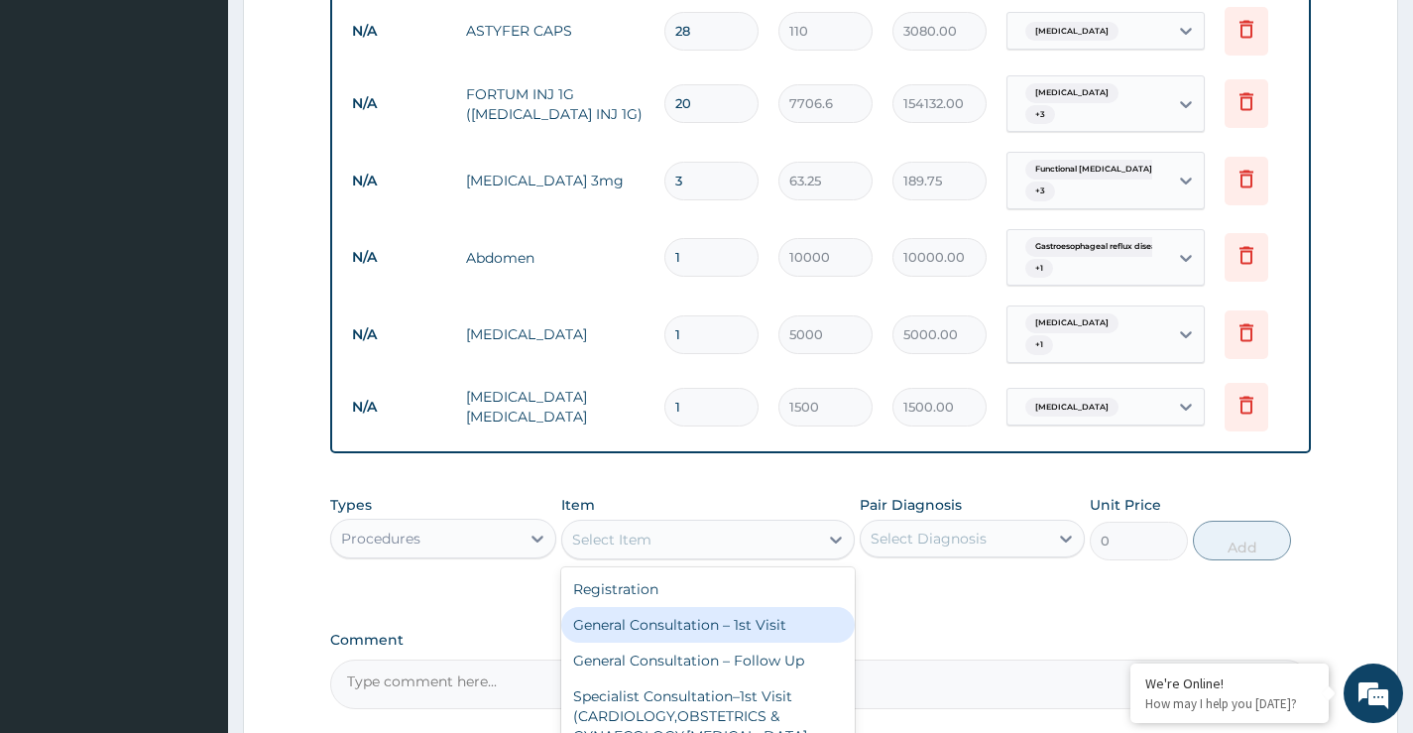
click at [694, 607] on div "General Consultation – 1st Visit" at bounding box center [708, 625] width 295 height 36
type input "4000"
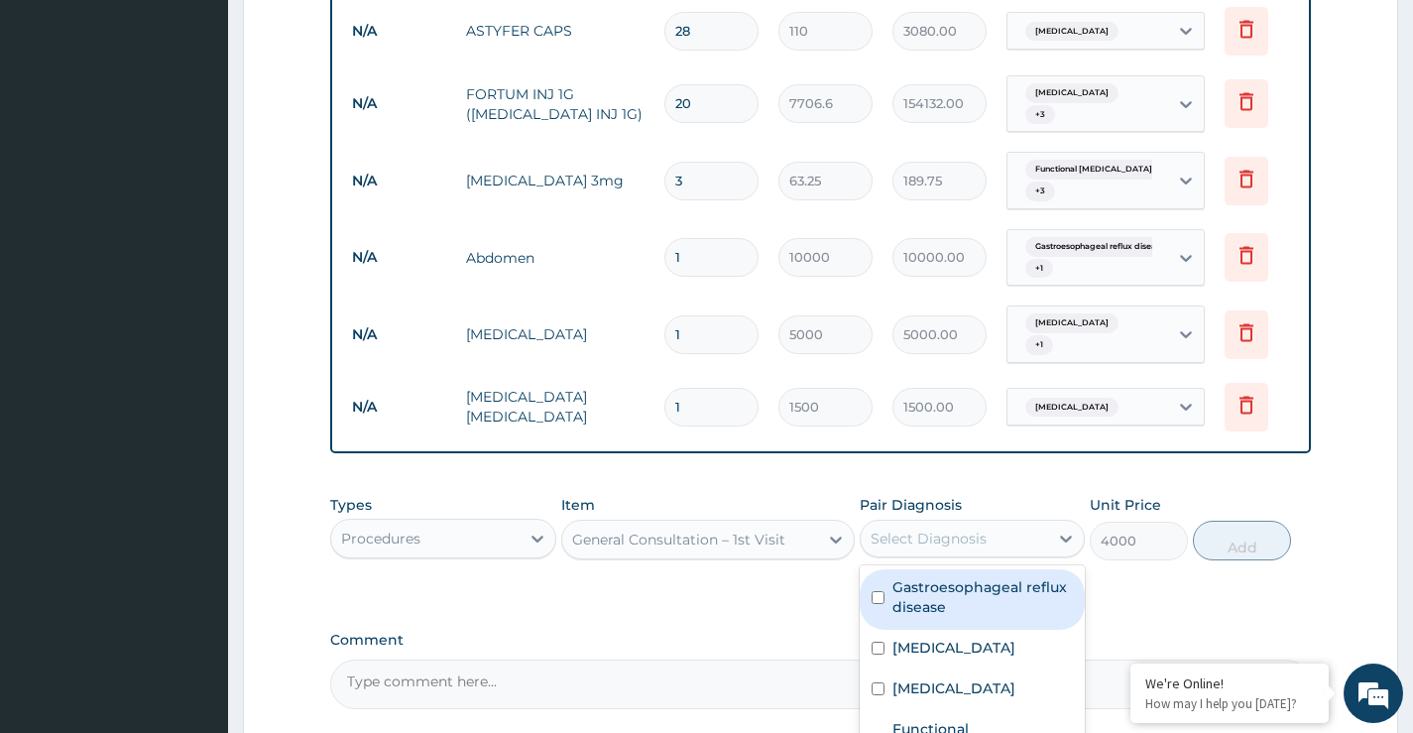
click at [950, 529] on div "Select Diagnosis" at bounding box center [929, 539] width 116 height 20
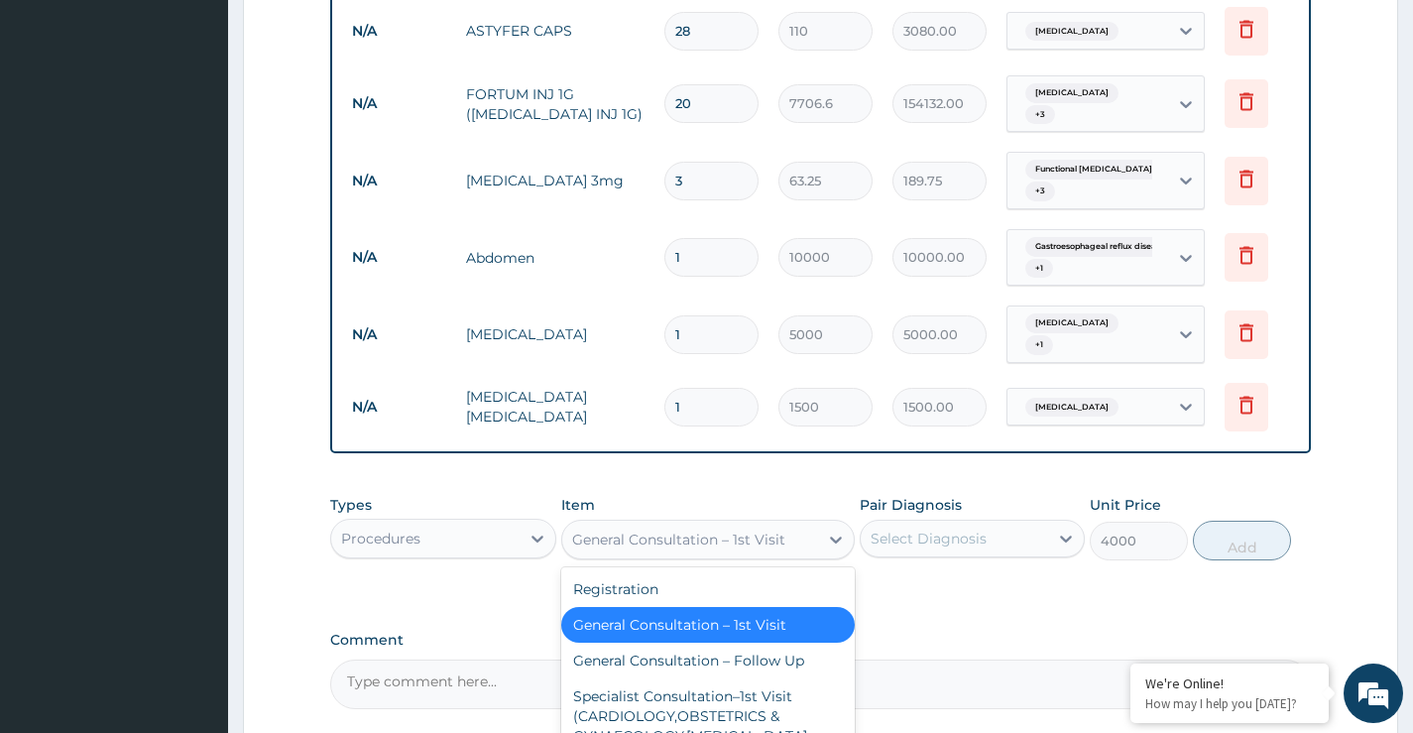
click at [776, 530] on div "General Consultation – 1st Visit" at bounding box center [678, 540] width 213 height 20
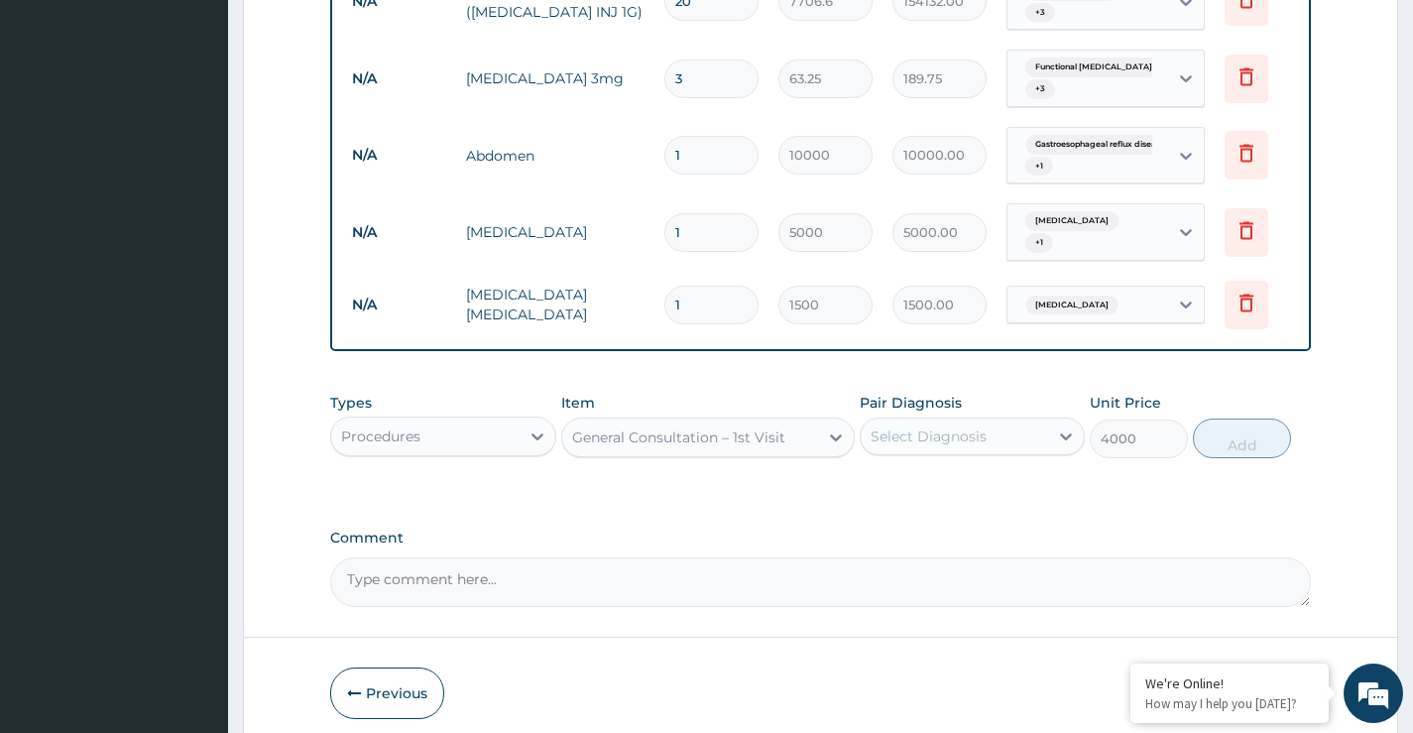
scroll to position [1332, 0]
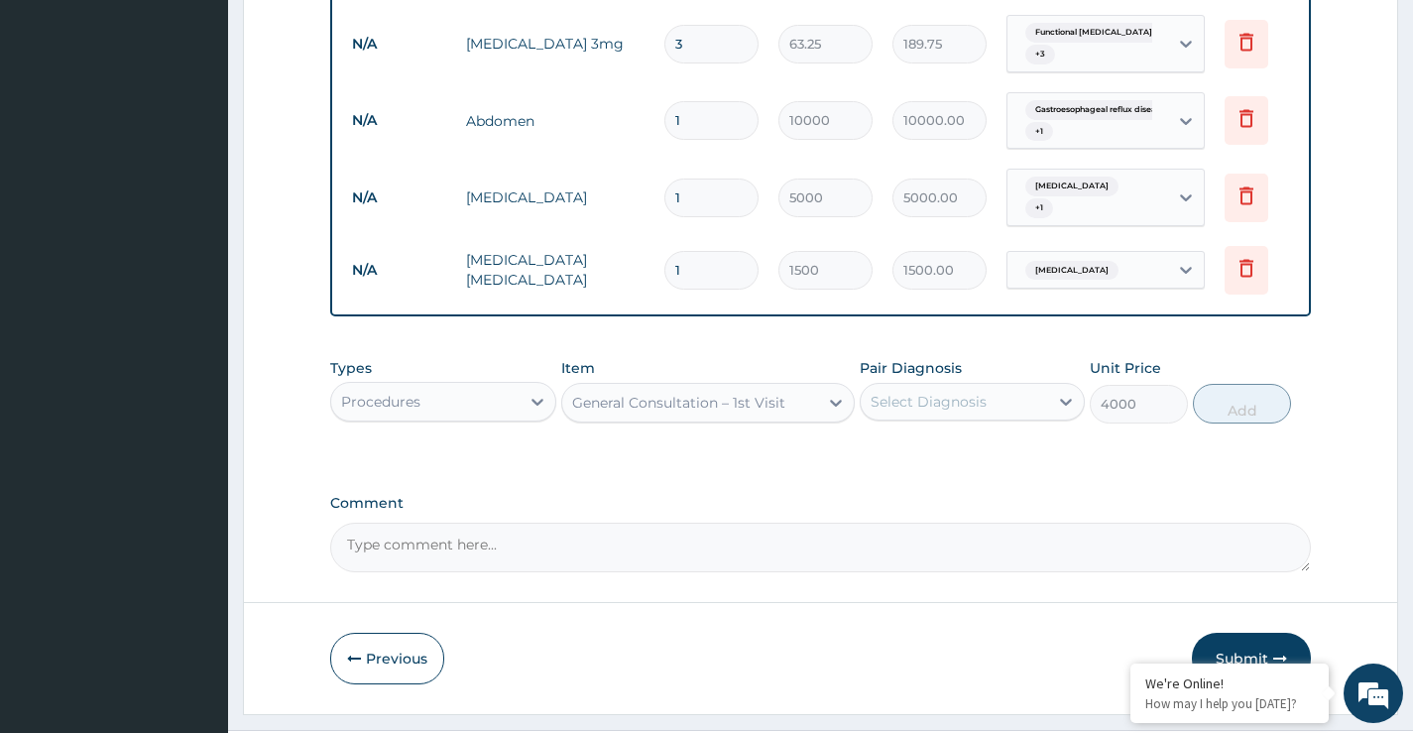
click at [1237, 633] on button "Submit" at bounding box center [1251, 659] width 119 height 52
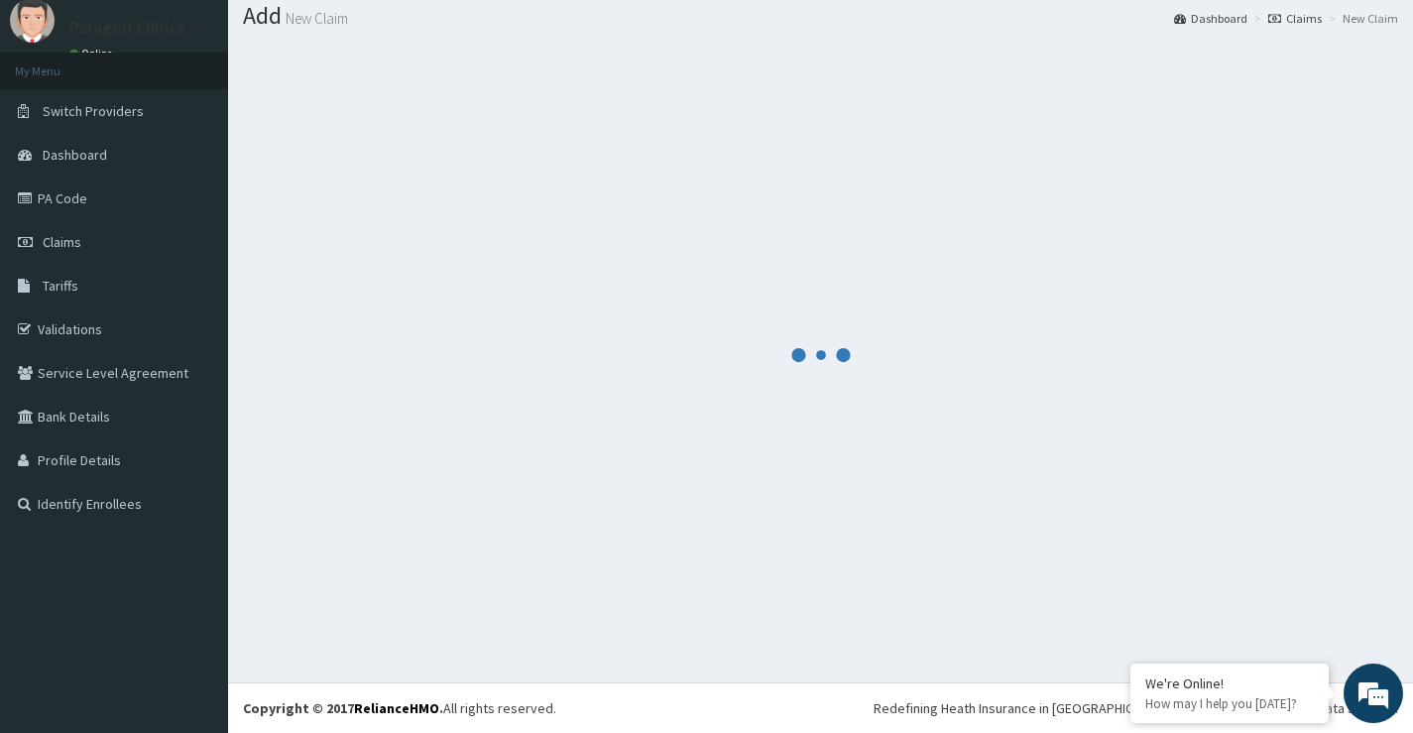
scroll to position [61, 0]
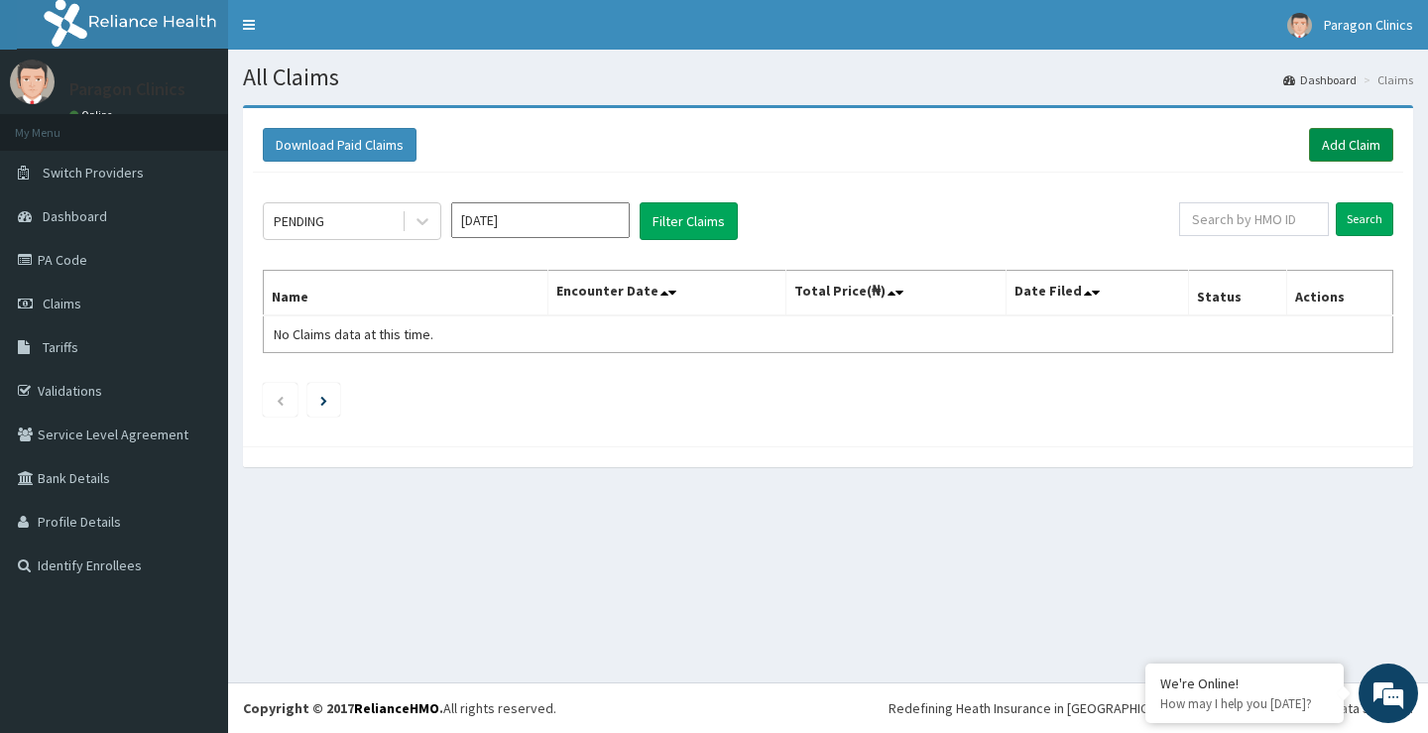
click at [1362, 149] on link "Add Claim" at bounding box center [1351, 145] width 84 height 34
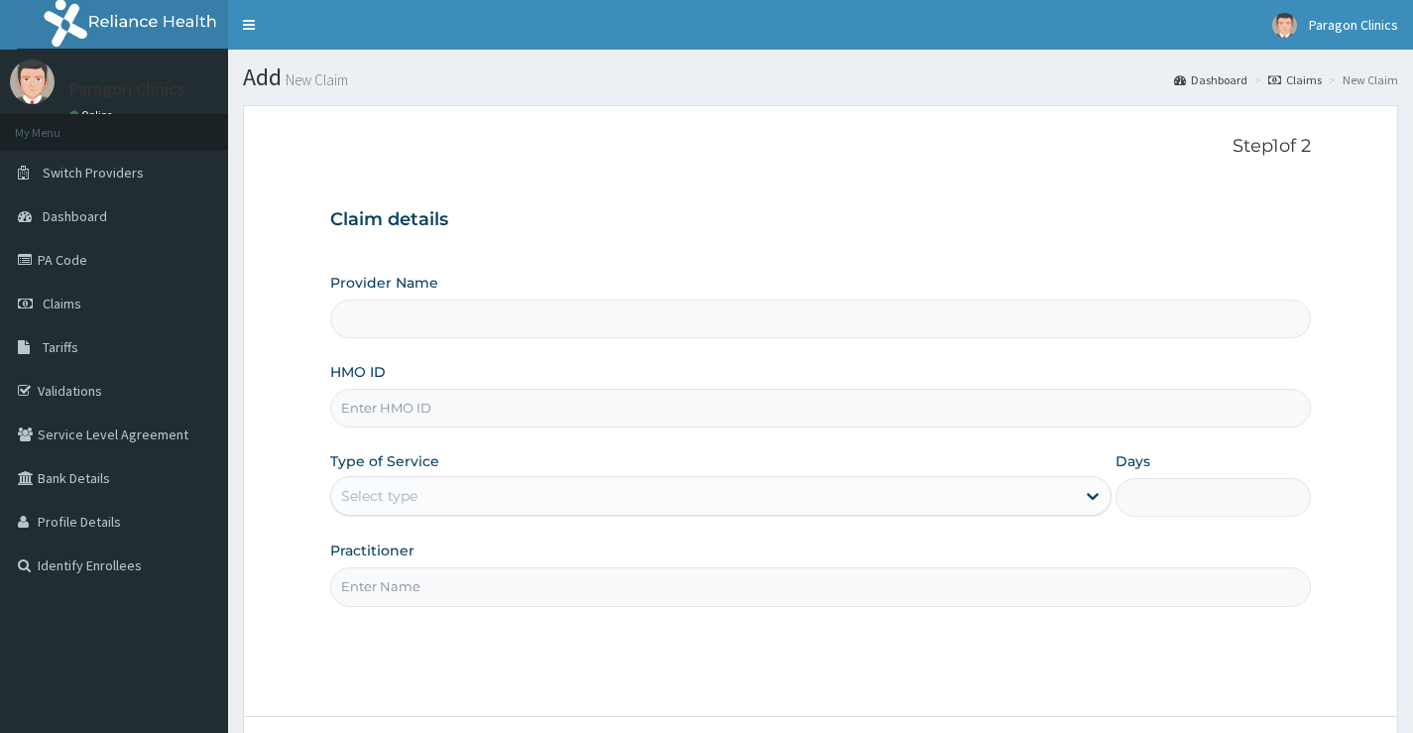
drag, startPoint x: 422, startPoint y: 412, endPoint x: 424, endPoint y: 390, distance: 21.9
click at [422, 411] on input "HMO ID" at bounding box center [820, 408] width 981 height 39
paste input "PRS/10229/A"
type input "PRS/10229/A"
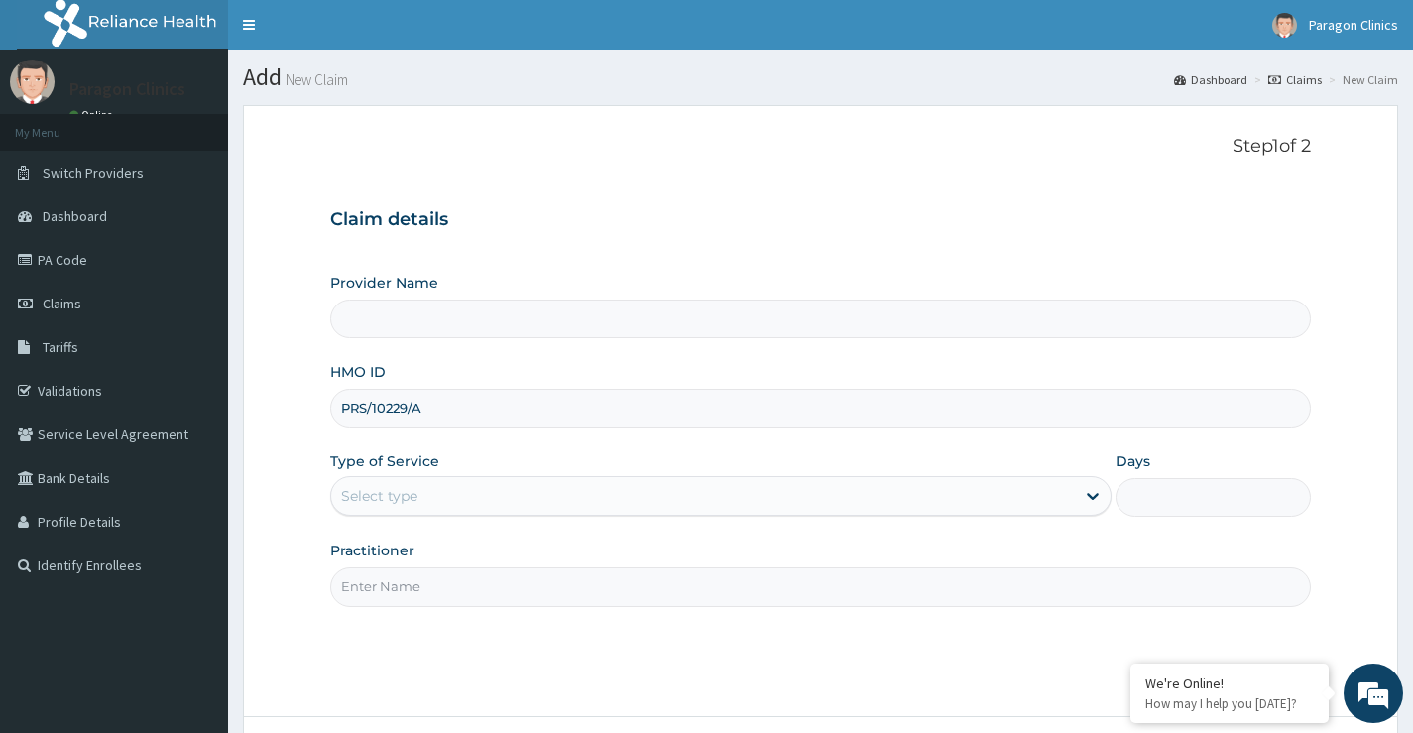
type input "Paragon Clinics And Imaging"
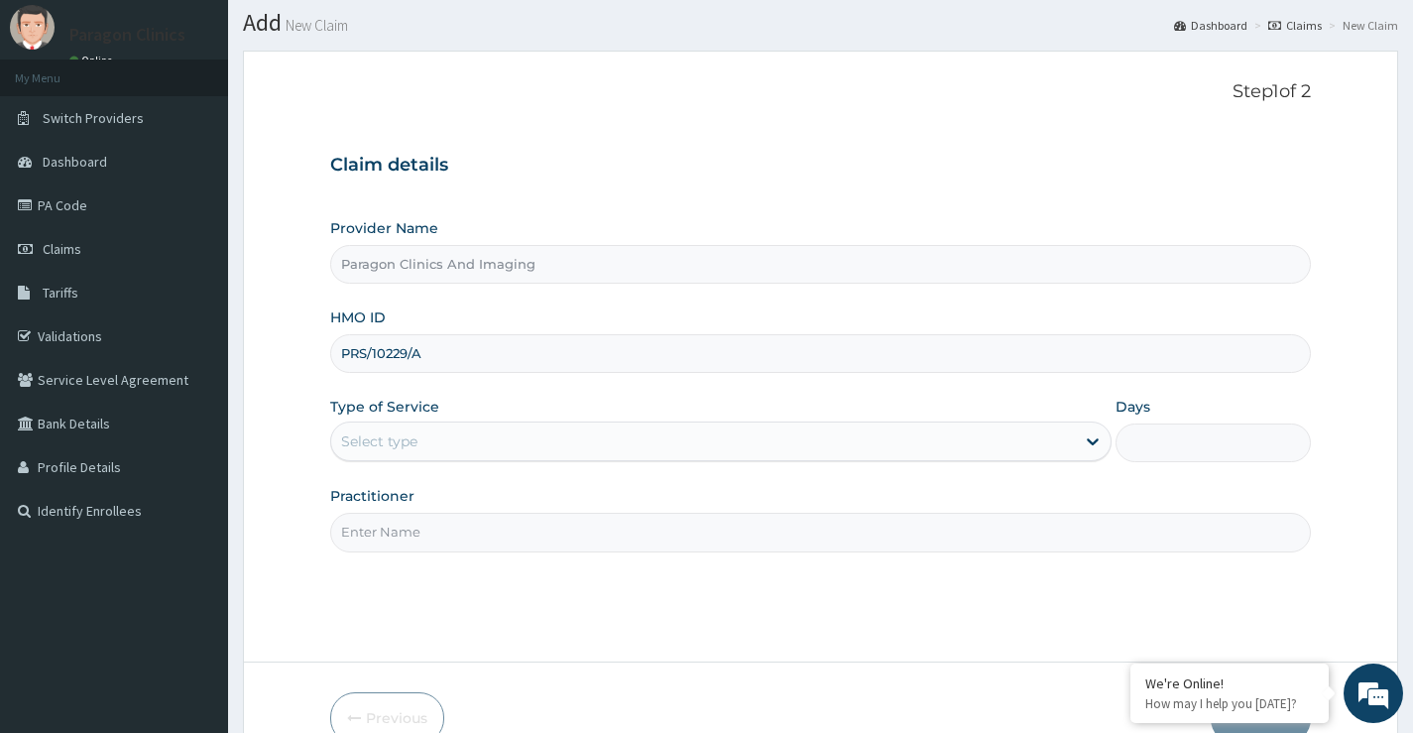
scroll to position [99, 0]
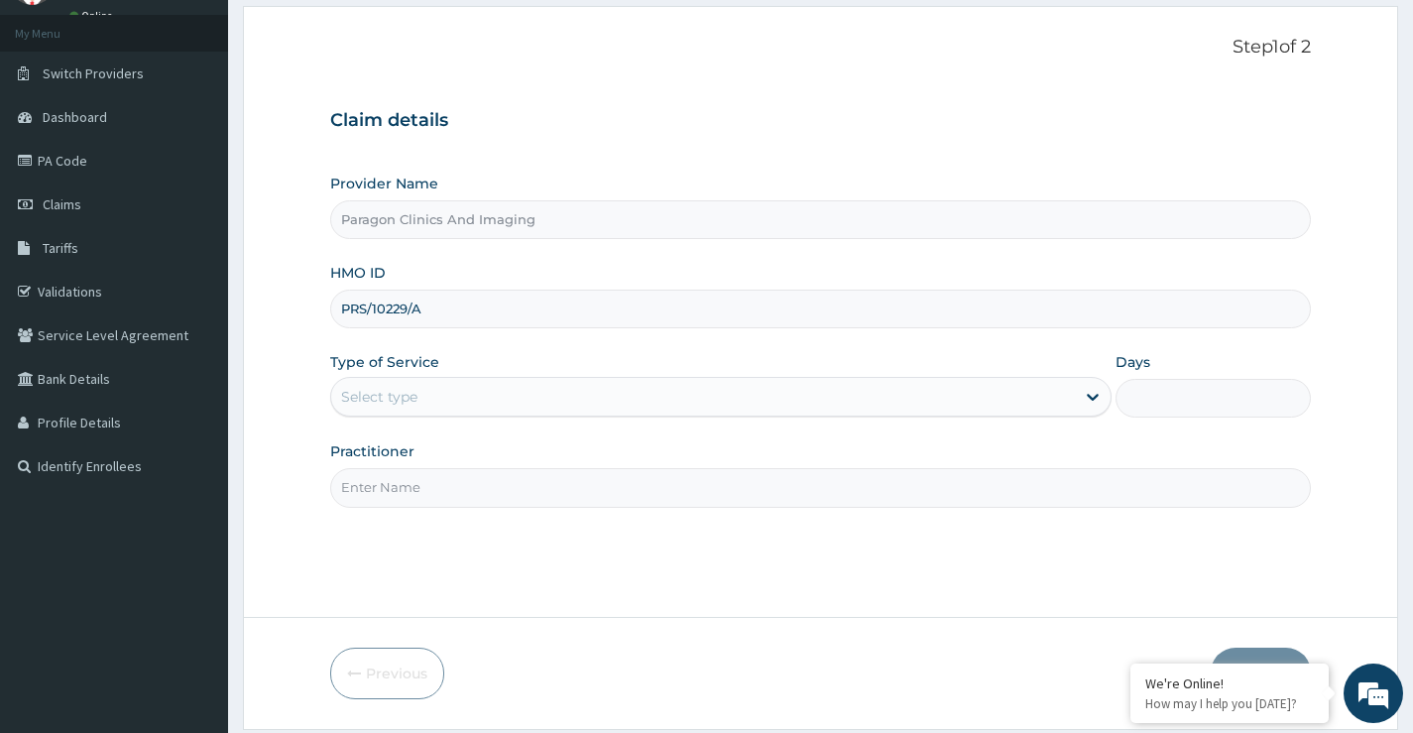
type input "PRS/10229/A"
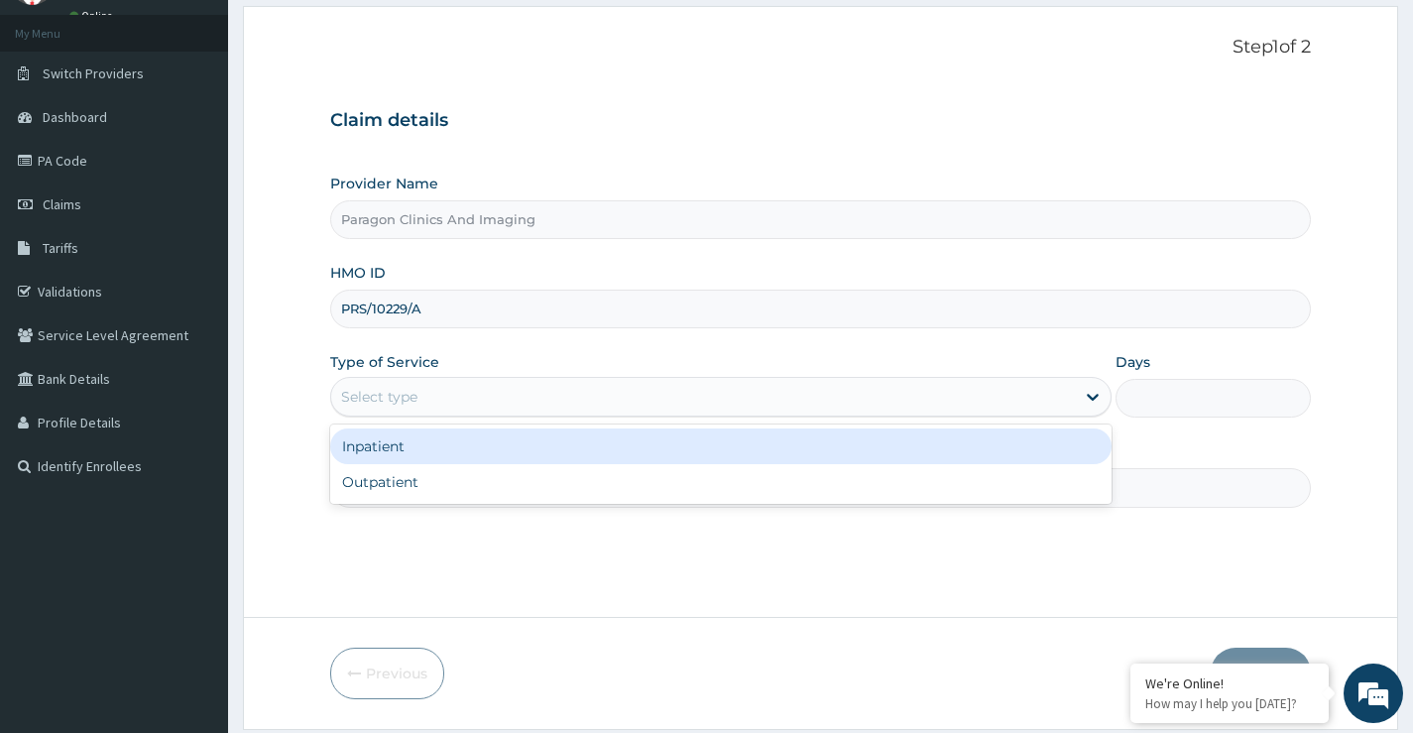
drag, startPoint x: 496, startPoint y: 395, endPoint x: 455, endPoint y: 454, distance: 72.1
click at [495, 396] on div "Select type" at bounding box center [703, 397] width 744 height 32
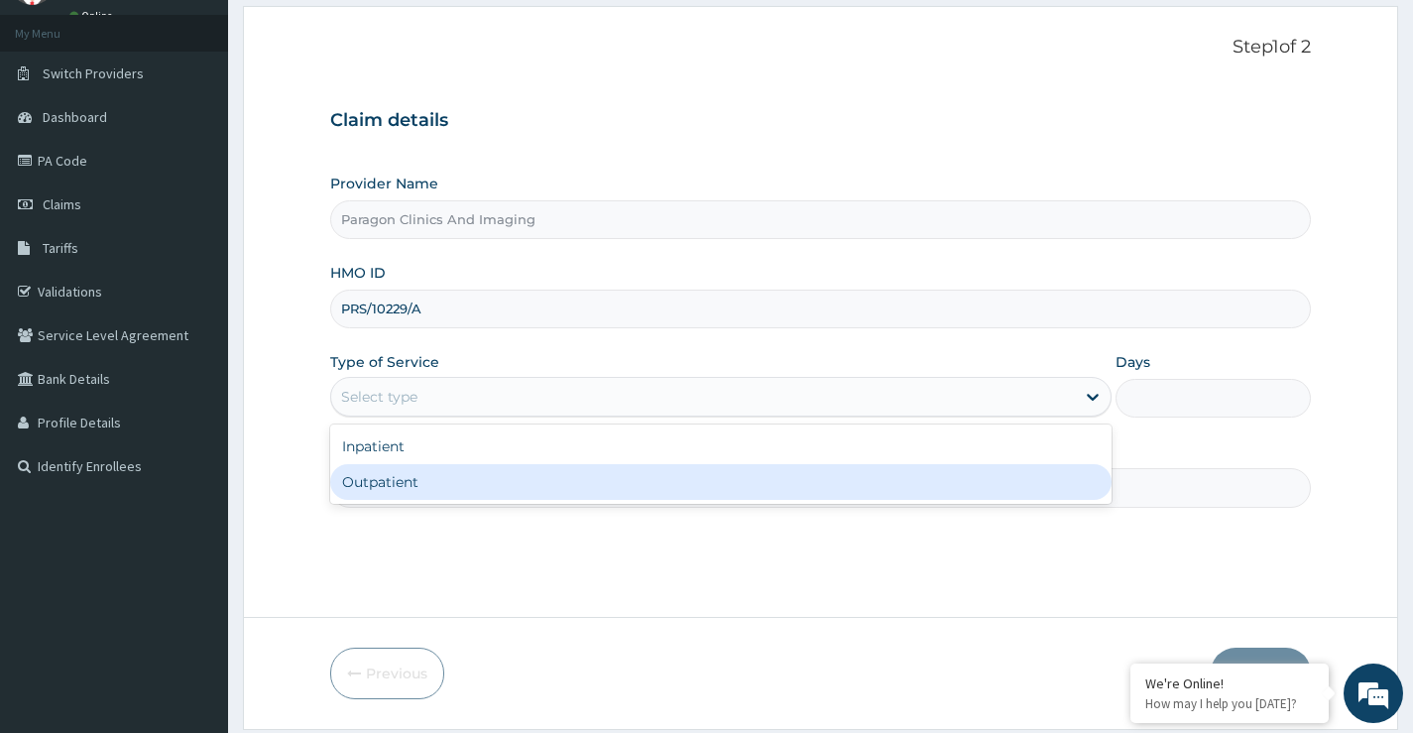
click at [425, 488] on div "Outpatient" at bounding box center [720, 482] width 781 height 36
type input "1"
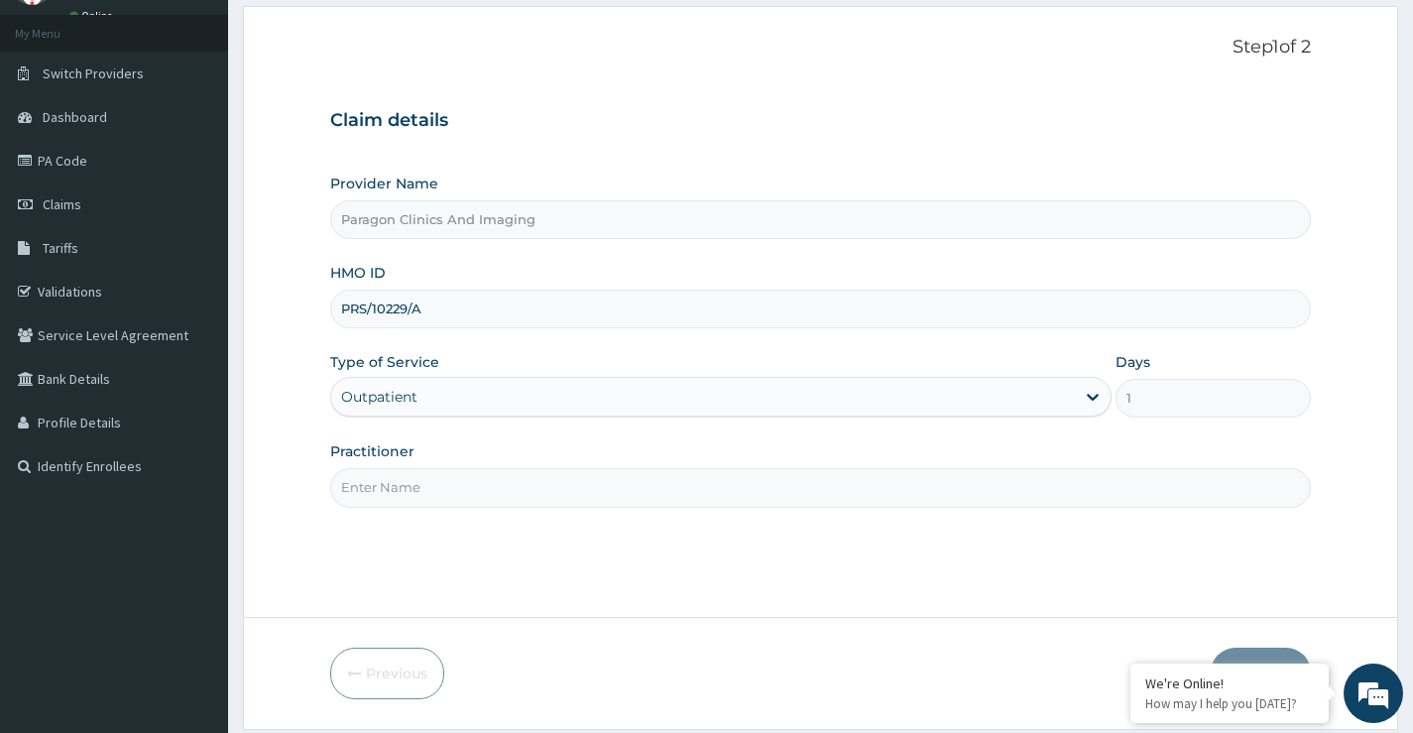
click at [437, 495] on input "Practitioner" at bounding box center [820, 487] width 981 height 39
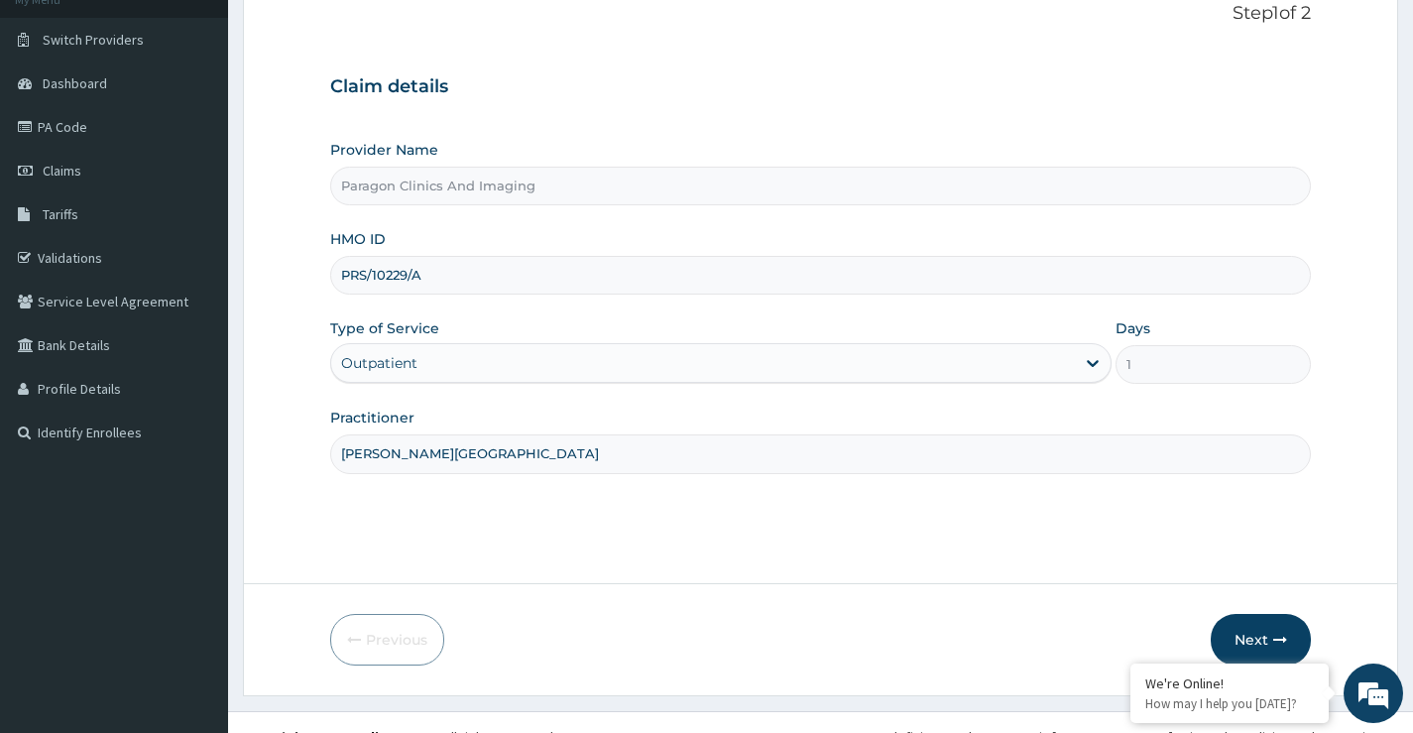
scroll to position [162, 0]
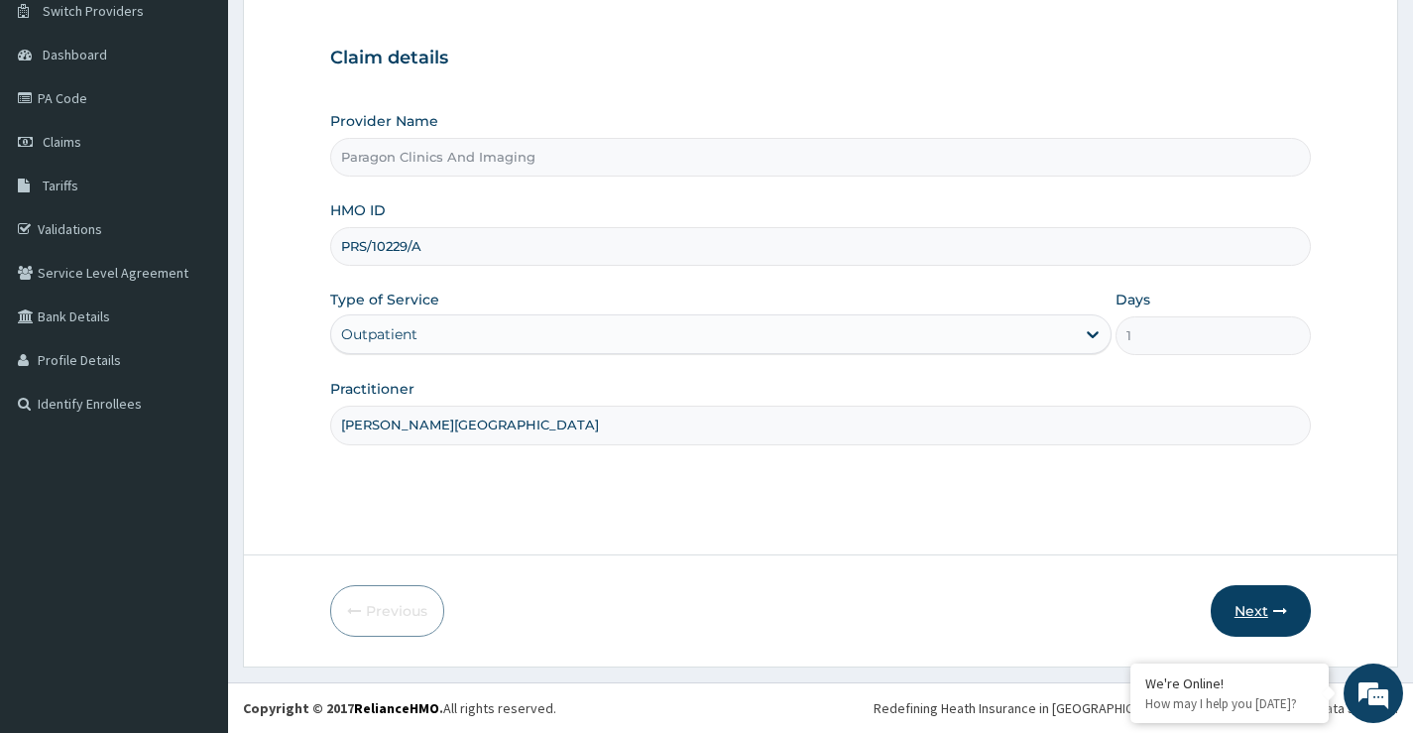
type input "DR. OKEKE"
click at [1245, 607] on button "Next" at bounding box center [1261, 611] width 100 height 52
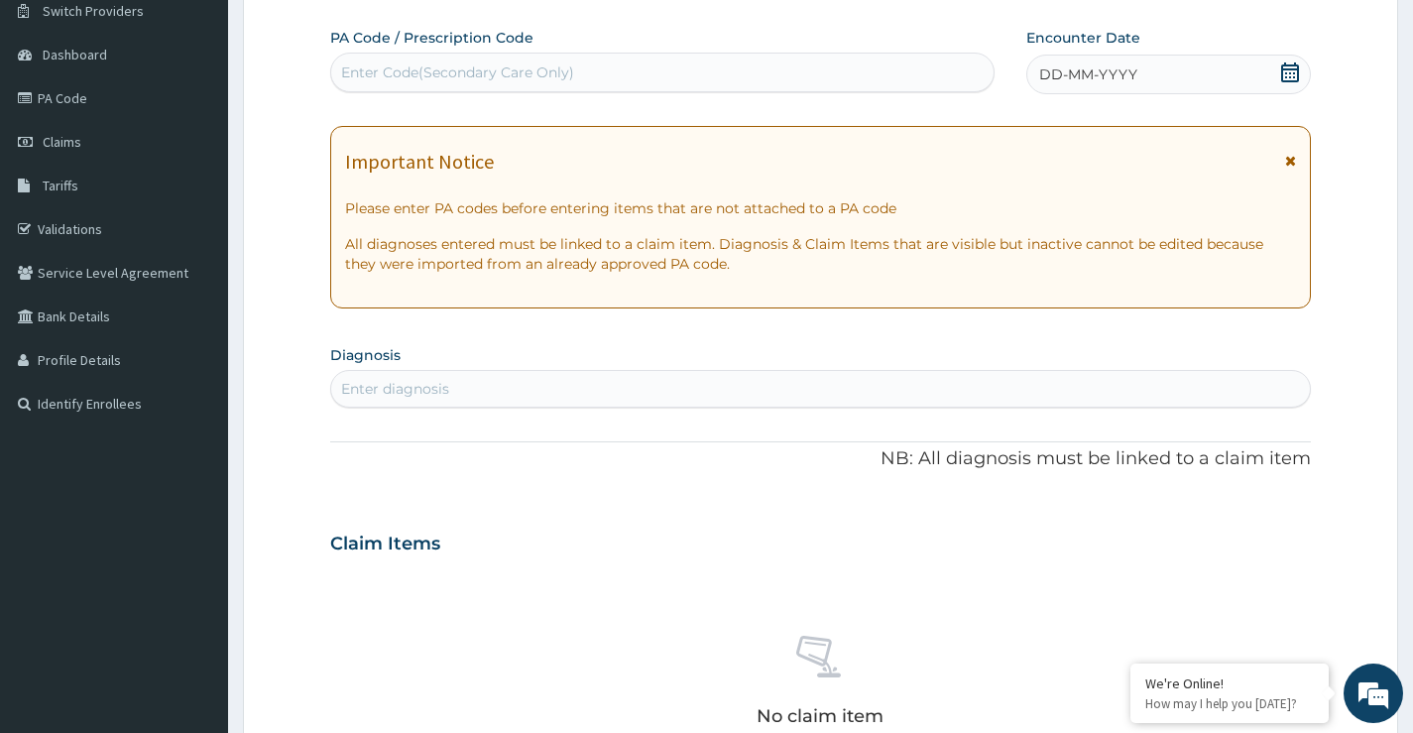
scroll to position [0, 0]
click at [580, 76] on div "Enter Code(Secondary Care Only)" at bounding box center [662, 73] width 662 height 32
paste input "PA/D9239F"
type input "PA/D9239F"
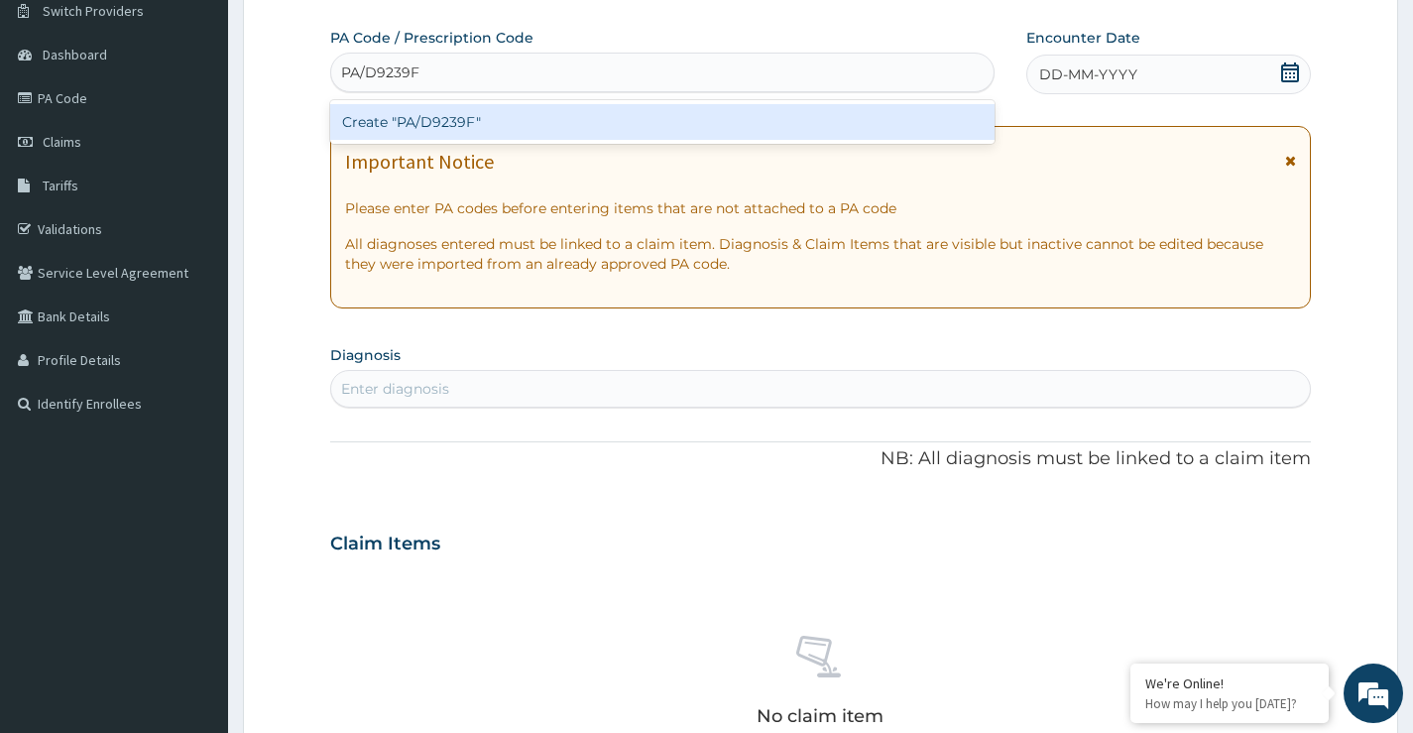
click at [563, 126] on div "Create "PA/D9239F"" at bounding box center [662, 122] width 664 height 36
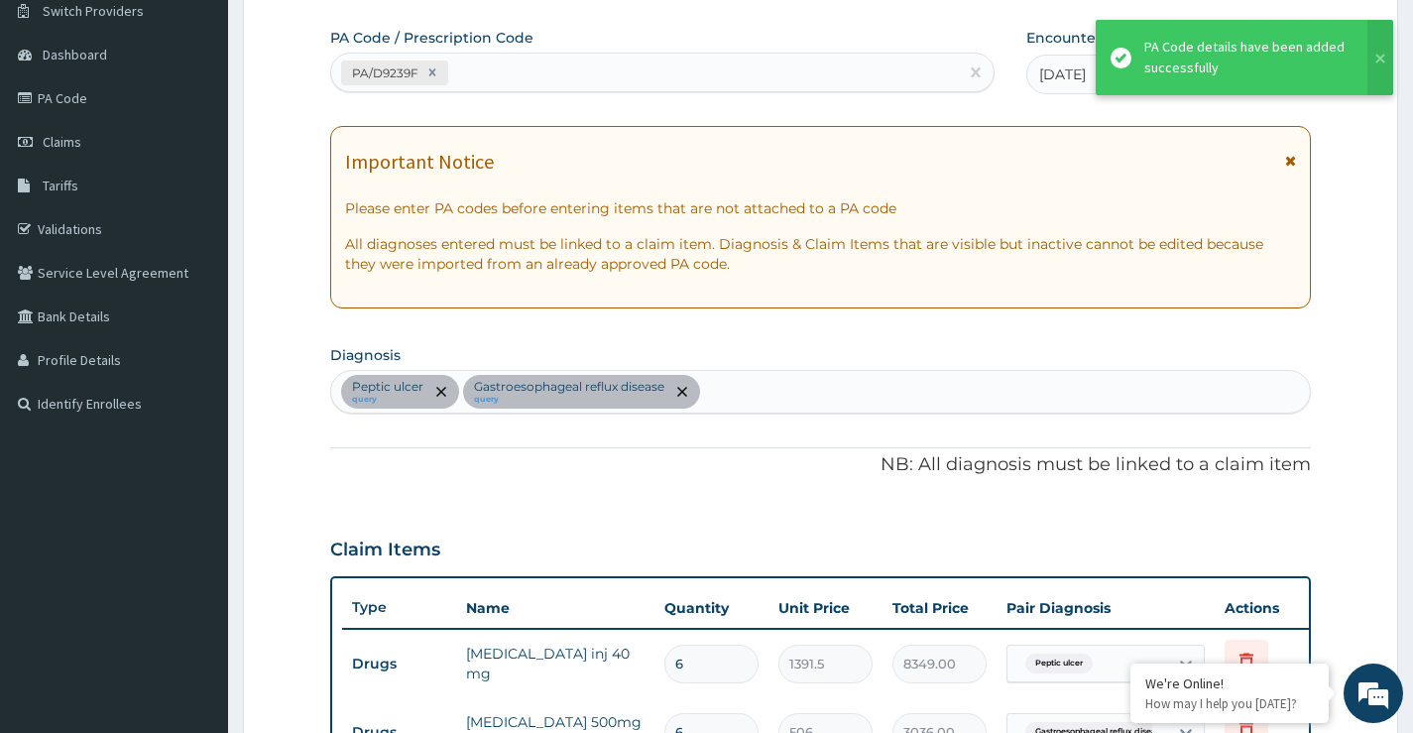
scroll to position [596, 0]
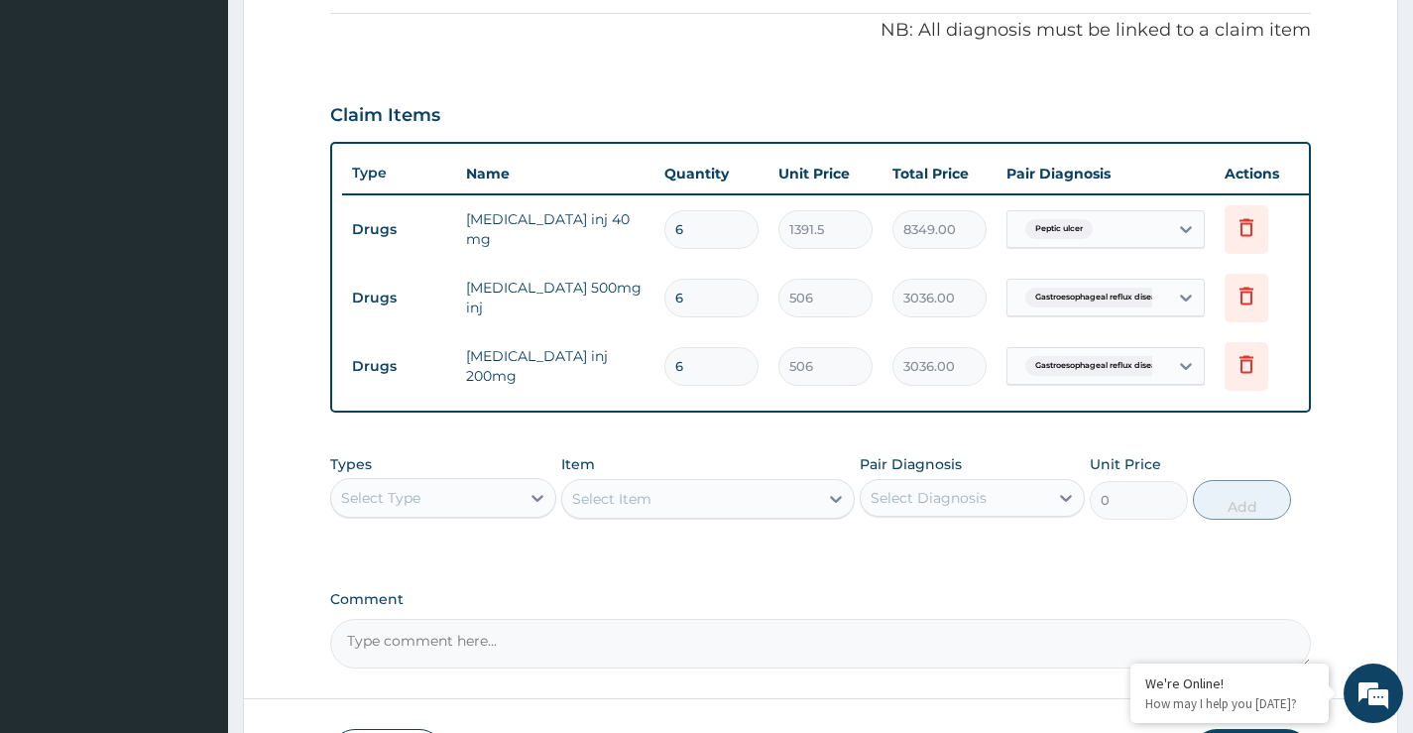
click at [374, 508] on div "Select Type" at bounding box center [380, 498] width 79 height 20
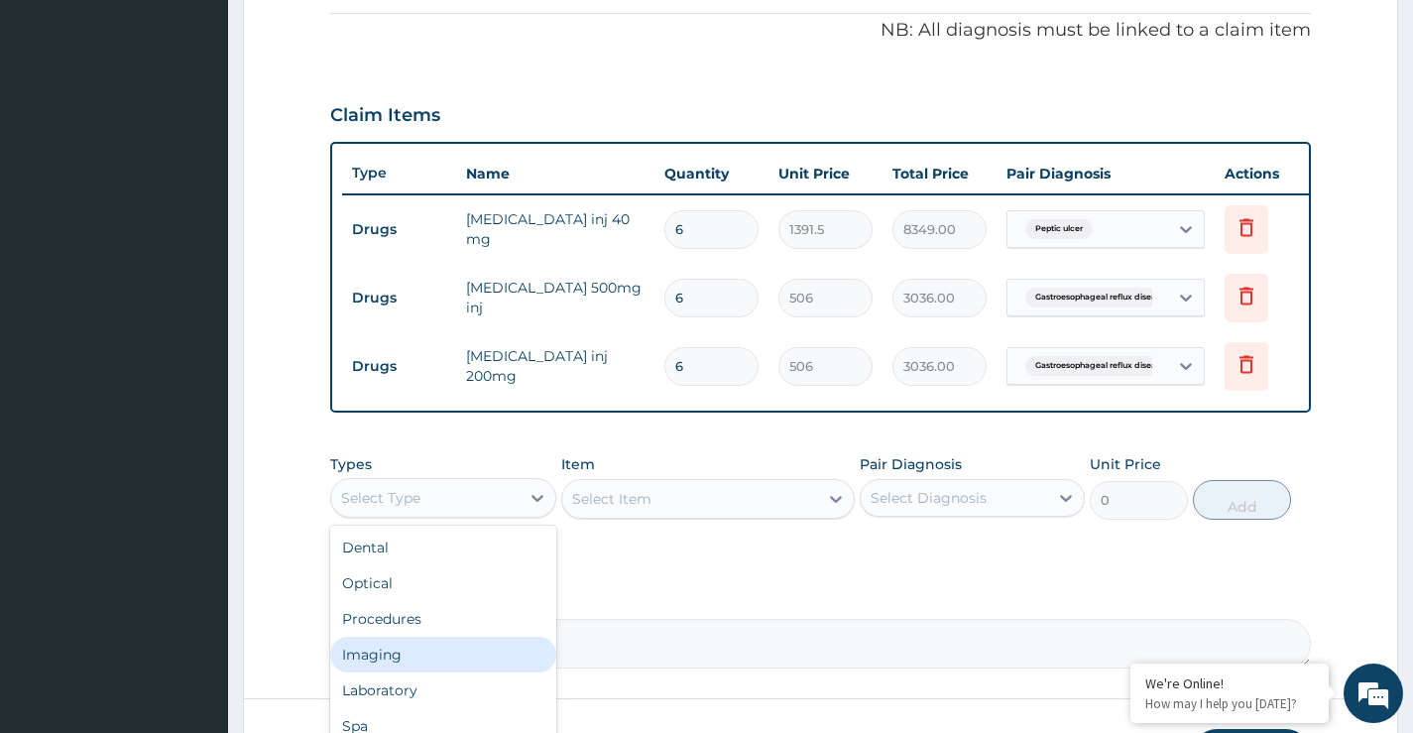
scroll to position [67, 0]
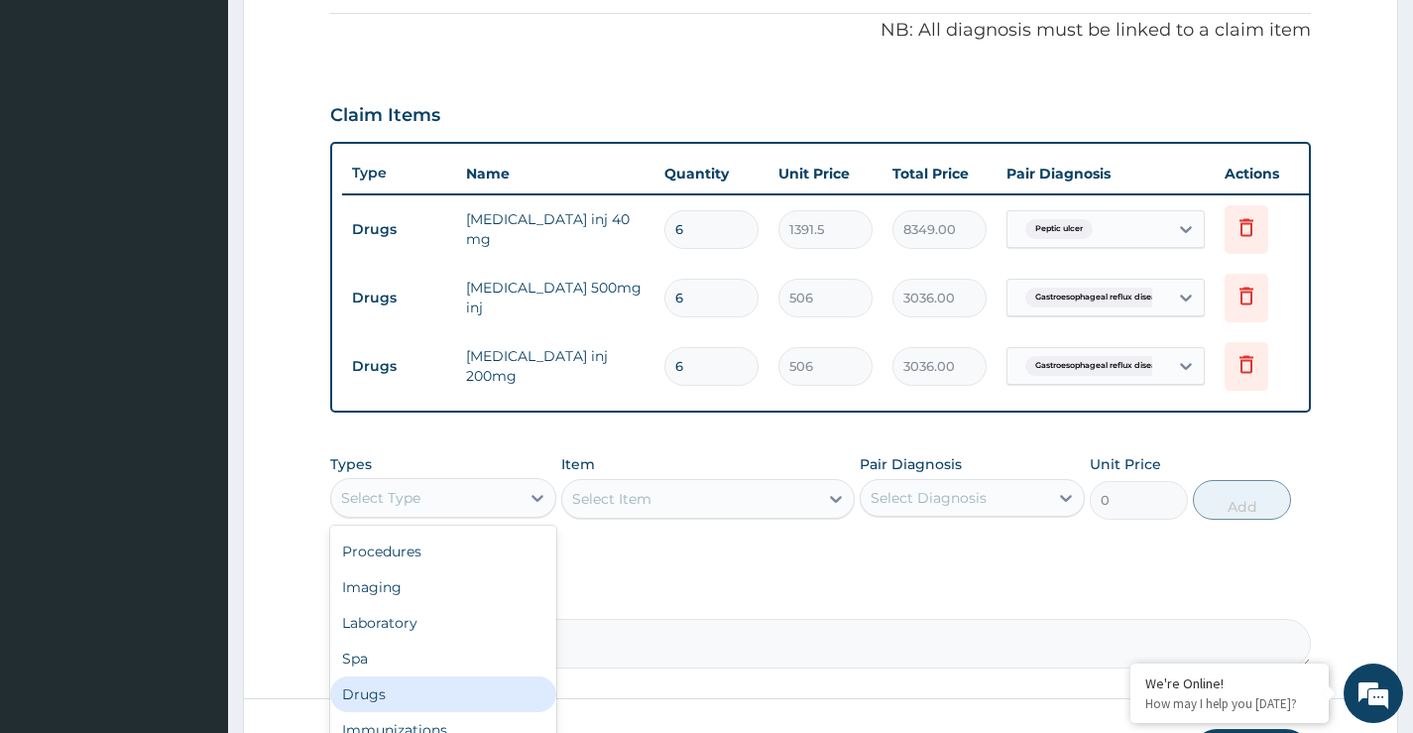
click at [377, 703] on div "Drugs" at bounding box center [442, 694] width 225 height 36
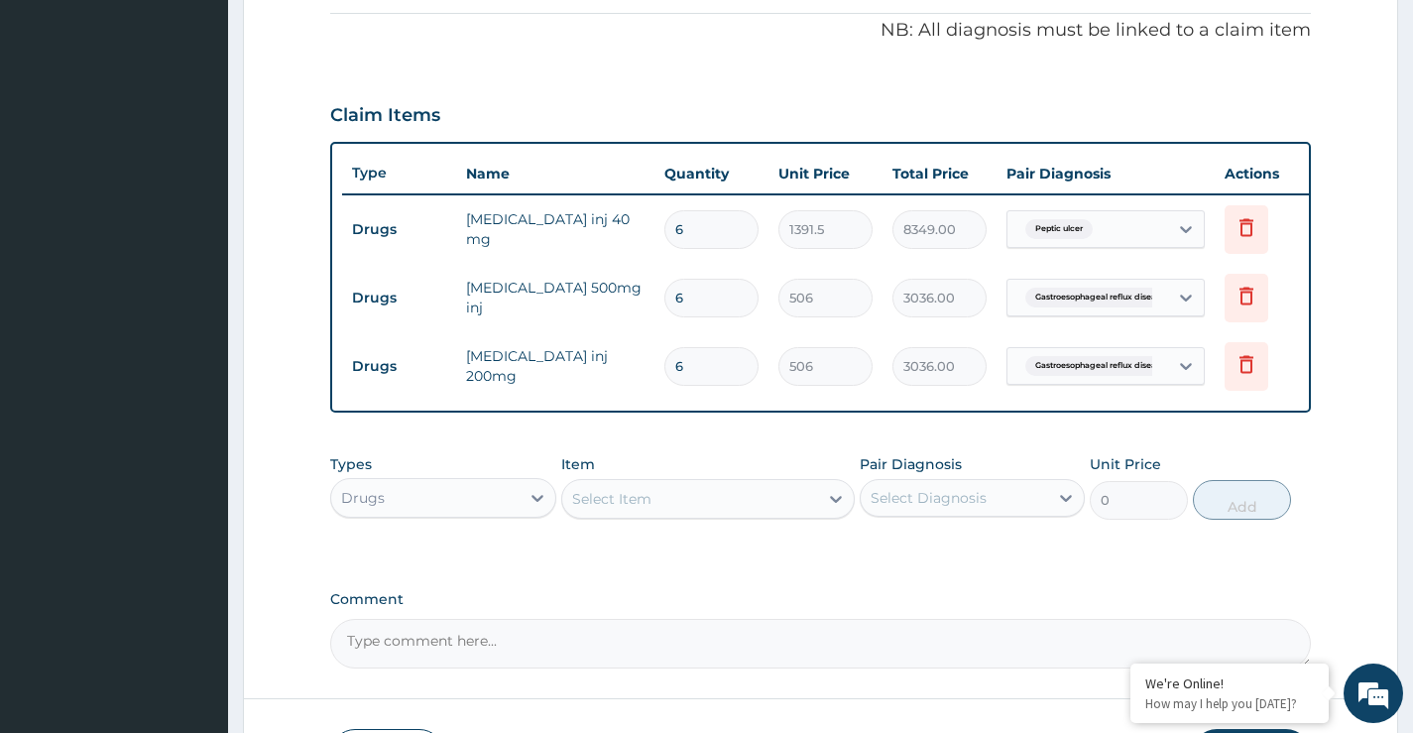
click at [641, 509] on div "Select Item" at bounding box center [611, 499] width 79 height 20
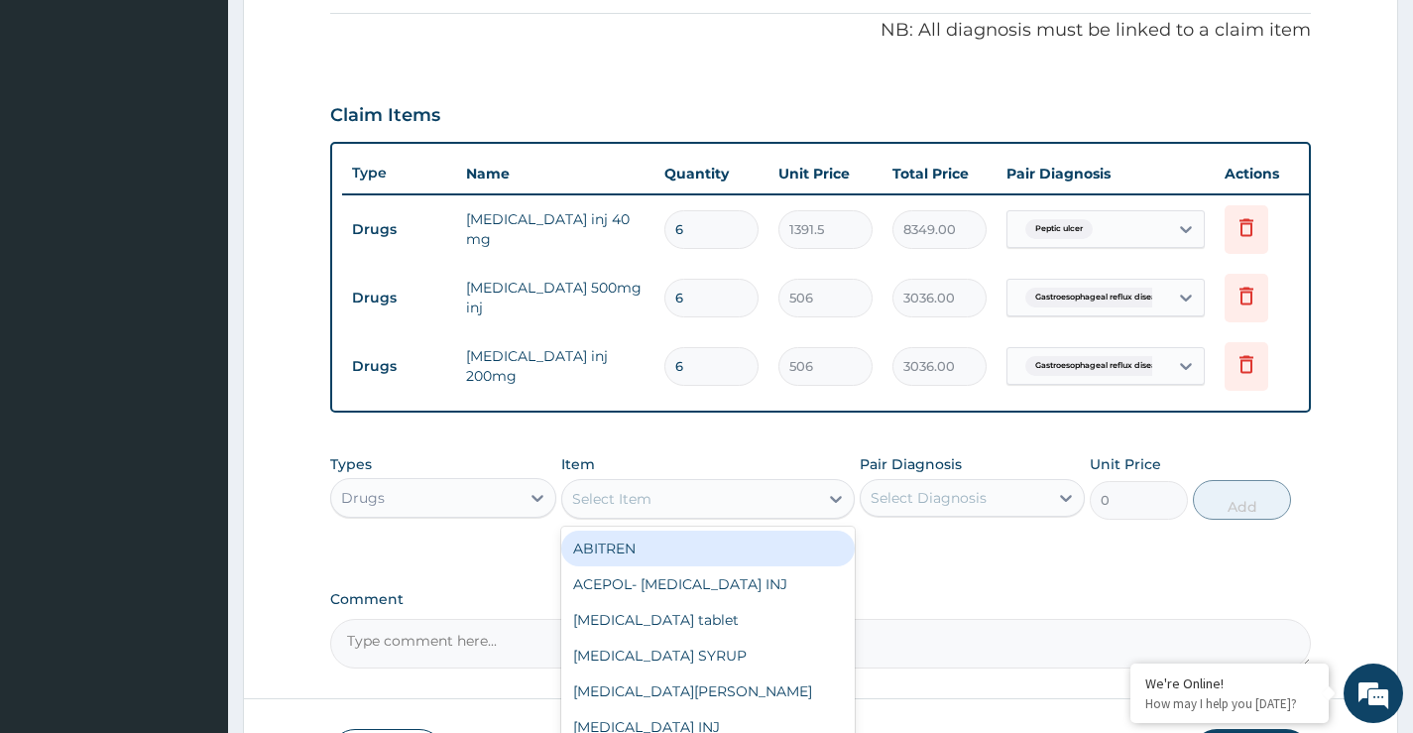
paste input "LEXOTAN"
type input "LEXOTAN"
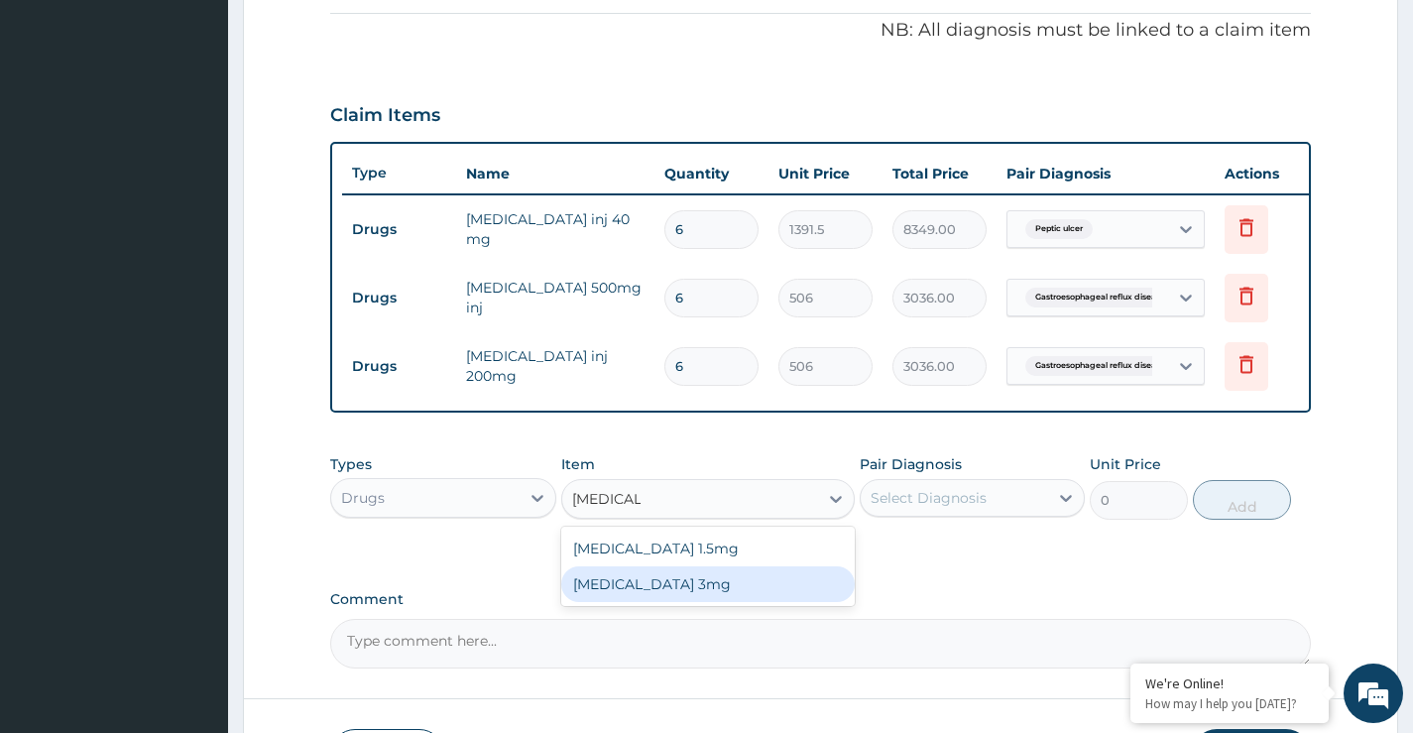
click at [658, 602] on div "LEXOTAN 3mg" at bounding box center [708, 584] width 295 height 36
type input "63.25"
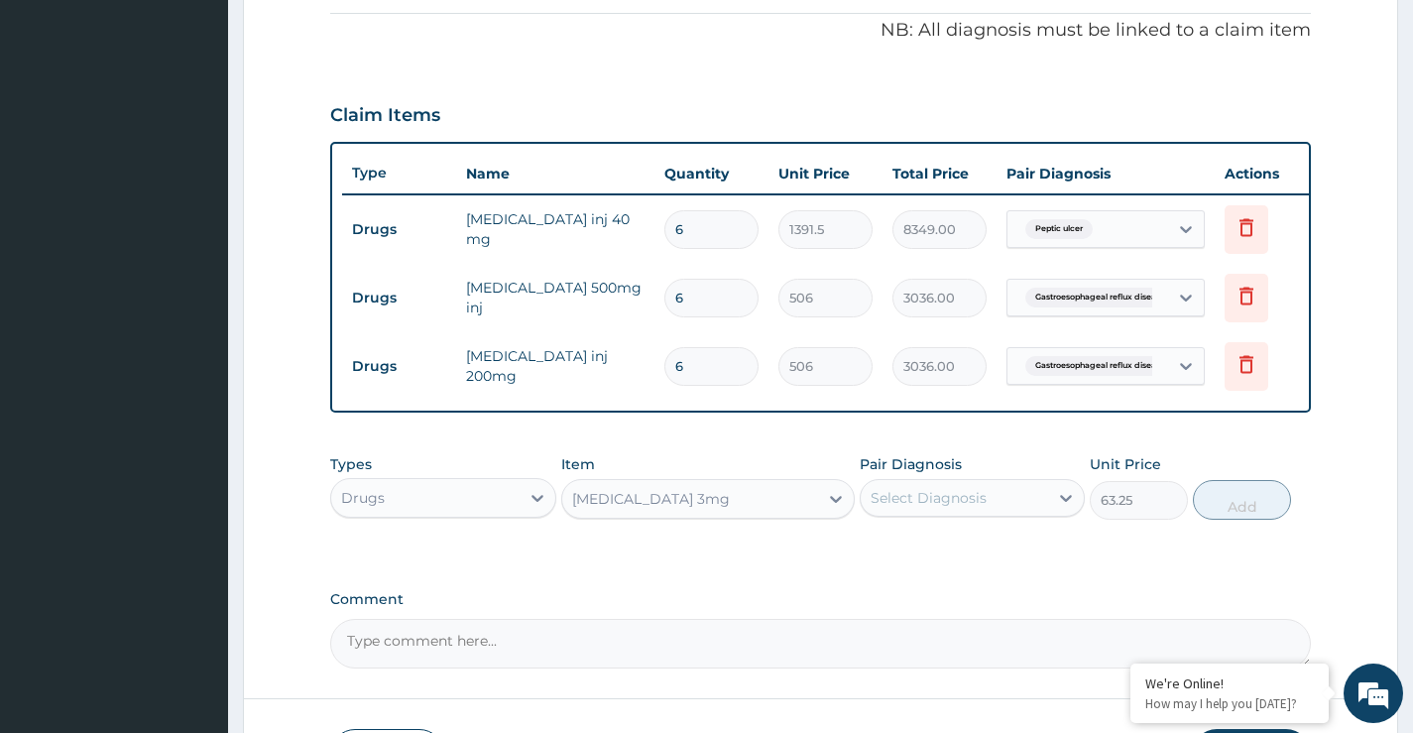
click at [951, 514] on div "Select Diagnosis" at bounding box center [954, 498] width 187 height 32
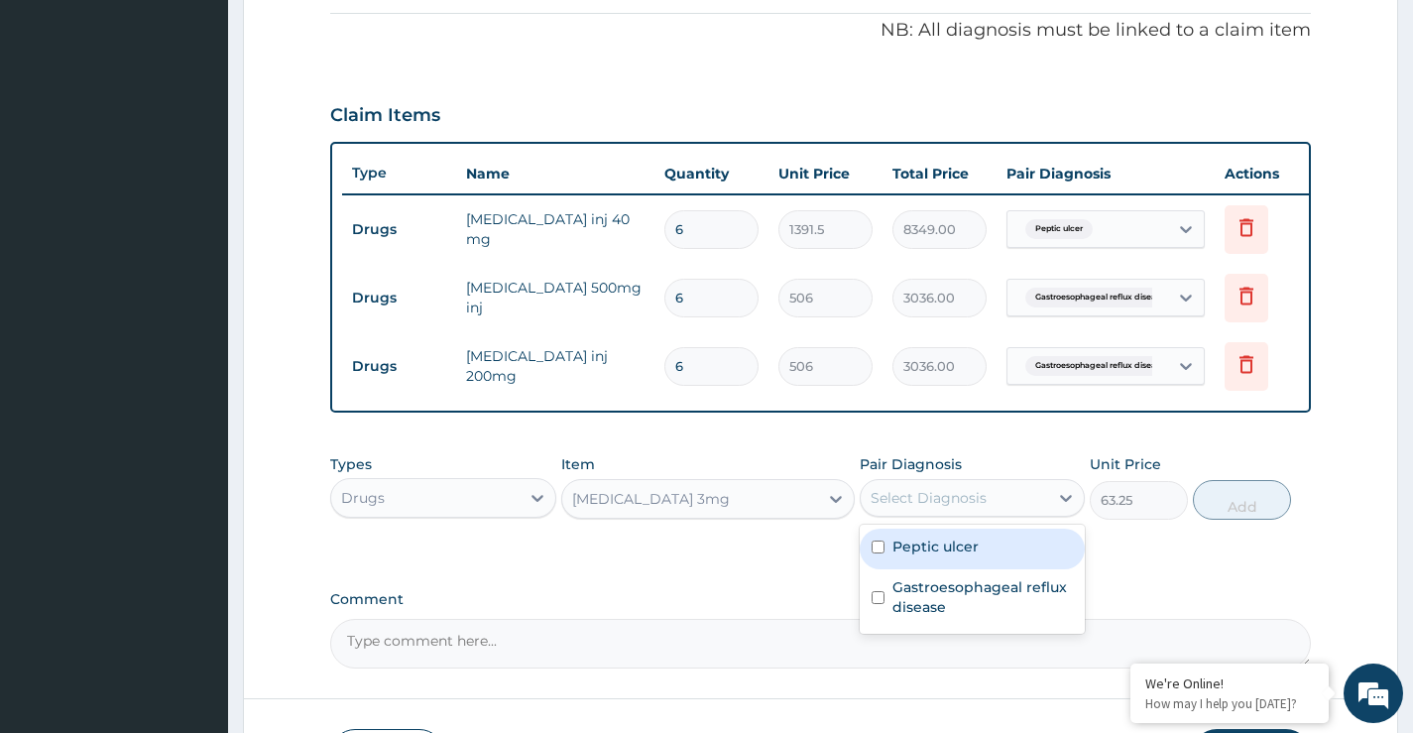
click at [958, 556] on label "Peptic ulcer" at bounding box center [935, 546] width 86 height 20
checkbox input "true"
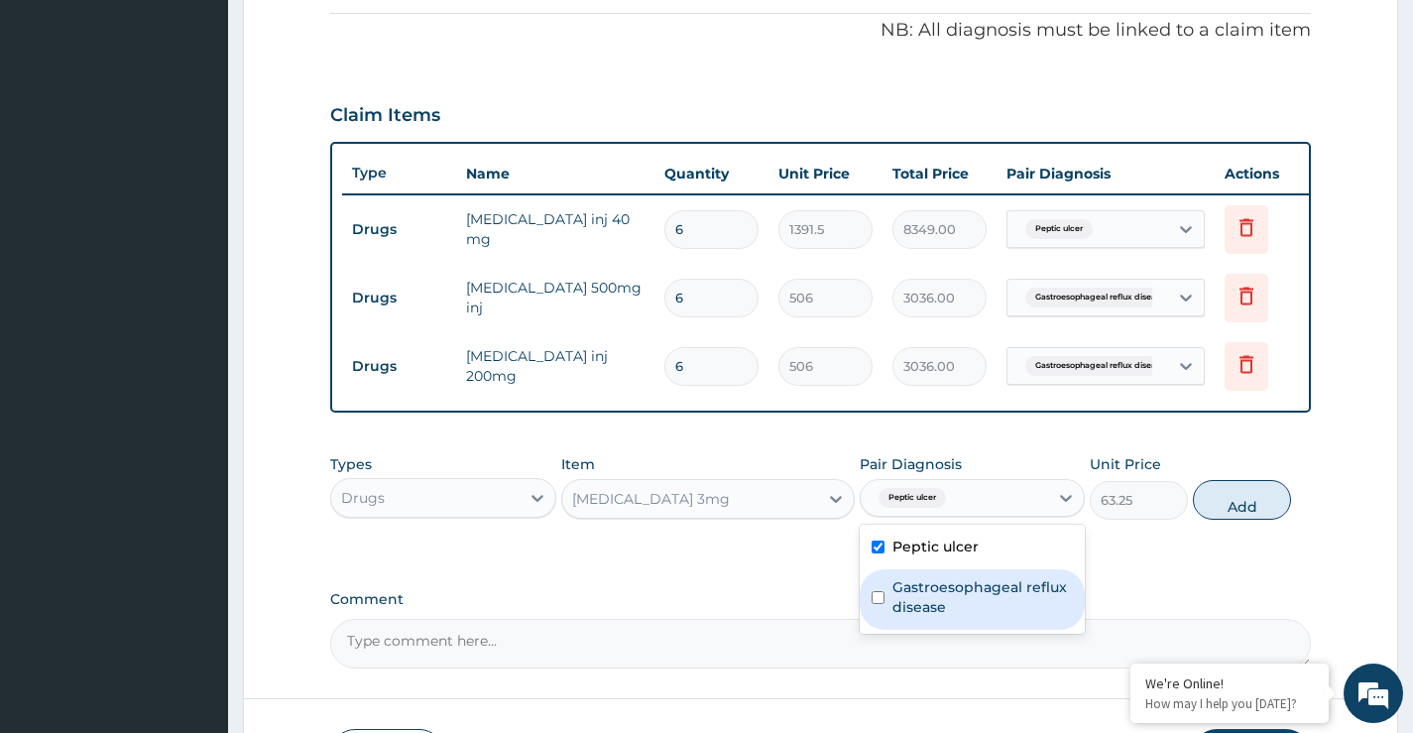
drag, startPoint x: 968, startPoint y: 611, endPoint x: 1002, endPoint y: 614, distance: 33.8
click at [981, 614] on label "Gastroesophageal reflux disease" at bounding box center [982, 597] width 180 height 40
checkbox input "true"
click at [1245, 518] on button "Add" at bounding box center [1242, 500] width 98 height 40
type input "0"
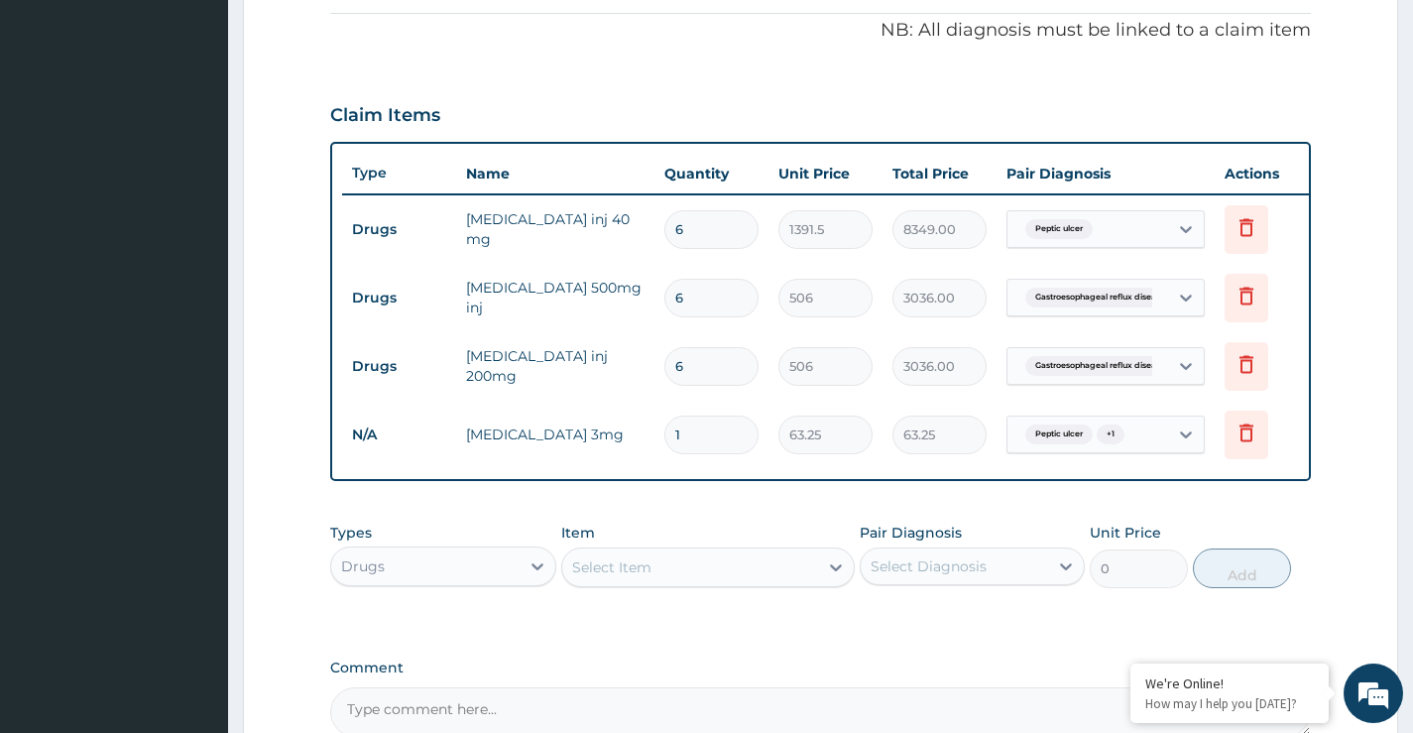
drag, startPoint x: 689, startPoint y: 430, endPoint x: 654, endPoint y: 443, distance: 37.0
click at [654, 443] on td "1" at bounding box center [711, 435] width 114 height 59
type input "3"
type input "189.75"
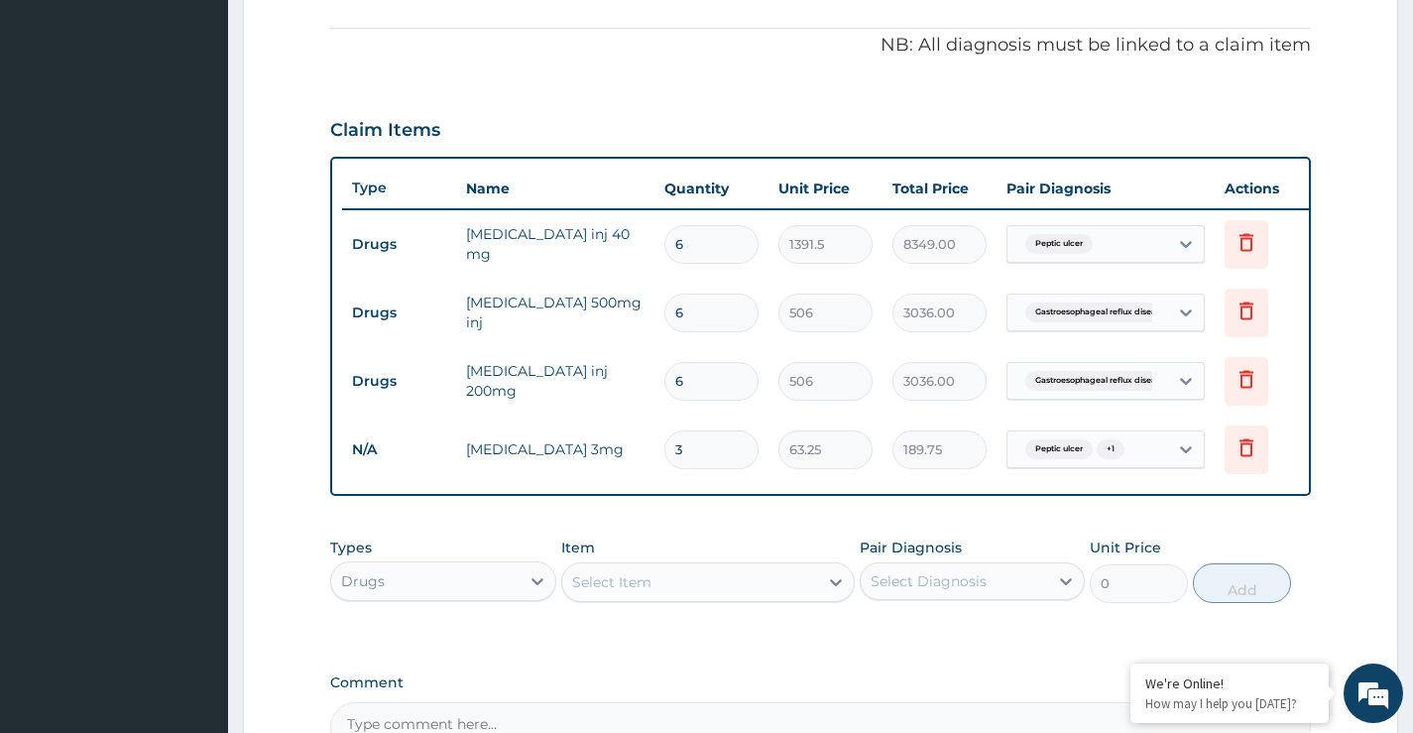
scroll to position [398, 0]
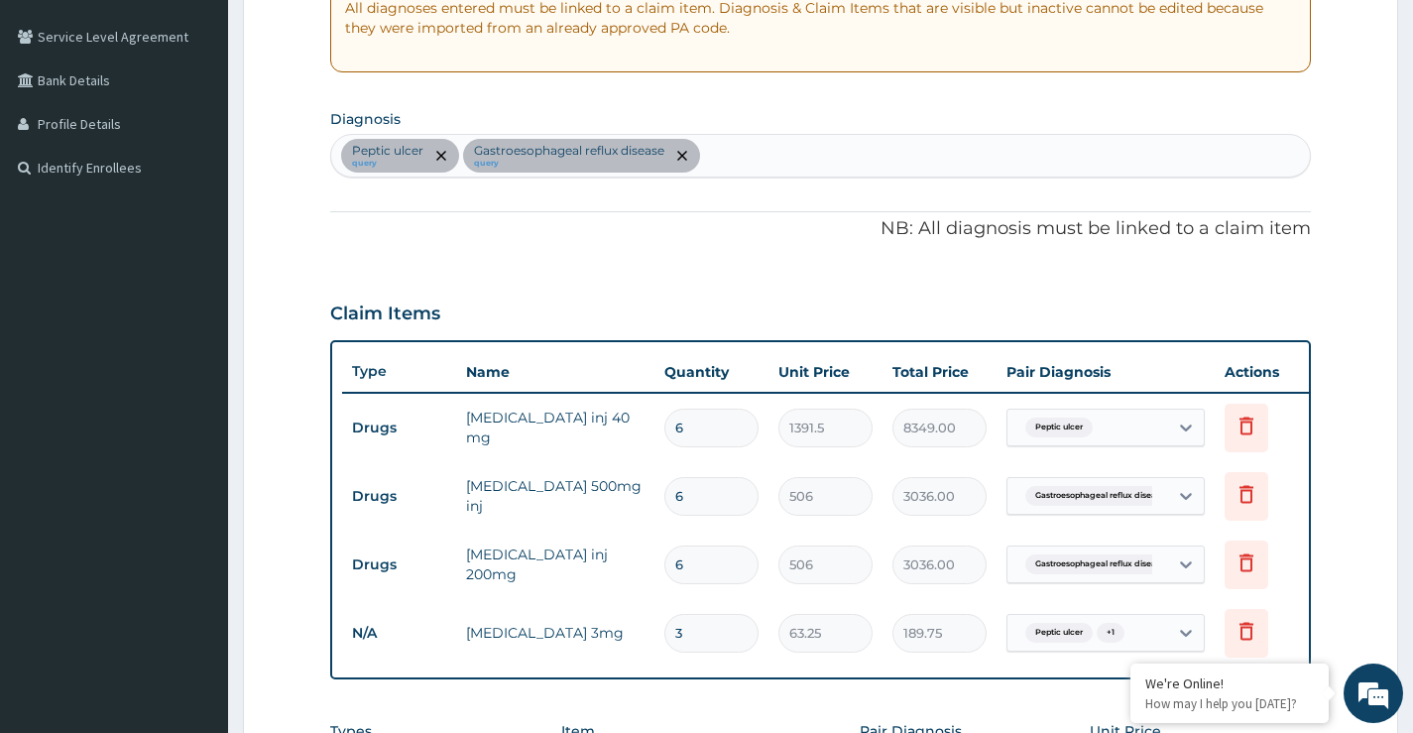
type input "3"
click at [725, 148] on div "Peptic ulcer query Gastroesophageal reflux disease query" at bounding box center [820, 156] width 979 height 42
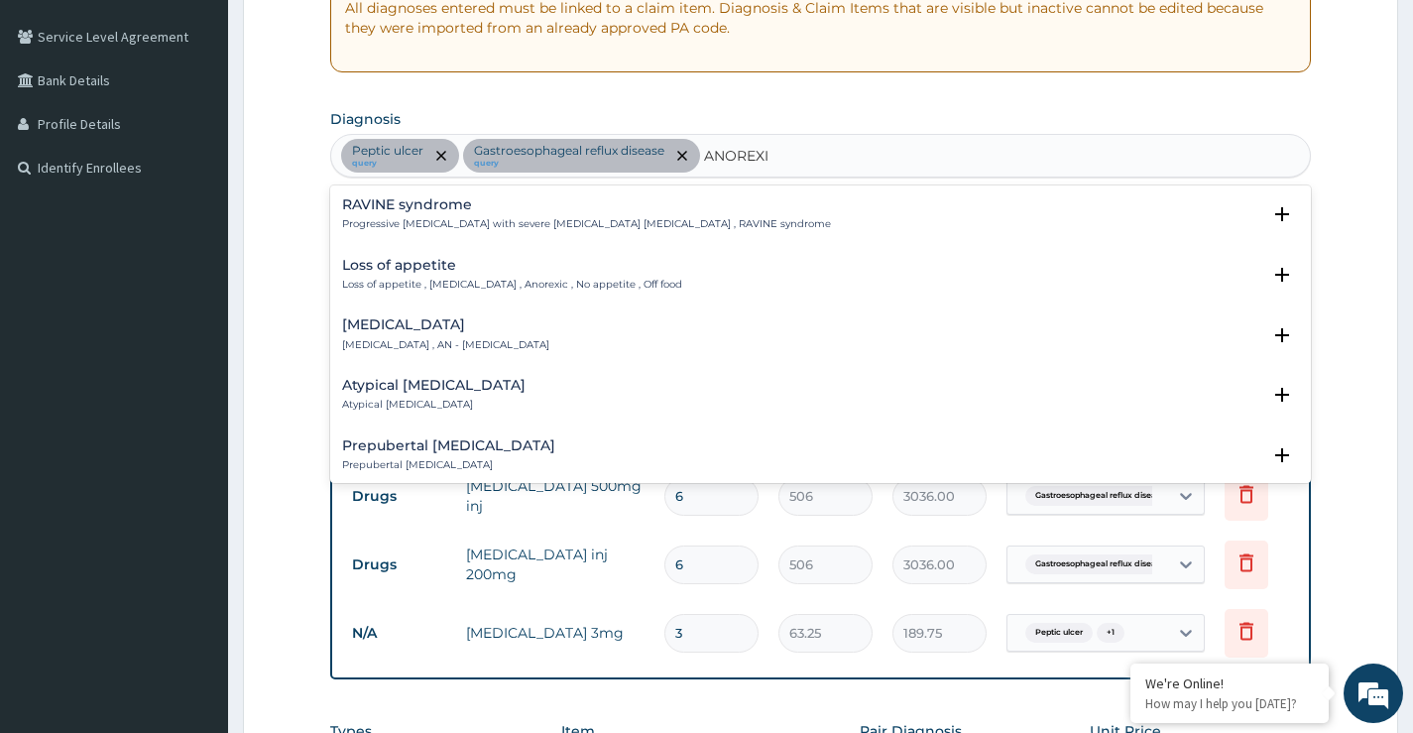
type input "ANOREXIA"
click at [386, 324] on h4 "Anorexia nervosa" at bounding box center [445, 324] width 207 height 15
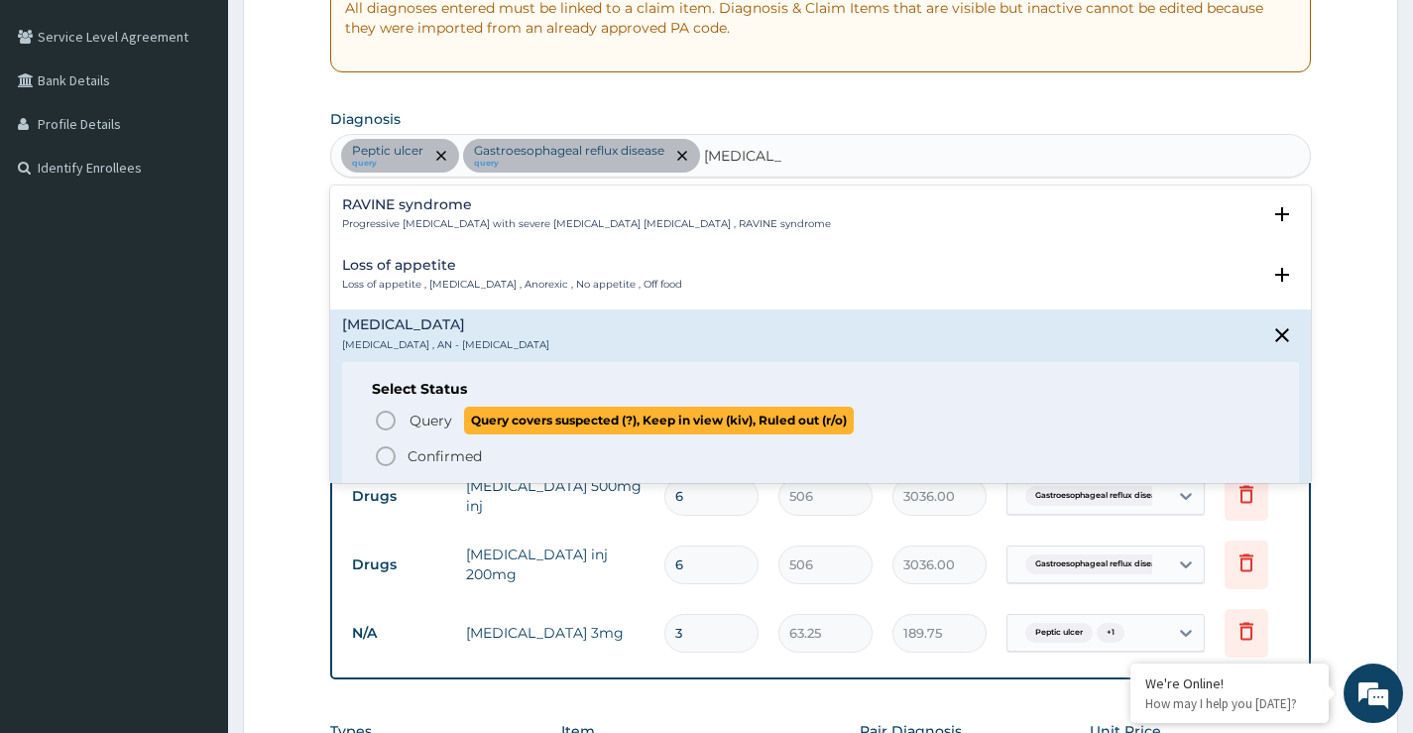
click at [420, 422] on span "Query" at bounding box center [431, 421] width 43 height 20
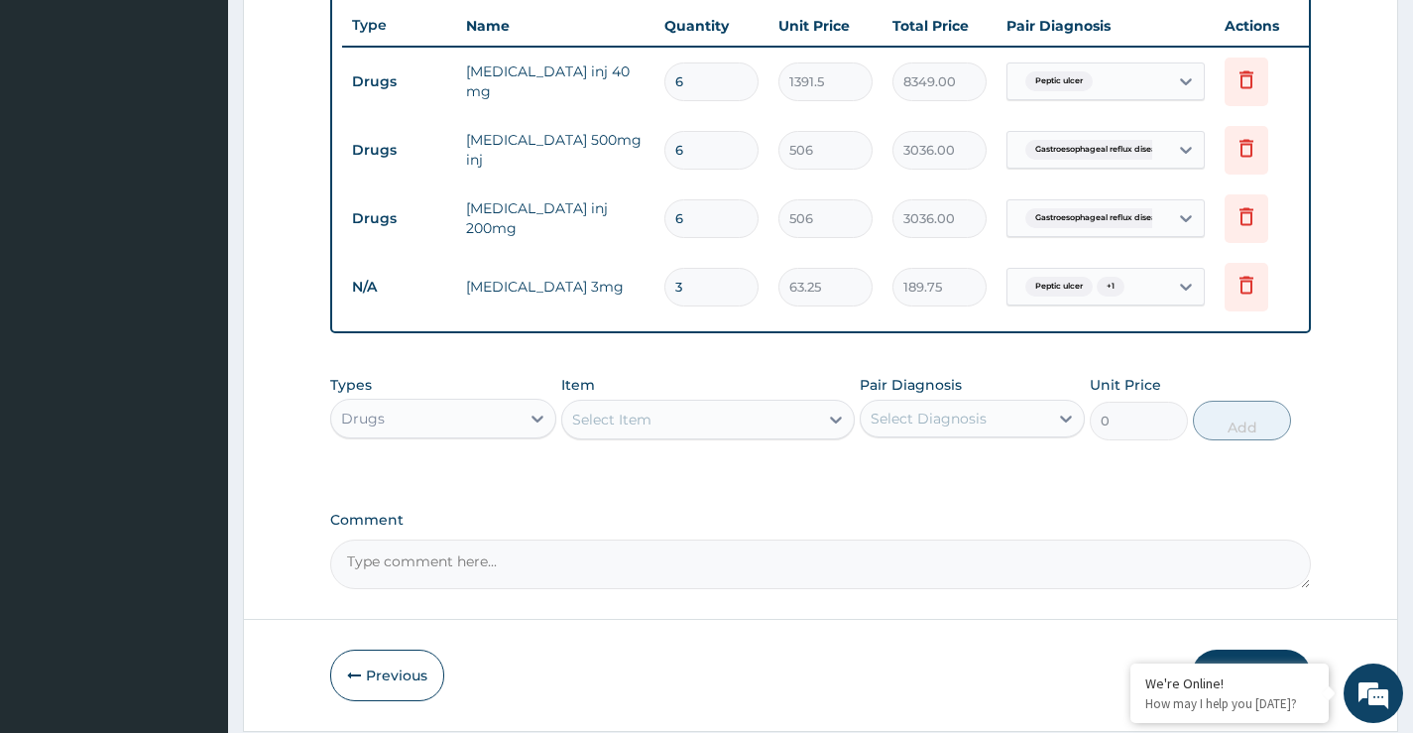
scroll to position [794, 0]
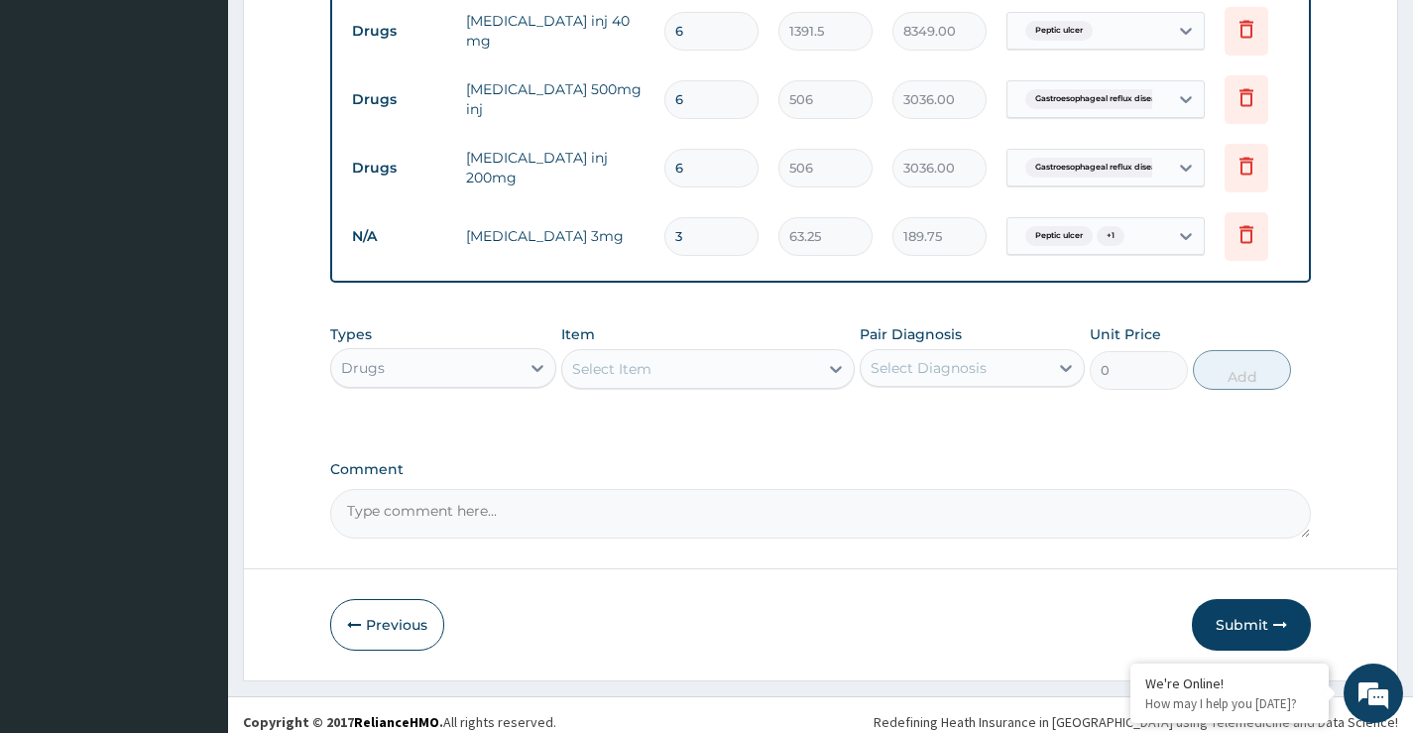
click at [1136, 239] on div "Peptic ulcer + 1" at bounding box center [1087, 236] width 161 height 34
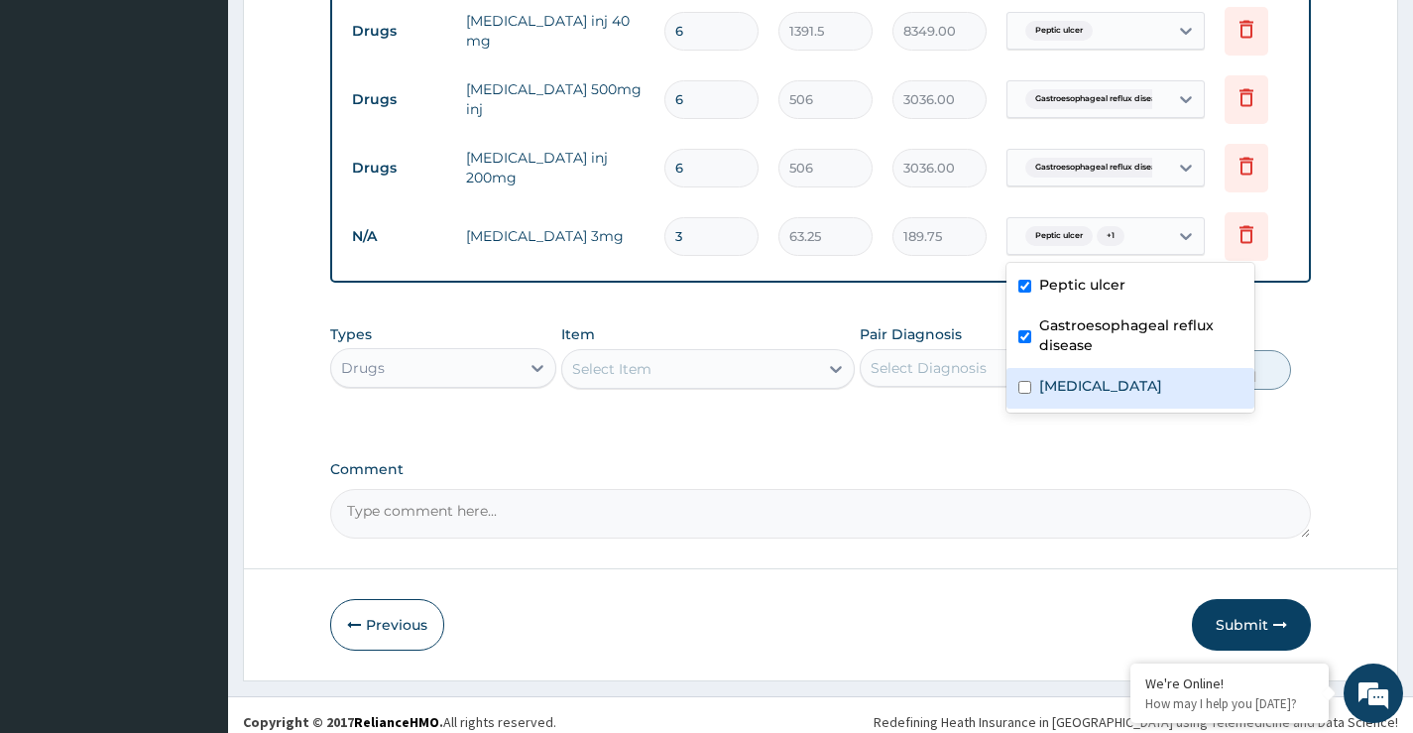
click at [1082, 396] on div "Anorexia nervosa" at bounding box center [1130, 388] width 248 height 41
checkbox input "true"
click at [1054, 335] on label "Gastroesophageal reflux disease" at bounding box center [1140, 335] width 203 height 40
checkbox input "false"
click at [1036, 287] on div "Peptic ulcer" at bounding box center [1130, 287] width 248 height 41
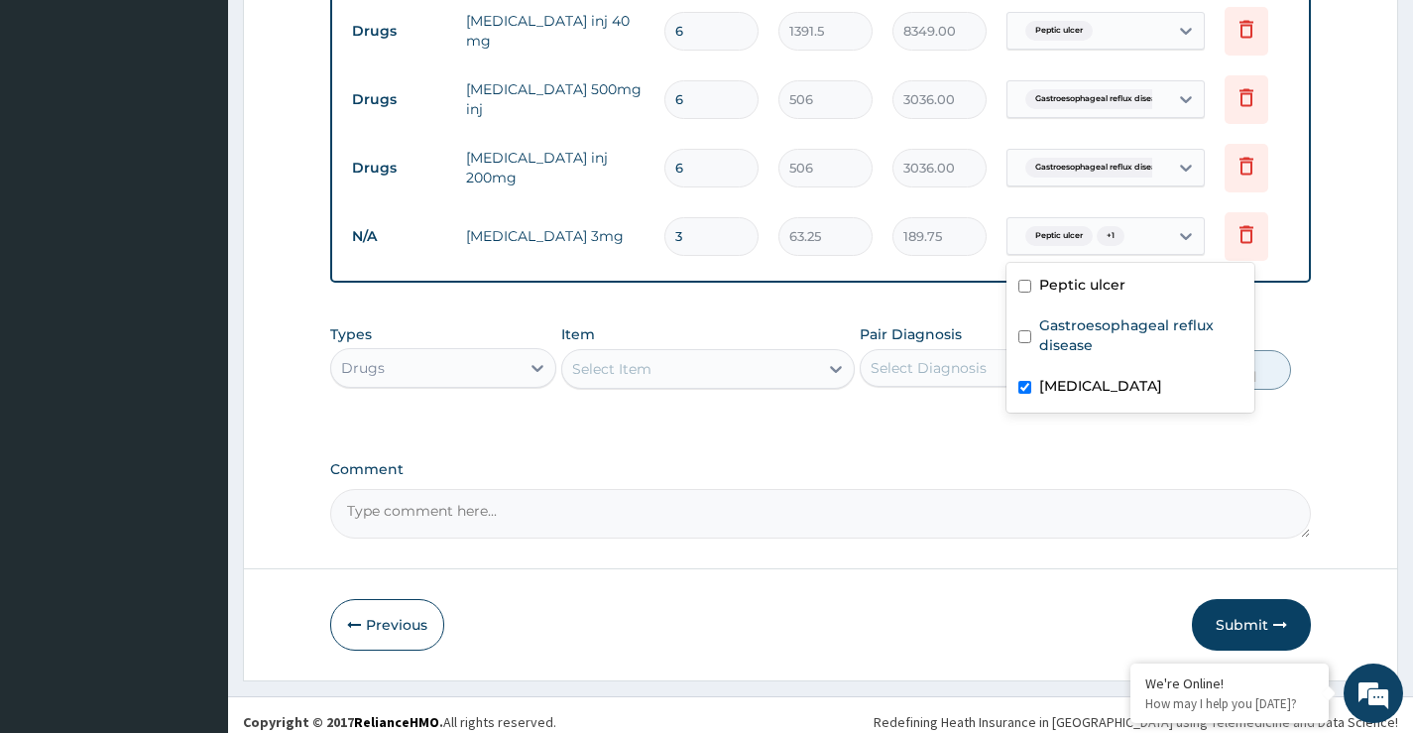
checkbox input "false"
click at [879, 478] on label "Comment" at bounding box center [820, 469] width 981 height 17
click at [879, 489] on textarea "Comment" at bounding box center [820, 514] width 981 height 50
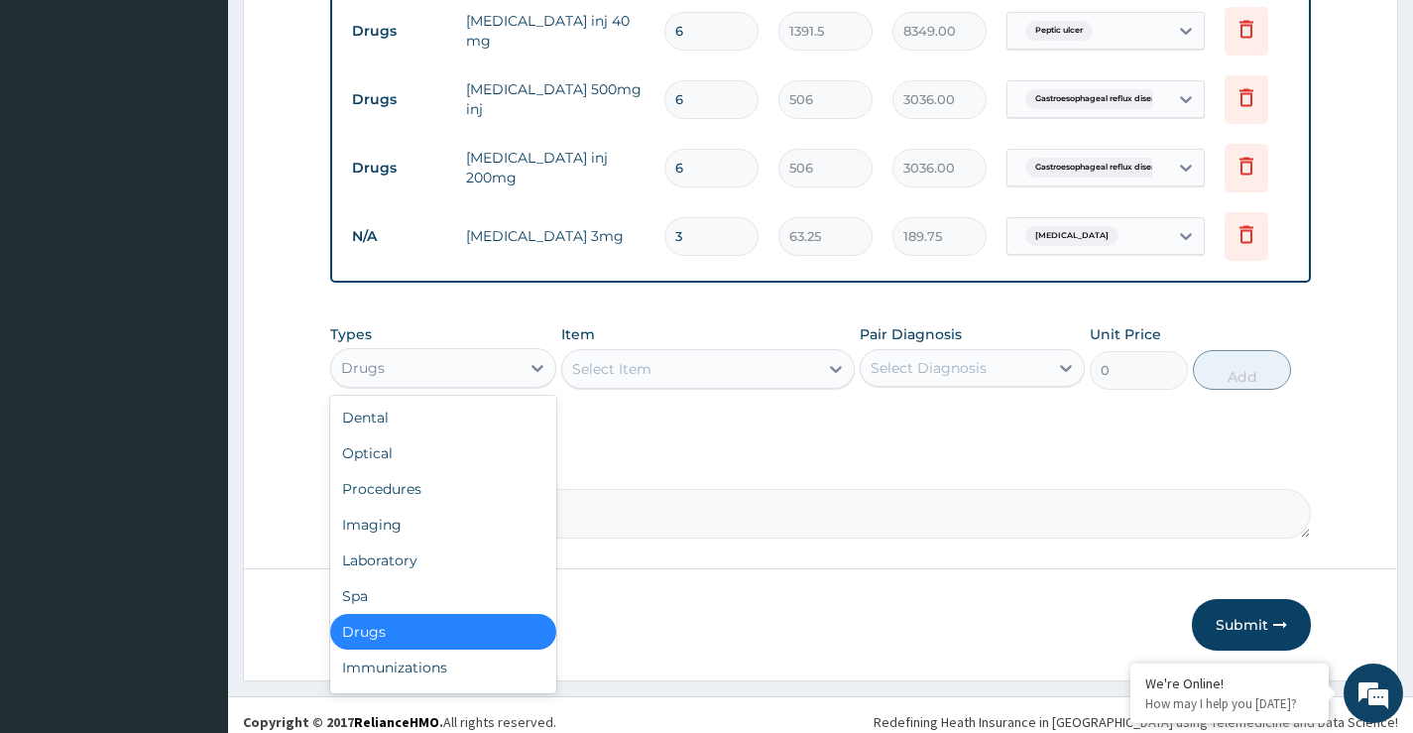
click at [505, 384] on div "Drugs" at bounding box center [424, 368] width 187 height 32
click at [399, 502] on div "Procedures" at bounding box center [442, 489] width 225 height 36
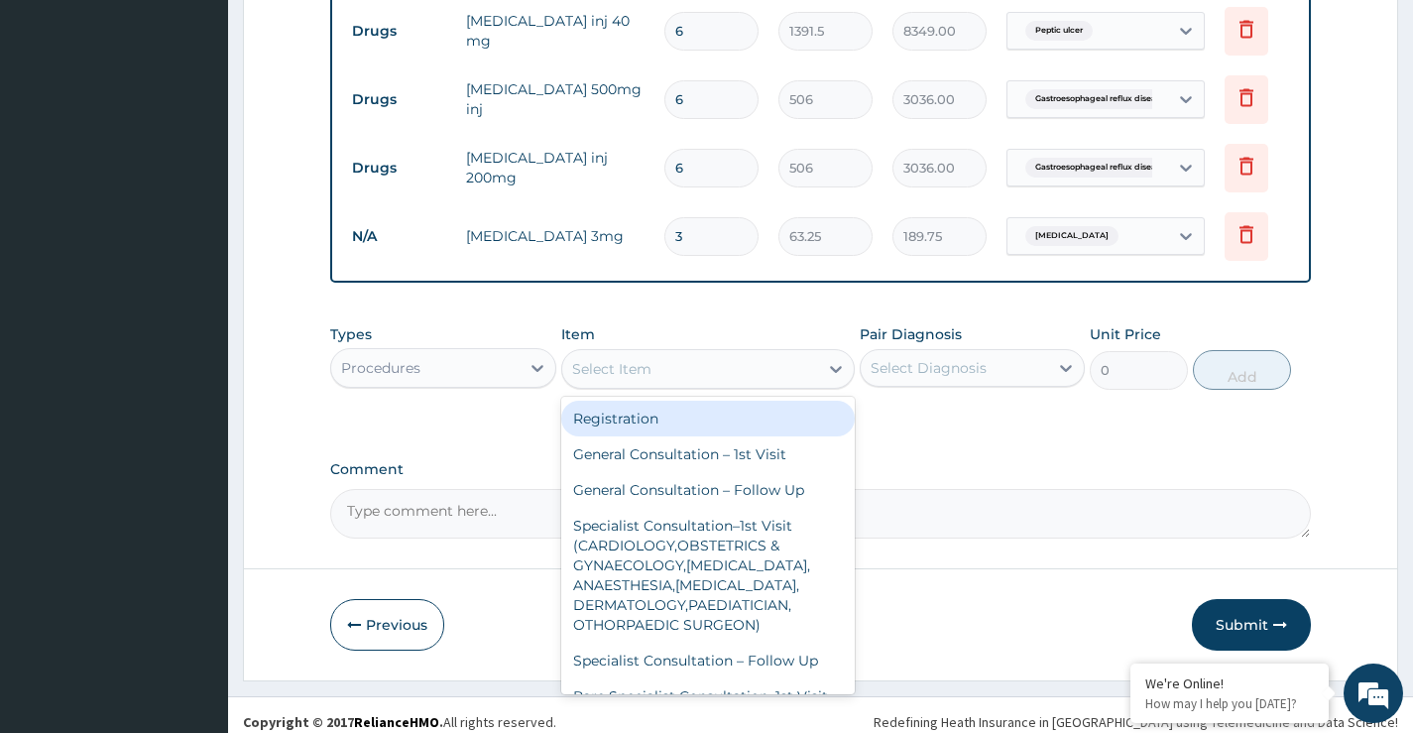
click at [779, 385] on div "Select Item" at bounding box center [690, 369] width 257 height 32
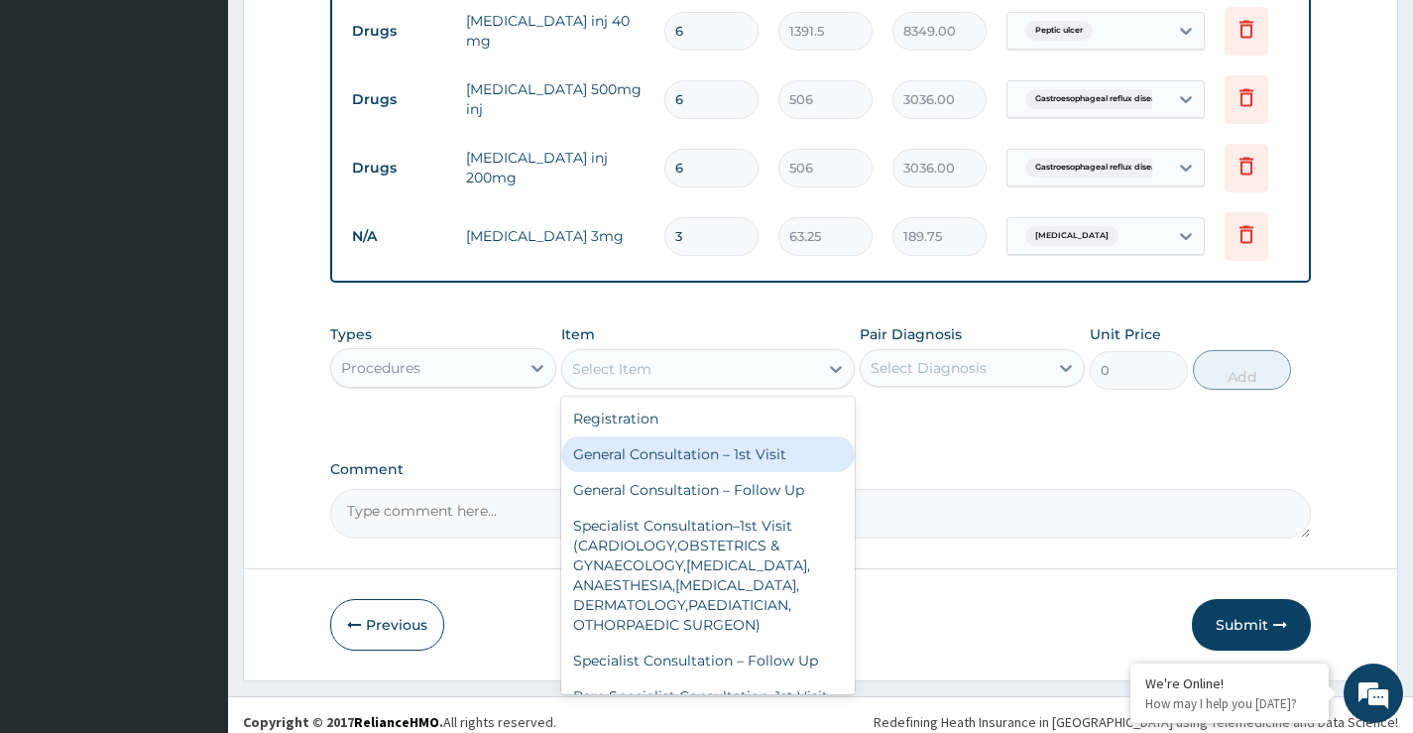
click at [731, 472] on div "General Consultation – 1st Visit" at bounding box center [708, 454] width 295 height 36
type input "4000"
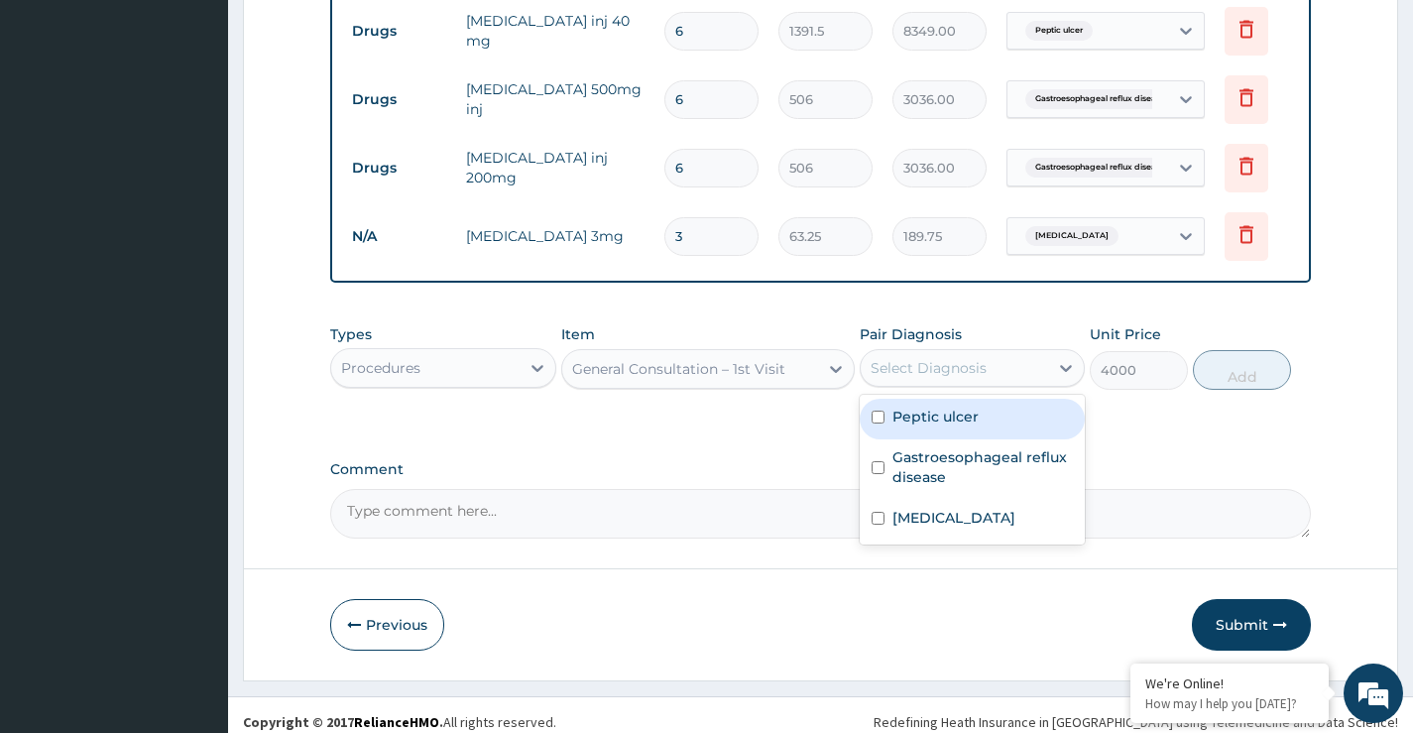
click at [1005, 384] on div "Select Diagnosis" at bounding box center [954, 368] width 187 height 32
click at [944, 426] on label "Peptic ulcer" at bounding box center [935, 417] width 86 height 20
checkbox input "true"
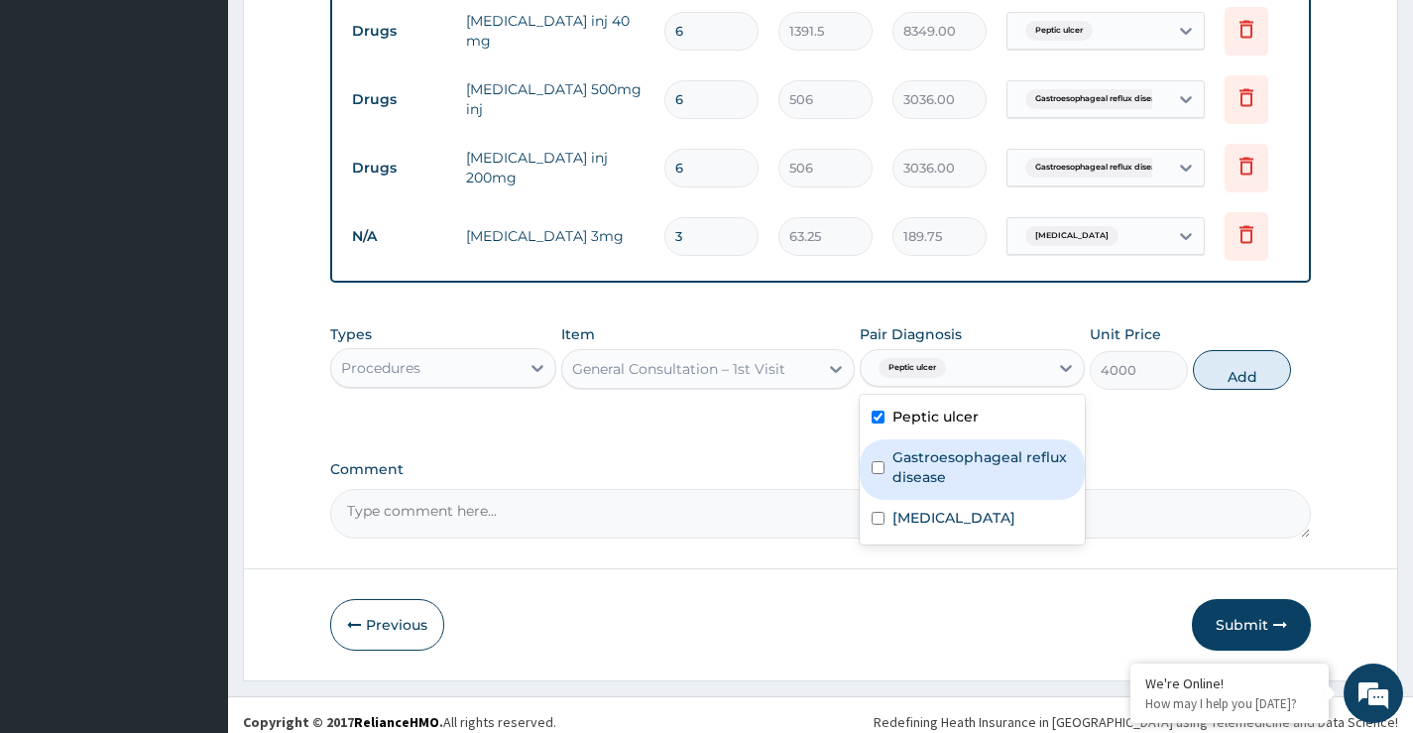
drag, startPoint x: 945, startPoint y: 466, endPoint x: 947, endPoint y: 501, distance: 34.8
click at [944, 468] on label "Gastroesophageal reflux disease" at bounding box center [982, 467] width 180 height 40
checkbox input "true"
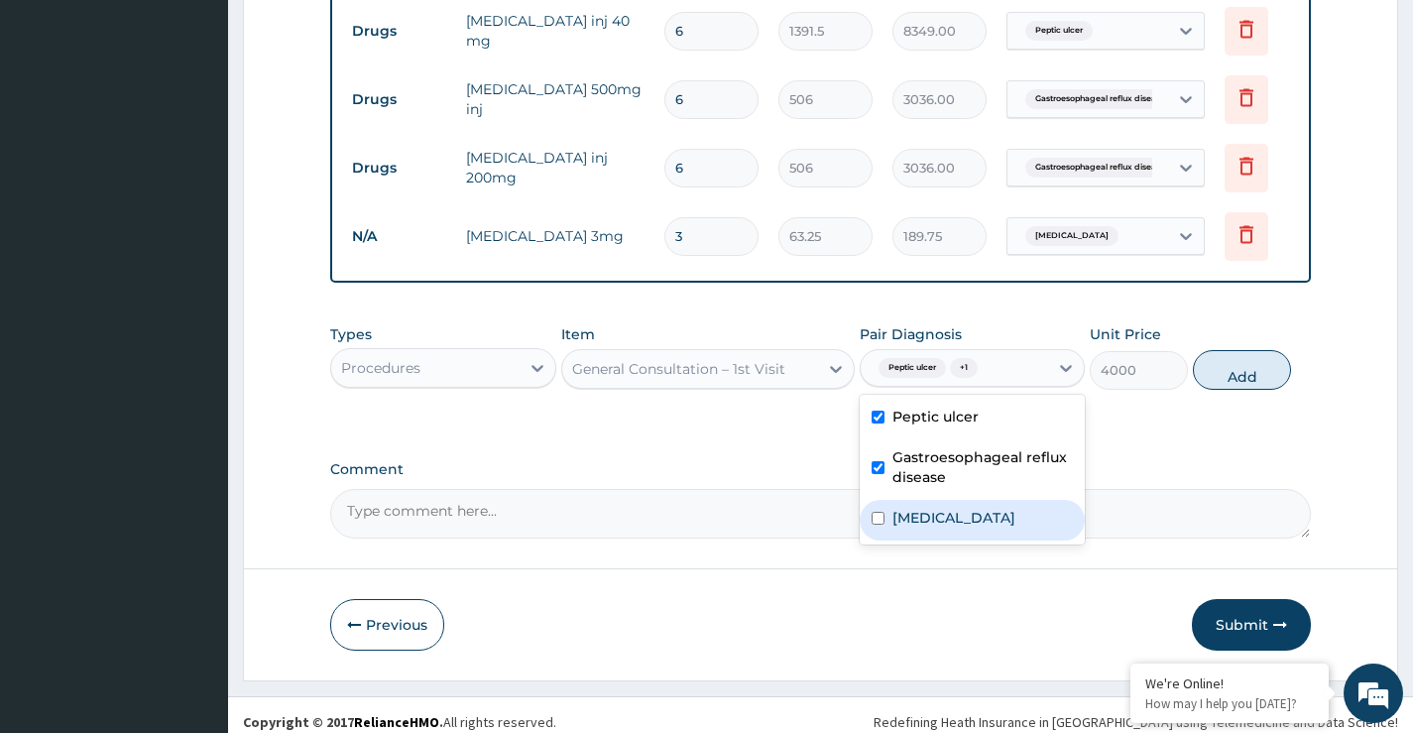
drag, startPoint x: 940, startPoint y: 543, endPoint x: 951, endPoint y: 537, distance: 12.4
click at [940, 540] on div "Anorexia nervosa" at bounding box center [972, 520] width 225 height 41
checkbox input "true"
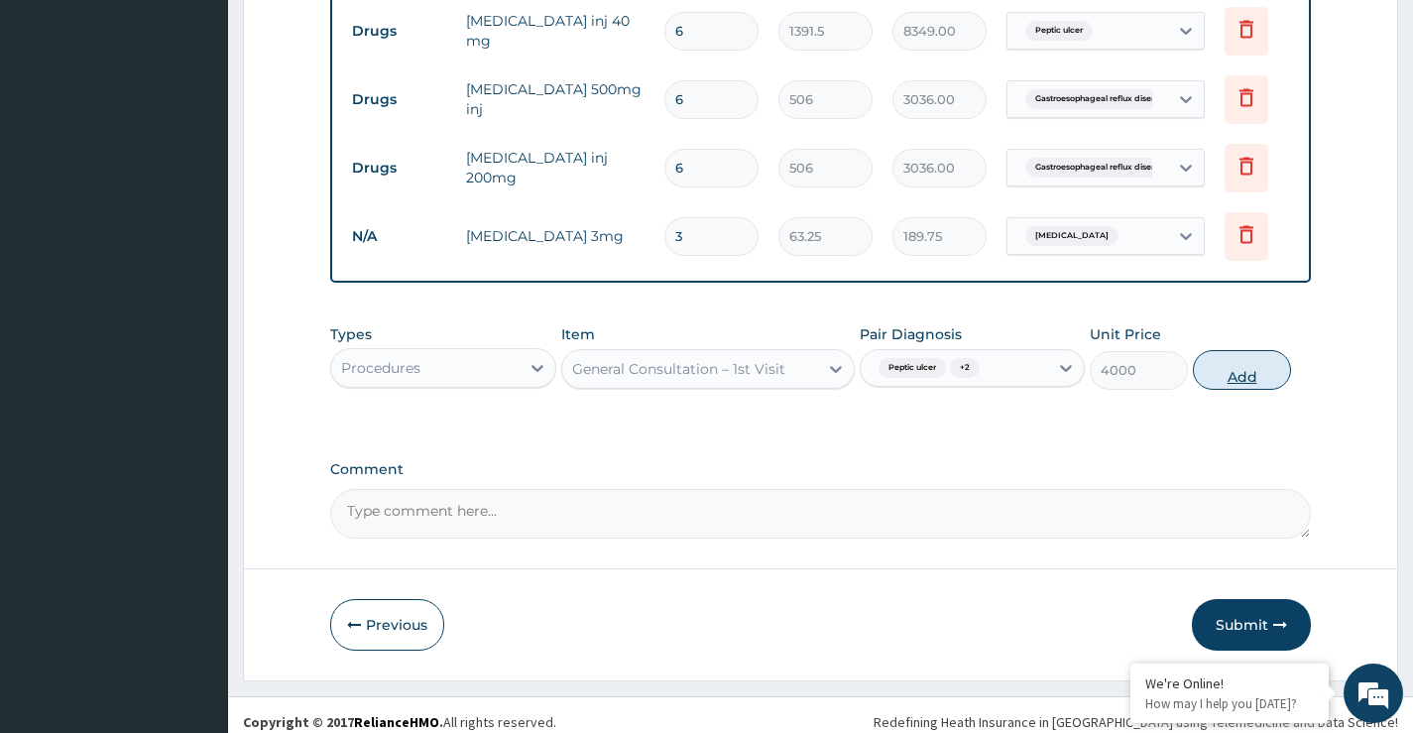
click at [1248, 388] on button "Add" at bounding box center [1242, 370] width 98 height 40
type input "0"
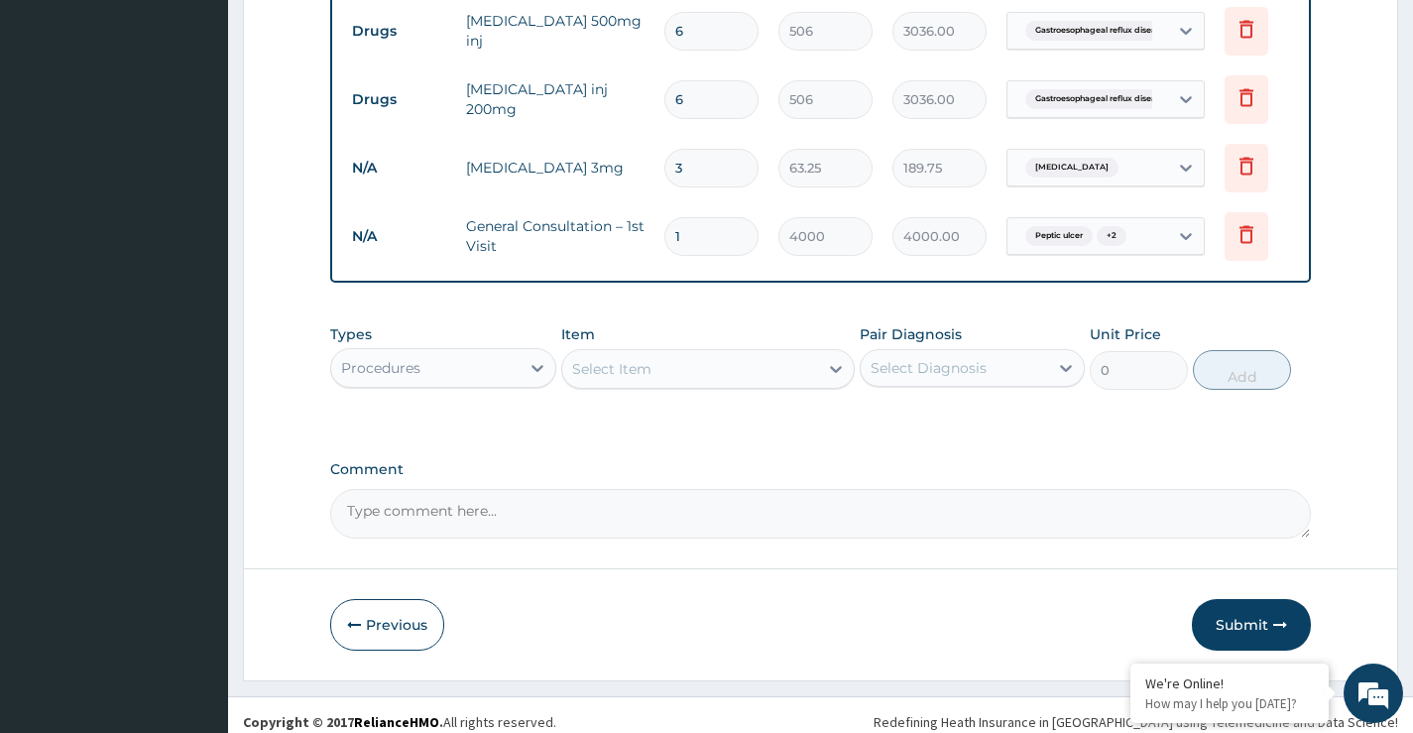
scroll to position [891, 0]
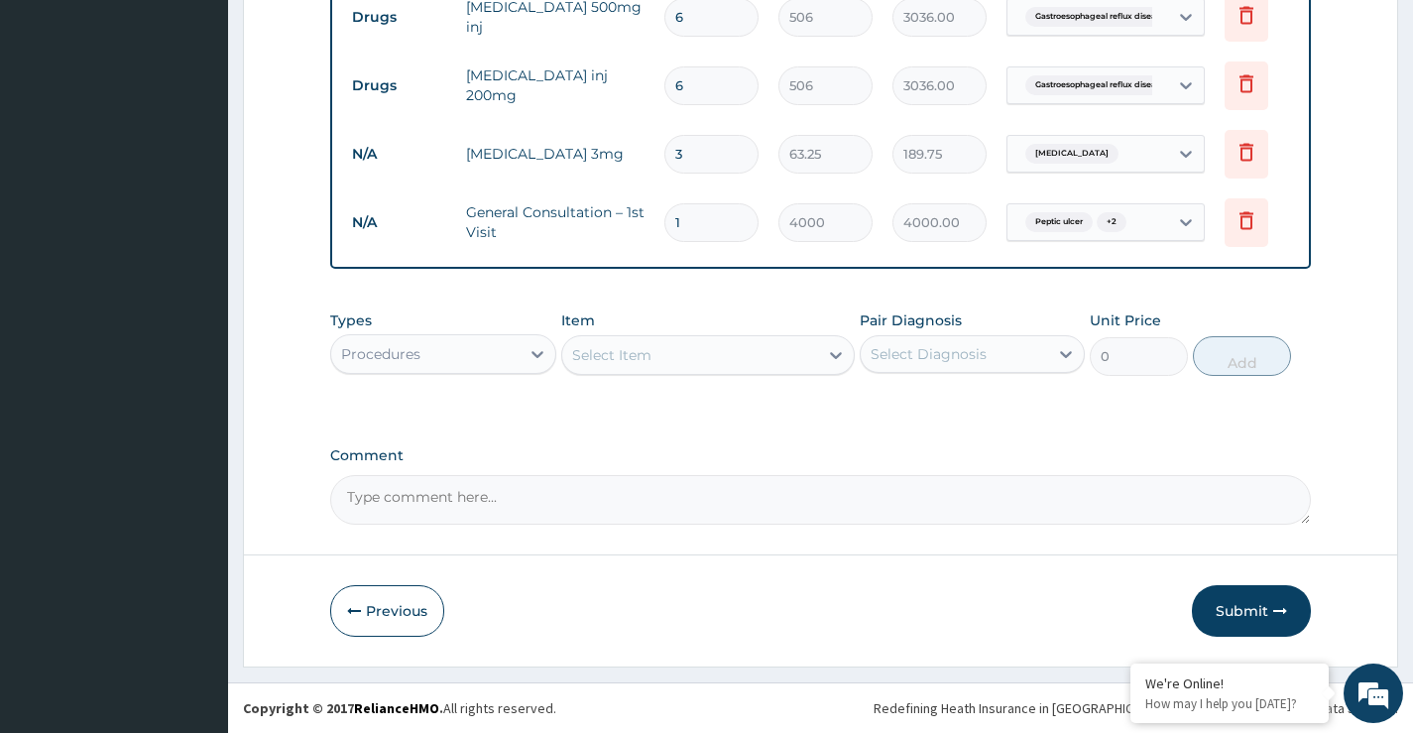
drag, startPoint x: 445, startPoint y: 351, endPoint x: 435, endPoint y: 368, distance: 19.6
click at [441, 352] on div "Procedures" at bounding box center [424, 354] width 187 height 32
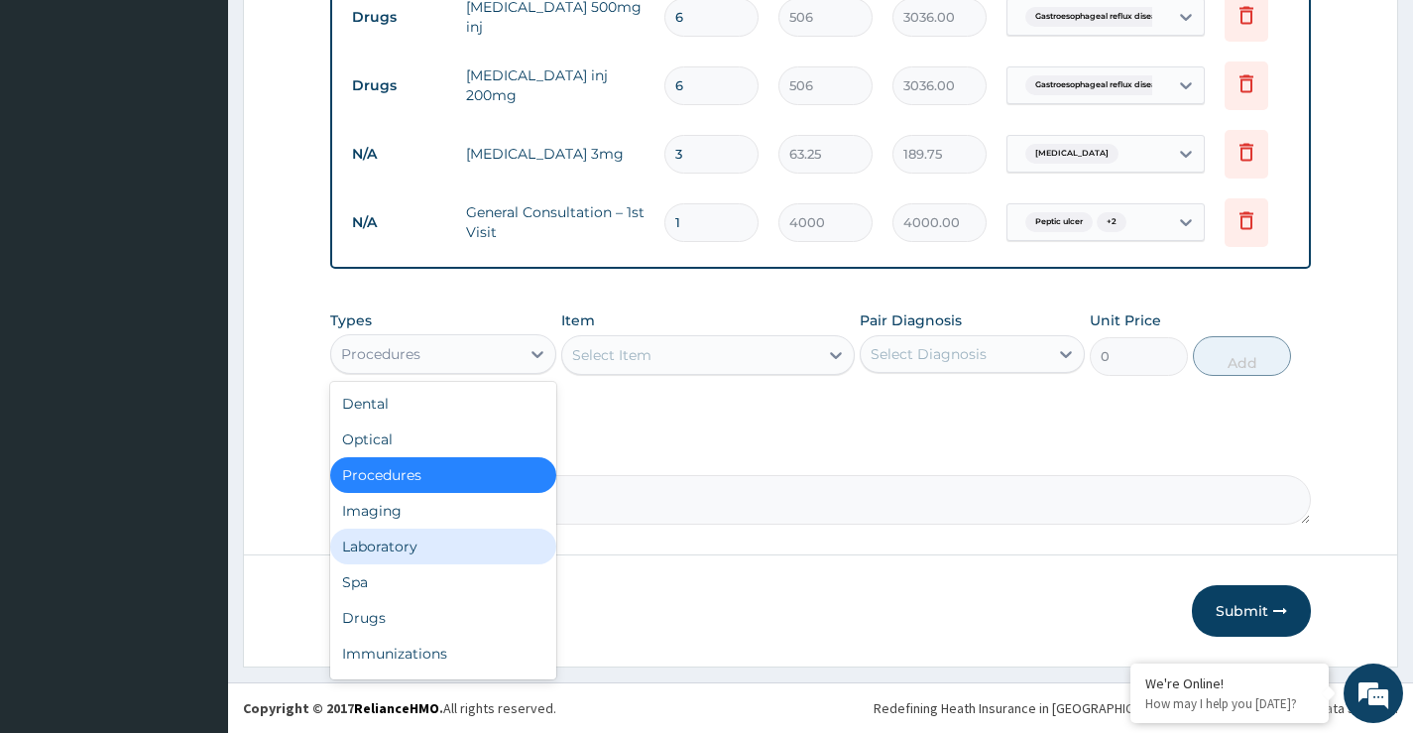
drag, startPoint x: 380, startPoint y: 548, endPoint x: 534, endPoint y: 482, distance: 168.4
click at [380, 547] on div "Laboratory" at bounding box center [442, 547] width 225 height 36
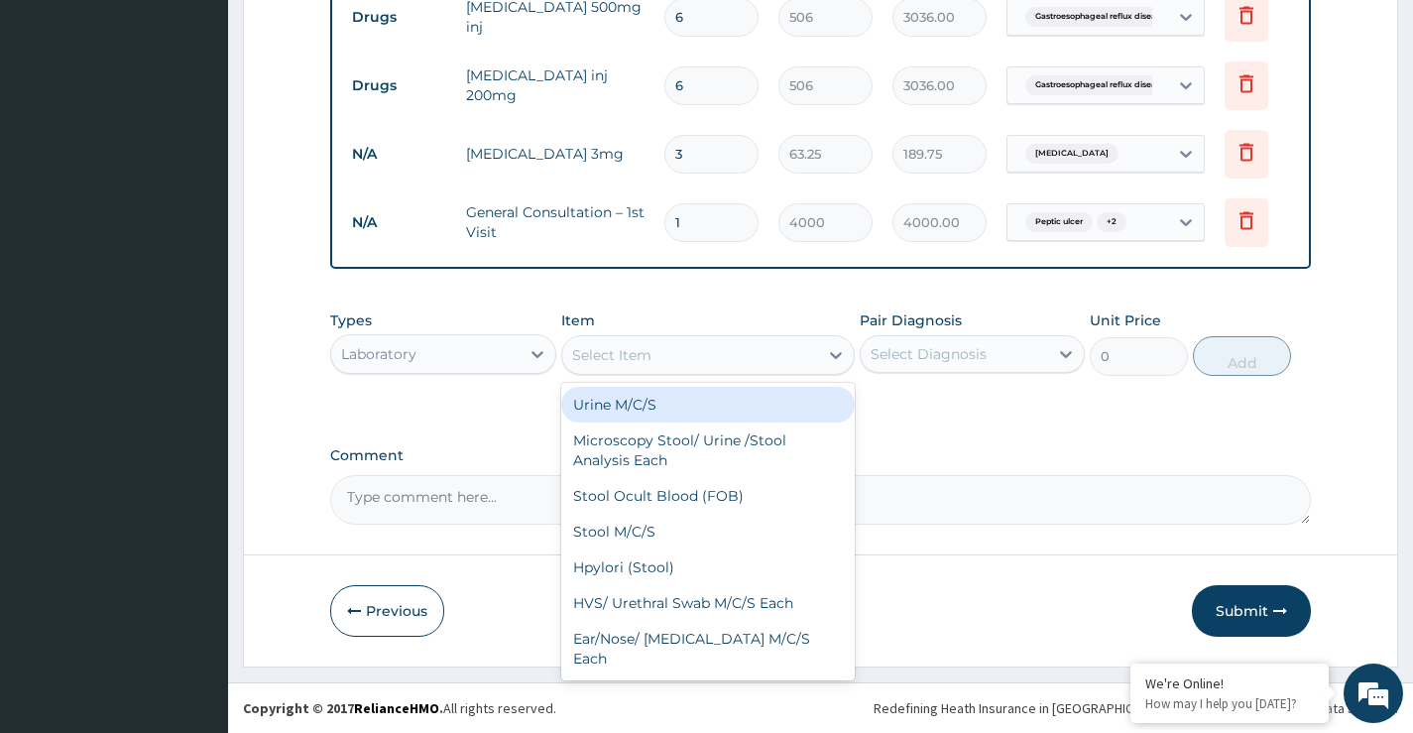
click at [668, 359] on div "Select Item" at bounding box center [690, 355] width 257 height 32
paste input "H Pylori"
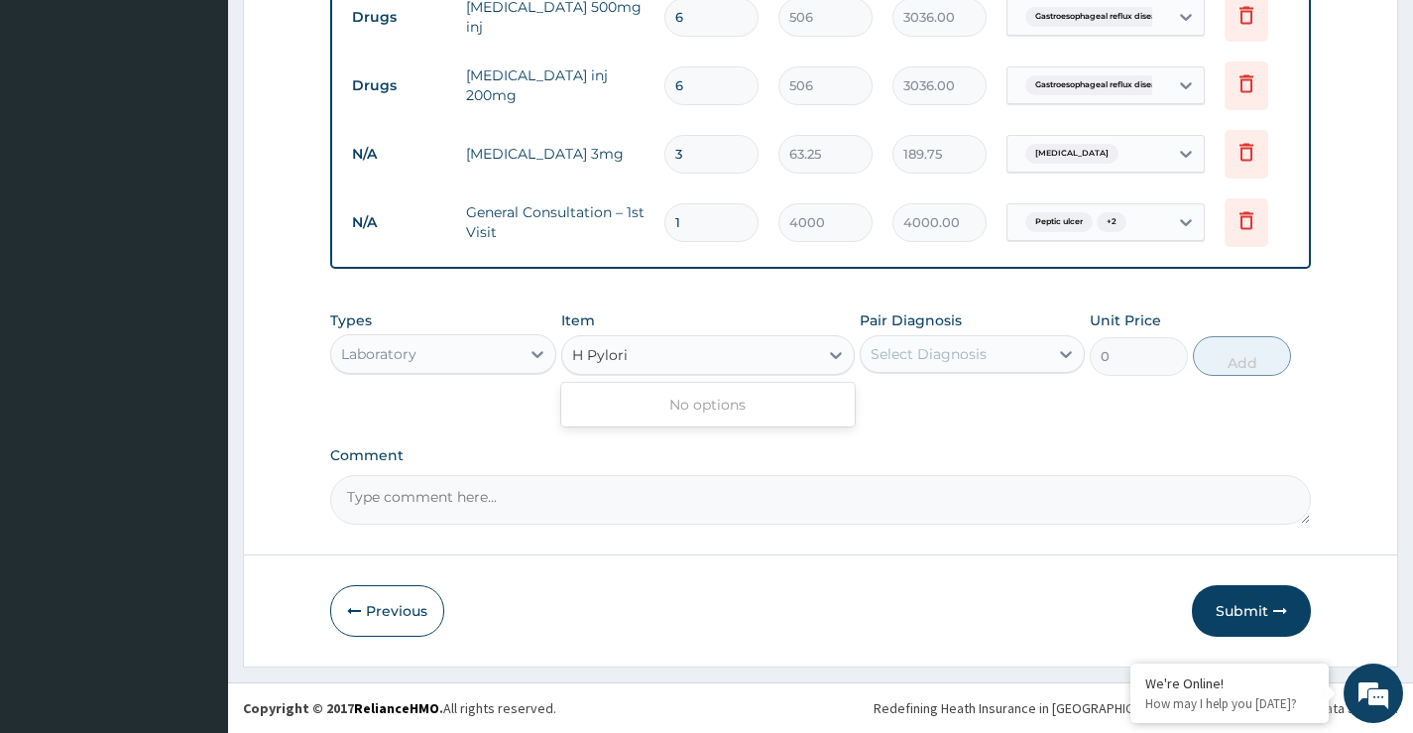
drag, startPoint x: 586, startPoint y: 354, endPoint x: 787, endPoint y: 384, distance: 203.5
click at [587, 357] on input "H Pylori" at bounding box center [600, 355] width 57 height 20
type input "HPylori"
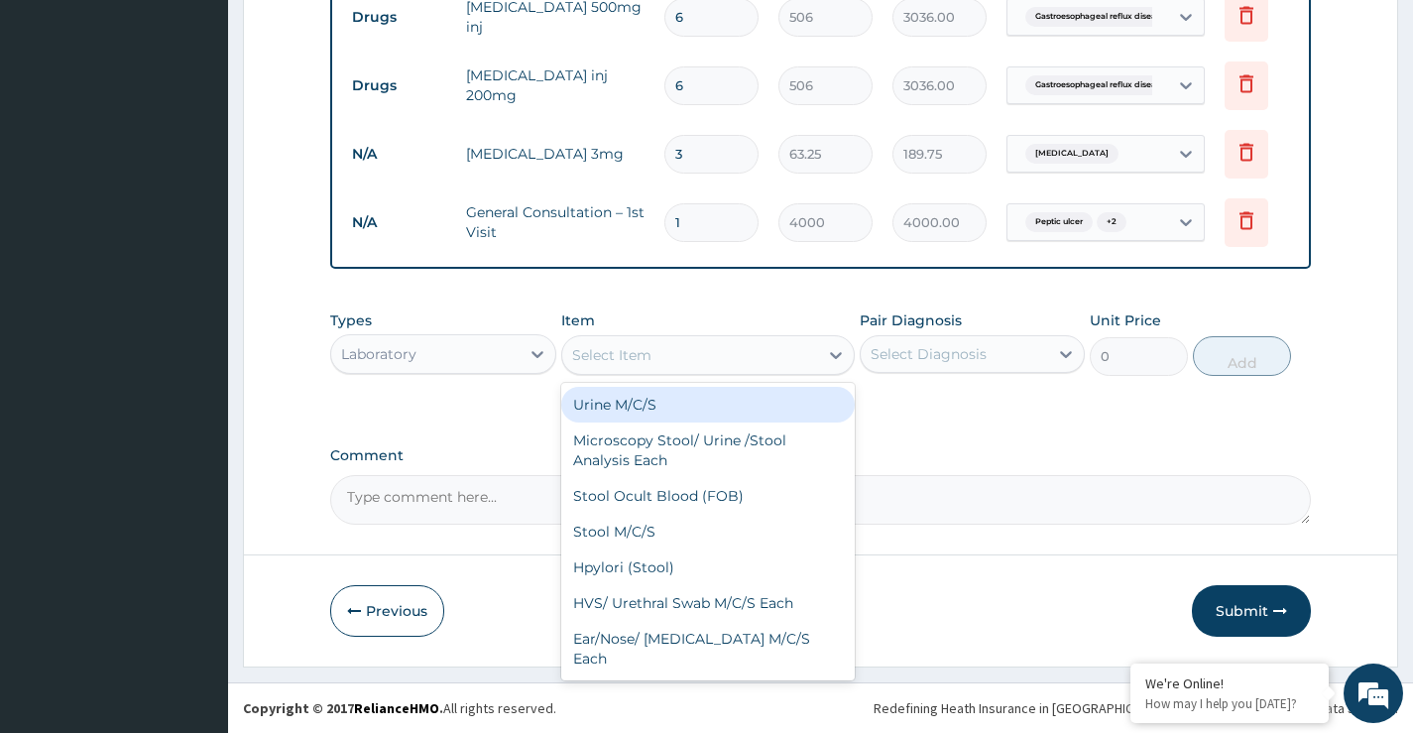
click at [632, 360] on div "Select Item" at bounding box center [611, 355] width 79 height 20
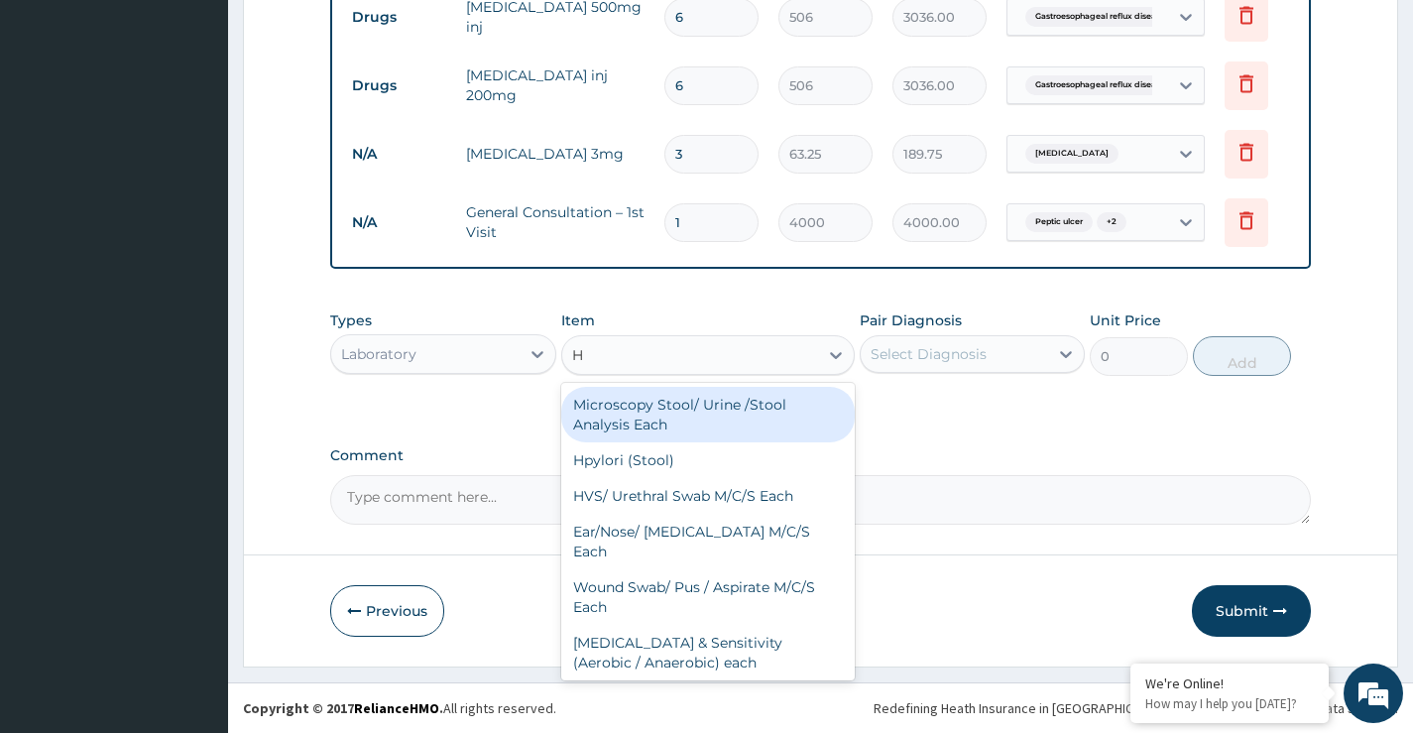
type input "H."
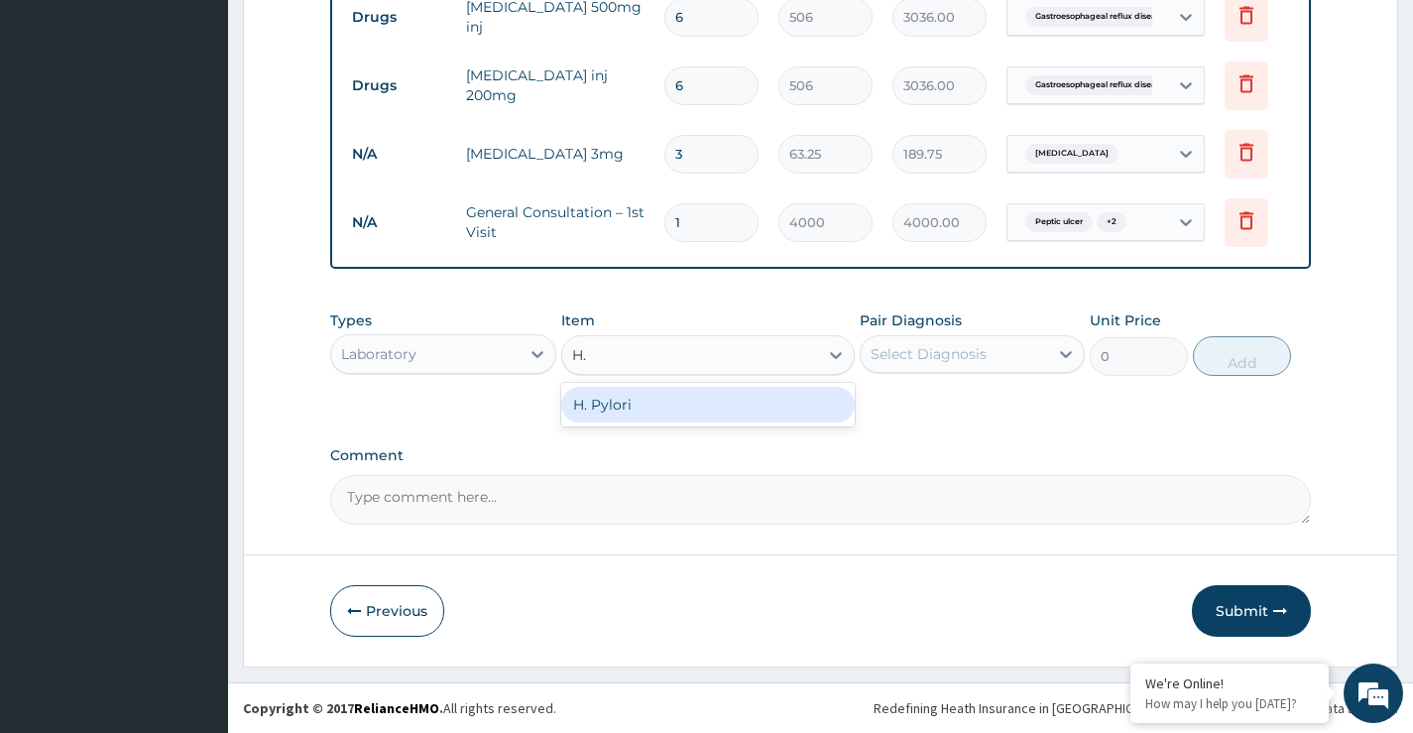
drag, startPoint x: 593, startPoint y: 404, endPoint x: 738, endPoint y: 403, distance: 144.8
click at [598, 404] on div "H. Pylori" at bounding box center [708, 405] width 295 height 36
type input "3750"
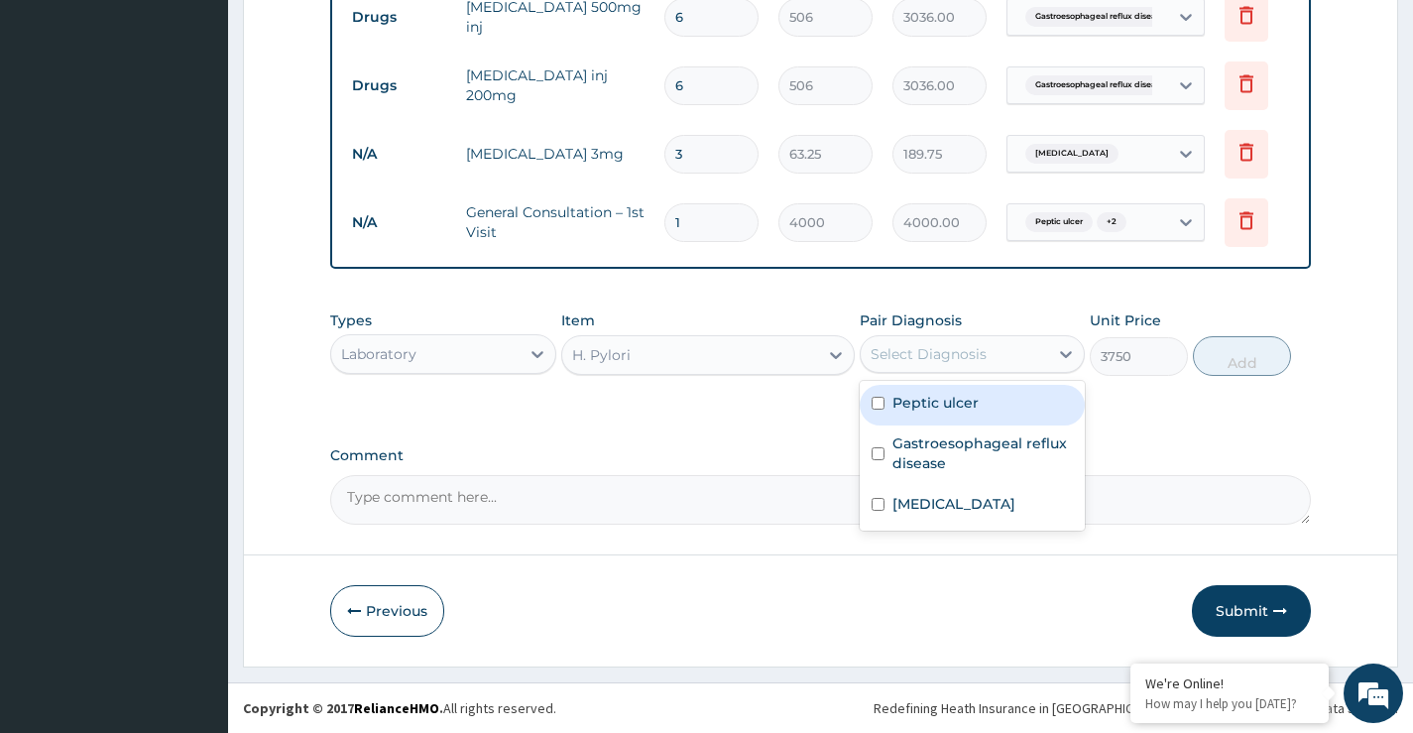
drag, startPoint x: 940, startPoint y: 358, endPoint x: 944, endPoint y: 408, distance: 49.7
click at [940, 361] on div "Select Diagnosis" at bounding box center [929, 354] width 116 height 20
click at [944, 406] on label "Peptic ulcer" at bounding box center [935, 403] width 86 height 20
checkbox input "true"
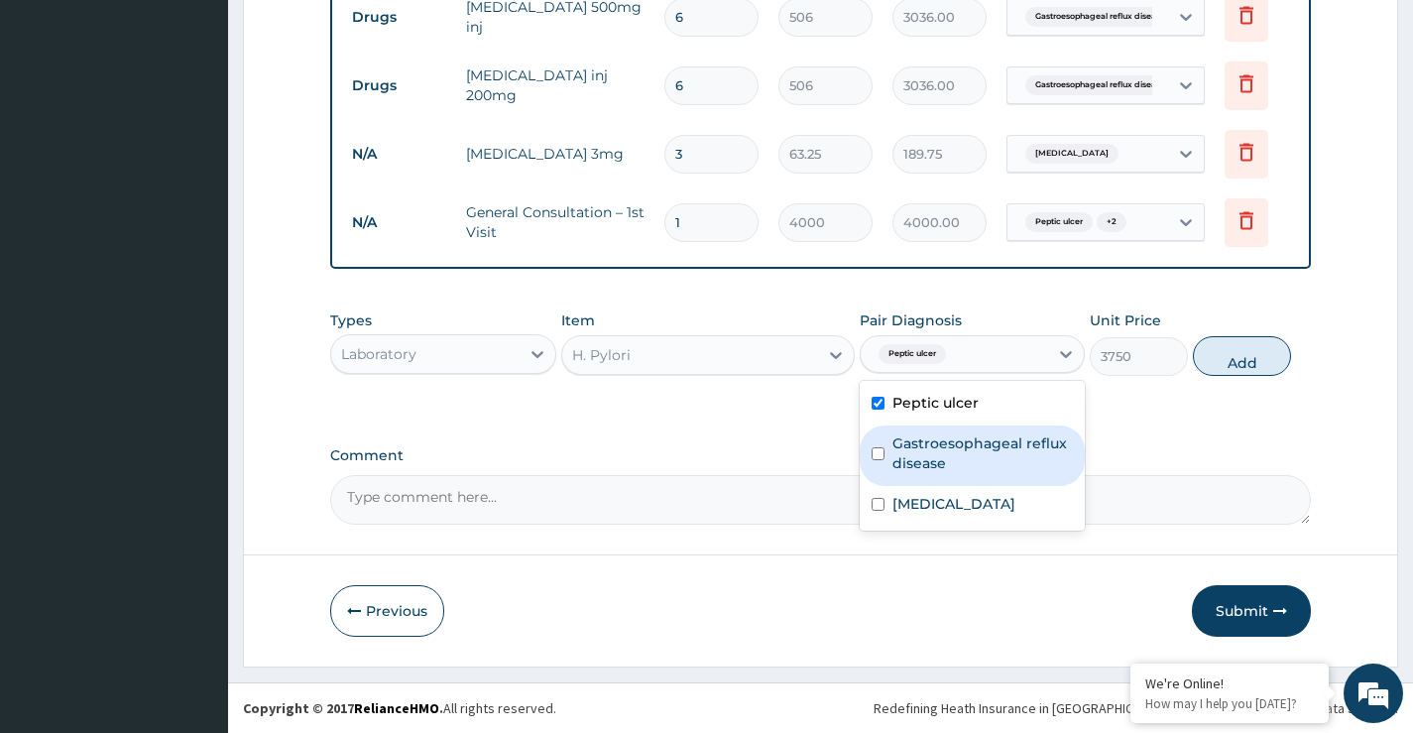
click at [1030, 449] on label "Gastroesophageal reflux disease" at bounding box center [982, 453] width 180 height 40
checkbox input "true"
click at [1219, 357] on button "Add" at bounding box center [1242, 356] width 98 height 40
type input "0"
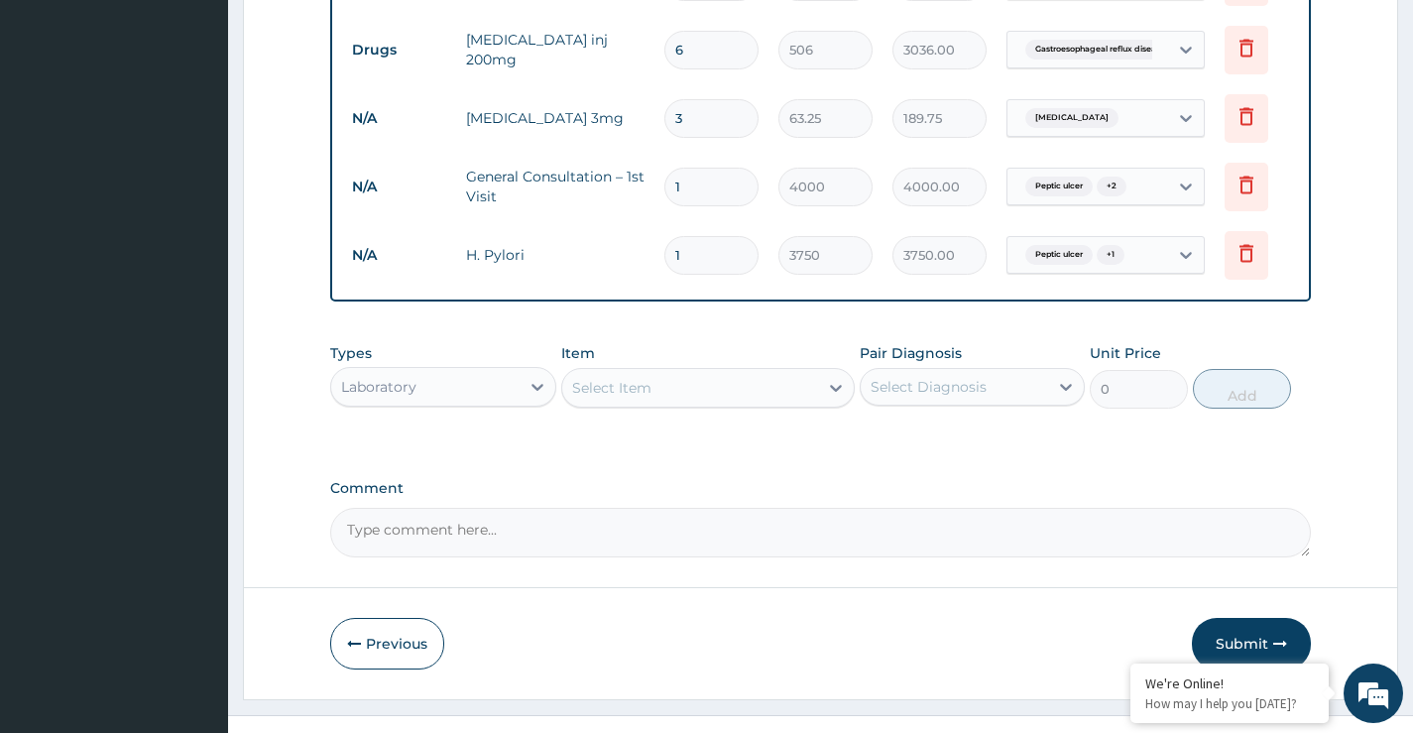
scroll to position [960, 0]
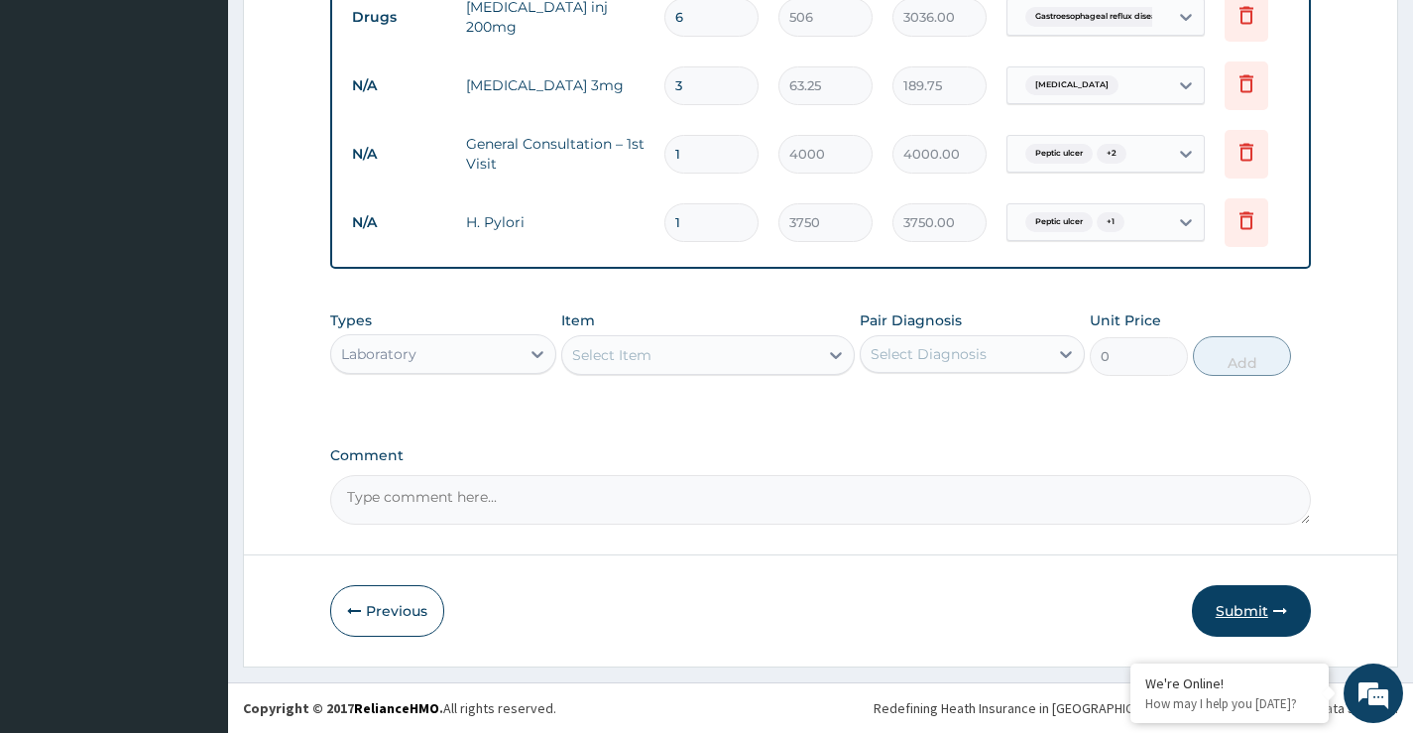
click at [1242, 613] on button "Submit" at bounding box center [1251, 611] width 119 height 52
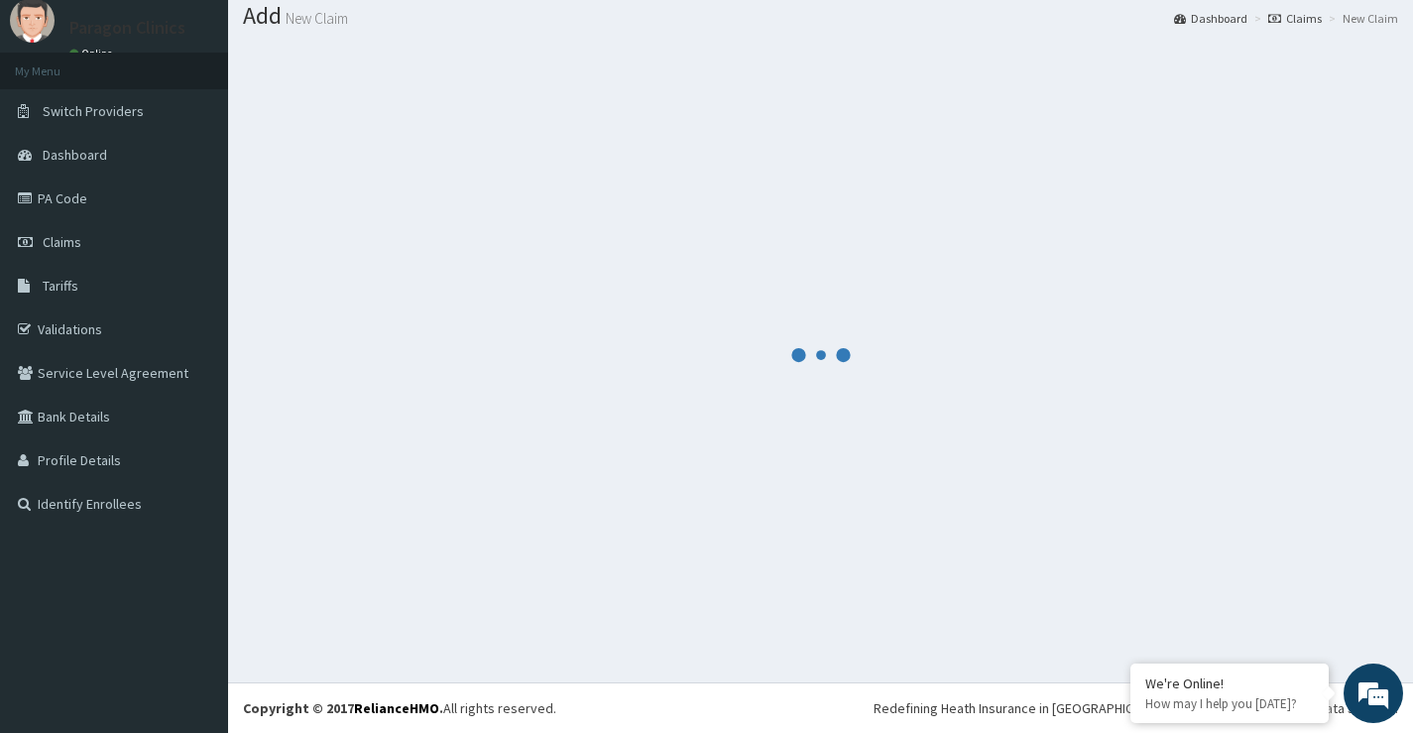
scroll to position [61, 0]
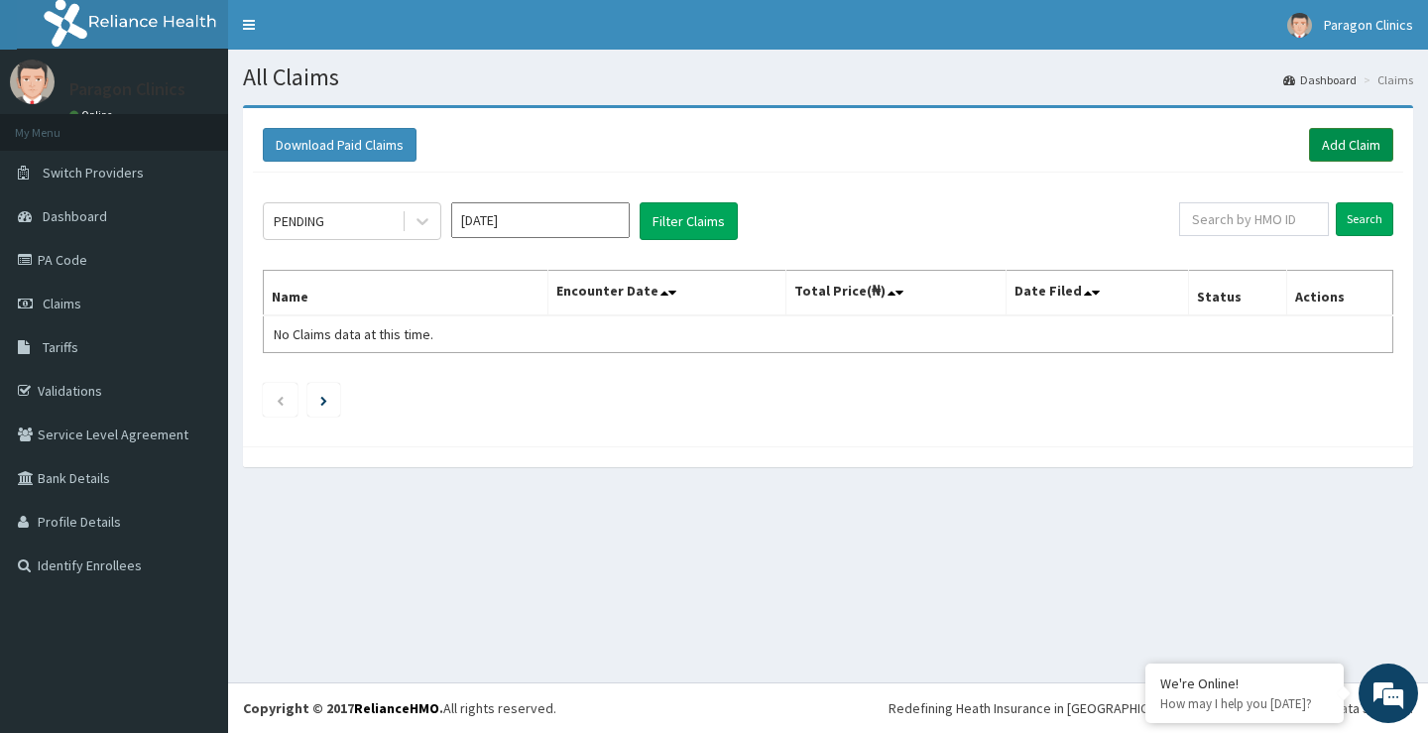
click at [1362, 149] on link "Add Claim" at bounding box center [1351, 145] width 84 height 34
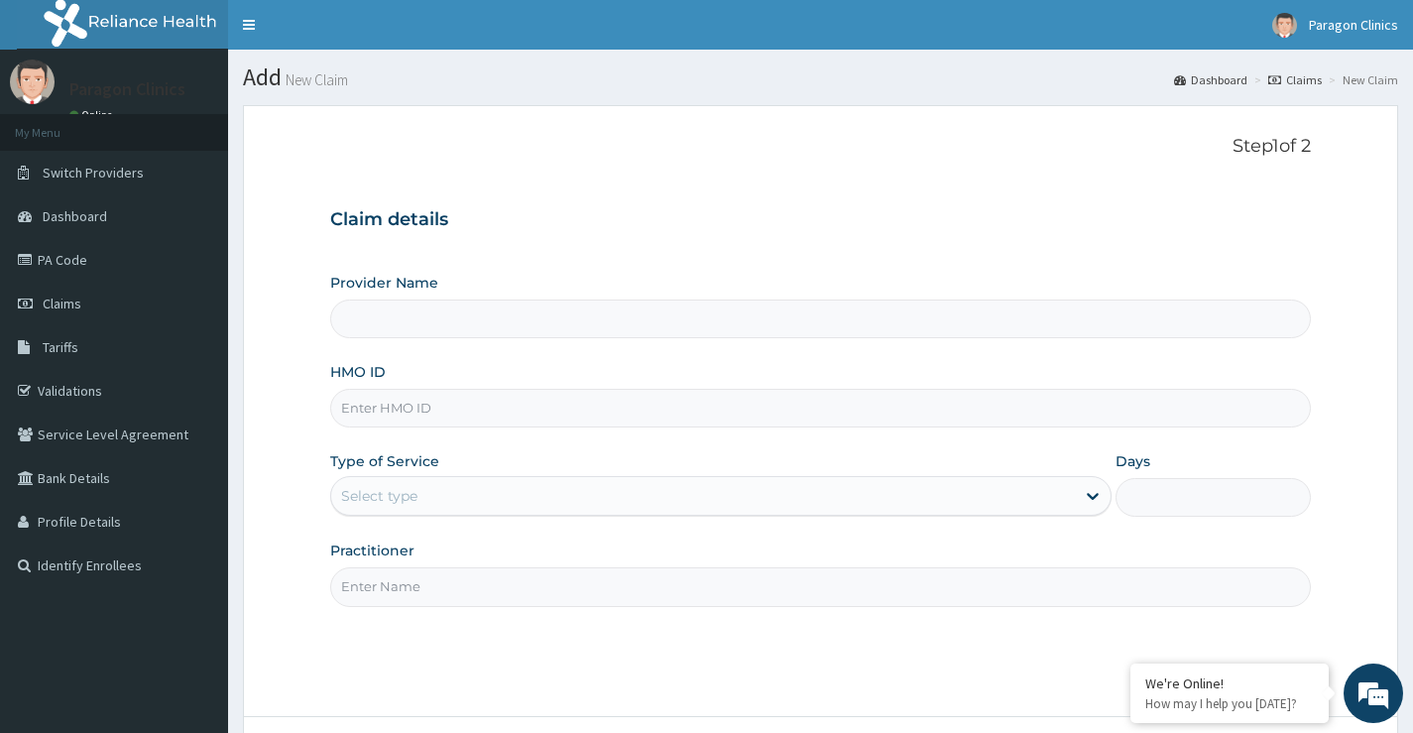
click at [390, 413] on input "HMO ID" at bounding box center [820, 408] width 981 height 39
type input "Paragon Clinics And Imaging"
click at [50, 262] on link "PA Code" at bounding box center [114, 260] width 228 height 44
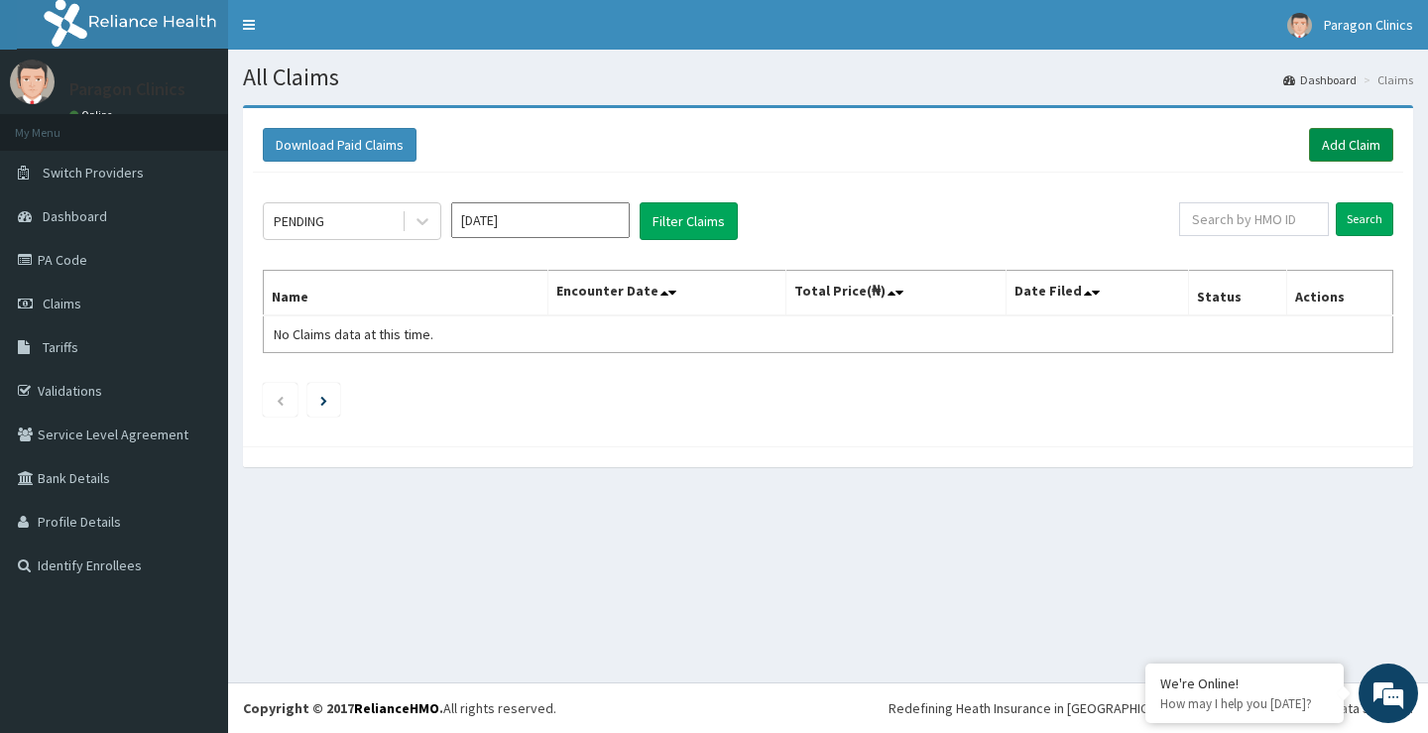
click at [1341, 149] on link "Add Claim" at bounding box center [1351, 145] width 84 height 34
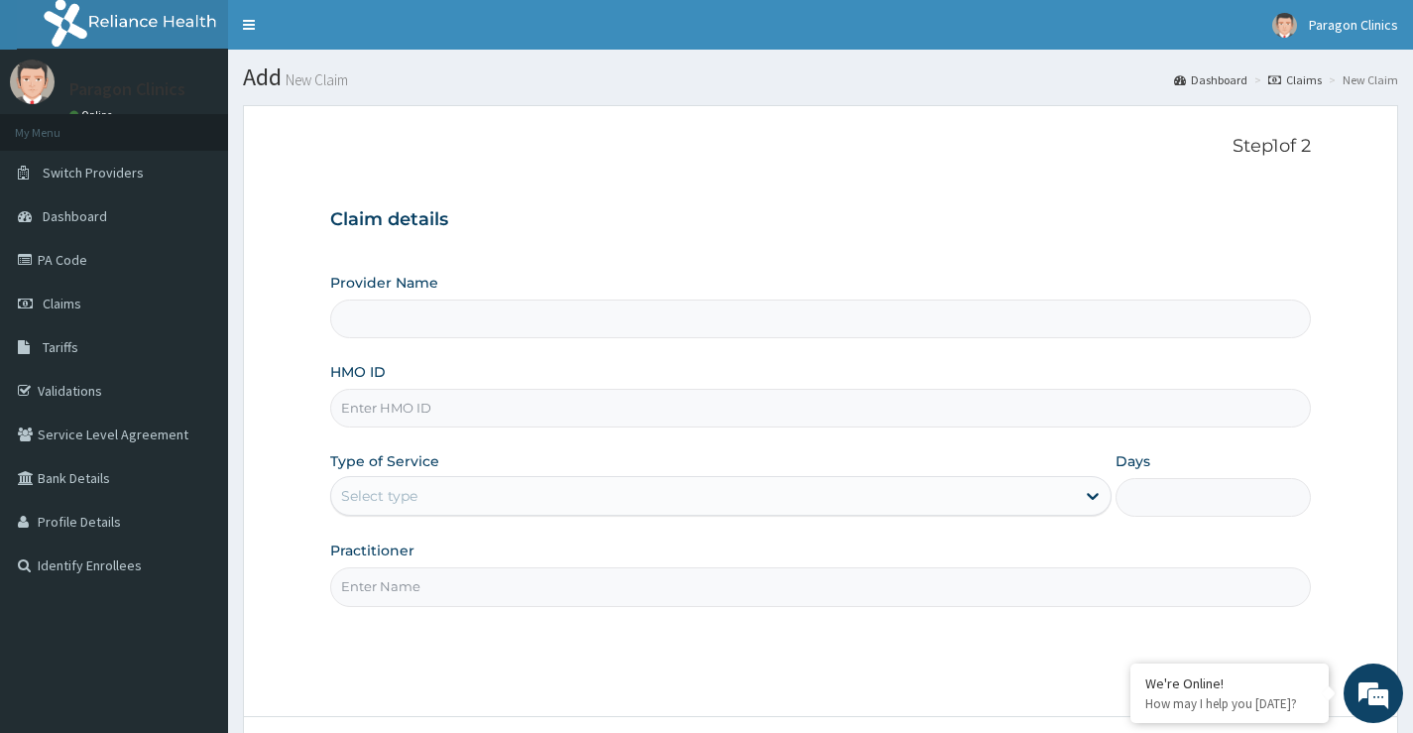
click at [407, 411] on input "HMO ID" at bounding box center [820, 408] width 981 height 39
paste input "ENP/10454/E"
type input "ENP/10454/E"
type input "Paragon Clinics And Imaging"
type input "ENP/10454/E"
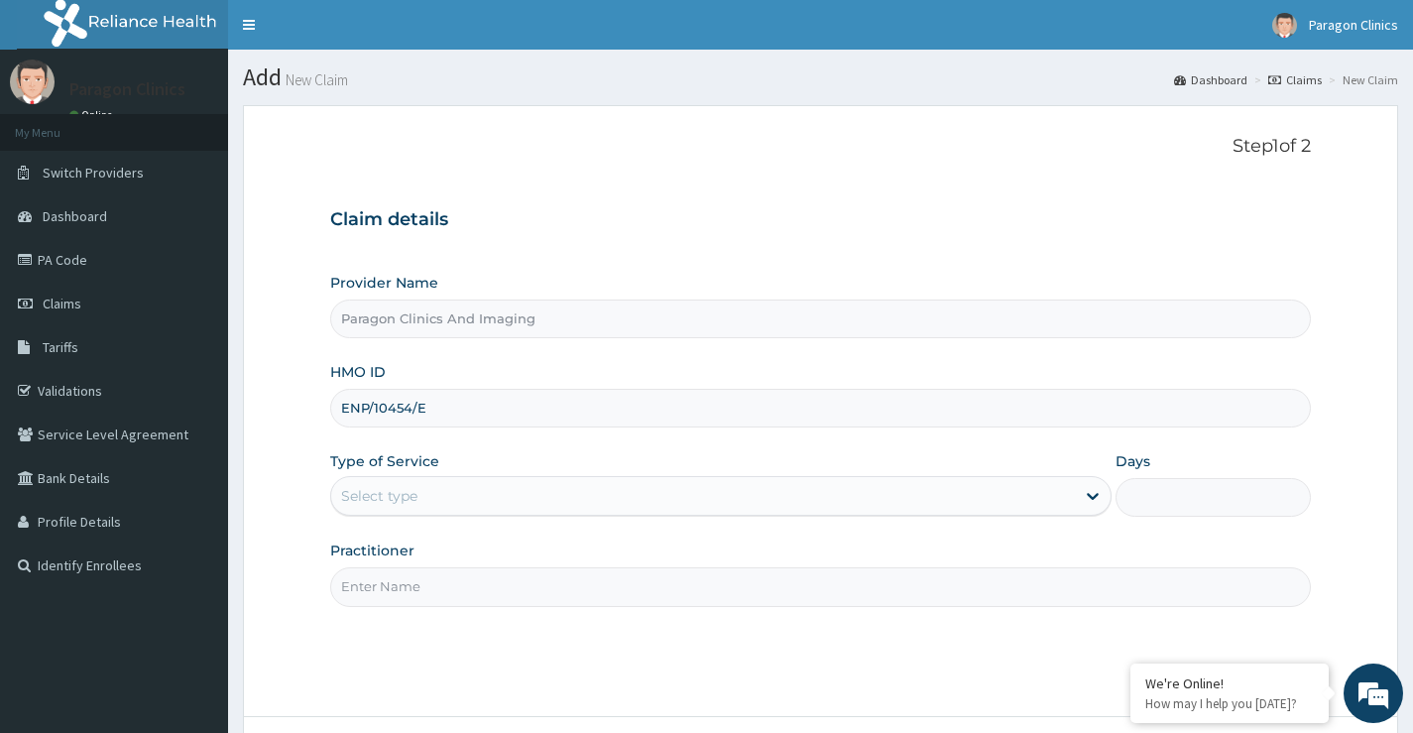
drag, startPoint x: 379, startPoint y: 494, endPoint x: 381, endPoint y: 523, distance: 28.8
click at [379, 497] on div "Select type" at bounding box center [379, 496] width 76 height 20
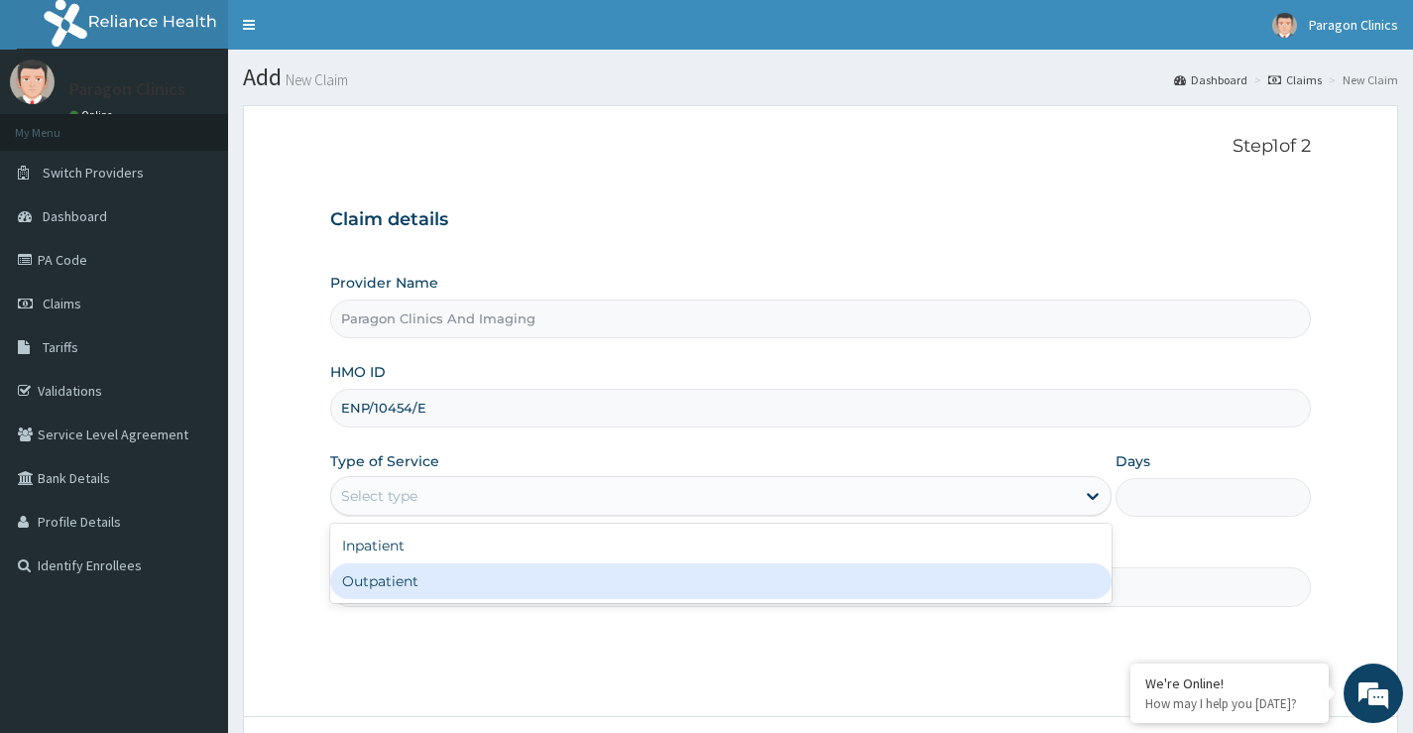
click at [394, 583] on div "Outpatient" at bounding box center [720, 581] width 781 height 36
type input "1"
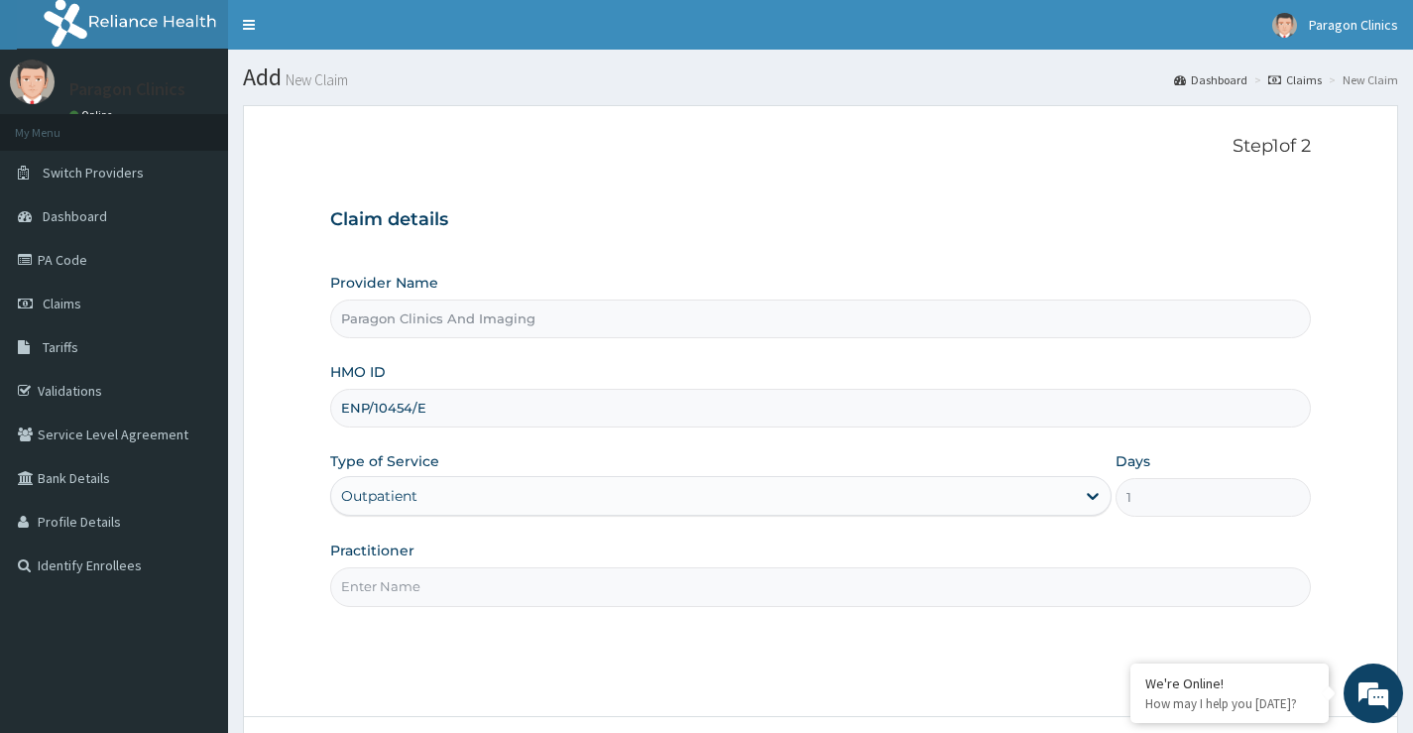
click at [417, 596] on input "Practitioner" at bounding box center [820, 586] width 981 height 39
type input "DR. KELVIN"
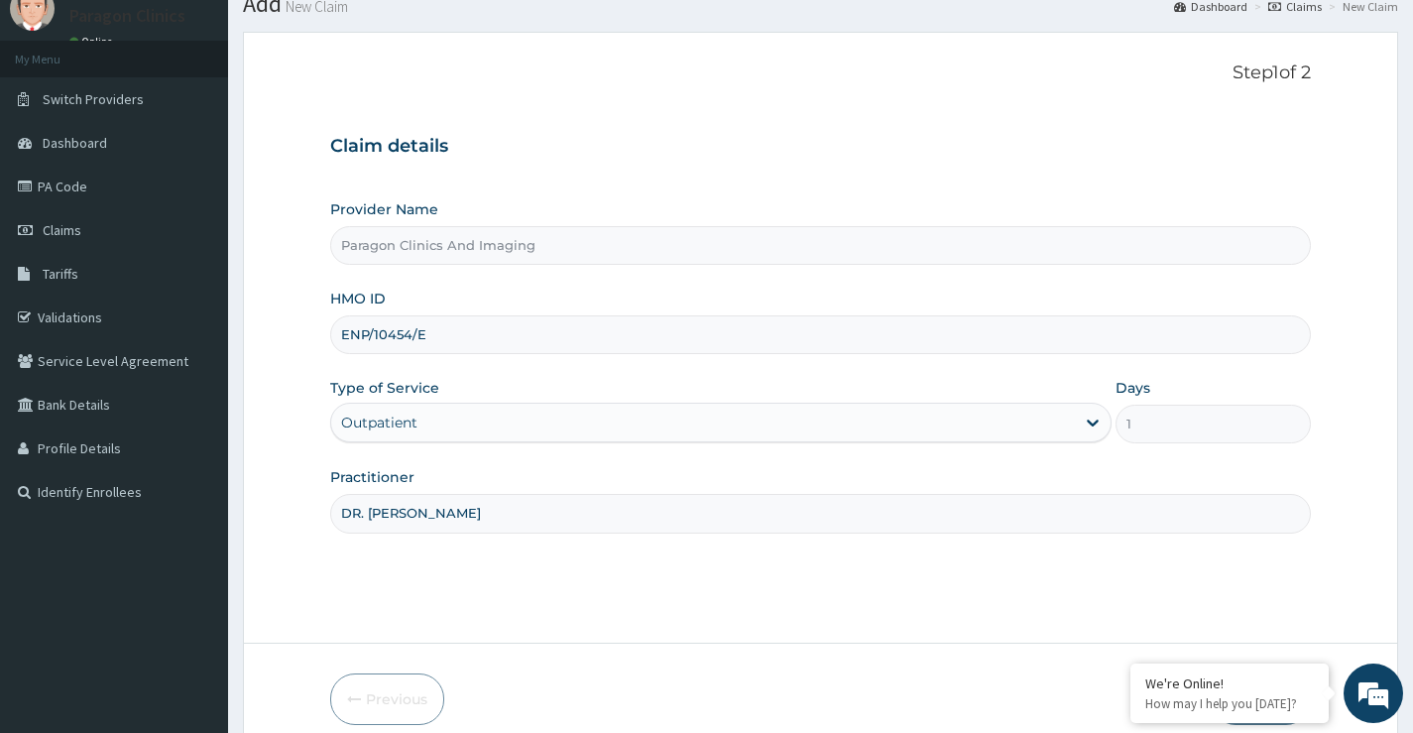
scroll to position [162, 0]
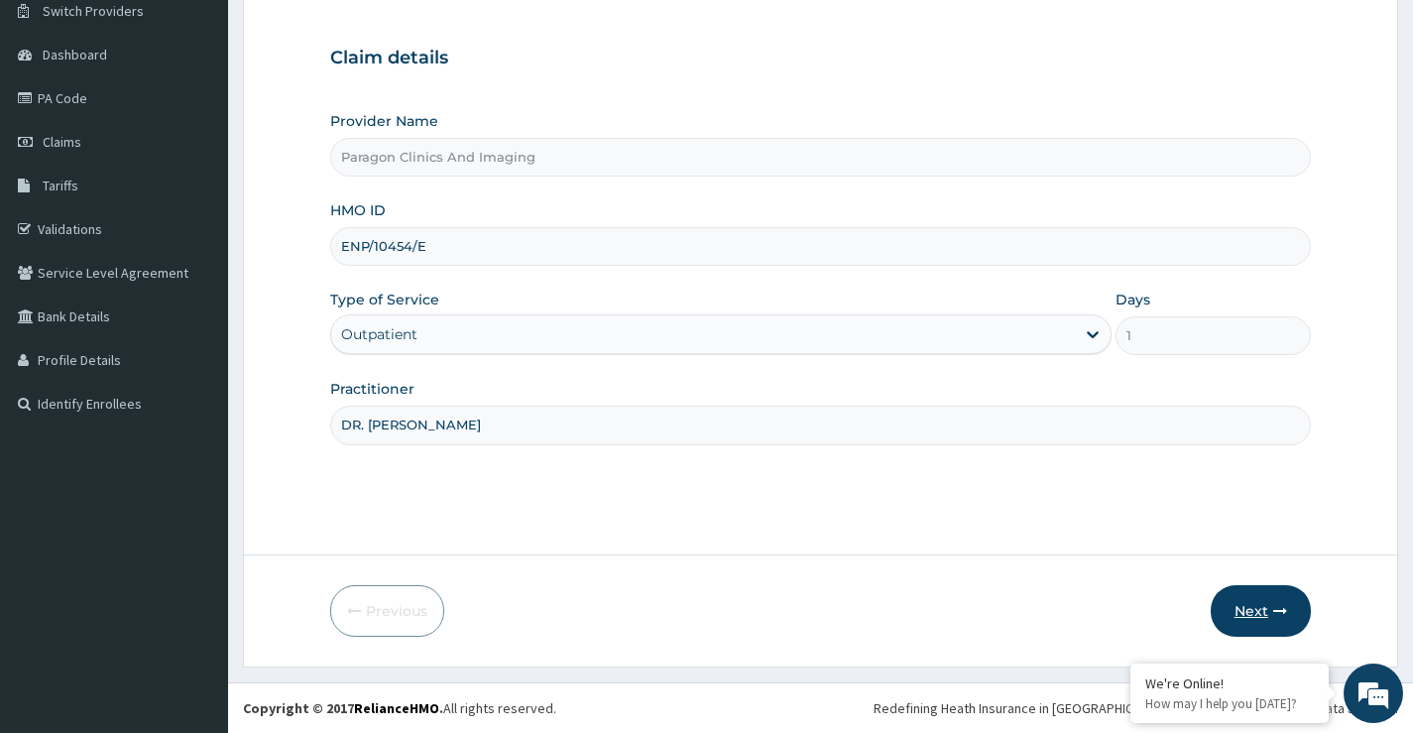
click at [1256, 613] on button "Next" at bounding box center [1261, 611] width 100 height 52
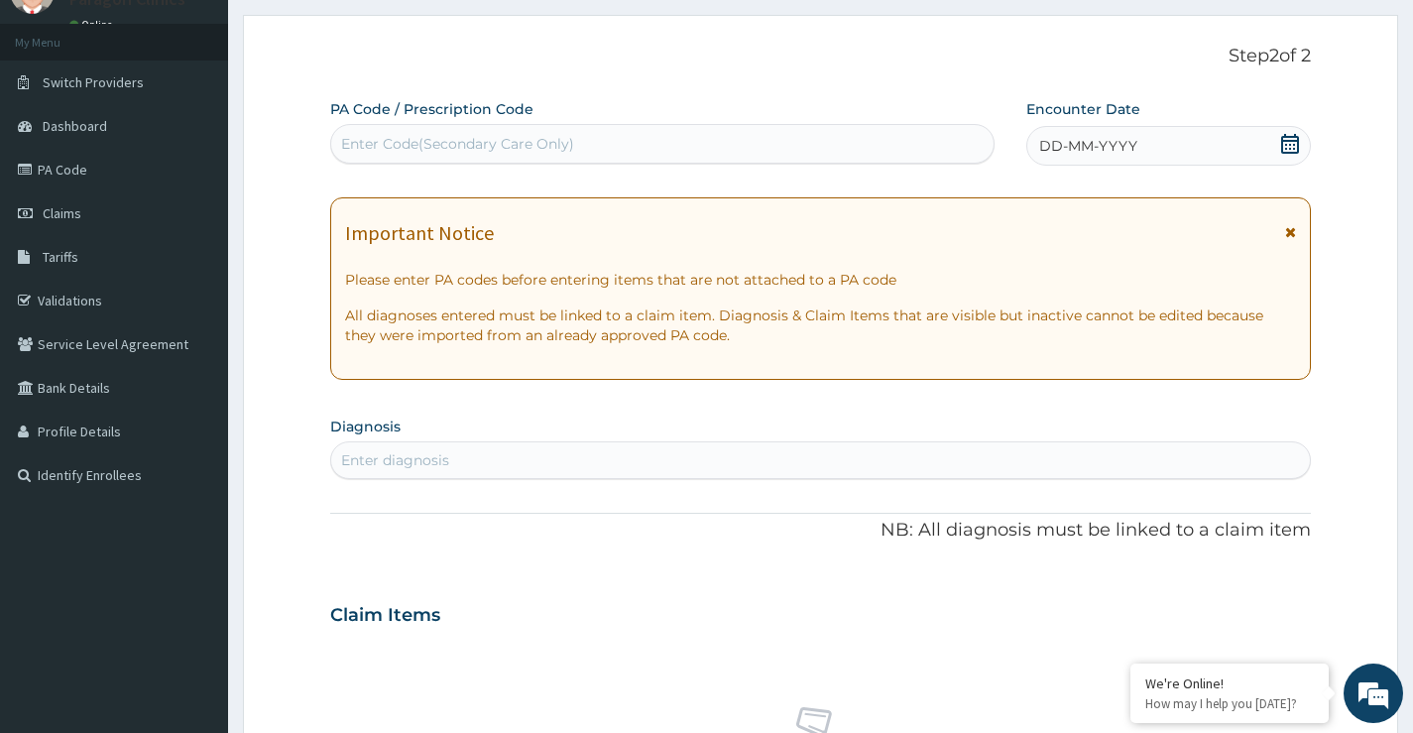
scroll to position [0, 0]
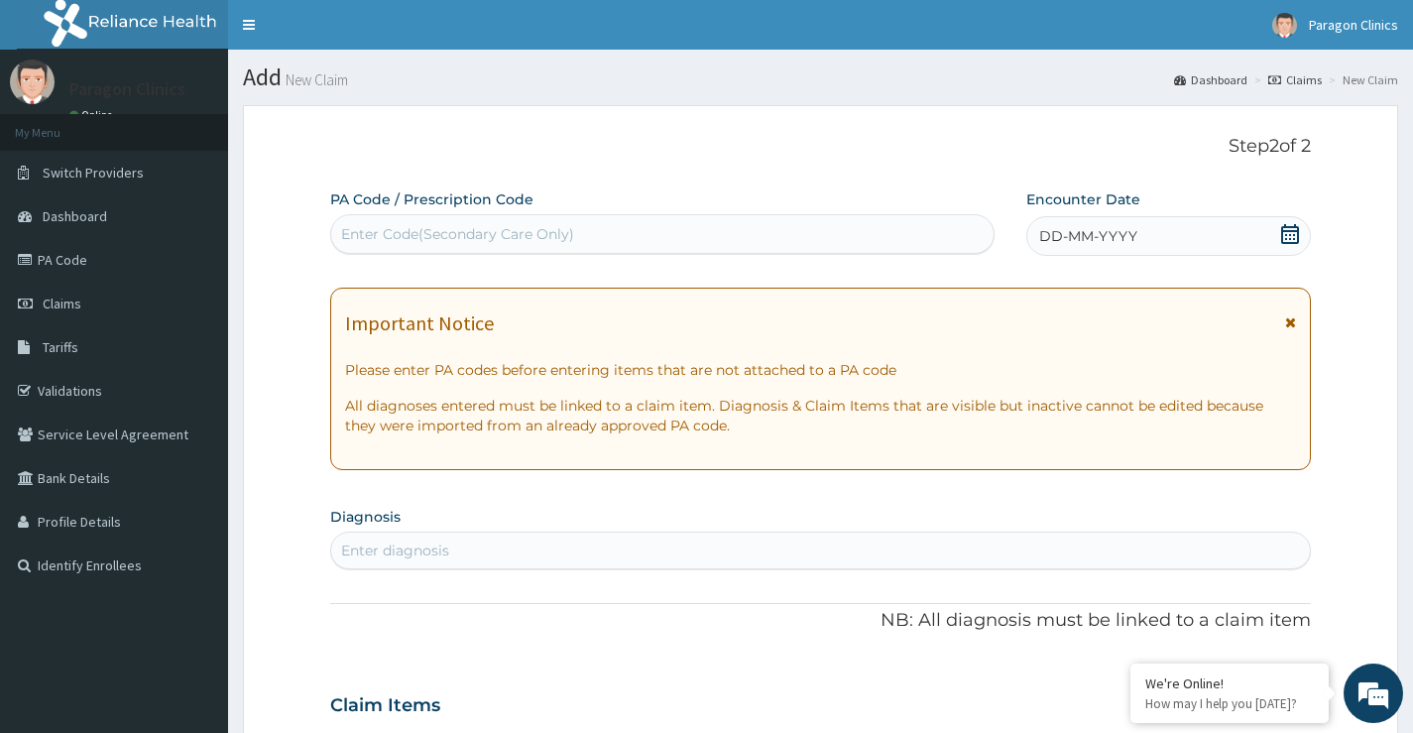
click at [447, 231] on div "Enter Code(Secondary Care Only)" at bounding box center [457, 234] width 233 height 20
paste input "PA/DF6535"
type input "PA/DF6535"
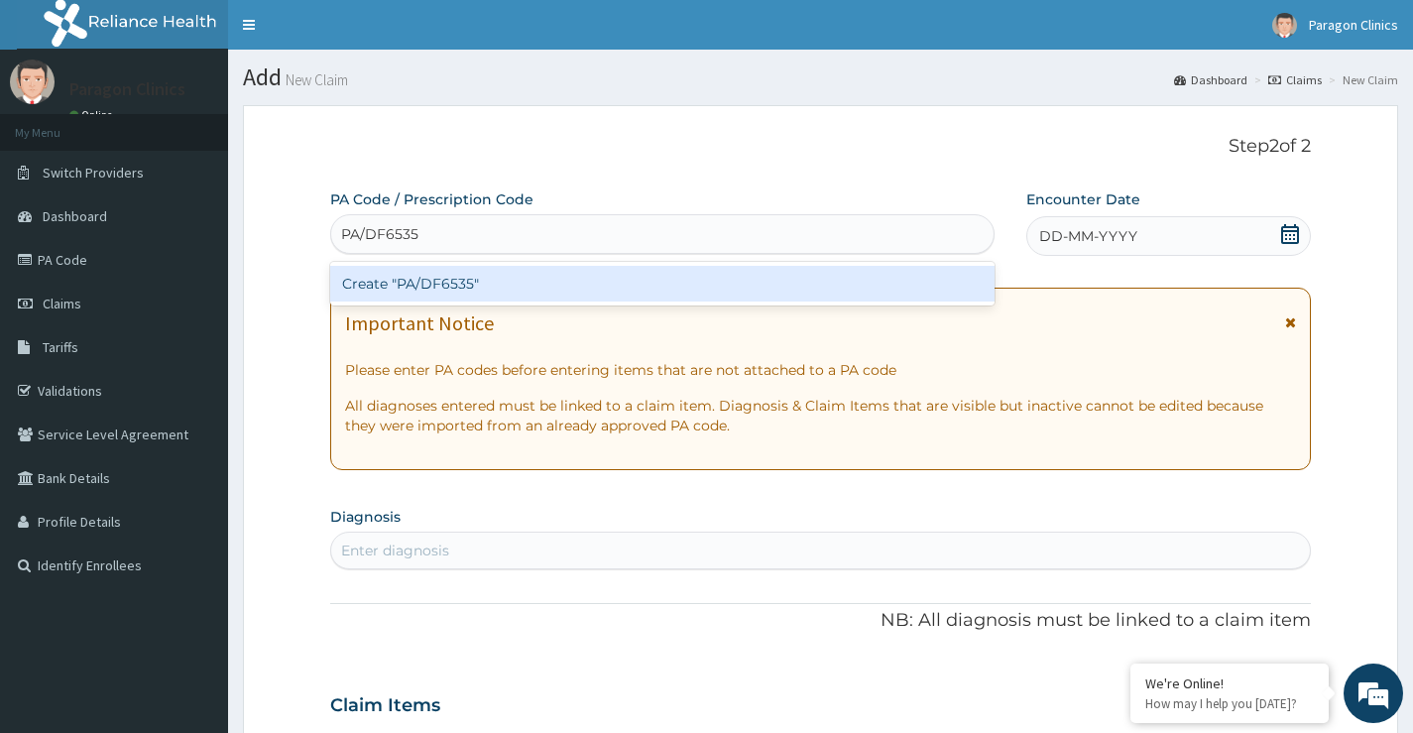
click at [469, 275] on div "Create "PA/DF6535"" at bounding box center [662, 284] width 664 height 36
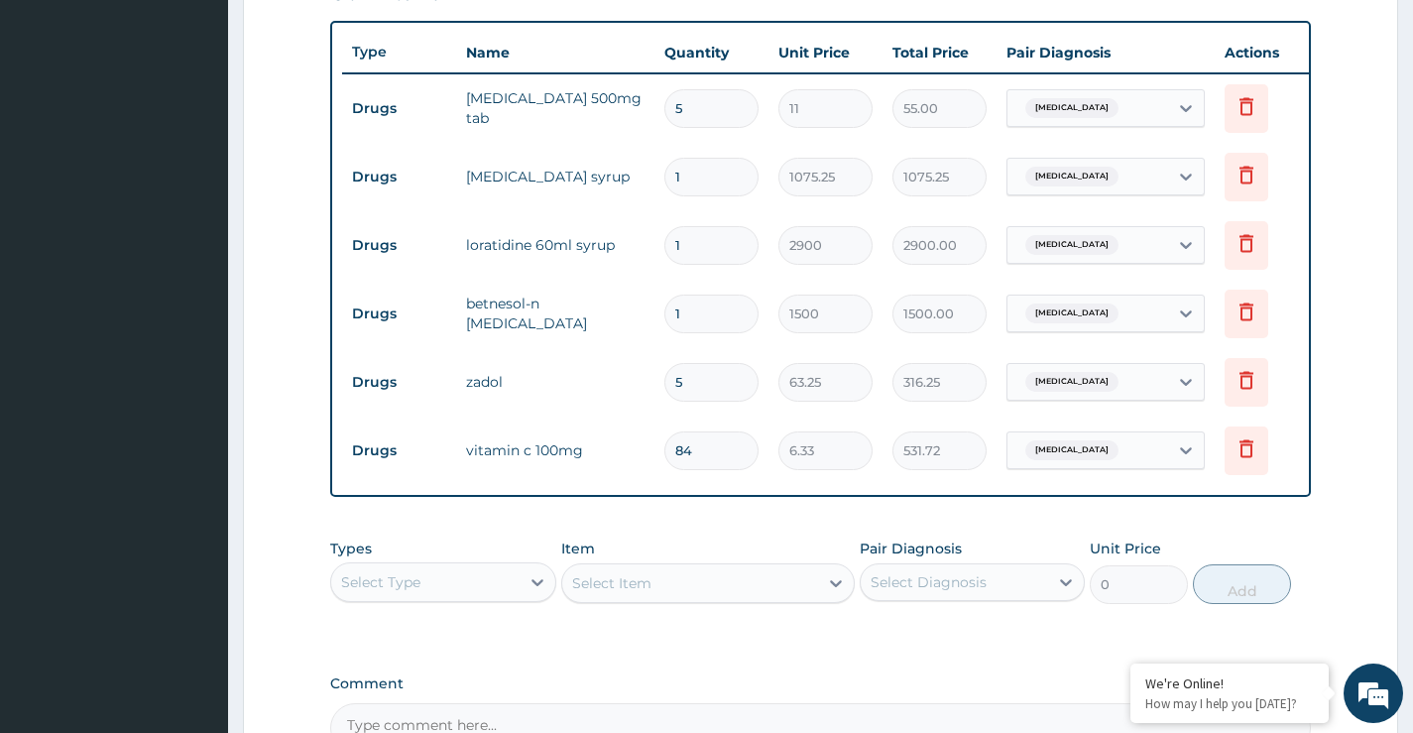
scroll to position [960, 0]
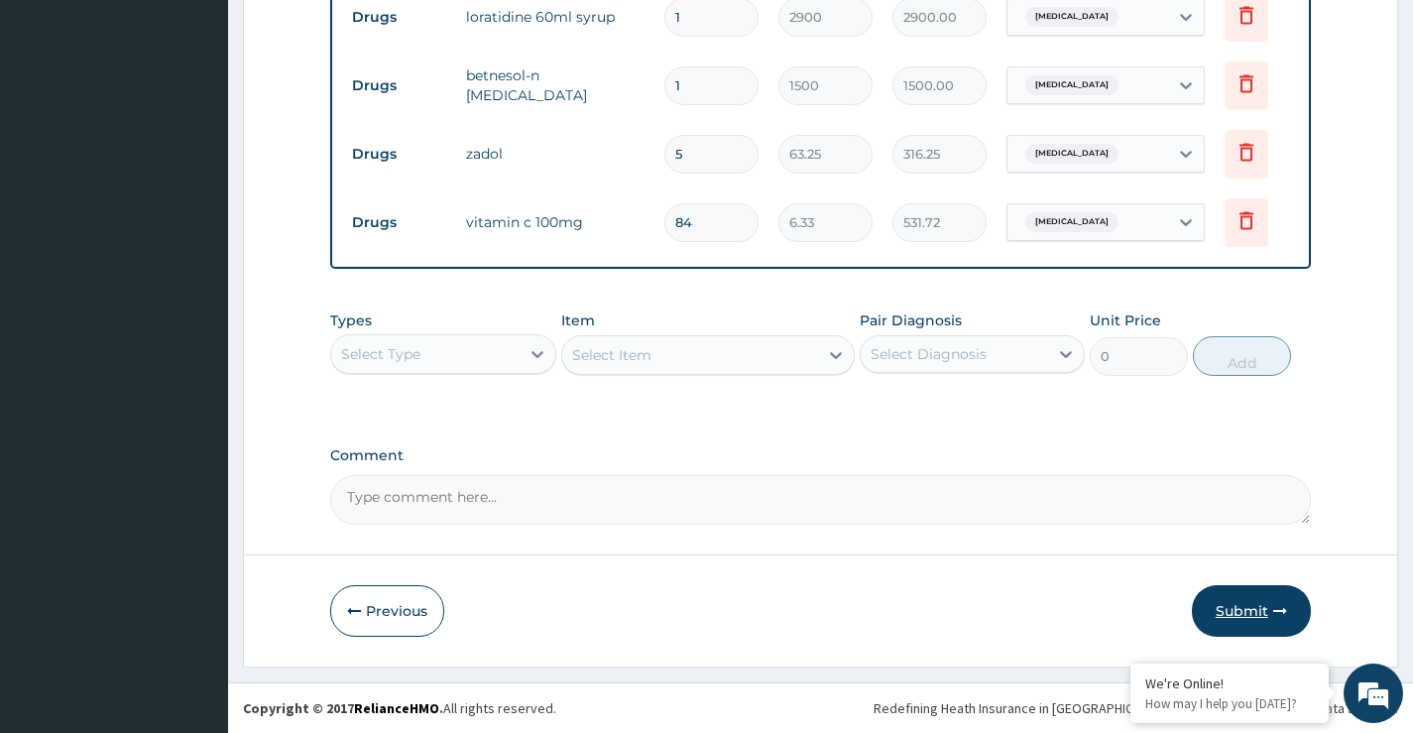
click at [1245, 613] on button "Submit" at bounding box center [1251, 611] width 119 height 52
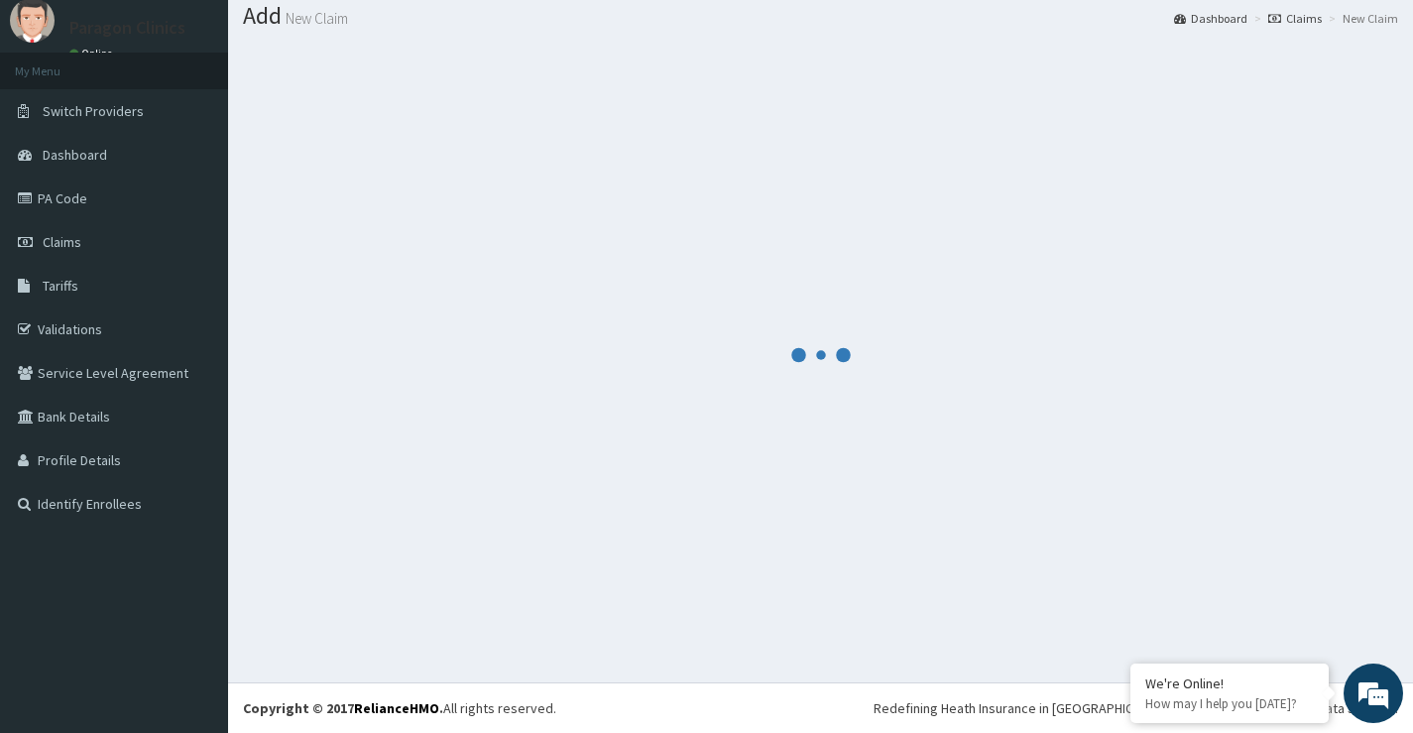
scroll to position [61, 0]
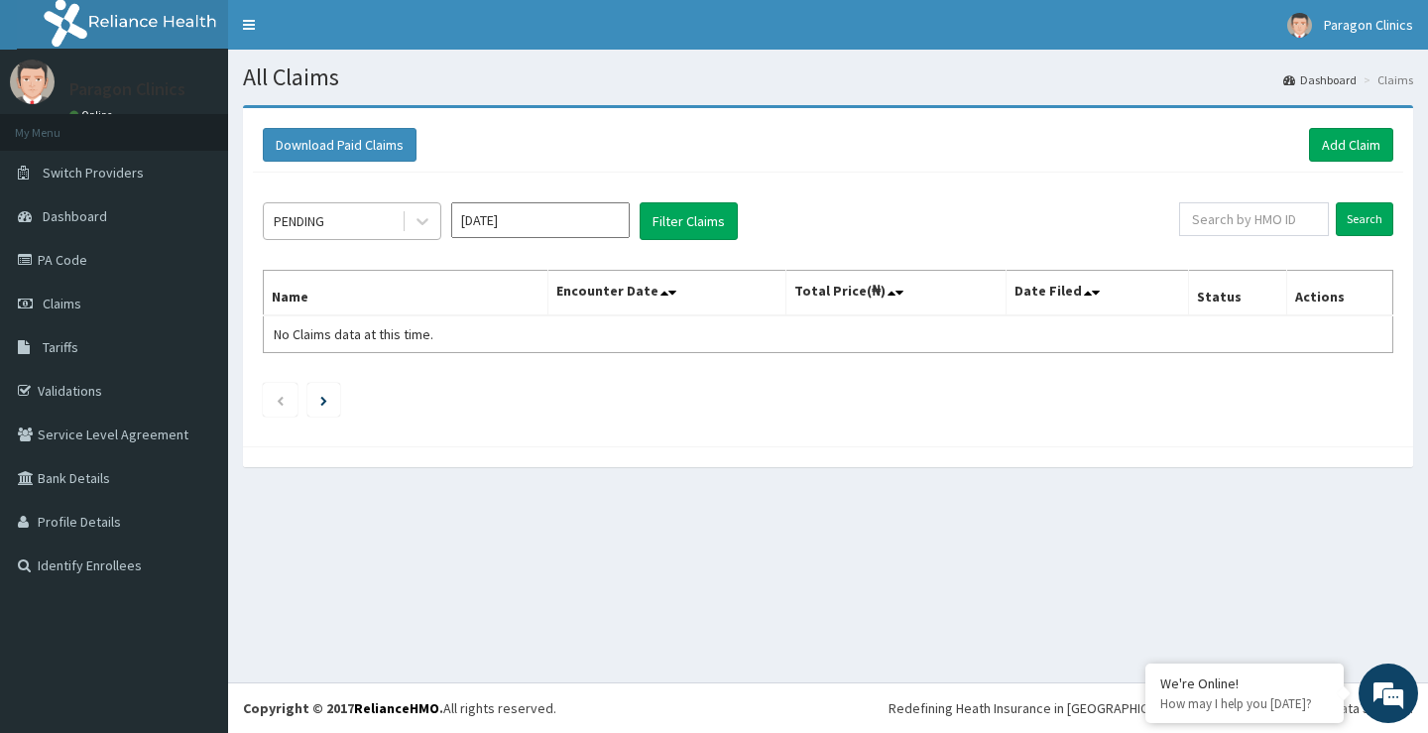
click at [365, 216] on div "PENDING" at bounding box center [333, 221] width 138 height 32
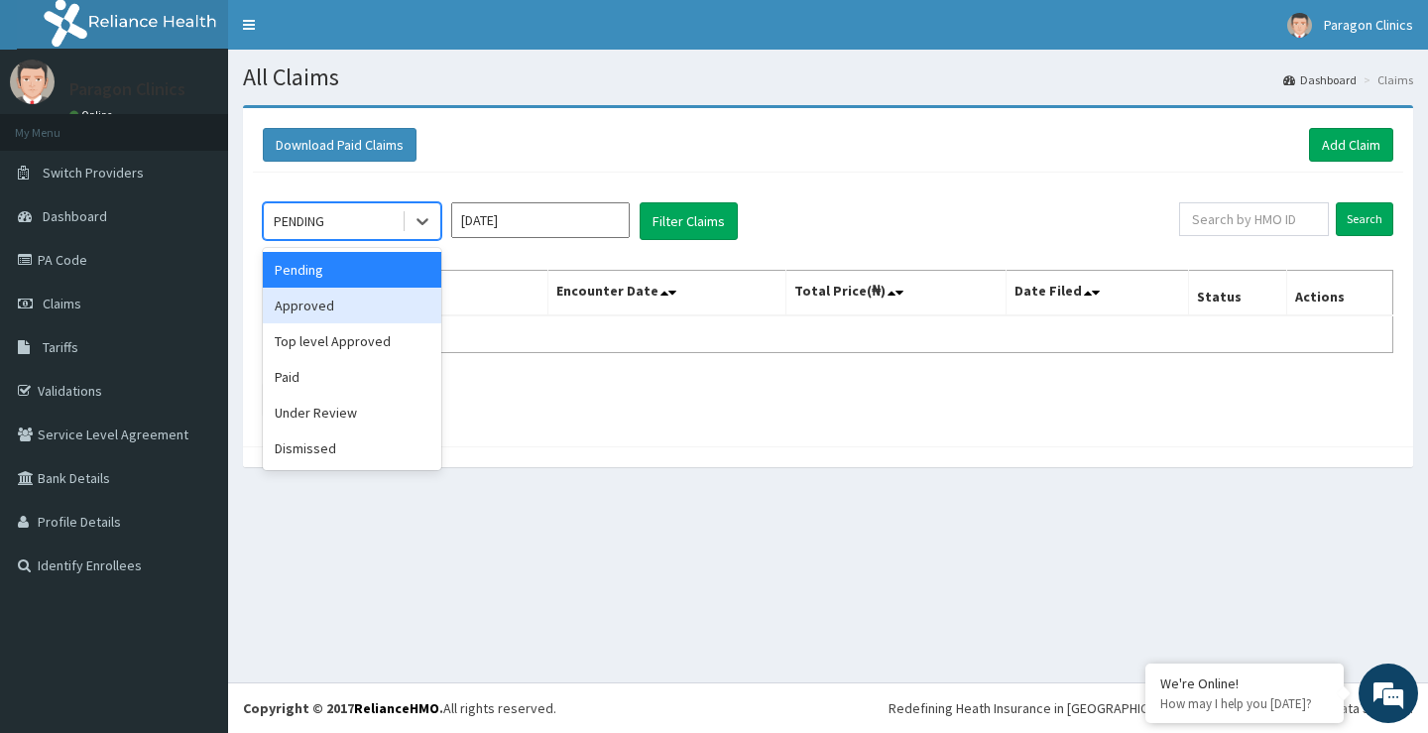
click at [316, 304] on div "Approved" at bounding box center [352, 306] width 178 height 36
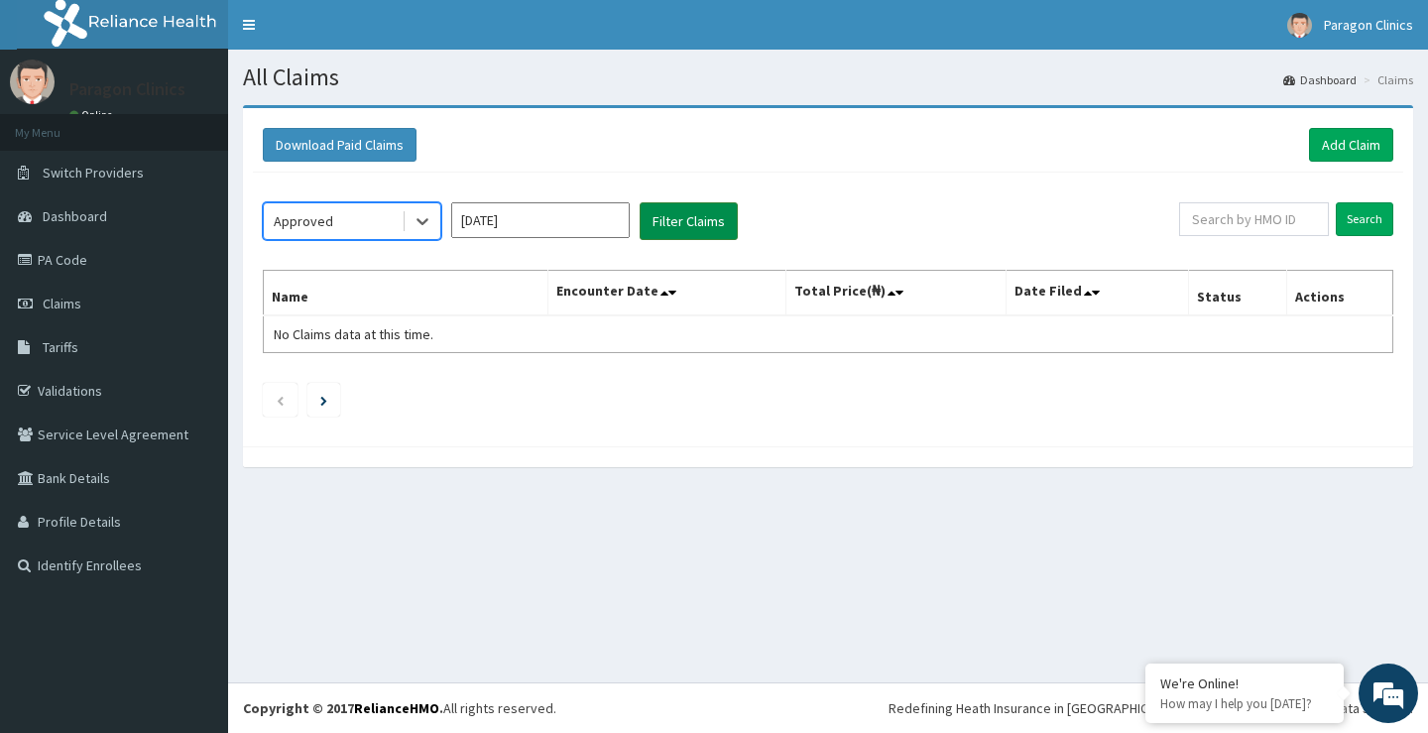
click at [676, 221] on button "Filter Claims" at bounding box center [689, 221] width 98 height 38
click at [587, 226] on input "[DATE]" at bounding box center [540, 220] width 178 height 36
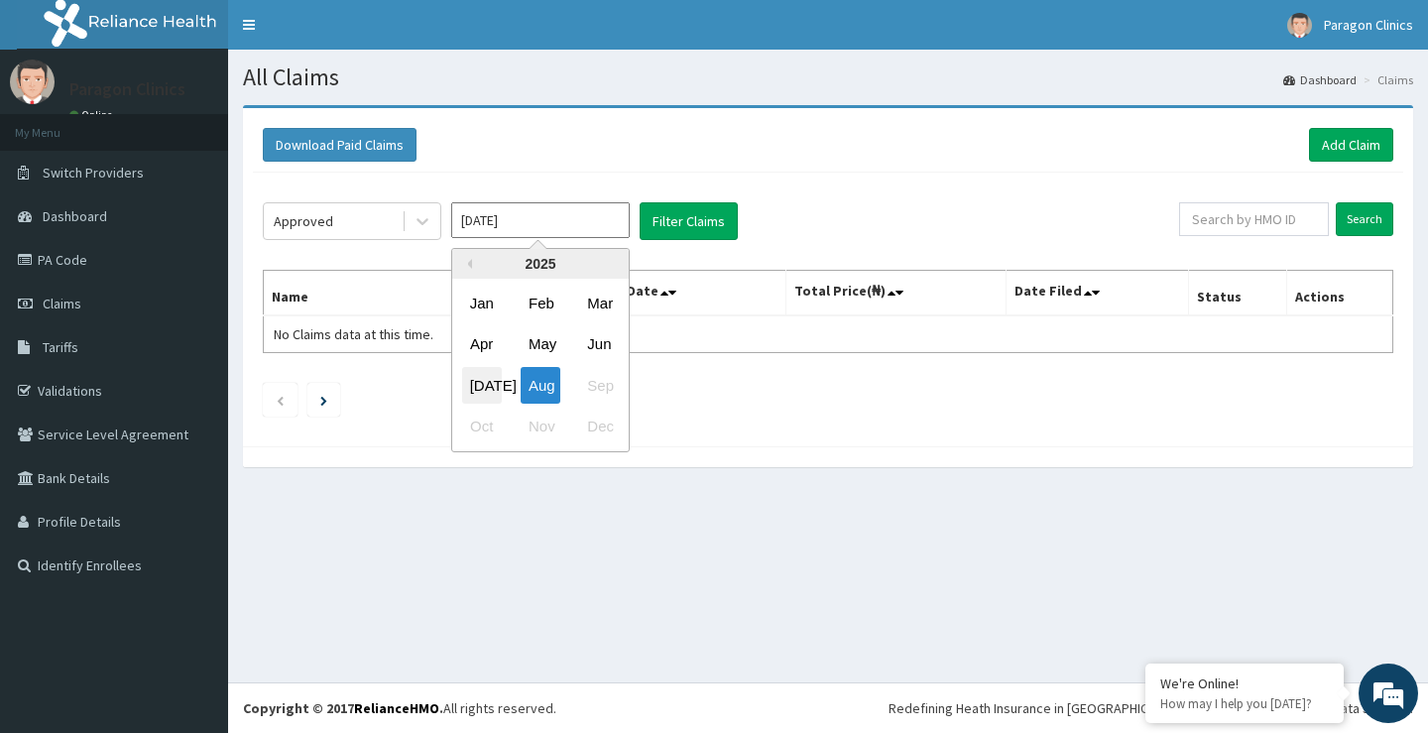
click at [473, 383] on div "[DATE]" at bounding box center [482, 385] width 40 height 37
type input "[DATE]"
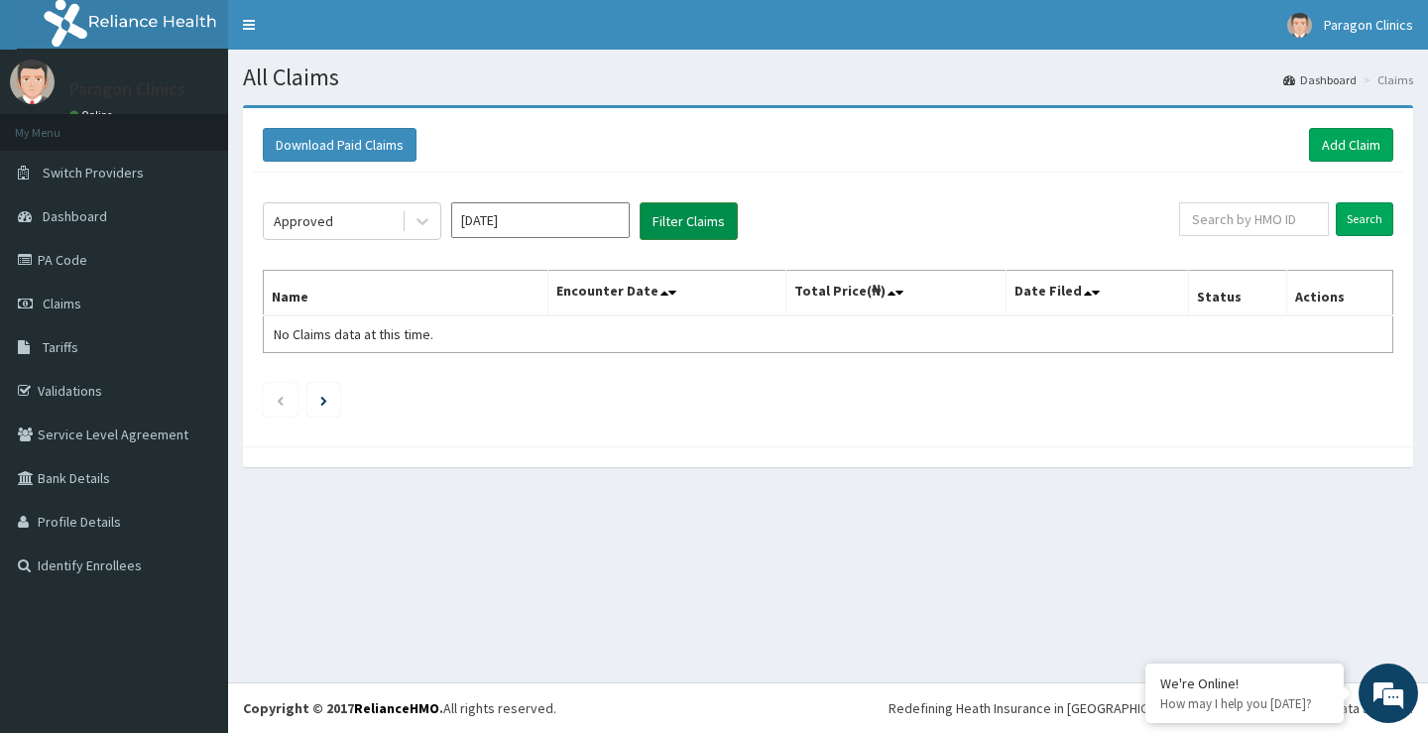
click at [680, 218] on button "Filter Claims" at bounding box center [689, 221] width 98 height 38
click at [682, 224] on button "Filter Claims" at bounding box center [689, 221] width 98 height 38
click at [671, 221] on button "Filter Claims" at bounding box center [689, 221] width 98 height 38
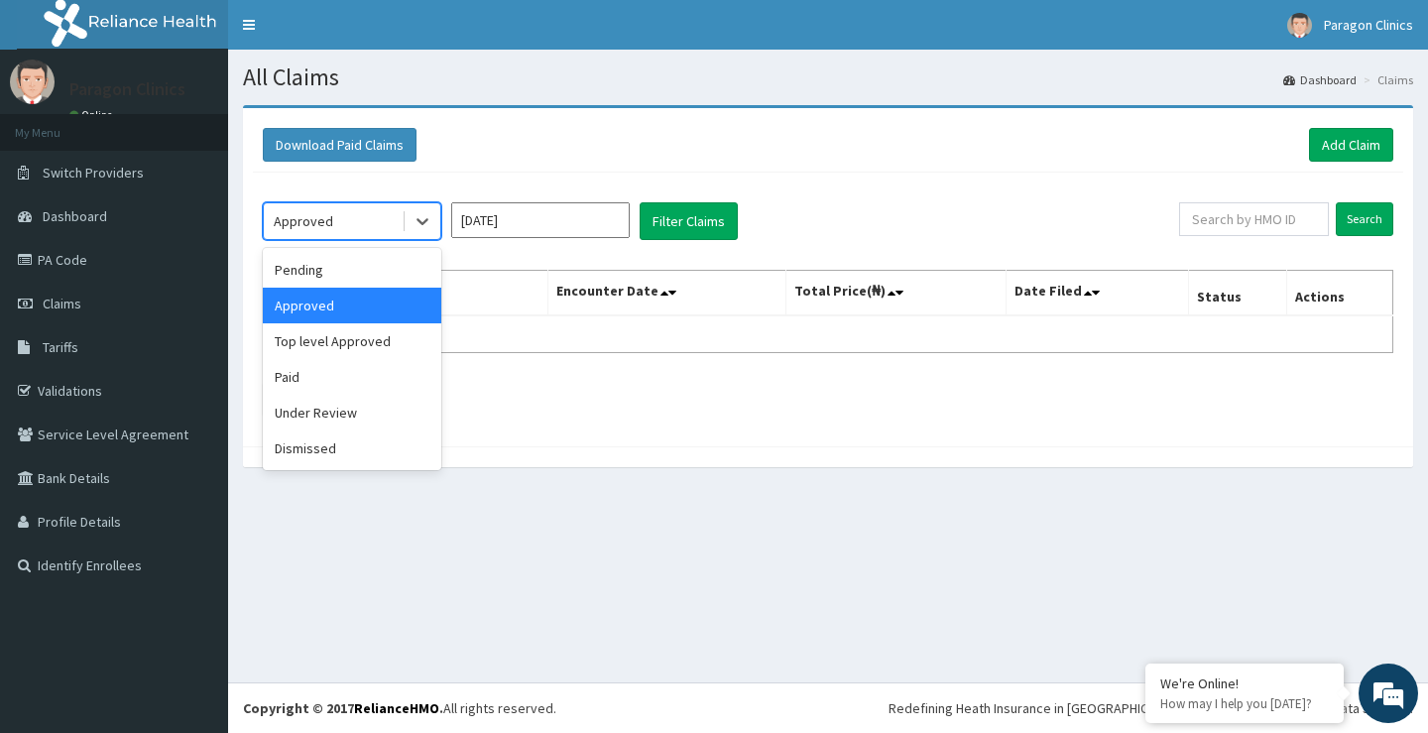
click at [378, 226] on div "Approved" at bounding box center [333, 221] width 138 height 32
click at [302, 264] on div "Pending" at bounding box center [352, 270] width 178 height 36
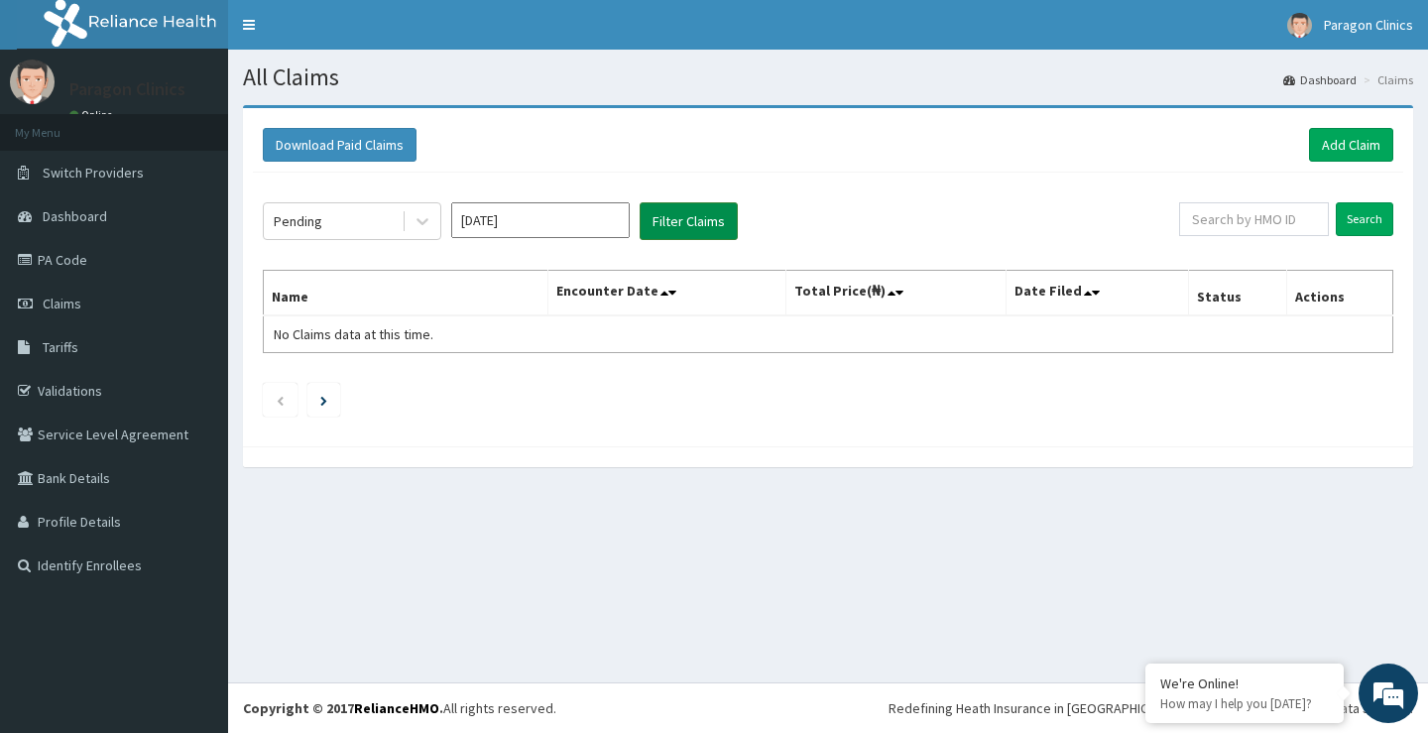
click at [690, 220] on button "Filter Claims" at bounding box center [689, 221] width 98 height 38
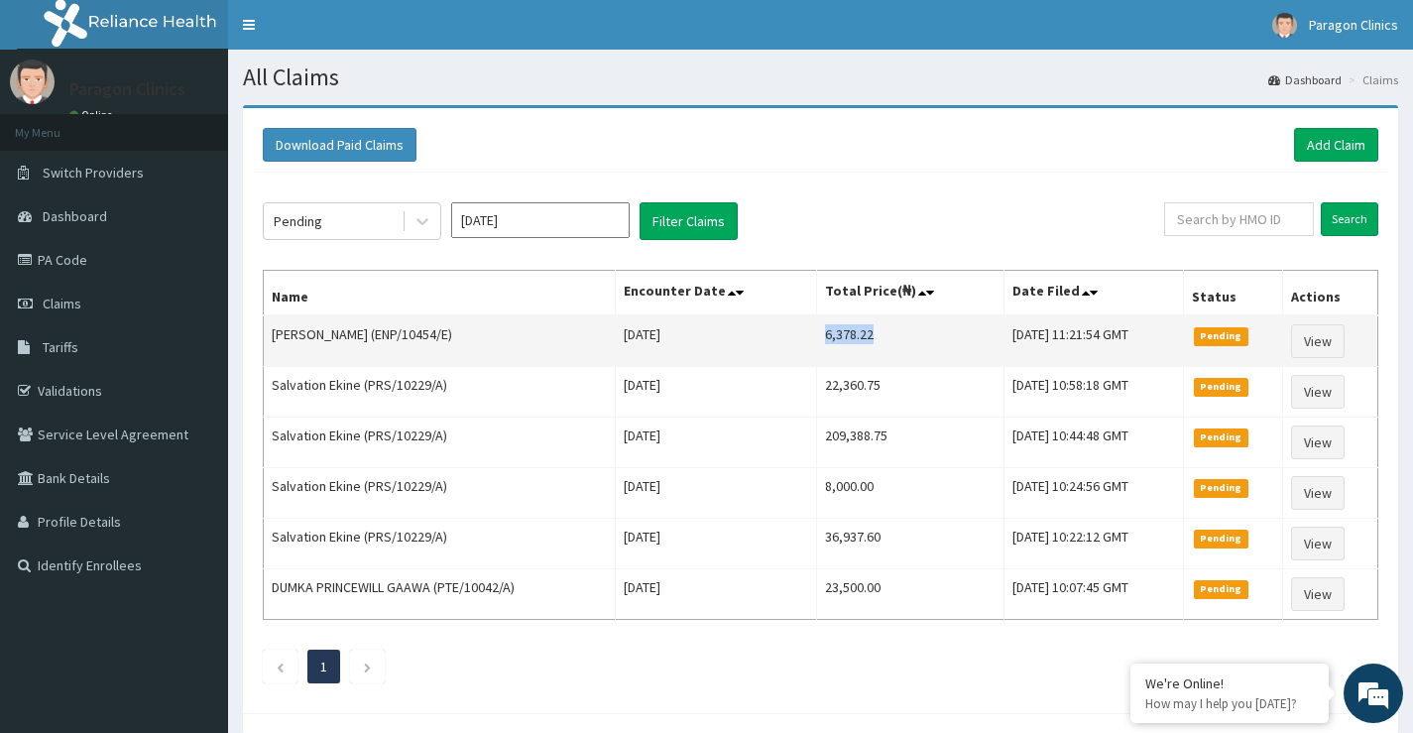
drag, startPoint x: 826, startPoint y: 341, endPoint x: 884, endPoint y: 344, distance: 57.6
click at [884, 344] on td "6,378.22" at bounding box center [910, 341] width 186 height 52
copy td "6,378.22"
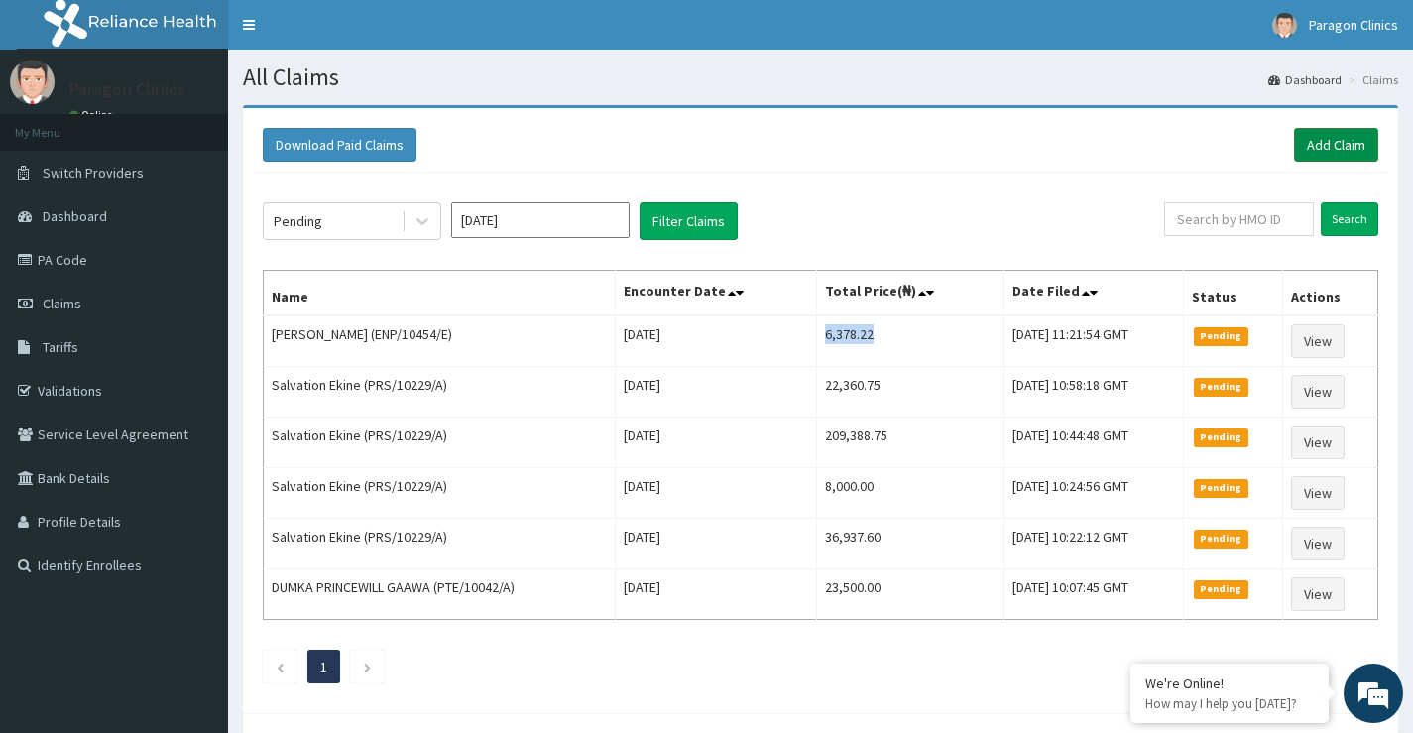
click at [1341, 151] on link "Add Claim" at bounding box center [1336, 145] width 84 height 34
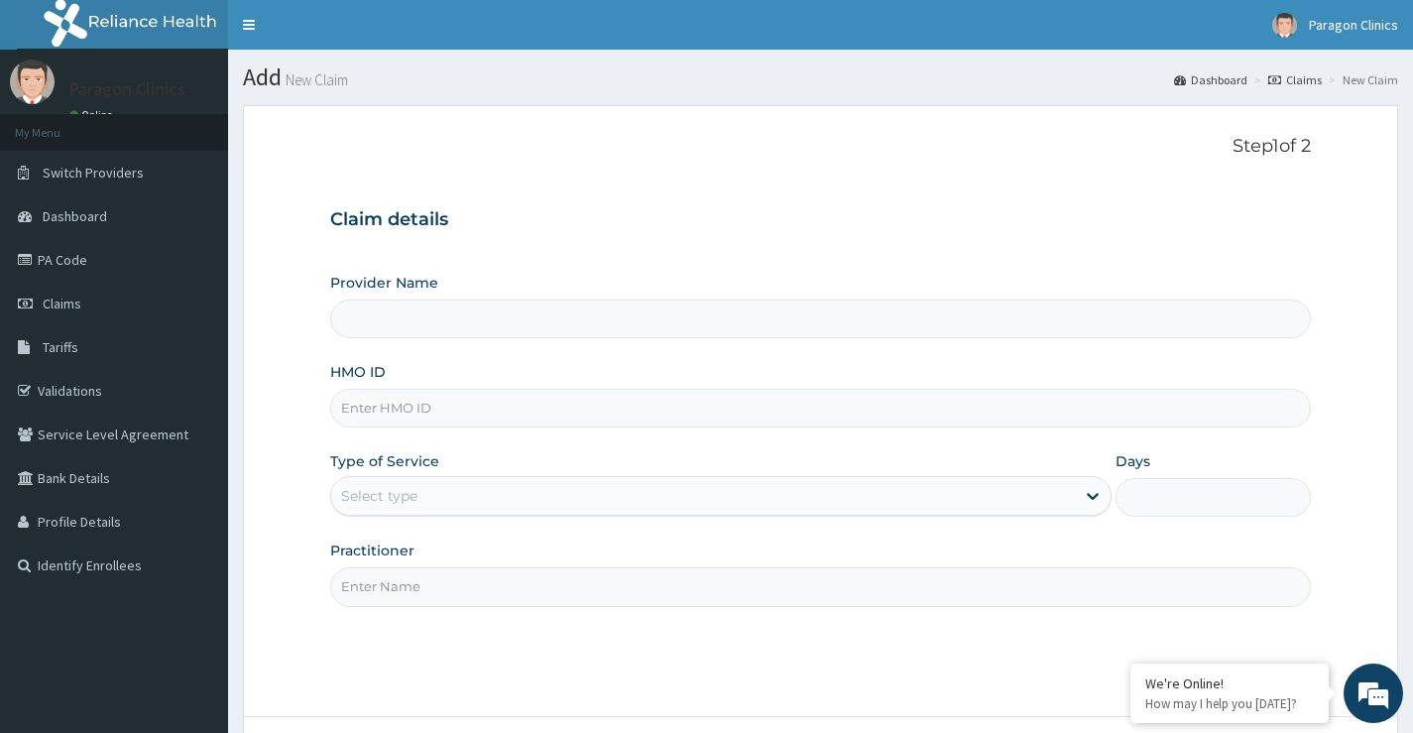
type input "Paragon Clinics And Imaging"
click at [397, 407] on input "HMO ID" at bounding box center [820, 408] width 981 height 39
paste input "ENP/10454/E"
click at [367, 412] on input "ENP/10454/E" at bounding box center [820, 408] width 981 height 39
type input "ENP/10454/E"
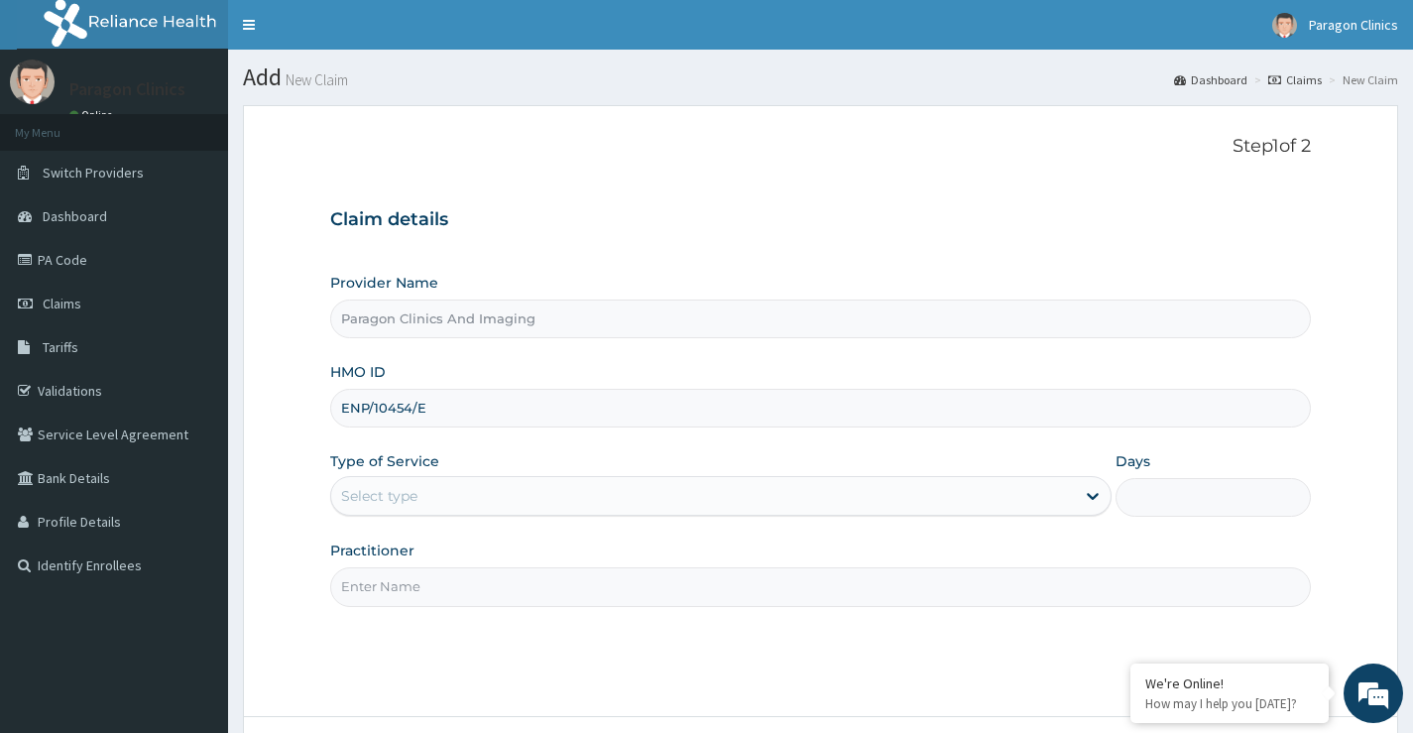
click at [393, 516] on div "Select type" at bounding box center [720, 496] width 781 height 40
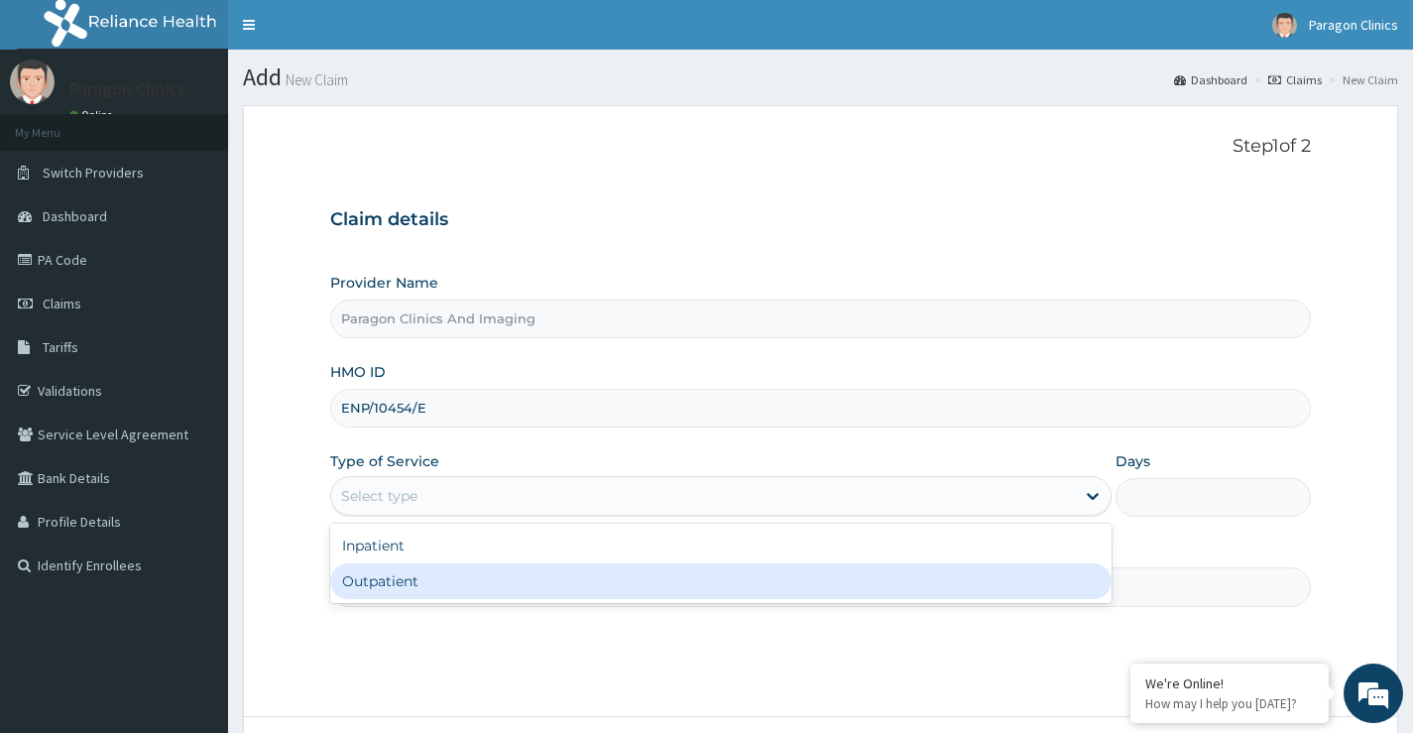
click at [388, 589] on div "Outpatient" at bounding box center [720, 581] width 781 height 36
type input "1"
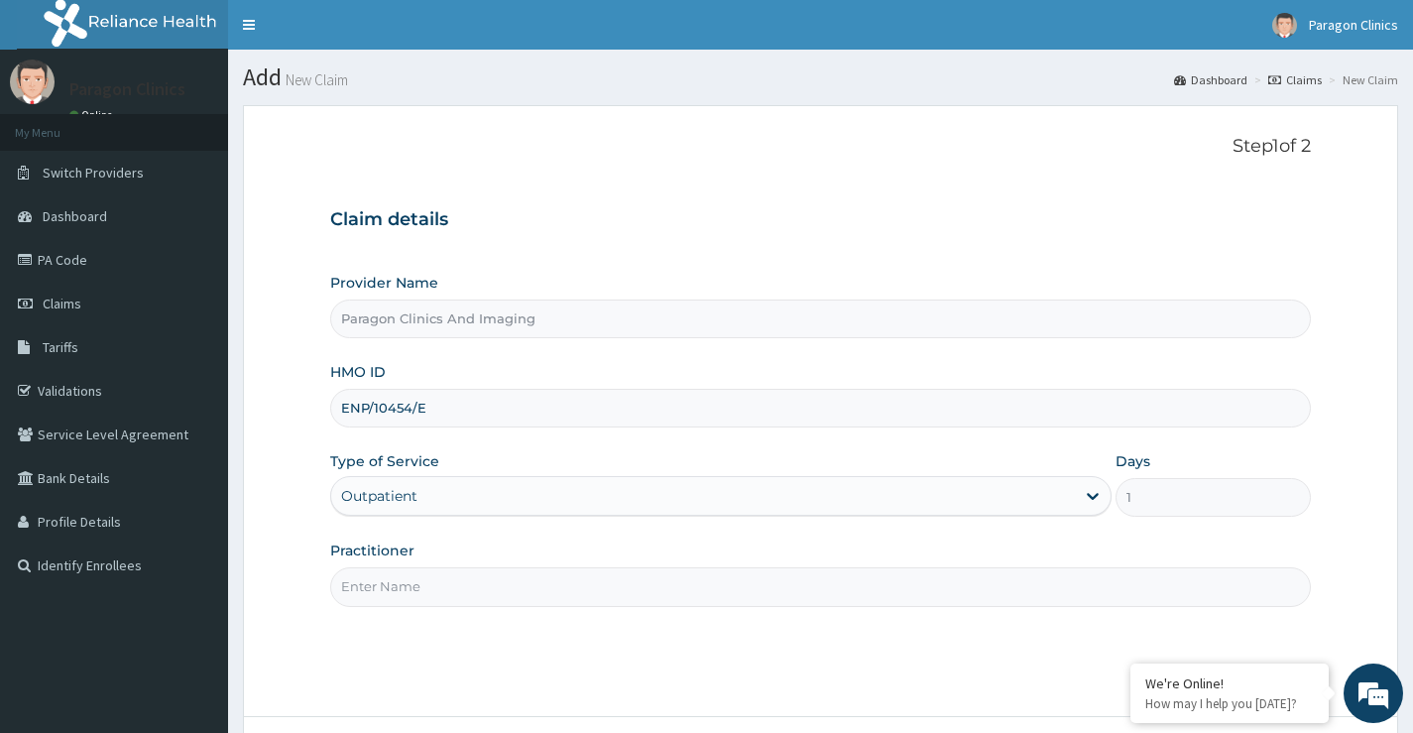
click at [398, 593] on input "Practitioner" at bounding box center [820, 586] width 981 height 39
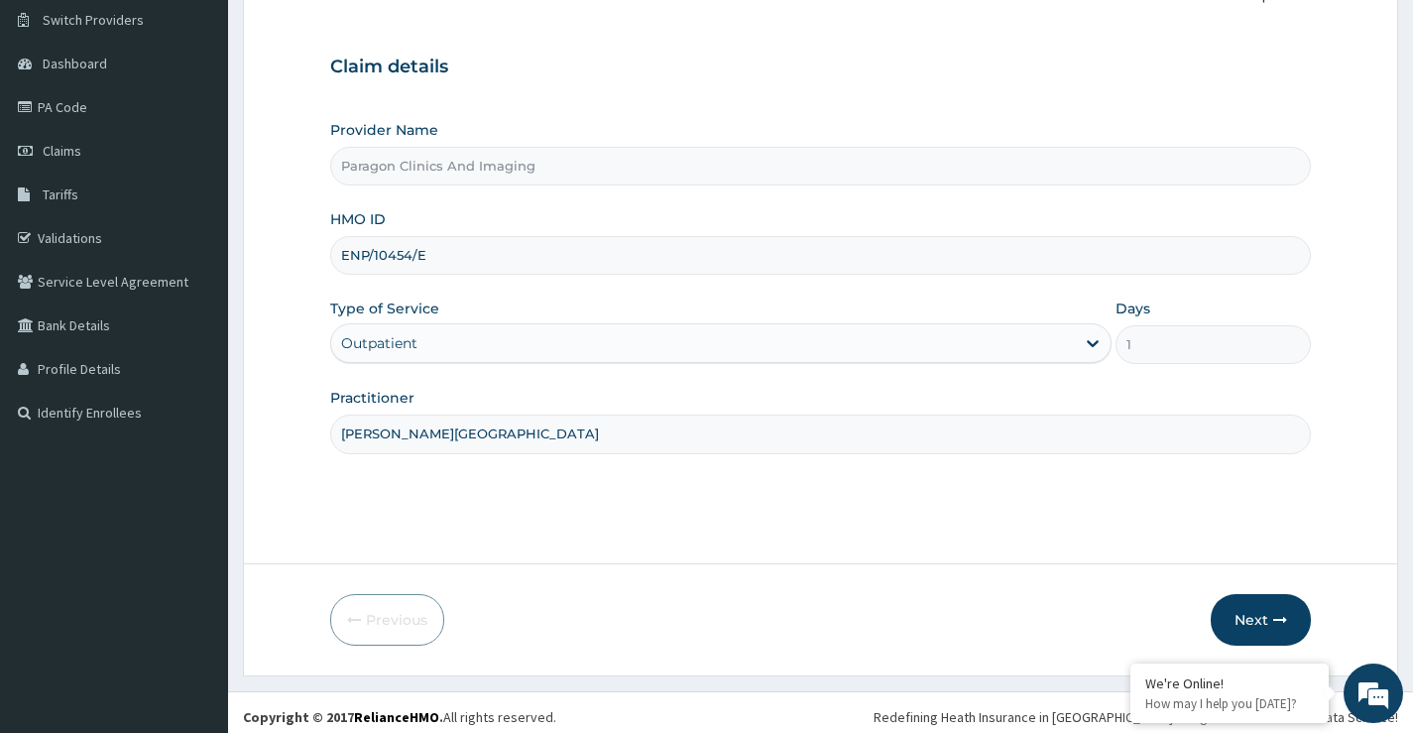
scroll to position [162, 0]
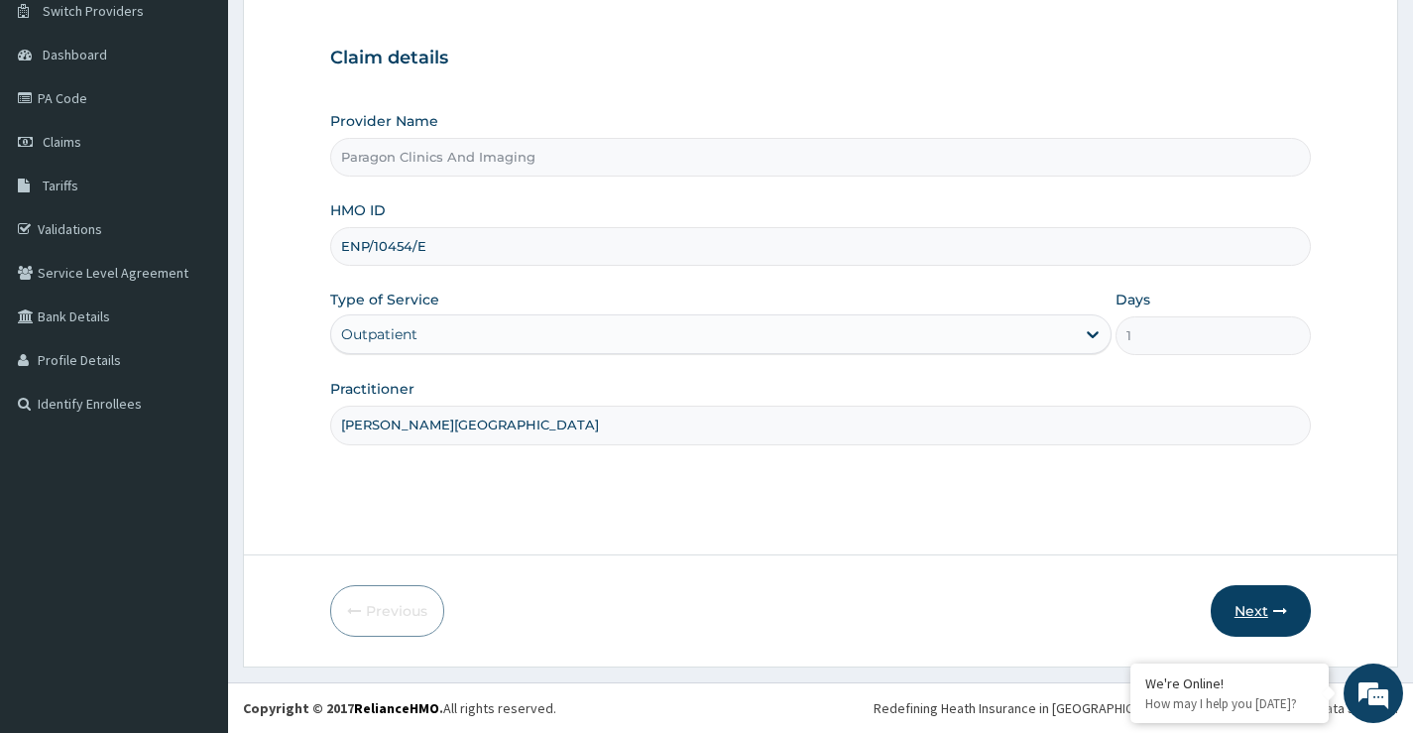
type input "DR. OBIORA"
click at [1252, 613] on button "Next" at bounding box center [1261, 611] width 100 height 52
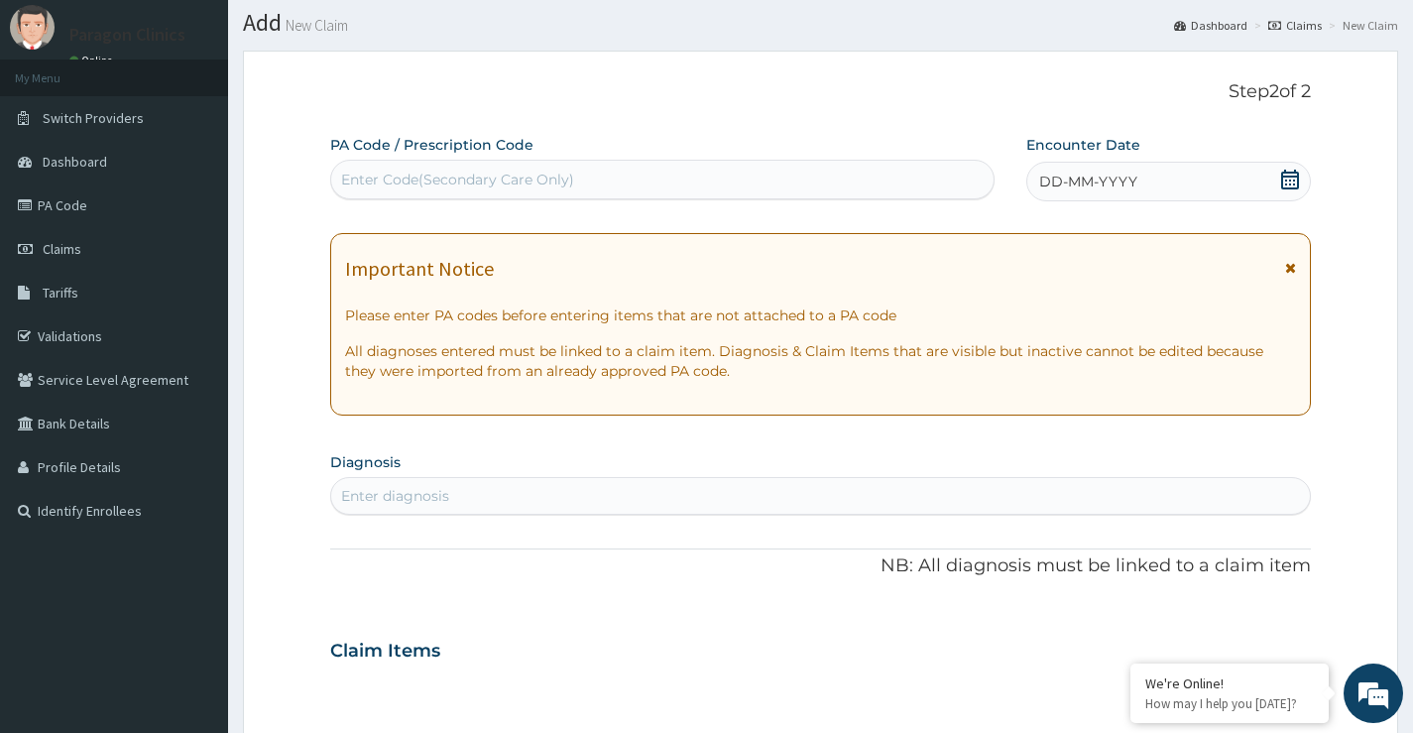
scroll to position [0, 0]
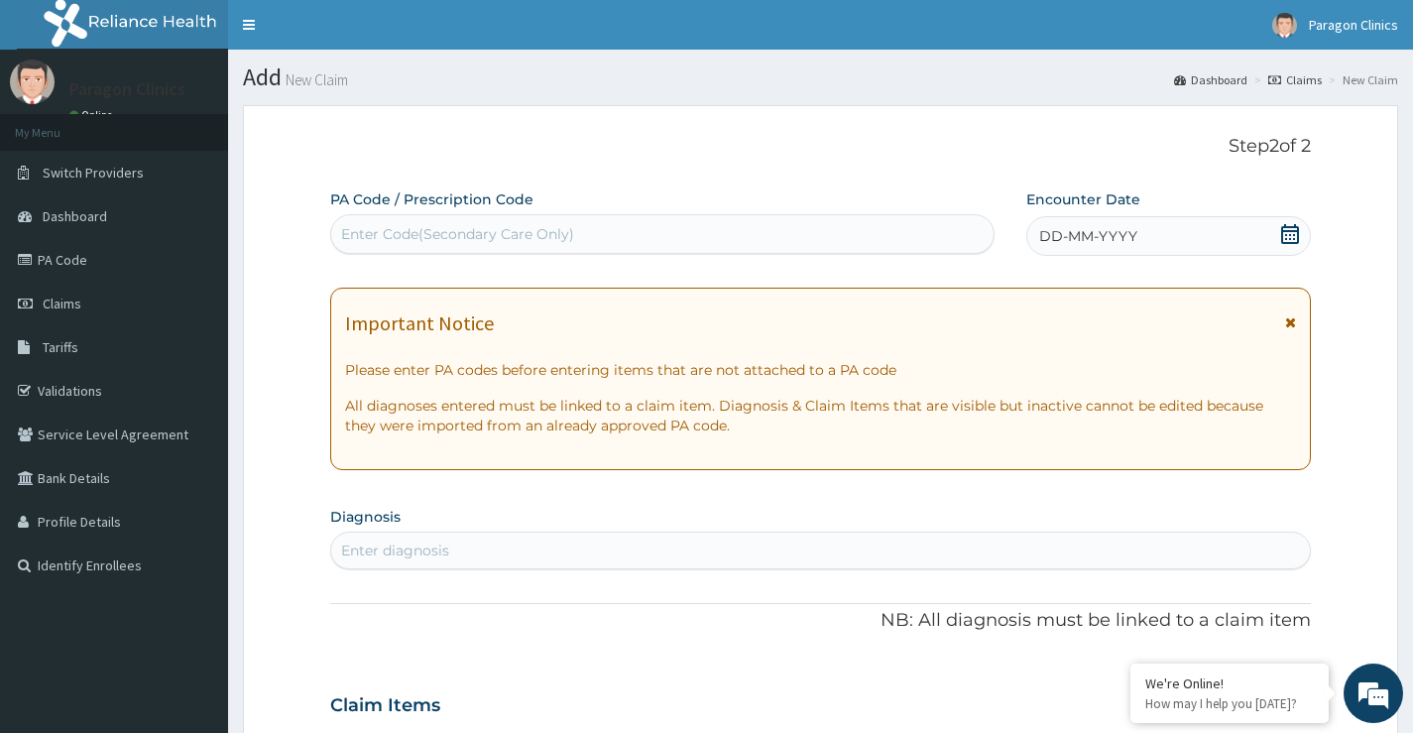
click at [460, 229] on div "Enter Code(Secondary Care Only)" at bounding box center [457, 234] width 233 height 20
paste input "ENP/10454/E"
click at [346, 234] on input "ENP/10454/E" at bounding box center [386, 234] width 91 height 20
type input "ENP/10454/E"
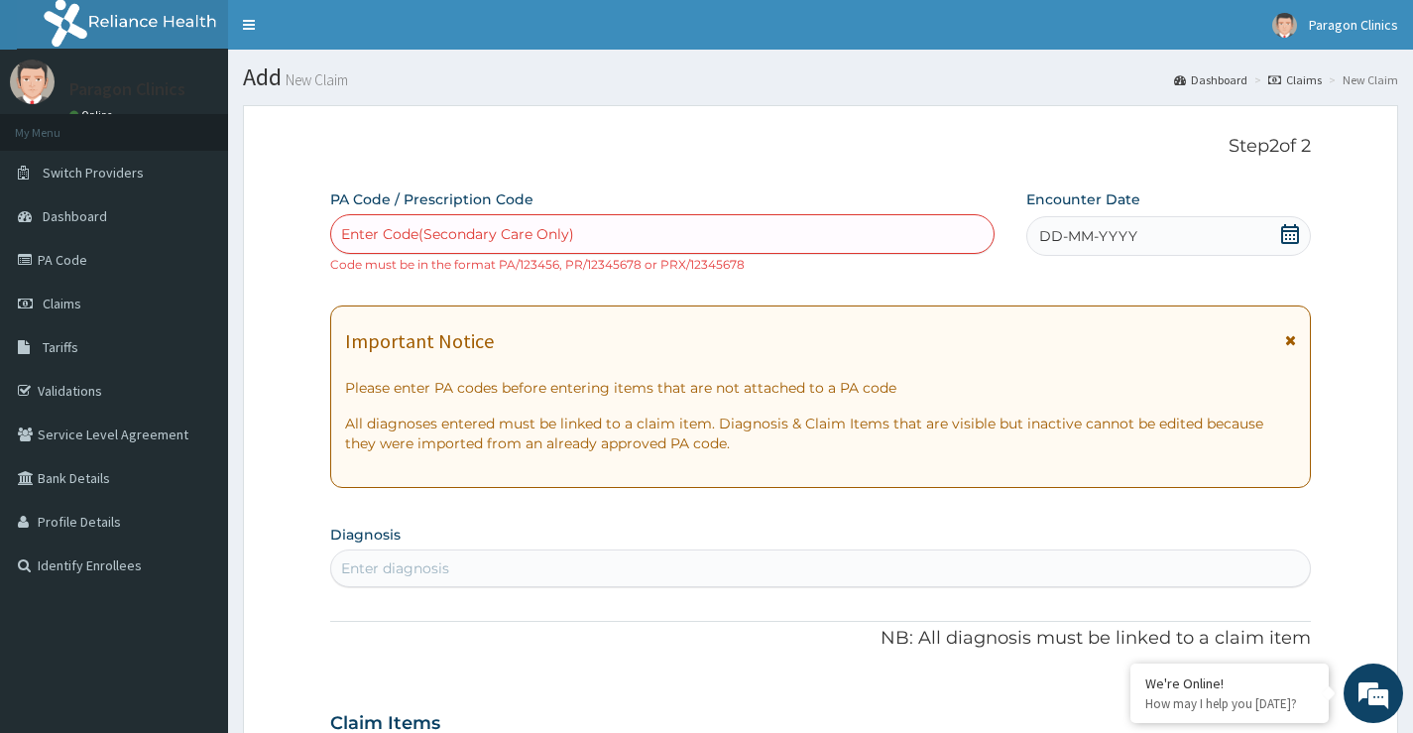
paste input "PA/DF6535"
type input "PA/DF6535"
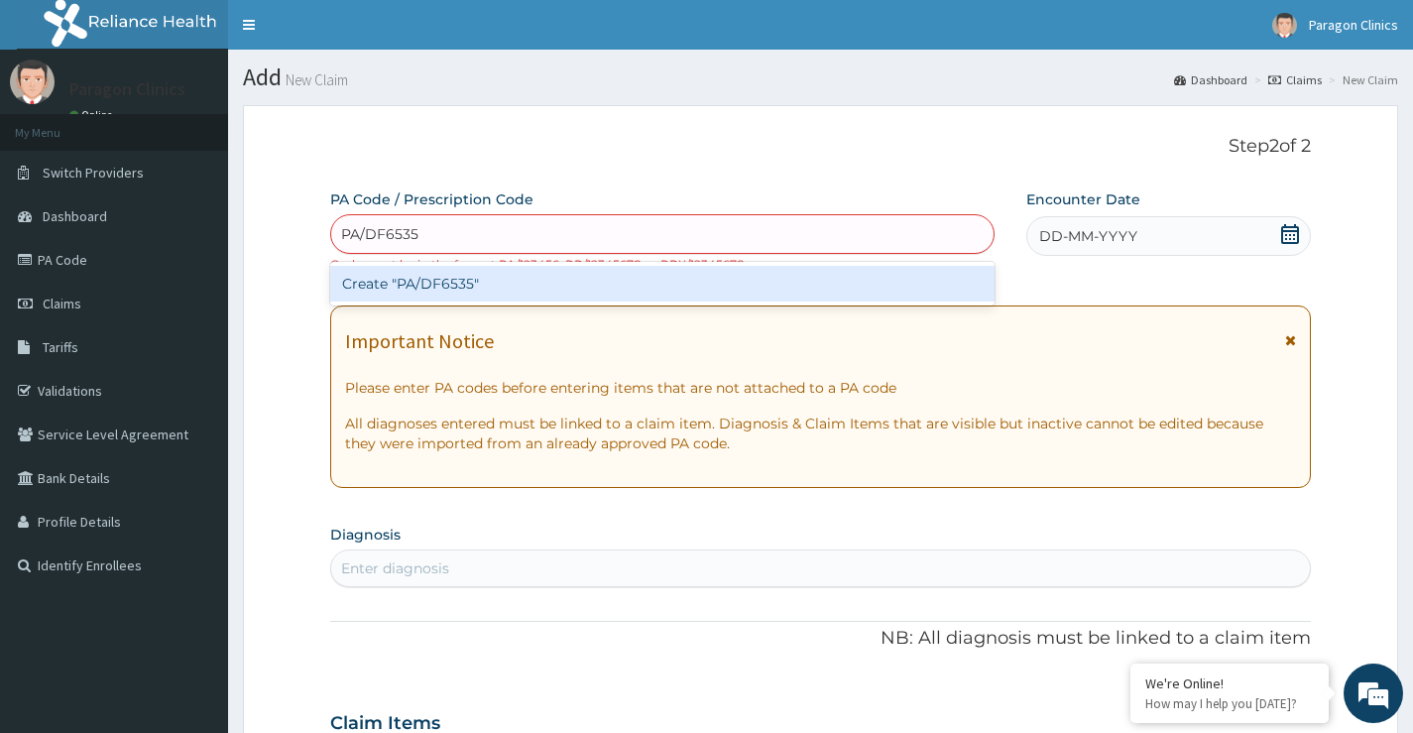
click at [529, 285] on div "Create "PA/DF6535"" at bounding box center [662, 284] width 664 height 36
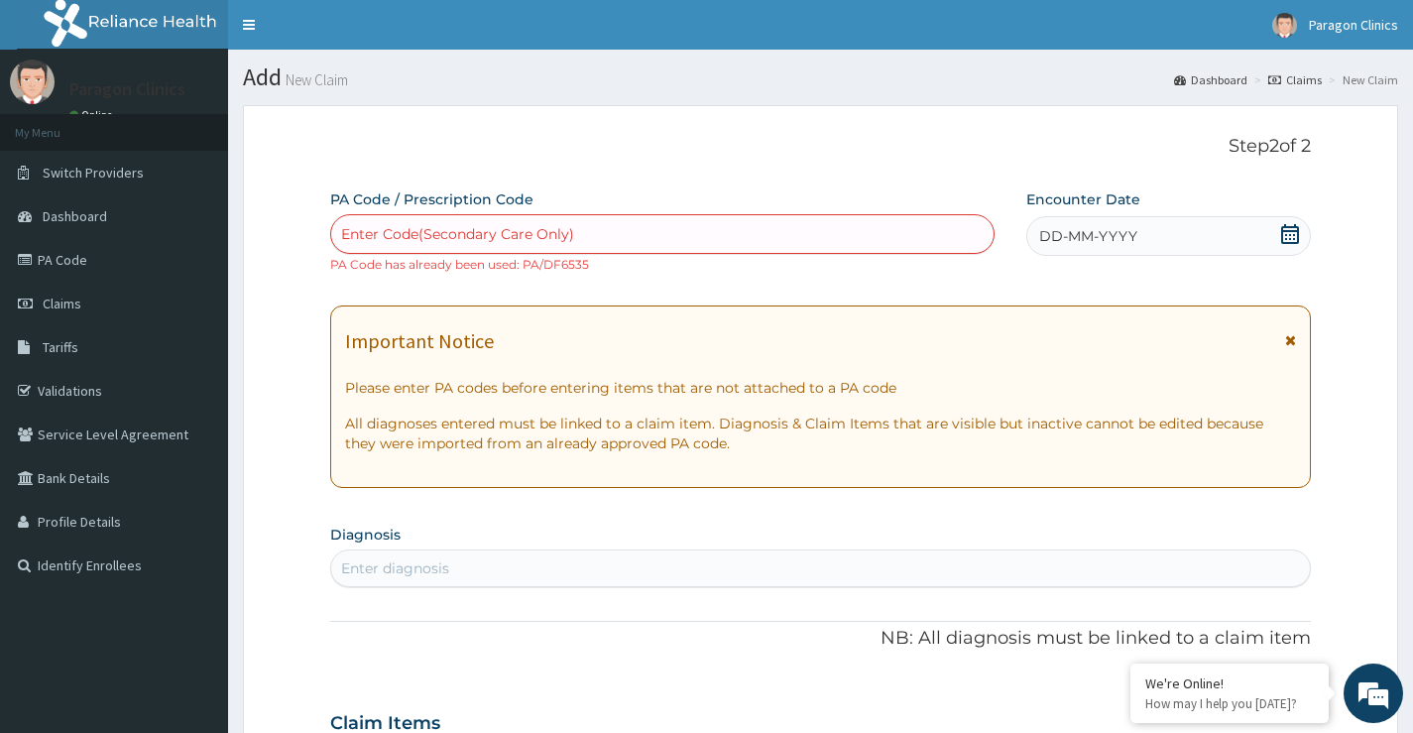
paste input "PA/CCDA02"
type input "PA/CCDA02"
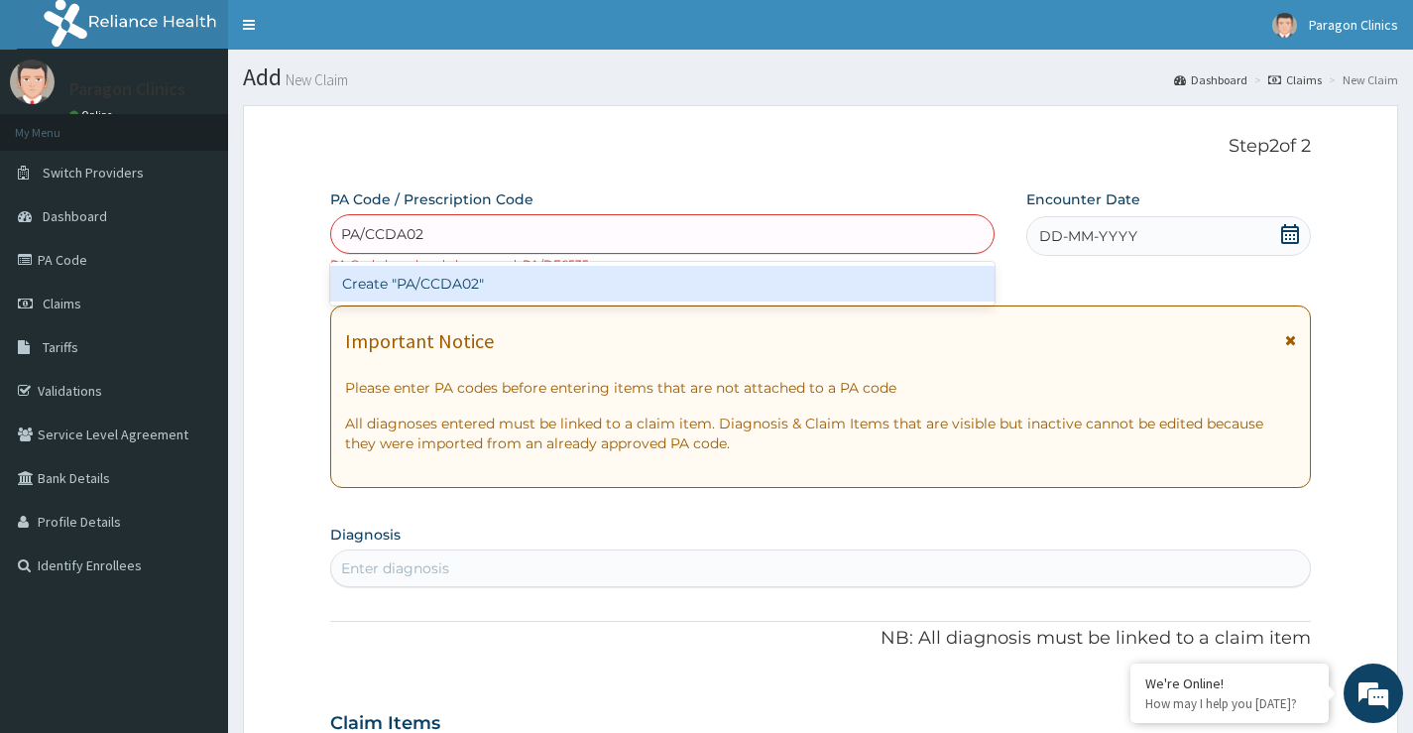
click at [498, 278] on div "Create "PA/CCDA02"" at bounding box center [662, 284] width 664 height 36
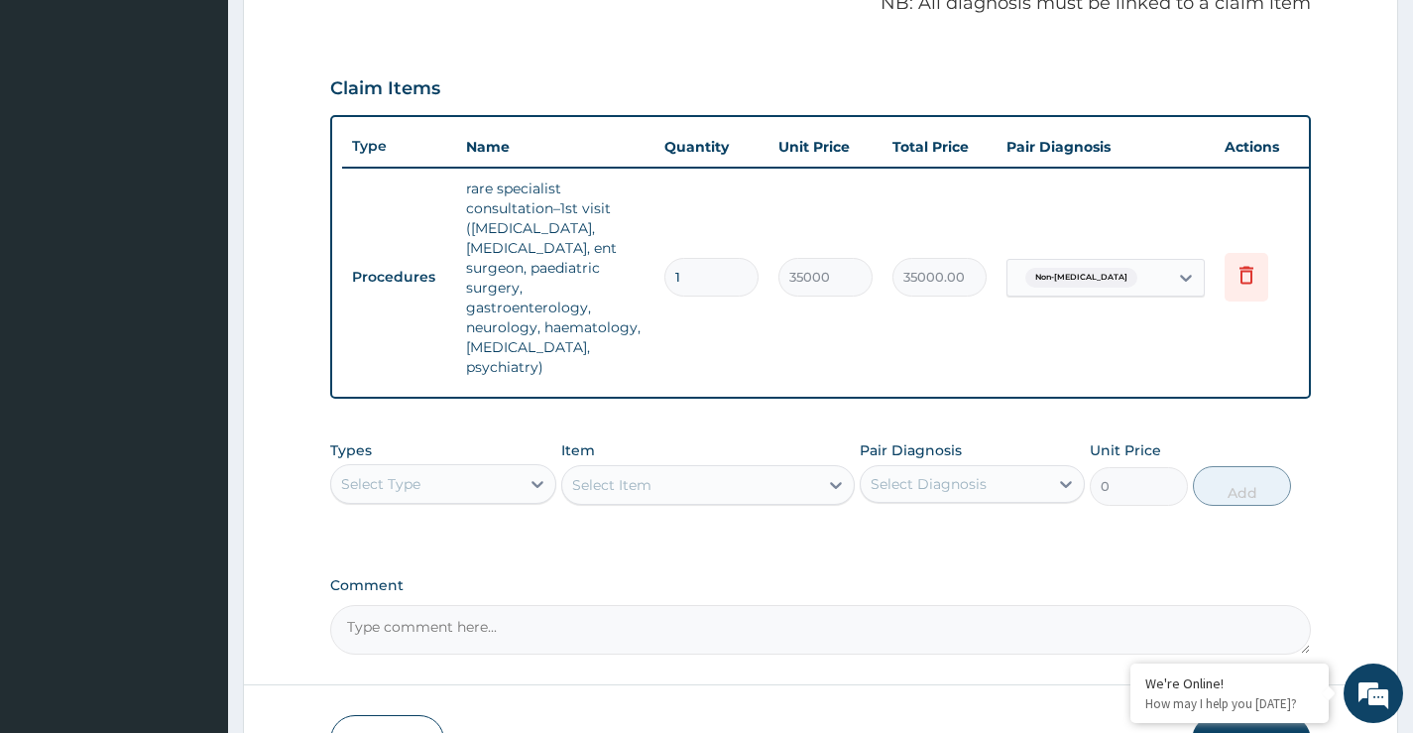
scroll to position [767, 0]
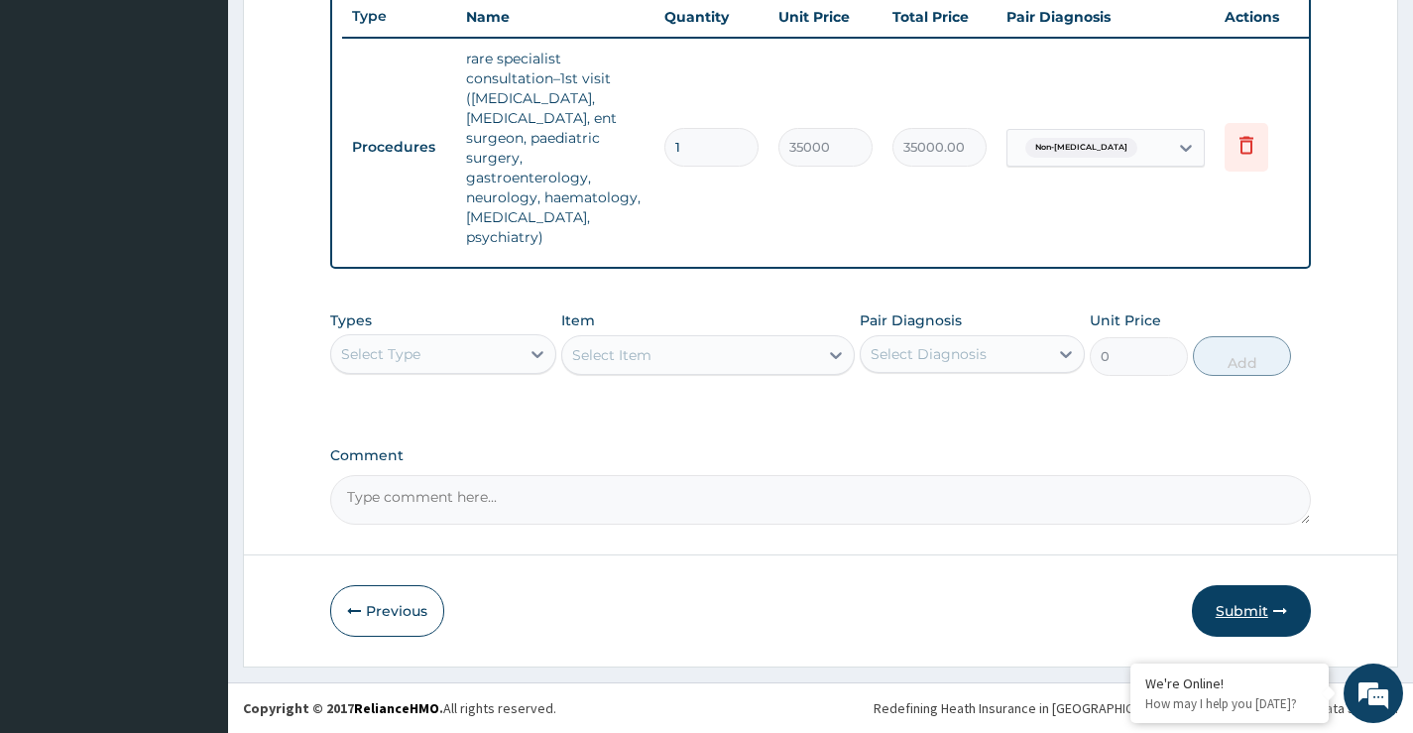
click at [1252, 609] on button "Submit" at bounding box center [1251, 611] width 119 height 52
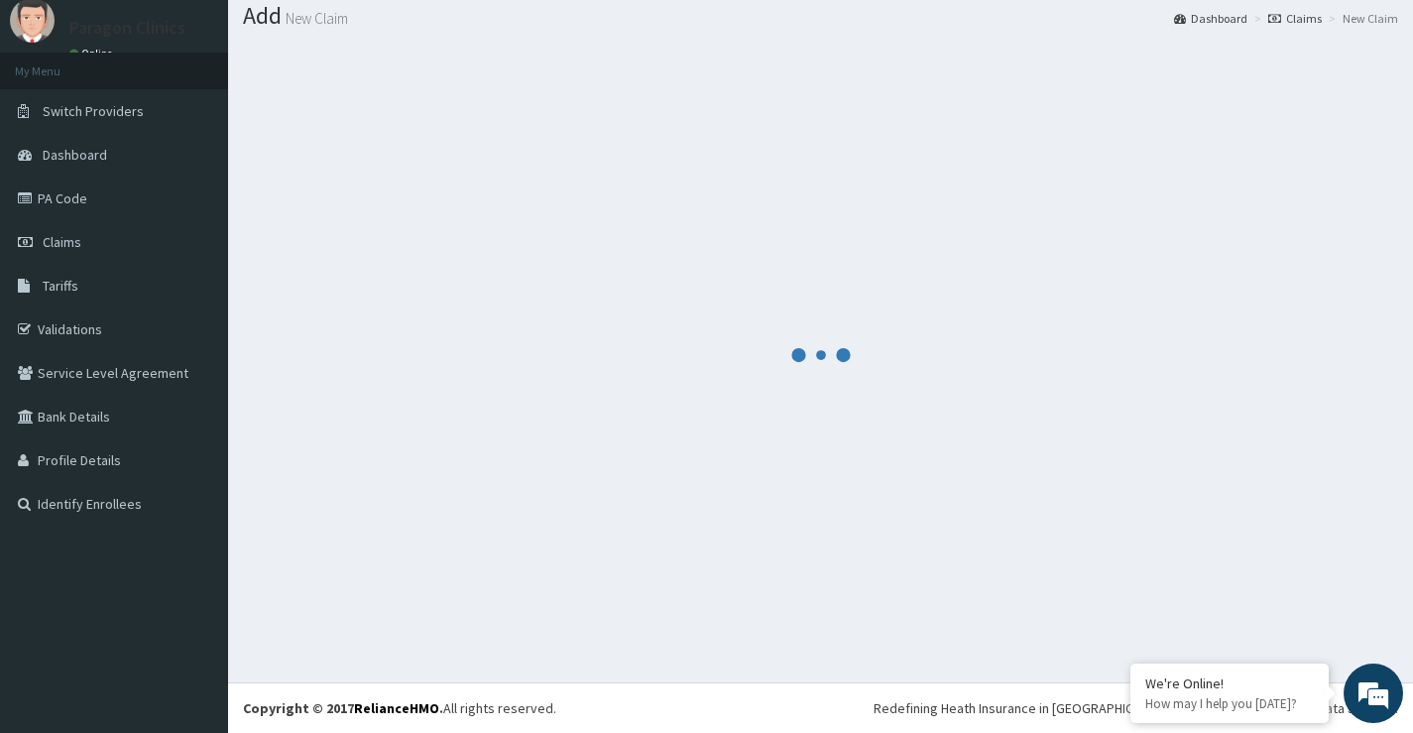
scroll to position [61, 0]
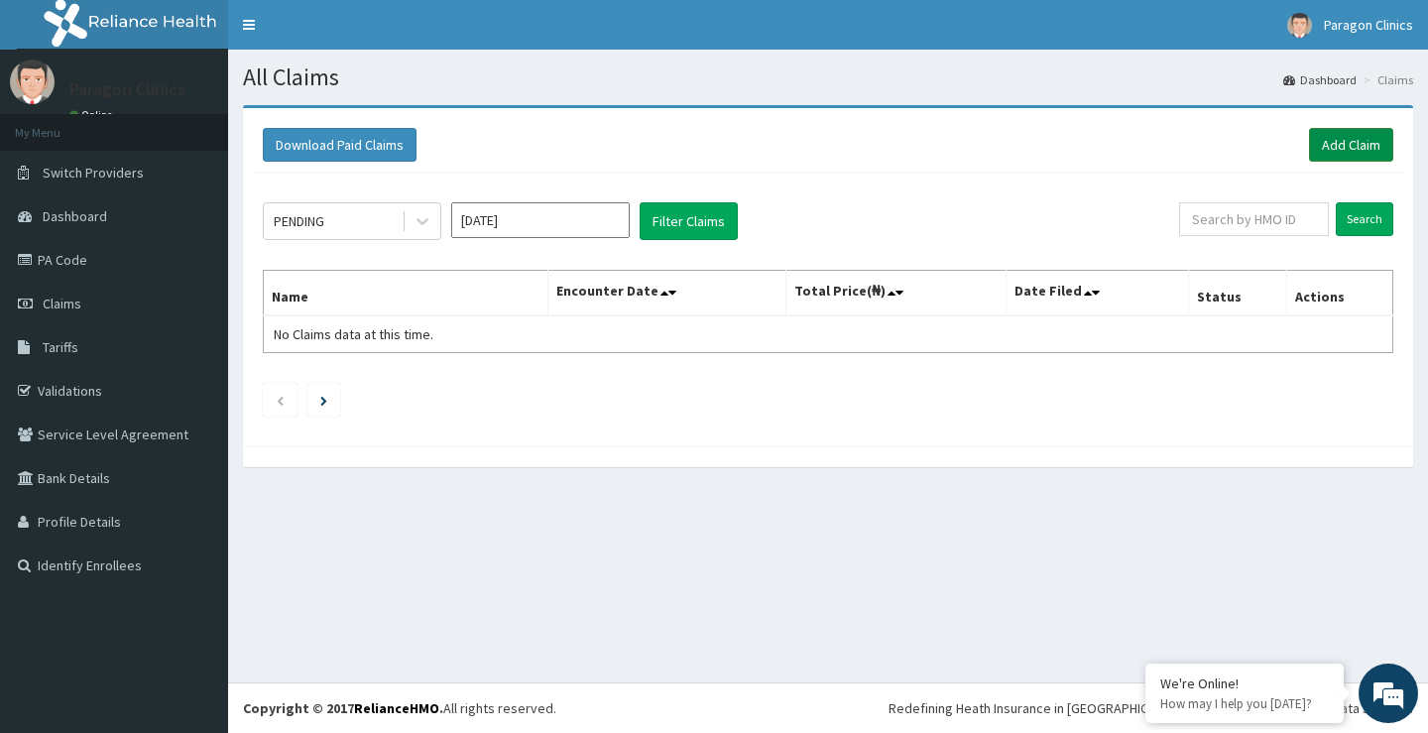
click at [1332, 132] on link "Add Claim" at bounding box center [1351, 145] width 84 height 34
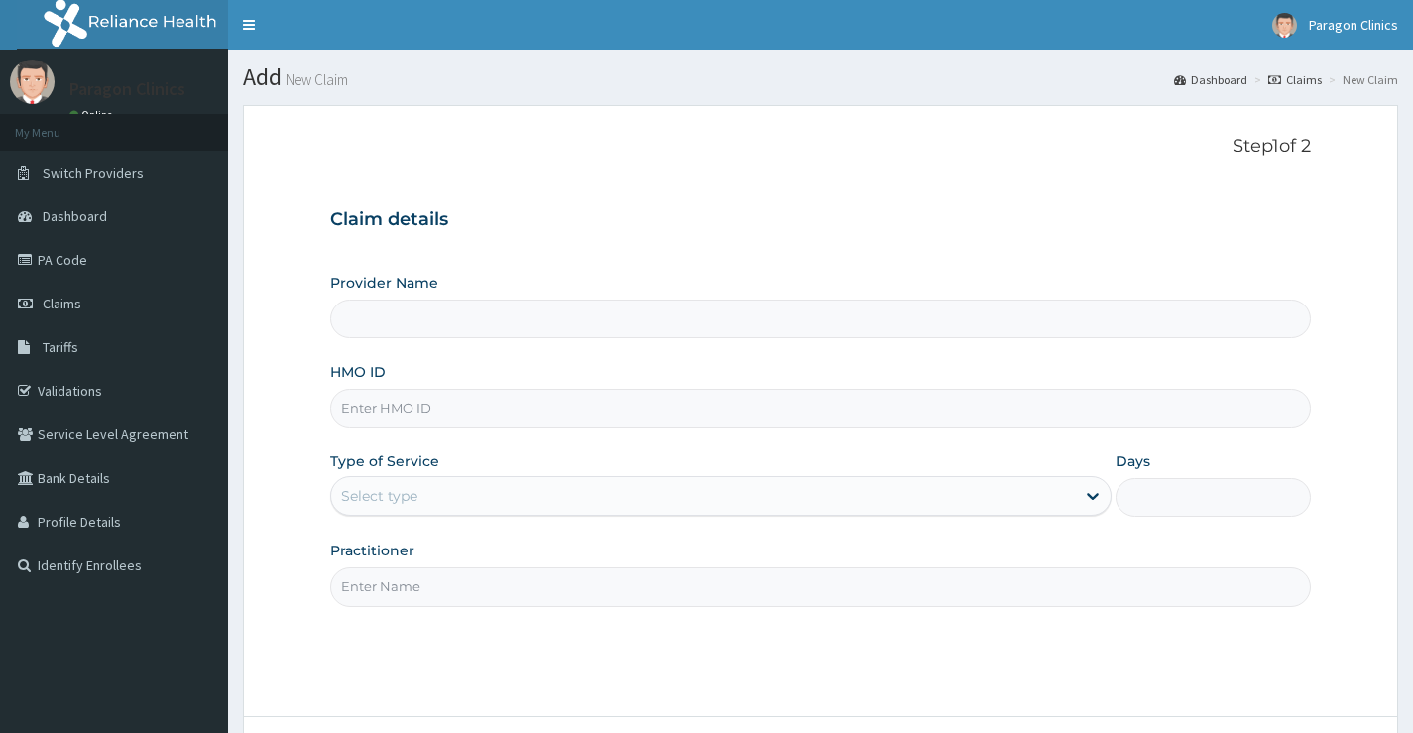
click at [397, 325] on input "Provider Name" at bounding box center [820, 318] width 981 height 39
click at [394, 425] on input "HMO ID" at bounding box center [820, 408] width 981 height 39
type input "Paragon Clinics And Imaging"
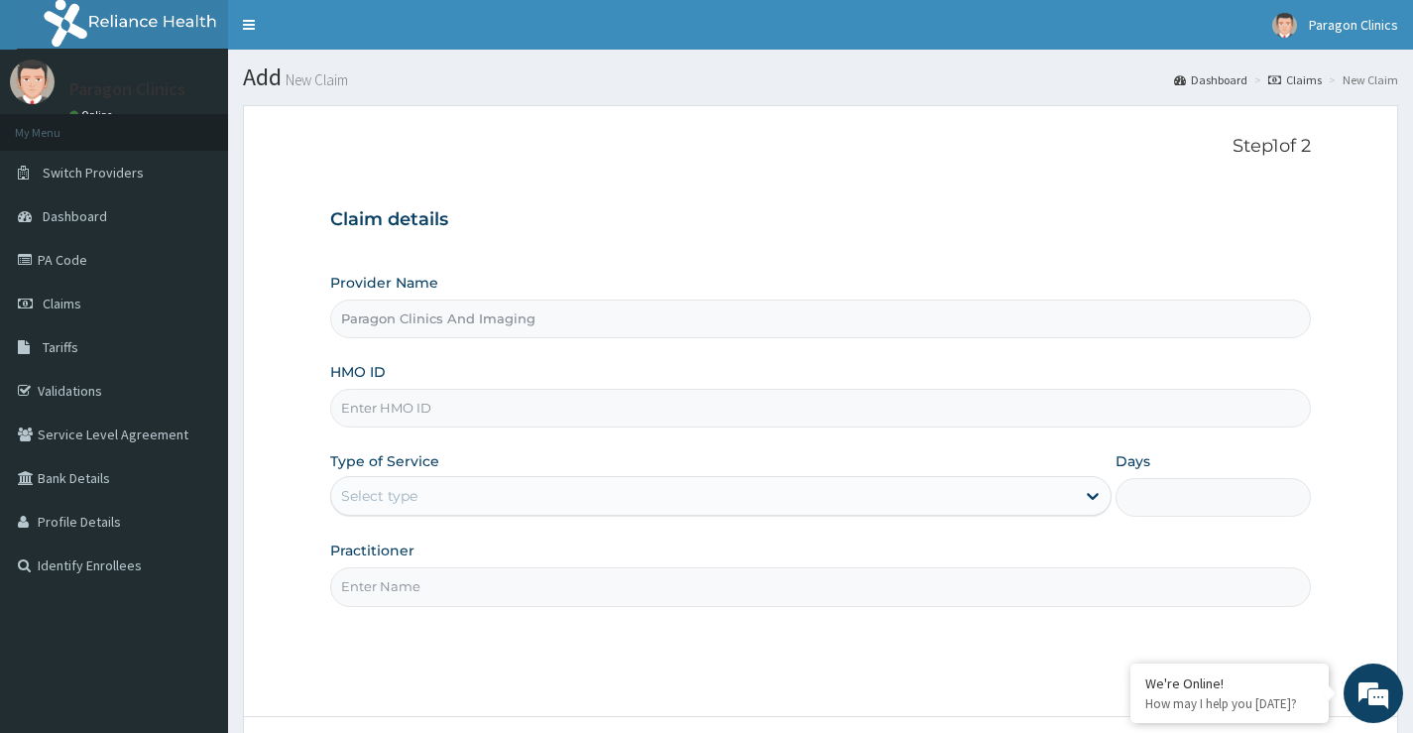
paste input "ENP/10454/E"
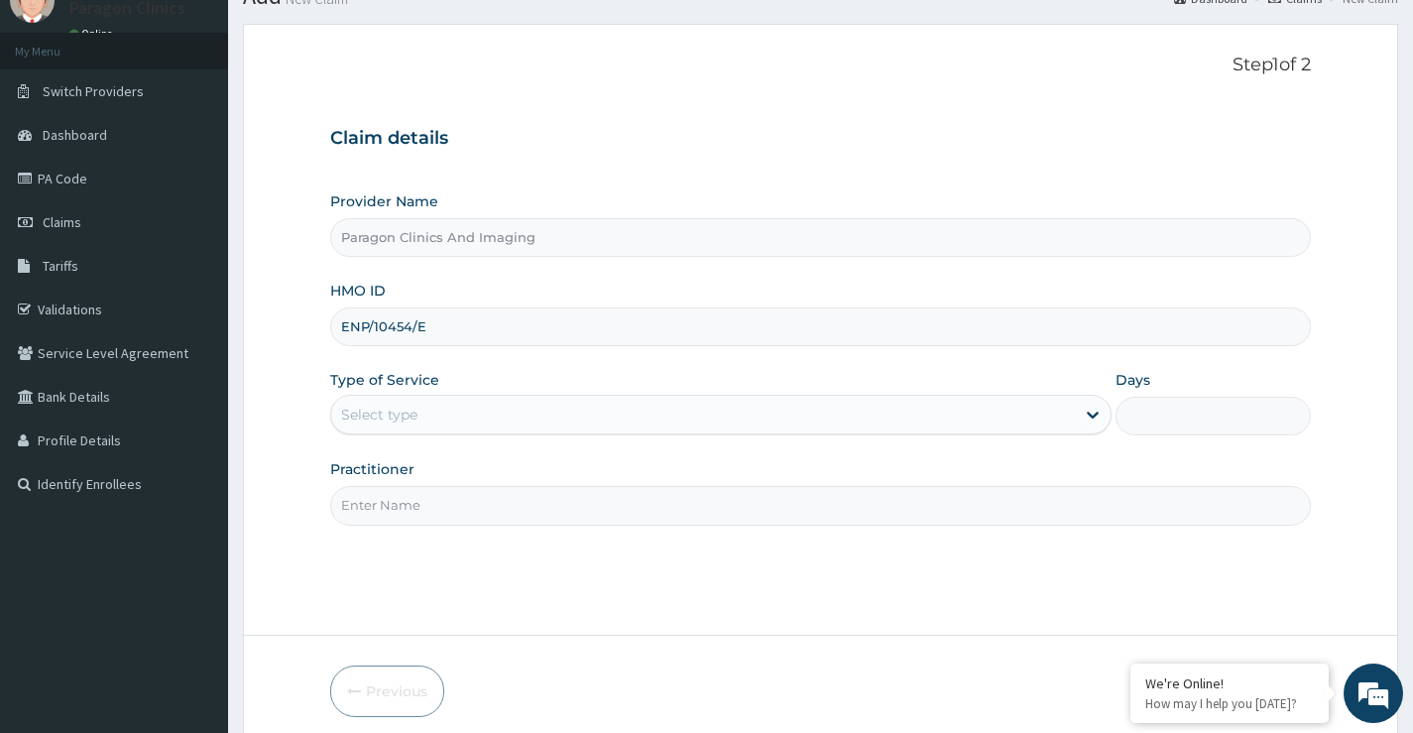
scroll to position [162, 0]
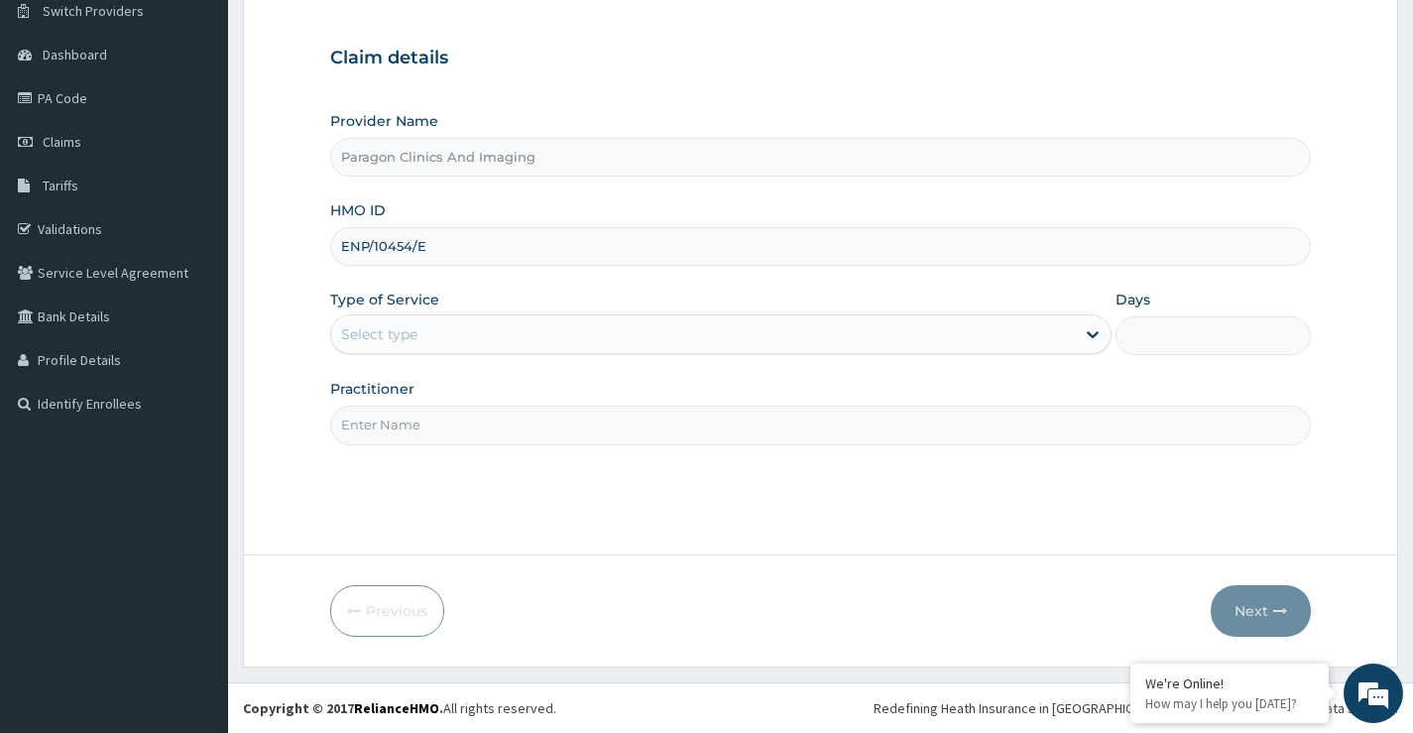
type input "ENP/10454/E"
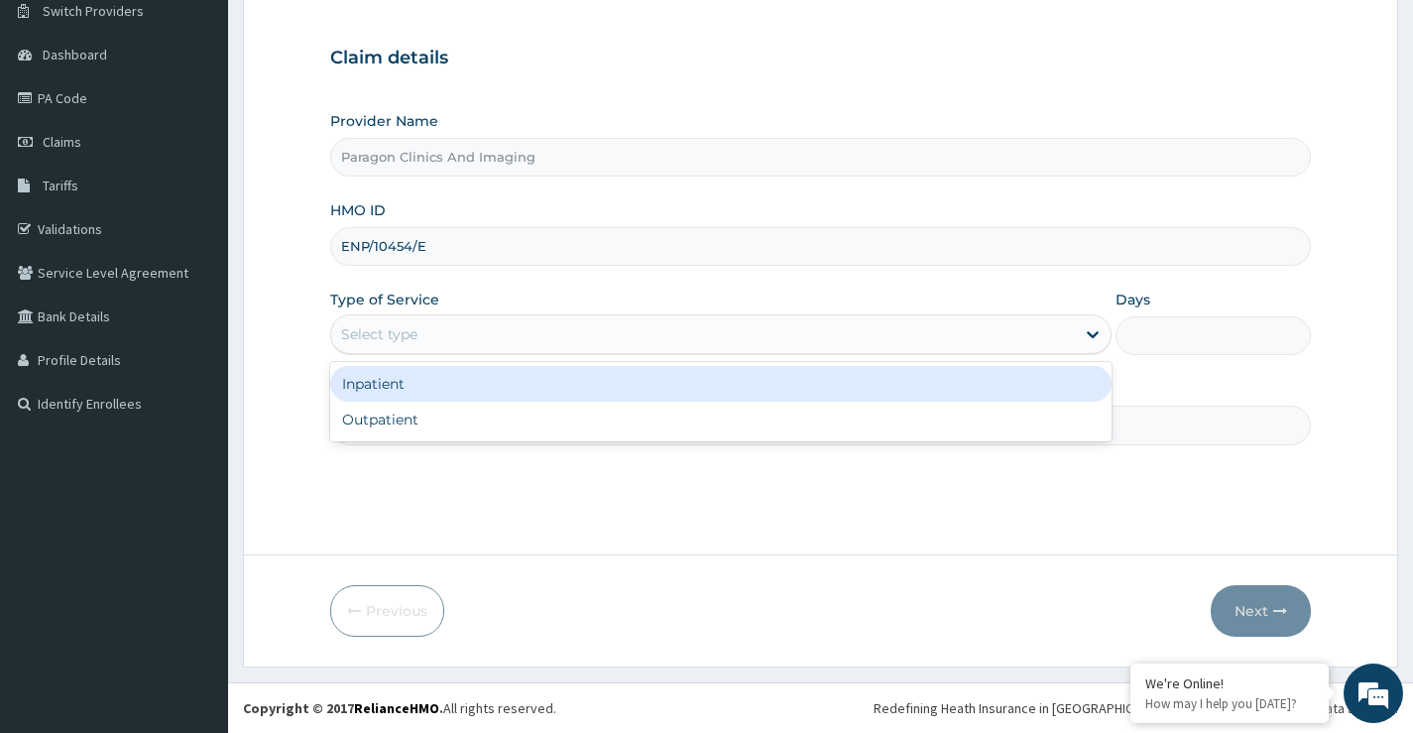
click at [465, 342] on div "Select type" at bounding box center [703, 334] width 744 height 32
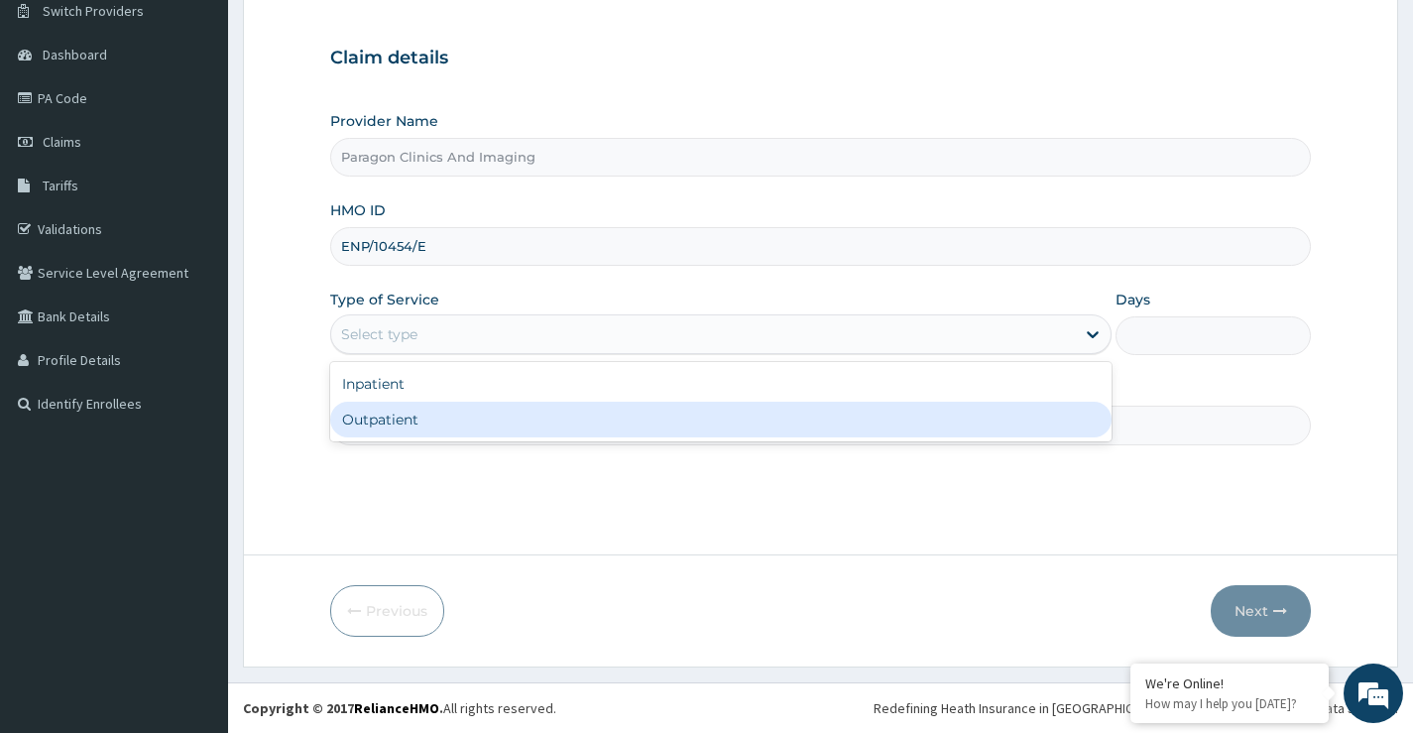
click at [425, 419] on div "Outpatient" at bounding box center [720, 420] width 781 height 36
type input "1"
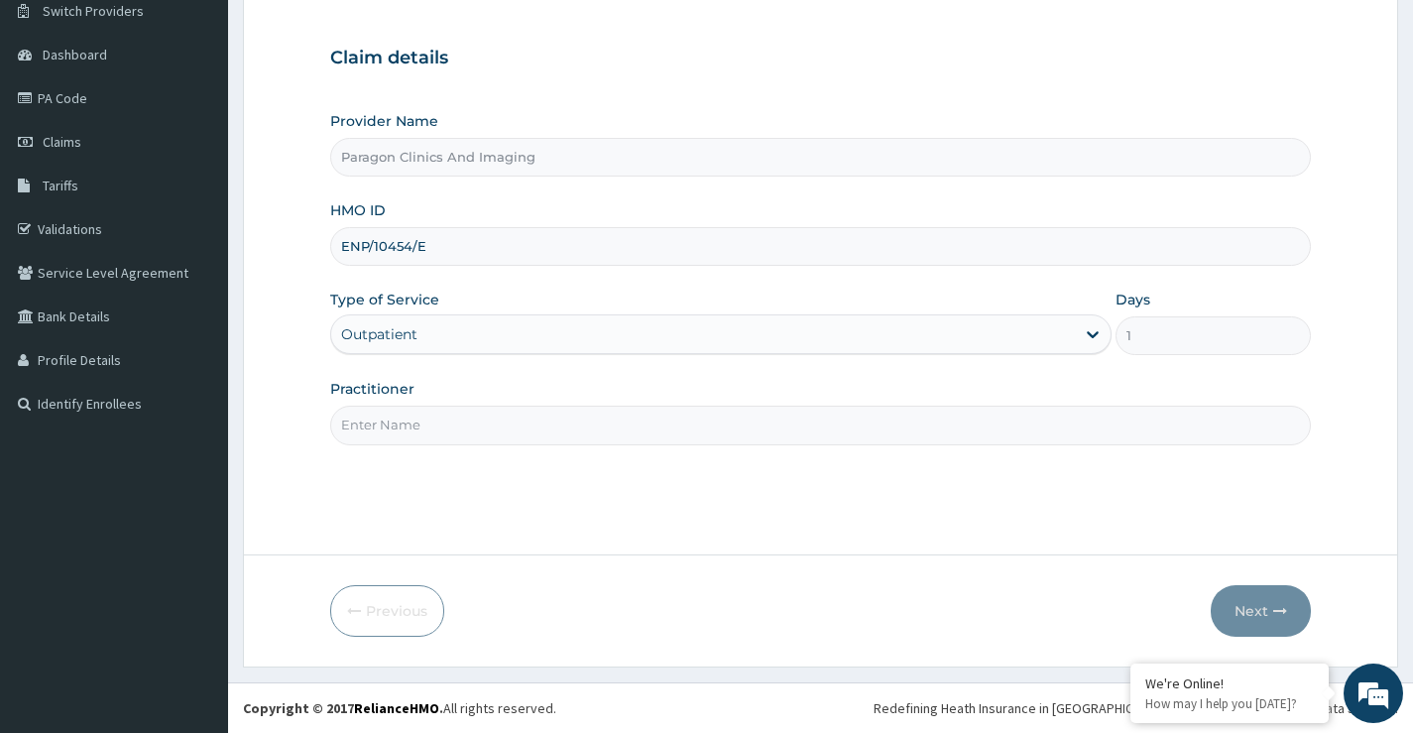
click at [413, 425] on input "Practitioner" at bounding box center [820, 425] width 981 height 39
type input "DR. [PERSON_NAME]"
click at [1263, 610] on button "Next" at bounding box center [1261, 611] width 100 height 52
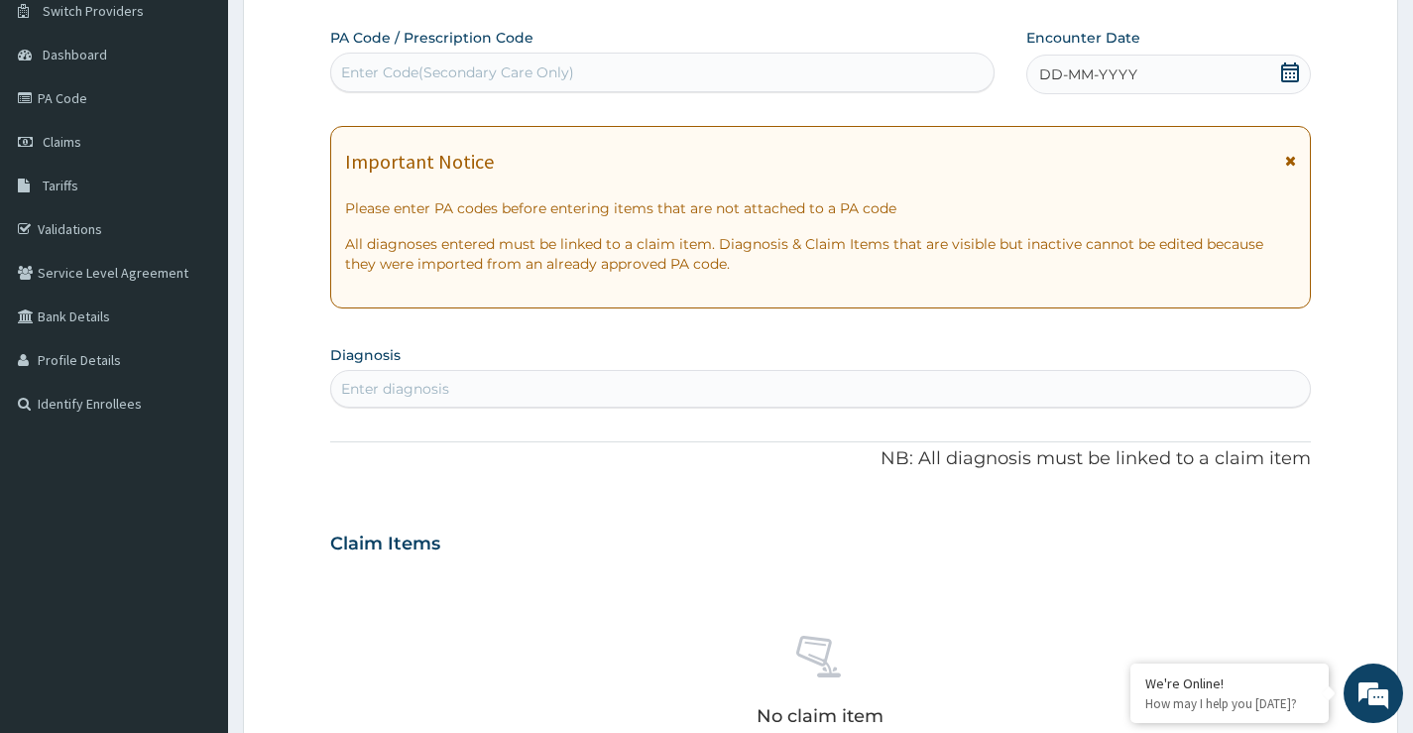
click at [1299, 70] on icon at bounding box center [1290, 72] width 20 height 20
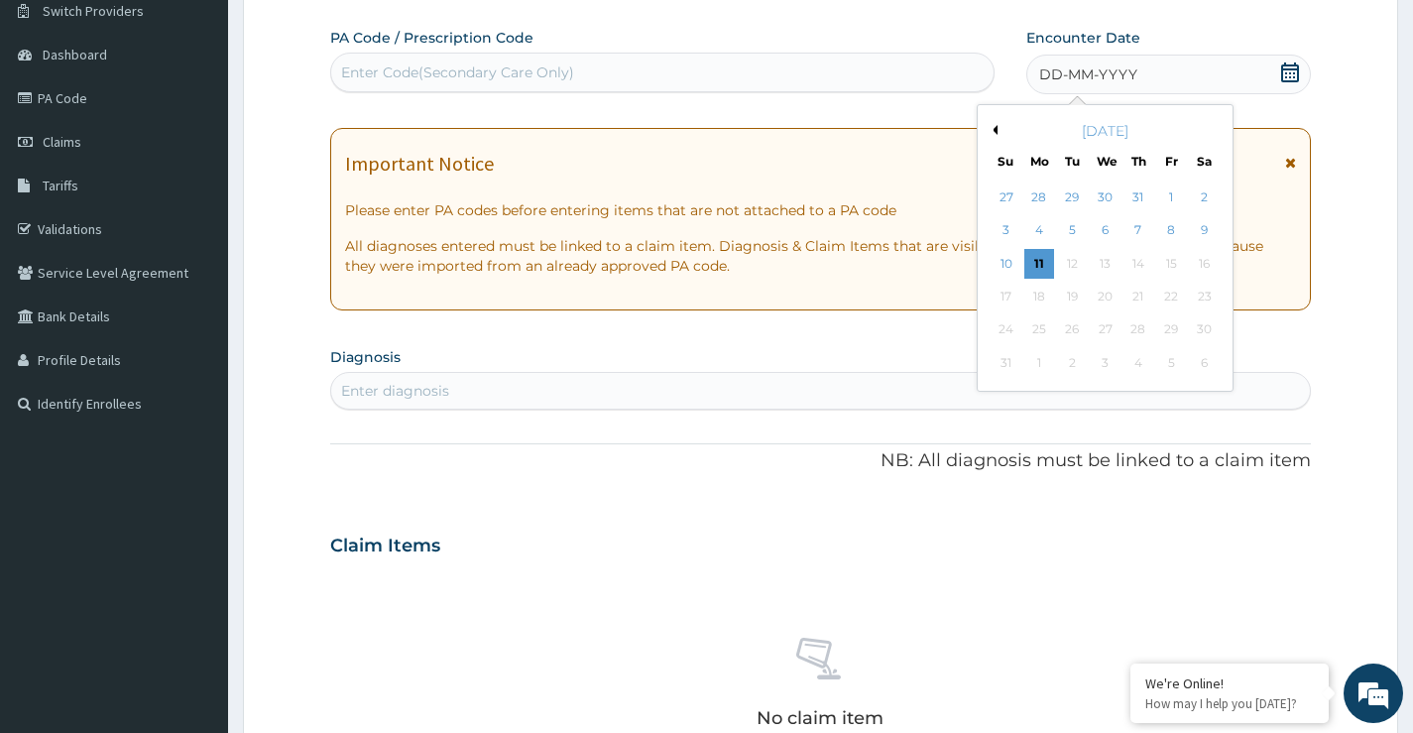
click at [996, 129] on button "Previous Month" at bounding box center [993, 130] width 10 height 10
click at [1203, 295] on div "26" at bounding box center [1204, 297] width 30 height 30
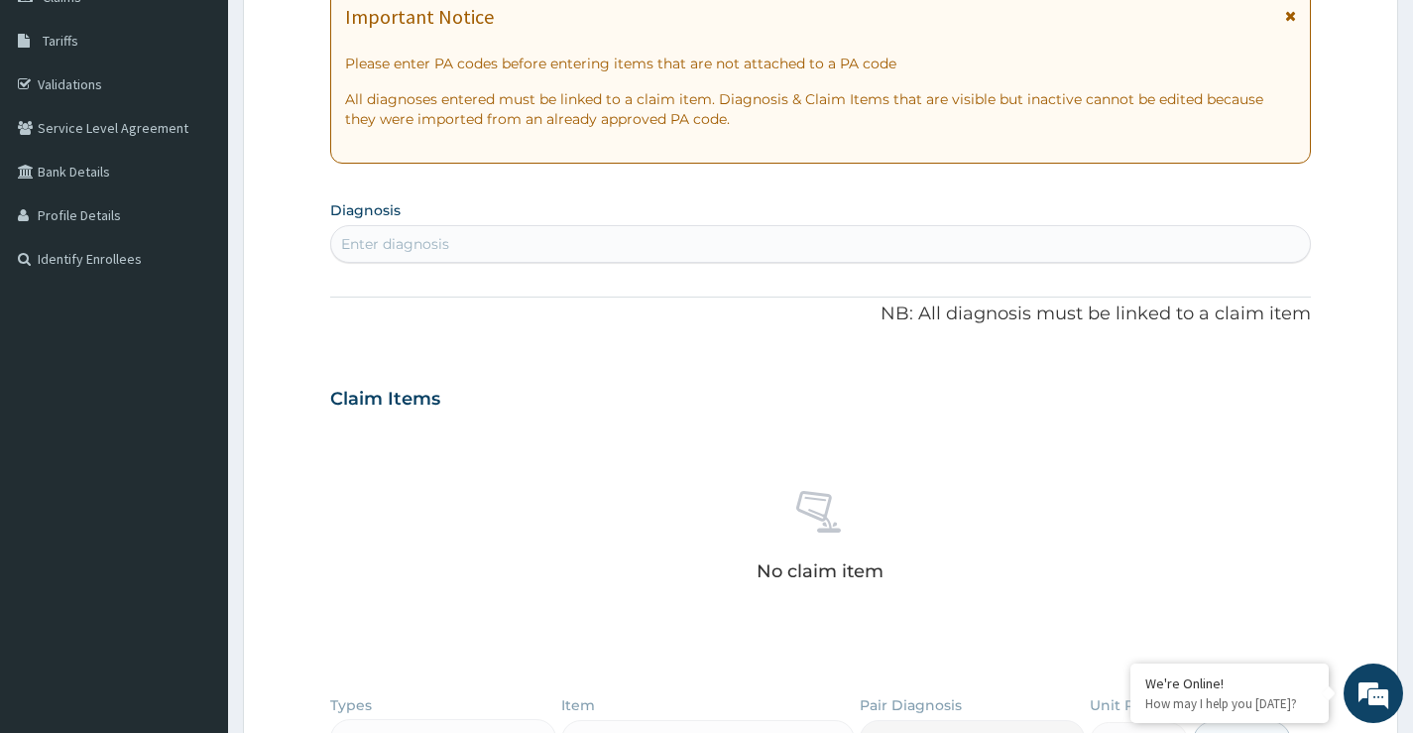
scroll to position [360, 0]
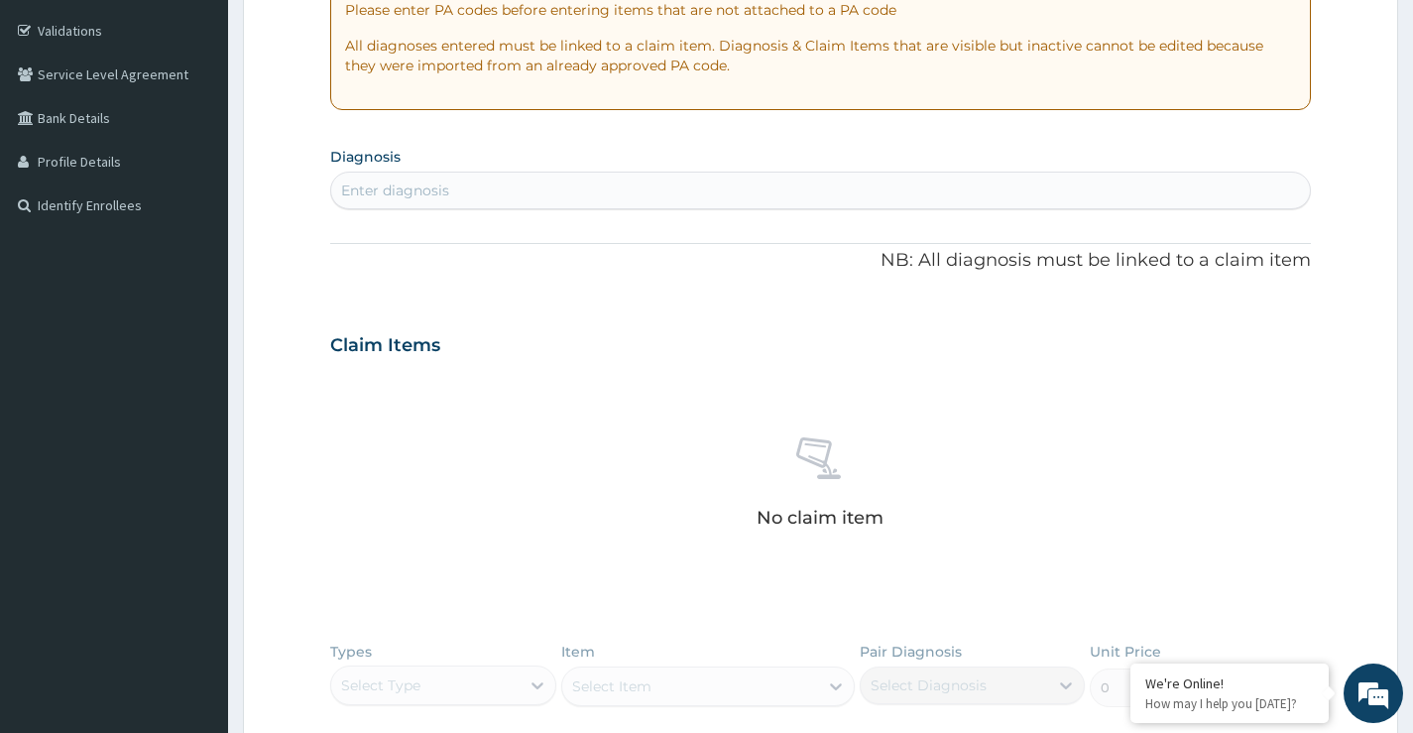
click at [385, 188] on div "Enter diagnosis" at bounding box center [395, 190] width 108 height 20
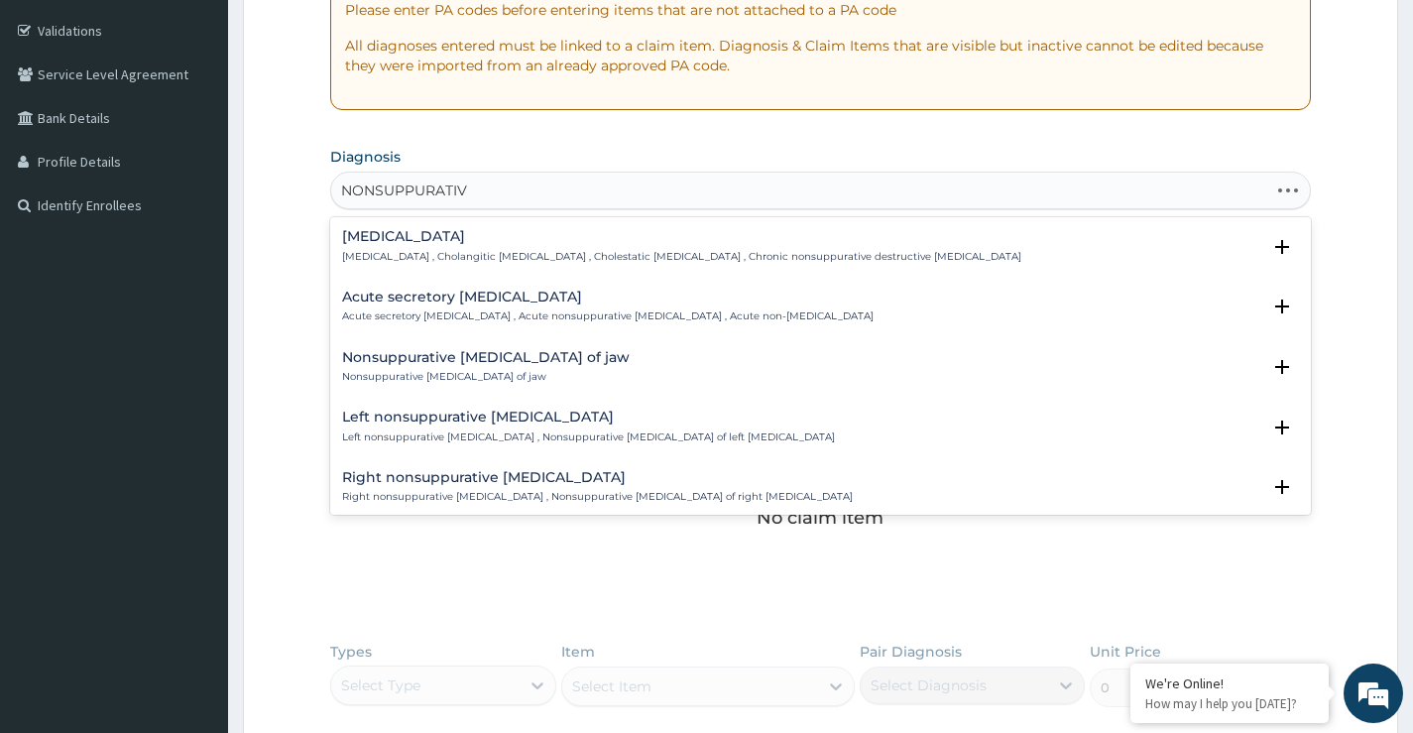
type input "NONSUPPURATIVE"
click at [495, 414] on h4 "Left nonsuppurative otitis media" at bounding box center [588, 417] width 493 height 15
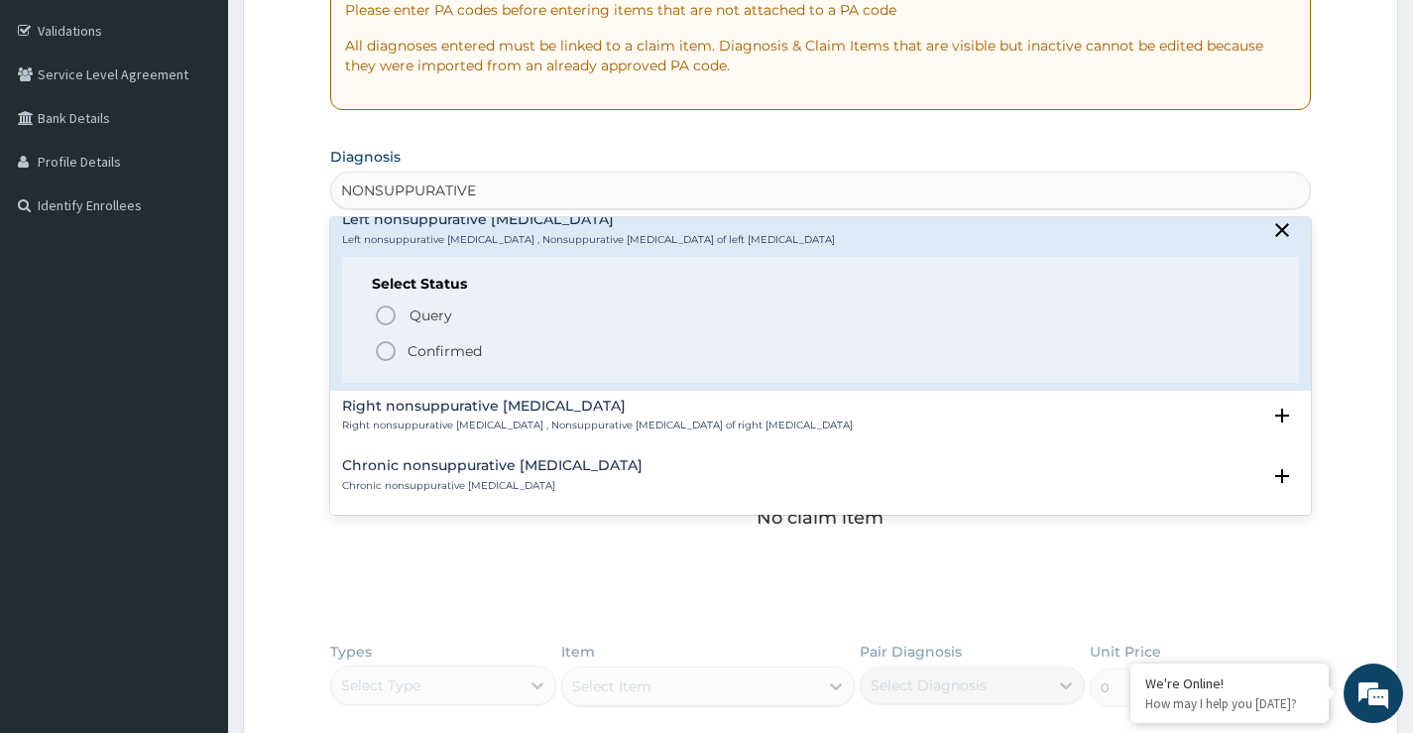
scroll to position [198, 0]
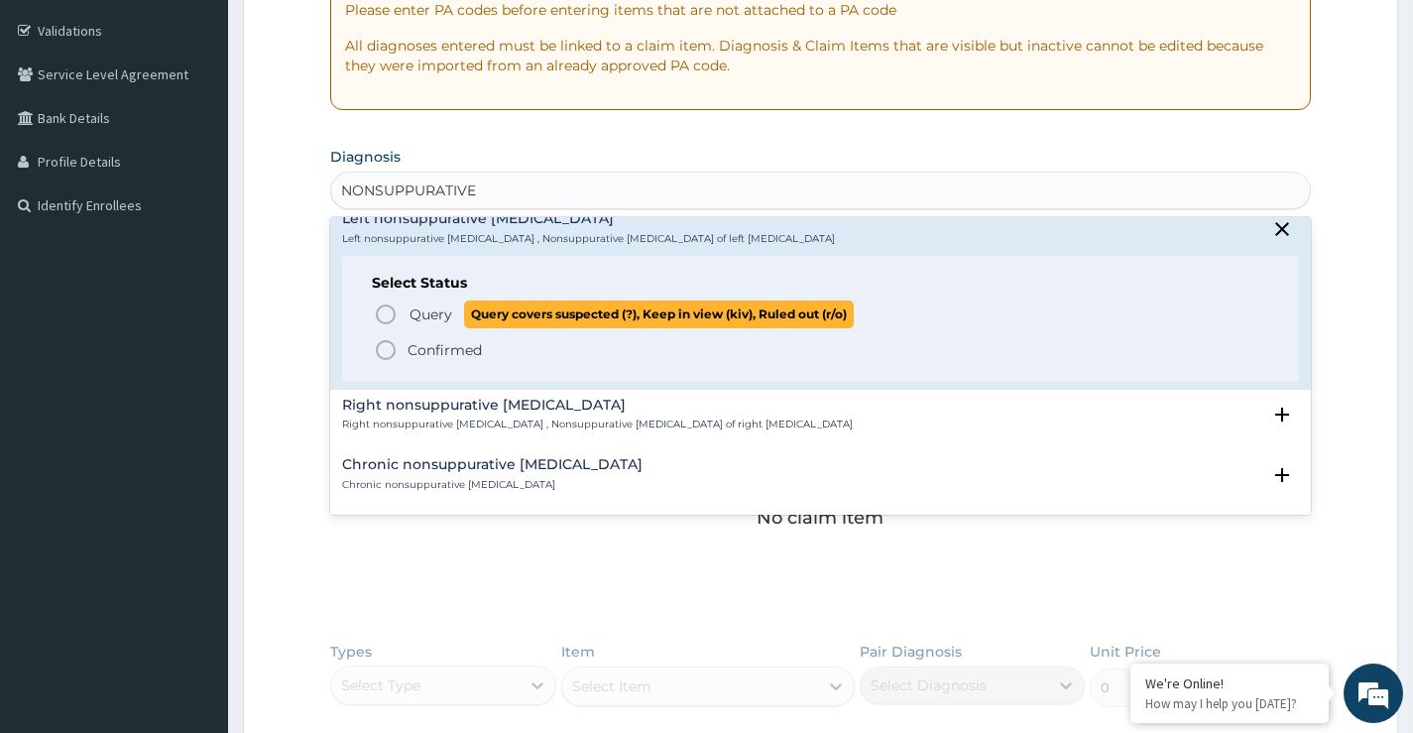
click at [381, 313] on icon "status option query" at bounding box center [386, 314] width 24 height 24
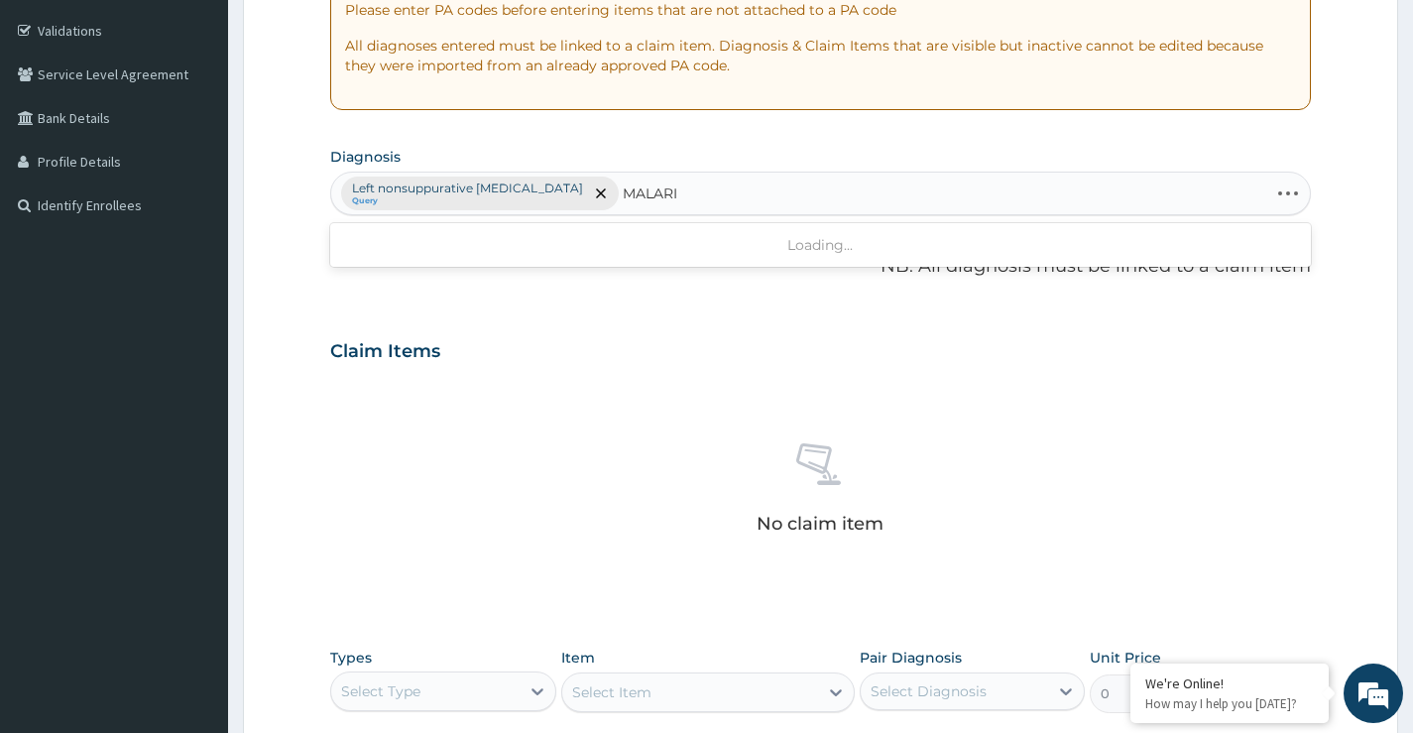
type input "MALARIA"
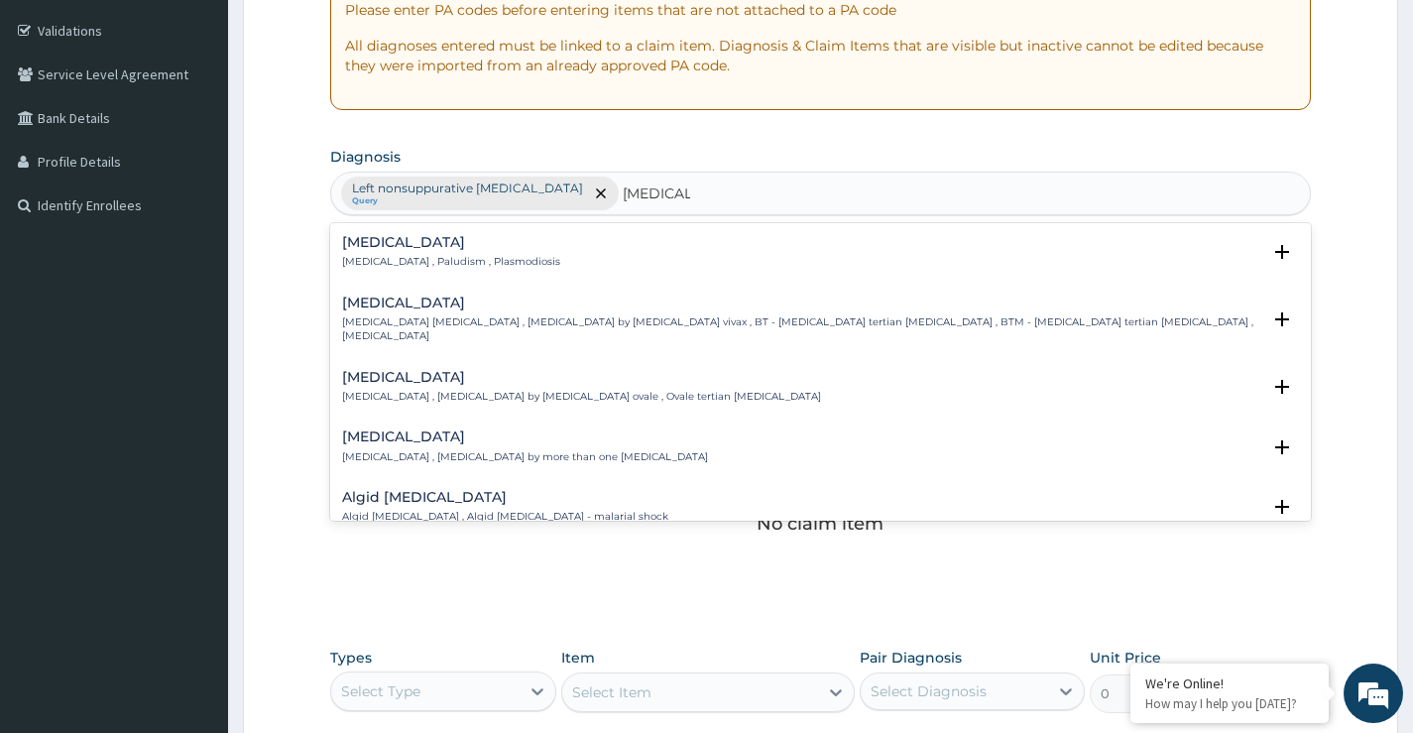
click at [360, 241] on h4 "Malaria" at bounding box center [451, 242] width 218 height 15
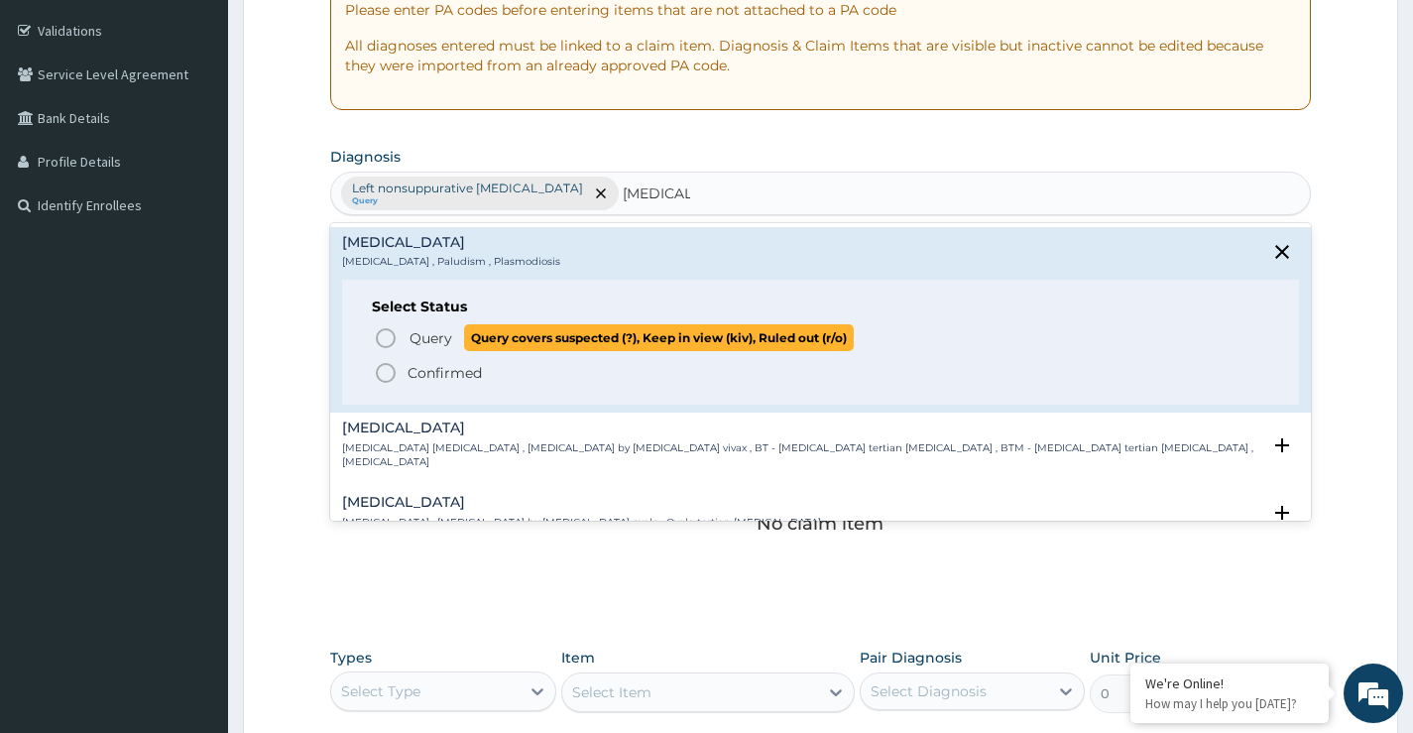
click at [381, 334] on icon "status option query" at bounding box center [386, 338] width 24 height 24
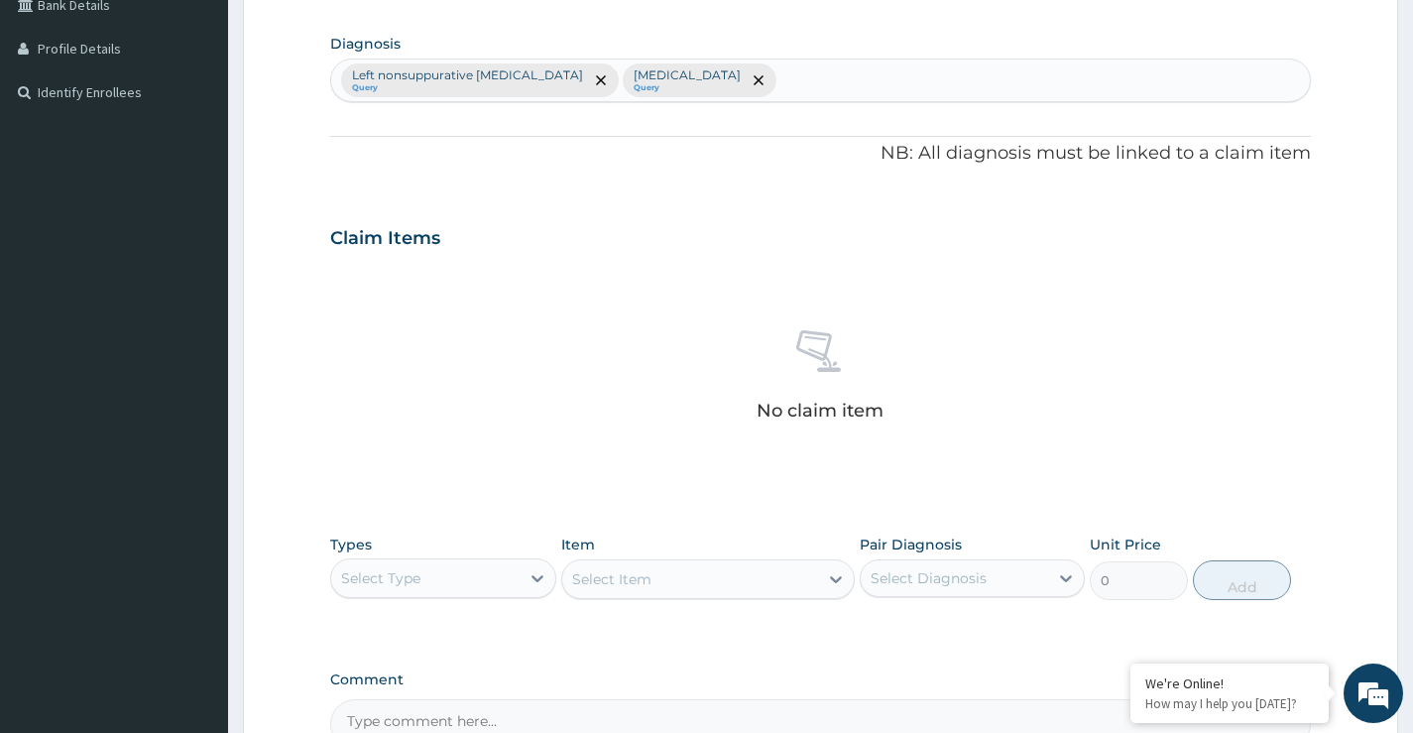
scroll to position [697, 0]
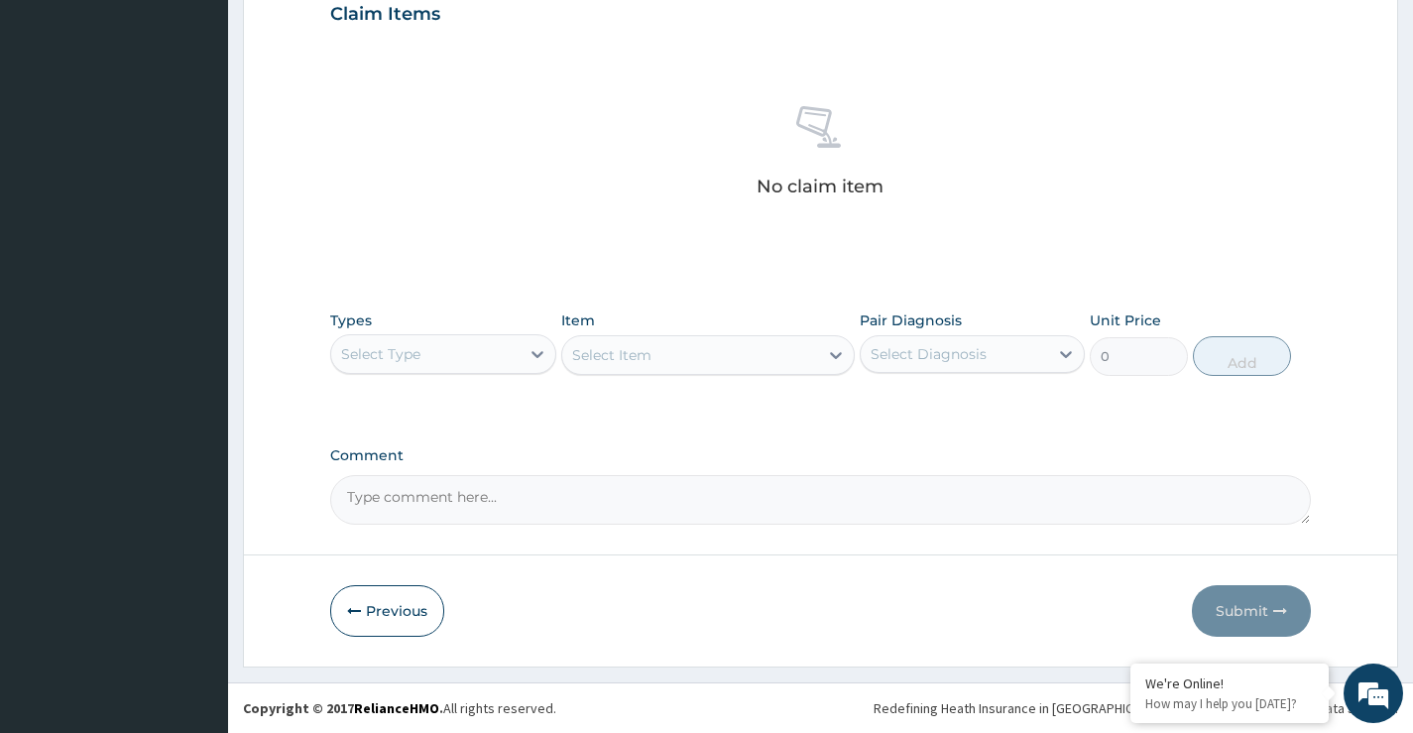
click at [423, 362] on div "Select Type" at bounding box center [424, 354] width 187 height 32
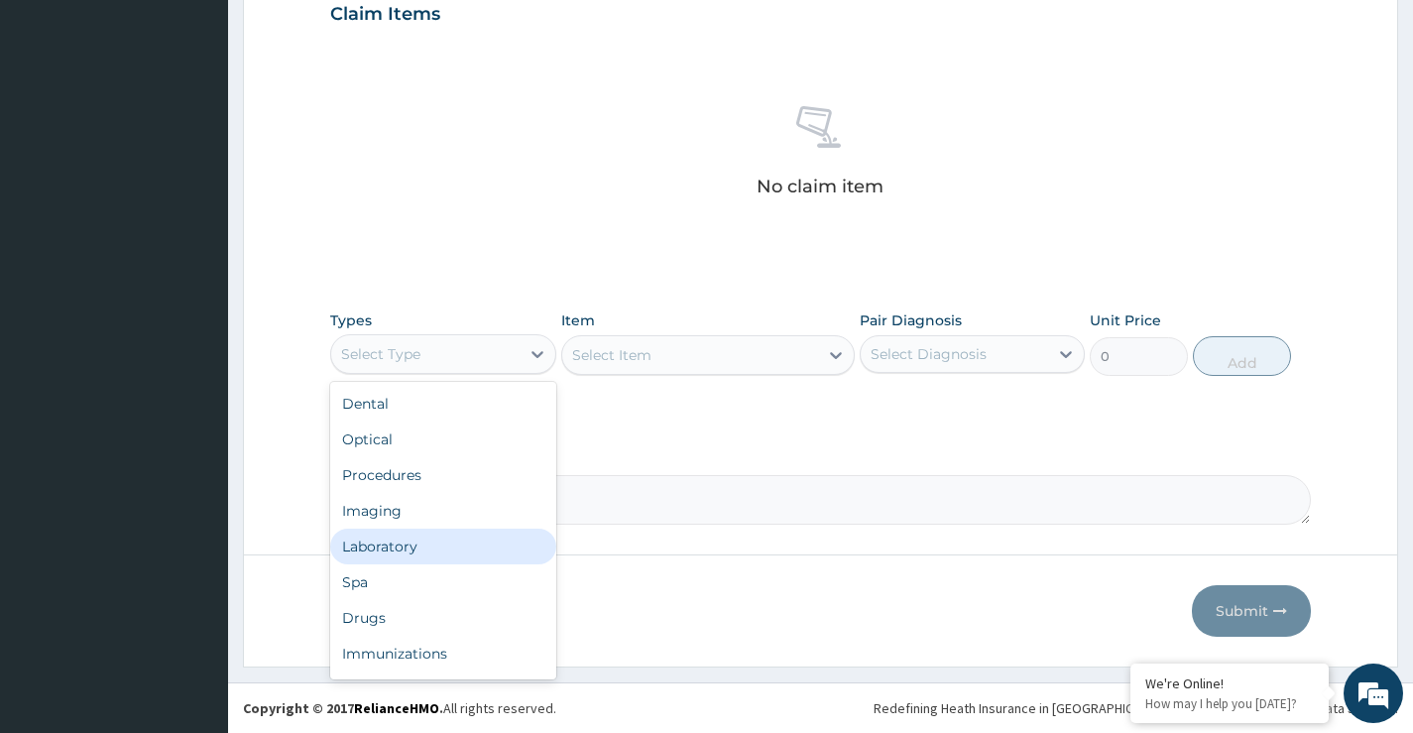
drag, startPoint x: 383, startPoint y: 549, endPoint x: 573, endPoint y: 478, distance: 203.3
click at [383, 548] on div "Laboratory" at bounding box center [442, 547] width 225 height 36
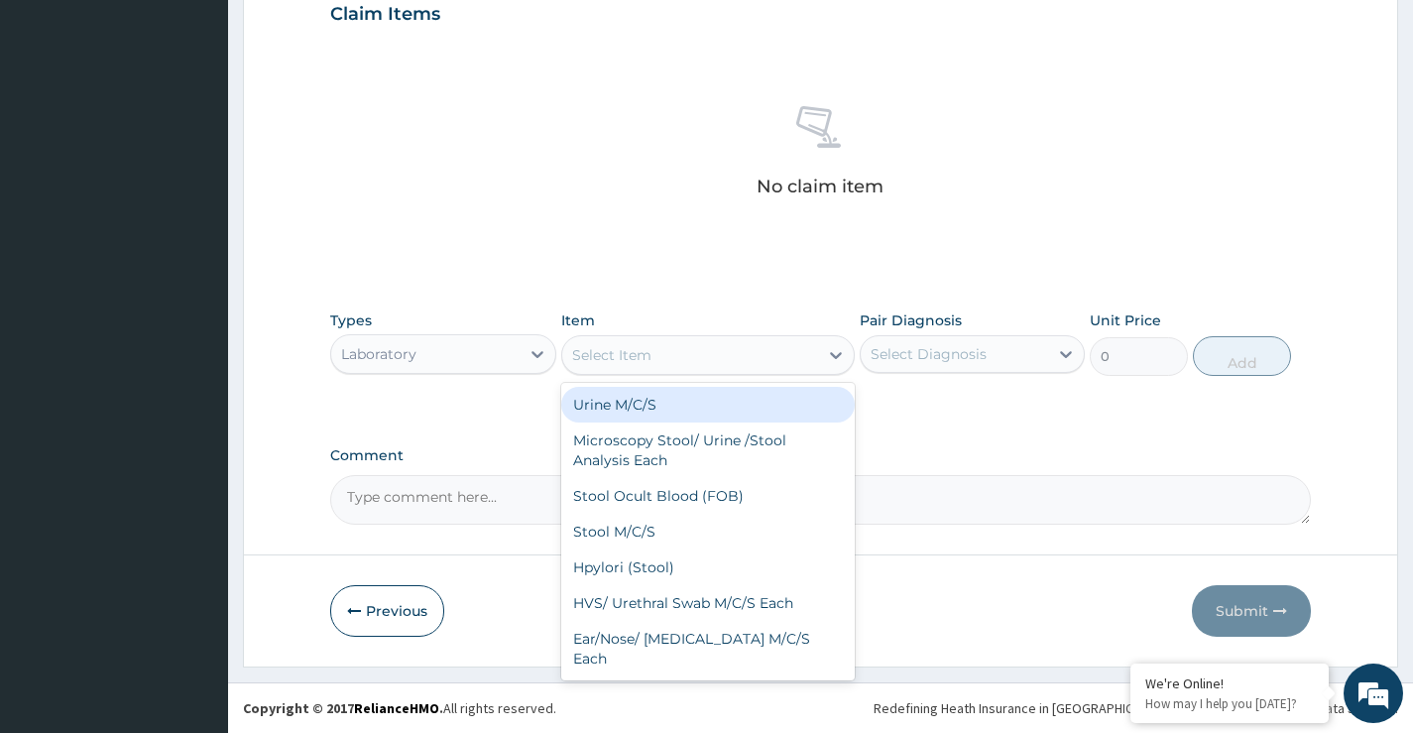
click at [647, 357] on div "Select Item" at bounding box center [611, 355] width 79 height 20
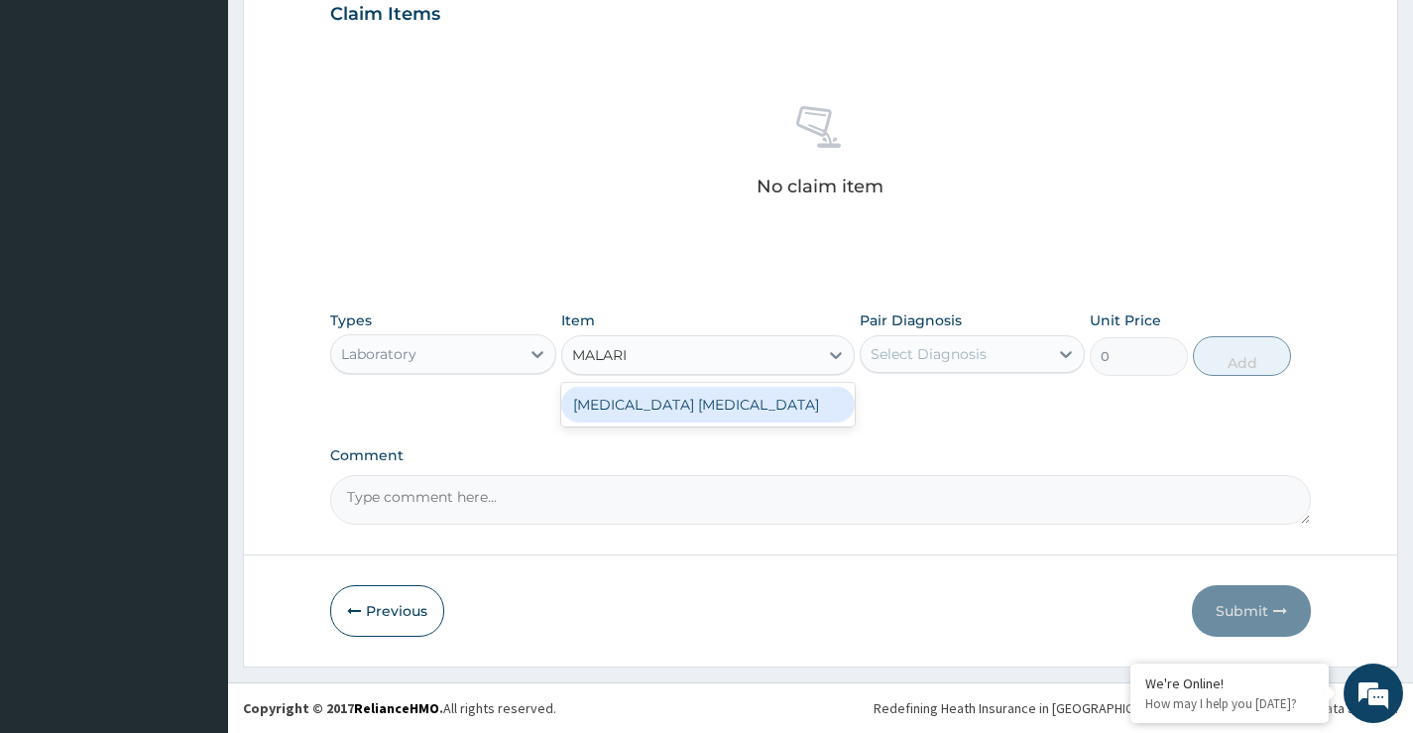
type input "MALARIA"
click at [652, 398] on div "Malaria Parasite" at bounding box center [708, 405] width 295 height 36
type input "1500"
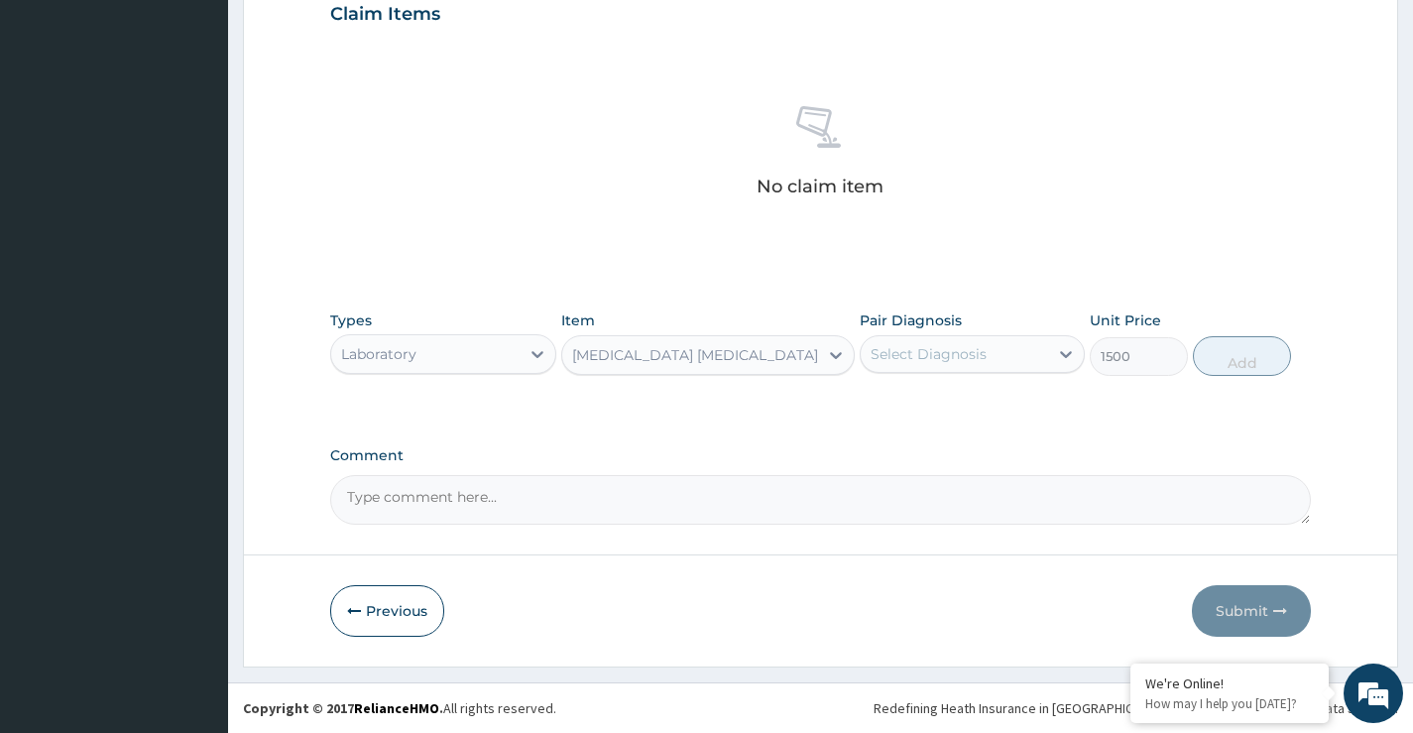
click at [923, 366] on div "Select Diagnosis" at bounding box center [954, 354] width 187 height 32
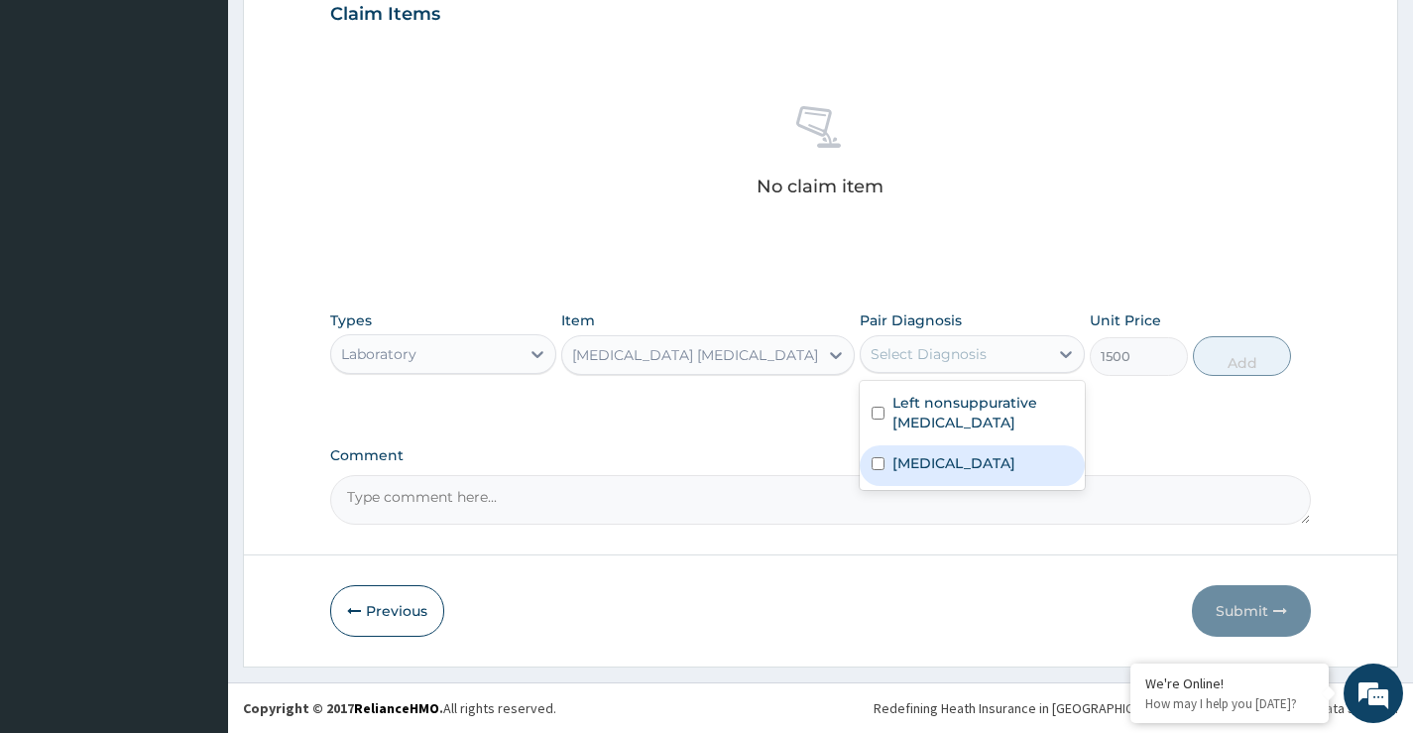
click at [925, 466] on label "Malaria" at bounding box center [953, 463] width 123 height 20
checkbox input "true"
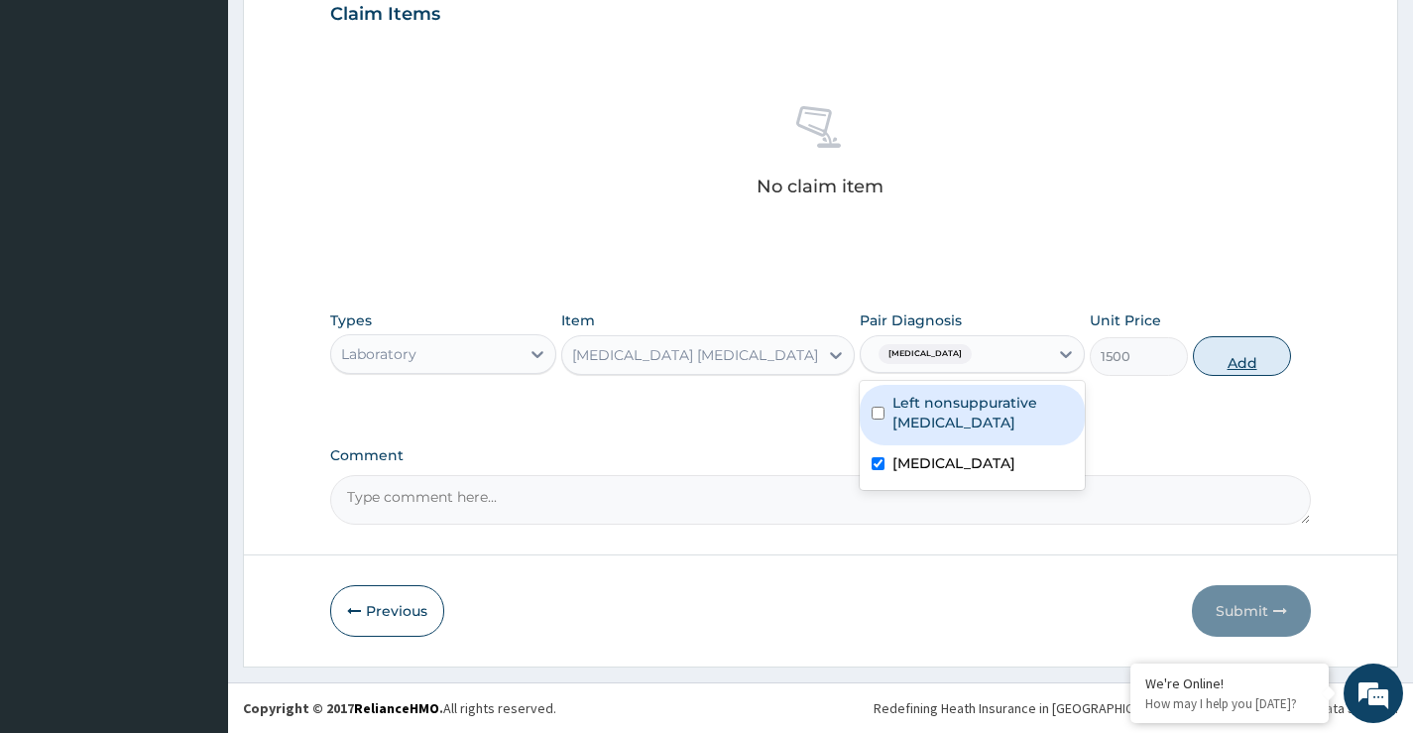
drag, startPoint x: 1249, startPoint y: 356, endPoint x: 1208, endPoint y: 357, distance: 41.7
click at [1245, 358] on button "Add" at bounding box center [1242, 356] width 98 height 40
type input "0"
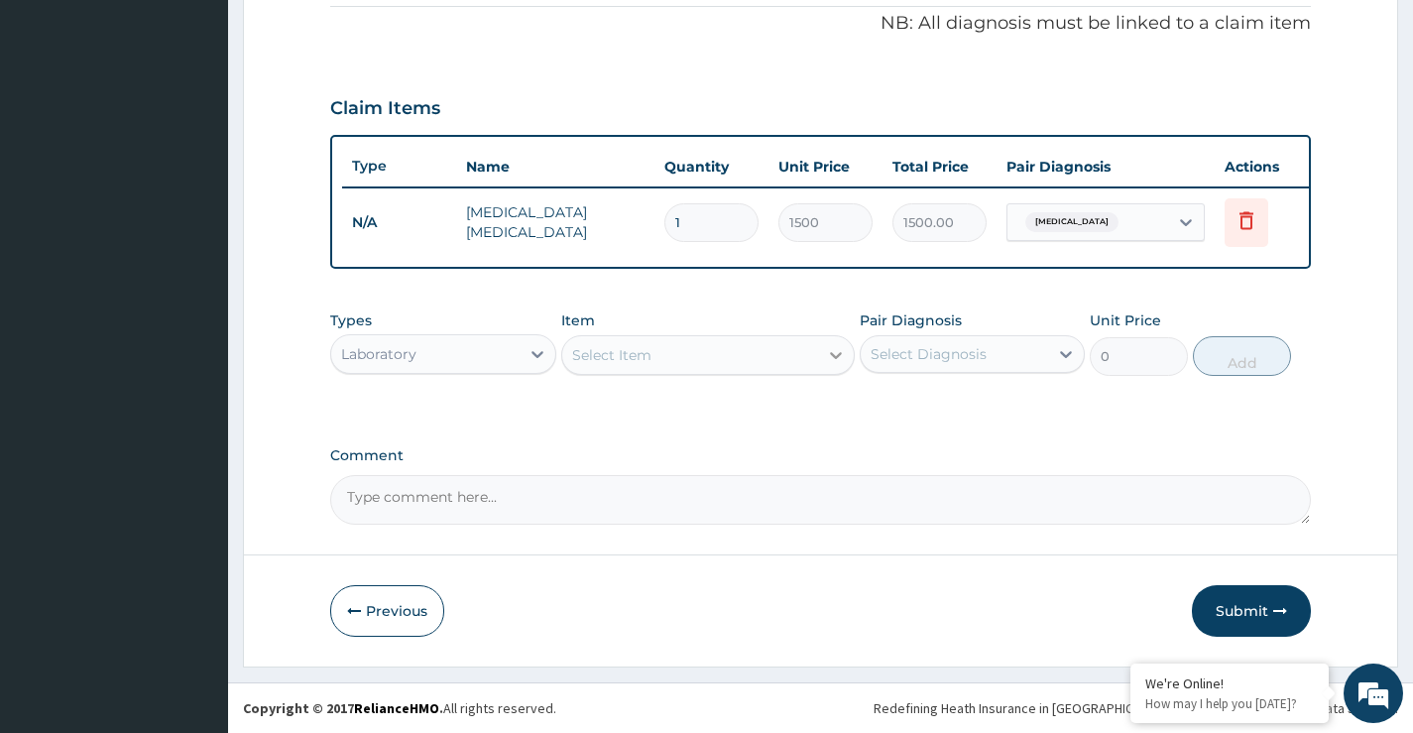
scroll to position [618, 0]
click at [632, 355] on div "Select Item" at bounding box center [611, 355] width 79 height 20
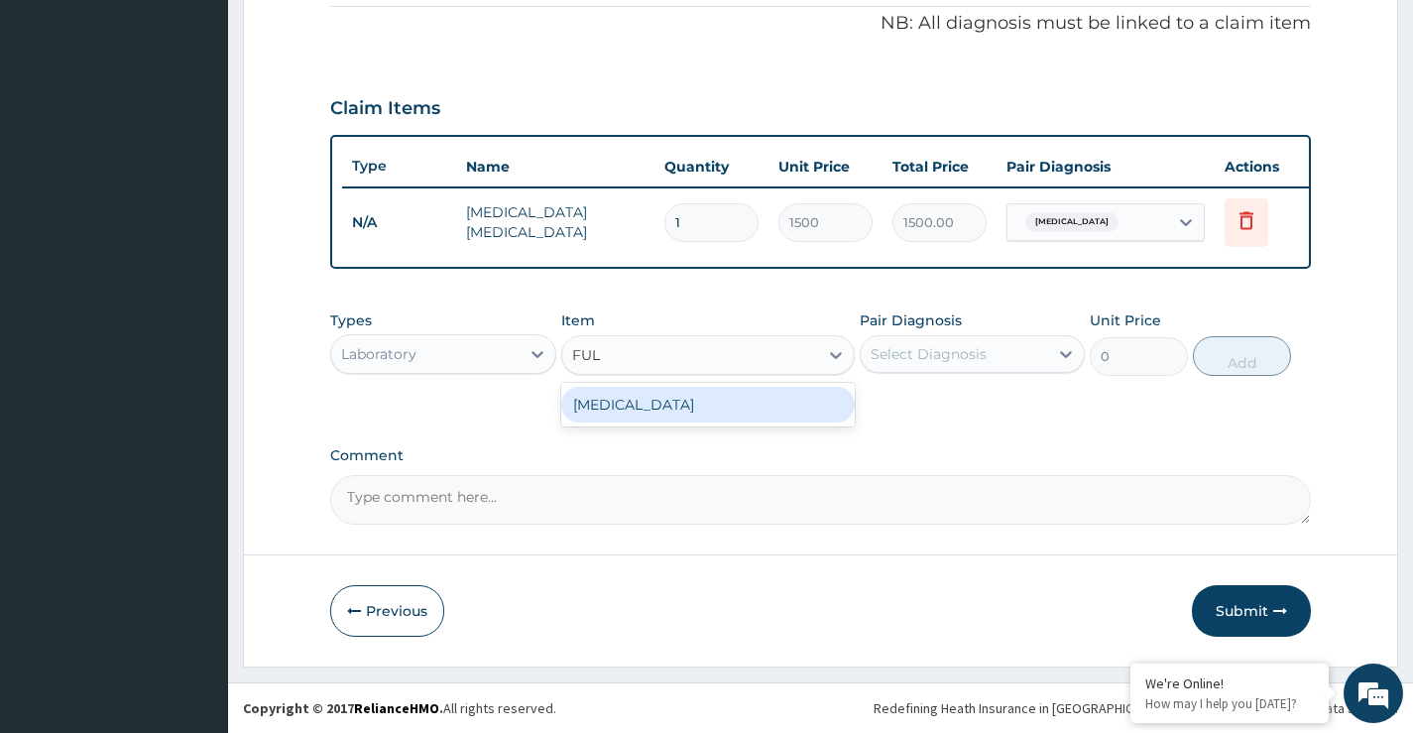
type input "FULL"
drag, startPoint x: 667, startPoint y: 412, endPoint x: 862, endPoint y: 380, distance: 196.9
click at [669, 410] on div "Full Blood Count" at bounding box center [708, 405] width 295 height 36
type input "5000"
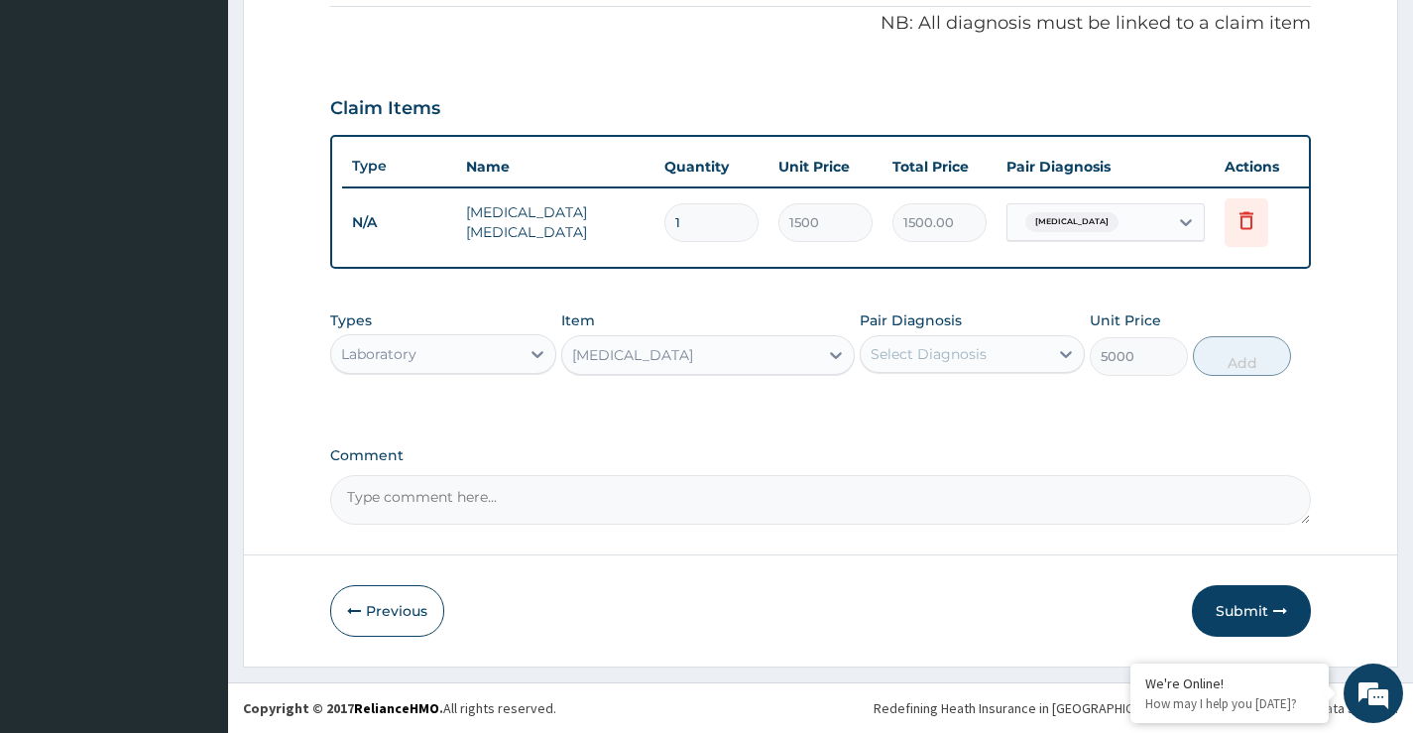
click at [911, 362] on div "Select Diagnosis" at bounding box center [929, 354] width 116 height 20
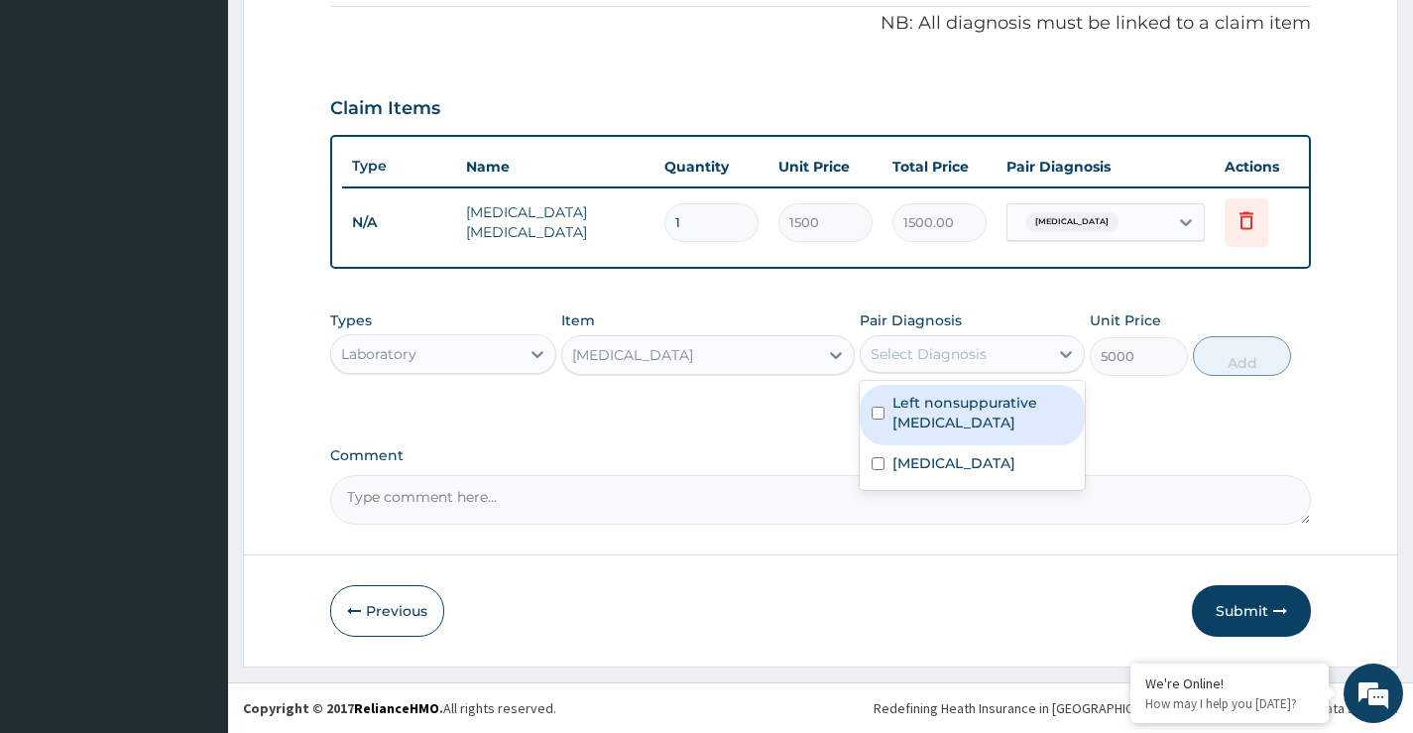
click at [937, 413] on label "Left nonsuppurative otitis media" at bounding box center [982, 413] width 180 height 40
checkbox input "true"
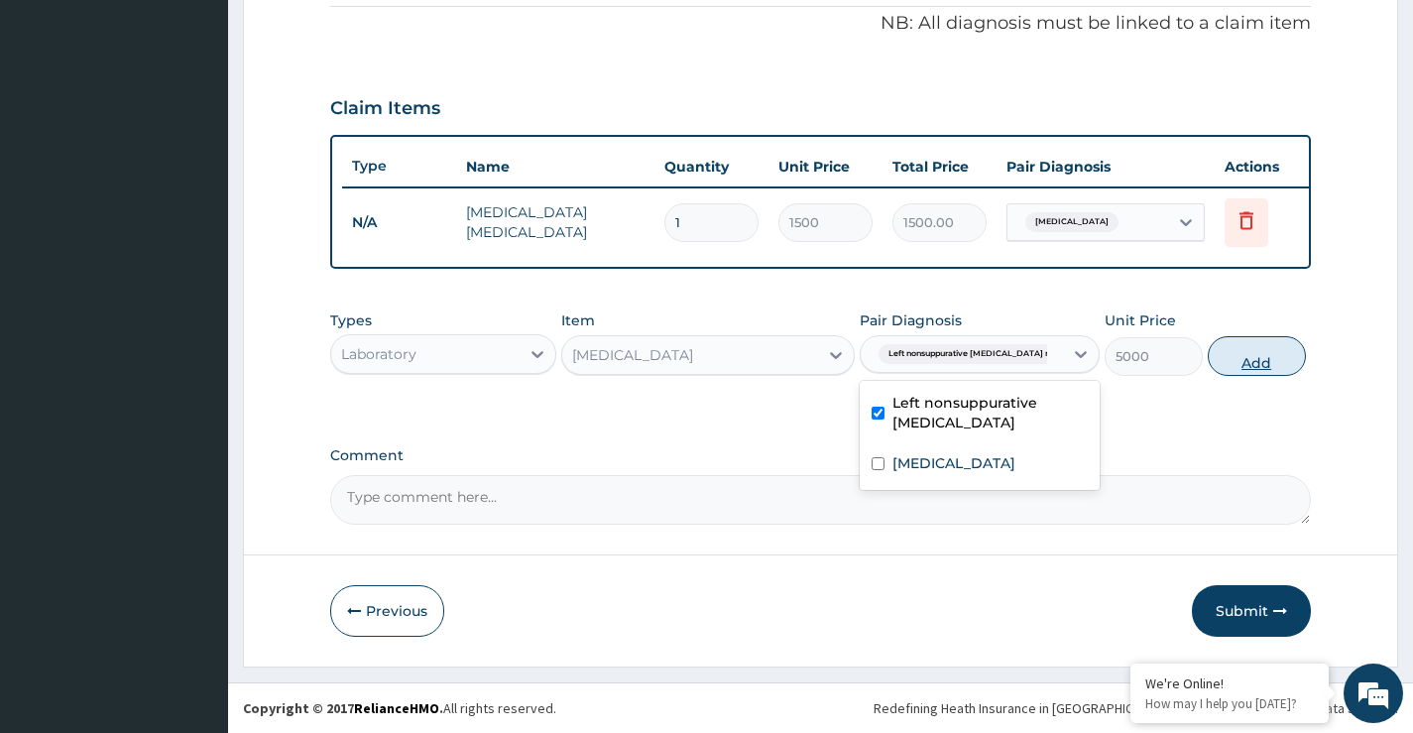
click at [1254, 365] on button "Add" at bounding box center [1257, 356] width 98 height 40
type input "0"
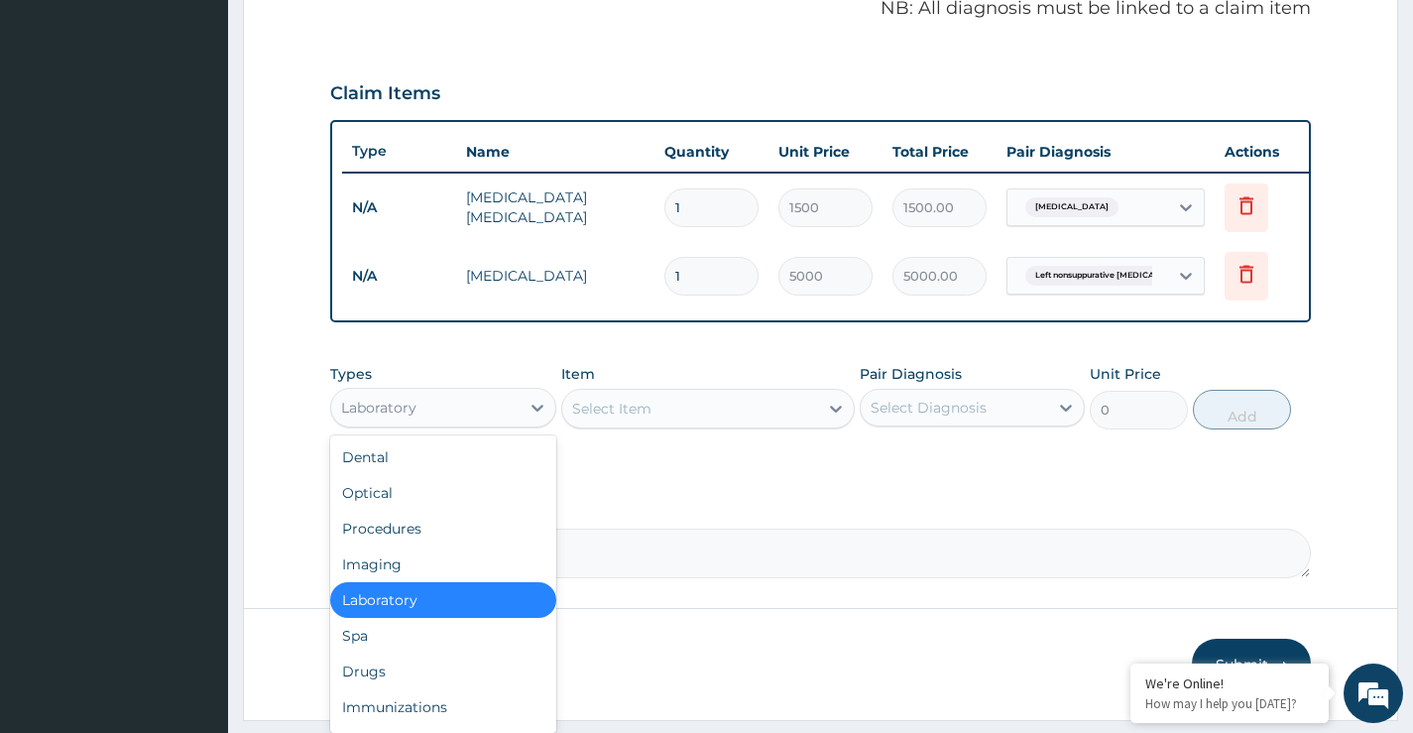
drag, startPoint x: 449, startPoint y: 424, endPoint x: 400, endPoint y: 504, distance: 93.5
click at [447, 423] on div "Laboratory" at bounding box center [424, 408] width 187 height 32
click at [364, 684] on div "Drugs" at bounding box center [442, 671] width 225 height 36
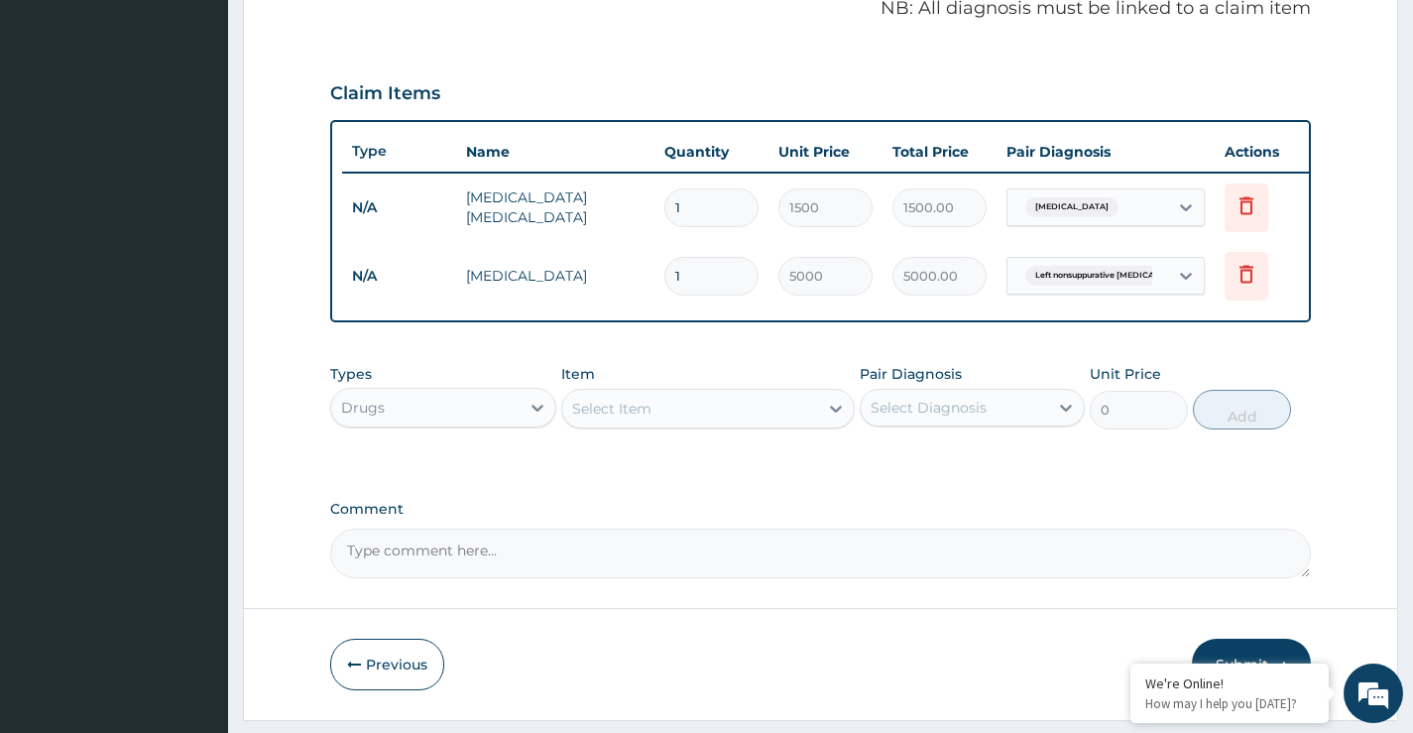
click at [638, 418] on div "Select Item" at bounding box center [611, 409] width 79 height 20
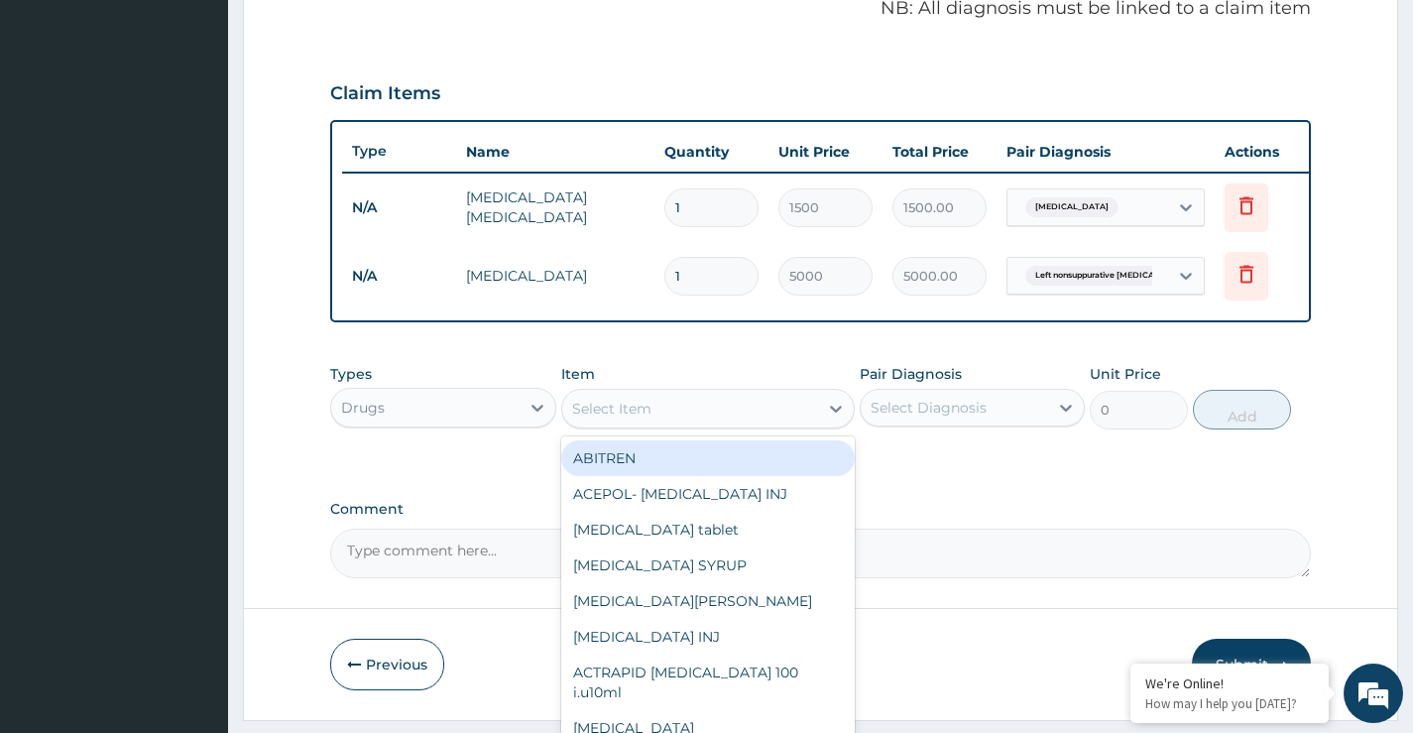
paste input "GENTAMICIN"
type input "GENTAMICIN"
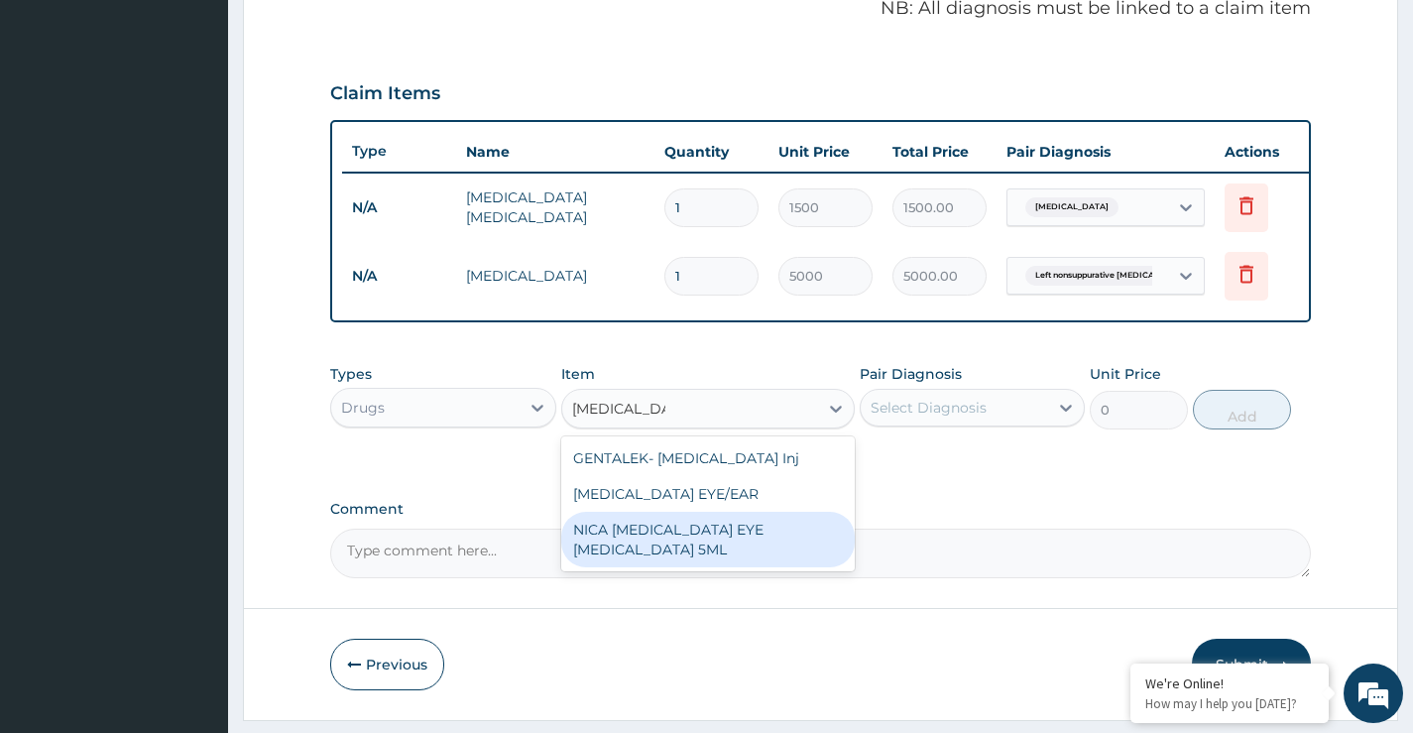
click at [716, 550] on div "NICA GENTAMICIN EYE EAR DROP 5ML" at bounding box center [708, 540] width 295 height 56
type input "253"
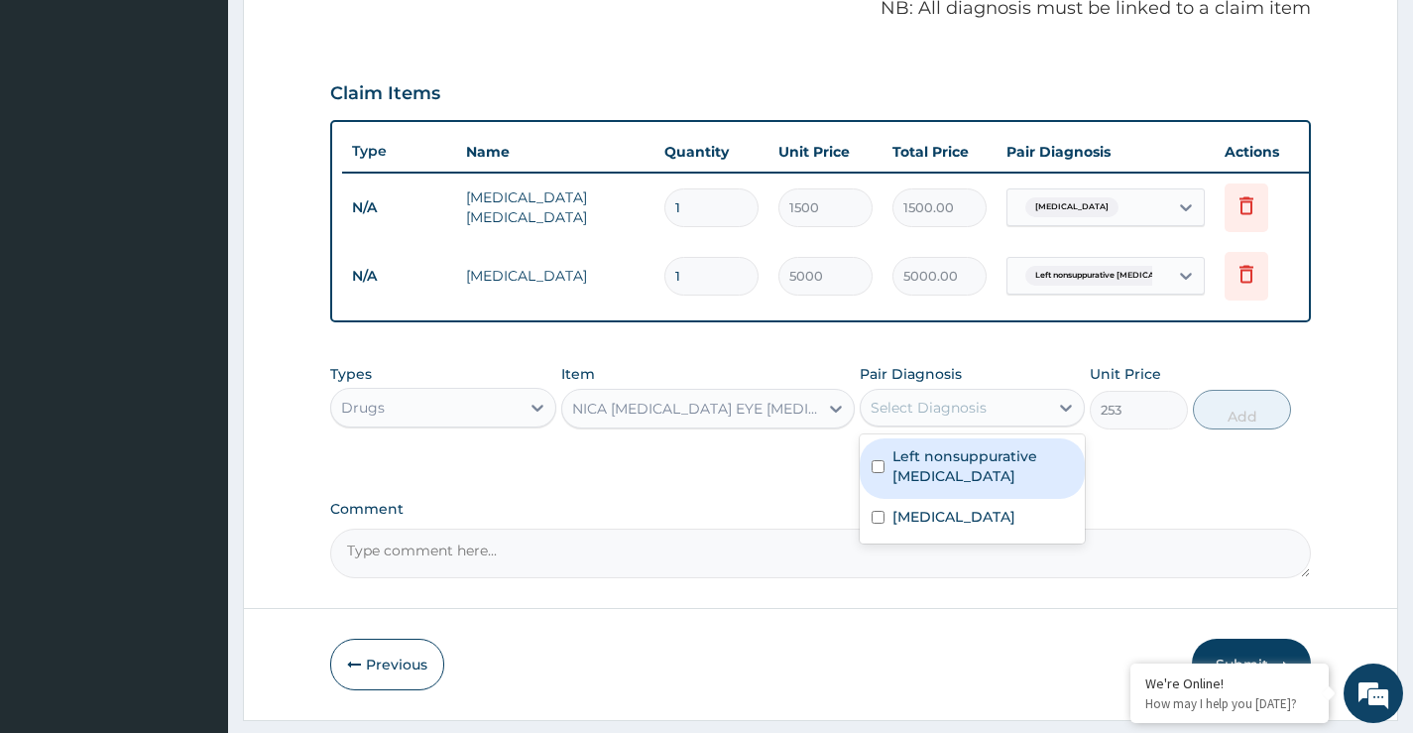
click at [929, 417] on div "Select Diagnosis" at bounding box center [929, 408] width 116 height 20
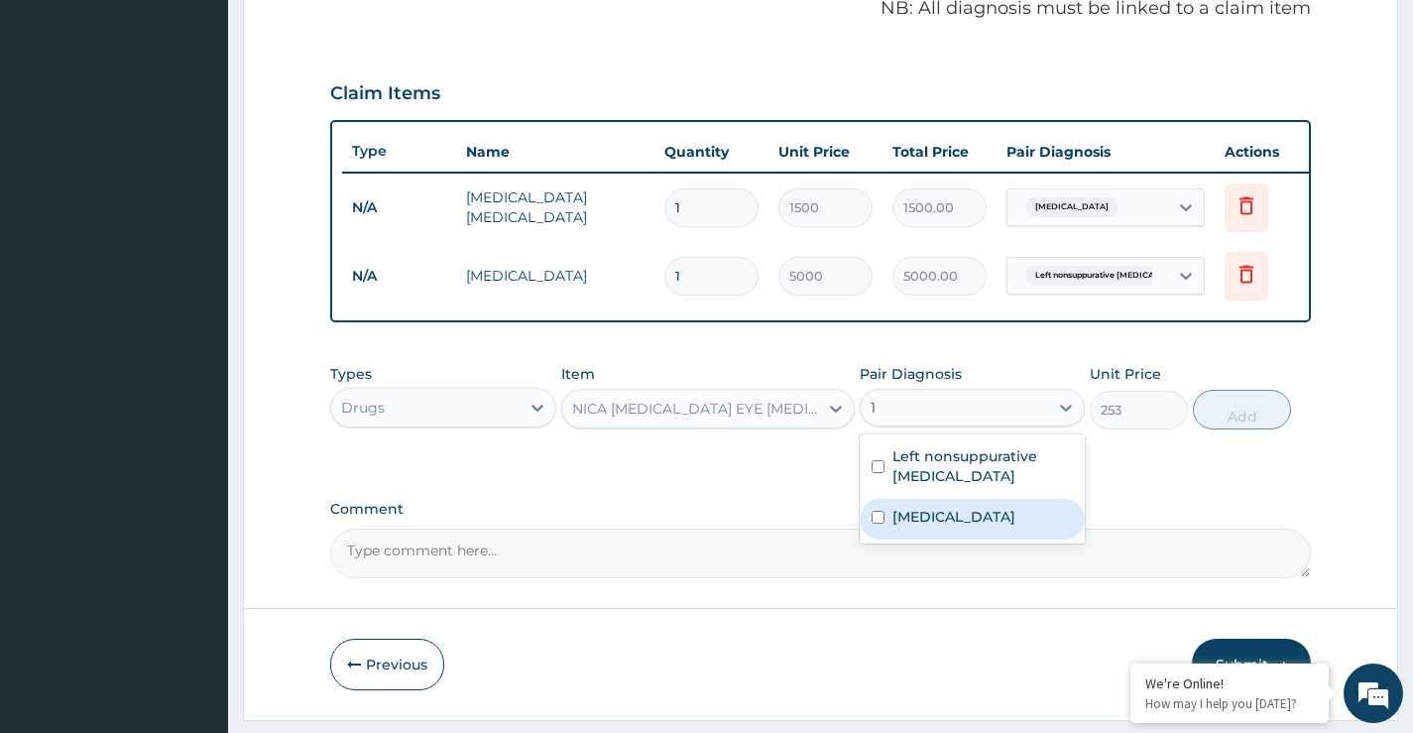
type input "1"
click at [698, 418] on div "NICA GENTAMICIN EYE EAR DROP 5ML" at bounding box center [696, 409] width 249 height 20
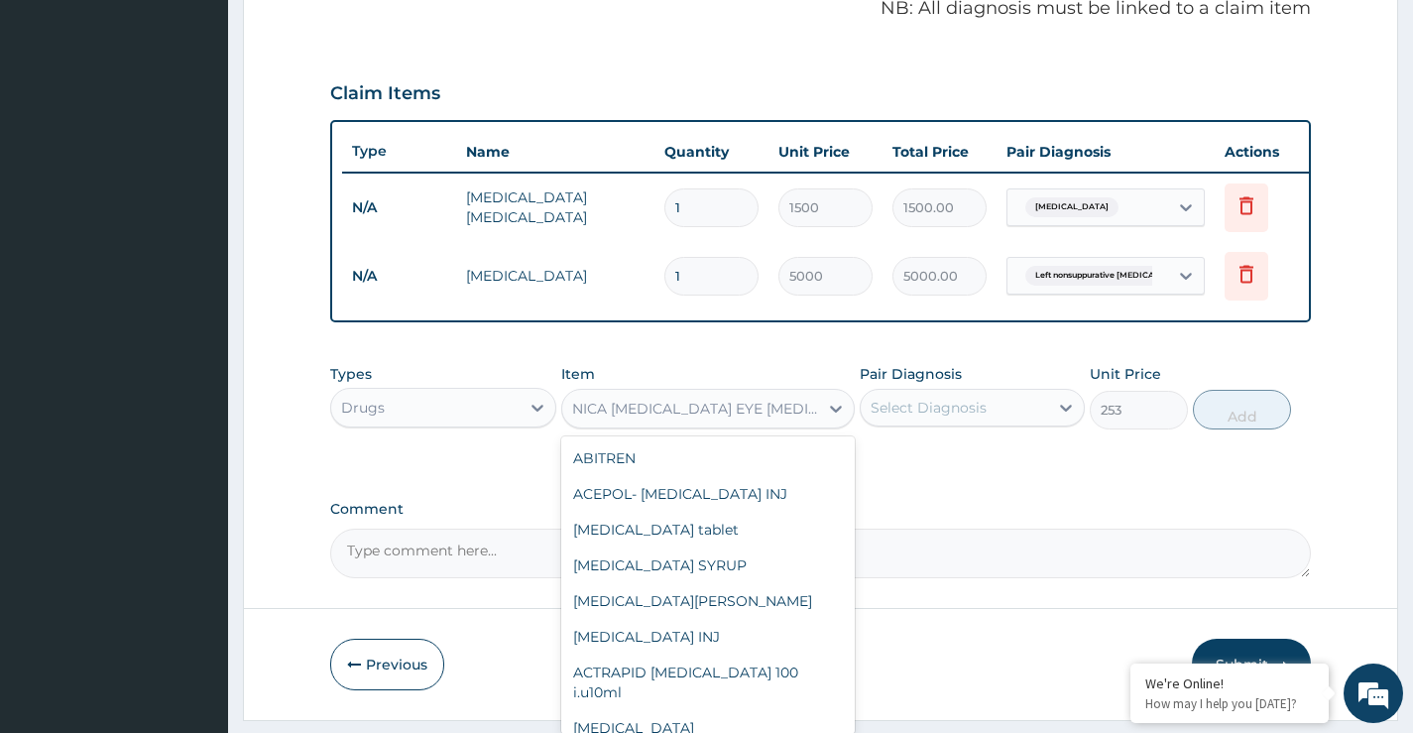
scroll to position [19688, 0]
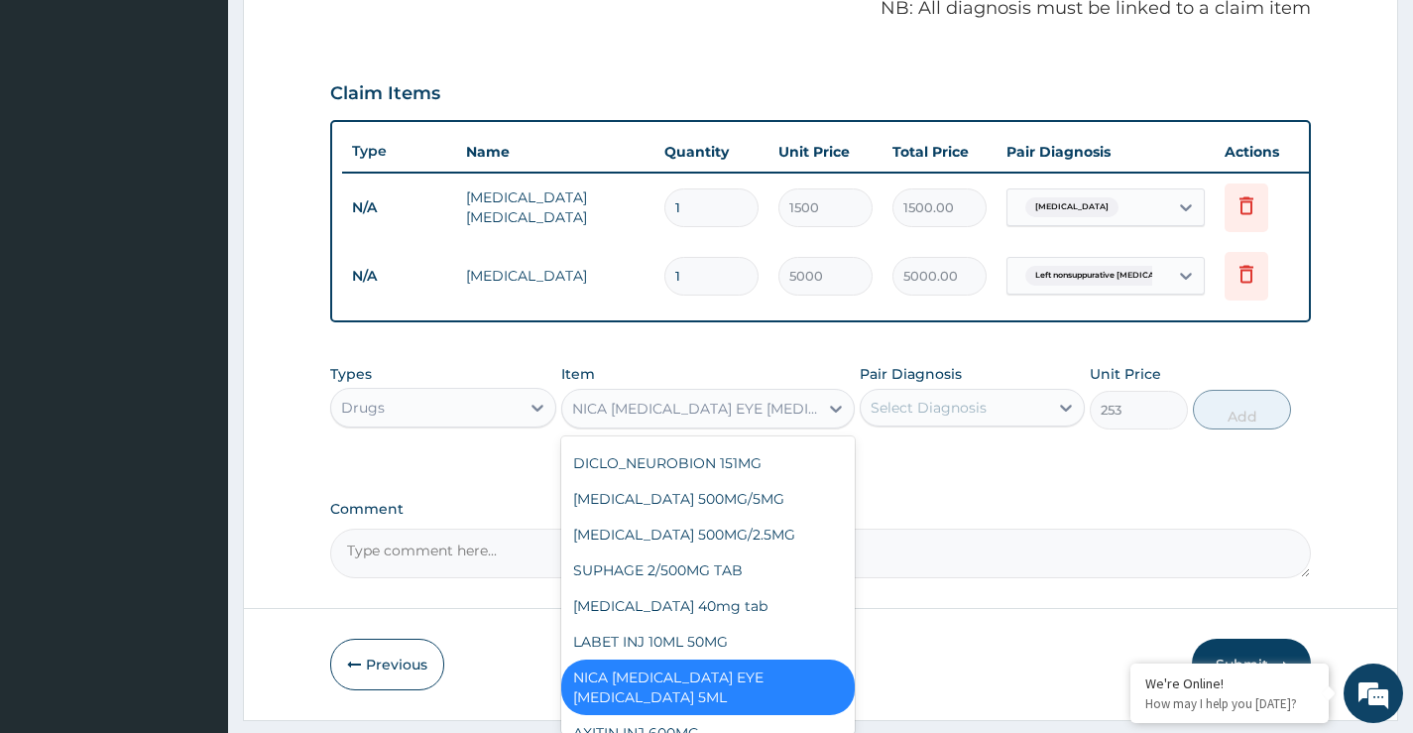
paste input "GENTAMICIN"
type input "GENTAMICIN"
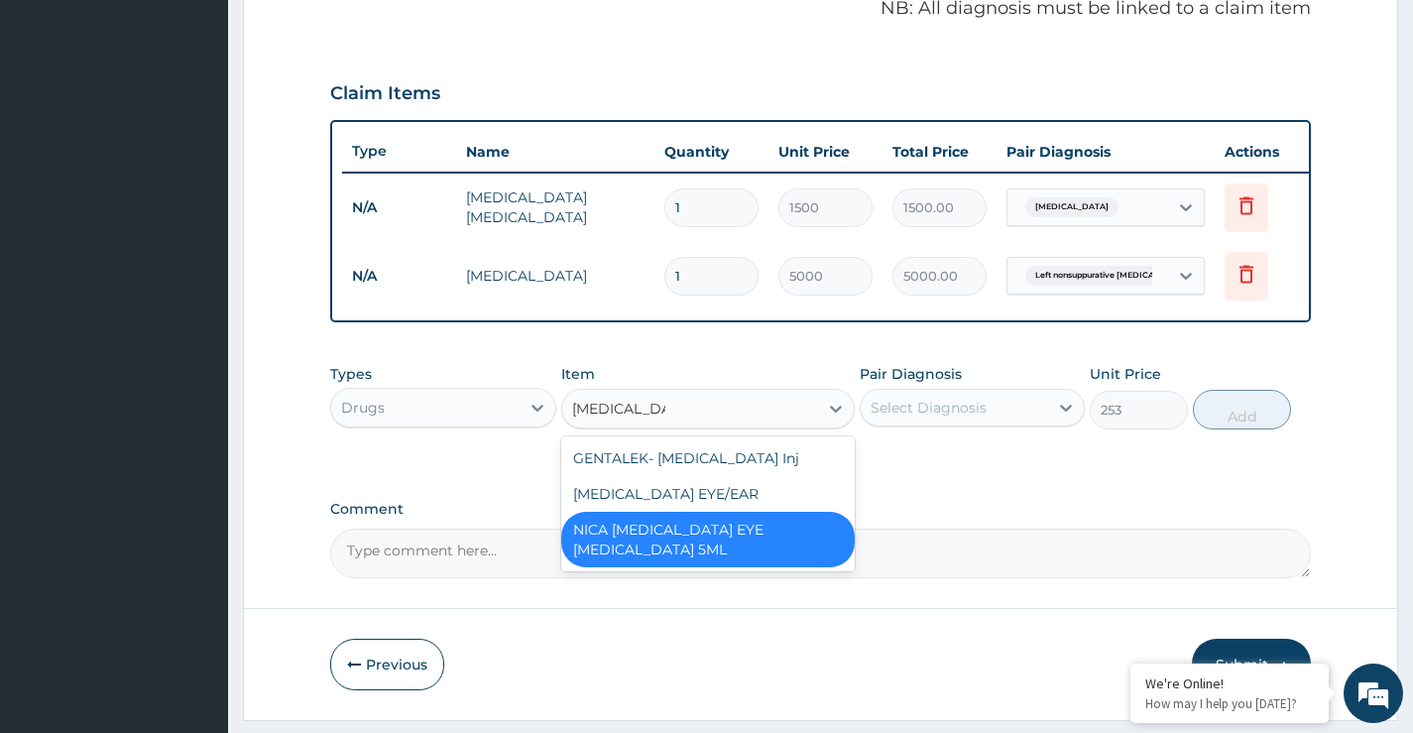
scroll to position [0, 0]
click at [751, 548] on div "NICA GENTAMICIN EYE EAR DROP 5ML" at bounding box center [708, 540] width 295 height 56
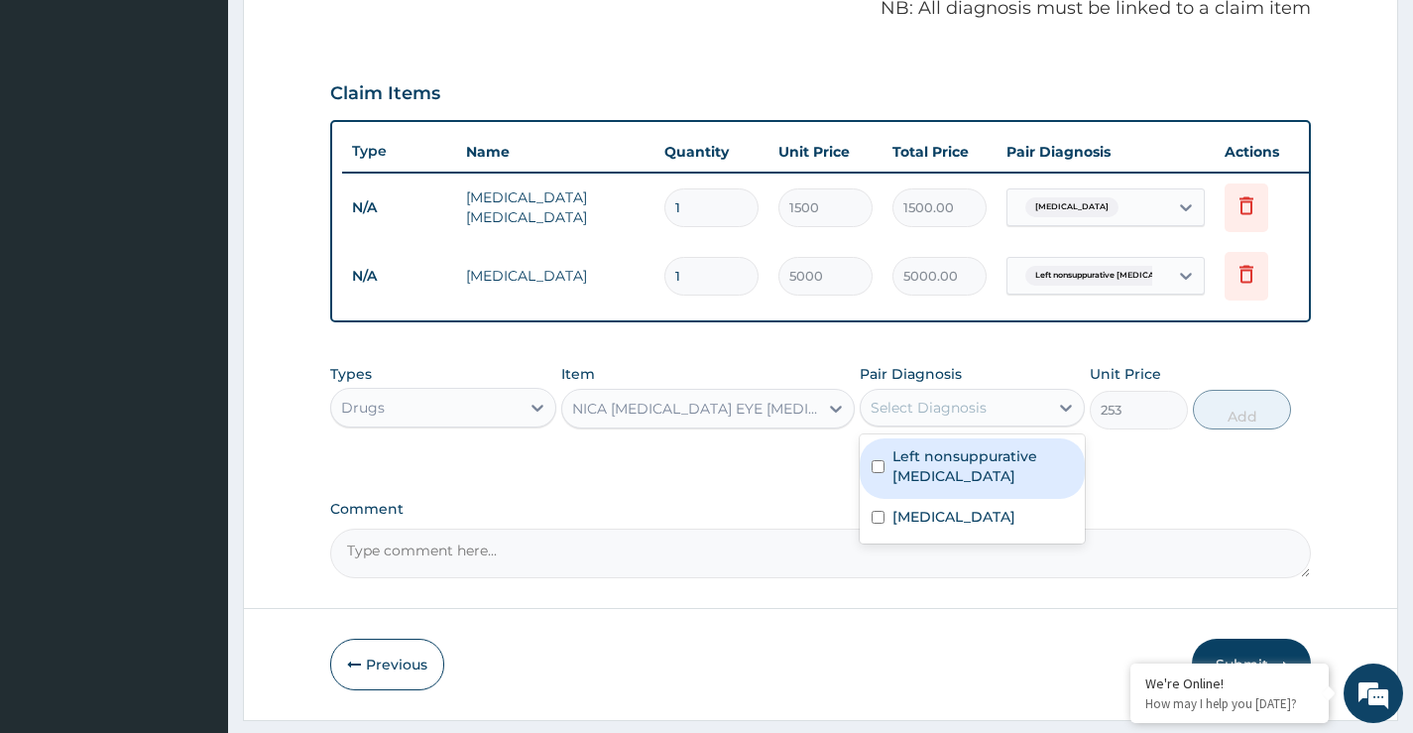
drag, startPoint x: 967, startPoint y: 423, endPoint x: 956, endPoint y: 435, distance: 16.1
click at [966, 417] on div "Select Diagnosis" at bounding box center [929, 408] width 116 height 20
click at [933, 486] on label "Left nonsuppurative otitis media" at bounding box center [982, 466] width 180 height 40
checkbox input "true"
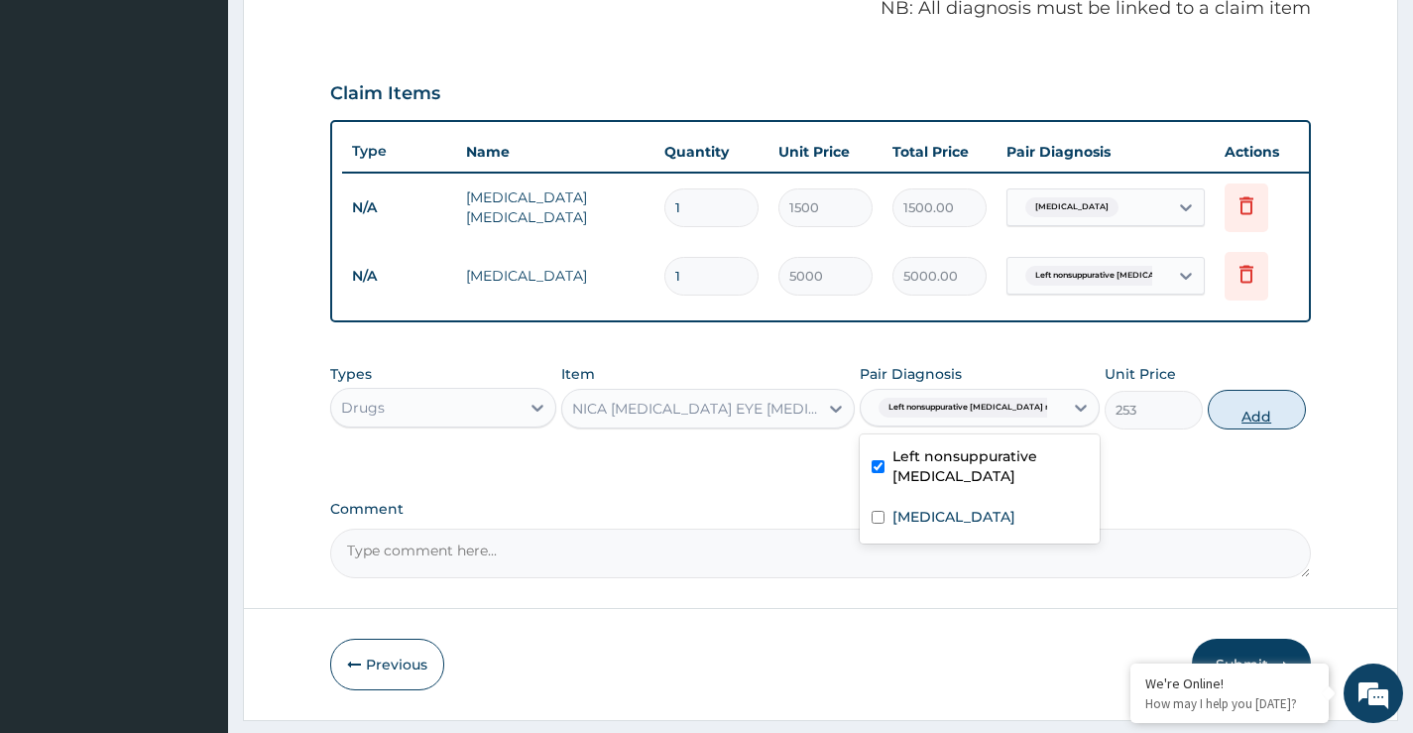
click at [1247, 425] on button "Add" at bounding box center [1257, 410] width 98 height 40
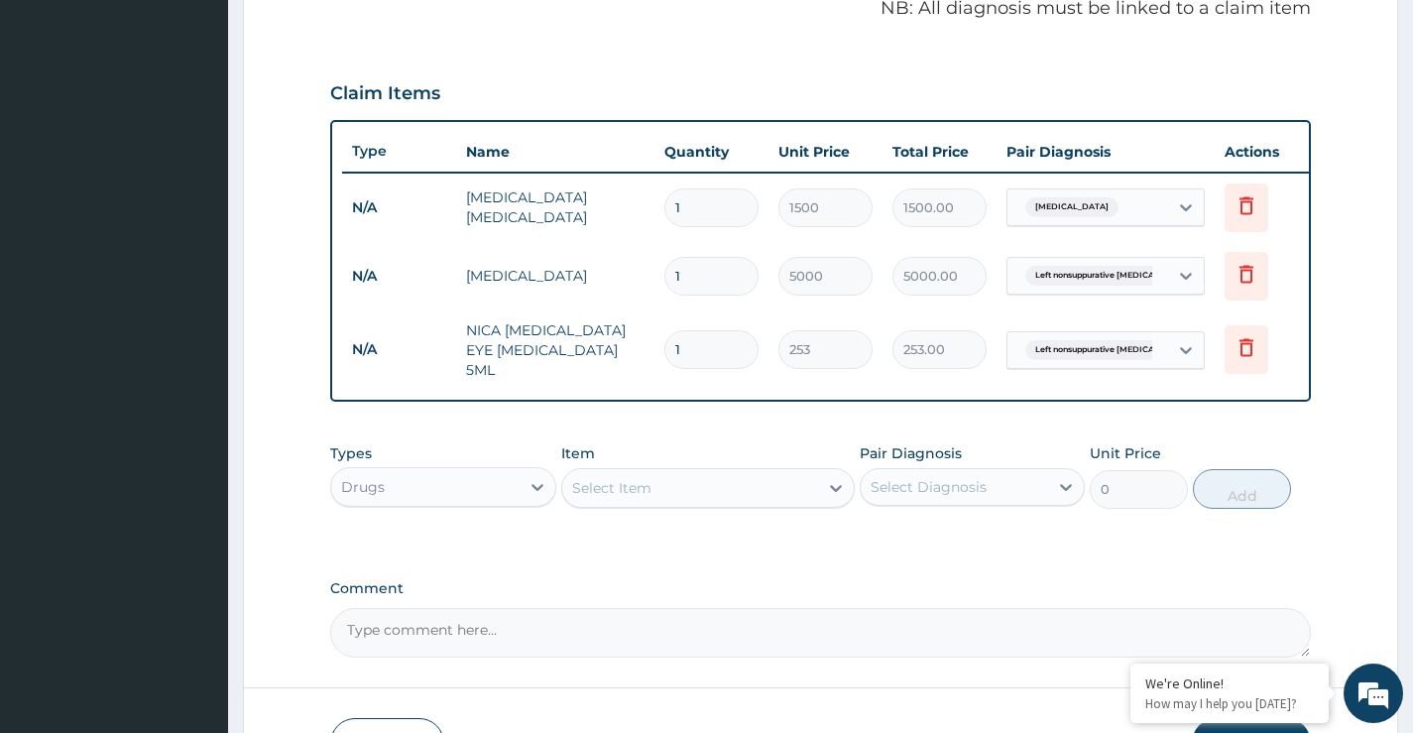
click at [401, 491] on div "Drugs" at bounding box center [424, 487] width 187 height 32
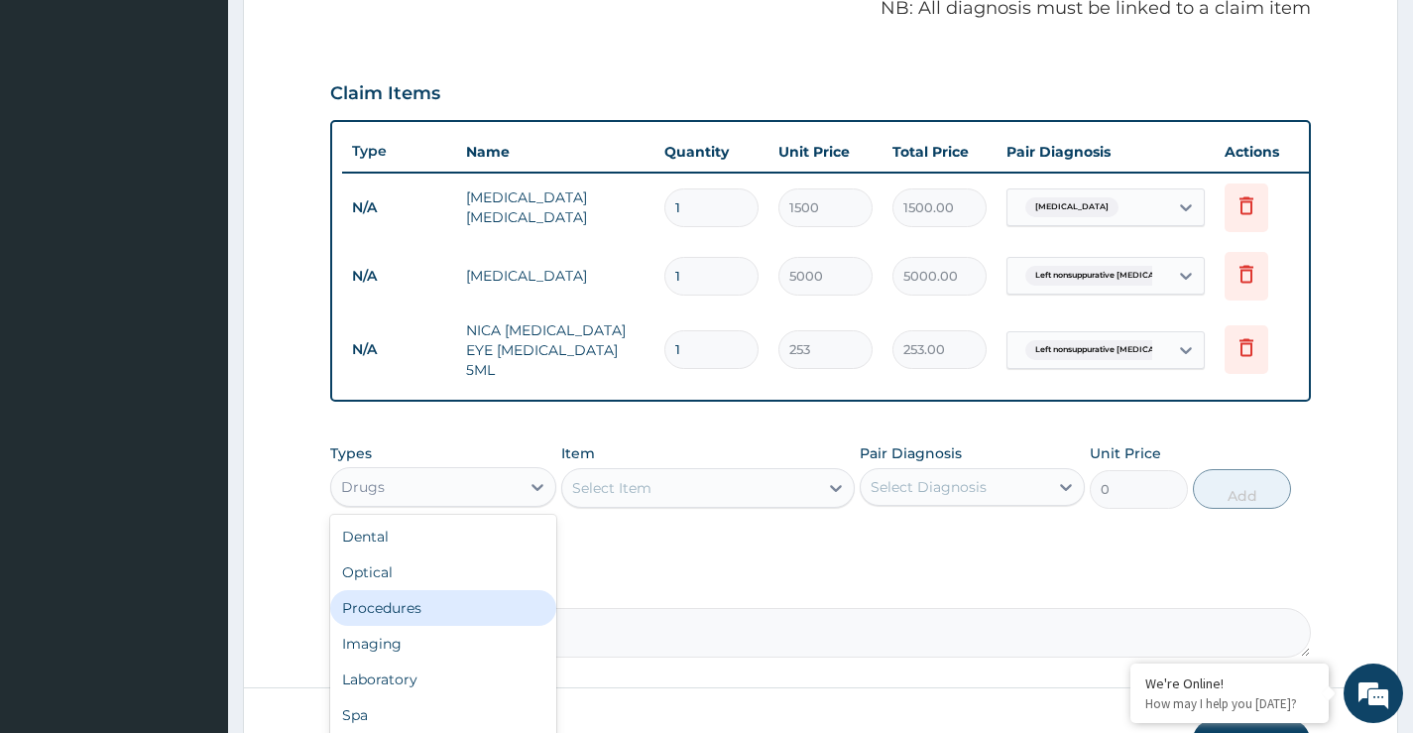
drag, startPoint x: 387, startPoint y: 613, endPoint x: 400, endPoint y: 610, distance: 13.2
click at [387, 612] on div "Procedures" at bounding box center [442, 608] width 225 height 36
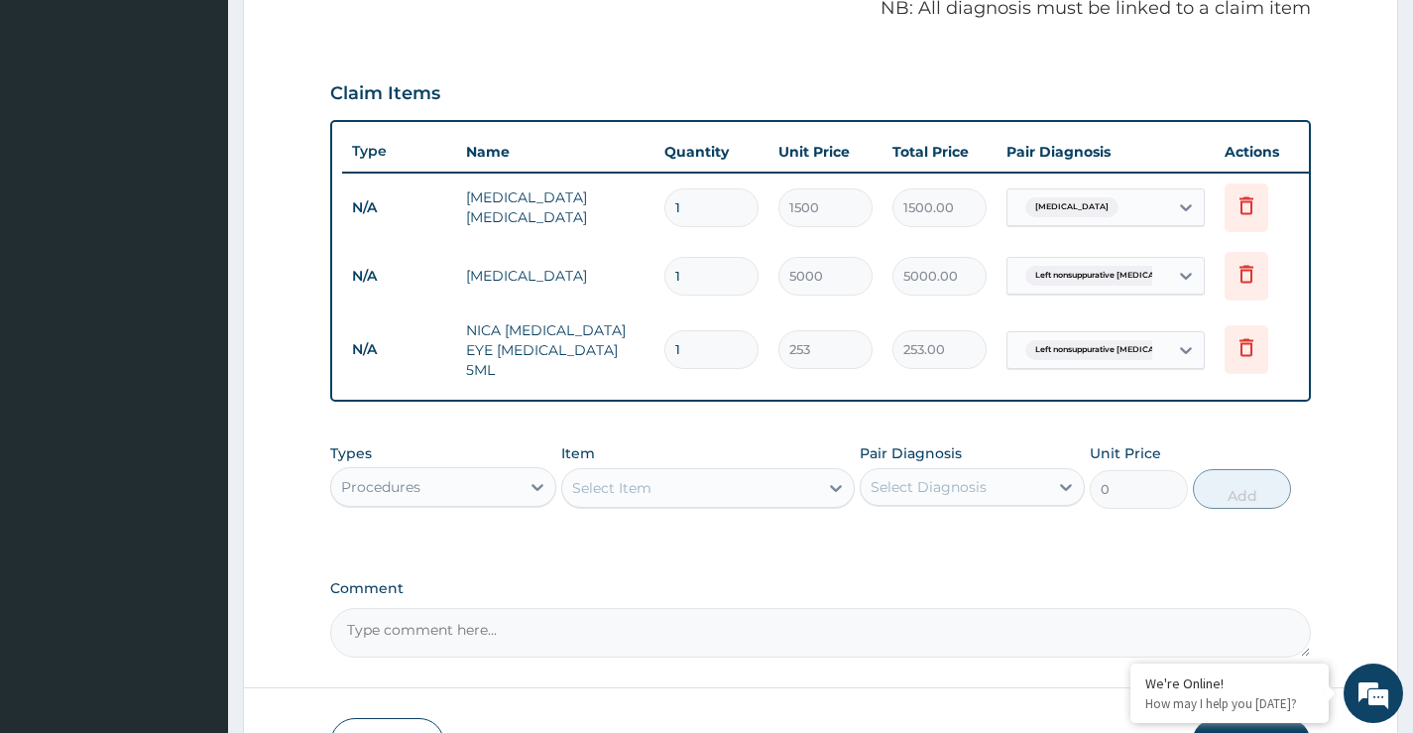
click at [674, 493] on div "Select Item" at bounding box center [690, 488] width 257 height 32
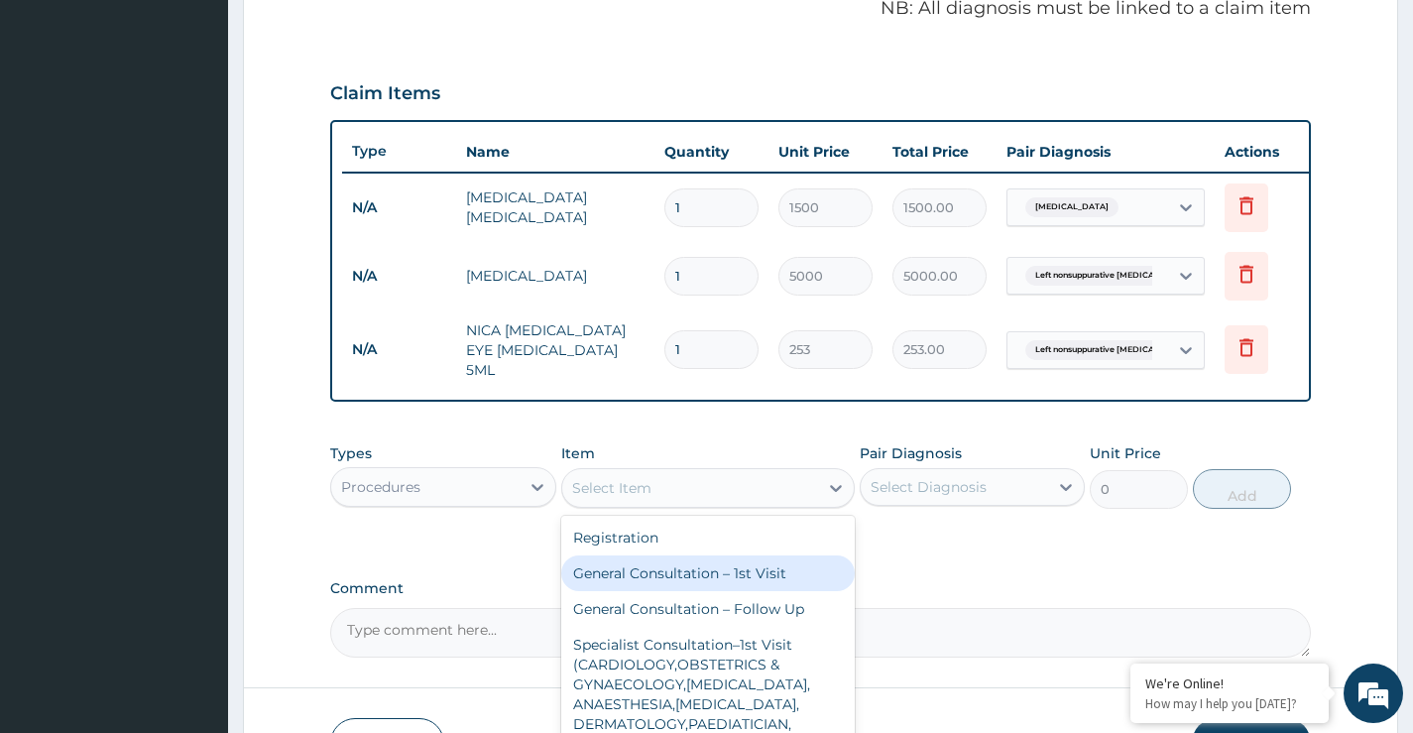
click at [657, 577] on div "General Consultation – 1st Visit" at bounding box center [708, 573] width 295 height 36
type input "4000"
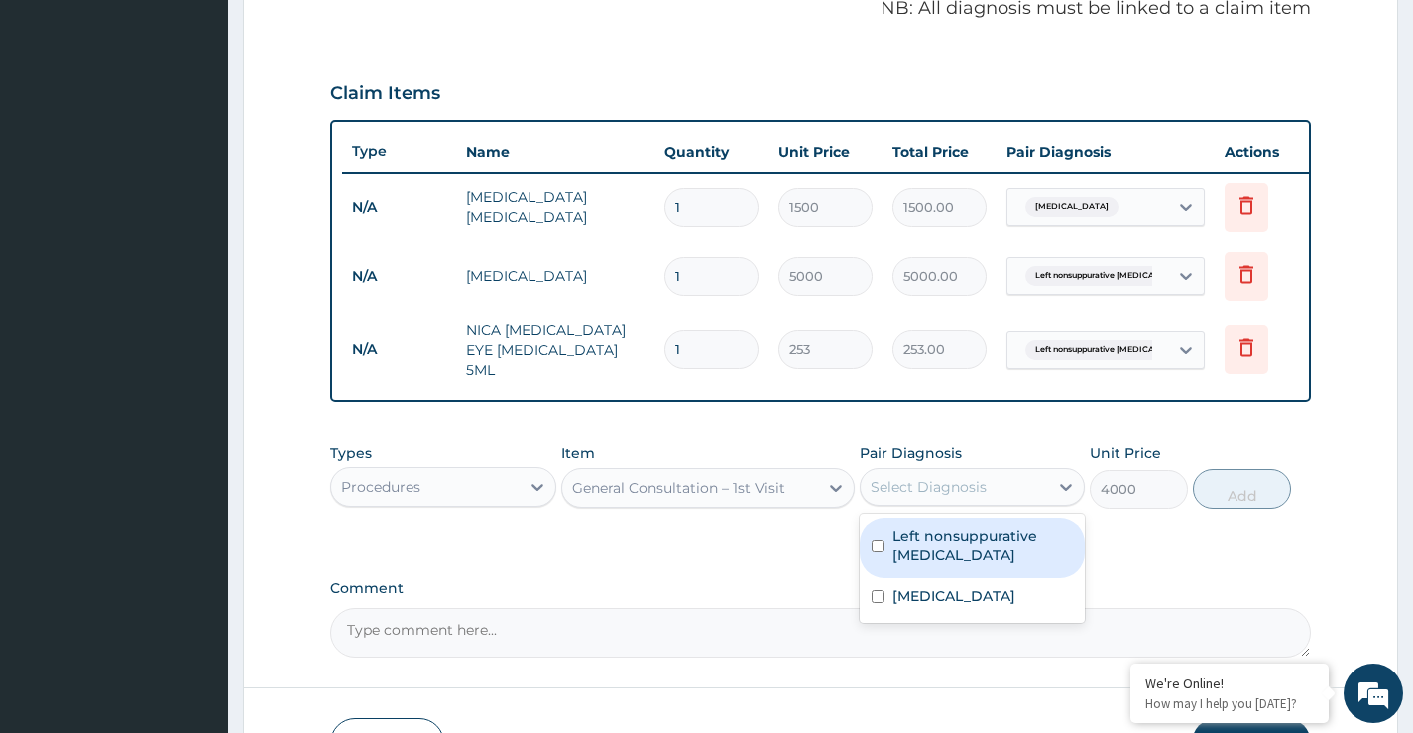
click at [917, 497] on div "Select Diagnosis" at bounding box center [929, 487] width 116 height 20
drag, startPoint x: 924, startPoint y: 561, endPoint x: 914, endPoint y: 587, distance: 27.6
click at [924, 562] on label "Left nonsuppurative otitis media" at bounding box center [982, 546] width 180 height 40
checkbox input "true"
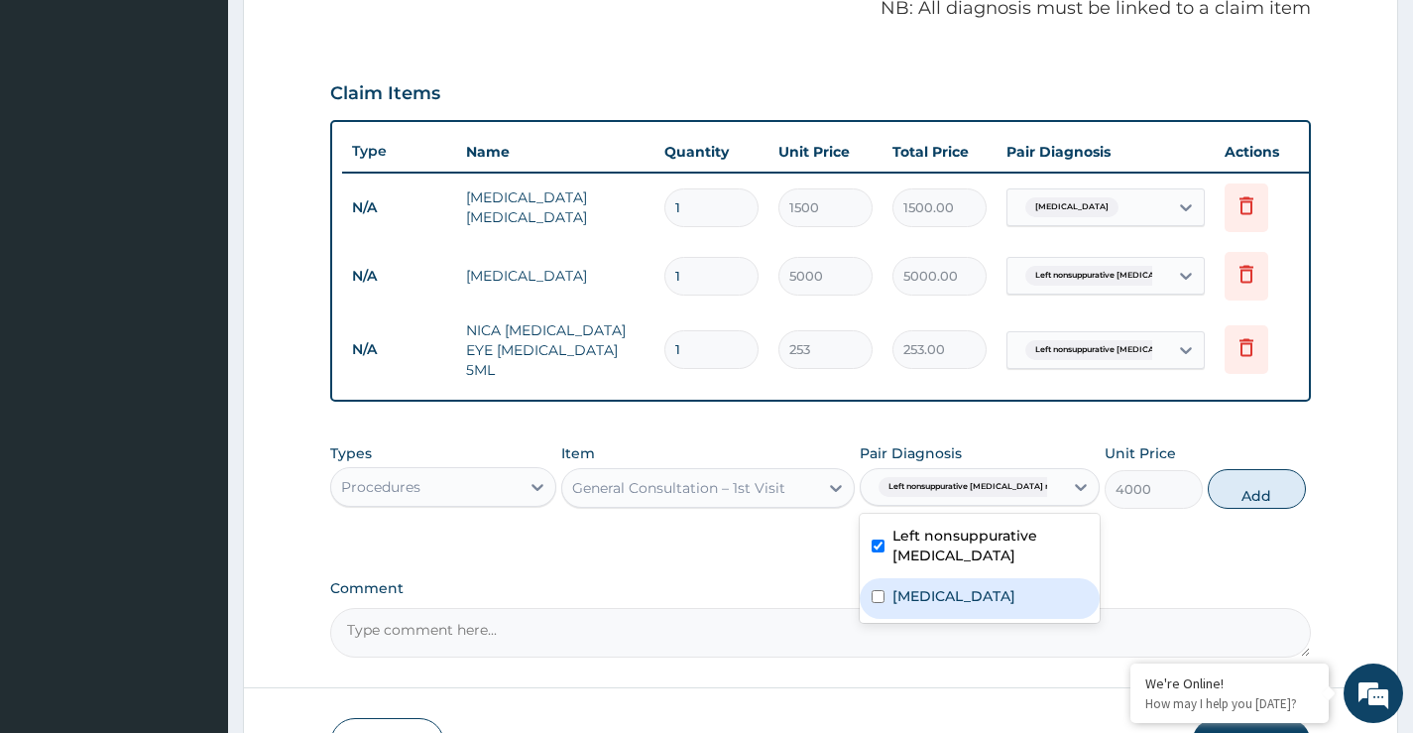
drag, startPoint x: 913, startPoint y: 604, endPoint x: 953, endPoint y: 590, distance: 42.0
click at [913, 603] on label "Malaria" at bounding box center [953, 596] width 123 height 20
checkbox input "true"
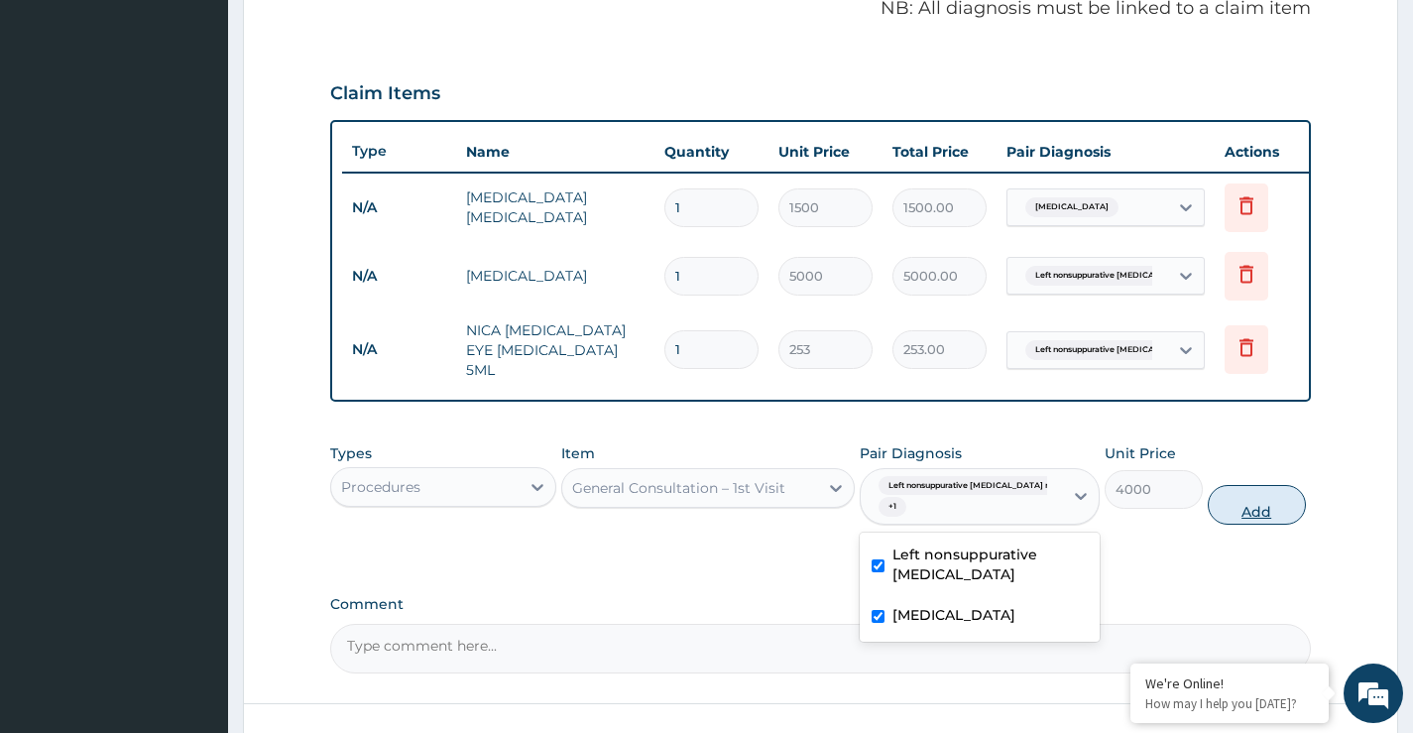
click at [1232, 510] on button "Add" at bounding box center [1257, 505] width 98 height 40
type input "0"
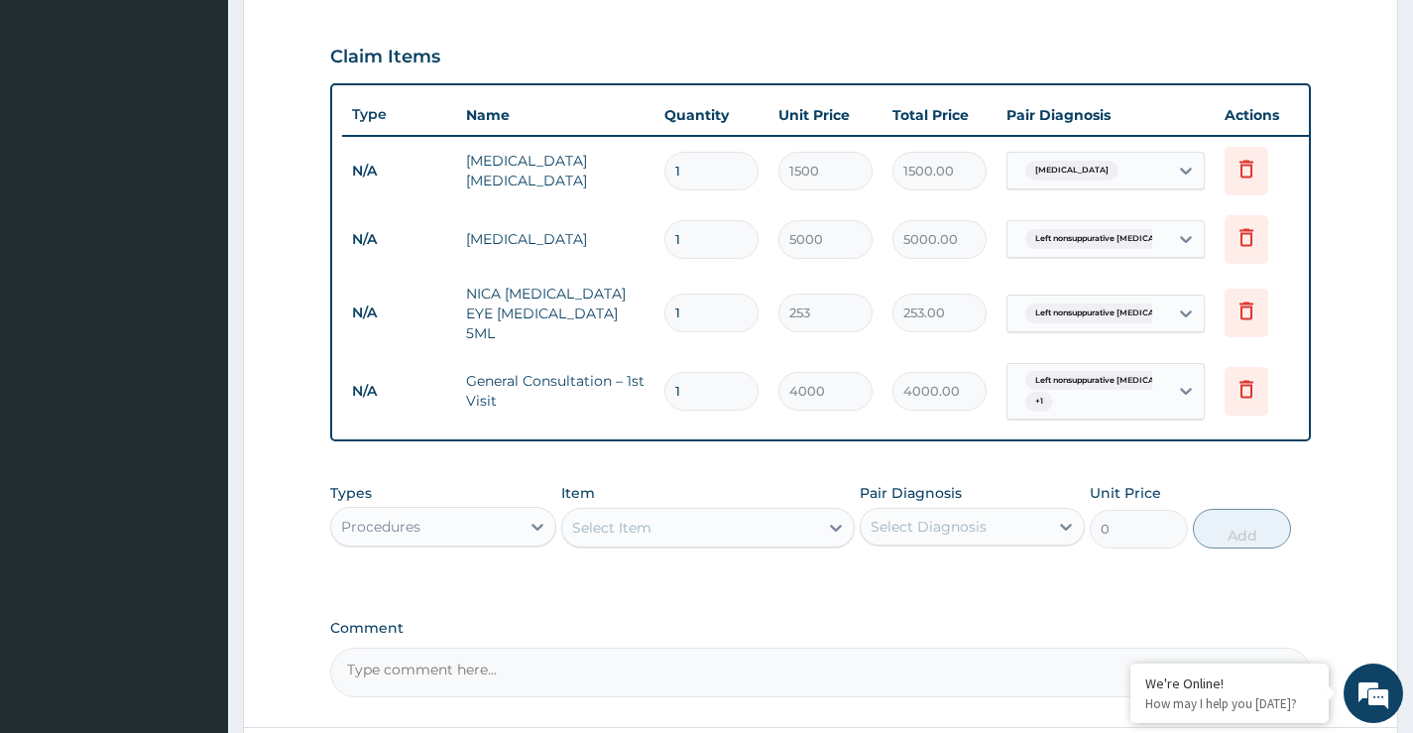
scroll to position [633, 0]
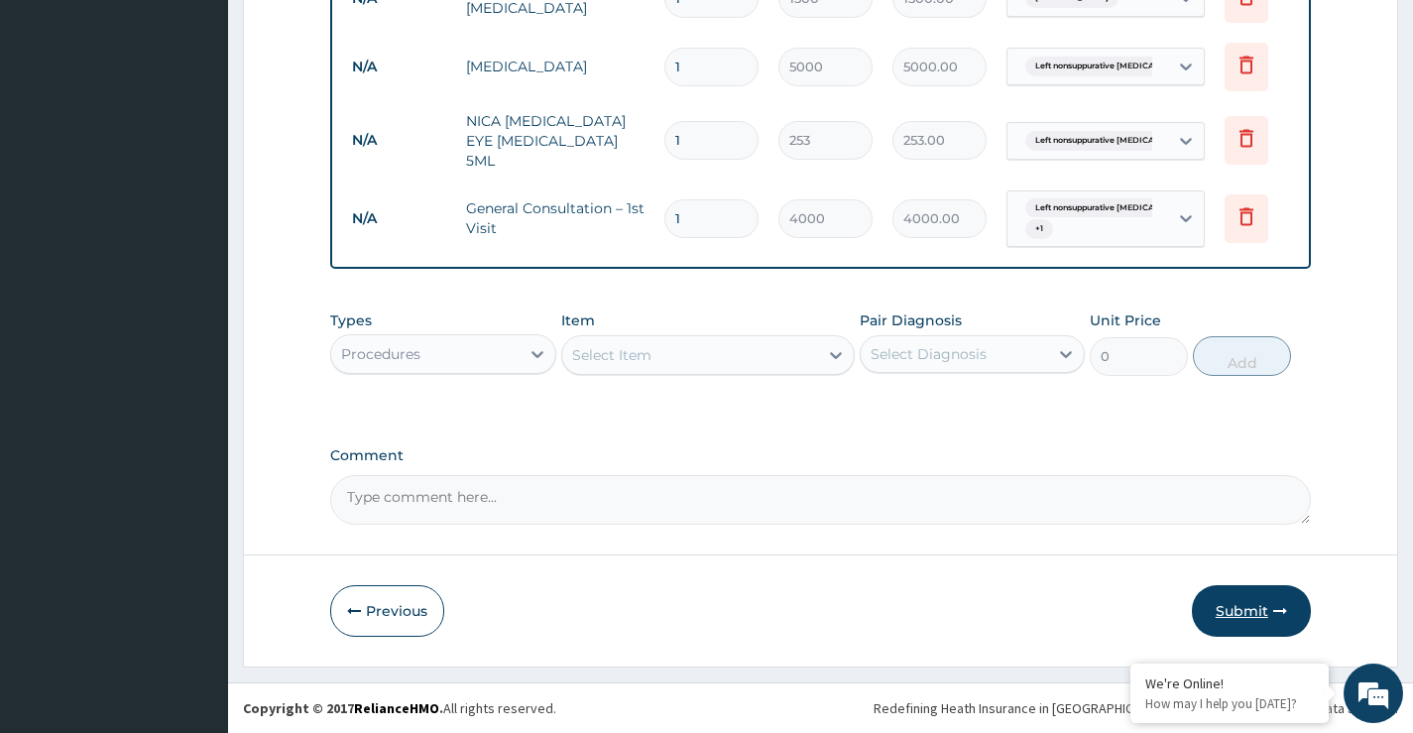
click at [1246, 610] on button "Submit" at bounding box center [1251, 611] width 119 height 52
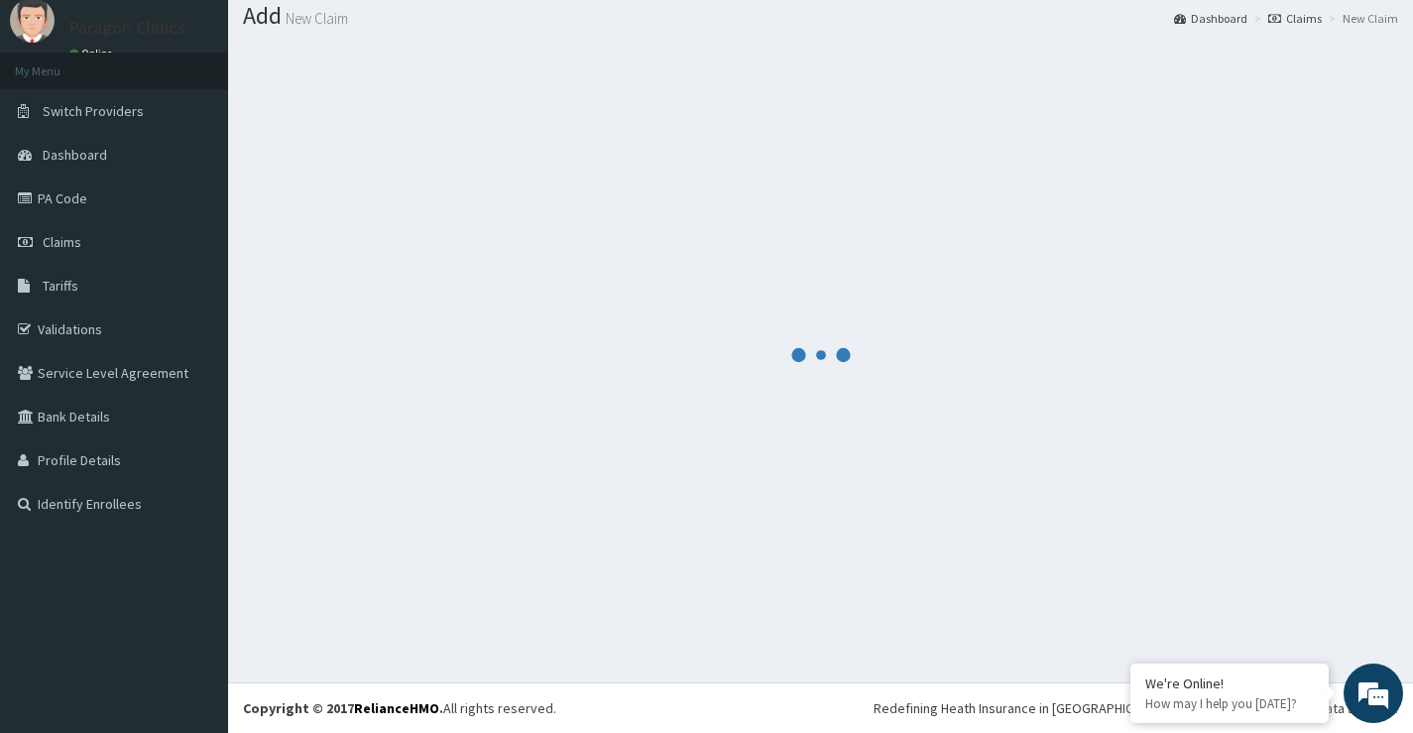
scroll to position [61, 0]
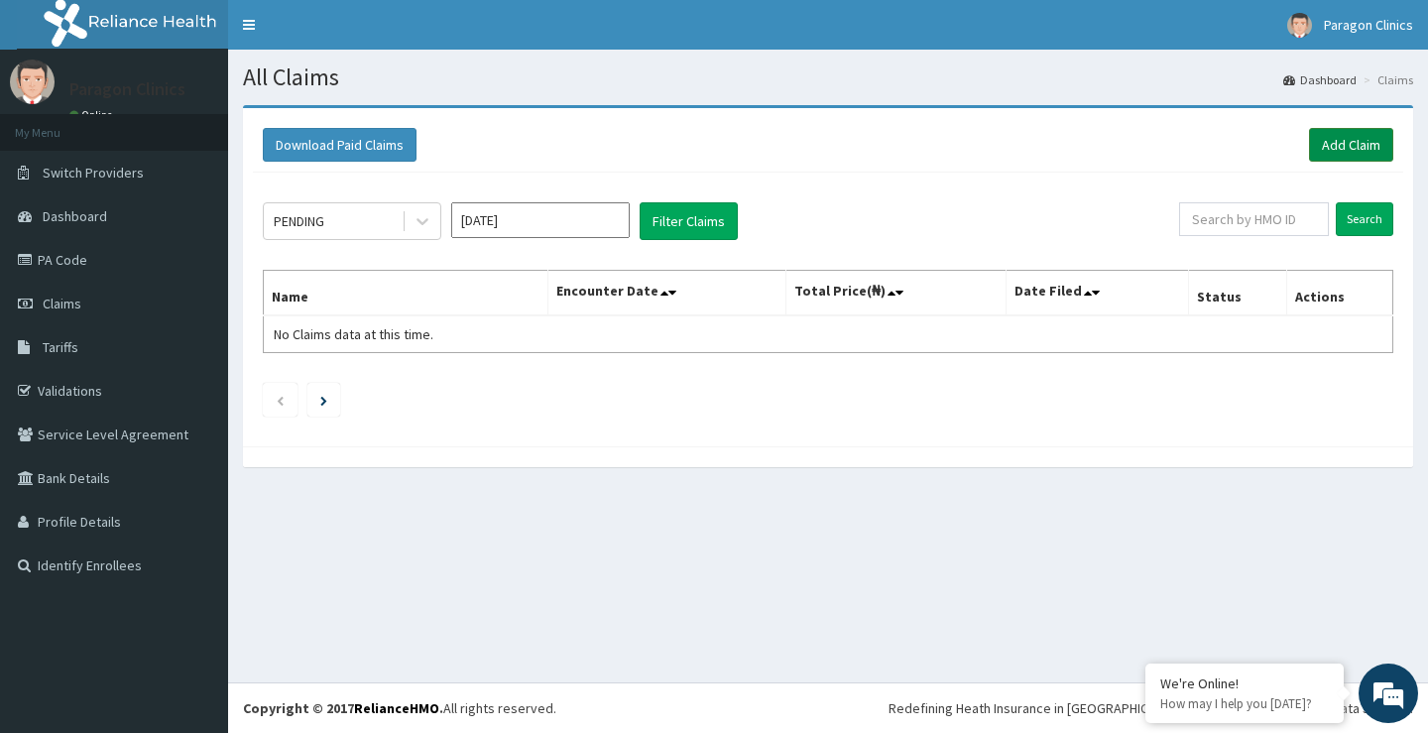
click at [1345, 144] on link "Add Claim" at bounding box center [1351, 145] width 84 height 34
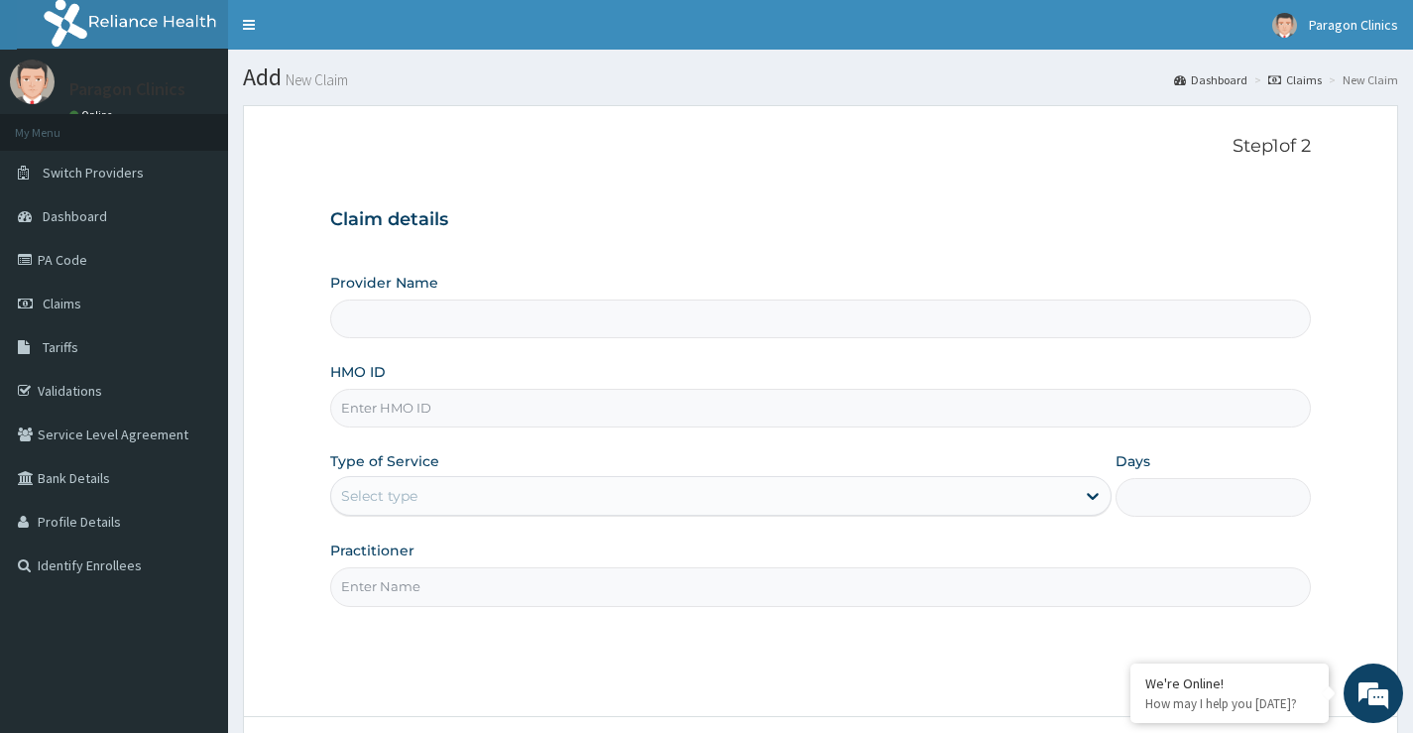
drag, startPoint x: 385, startPoint y: 406, endPoint x: 397, endPoint y: 398, distance: 14.3
click at [389, 402] on input "HMO ID" at bounding box center [820, 408] width 981 height 39
type input "Paragon Clinics And Imaging"
paste input "NLM/10001/A"
type input "NLM/10001/A"
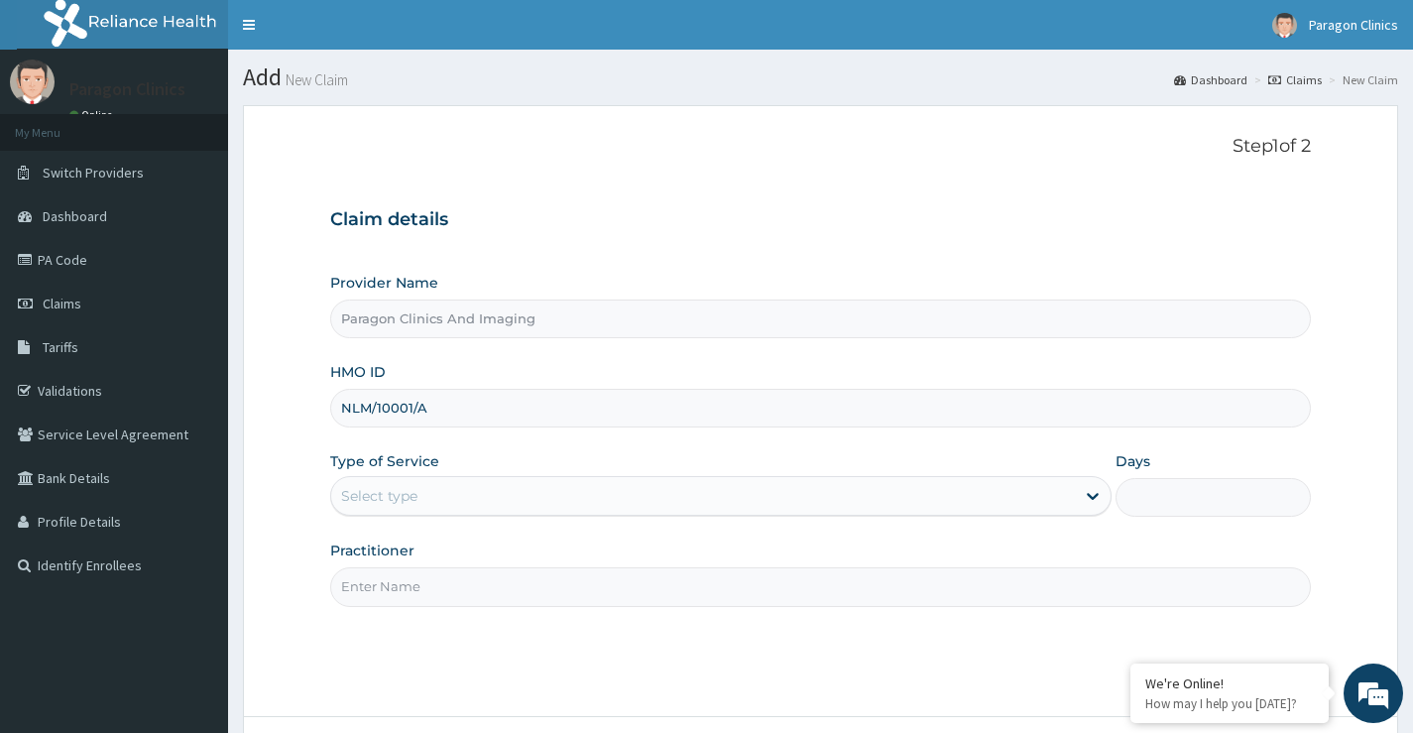
click at [427, 494] on div "Select type" at bounding box center [703, 496] width 744 height 32
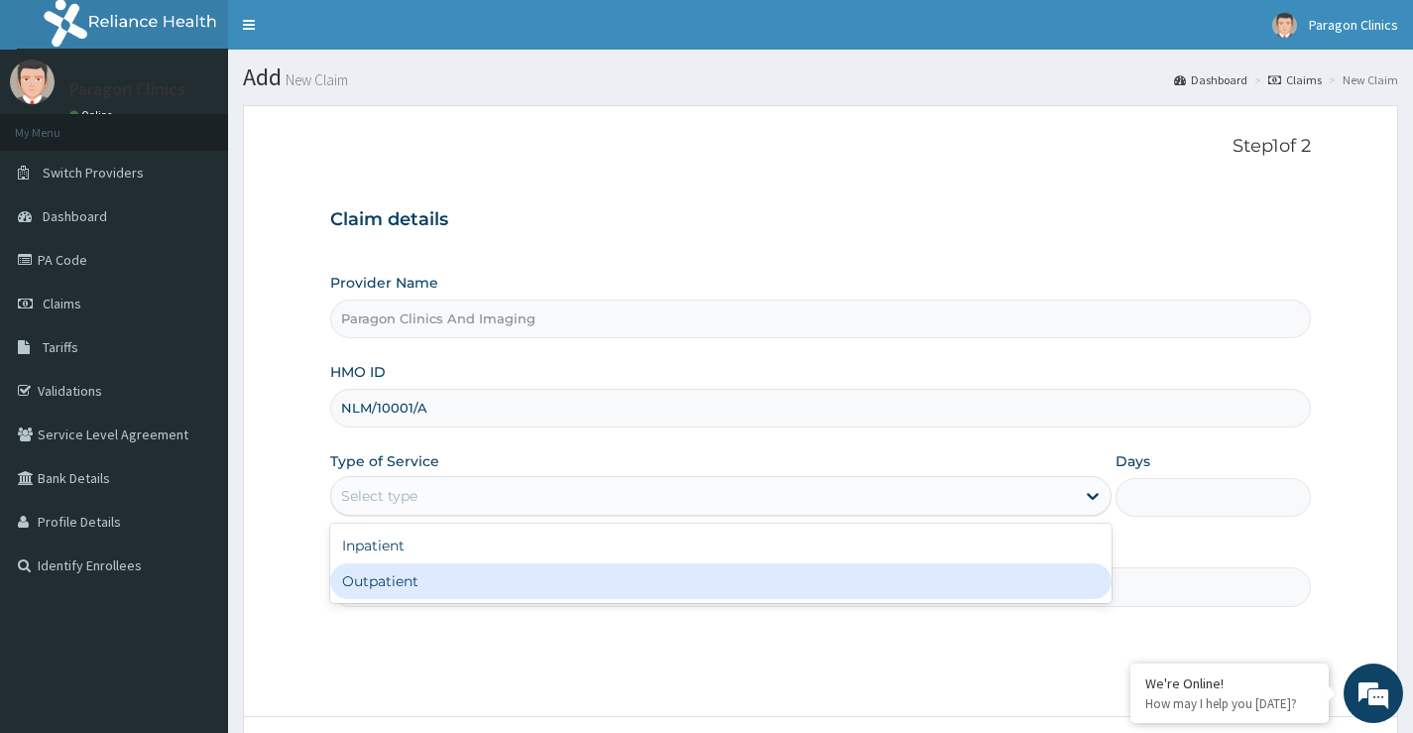
drag, startPoint x: 401, startPoint y: 583, endPoint x: 420, endPoint y: 584, distance: 19.9
click at [404, 582] on div "Outpatient" at bounding box center [720, 581] width 781 height 36
type input "1"
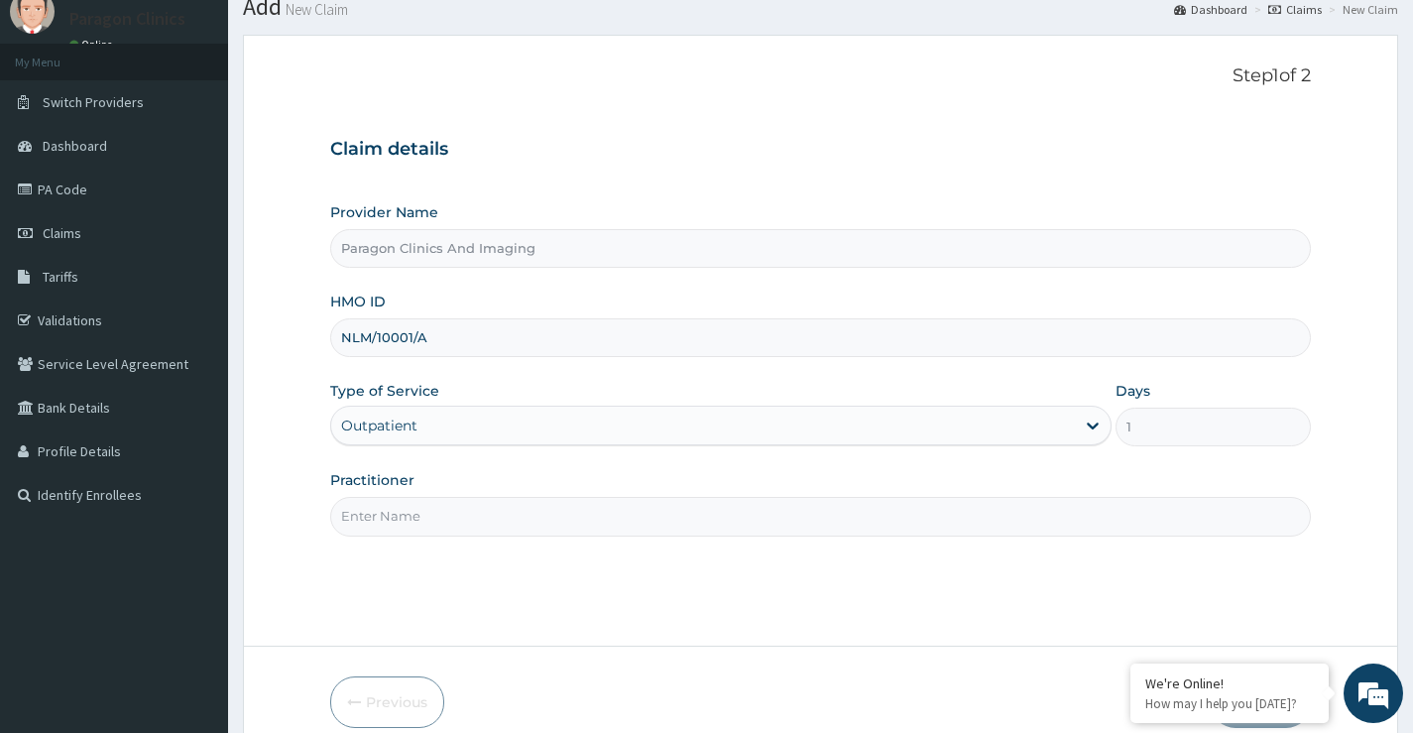
scroll to position [162, 0]
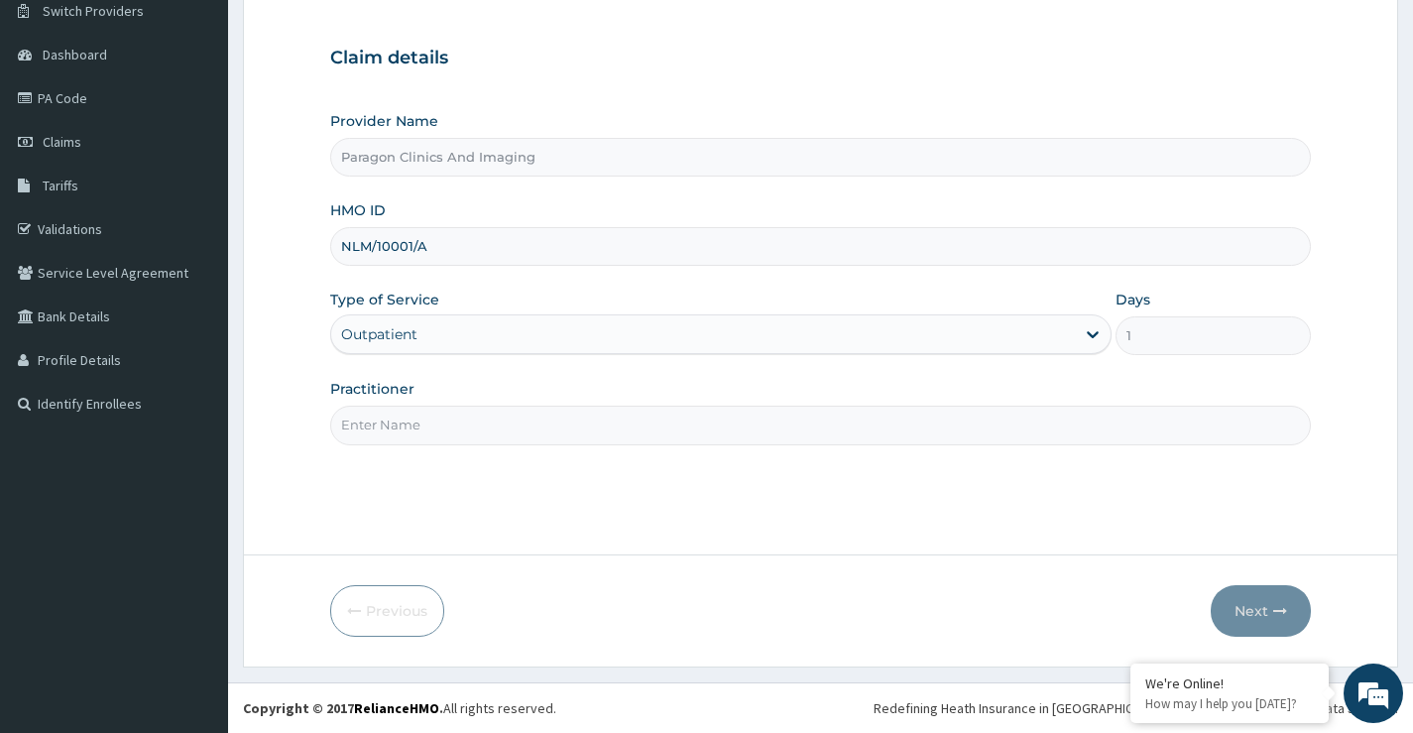
click at [431, 422] on input "Practitioner" at bounding box center [820, 425] width 981 height 39
type input "[PERSON_NAME]"
click at [1244, 615] on button "Next" at bounding box center [1261, 611] width 100 height 52
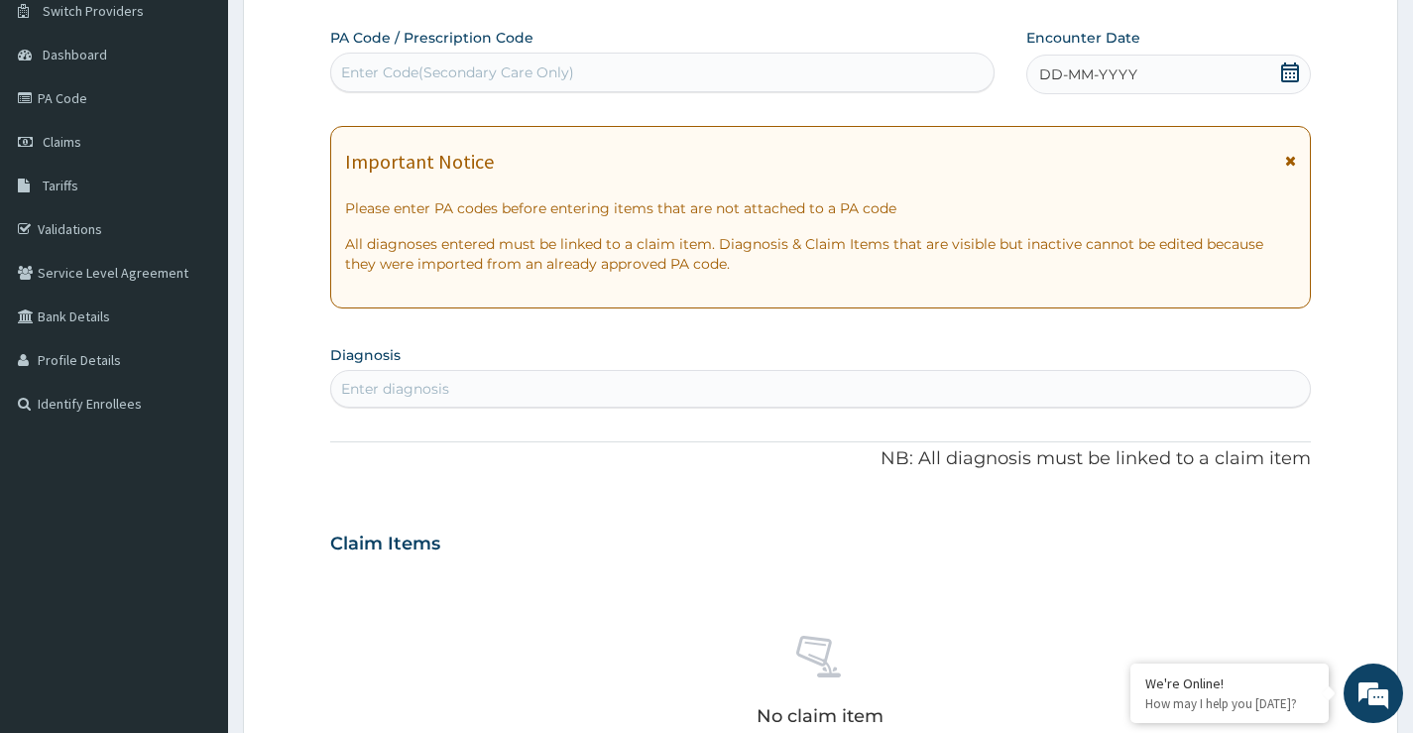
click at [497, 64] on div "Enter Code(Secondary Care Only)" at bounding box center [457, 72] width 233 height 20
paste input "PA/8863E7"
type input "PA/8863E7"
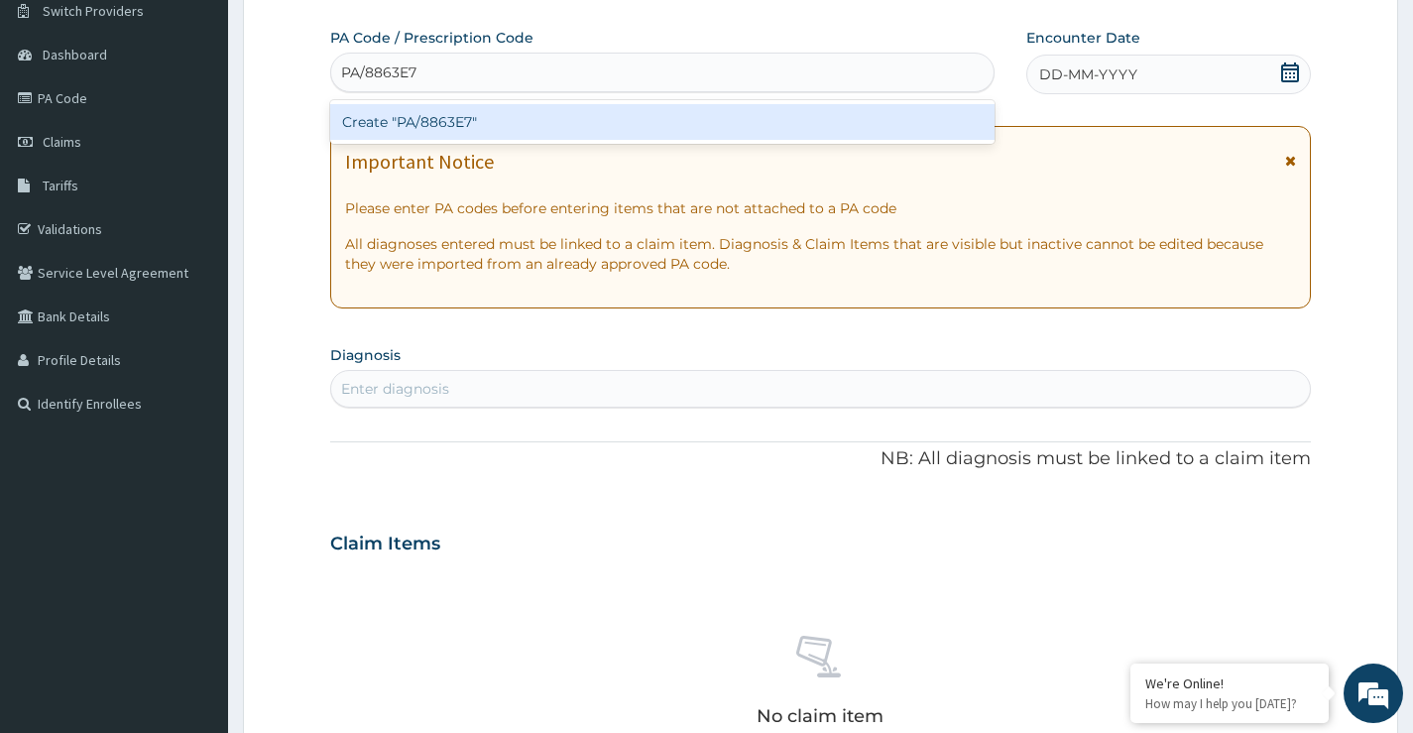
click at [475, 114] on div "Create "PA/8863E7"" at bounding box center [662, 122] width 664 height 36
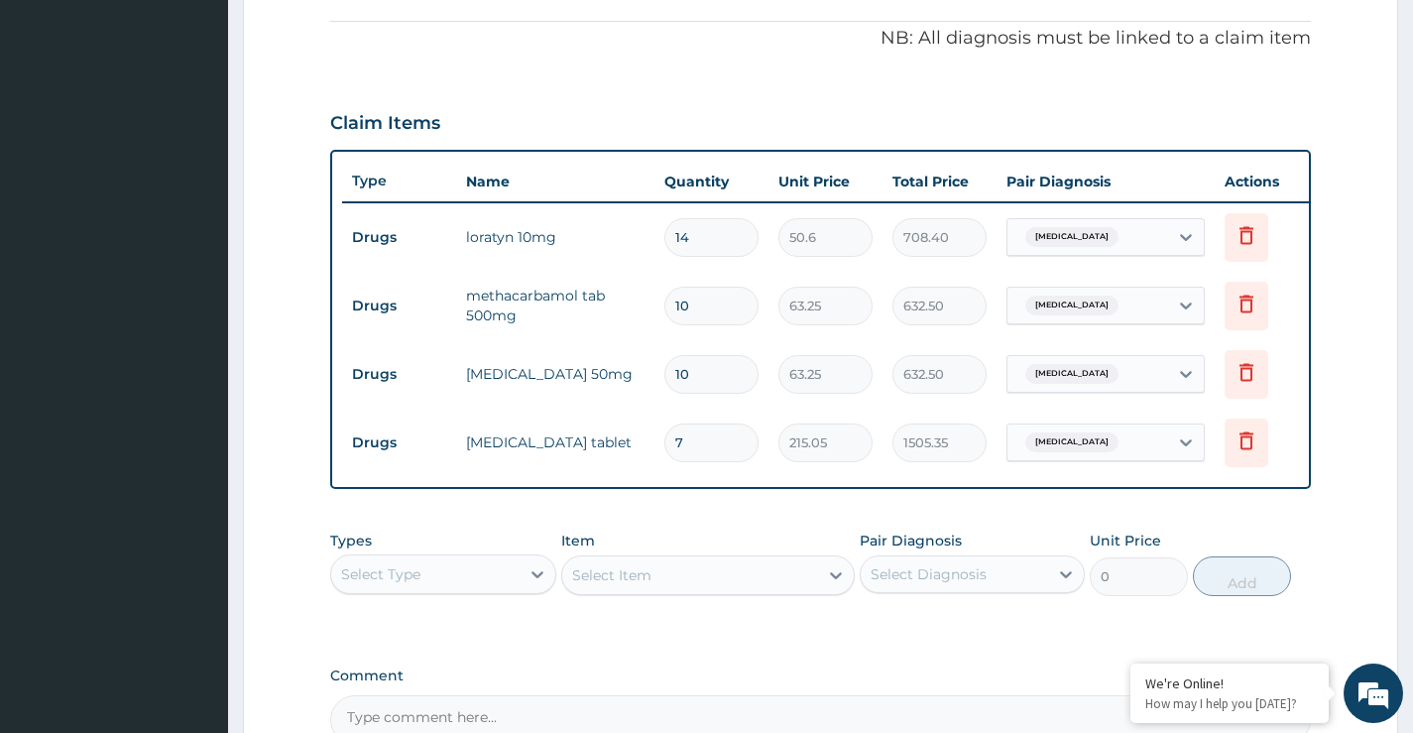
scroll to position [823, 0]
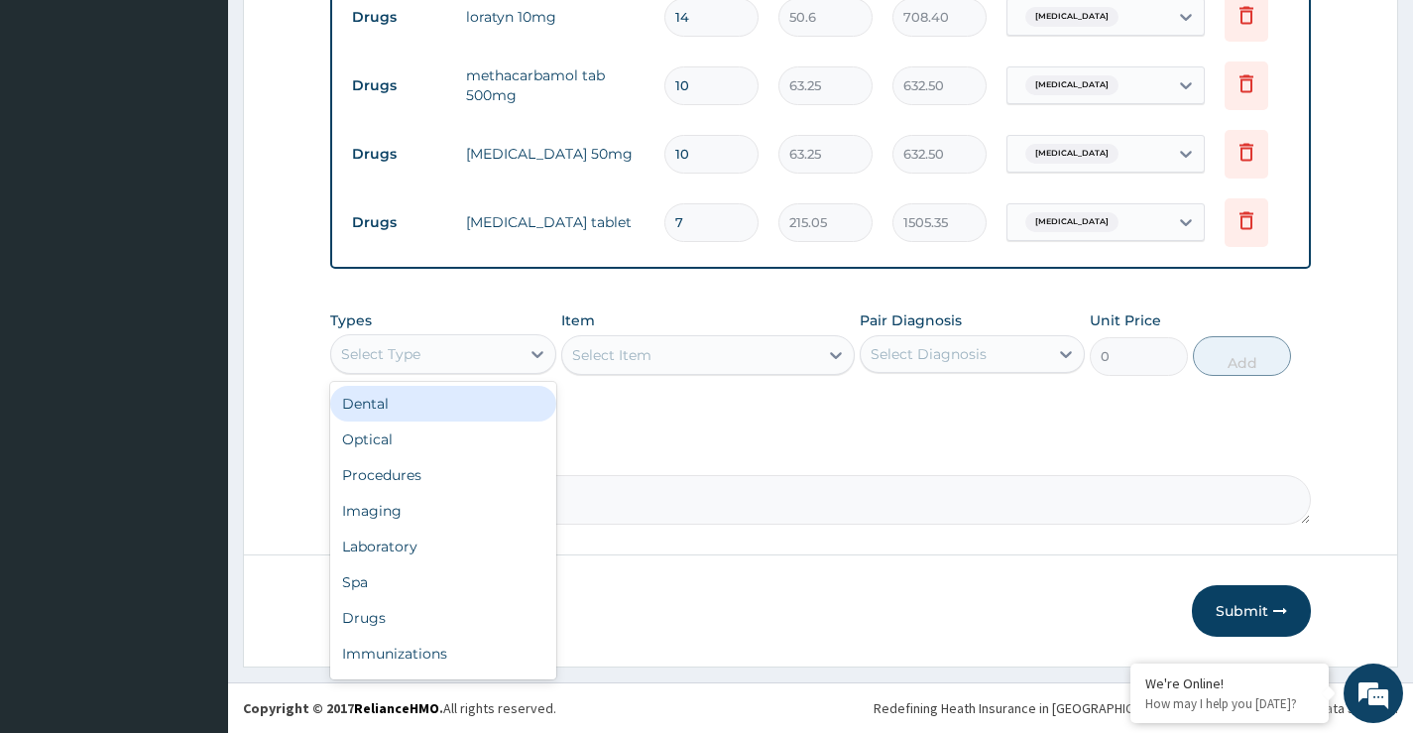
click at [419, 357] on div "Select Type" at bounding box center [380, 354] width 79 height 20
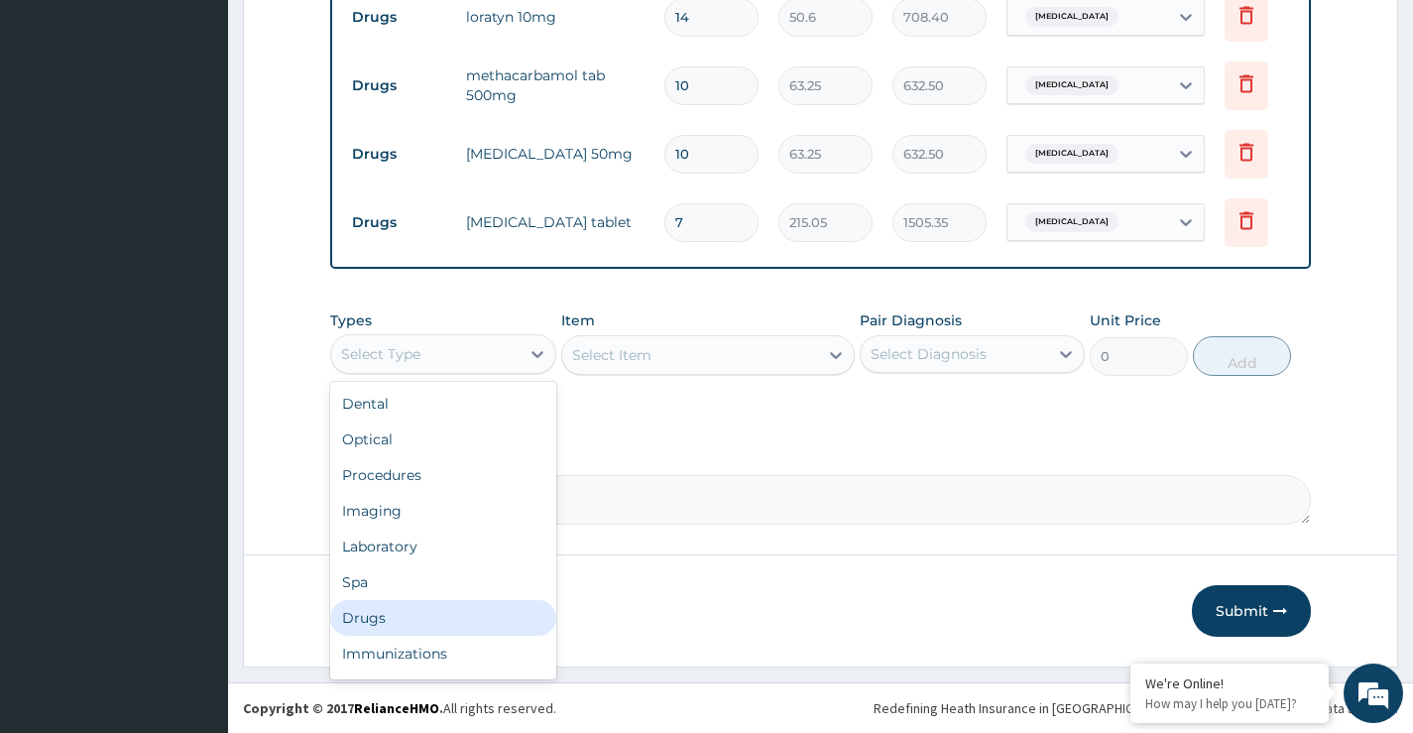
click at [369, 617] on div "Drugs" at bounding box center [442, 618] width 225 height 36
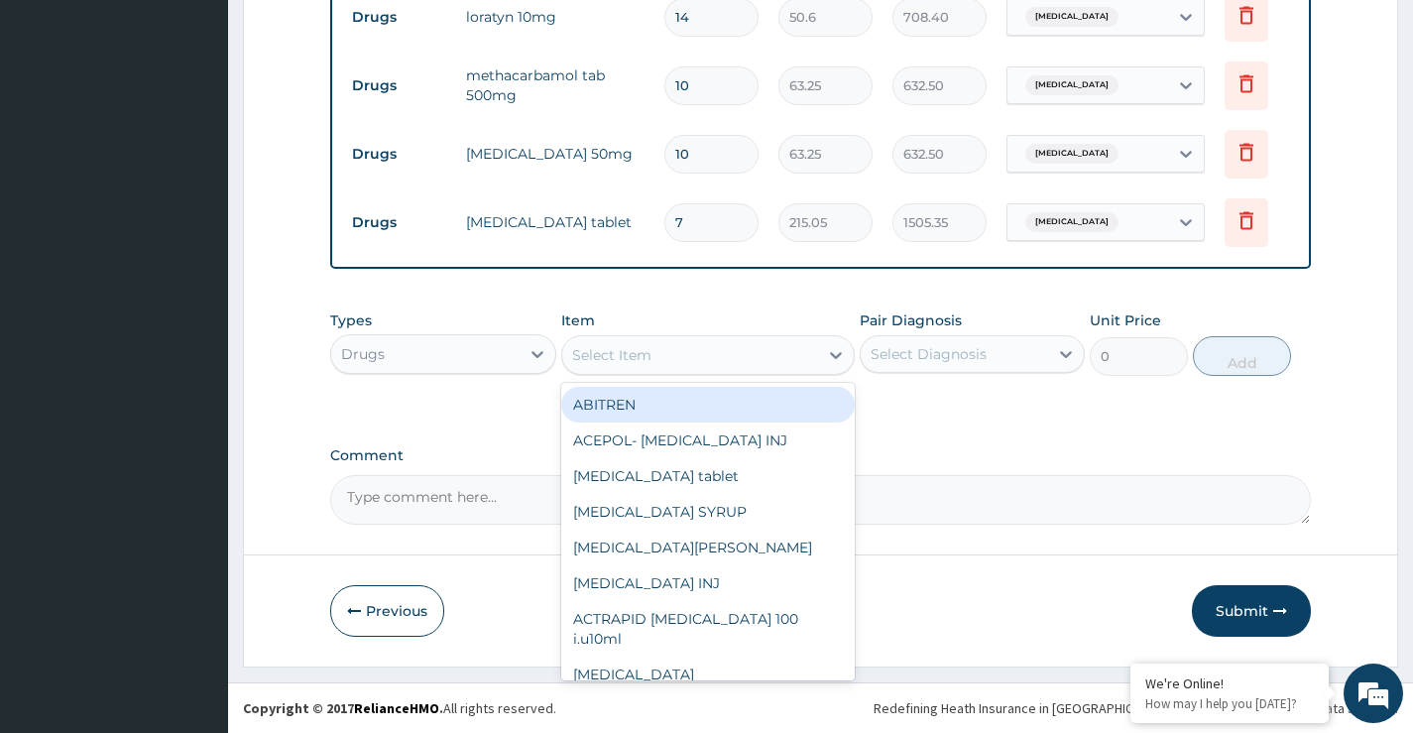
click at [643, 360] on div "Select Item" at bounding box center [611, 355] width 79 height 20
paste input "ACYCOR"
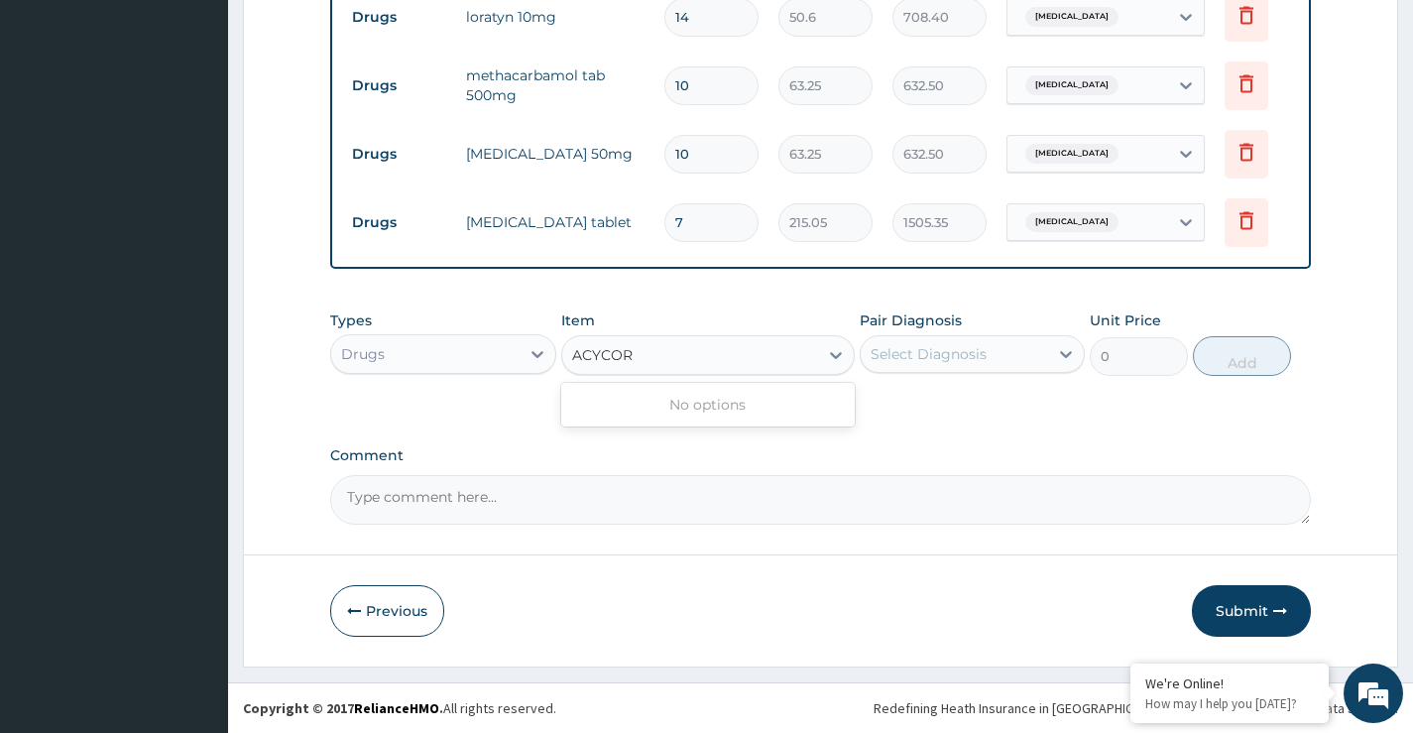
type input "ACYCOR"
click at [573, 358] on input "ACYCOR" at bounding box center [602, 355] width 60 height 20
click at [645, 351] on div "ACYCOR" at bounding box center [690, 355] width 257 height 32
paste input "ACYCOR"
type input "ACYC"
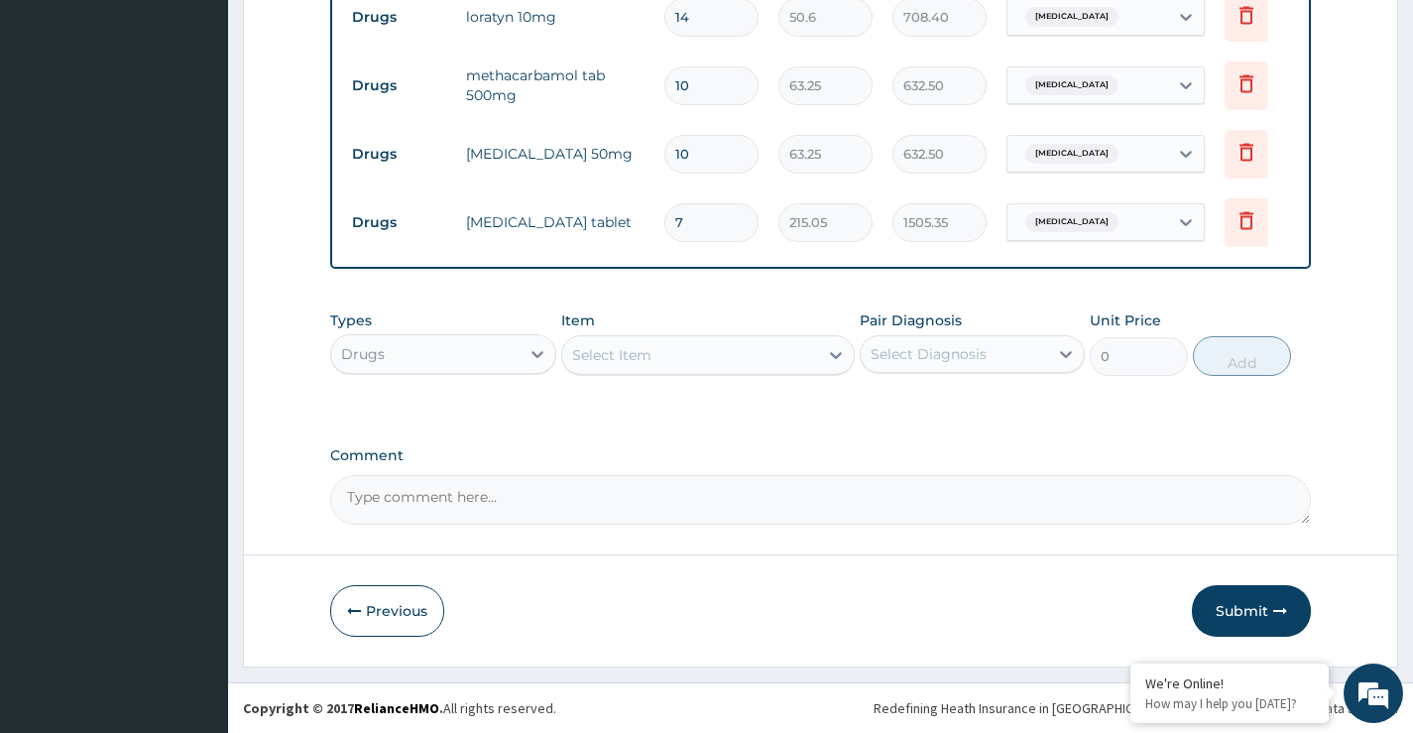
paste input "ACECLOFENAC"
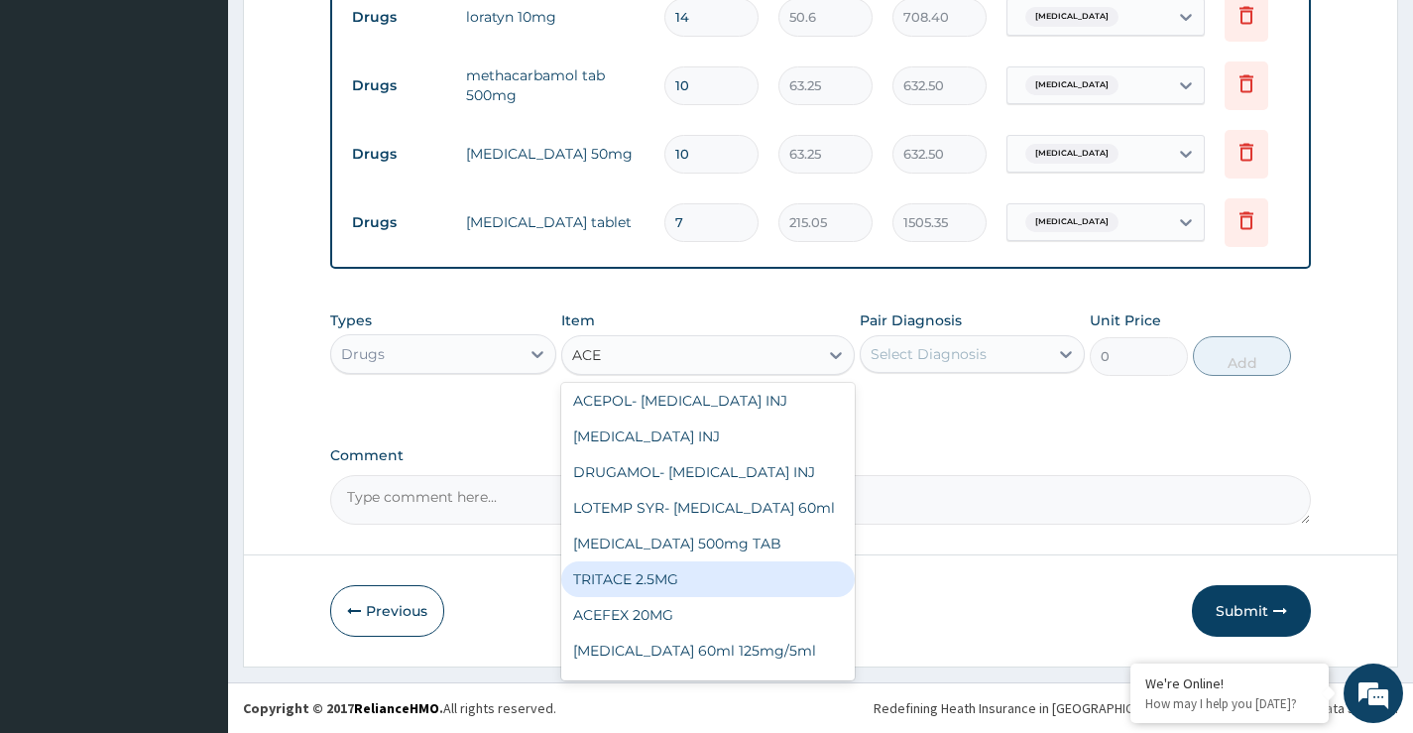
scroll to position [0, 0]
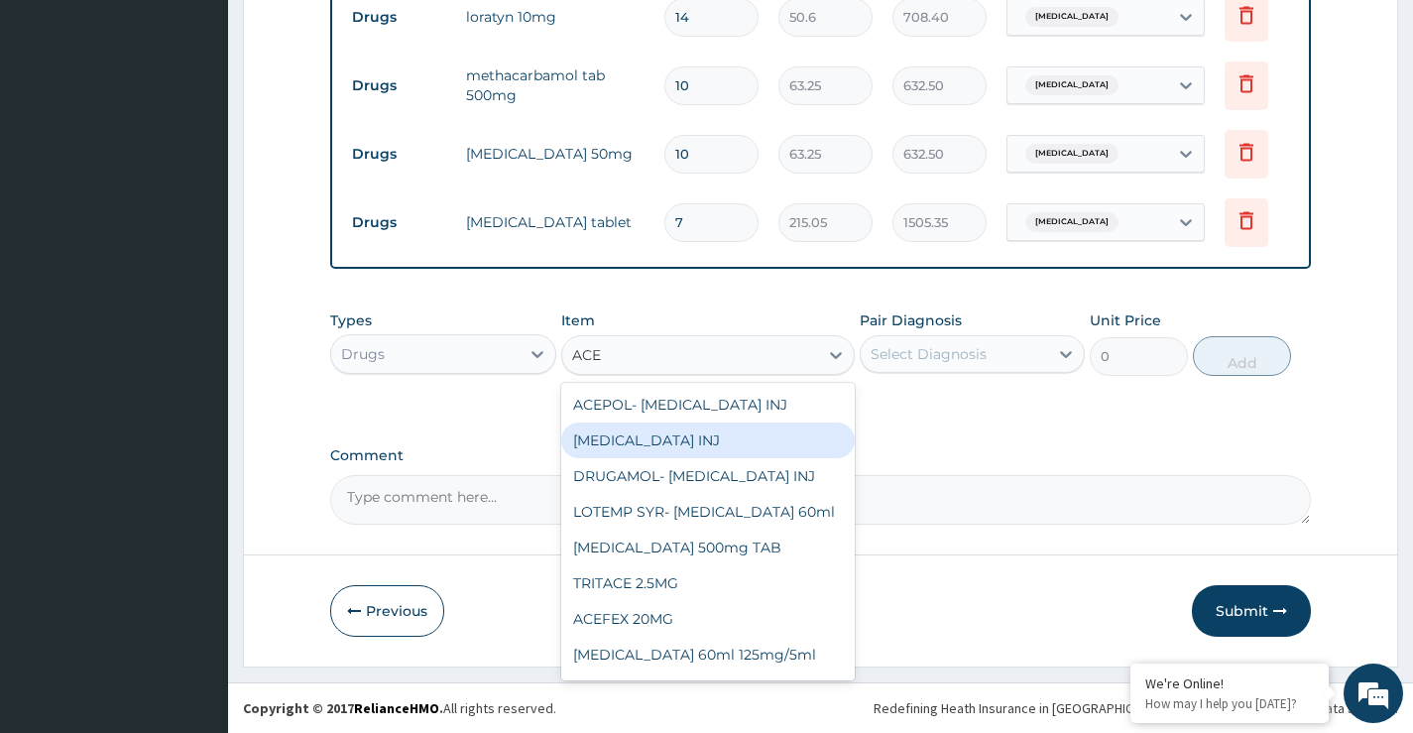
type input "ACE"
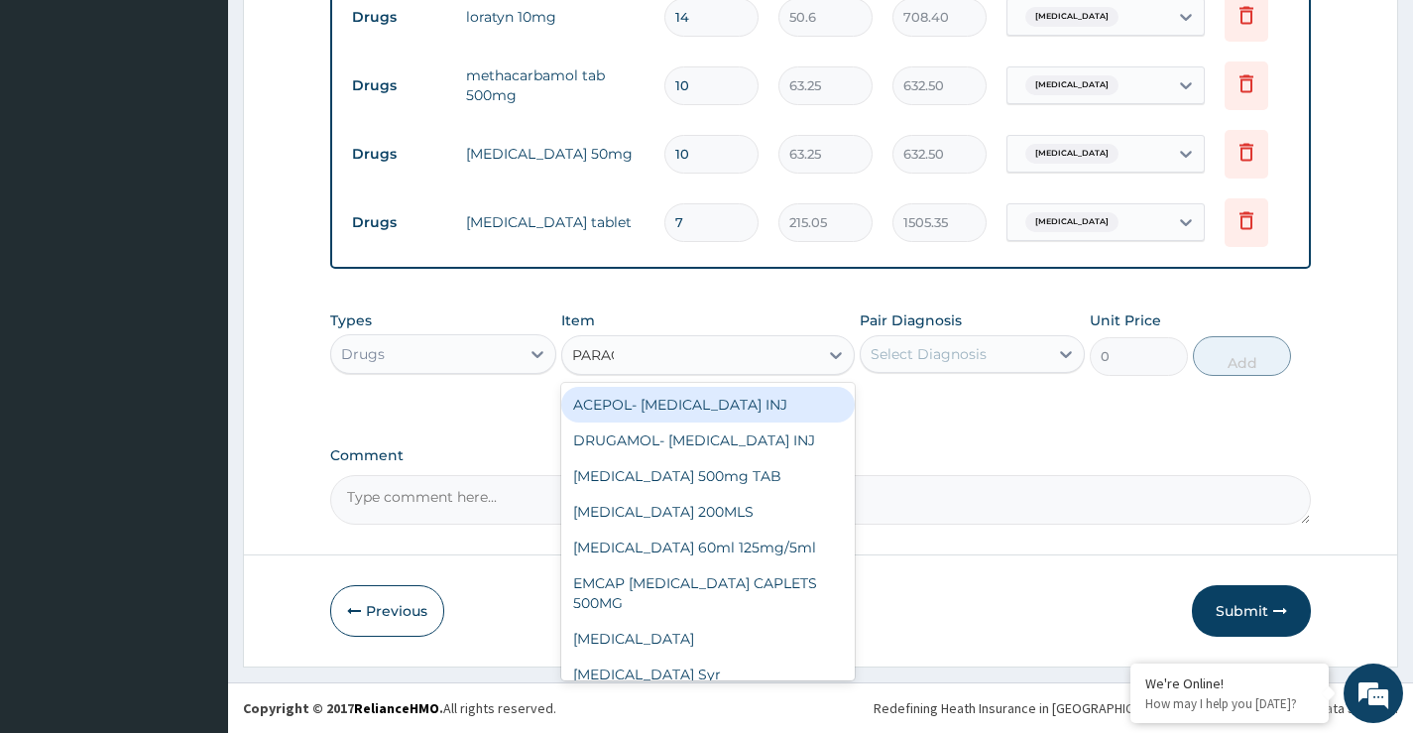
type input "PARACE"
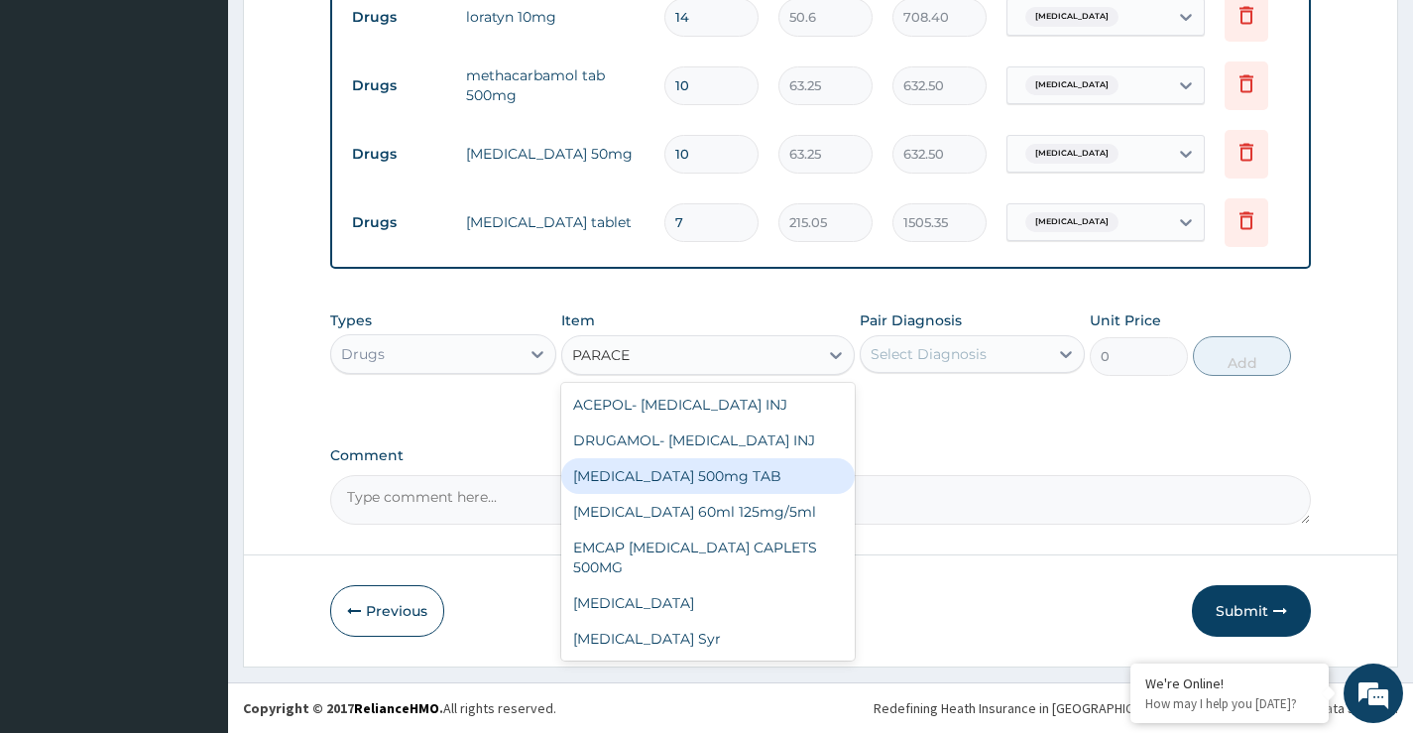
click at [682, 481] on div "Paracetamol 500mg TAB" at bounding box center [708, 476] width 295 height 36
type input "11"
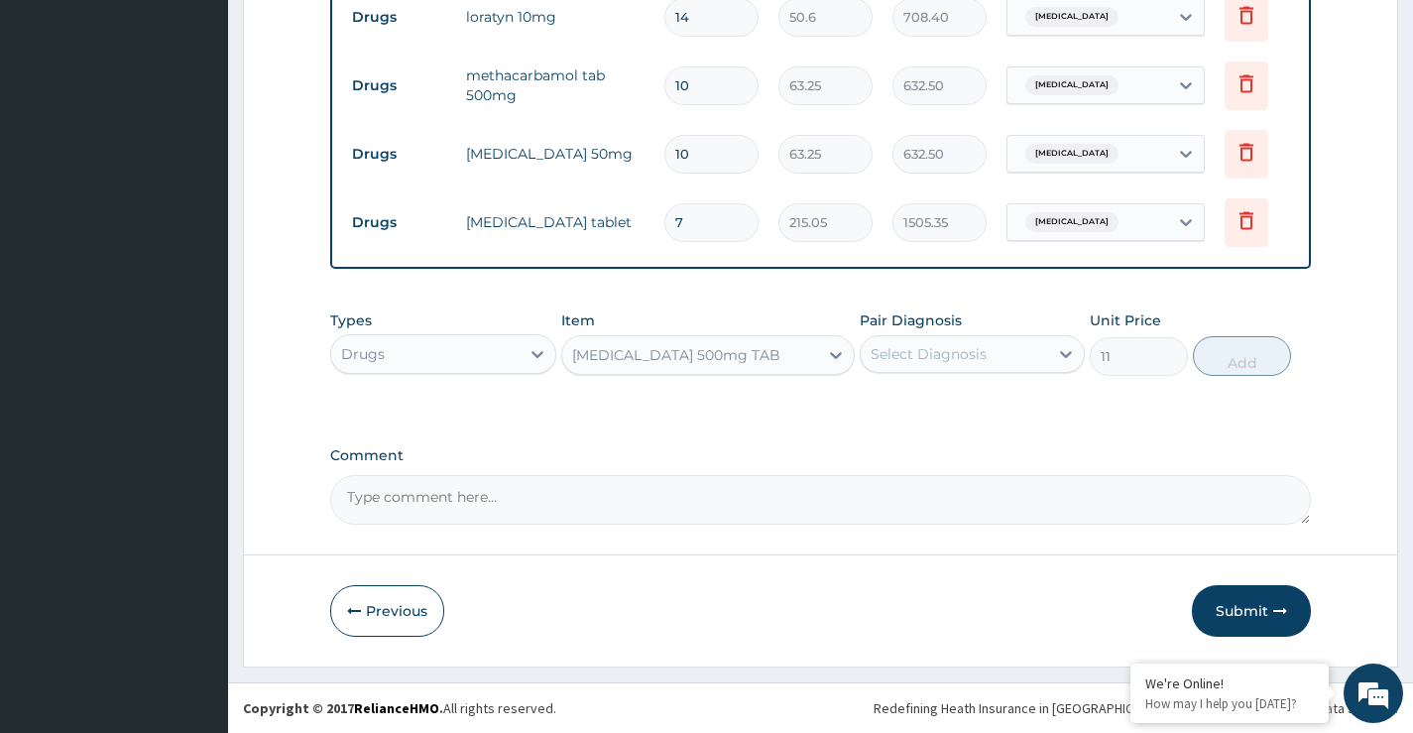
click at [651, 358] on div "Paracetamol 500mg TAB" at bounding box center [676, 355] width 208 height 20
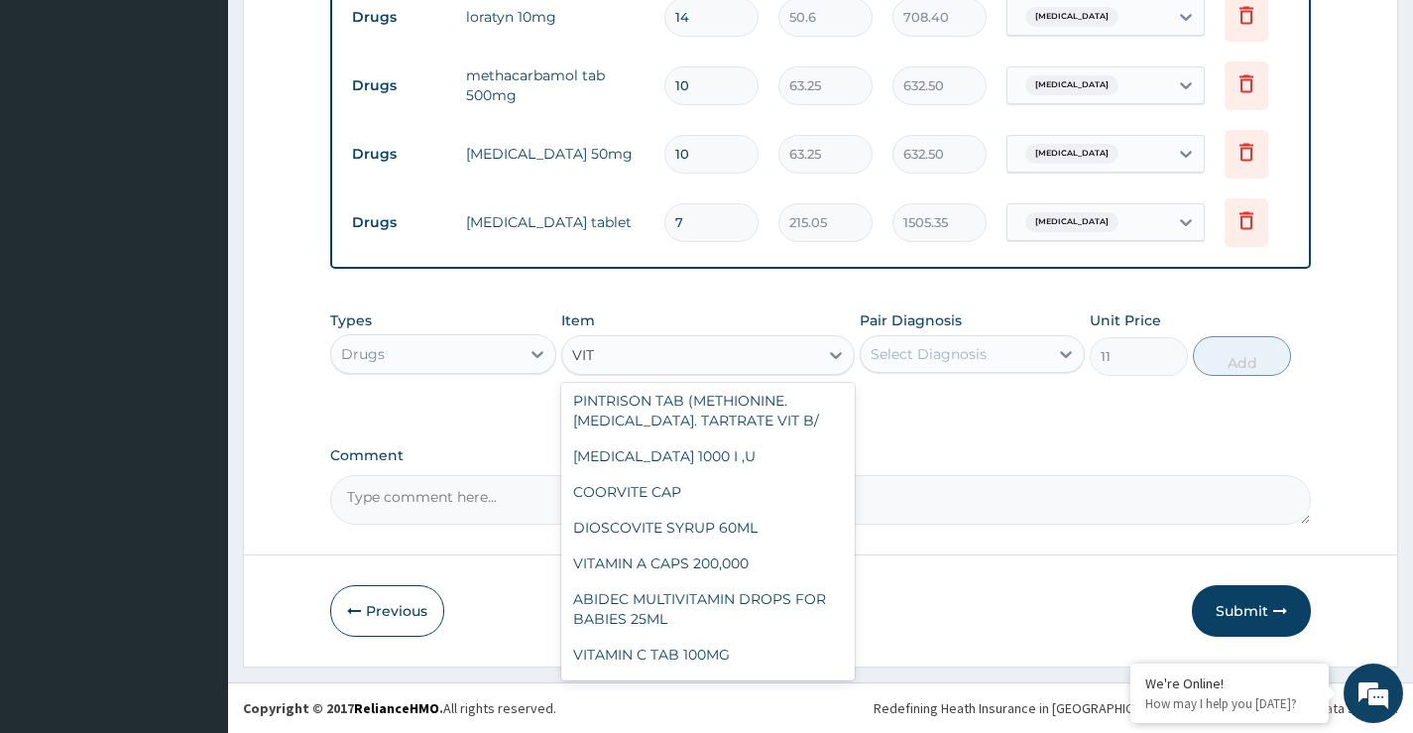
scroll to position [309, 0]
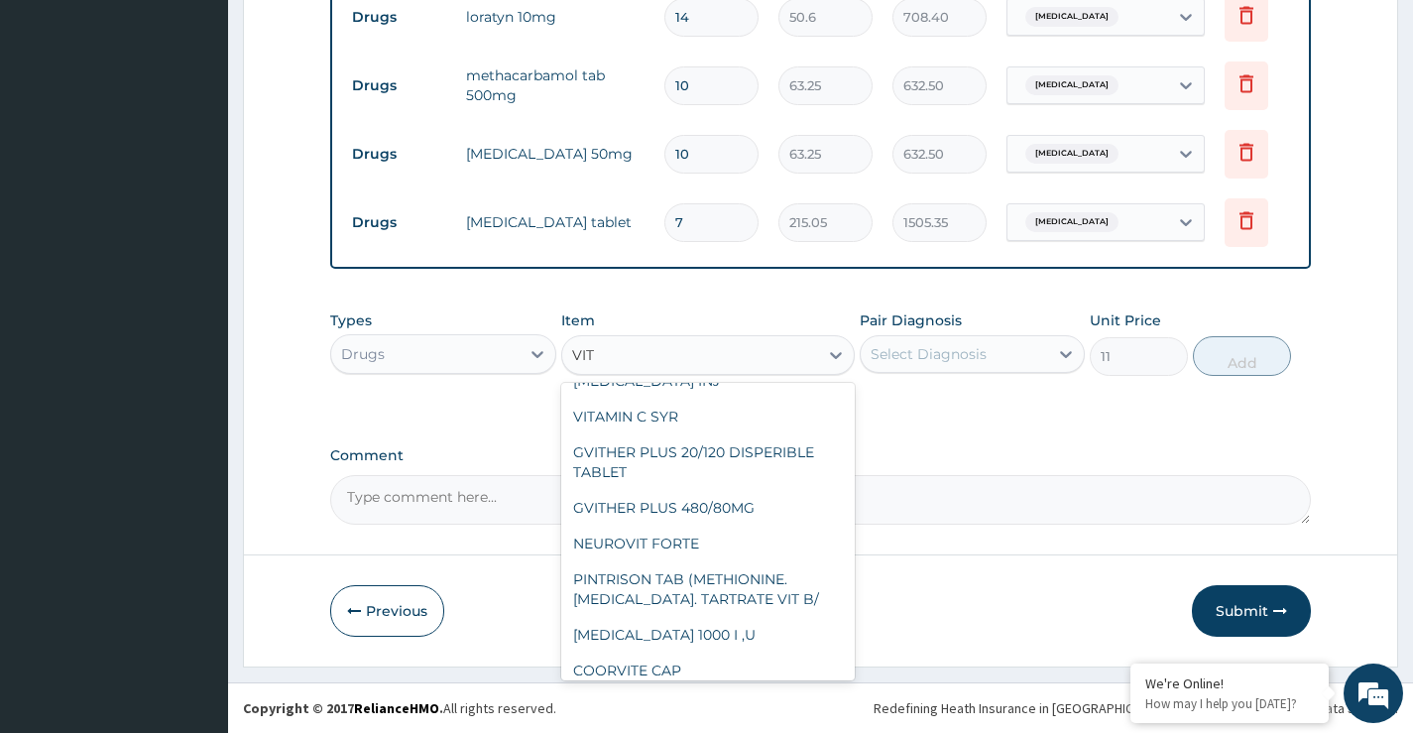
type input "VIT C"
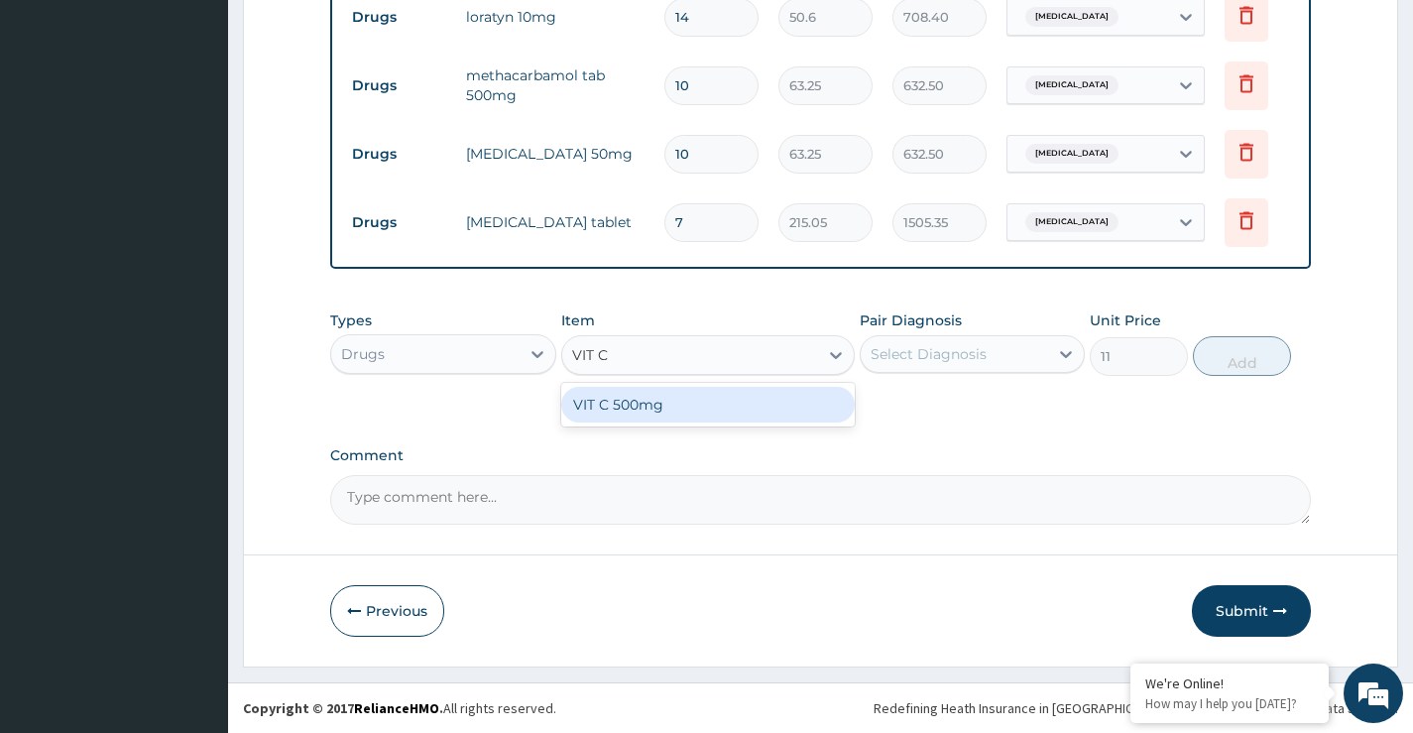
scroll to position [0, 0]
click at [675, 403] on div "VIT C 500mg" at bounding box center [708, 405] width 295 height 36
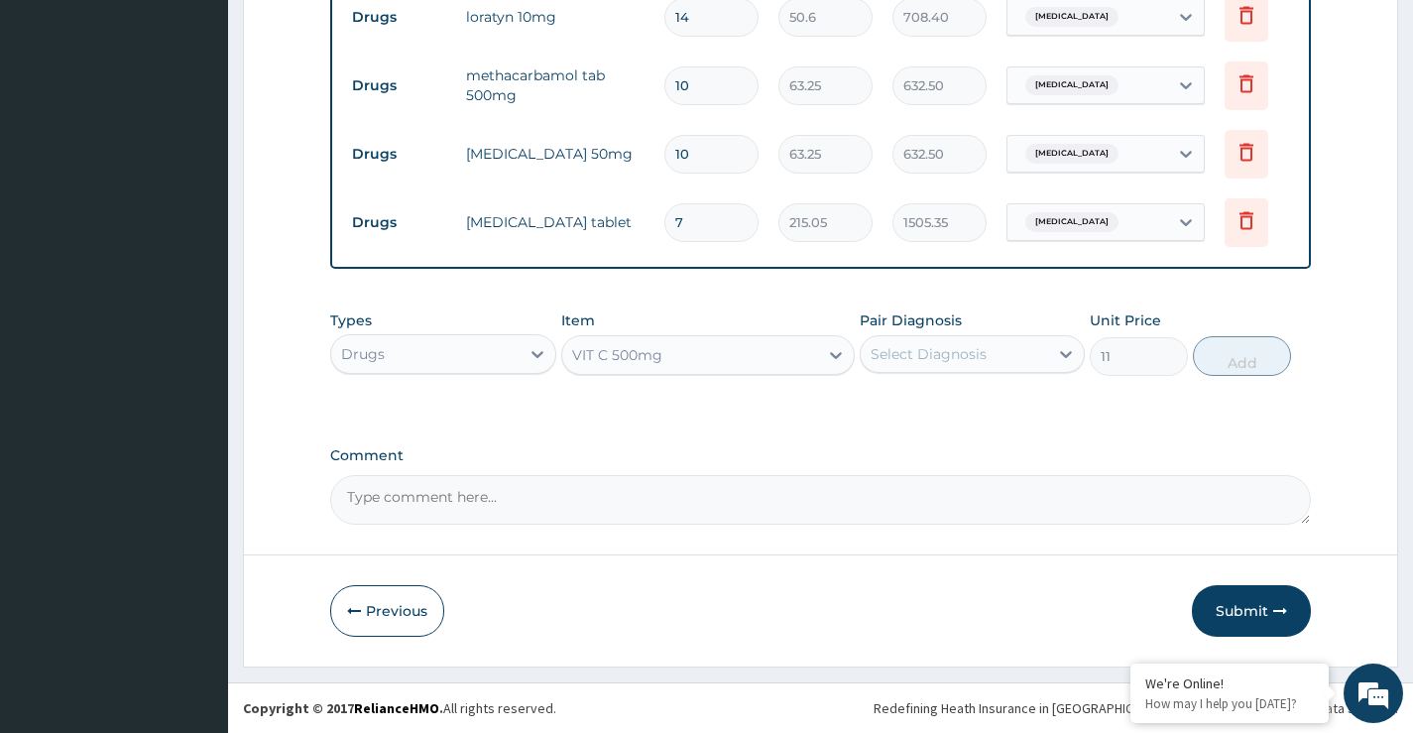
type input "105"
click at [939, 346] on div "Select Diagnosis" at bounding box center [929, 354] width 116 height 20
click at [956, 411] on label "Otalgia of right ear" at bounding box center [953, 403] width 123 height 20
checkbox input "true"
click at [1242, 366] on button "Add" at bounding box center [1242, 356] width 98 height 40
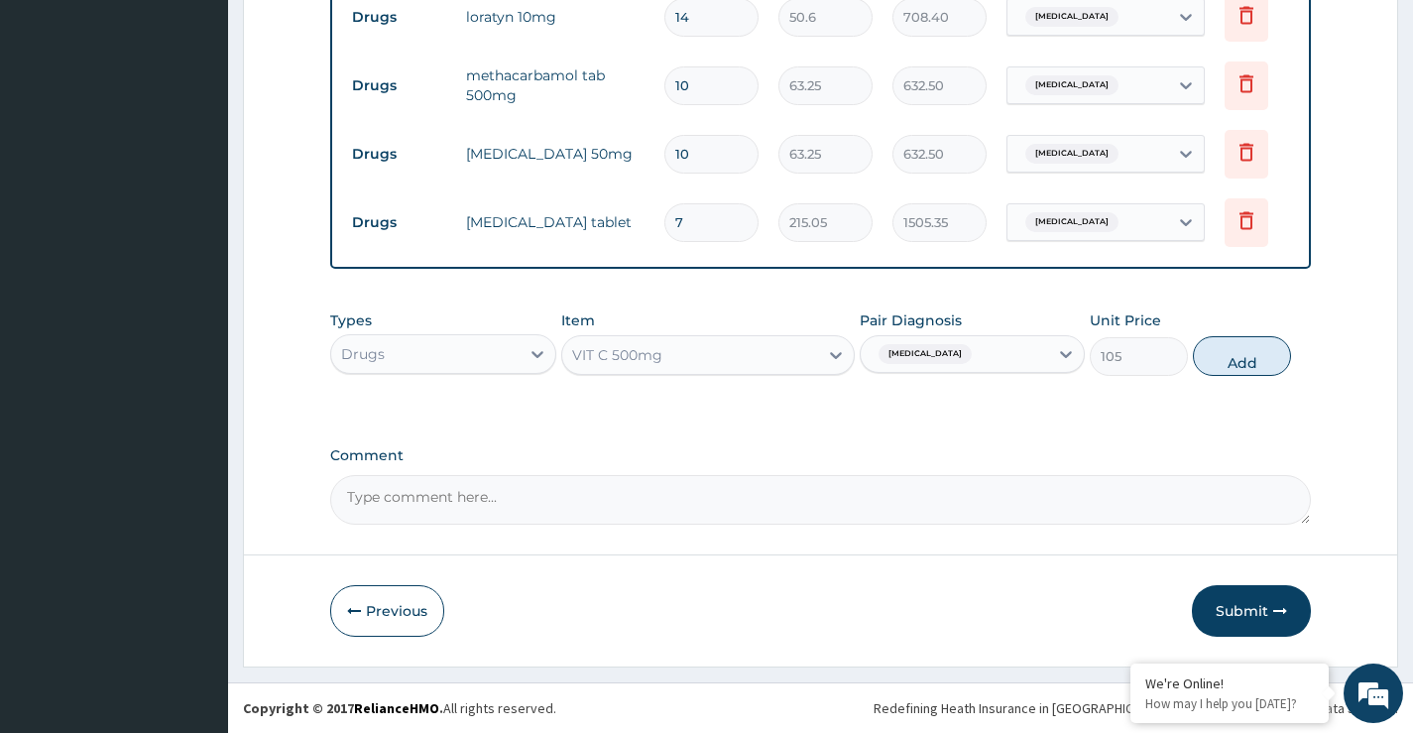
type input "0"
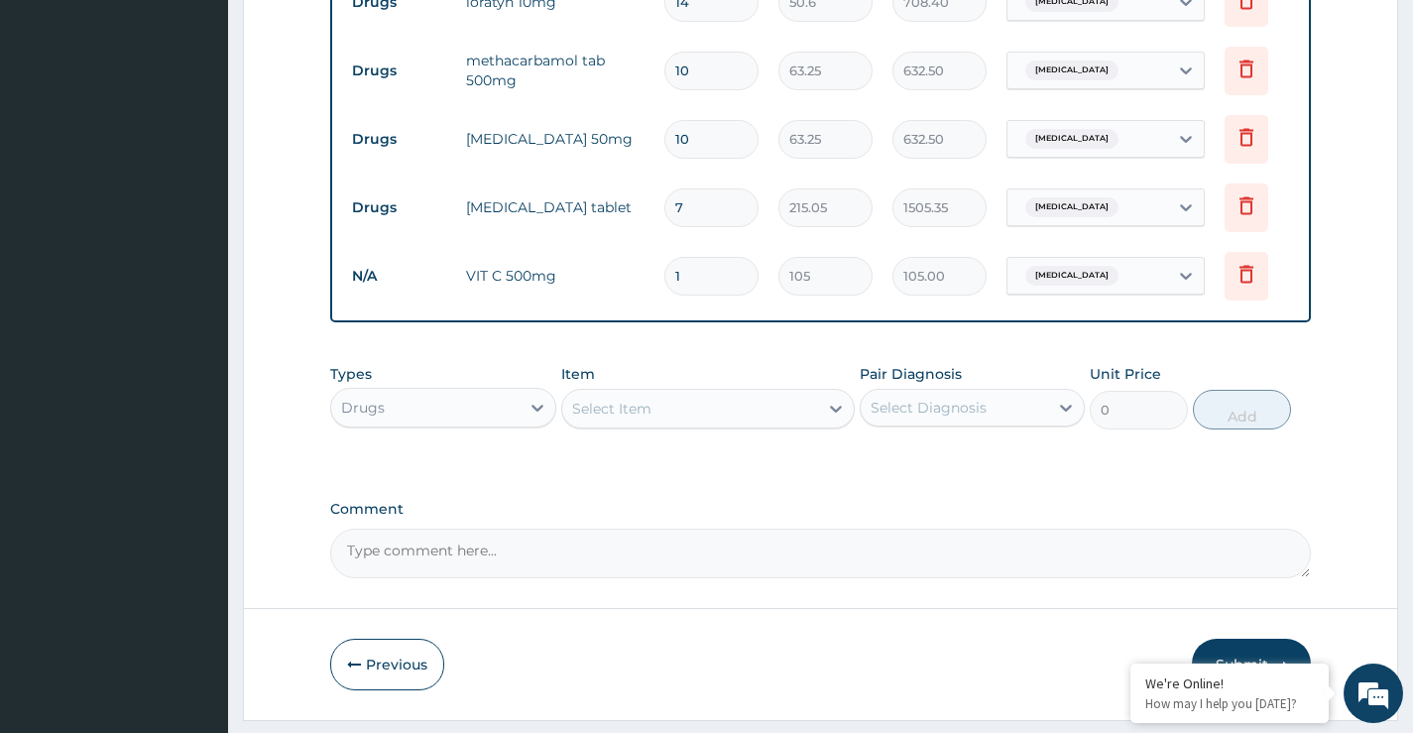
type input "14"
type input "1470.00"
type input "14"
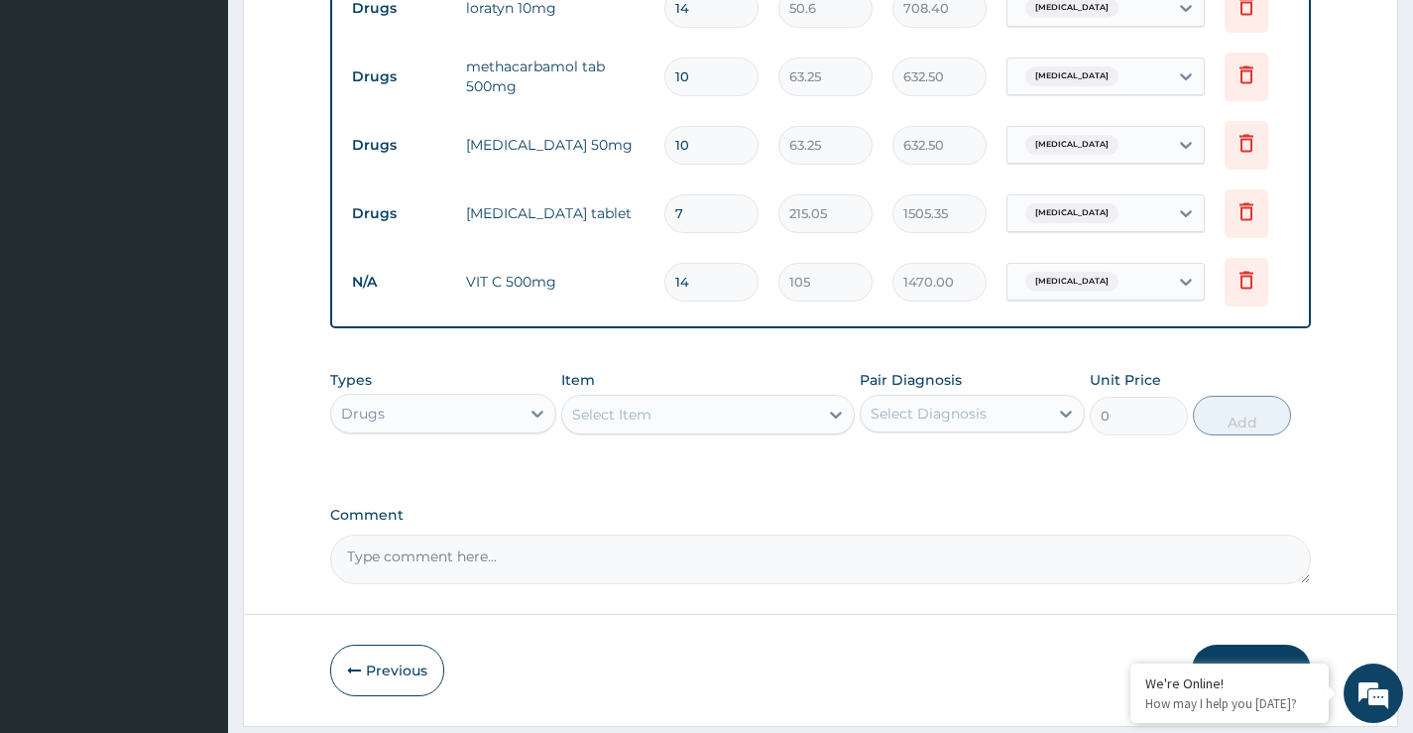
scroll to position [891, 0]
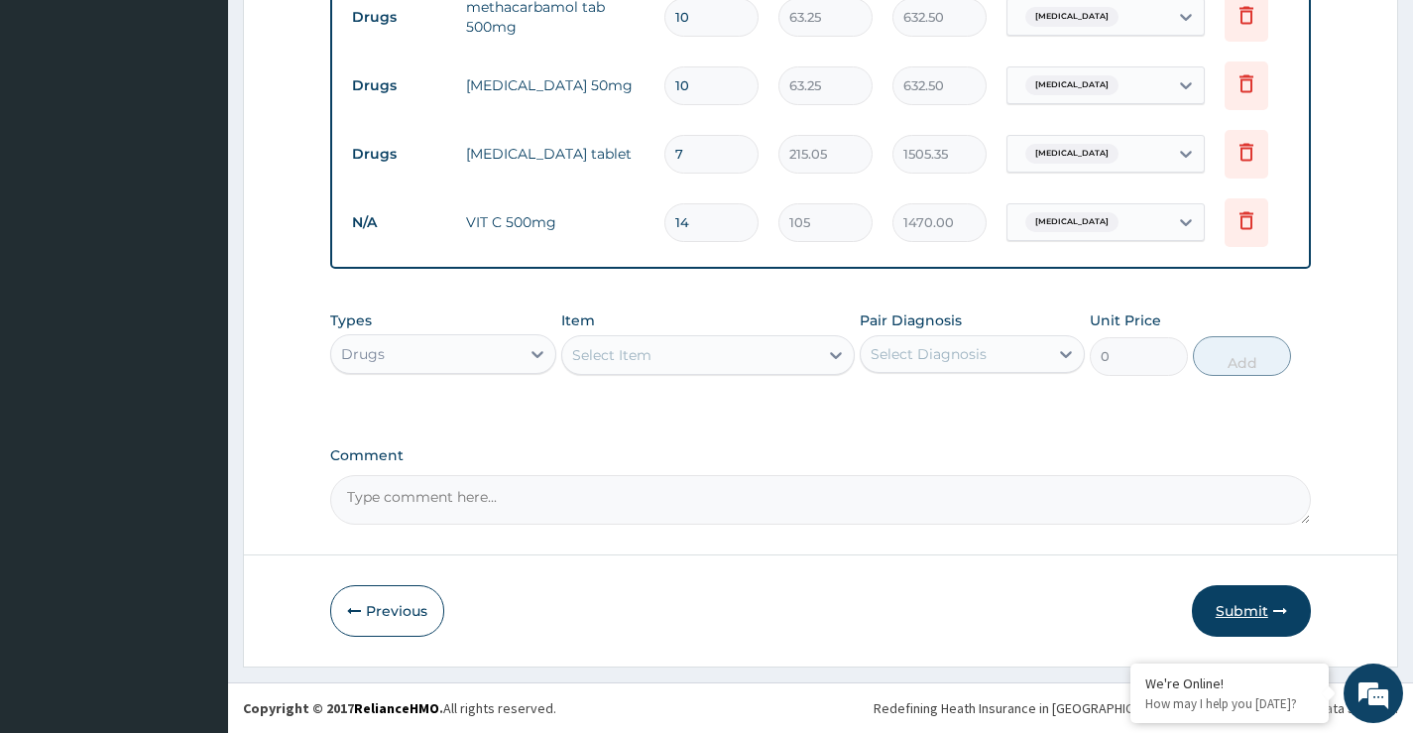
click at [1241, 613] on button "Submit" at bounding box center [1251, 611] width 119 height 52
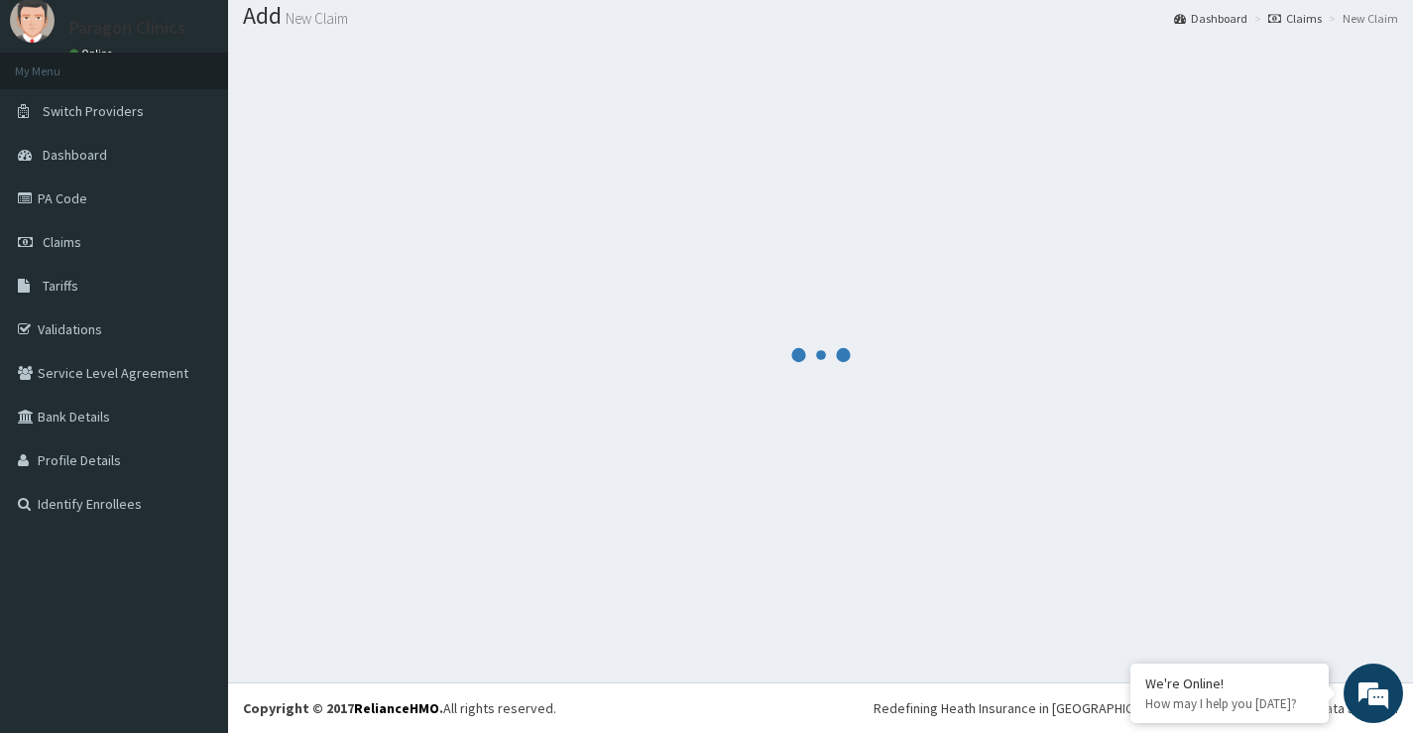
scroll to position [61, 0]
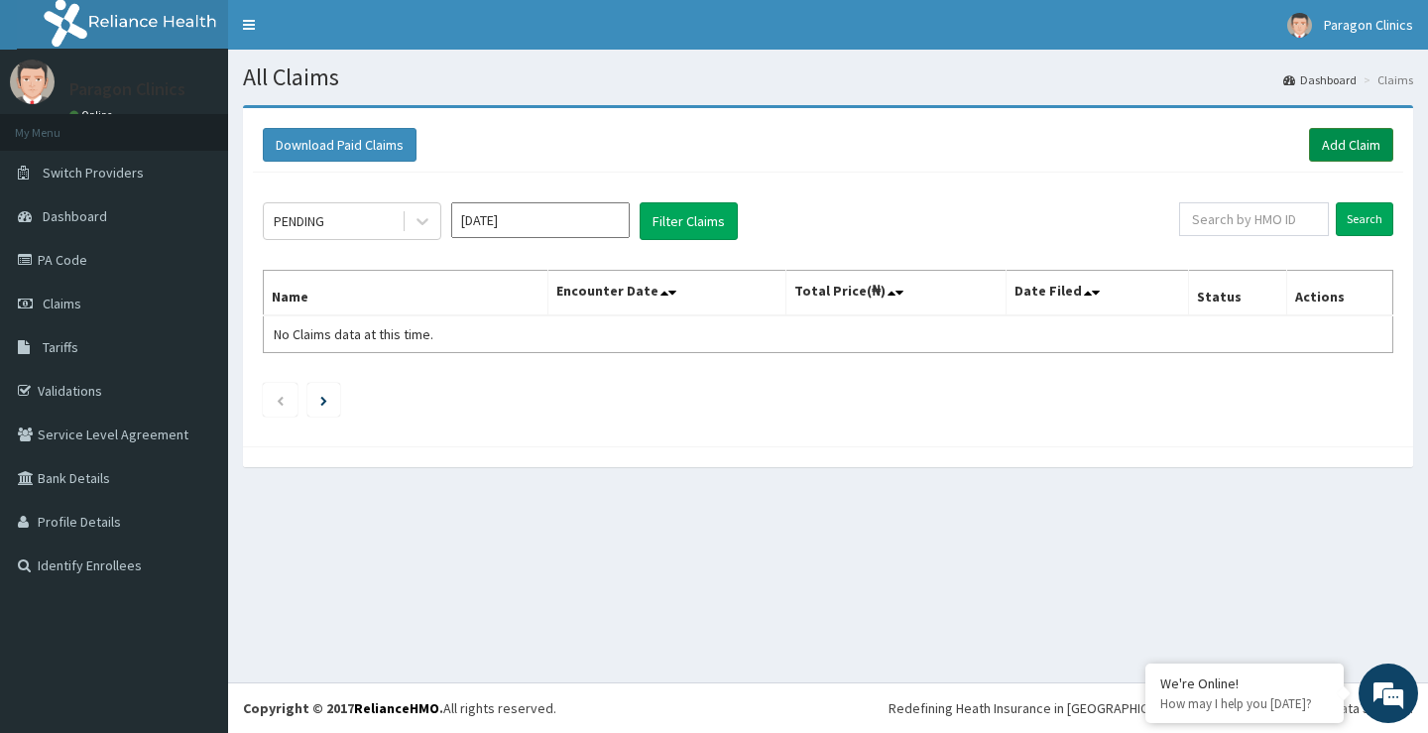
click at [1349, 153] on link "Add Claim" at bounding box center [1351, 145] width 84 height 34
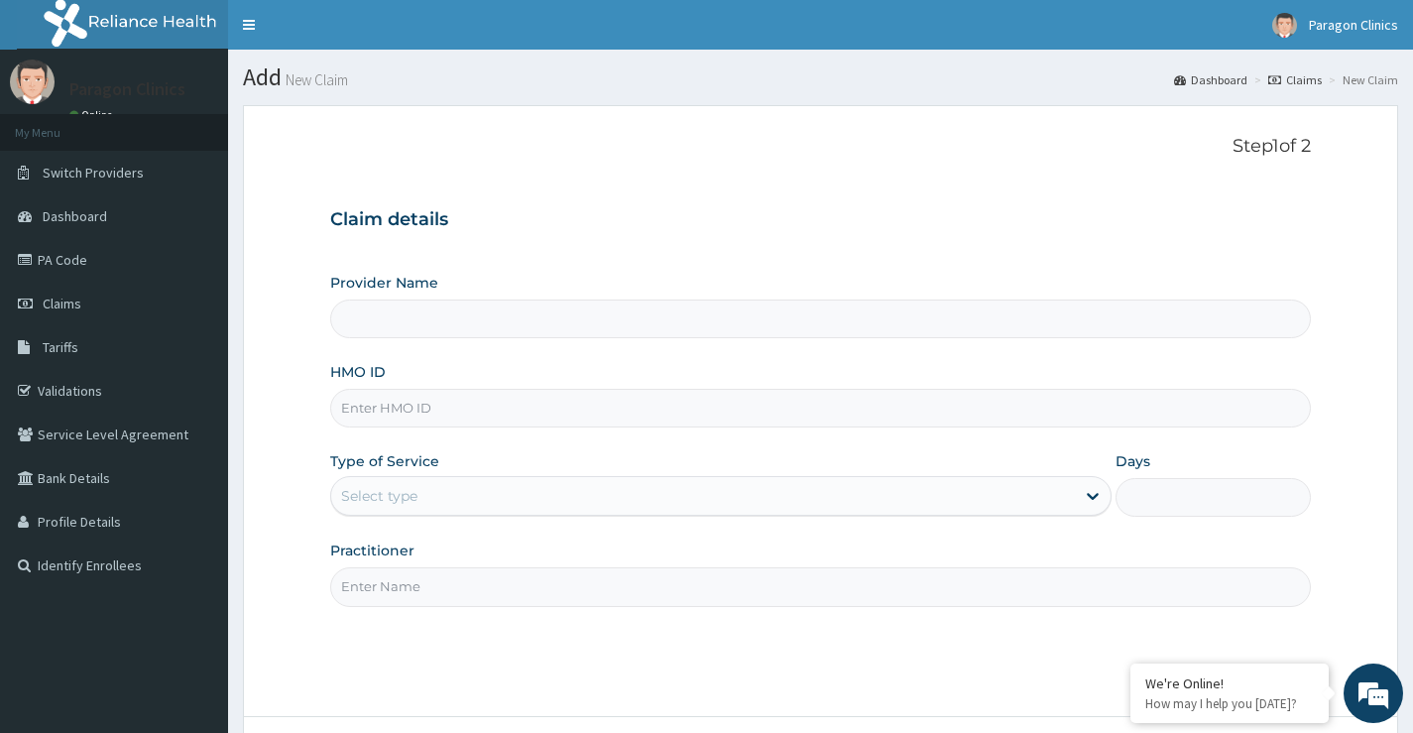
click at [411, 419] on input "HMO ID" at bounding box center [820, 408] width 981 height 39
type input "Paragon Clinics And Imaging"
paste input "NLM/10001/A"
type input "NLM/10001/A"
click at [412, 500] on div "Select type" at bounding box center [379, 496] width 76 height 20
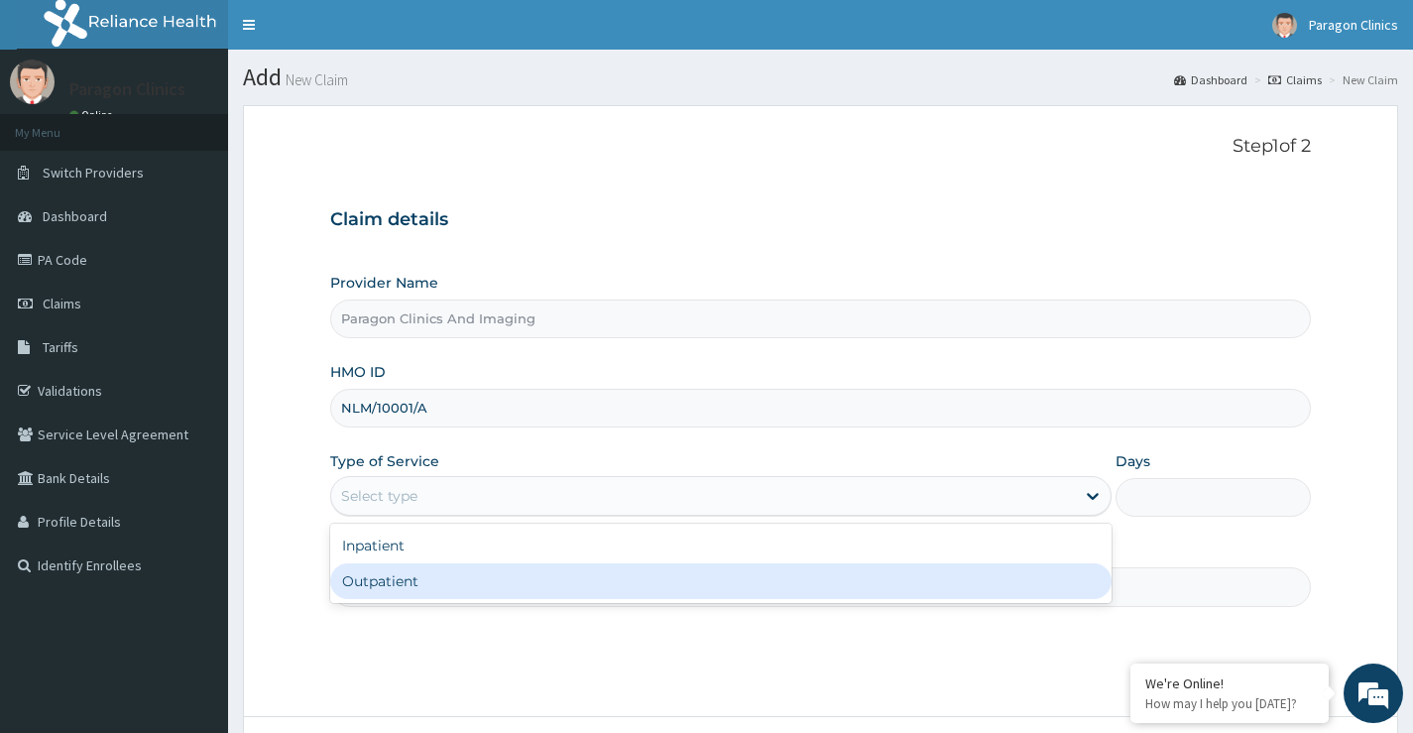
click at [378, 579] on div "Outpatient" at bounding box center [720, 581] width 781 height 36
type input "1"
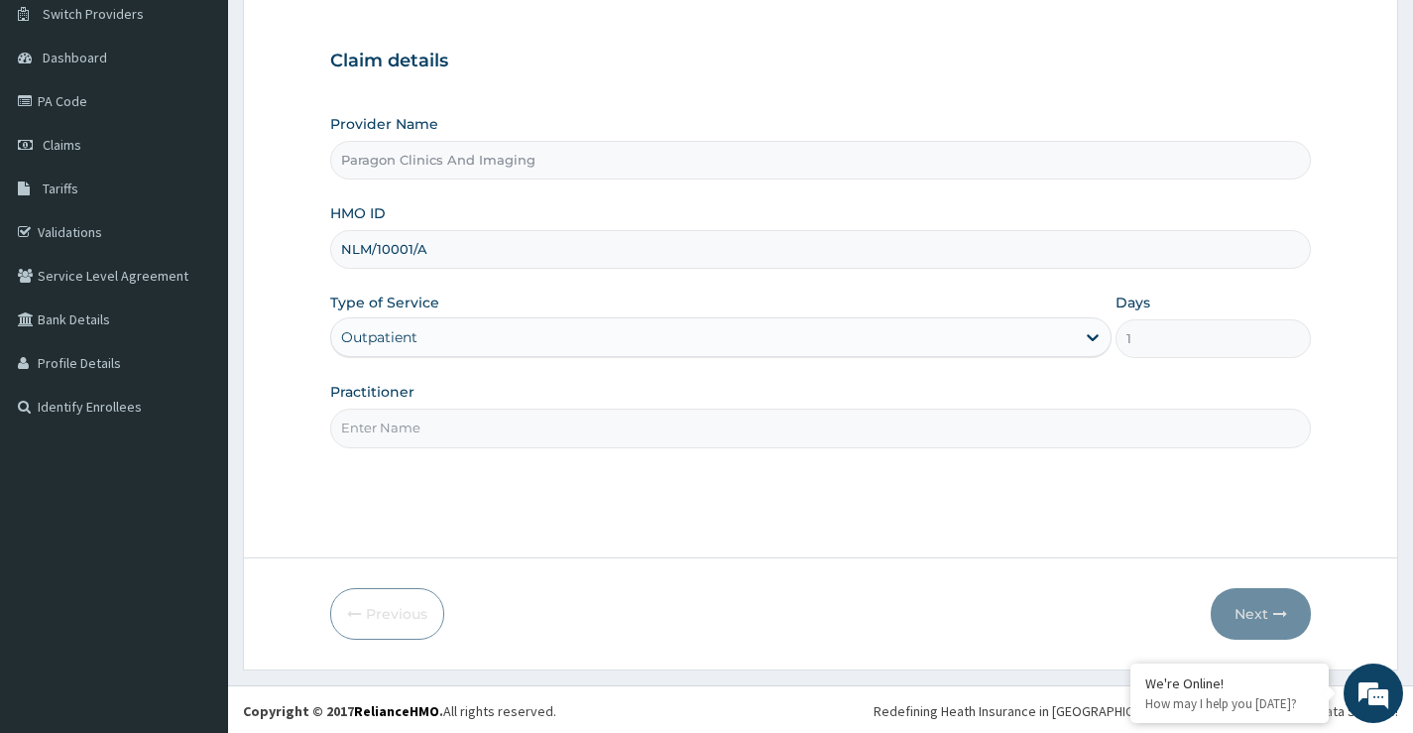
scroll to position [162, 0]
click at [365, 429] on input "Practitioner" at bounding box center [820, 425] width 981 height 39
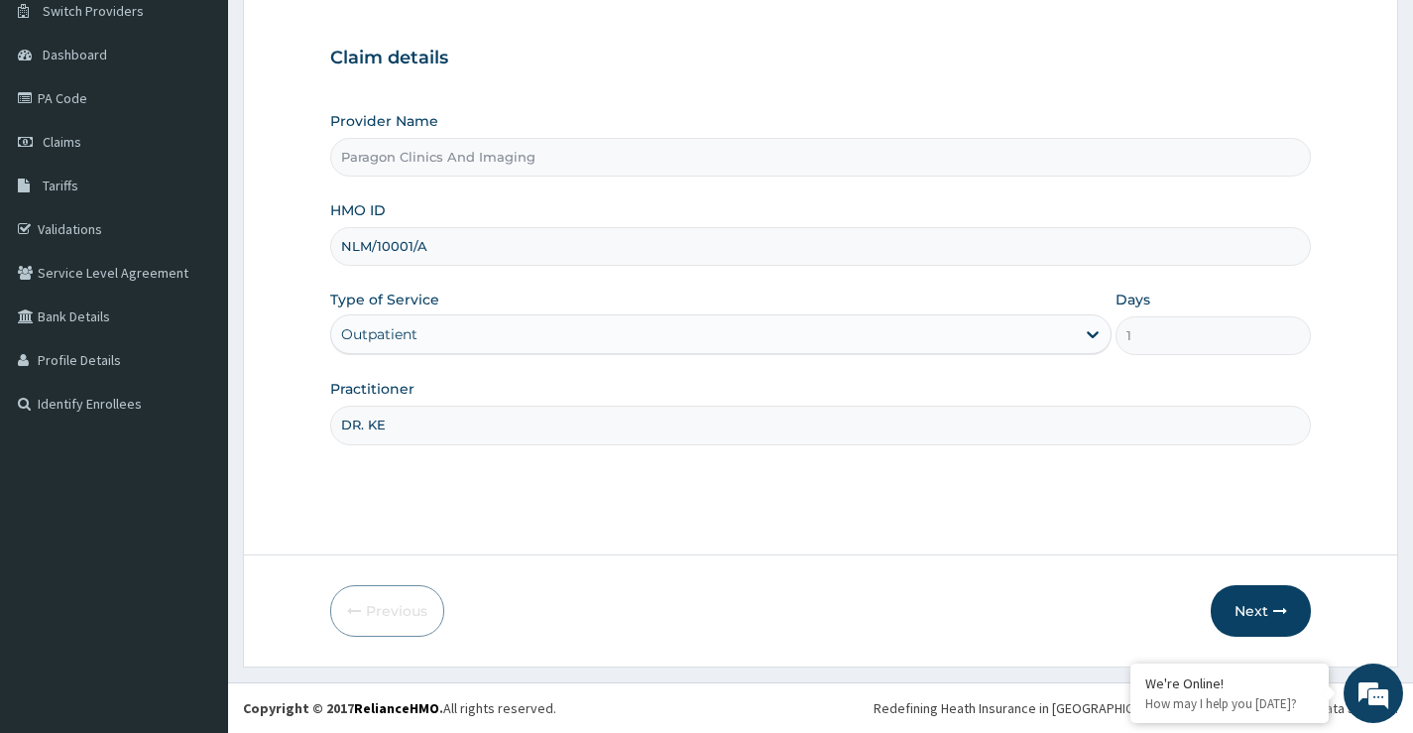
scroll to position [0, 0]
type input "DR. [PERSON_NAME]"
click at [1265, 612] on button "Next" at bounding box center [1261, 611] width 100 height 52
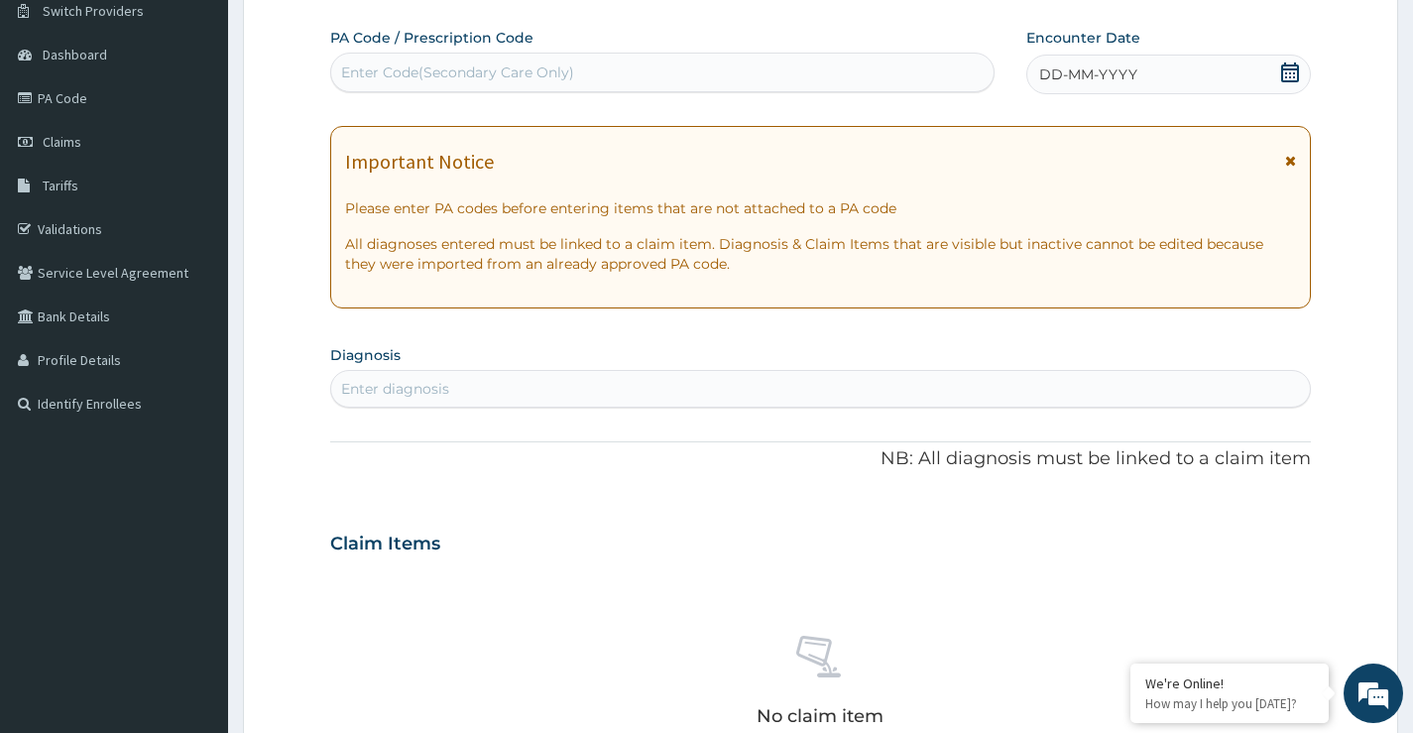
click at [517, 74] on div "Enter Code(Secondary Care Only)" at bounding box center [457, 72] width 233 height 20
paste input "PA/1E8FAA"
type input "PA/1E8FAA"
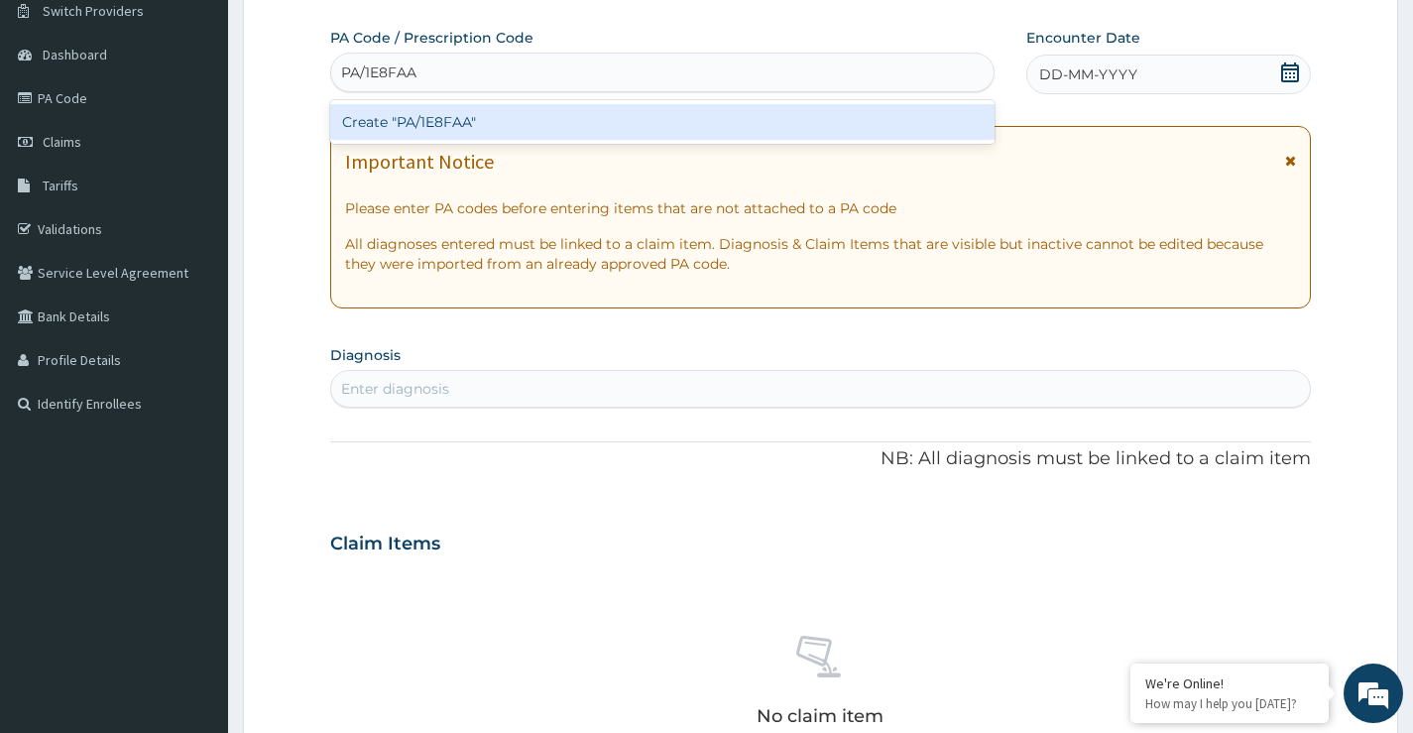
click at [461, 124] on div "Create "PA/1E8FAA"" at bounding box center [662, 122] width 664 height 36
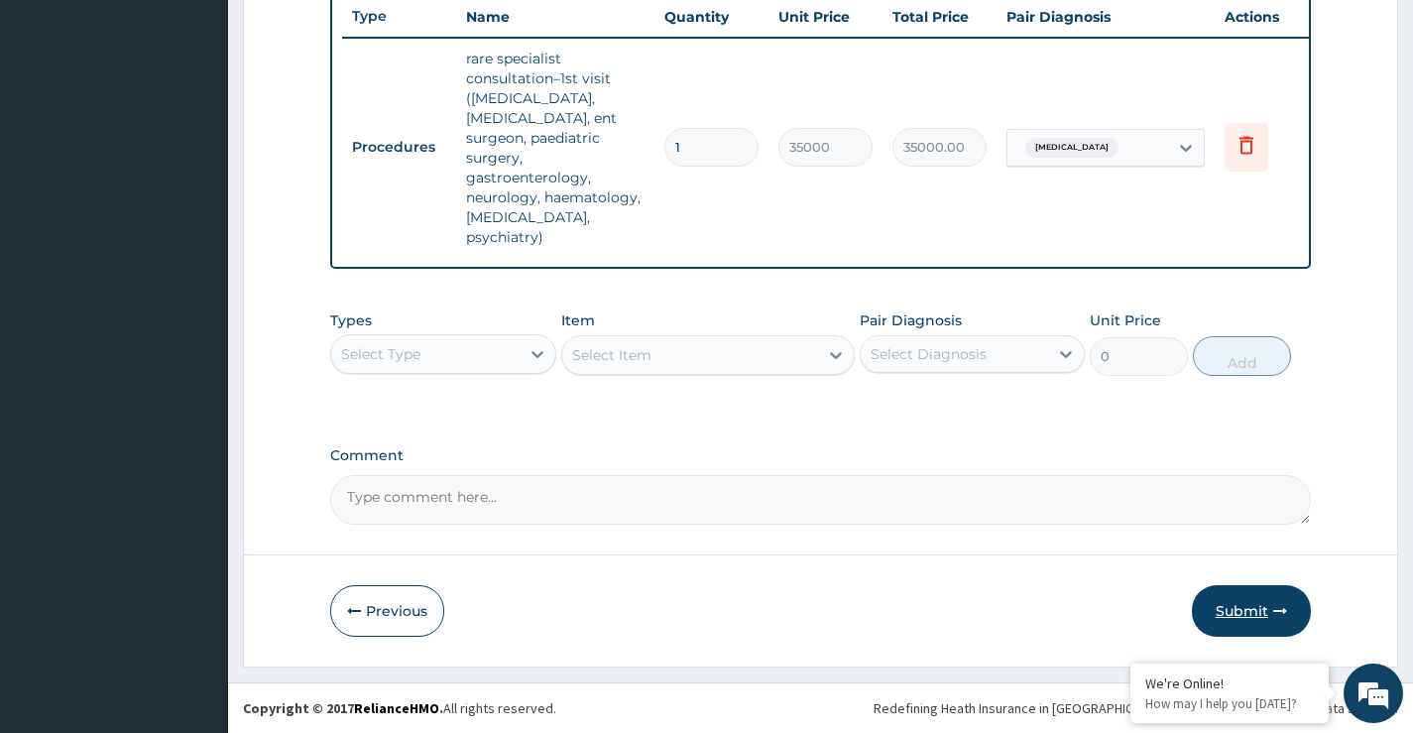
click at [1267, 613] on button "Submit" at bounding box center [1251, 611] width 119 height 52
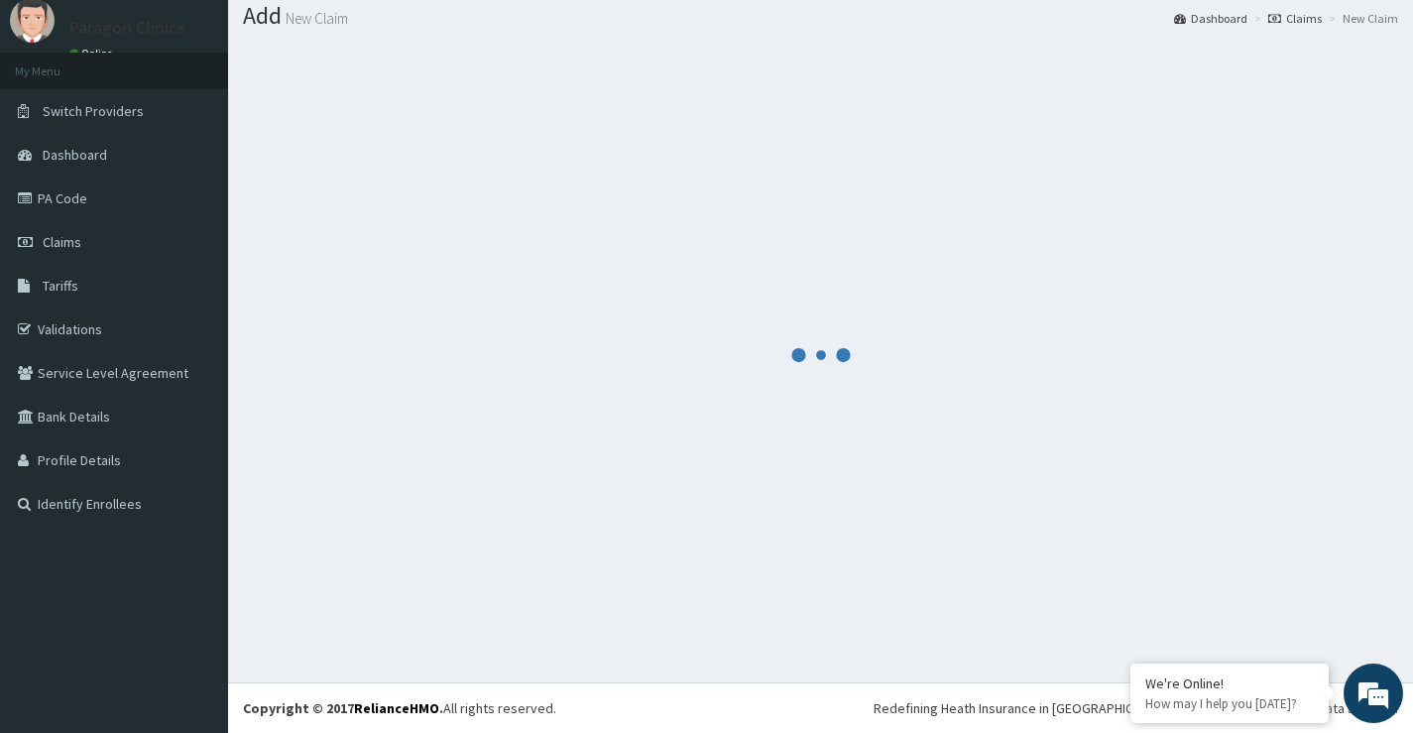
scroll to position [61, 0]
